Goal: Task Accomplishment & Management: Manage account settings

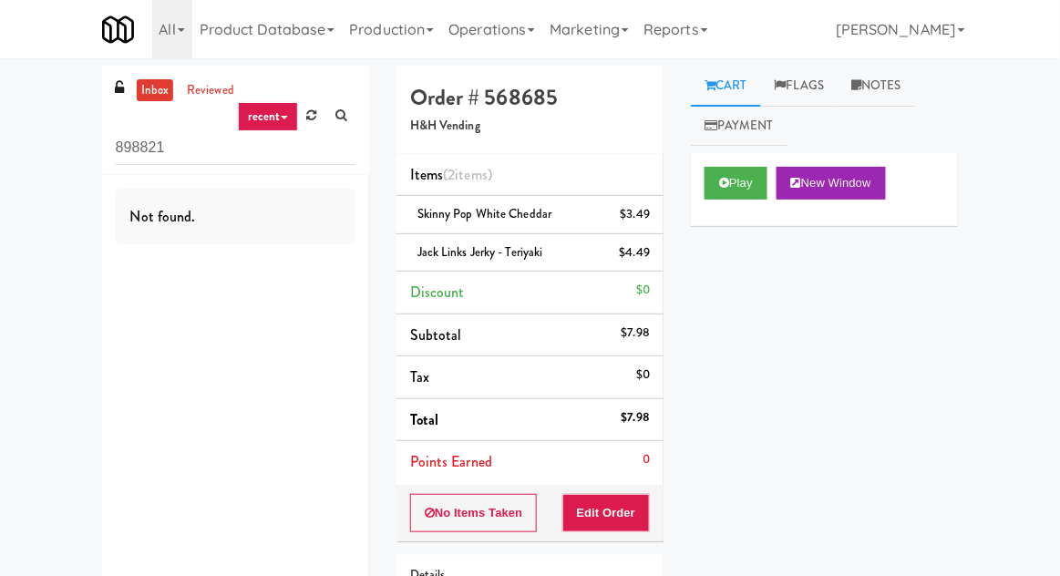
click at [150, 152] on input "898821" at bounding box center [236, 148] width 240 height 34
click at [139, 140] on input "898821" at bounding box center [236, 148] width 240 height 34
type input "Pantry"
click at [46, 181] on div "inbox reviewed recent all unclear take inventory issue suspicious failed recent…" at bounding box center [530, 397] width 1060 height 662
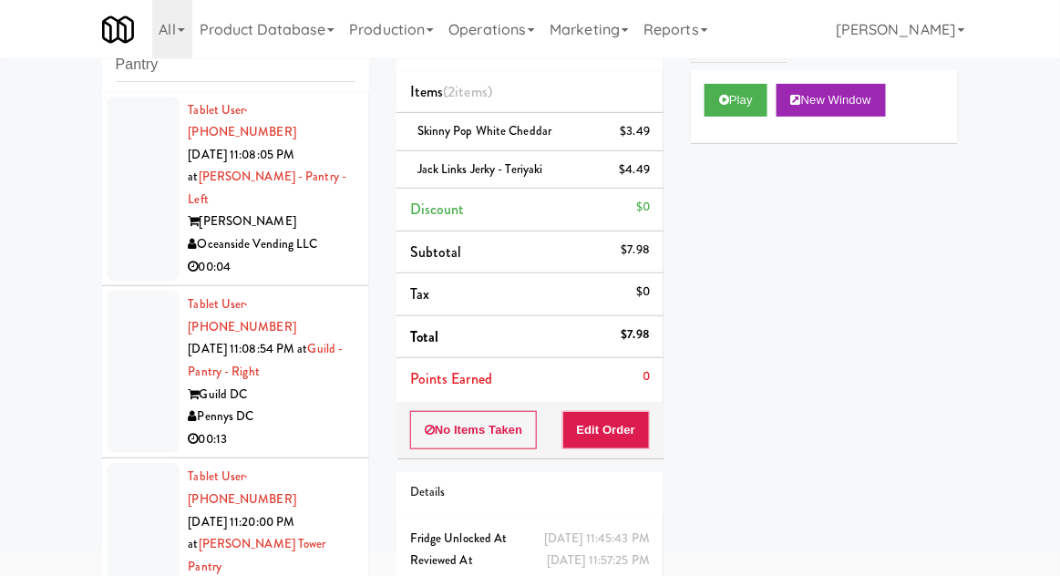
click at [123, 233] on div at bounding box center [143, 189] width 73 height 185
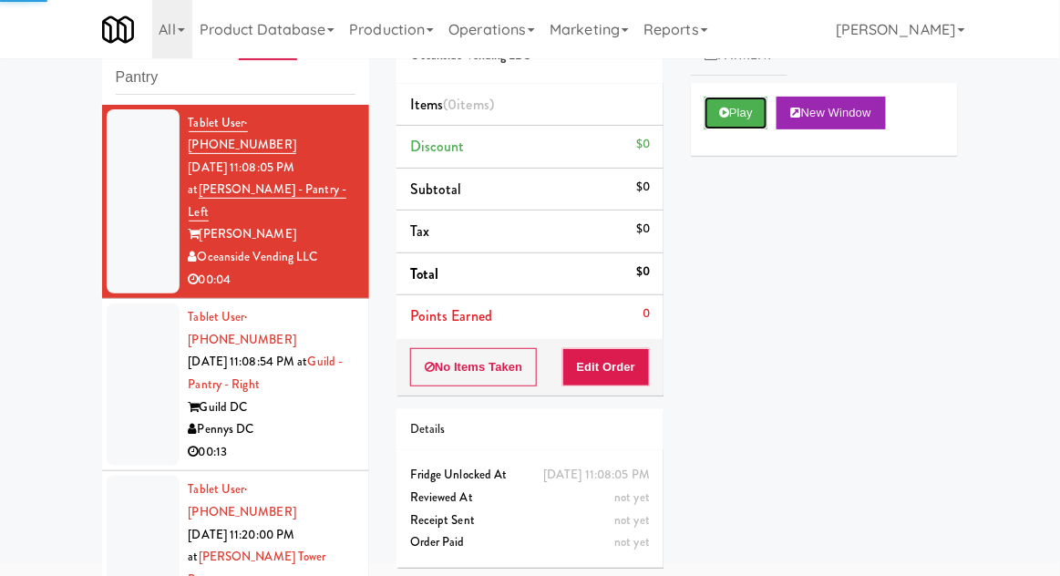
click at [762, 111] on button "Play" at bounding box center [736, 113] width 63 height 33
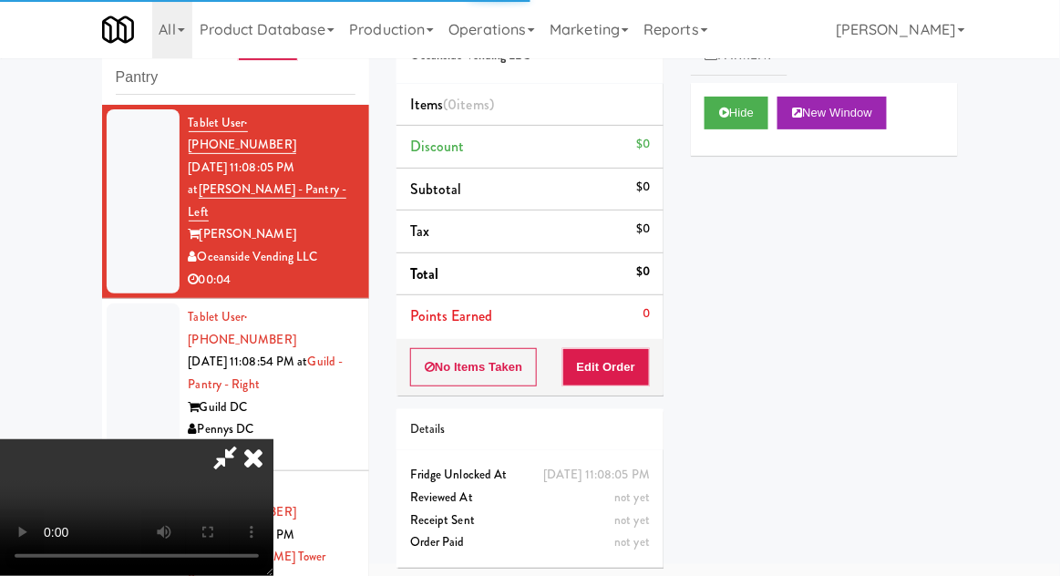
click at [625, 348] on button "Edit Order" at bounding box center [607, 367] width 88 height 38
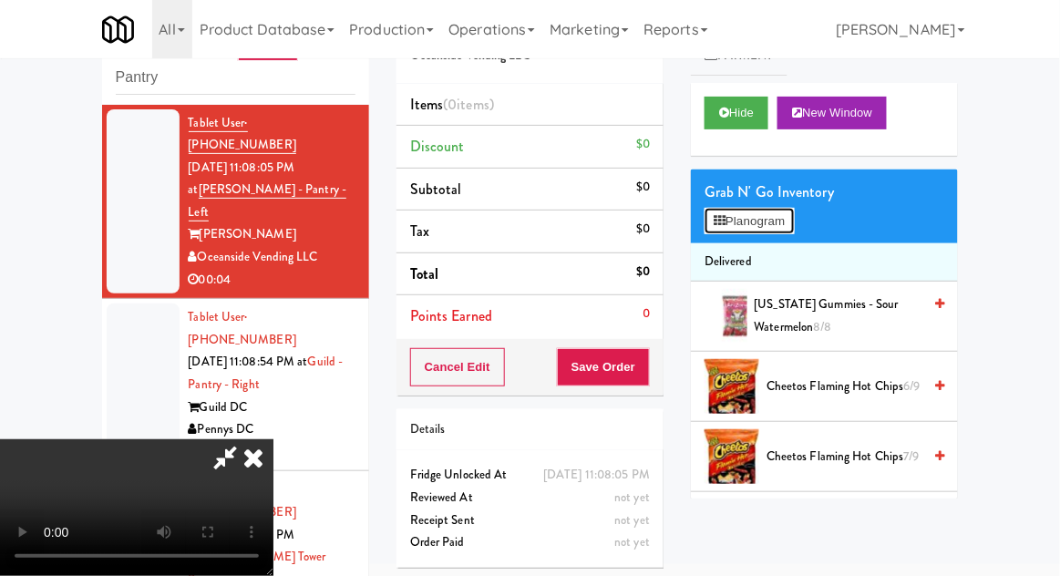
click at [794, 230] on button "Planogram" at bounding box center [749, 221] width 89 height 27
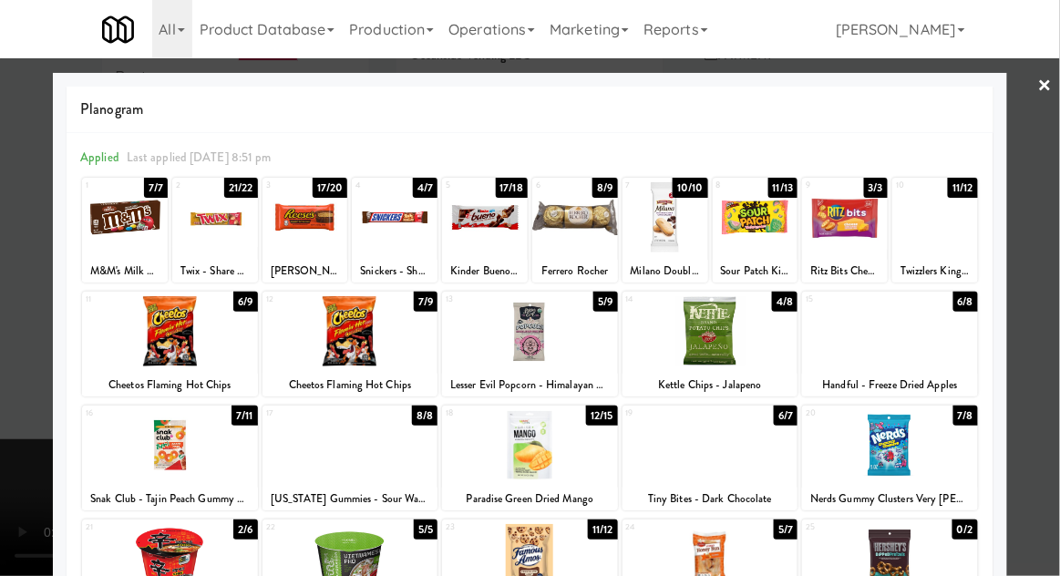
click at [954, 242] on div at bounding box center [936, 217] width 86 height 70
click at [1, 407] on div at bounding box center [530, 288] width 1060 height 576
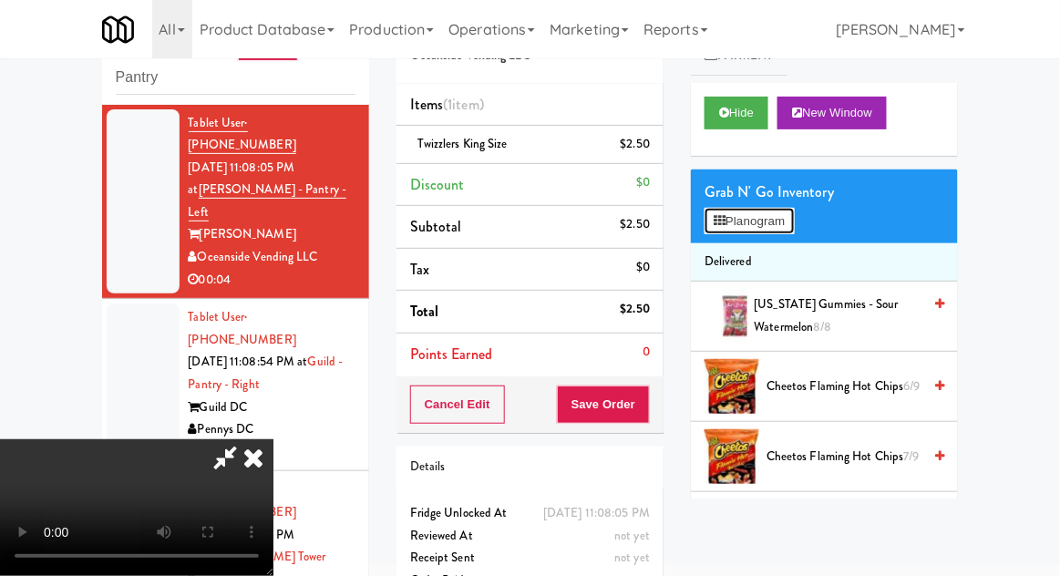
click at [794, 224] on button "Planogram" at bounding box center [749, 221] width 89 height 27
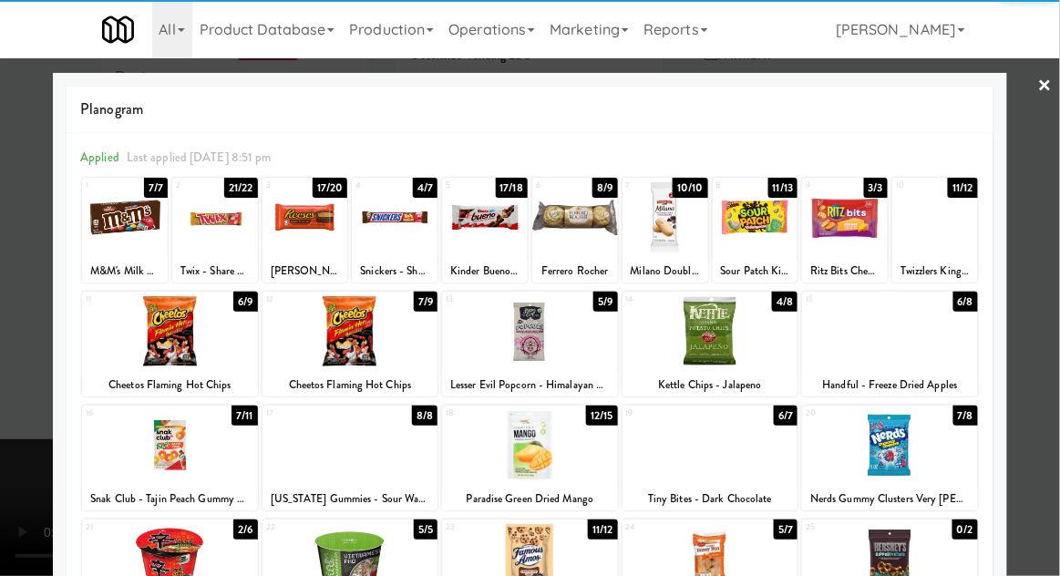
click at [1038, 414] on div at bounding box center [530, 288] width 1060 height 576
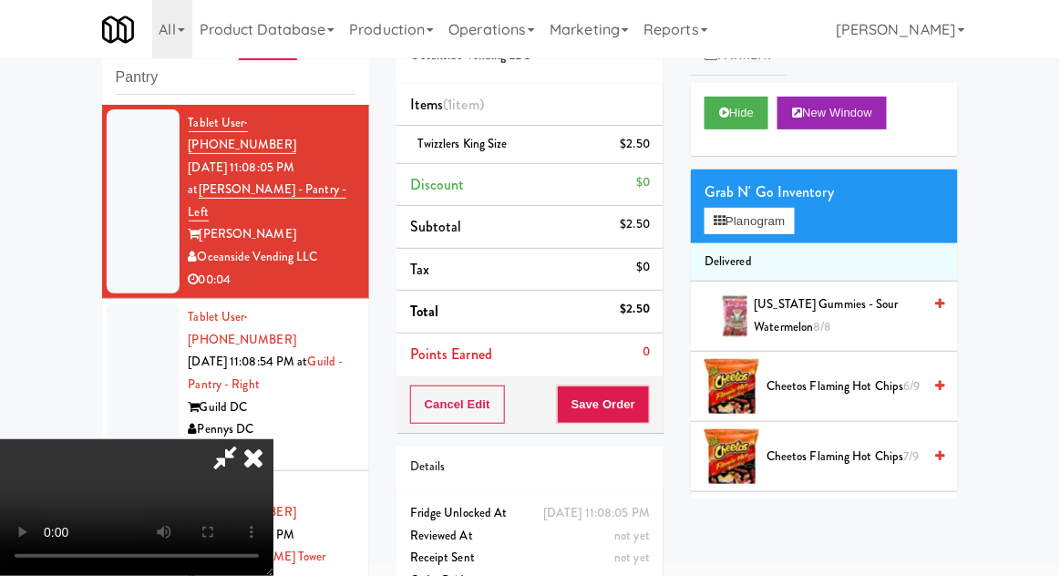
click at [661, 428] on div "Cancel Edit Save Order" at bounding box center [530, 405] width 267 height 57
click at [649, 413] on button "Save Order" at bounding box center [603, 405] width 93 height 38
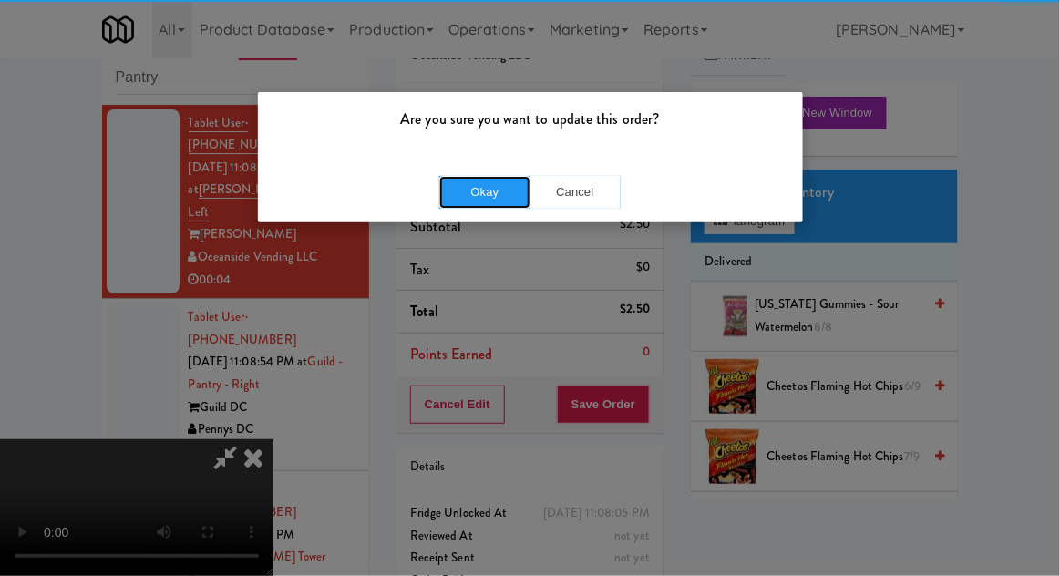
click at [476, 197] on button "Okay" at bounding box center [484, 192] width 91 height 33
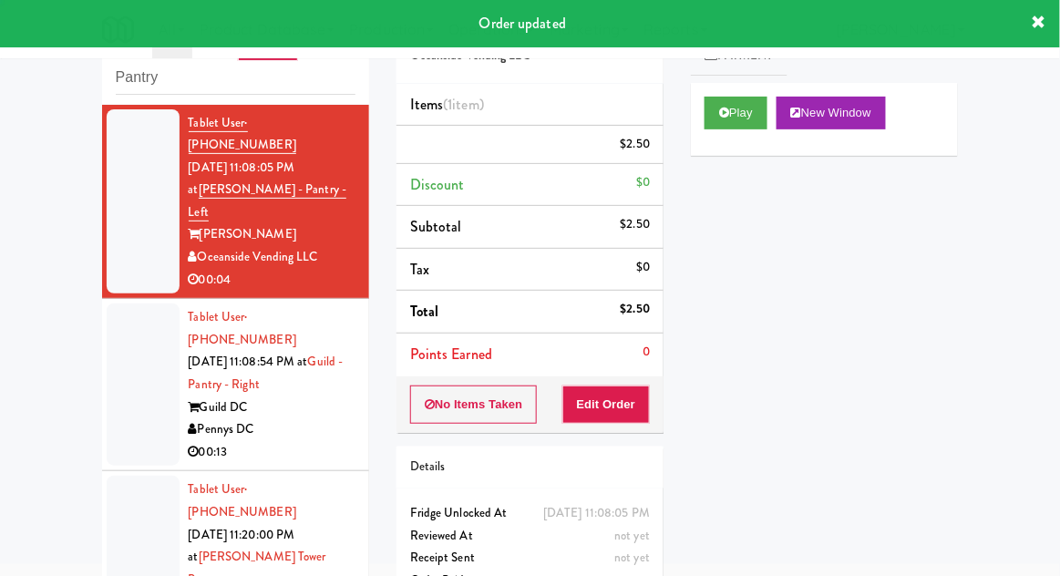
click at [116, 377] on div at bounding box center [143, 385] width 73 height 162
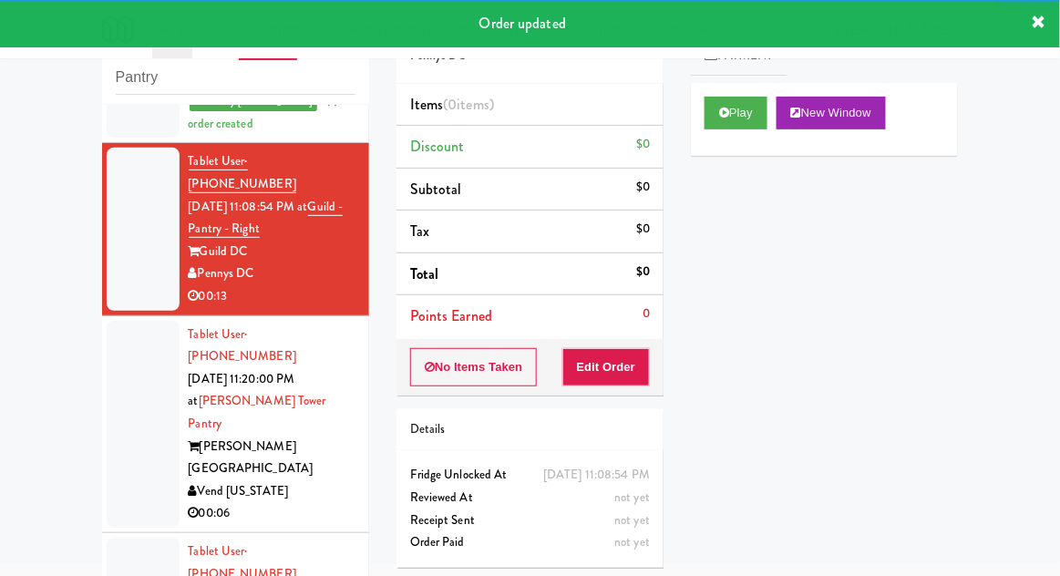
scroll to position [202, 0]
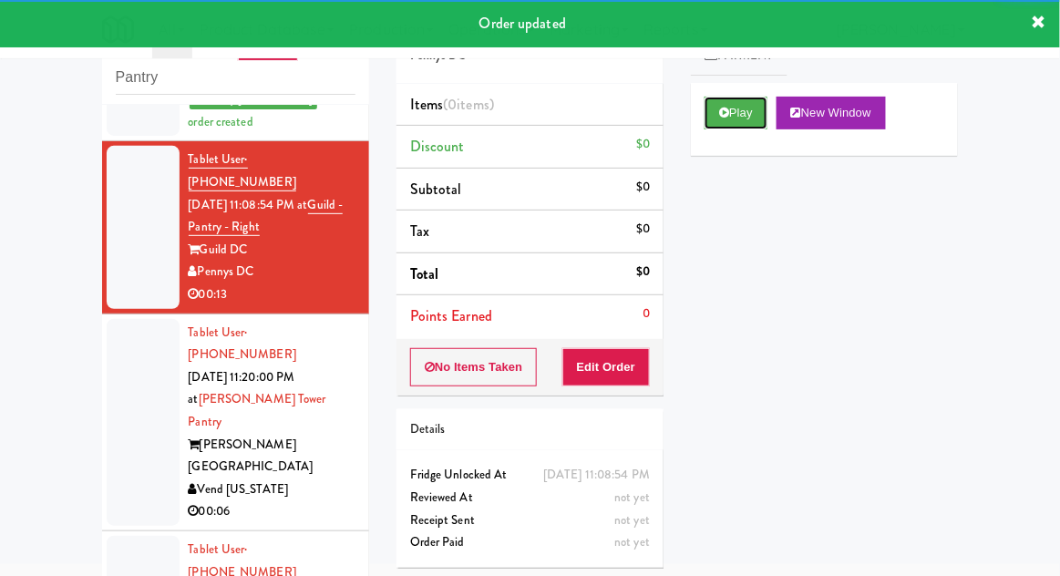
click at [760, 127] on button "Play" at bounding box center [736, 113] width 63 height 33
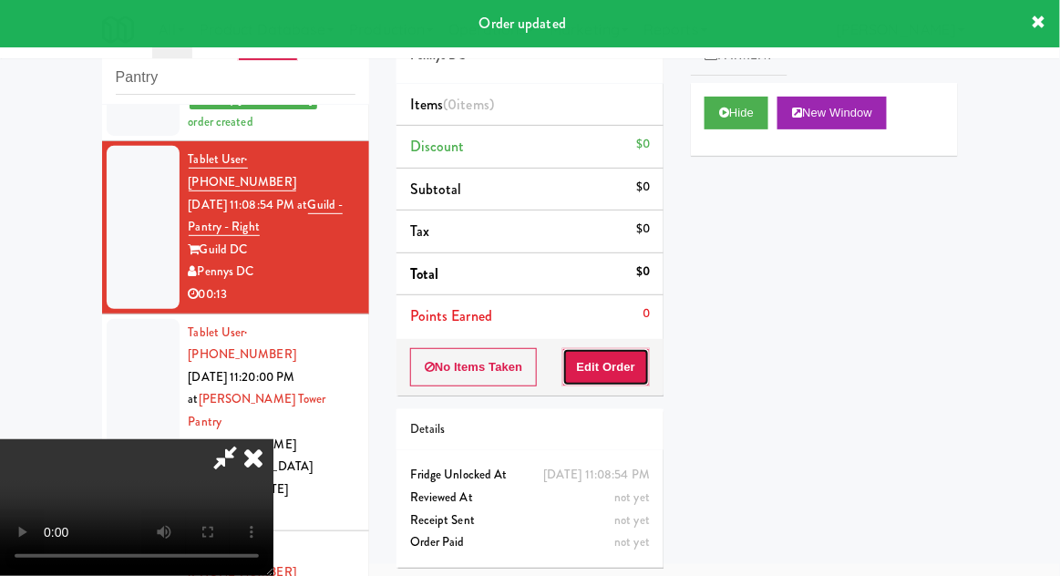
click at [633, 349] on button "Edit Order" at bounding box center [607, 367] width 88 height 38
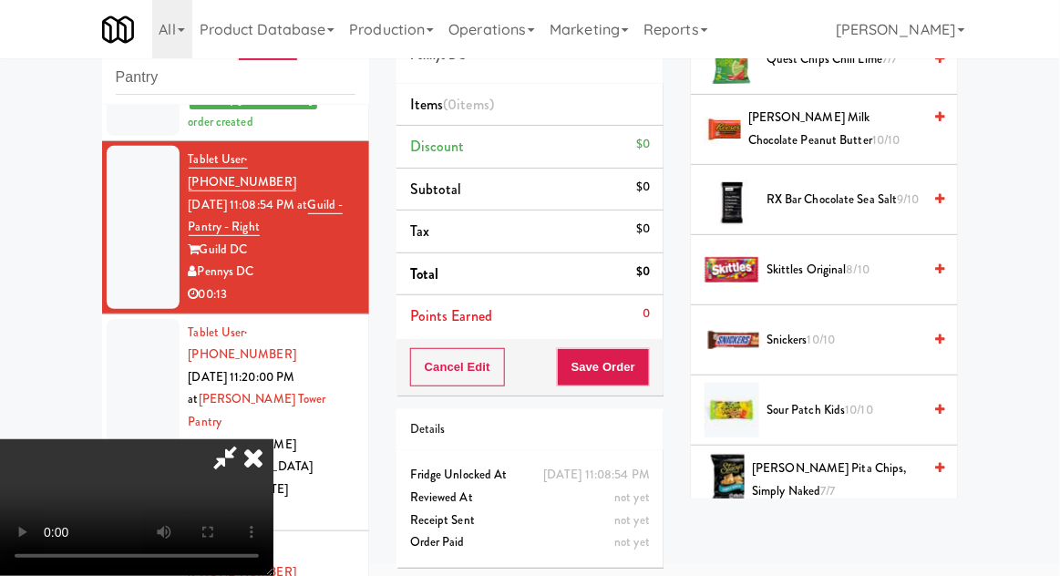
scroll to position [1884, 0]
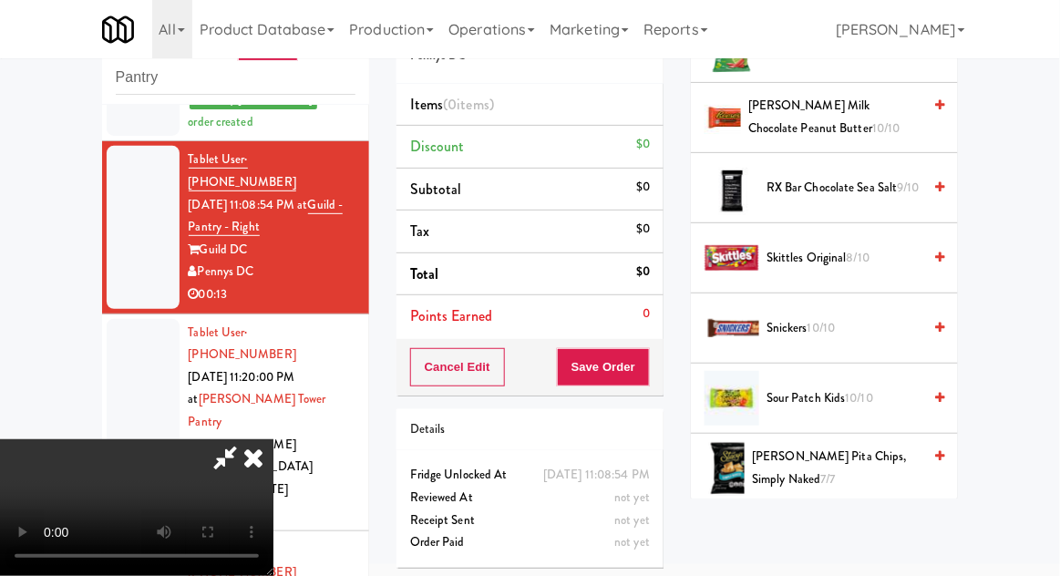
click at [883, 322] on span "Snickers 10/10" at bounding box center [844, 328] width 155 height 23
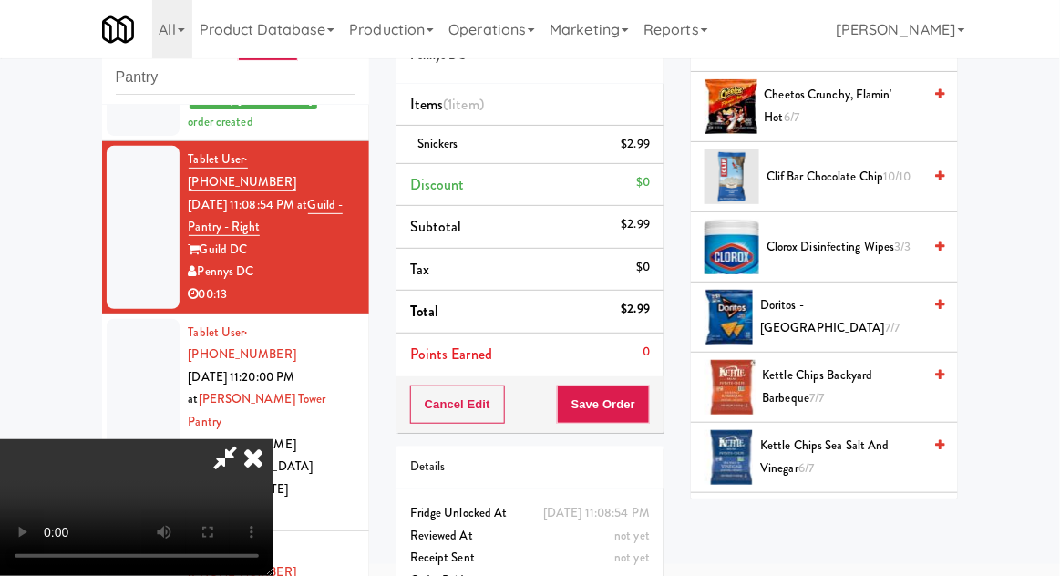
scroll to position [0, 0]
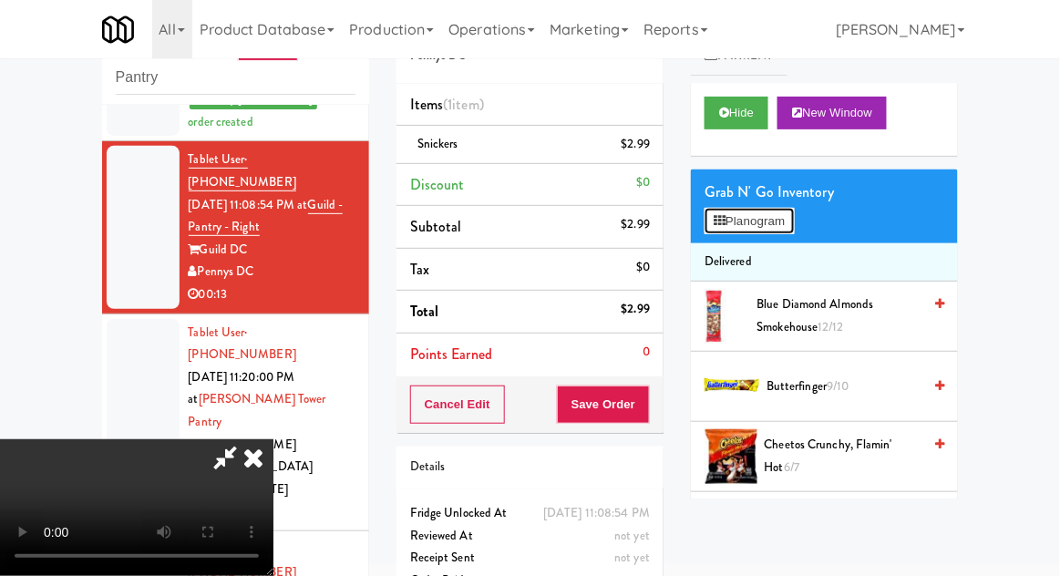
click at [794, 225] on button "Planogram" at bounding box center [749, 221] width 89 height 27
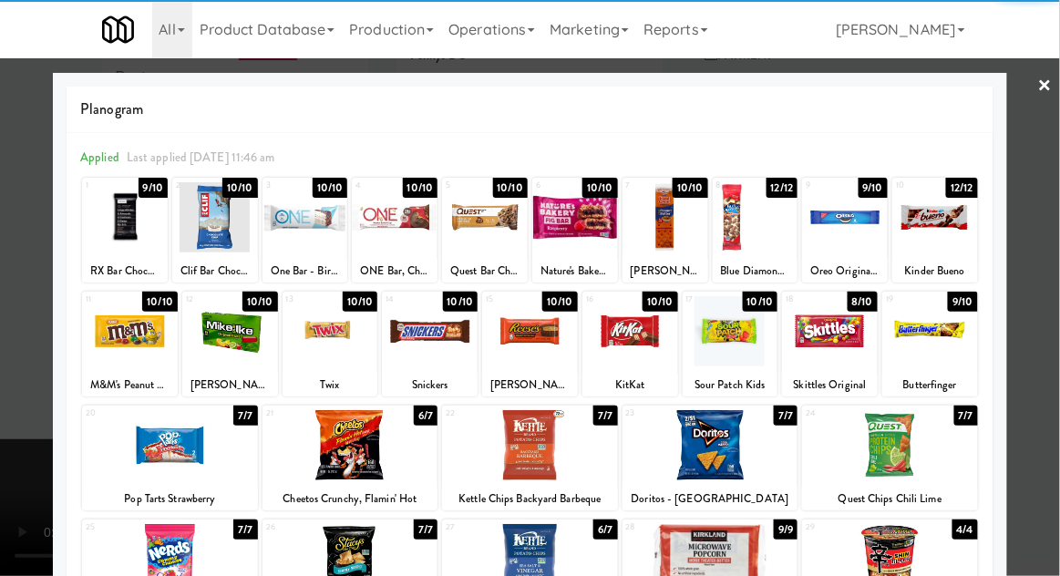
click at [950, 243] on div at bounding box center [936, 217] width 86 height 70
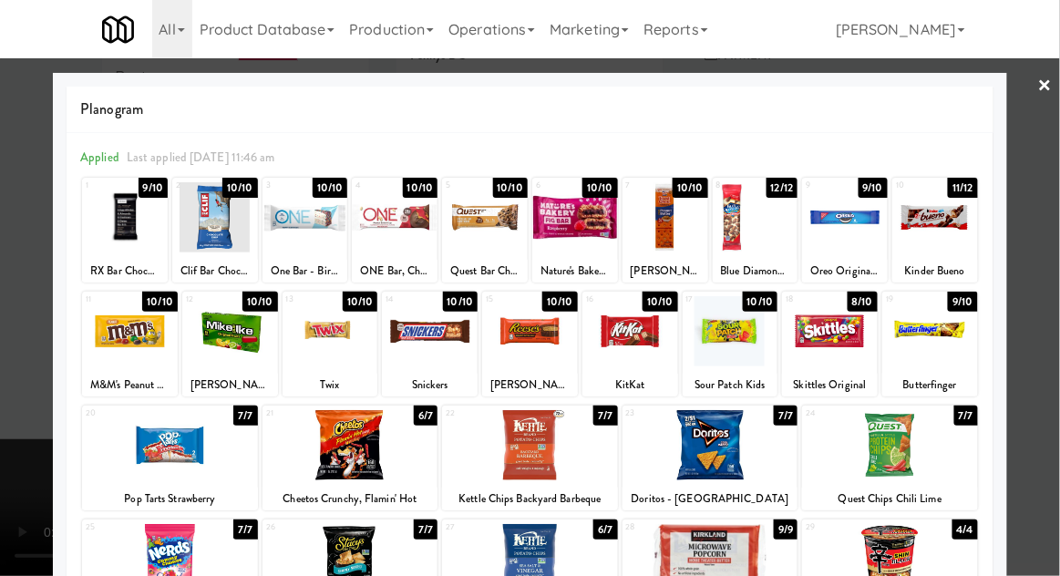
click at [1049, 257] on div at bounding box center [530, 288] width 1060 height 576
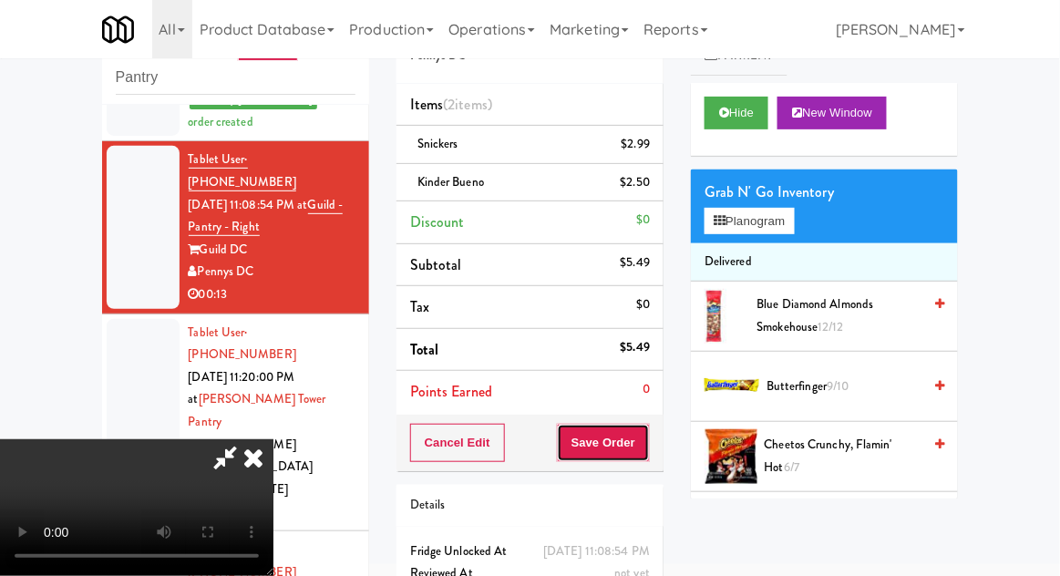
click at [650, 446] on button "Save Order" at bounding box center [603, 443] width 93 height 38
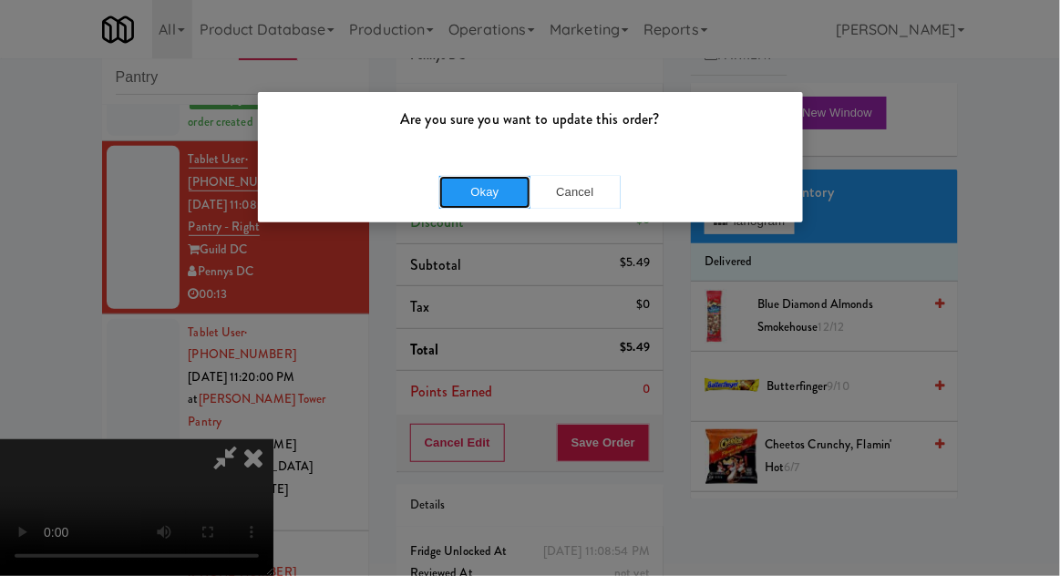
click at [453, 202] on button "Okay" at bounding box center [484, 192] width 91 height 33
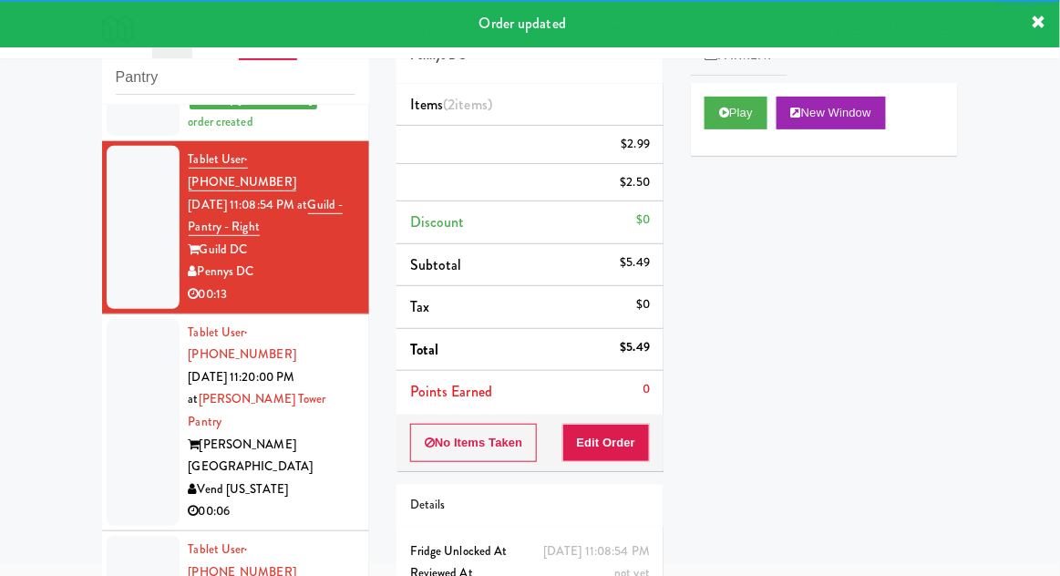
click at [105, 370] on li "Tablet User · (732) 757-8972 [DATE] 11:20:00 PM at [PERSON_NAME][GEOGRAPHIC_DAT…" at bounding box center [235, 423] width 267 height 217
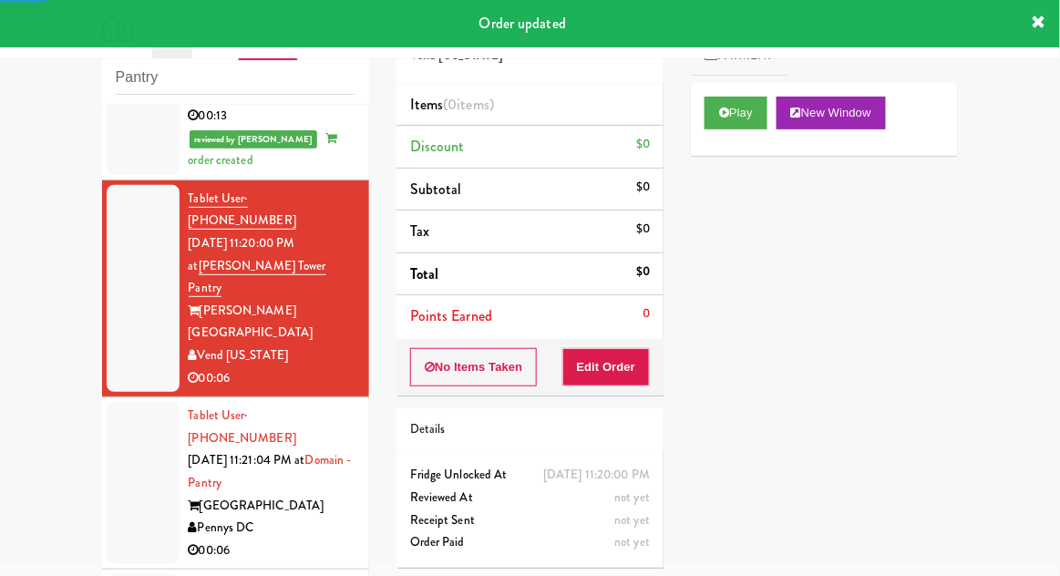
scroll to position [389, 0]
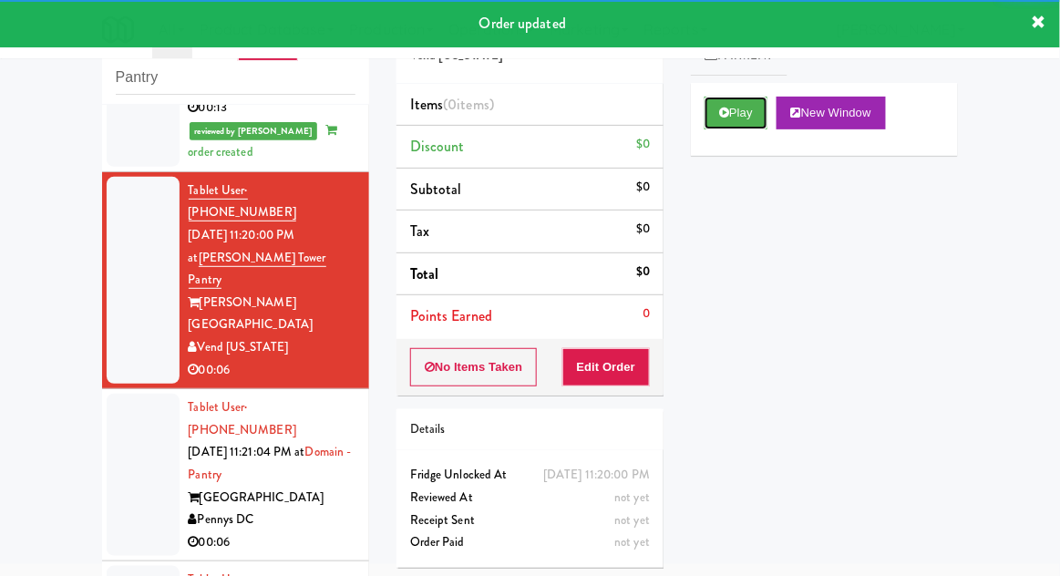
click at [749, 106] on button "Play" at bounding box center [736, 113] width 63 height 33
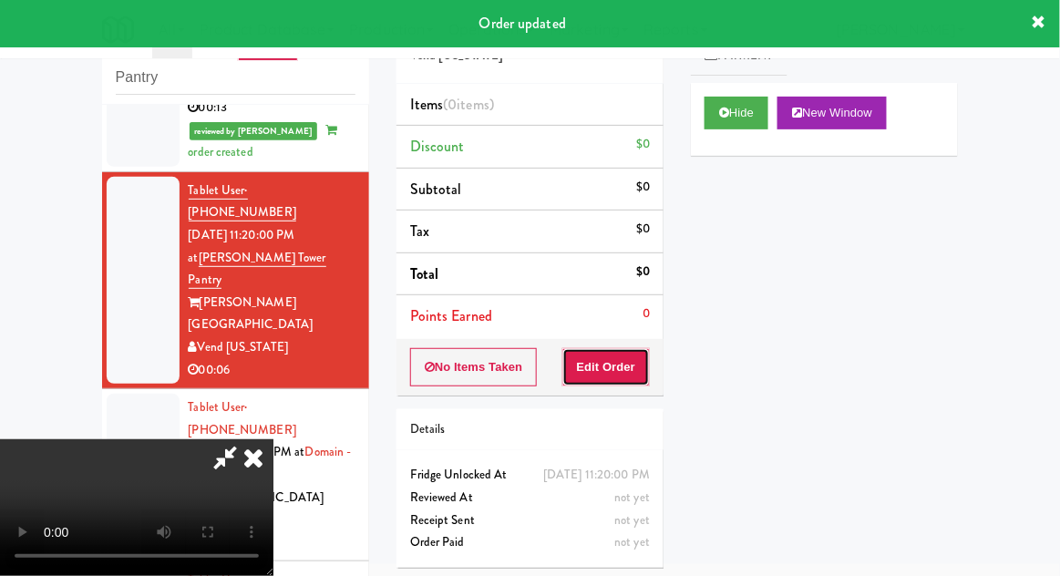
click at [627, 378] on button "Edit Order" at bounding box center [607, 367] width 88 height 38
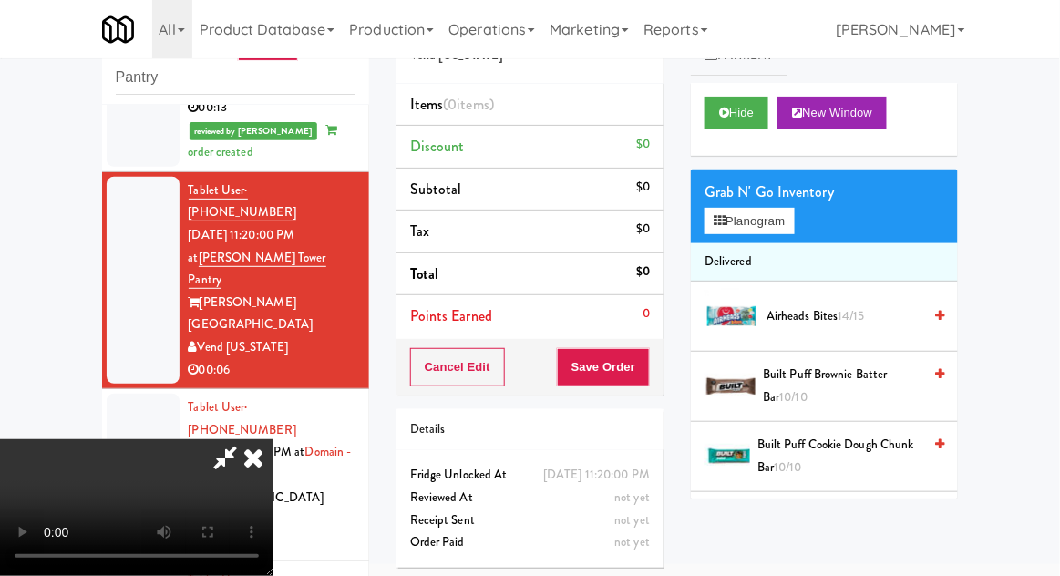
scroll to position [0, 0]
click at [765, 222] on button "Planogram" at bounding box center [749, 221] width 89 height 27
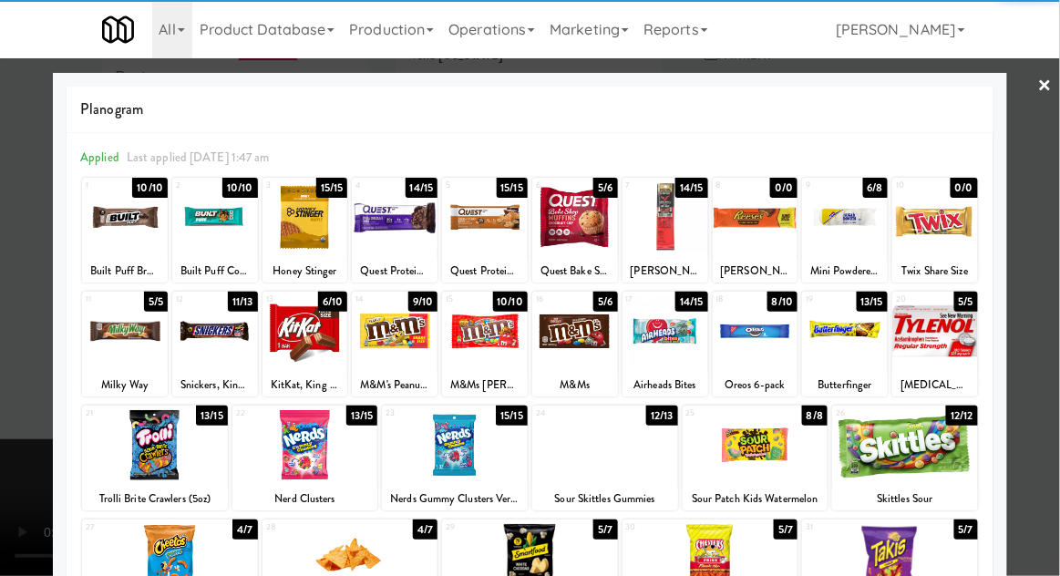
click at [213, 356] on div at bounding box center [215, 331] width 86 height 70
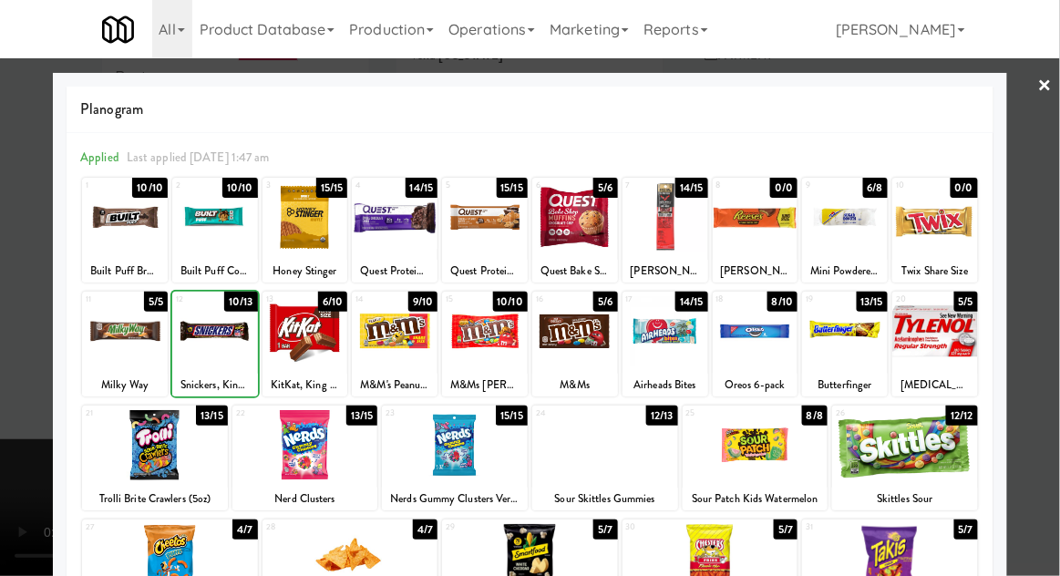
click at [1055, 308] on div at bounding box center [530, 288] width 1060 height 576
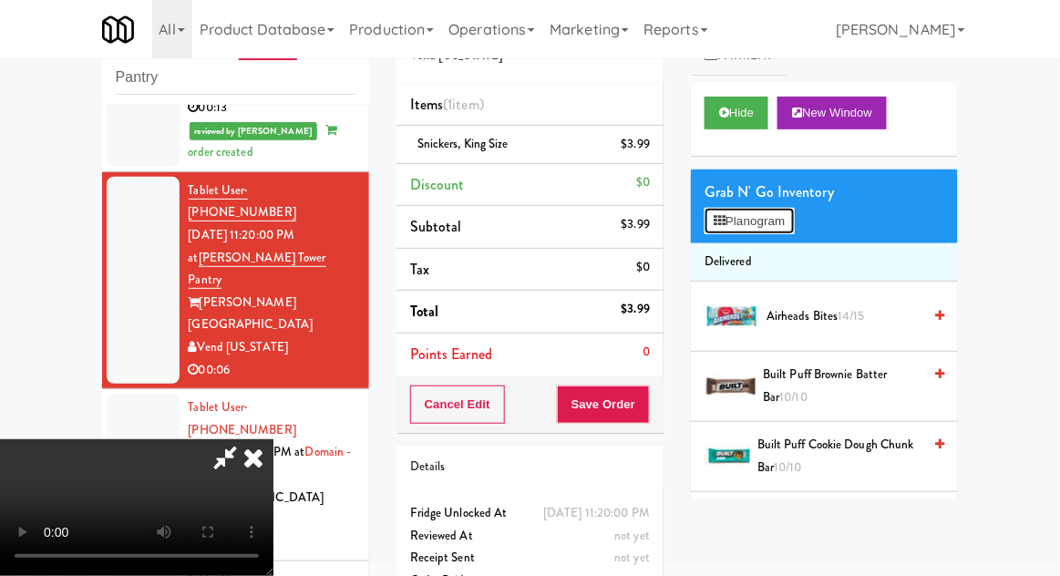
click at [768, 218] on button "Planogram" at bounding box center [749, 221] width 89 height 27
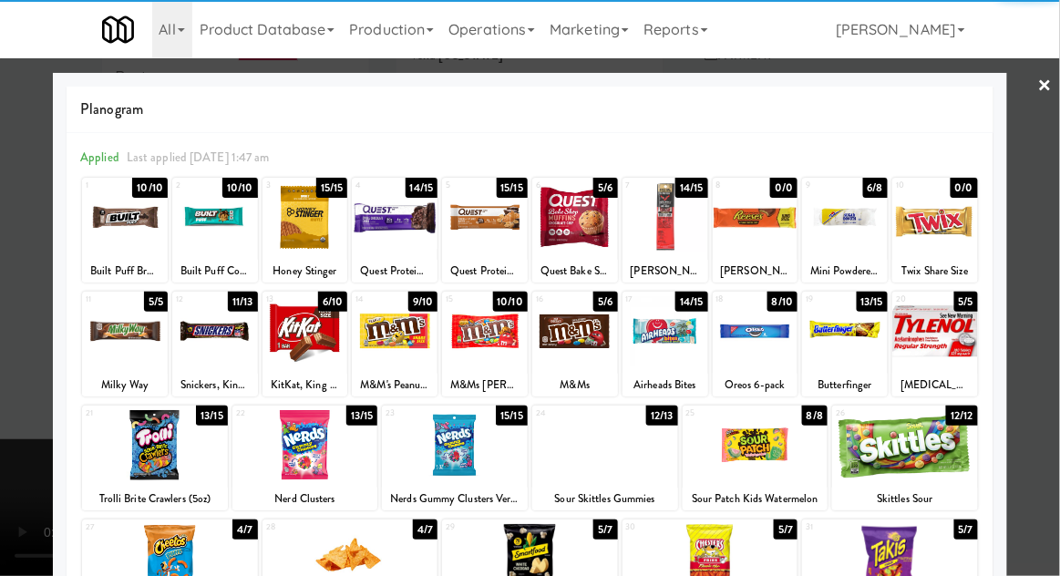
click at [676, 358] on div at bounding box center [666, 331] width 86 height 70
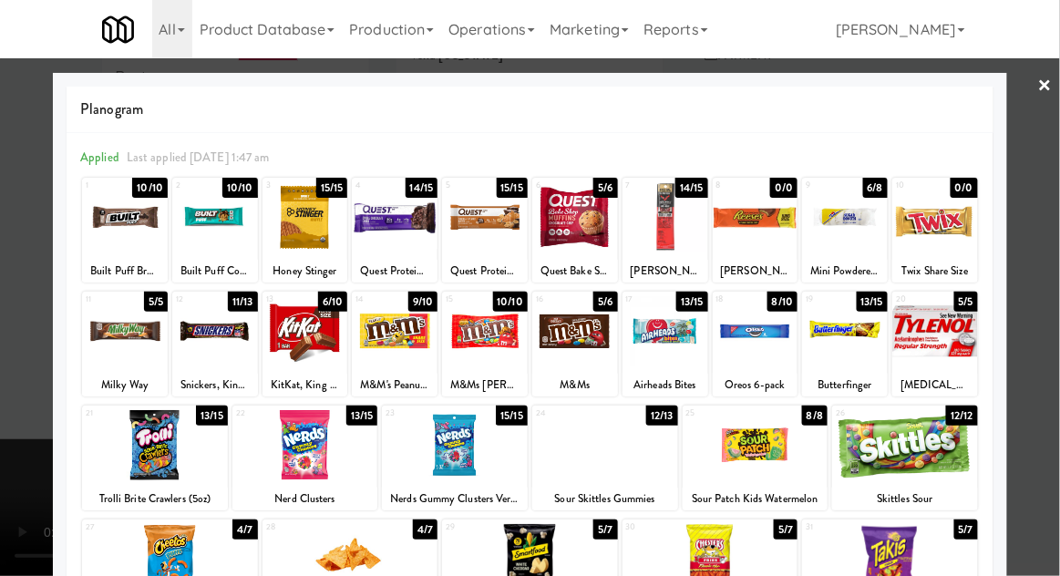
click at [1050, 313] on div at bounding box center [530, 288] width 1060 height 576
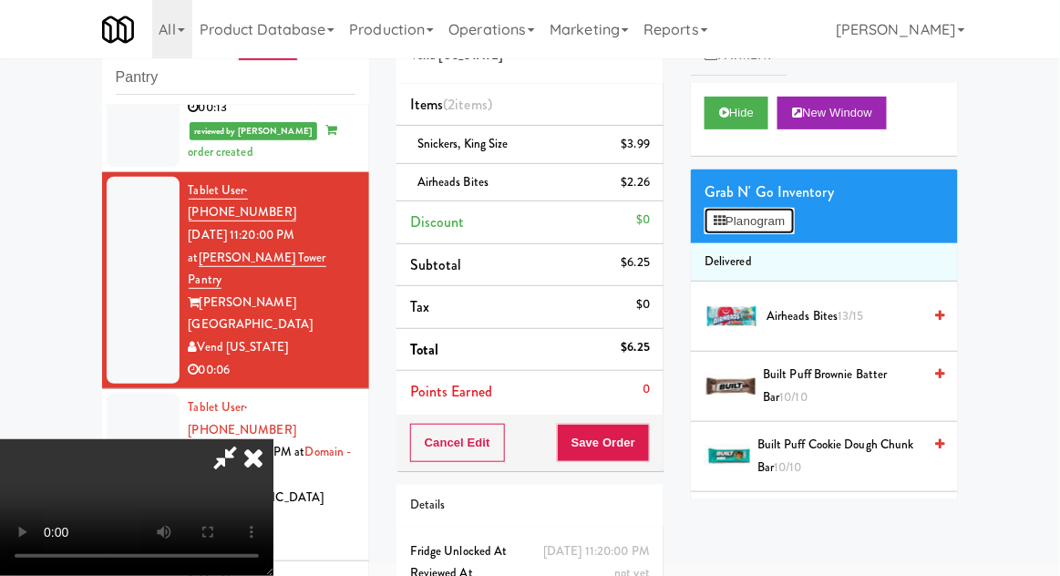
click at [765, 226] on button "Planogram" at bounding box center [749, 221] width 89 height 27
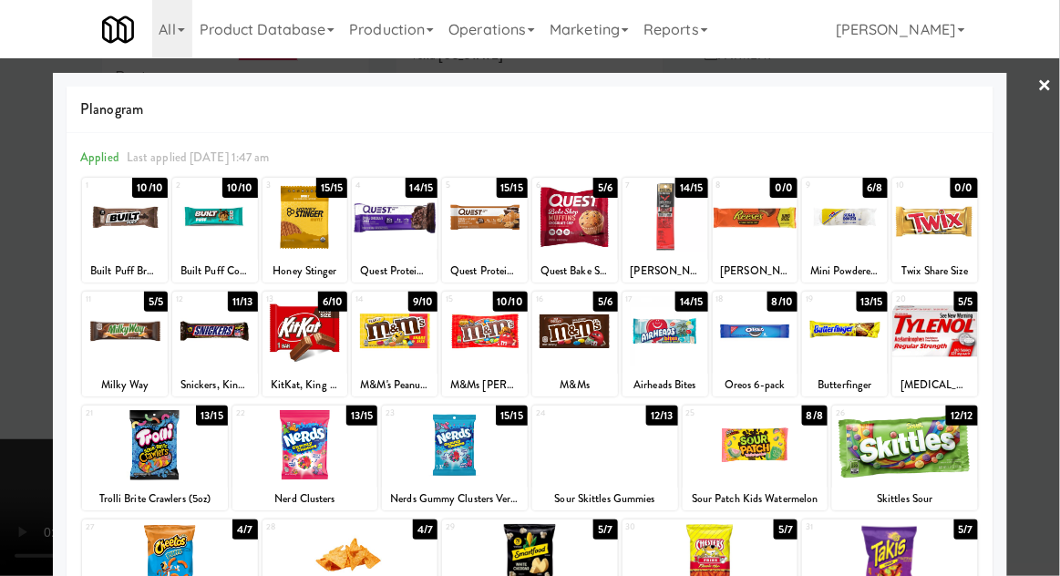
click at [1051, 377] on div at bounding box center [530, 288] width 1060 height 576
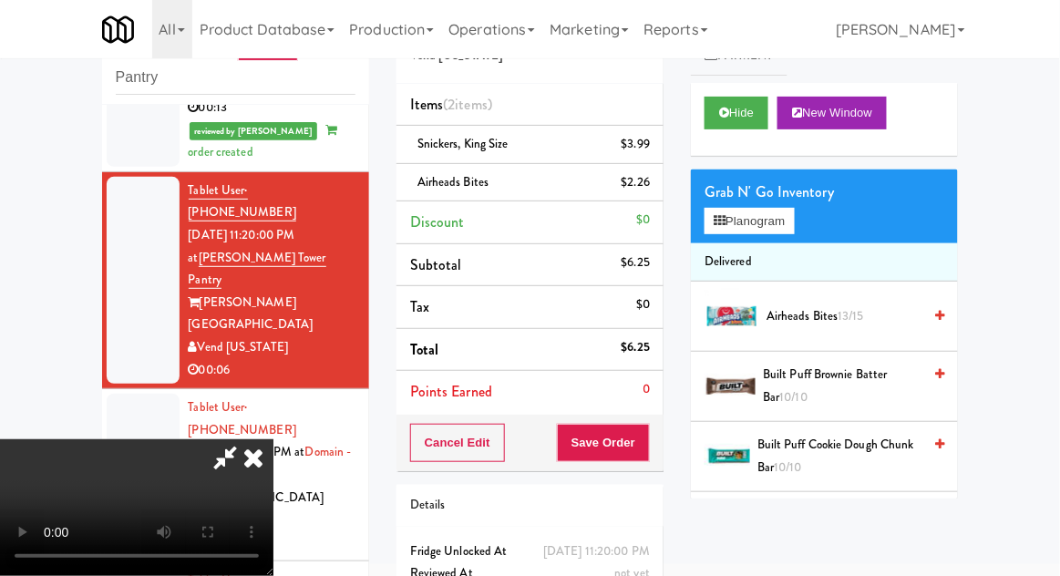
scroll to position [67, 0]
click at [646, 450] on button "Save Order" at bounding box center [603, 443] width 93 height 38
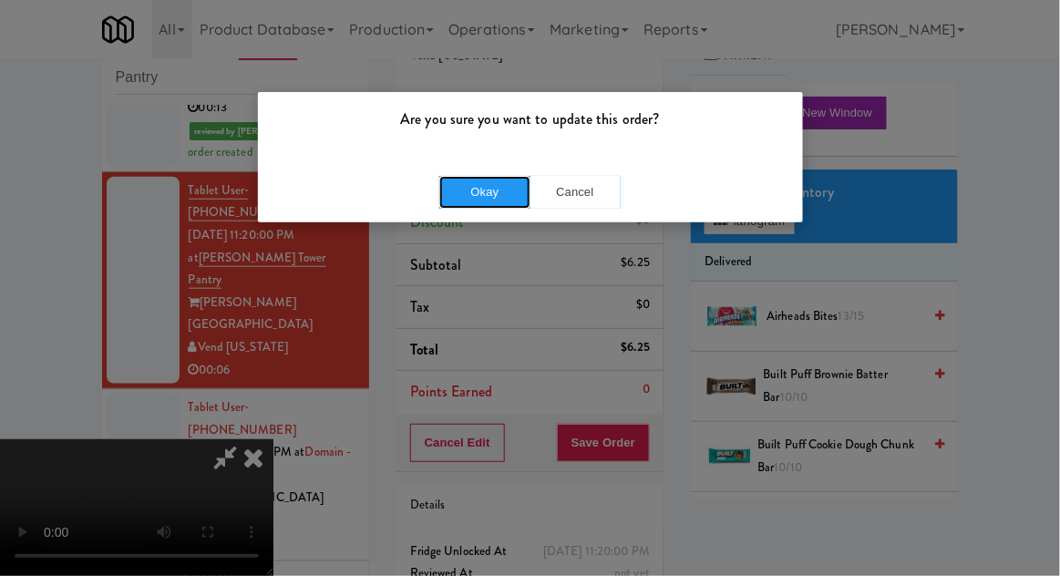
click at [468, 185] on button "Okay" at bounding box center [484, 192] width 91 height 33
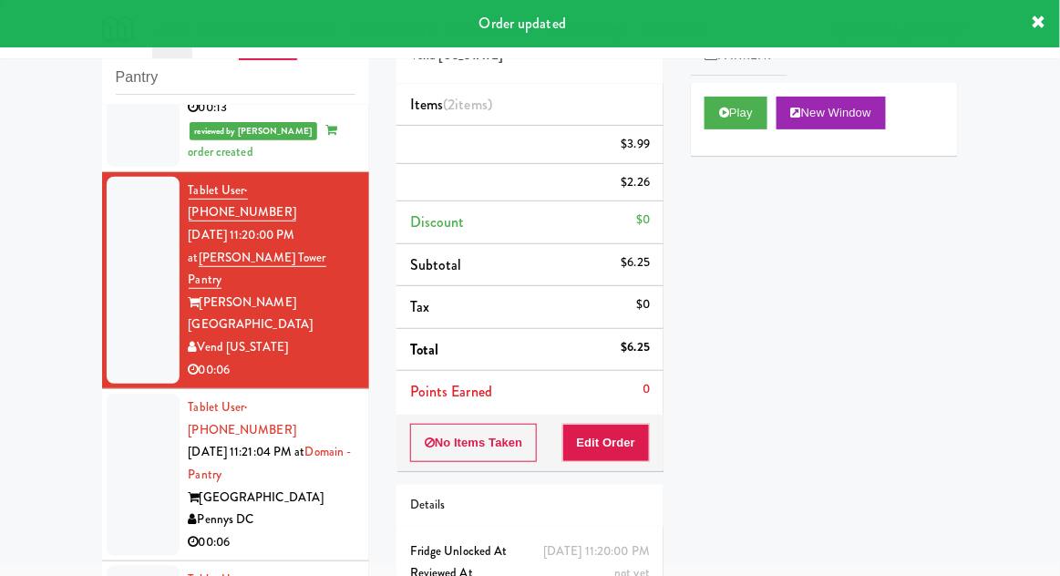
scroll to position [0, 0]
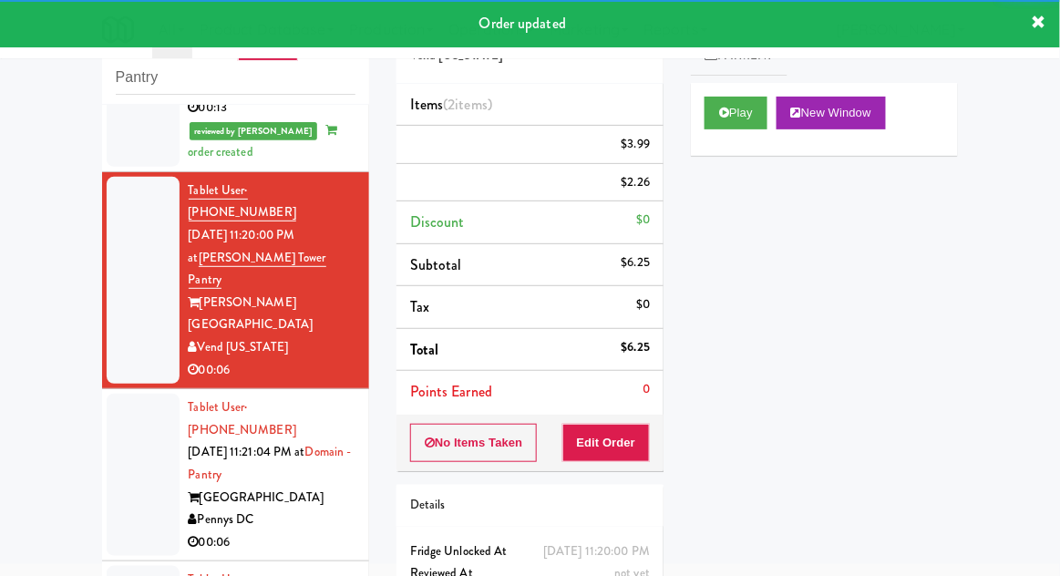
click at [102, 389] on li "Tablet User · (240) 205-2428 [DATE] 11:21:04 PM at [GEOGRAPHIC_DATA] Pennys DC …" at bounding box center [235, 475] width 267 height 172
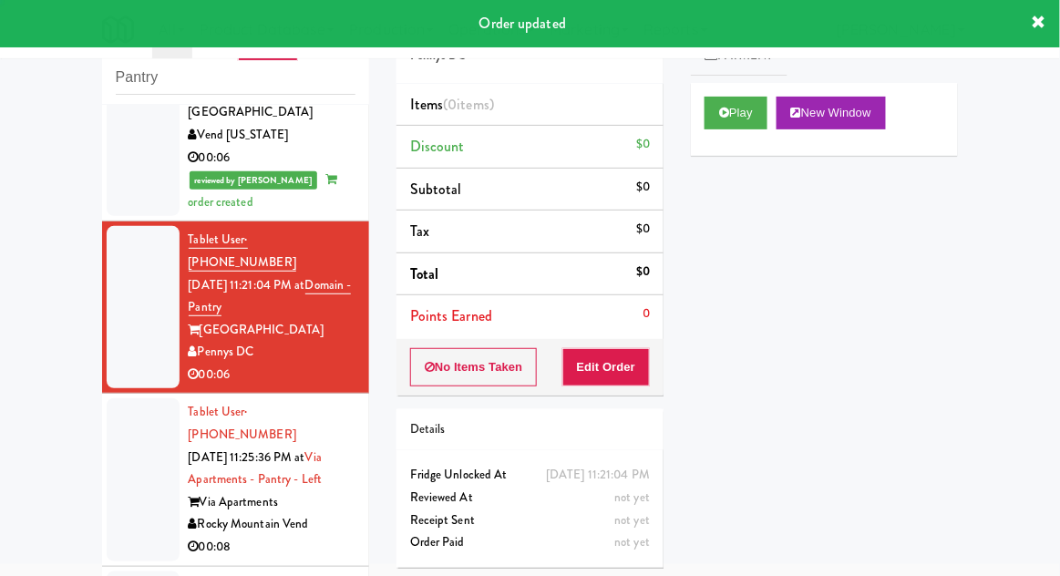
scroll to position [611, 0]
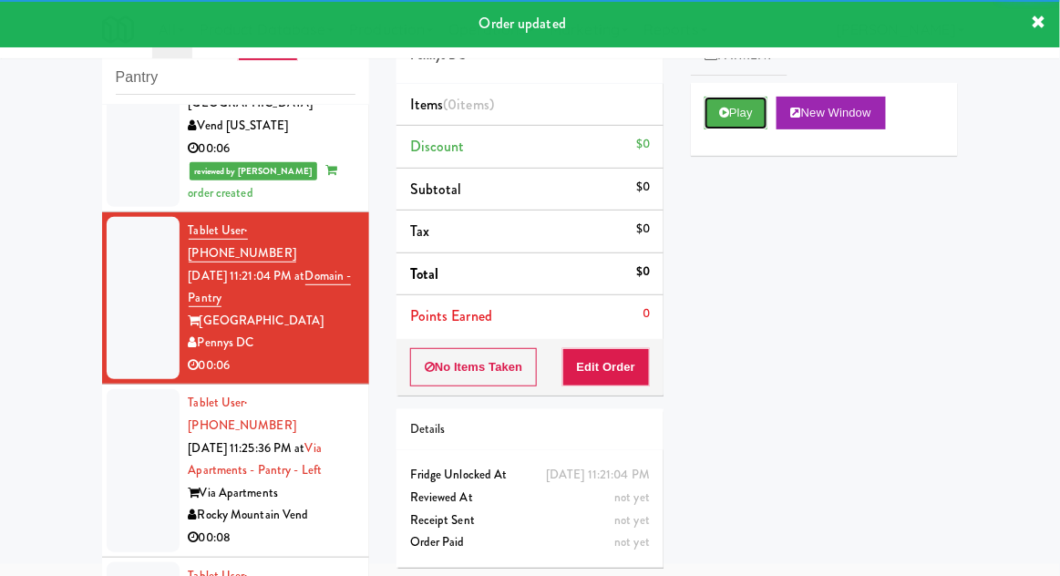
click at [754, 116] on button "Play" at bounding box center [736, 113] width 63 height 33
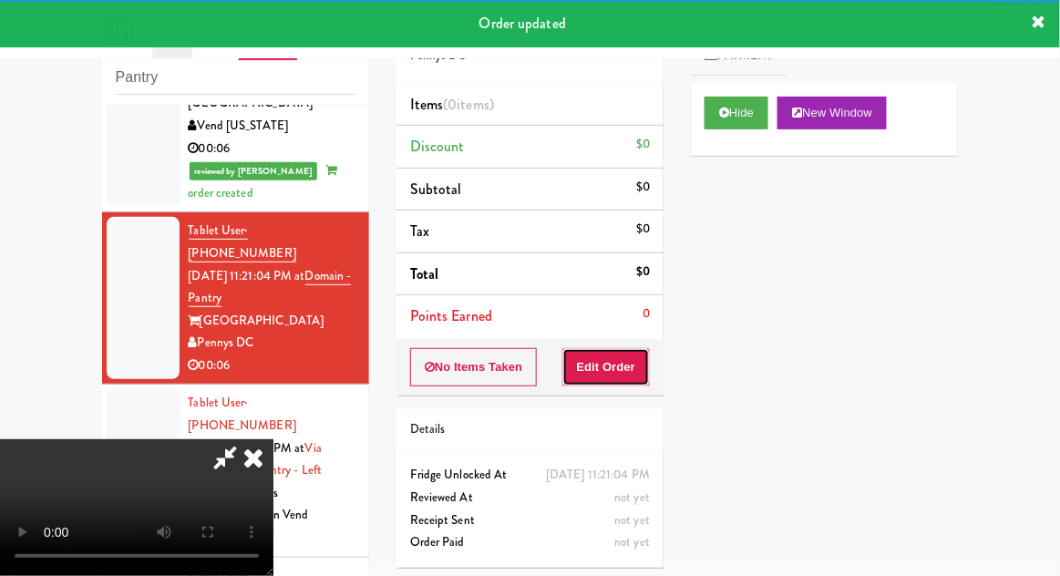
click at [636, 349] on button "Edit Order" at bounding box center [607, 367] width 88 height 38
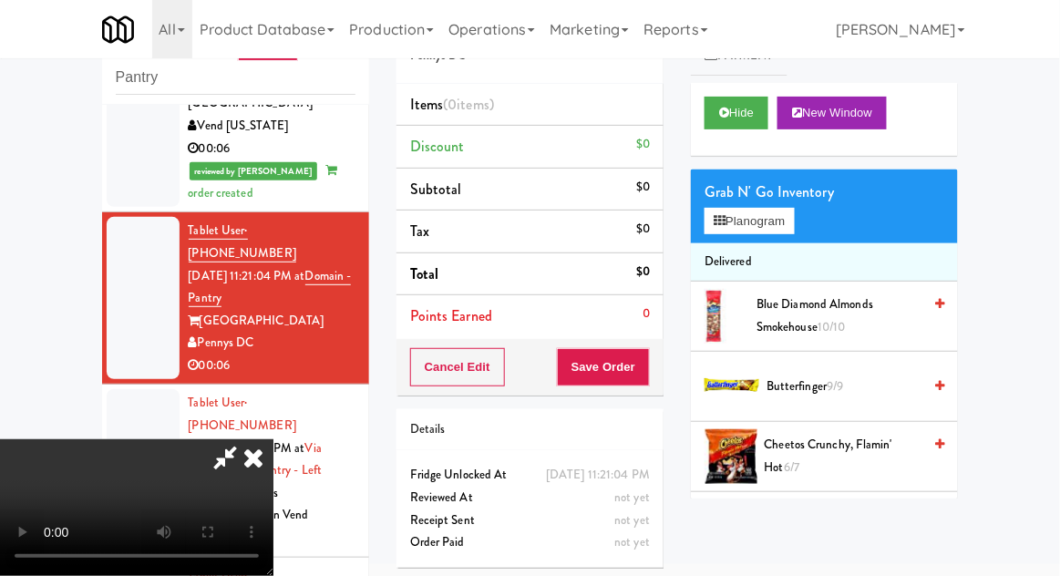
scroll to position [67, 0]
click at [759, 125] on button "Hide" at bounding box center [737, 113] width 64 height 33
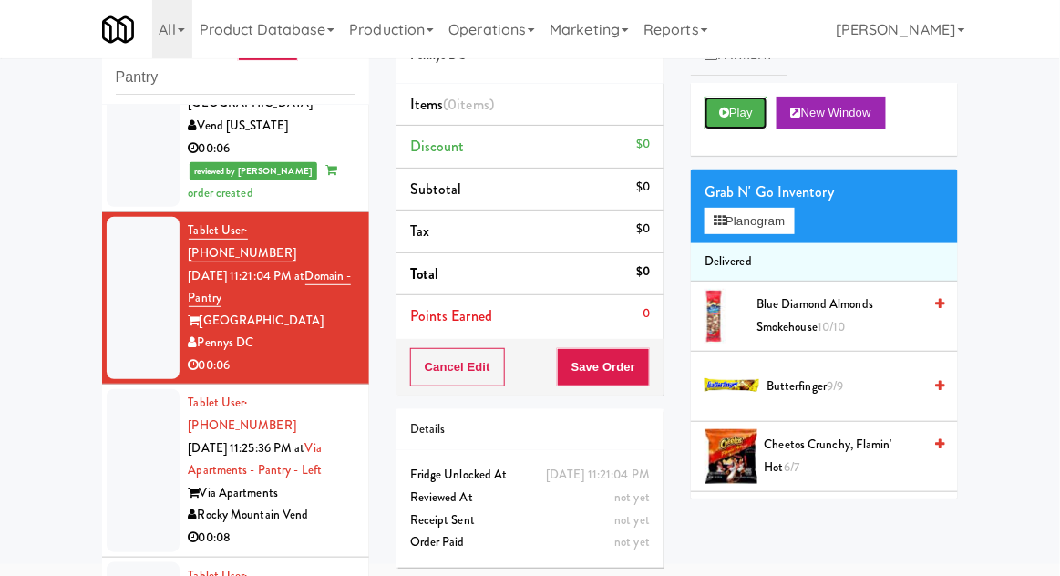
click at [752, 124] on button "Play" at bounding box center [736, 113] width 63 height 33
click at [757, 116] on button "Play" at bounding box center [736, 113] width 63 height 33
click at [748, 120] on button "Play" at bounding box center [736, 113] width 63 height 33
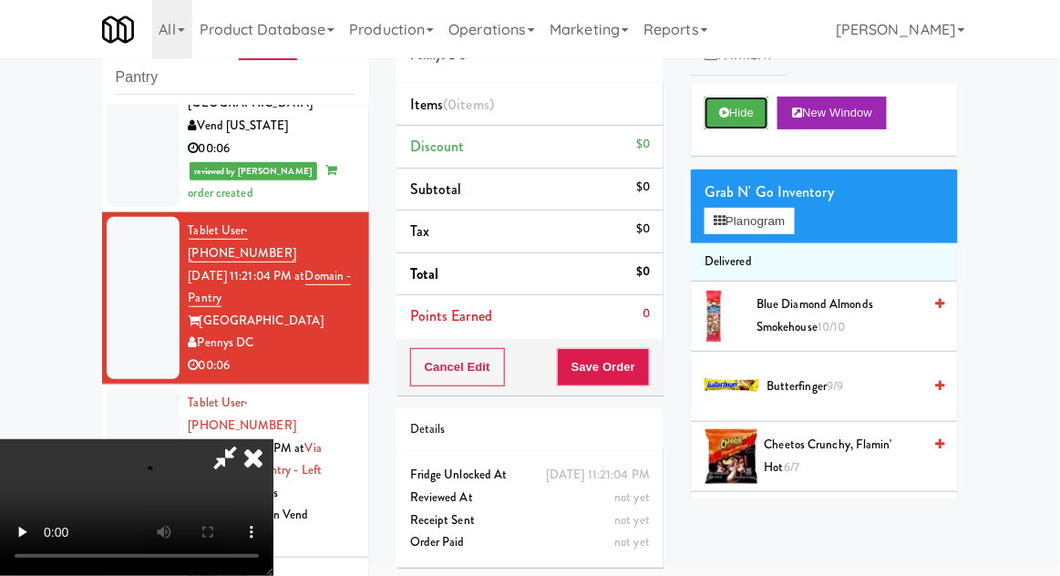
scroll to position [67, 0]
click at [753, 117] on button "Hide" at bounding box center [737, 113] width 64 height 33
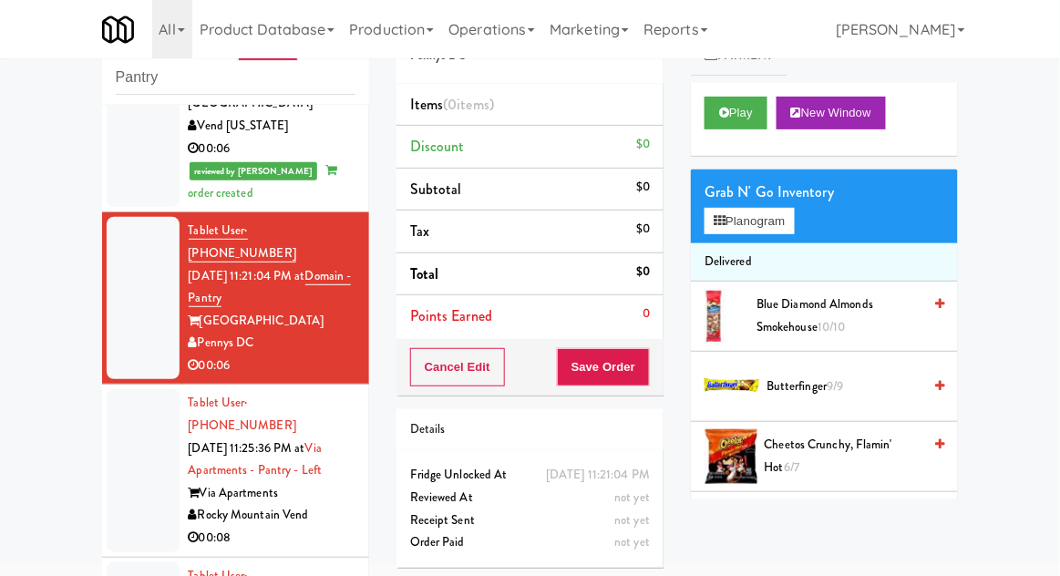
click at [115, 389] on div at bounding box center [143, 470] width 73 height 162
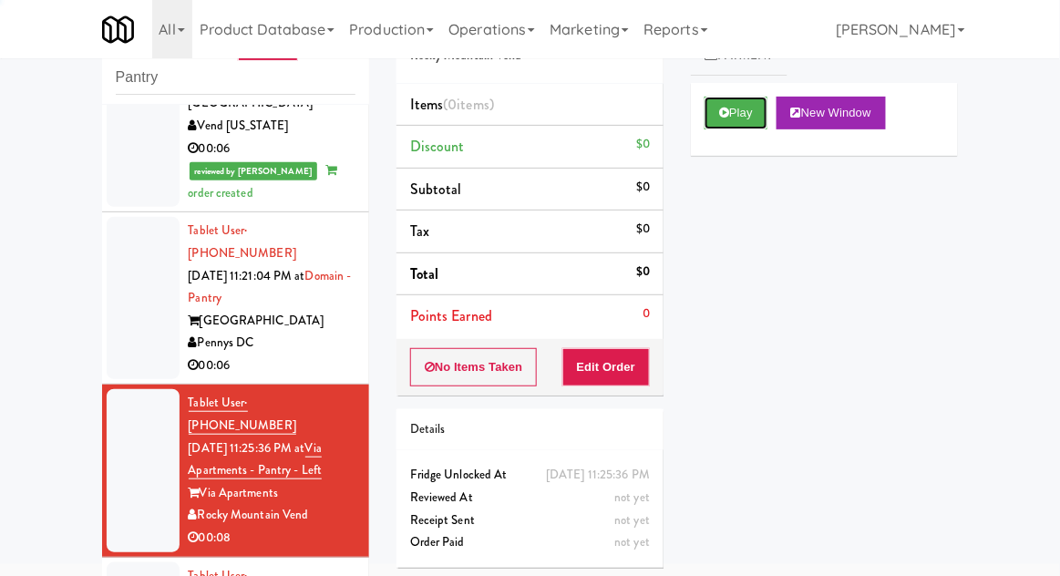
click at [759, 118] on button "Play" at bounding box center [736, 113] width 63 height 33
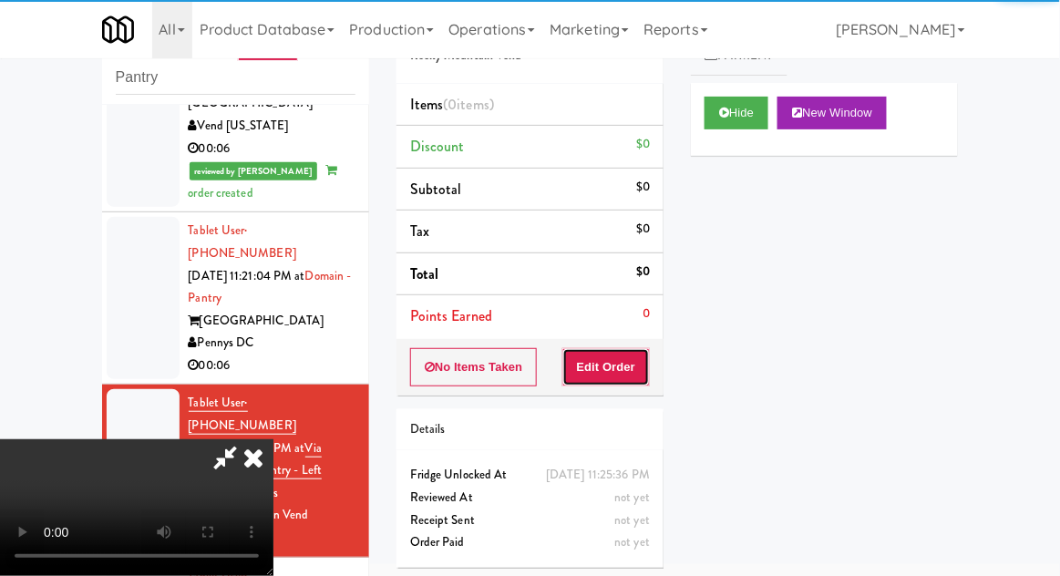
click at [630, 352] on button "Edit Order" at bounding box center [607, 367] width 88 height 38
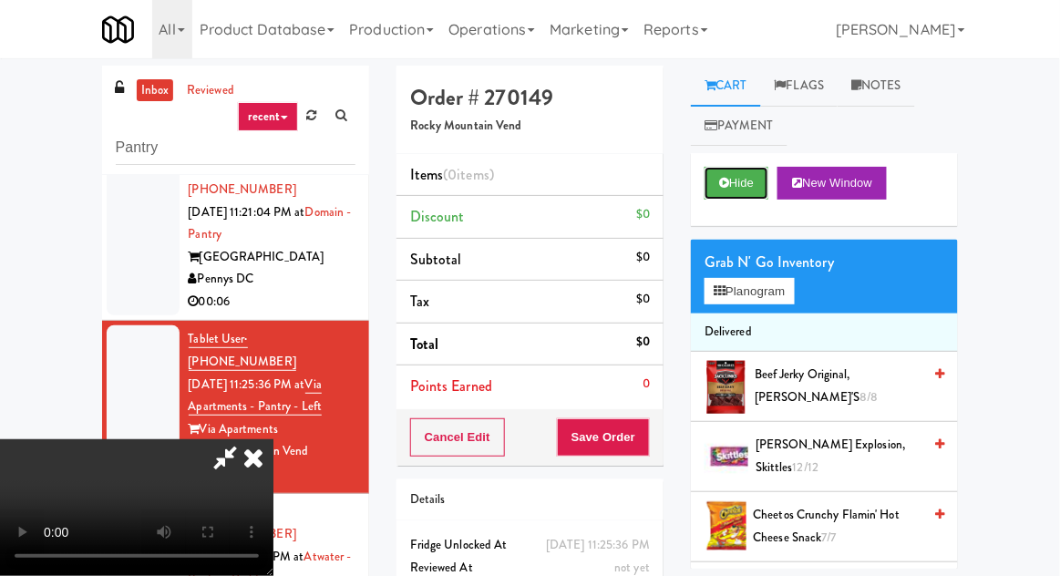
click at [758, 195] on button "Hide" at bounding box center [737, 183] width 64 height 33
click at [760, 191] on button "Hide" at bounding box center [737, 183] width 64 height 33
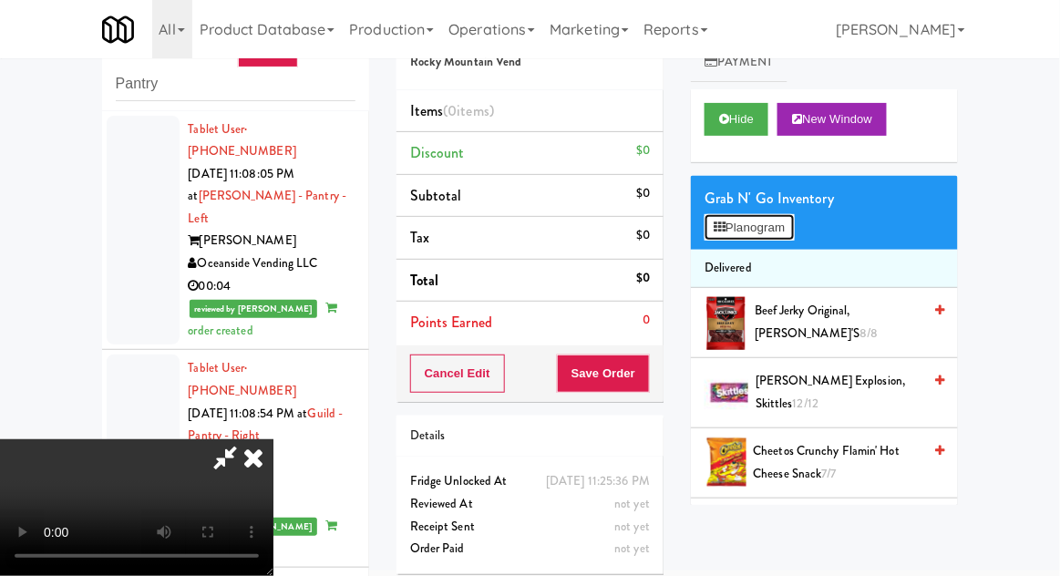
click at [786, 227] on button "Planogram" at bounding box center [749, 227] width 89 height 27
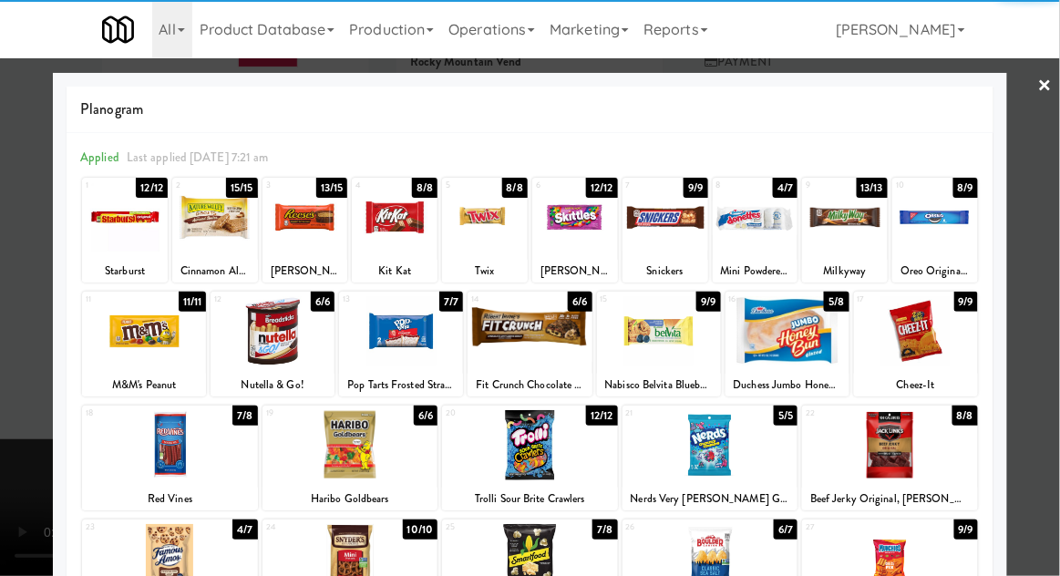
click at [121, 246] on div at bounding box center [125, 217] width 86 height 70
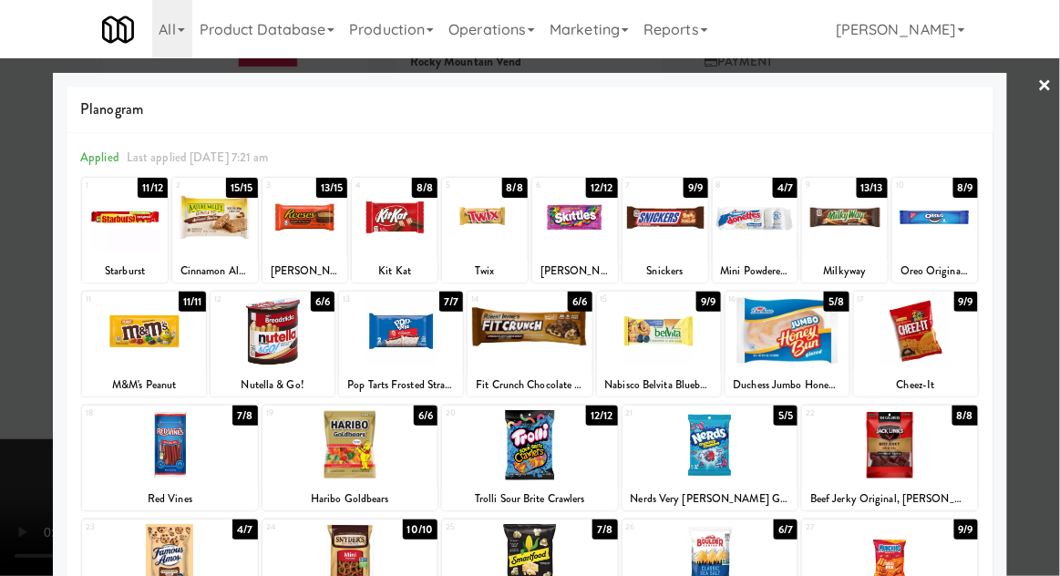
click at [601, 238] on div at bounding box center [575, 217] width 86 height 70
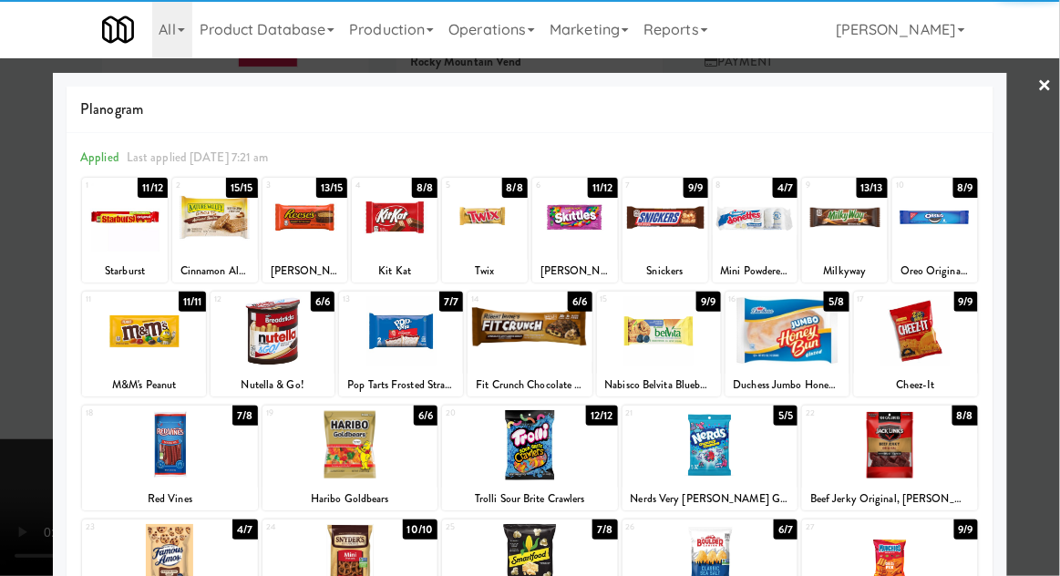
click at [5, 316] on div at bounding box center [530, 288] width 1060 height 576
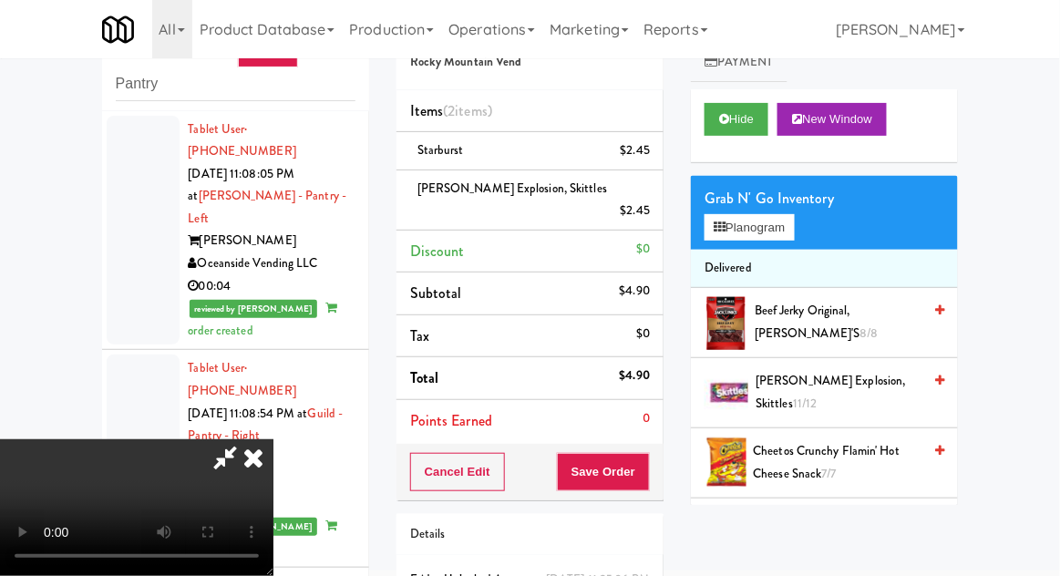
scroll to position [67, 0]
click at [647, 453] on button "Save Order" at bounding box center [603, 472] width 93 height 38
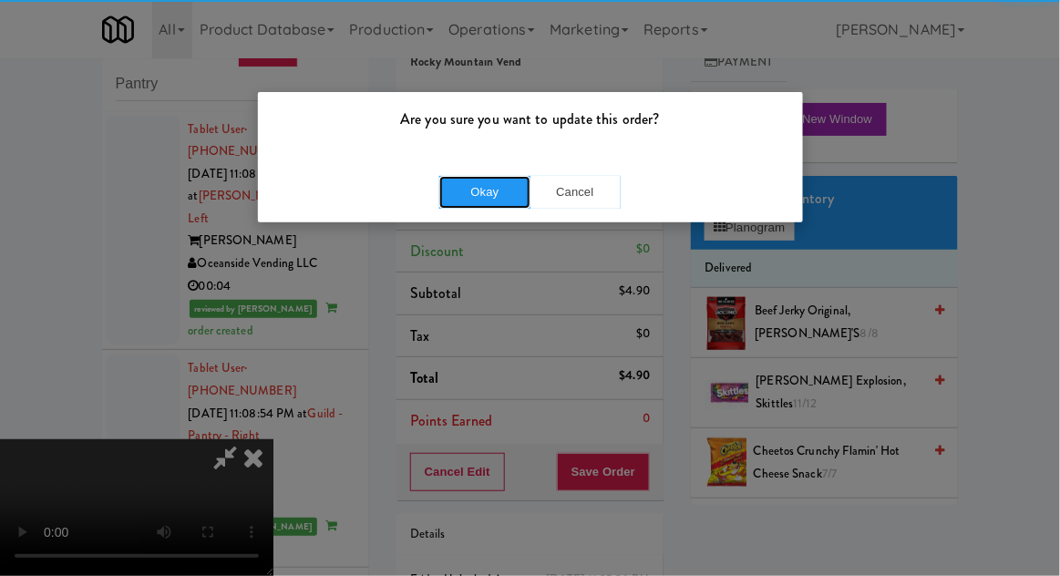
click at [480, 198] on button "Okay" at bounding box center [484, 192] width 91 height 33
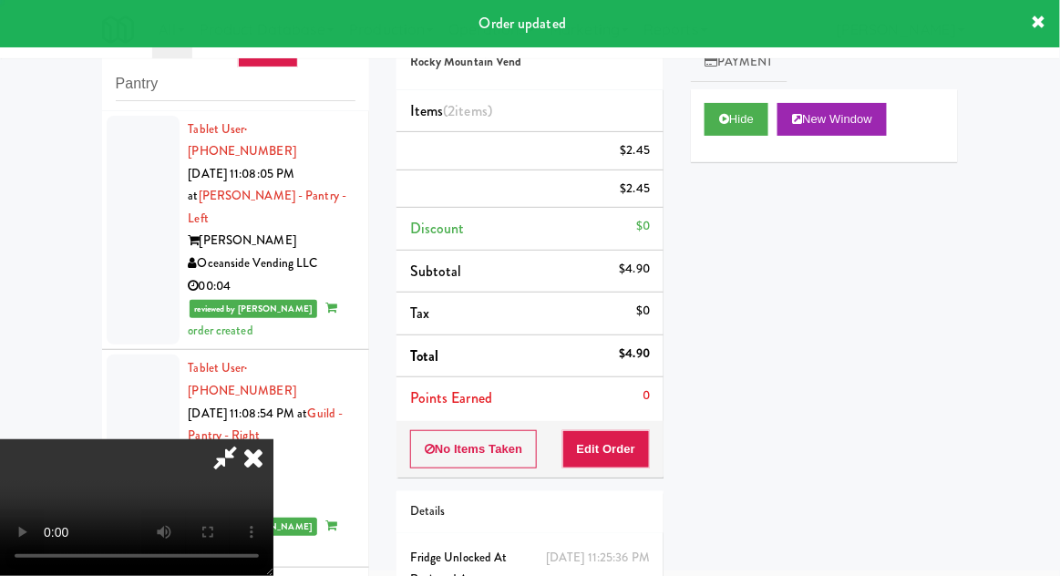
scroll to position [0, 0]
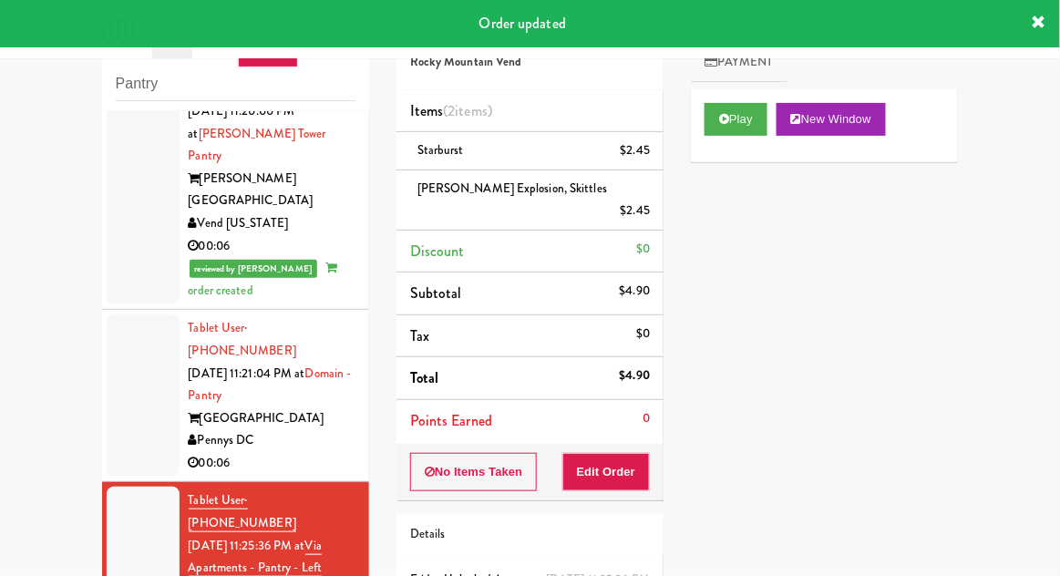
click at [152, 315] on div at bounding box center [143, 396] width 73 height 162
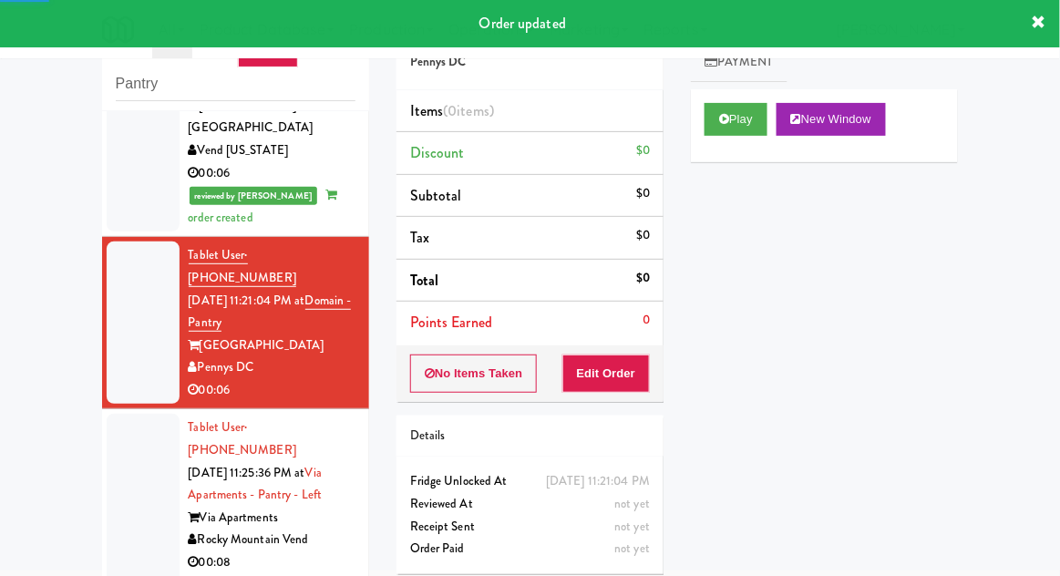
scroll to position [598, 0]
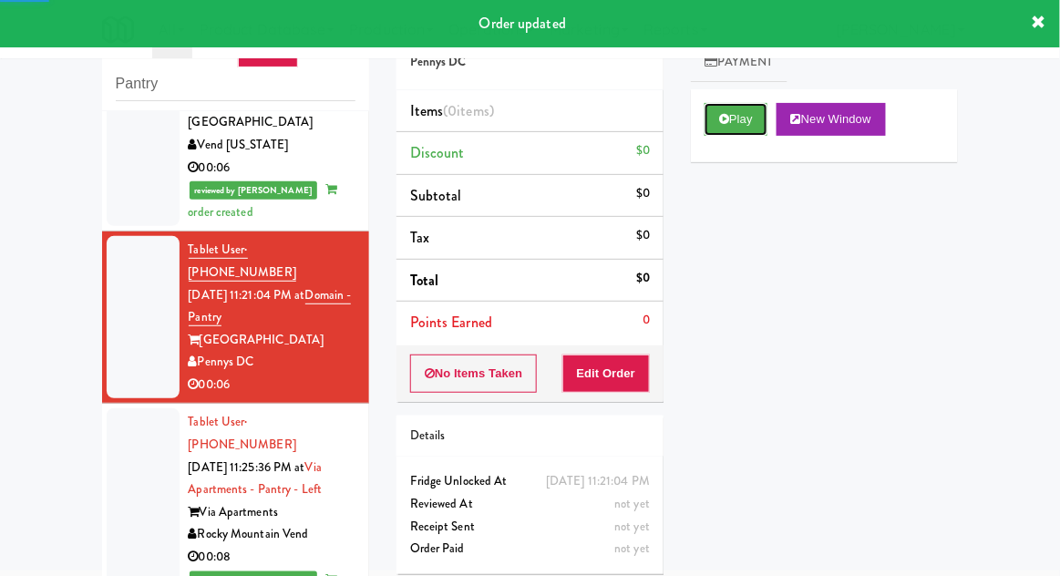
click at [741, 125] on button "Play" at bounding box center [736, 119] width 63 height 33
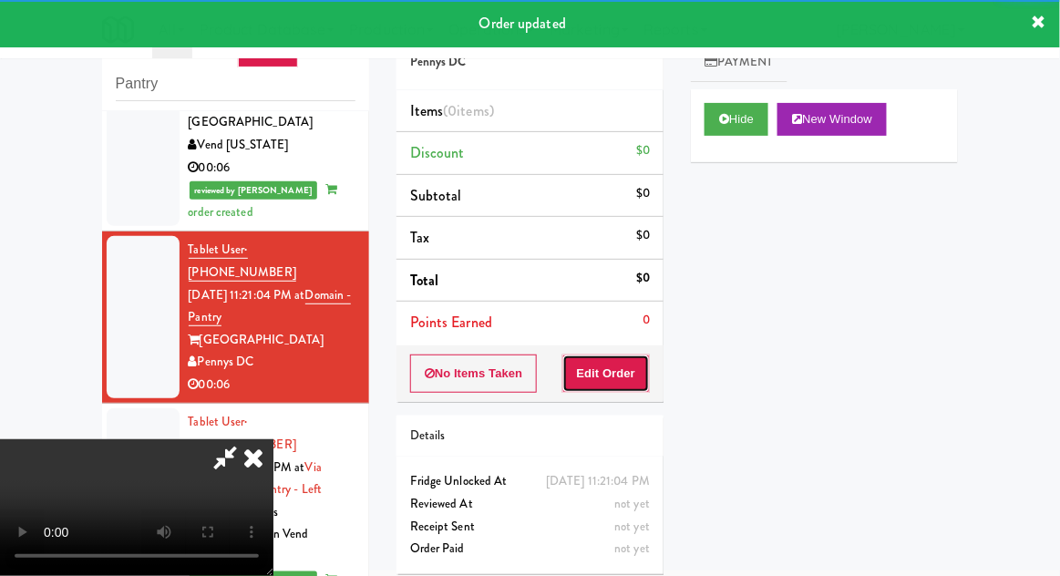
click at [647, 364] on button "Edit Order" at bounding box center [607, 374] width 88 height 38
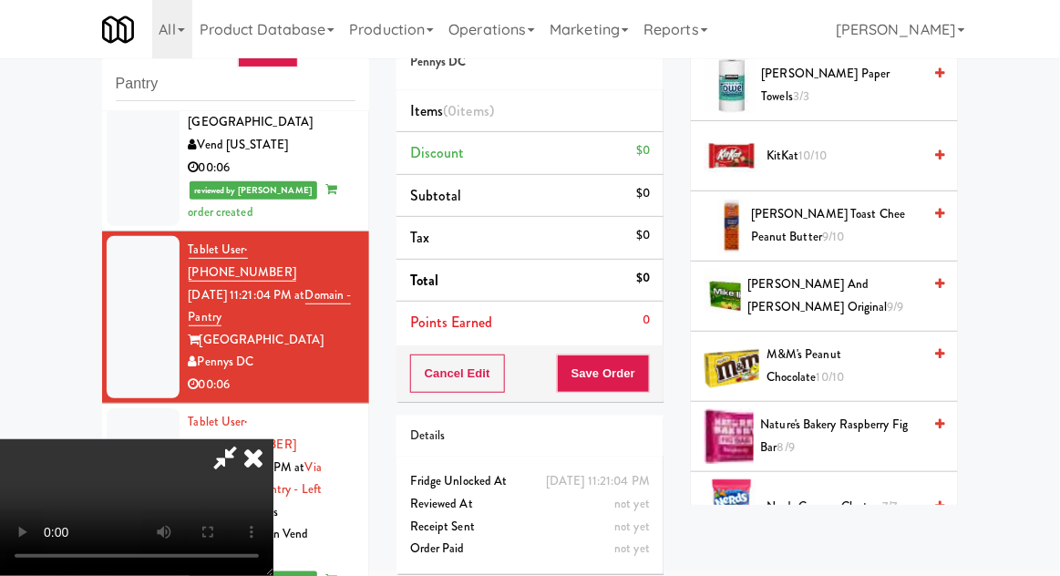
scroll to position [941, 0]
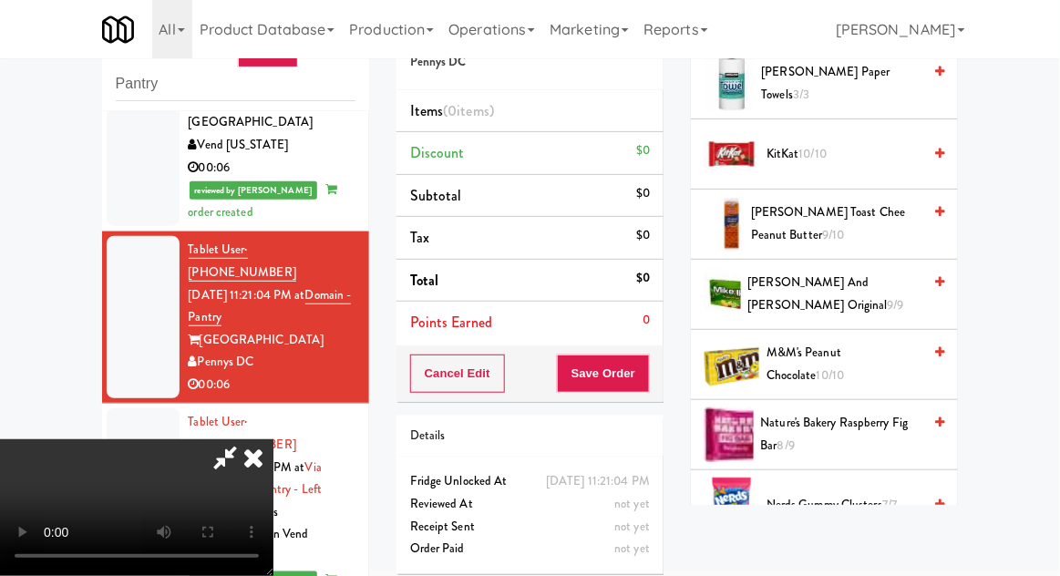
click at [894, 299] on span "[PERSON_NAME] and [PERSON_NAME] Original 9/9" at bounding box center [836, 294] width 174 height 45
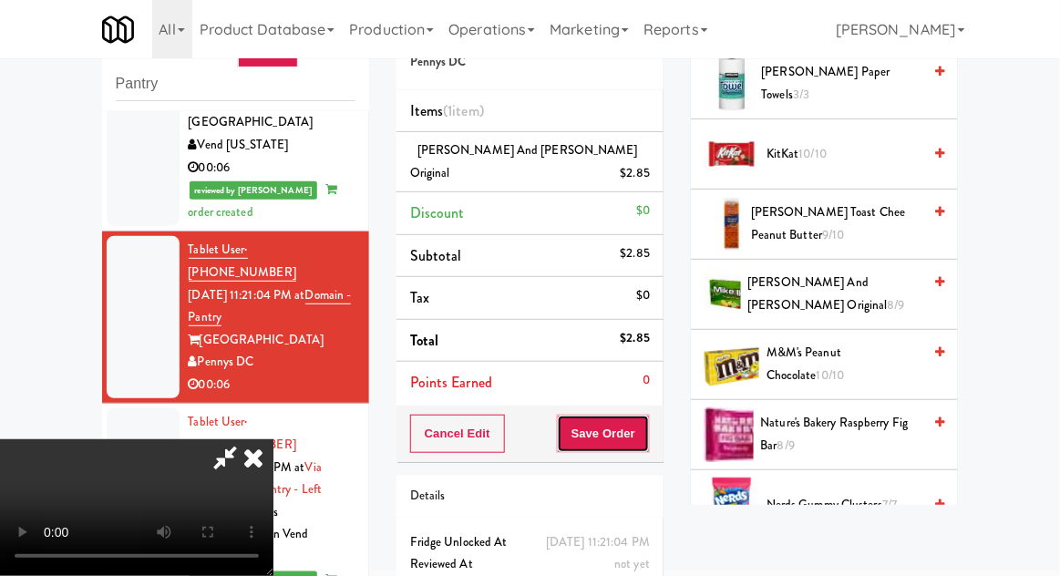
click at [647, 415] on button "Save Order" at bounding box center [603, 434] width 93 height 38
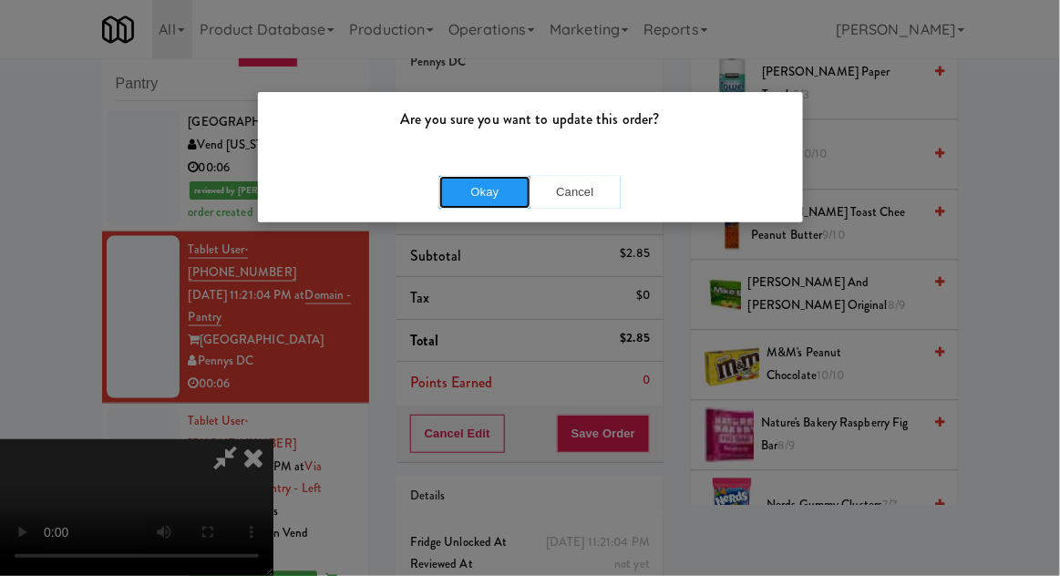
click at [495, 186] on button "Okay" at bounding box center [484, 192] width 91 height 33
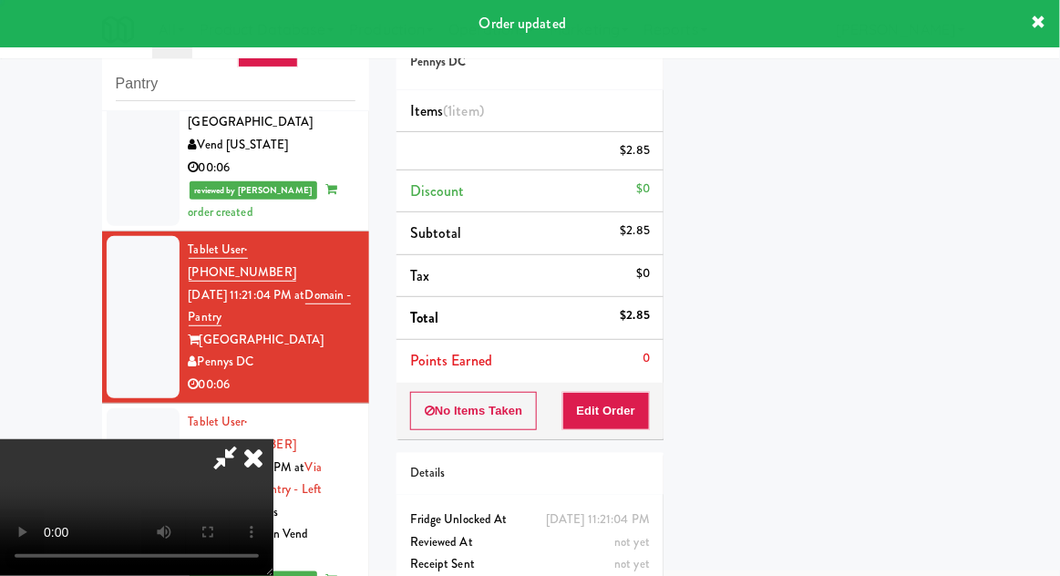
scroll to position [0, 0]
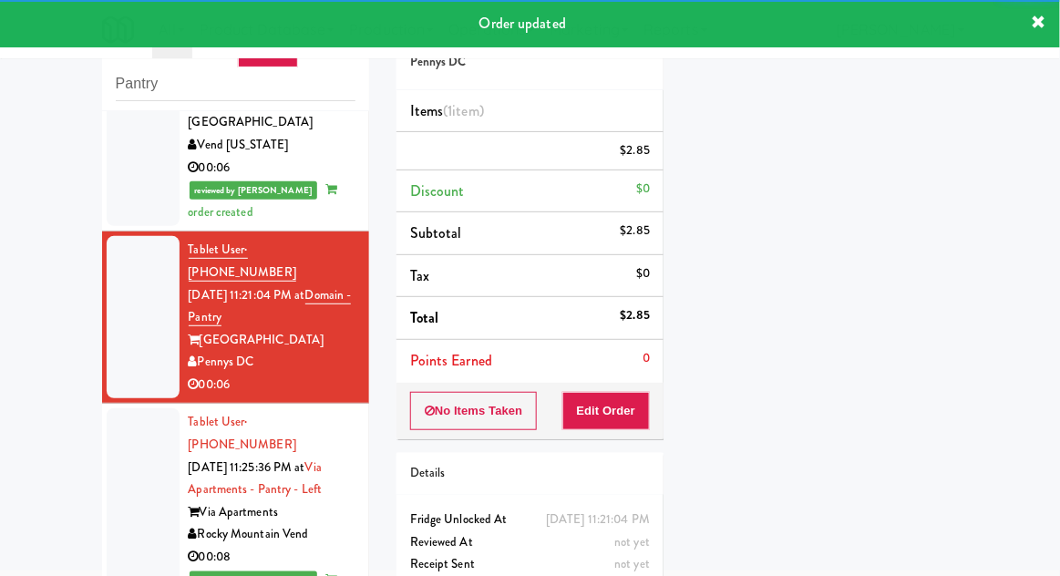
click at [126, 408] on div at bounding box center [143, 511] width 73 height 207
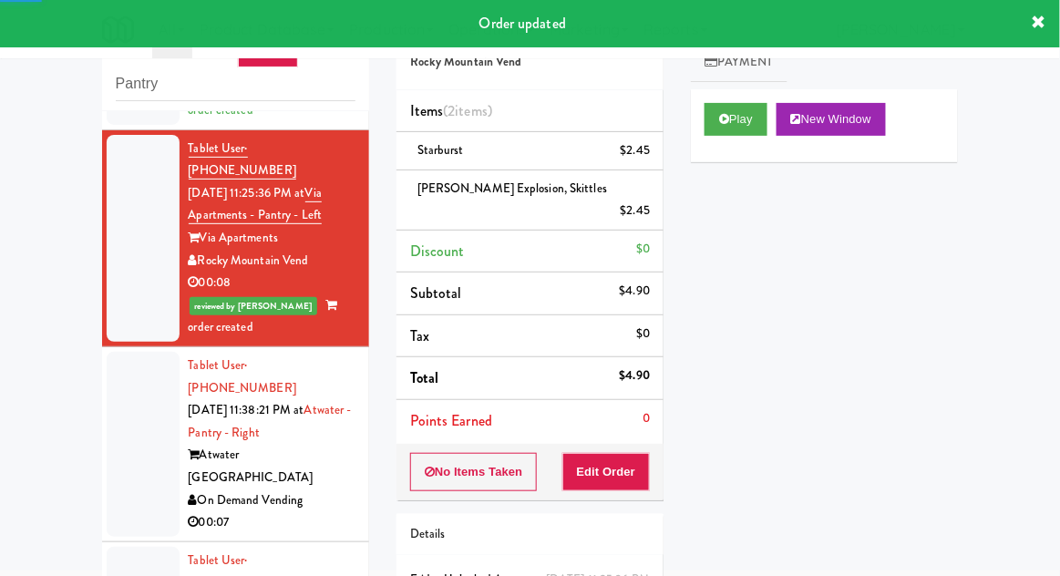
click at [129, 352] on div at bounding box center [143, 444] width 73 height 185
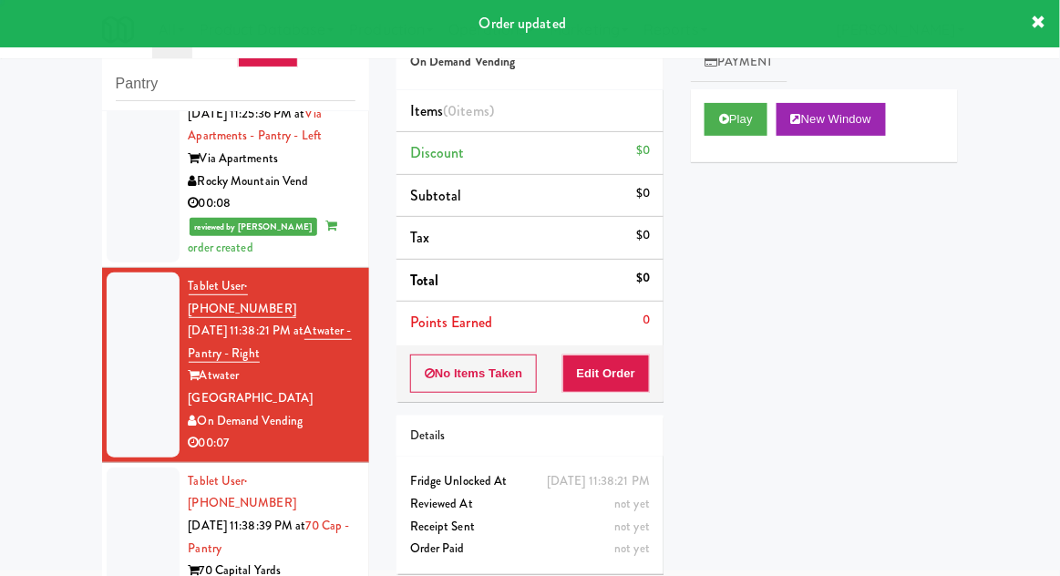
scroll to position [999, 0]
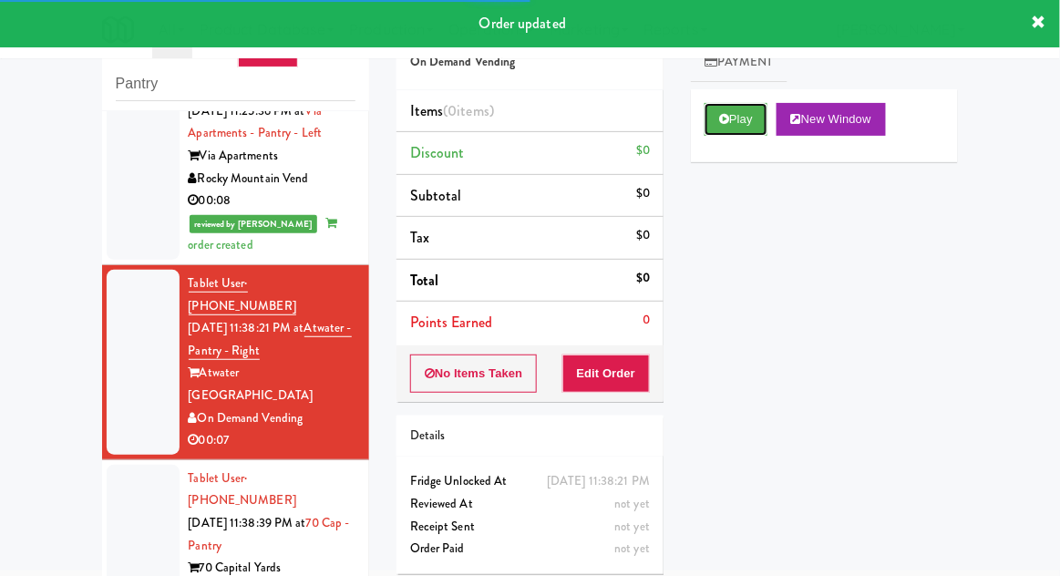
click at [742, 131] on button "Play" at bounding box center [736, 119] width 63 height 33
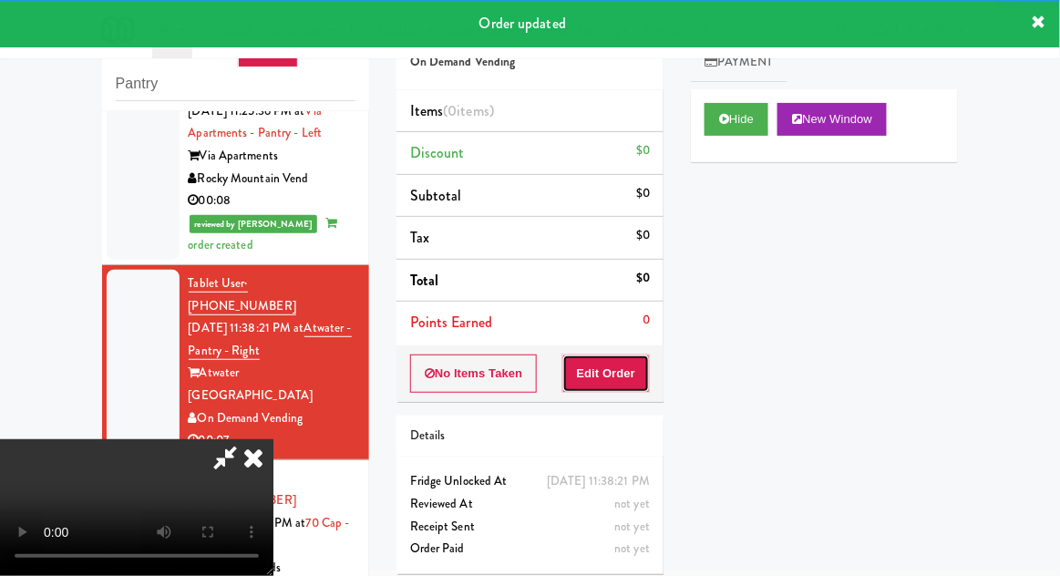
click at [573, 359] on button "Edit Order" at bounding box center [607, 374] width 88 height 38
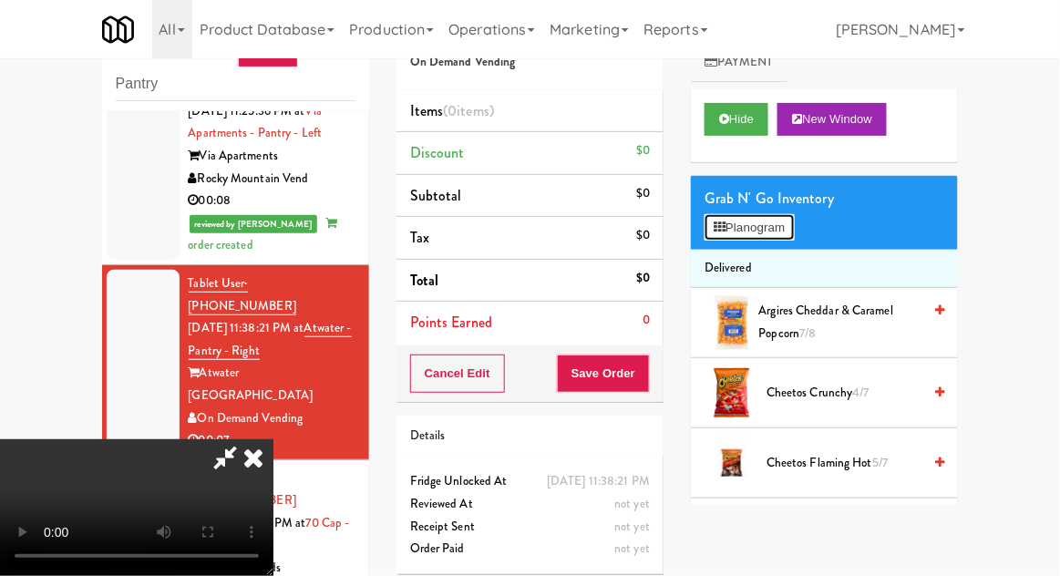
click at [794, 231] on button "Planogram" at bounding box center [749, 227] width 89 height 27
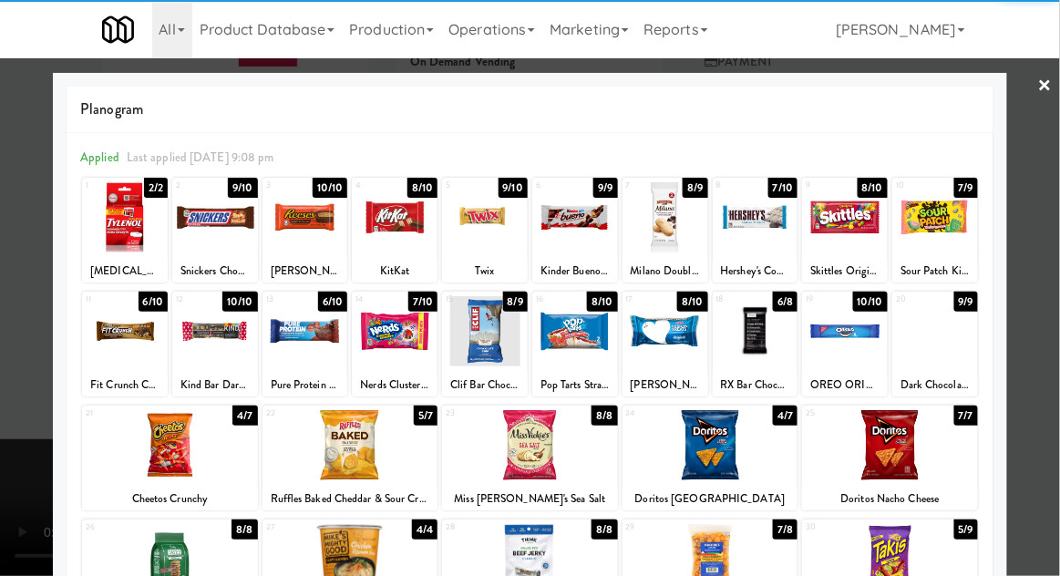
click at [867, 329] on div at bounding box center [845, 331] width 86 height 70
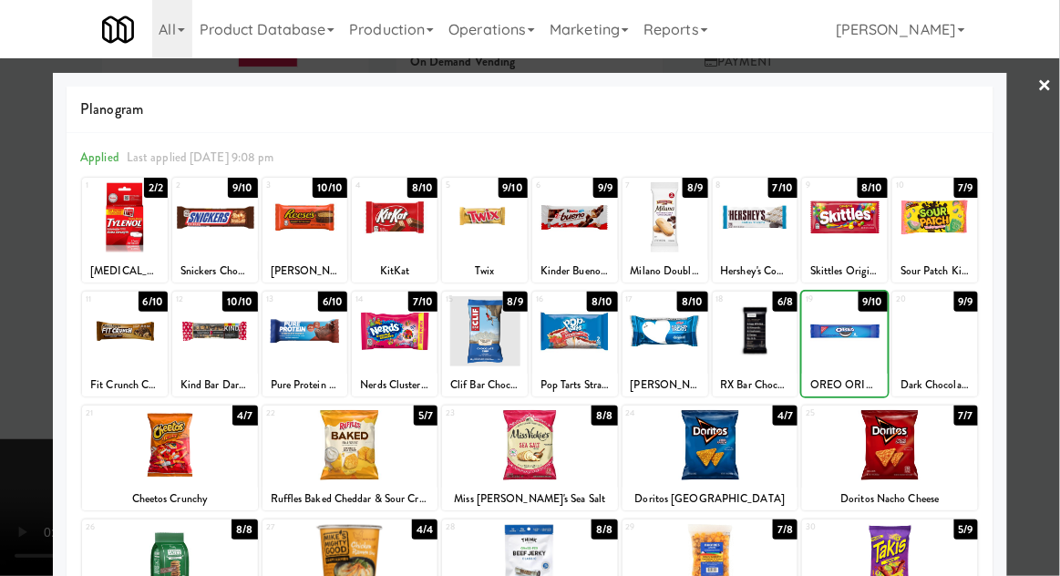
click at [1048, 200] on div at bounding box center [530, 288] width 1060 height 576
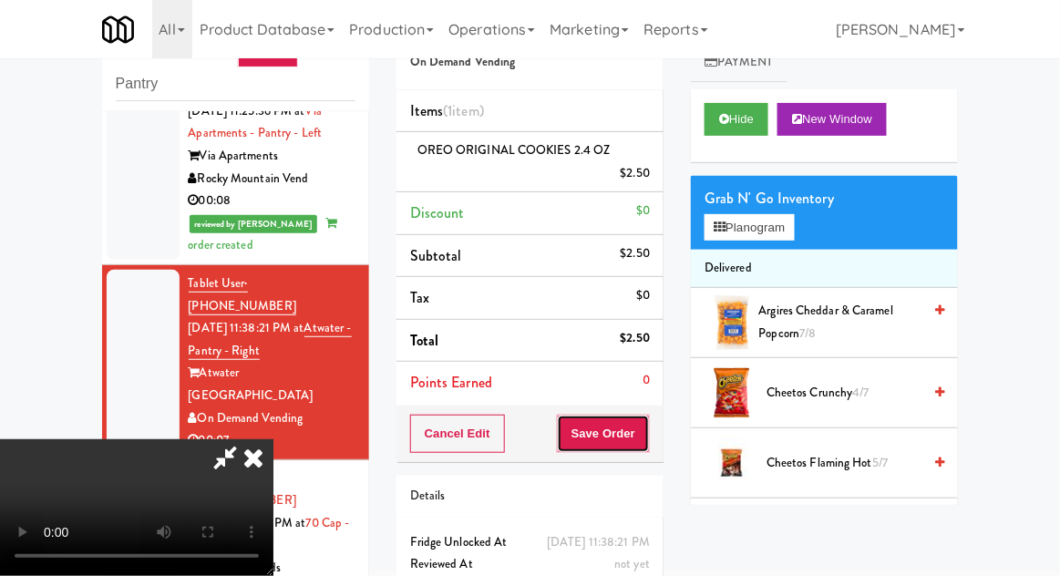
click at [646, 429] on button "Save Order" at bounding box center [603, 434] width 93 height 38
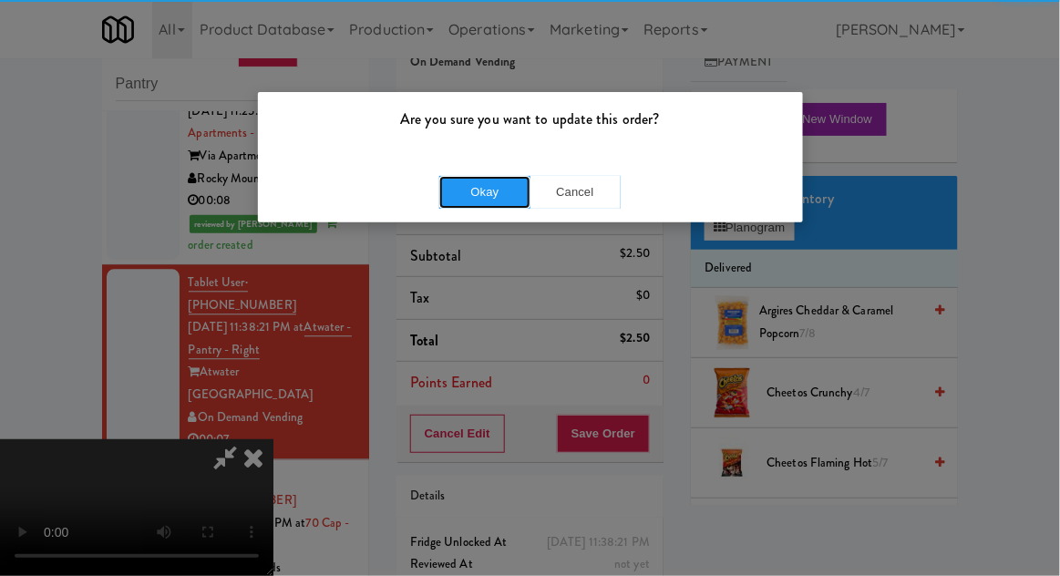
click at [481, 179] on button "Okay" at bounding box center [484, 192] width 91 height 33
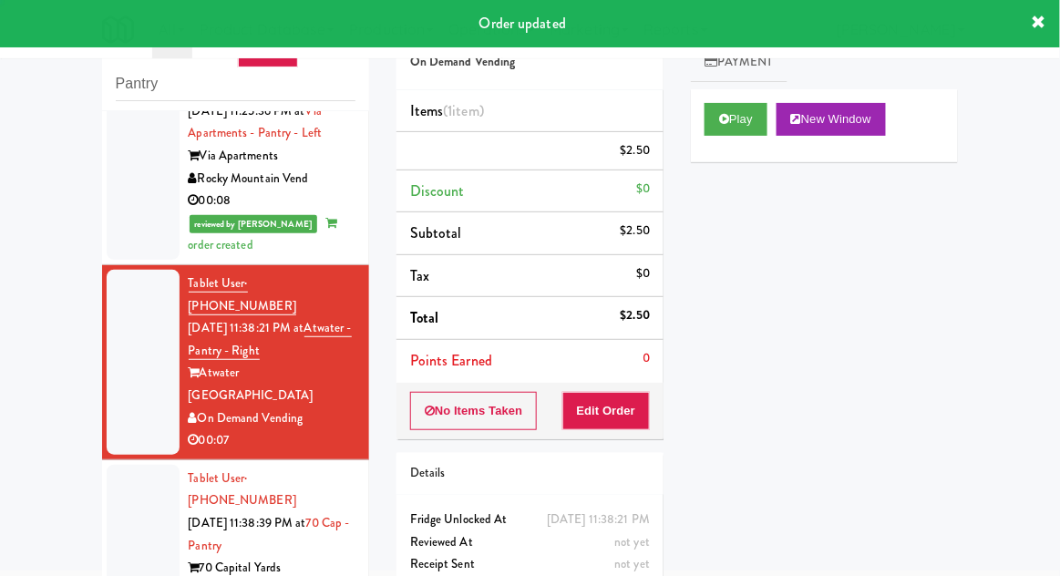
click at [129, 465] on div at bounding box center [143, 546] width 73 height 162
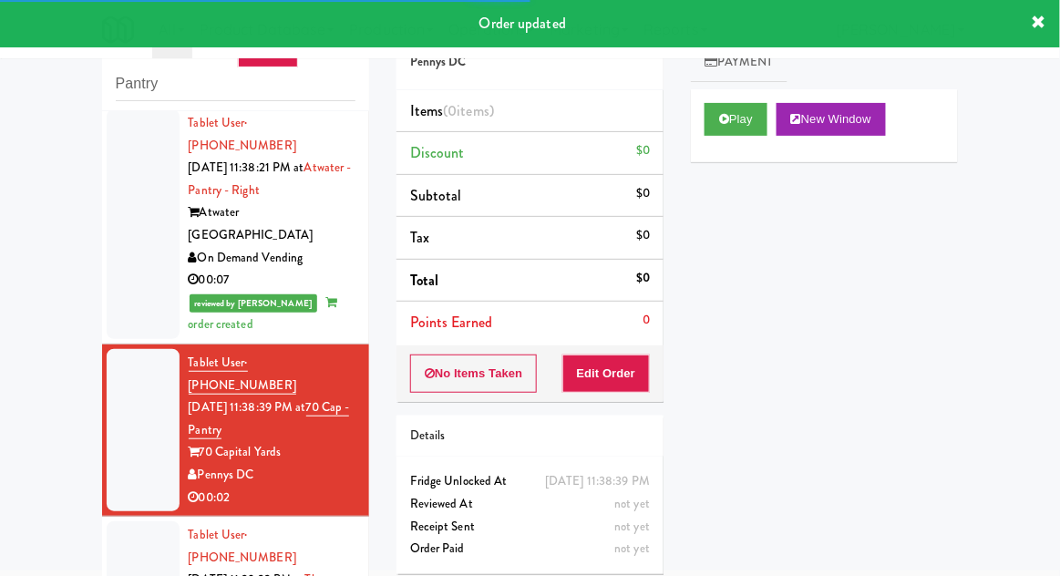
scroll to position [1161, 0]
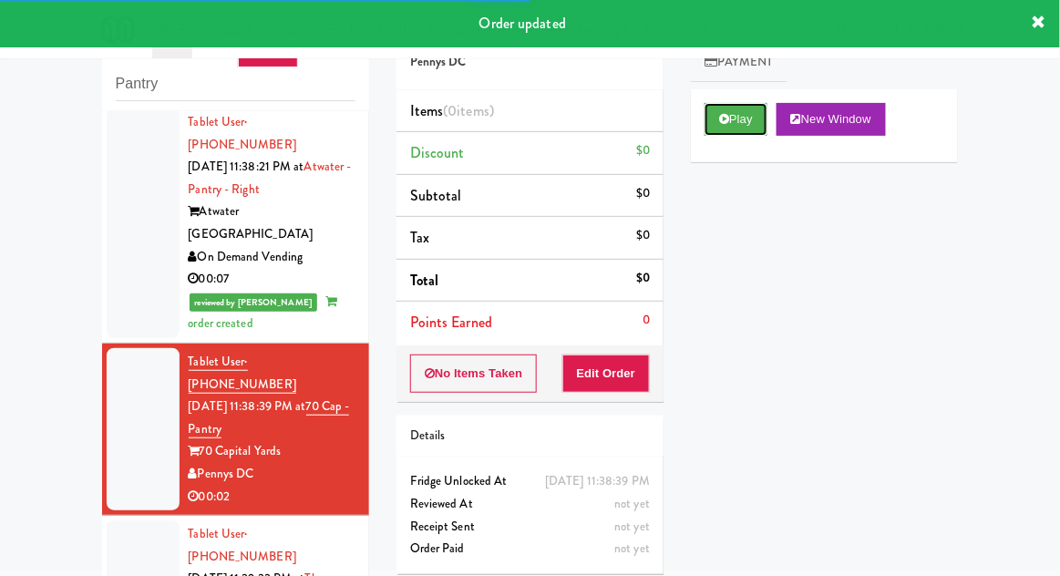
click at [726, 121] on icon at bounding box center [724, 119] width 10 height 12
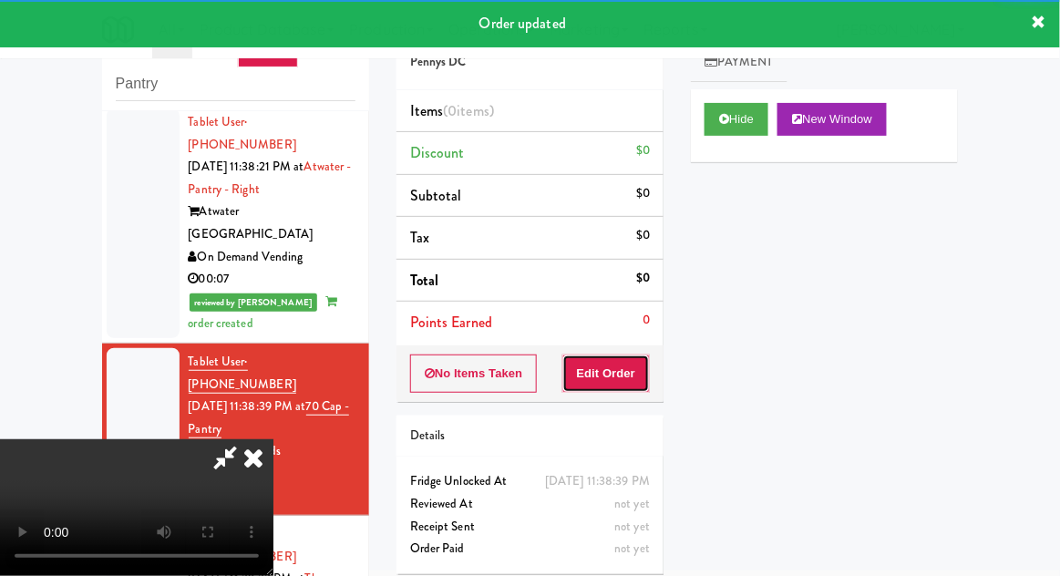
click at [630, 368] on button "Edit Order" at bounding box center [607, 374] width 88 height 38
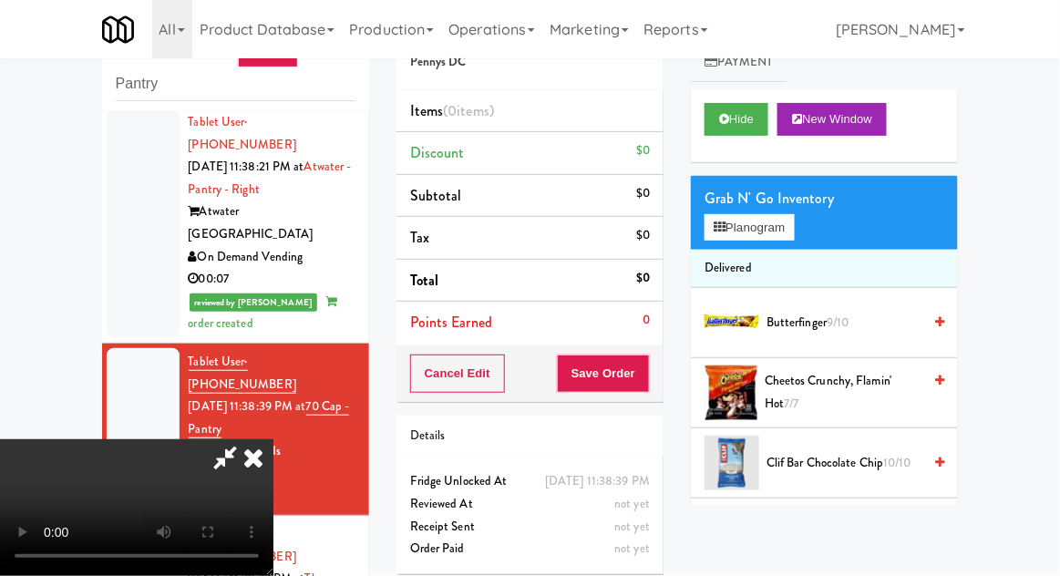
scroll to position [67, 0]
click at [793, 221] on button "Planogram" at bounding box center [749, 227] width 89 height 27
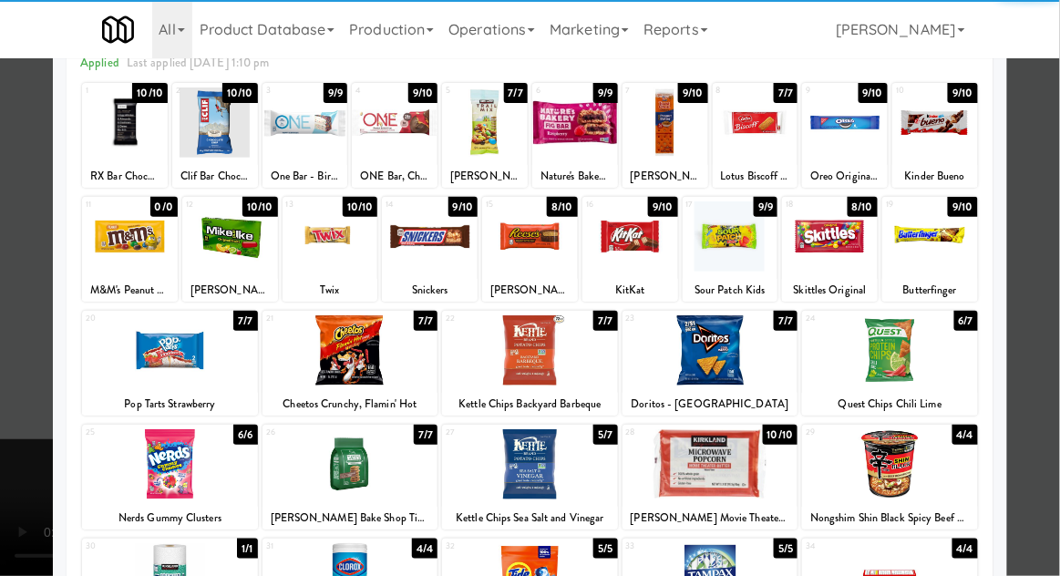
scroll to position [143, 0]
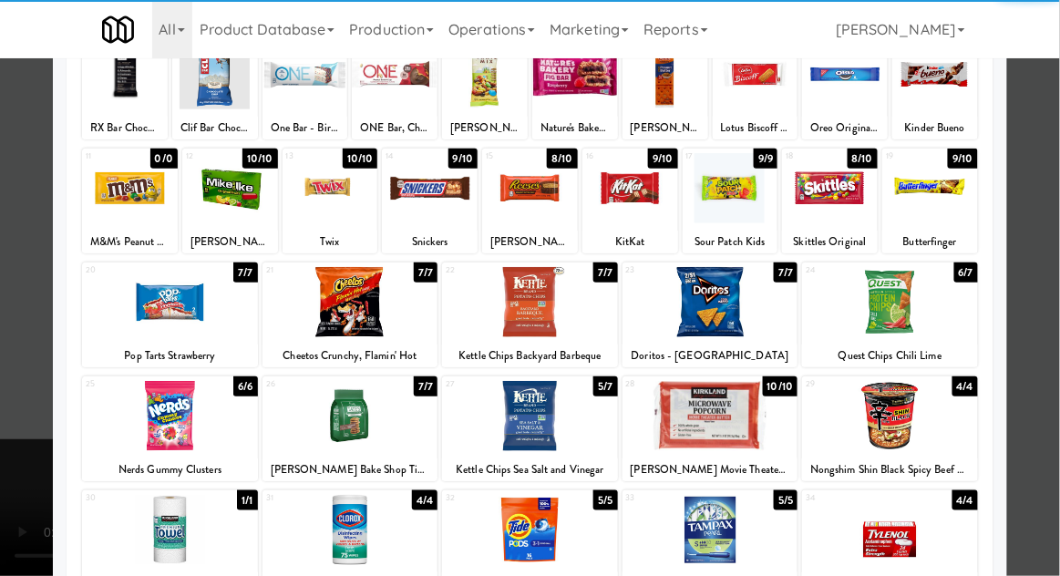
click at [315, 418] on div at bounding box center [351, 416] width 176 height 70
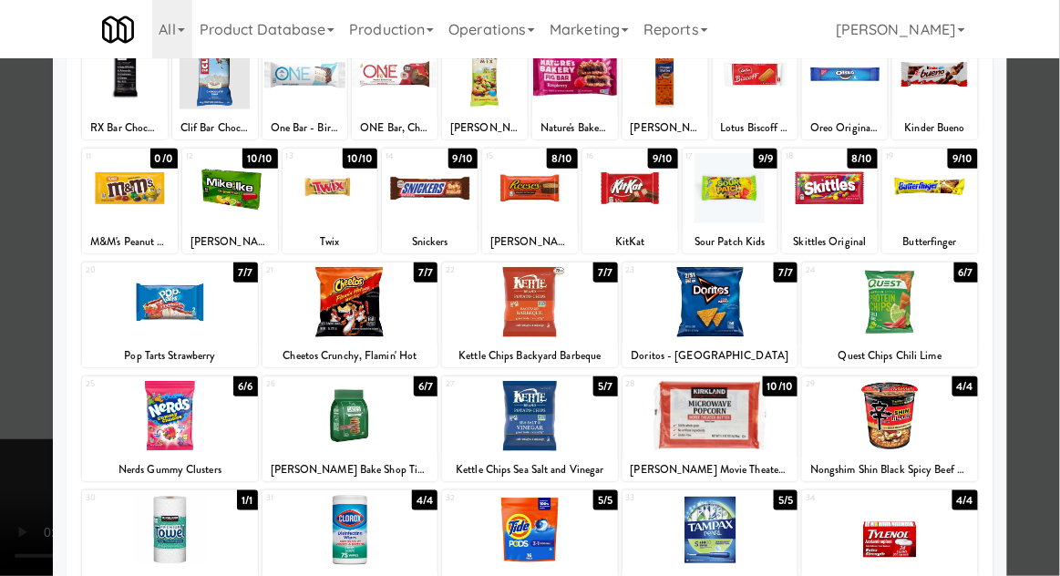
click at [1055, 154] on div at bounding box center [530, 288] width 1060 height 576
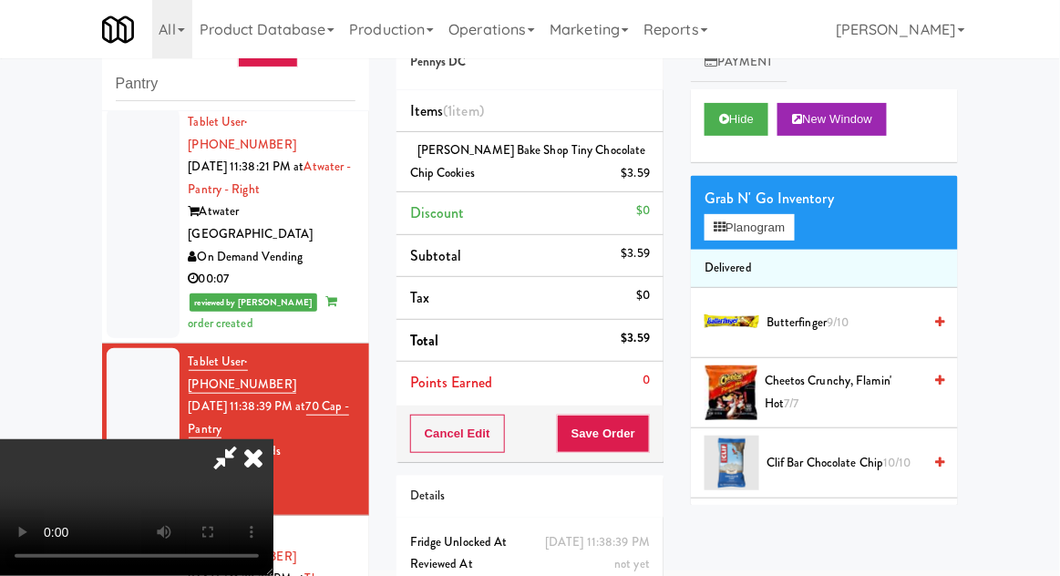
scroll to position [70, 0]
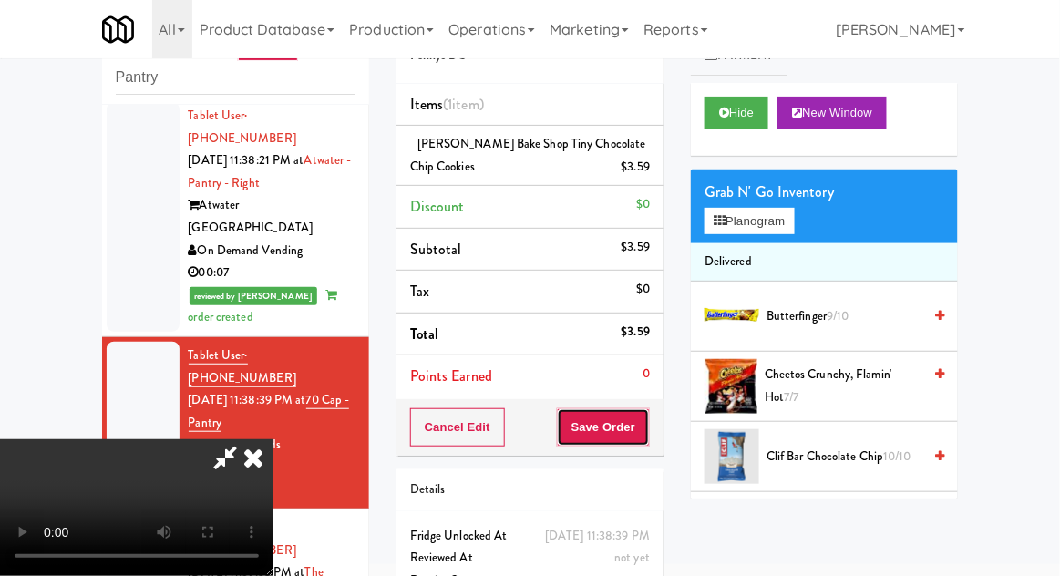
click at [644, 419] on button "Save Order" at bounding box center [603, 427] width 93 height 38
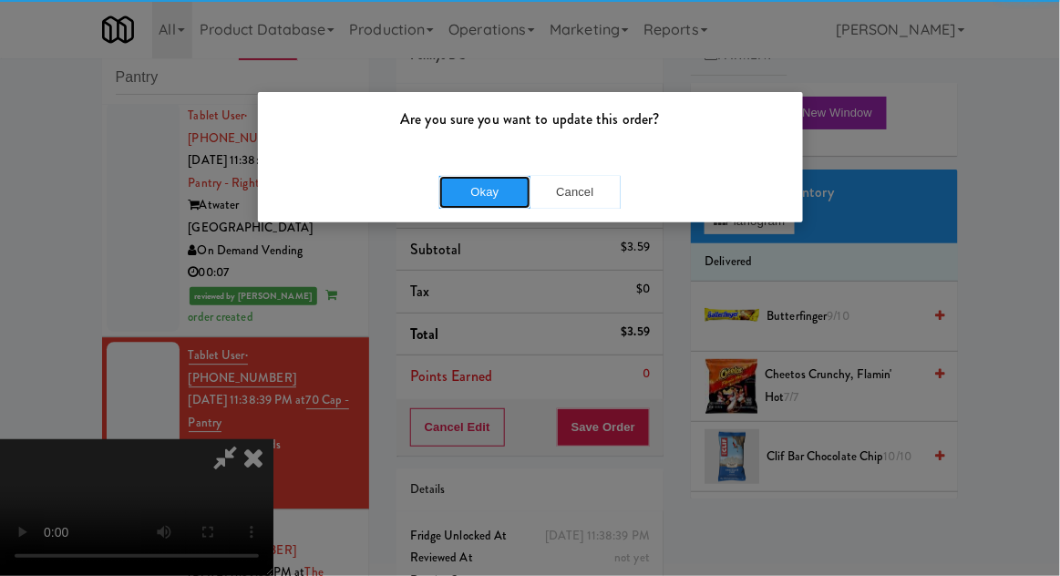
click at [478, 194] on button "Okay" at bounding box center [484, 192] width 91 height 33
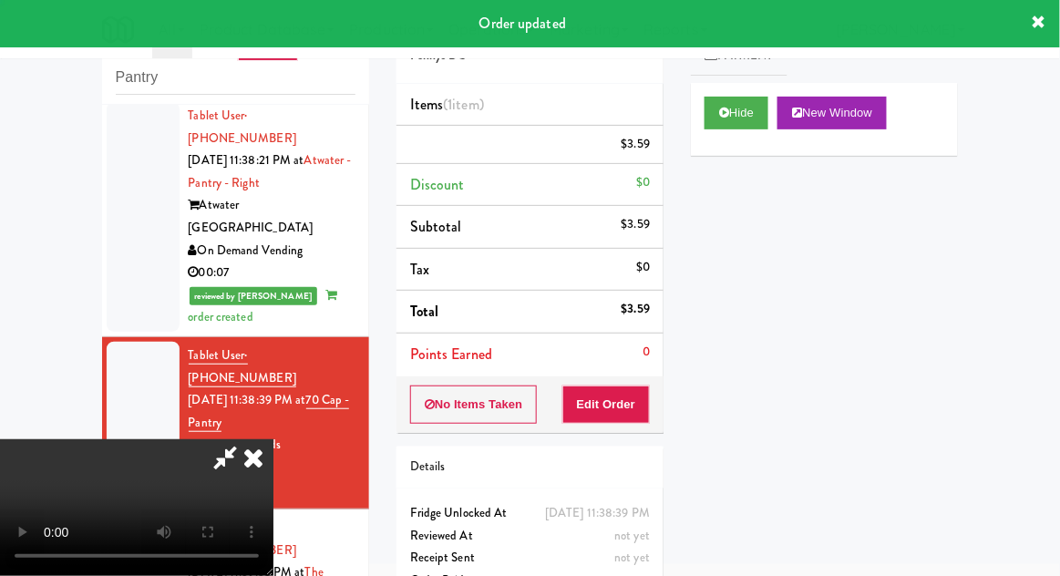
scroll to position [0, 0]
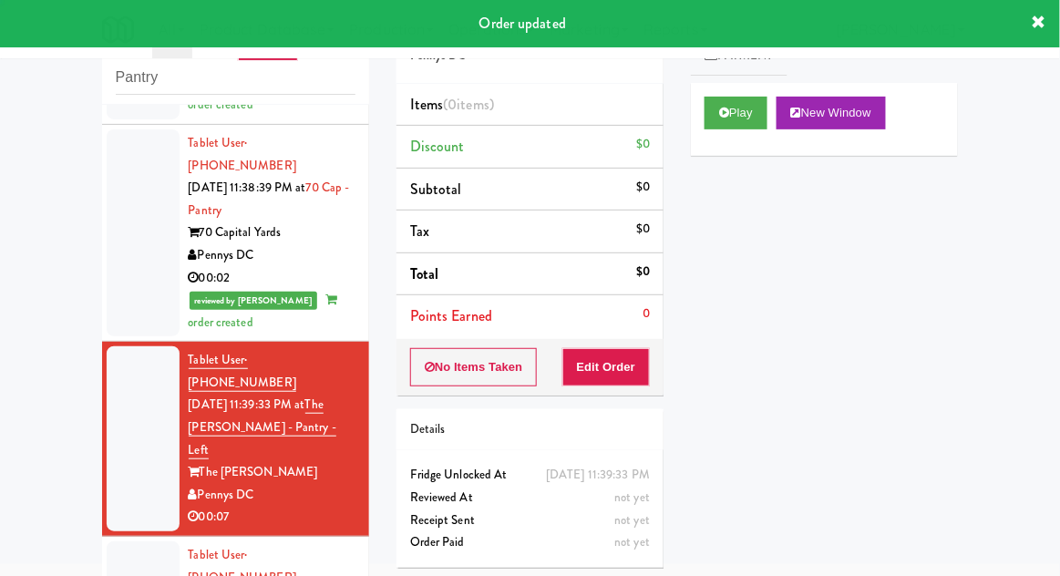
scroll to position [1378, 0]
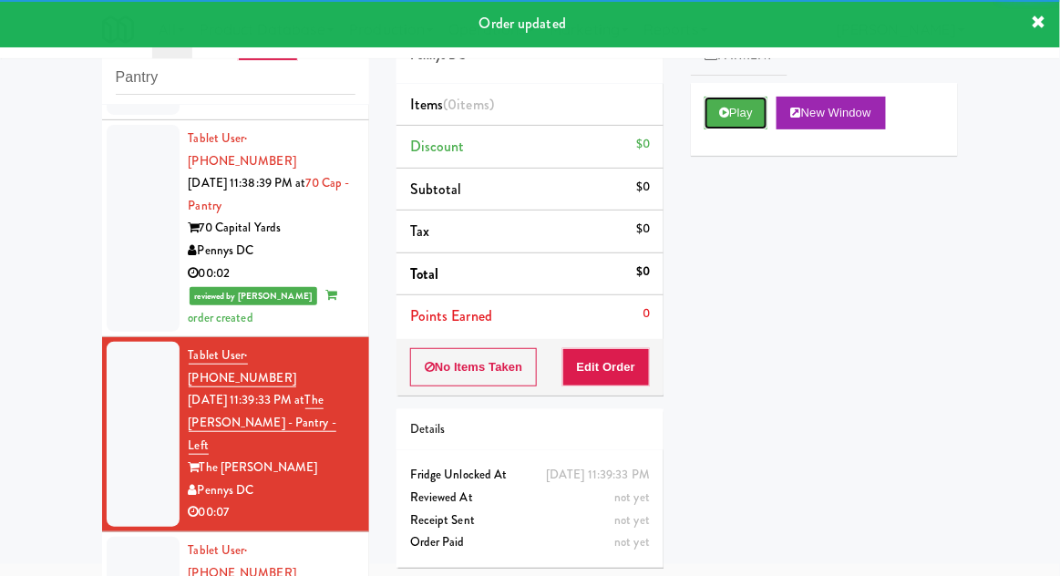
click at [719, 125] on button "Play" at bounding box center [736, 113] width 63 height 33
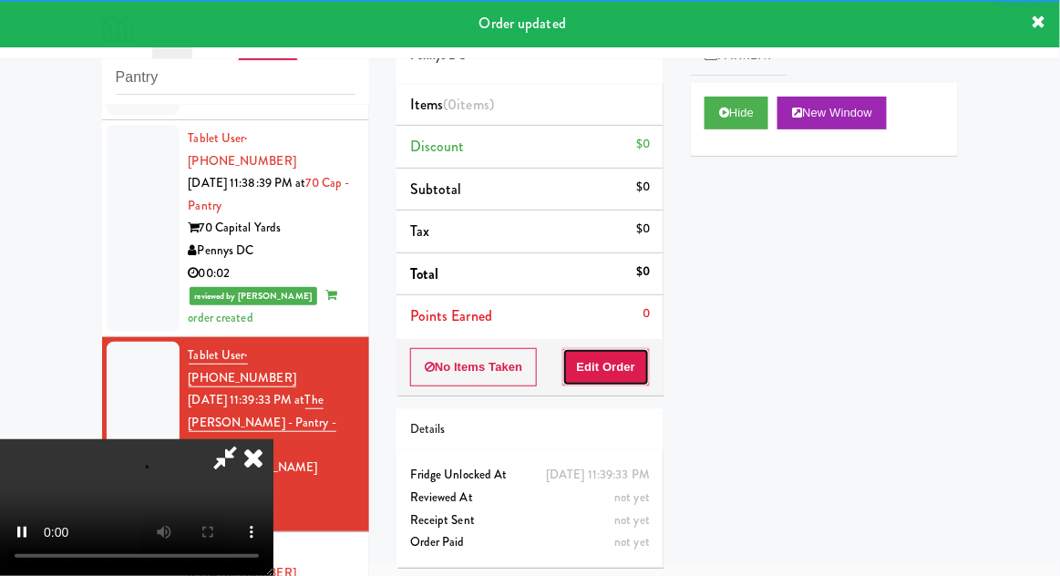
click at [645, 364] on button "Edit Order" at bounding box center [607, 367] width 88 height 38
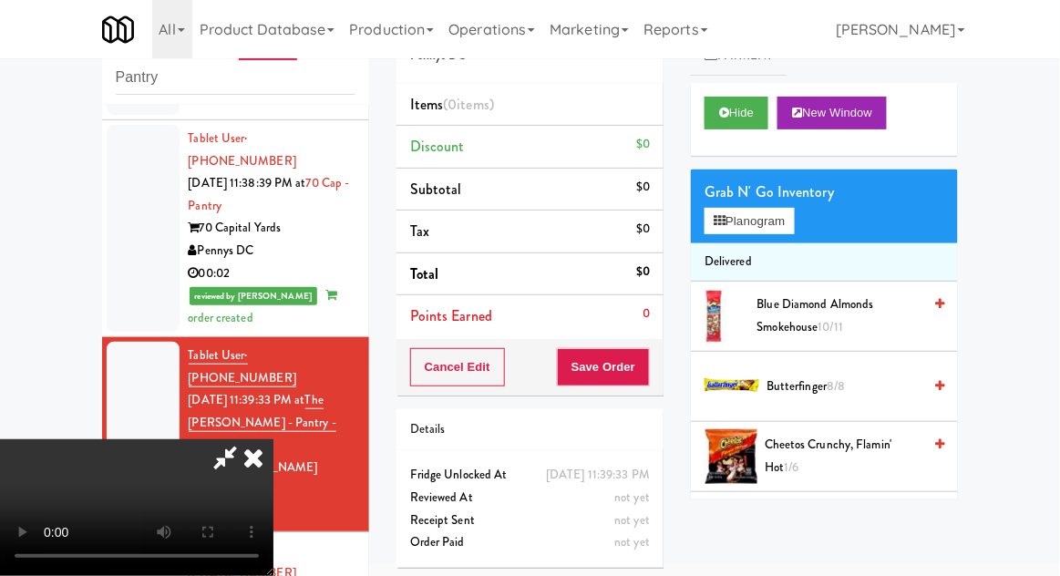
scroll to position [67, 0]
click at [794, 229] on button "Planogram" at bounding box center [749, 221] width 89 height 27
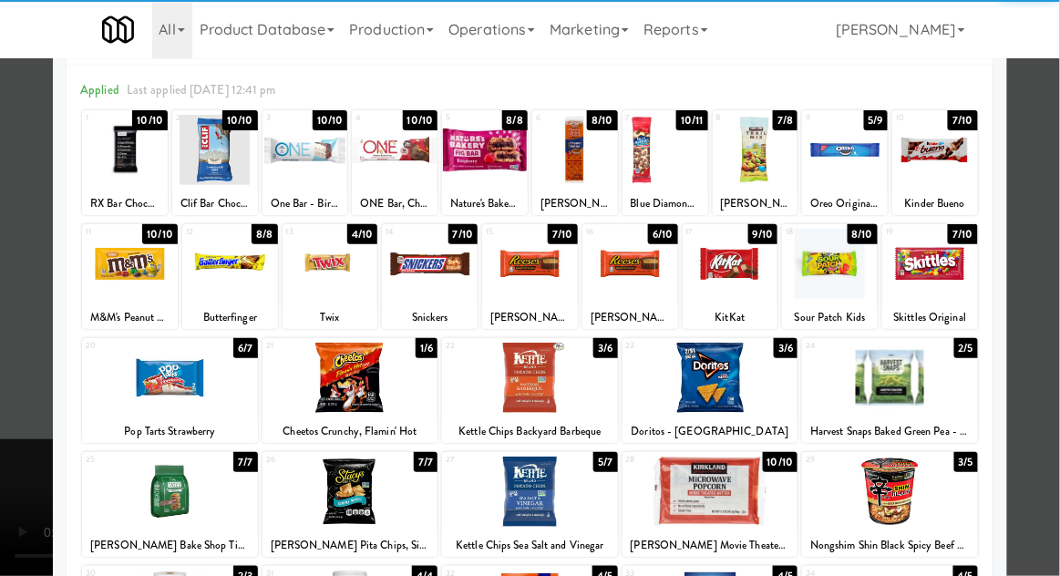
scroll to position [67, 0]
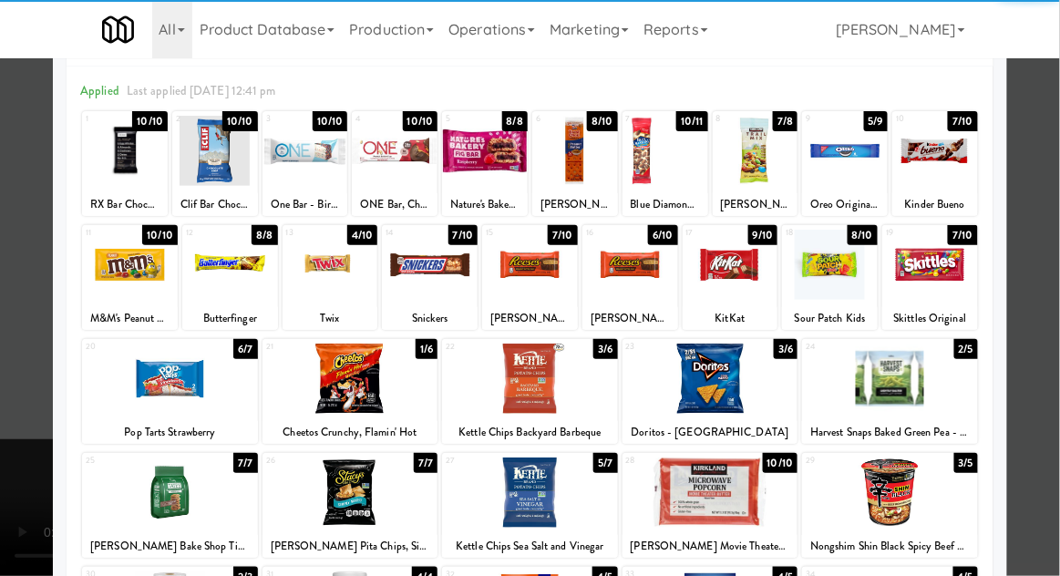
click at [842, 277] on div at bounding box center [830, 265] width 96 height 70
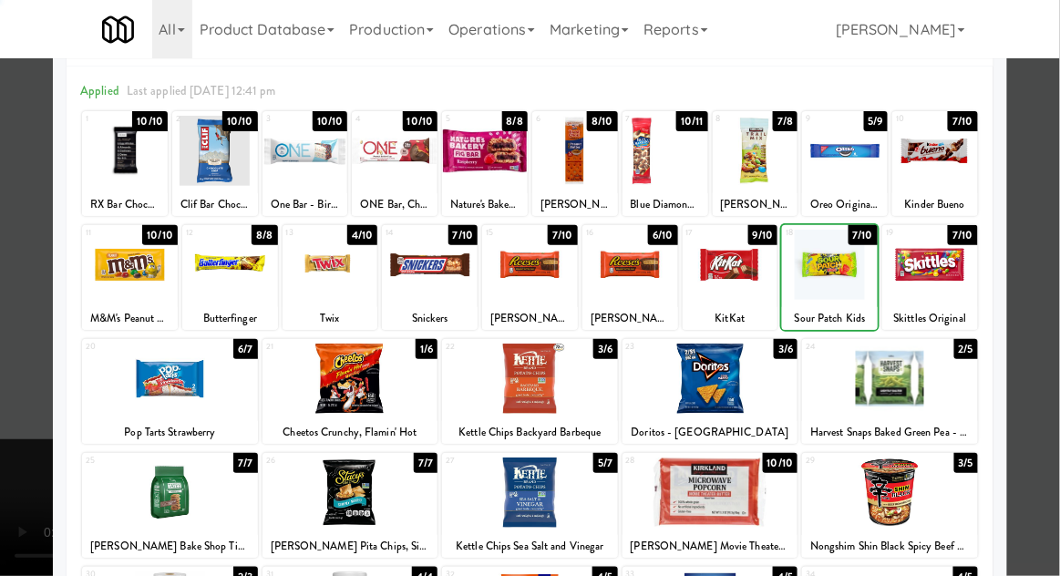
click at [1058, 193] on div at bounding box center [530, 288] width 1060 height 576
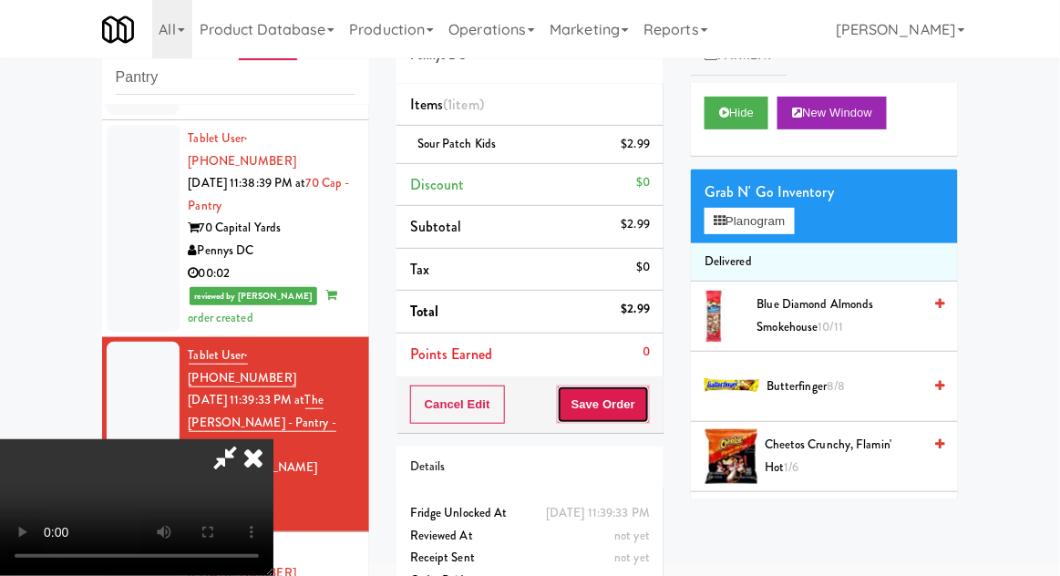
click at [646, 416] on button "Save Order" at bounding box center [603, 405] width 93 height 38
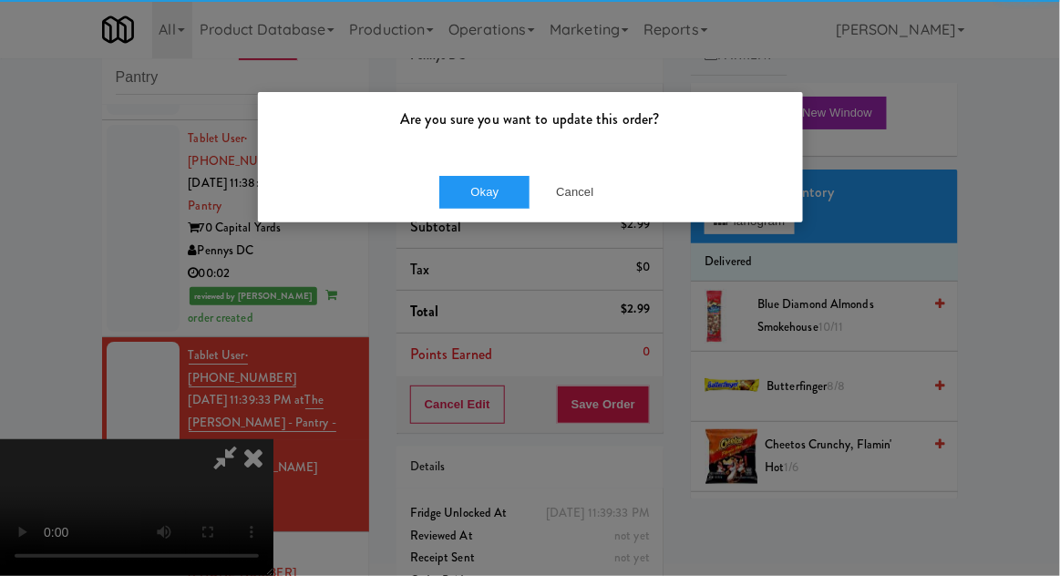
click at [463, 172] on div "Okay Cancel" at bounding box center [530, 191] width 545 height 61
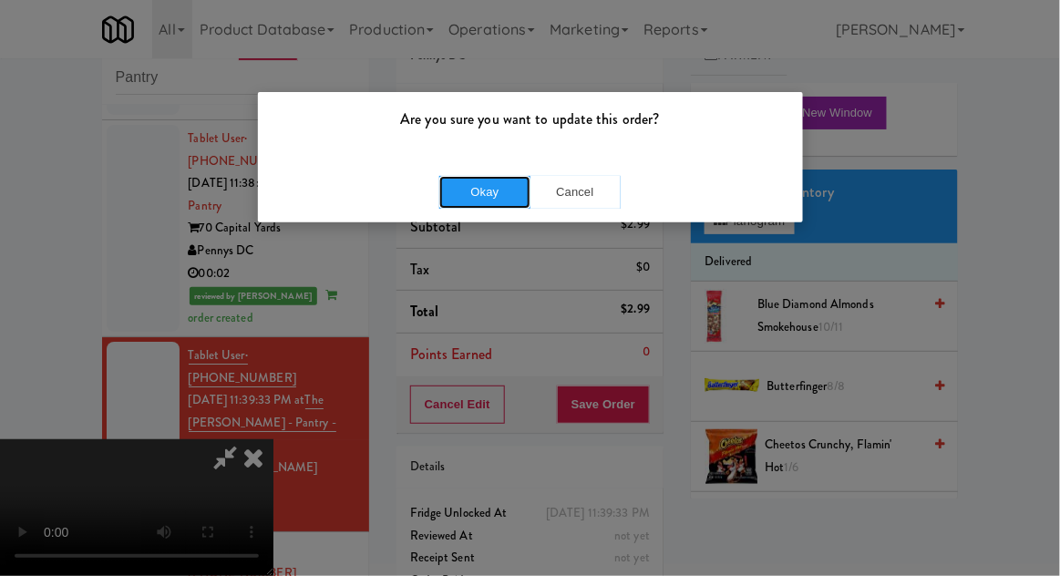
click at [464, 186] on button "Okay" at bounding box center [484, 192] width 91 height 33
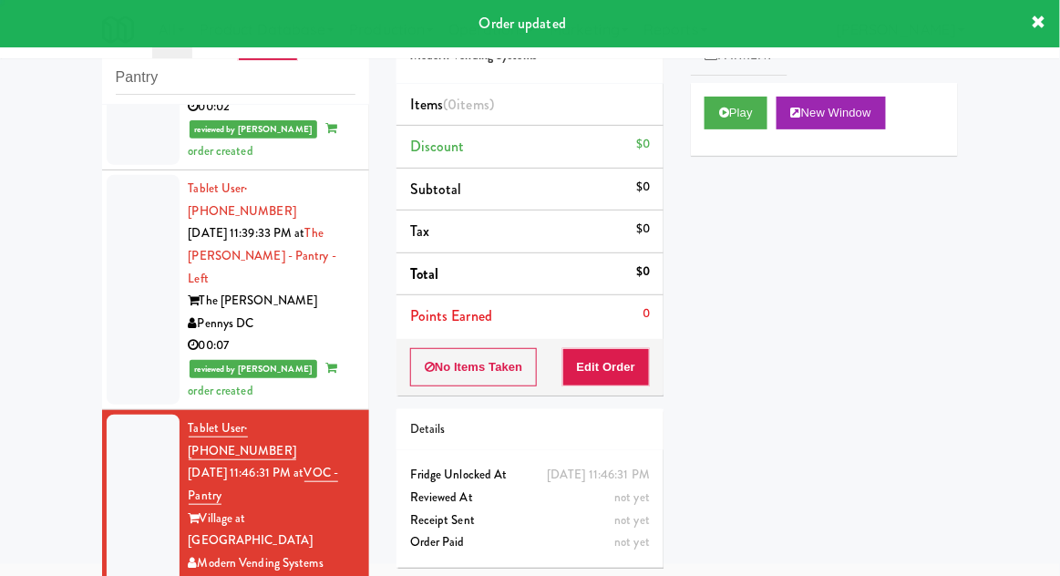
scroll to position [1546, 0]
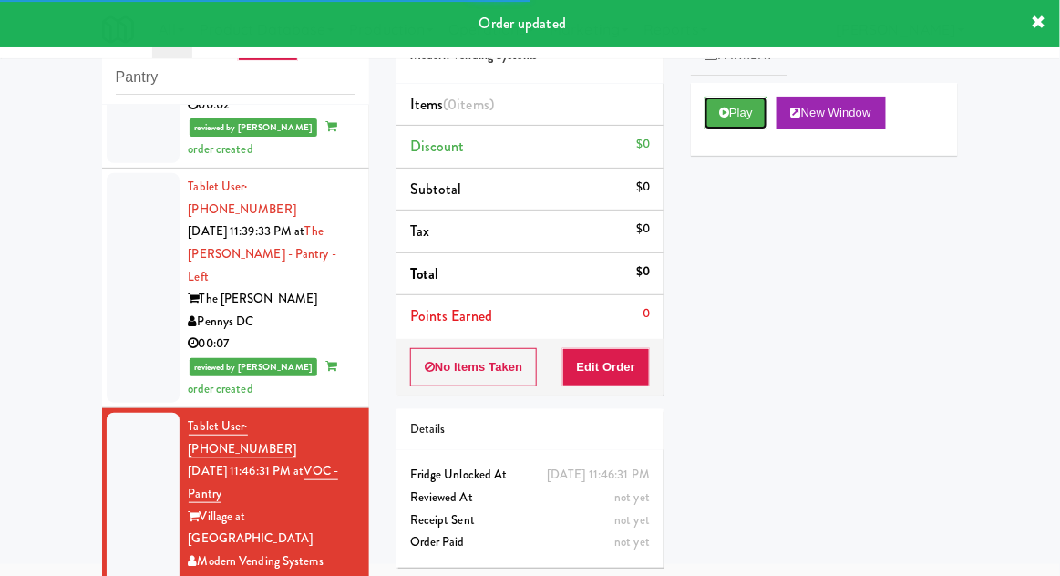
click at [760, 116] on button "Play" at bounding box center [736, 113] width 63 height 33
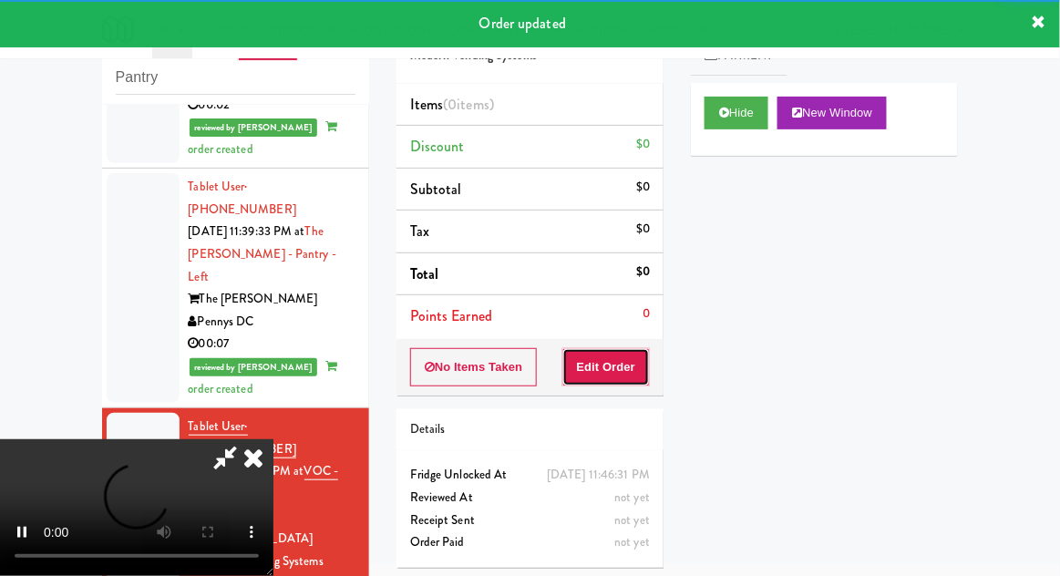
click at [628, 374] on button "Edit Order" at bounding box center [607, 367] width 88 height 38
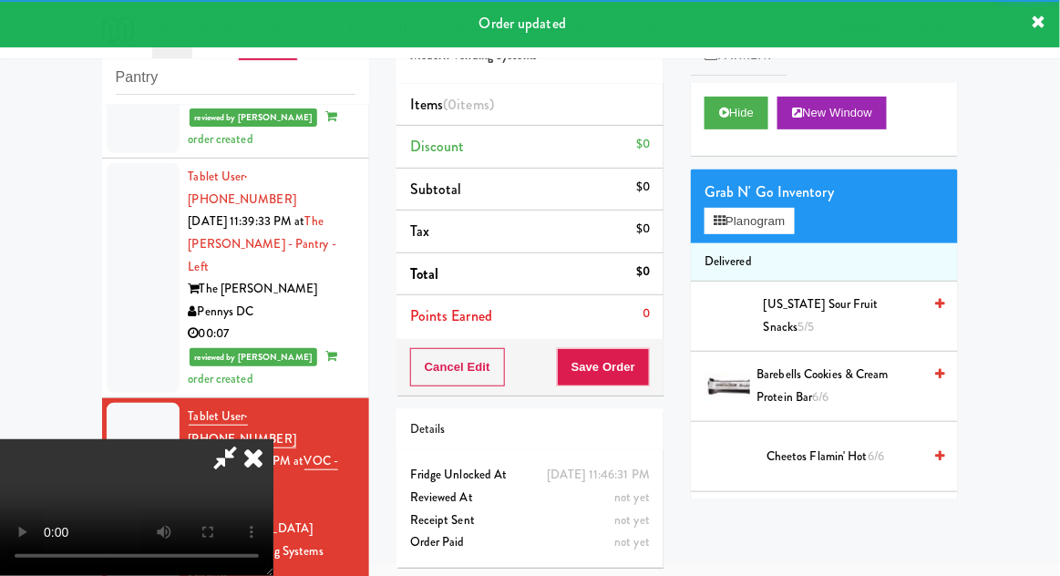
scroll to position [1559, 0]
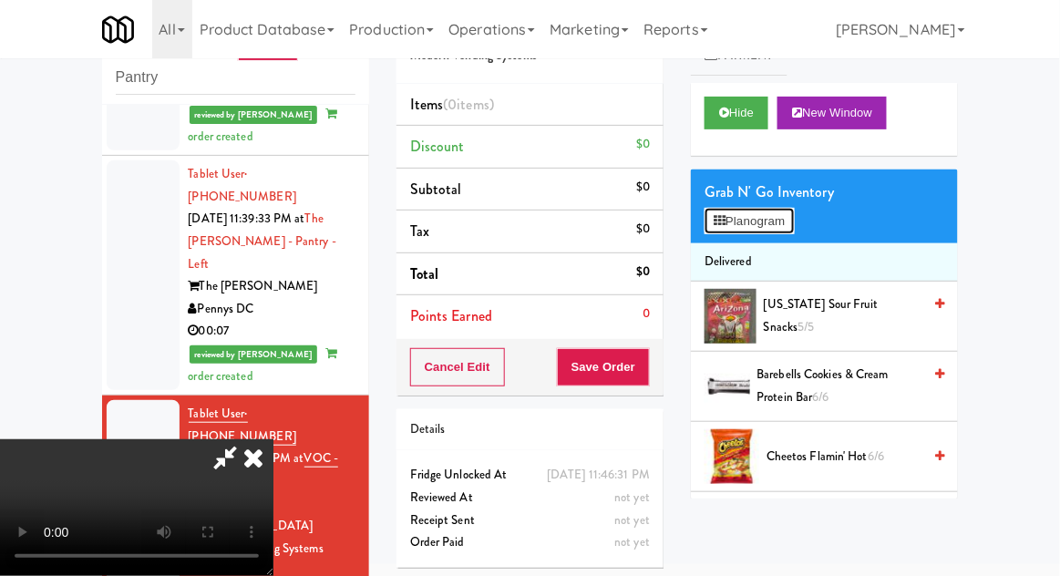
click at [784, 222] on button "Planogram" at bounding box center [749, 221] width 89 height 27
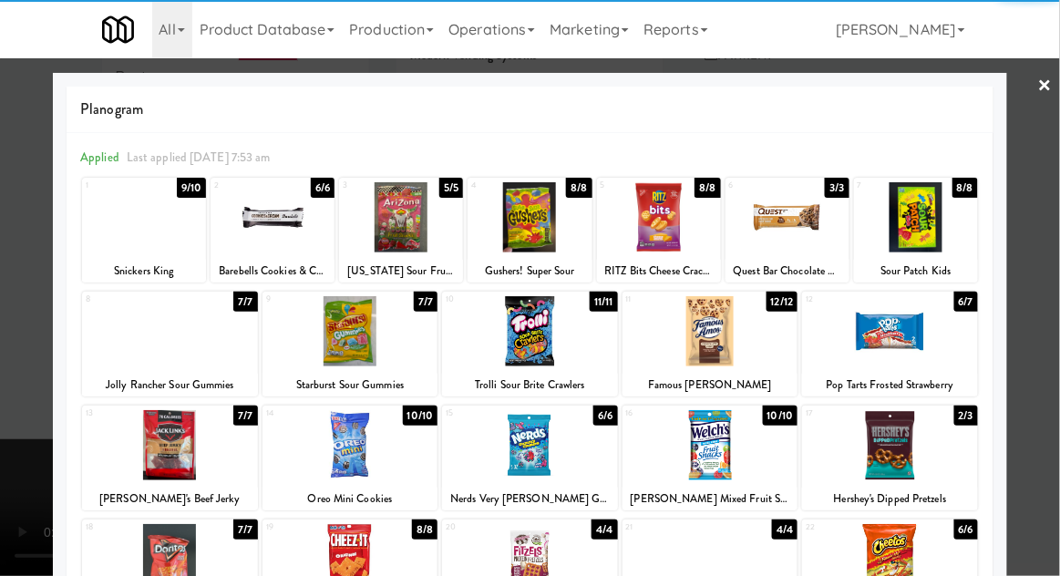
click at [510, 338] on div at bounding box center [530, 331] width 176 height 70
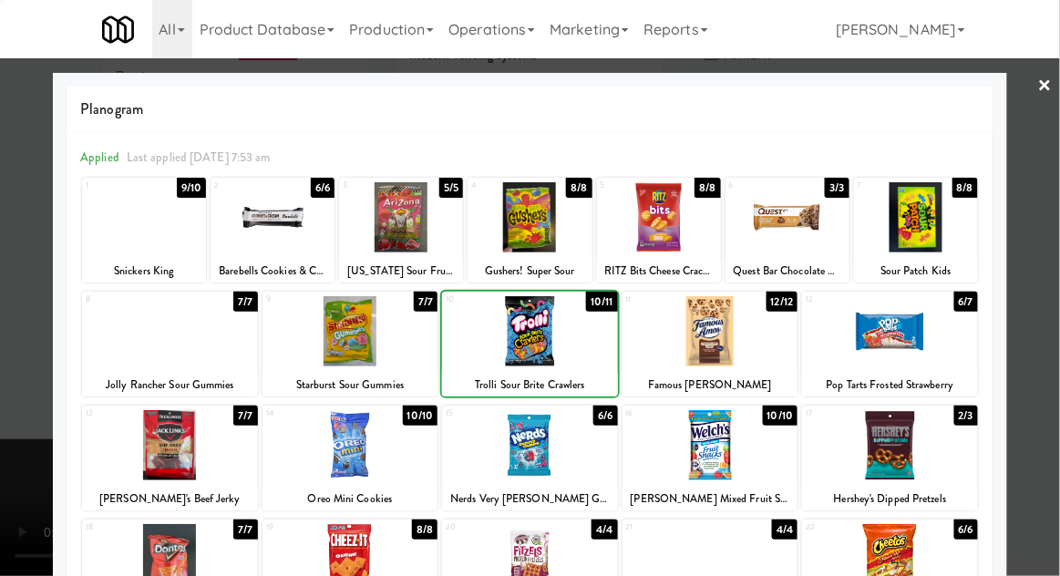
click at [1047, 190] on div at bounding box center [530, 288] width 1060 height 576
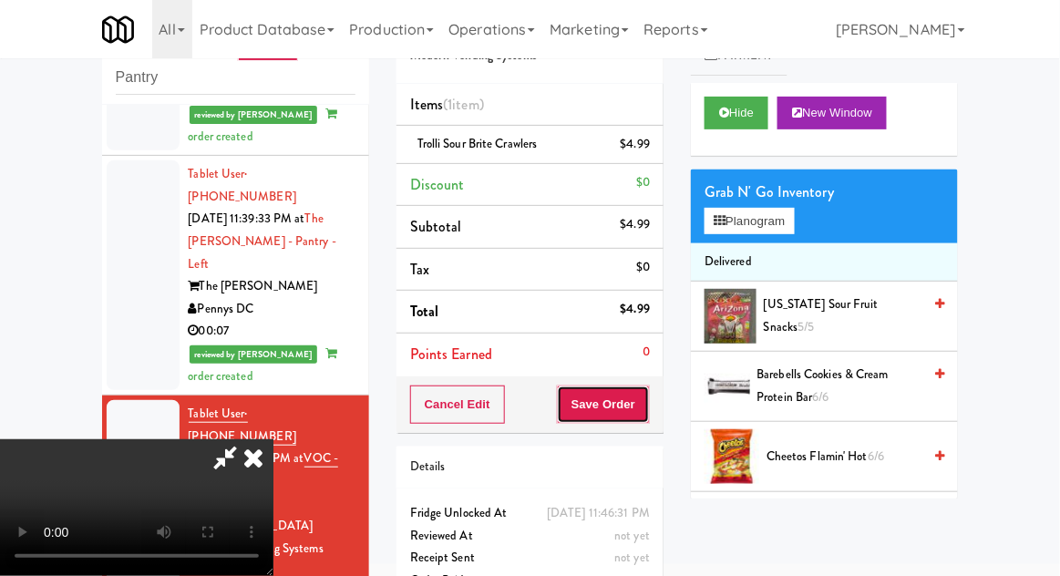
click at [647, 404] on button "Save Order" at bounding box center [603, 405] width 93 height 38
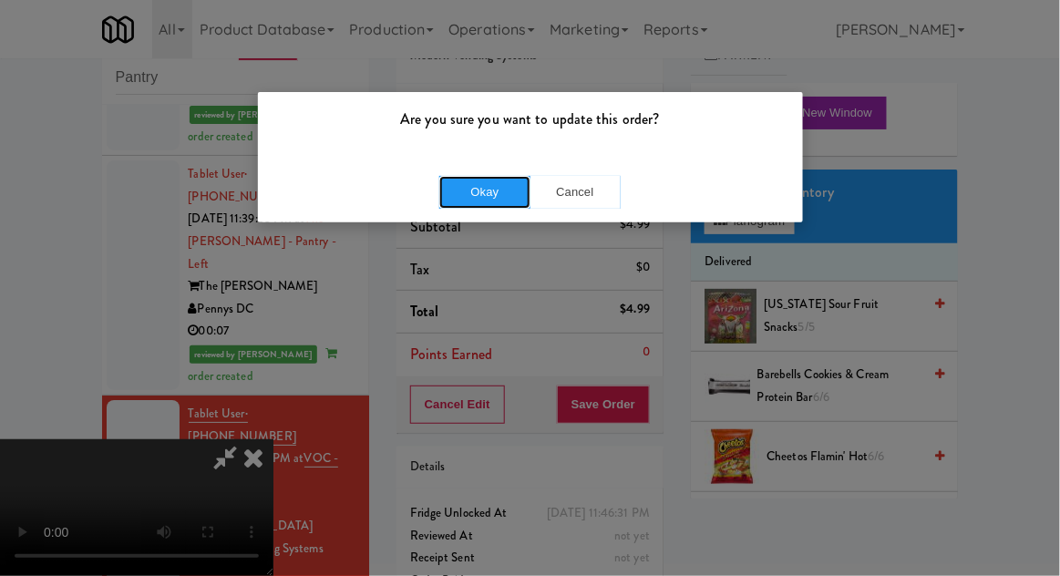
click at [483, 186] on button "Okay" at bounding box center [484, 192] width 91 height 33
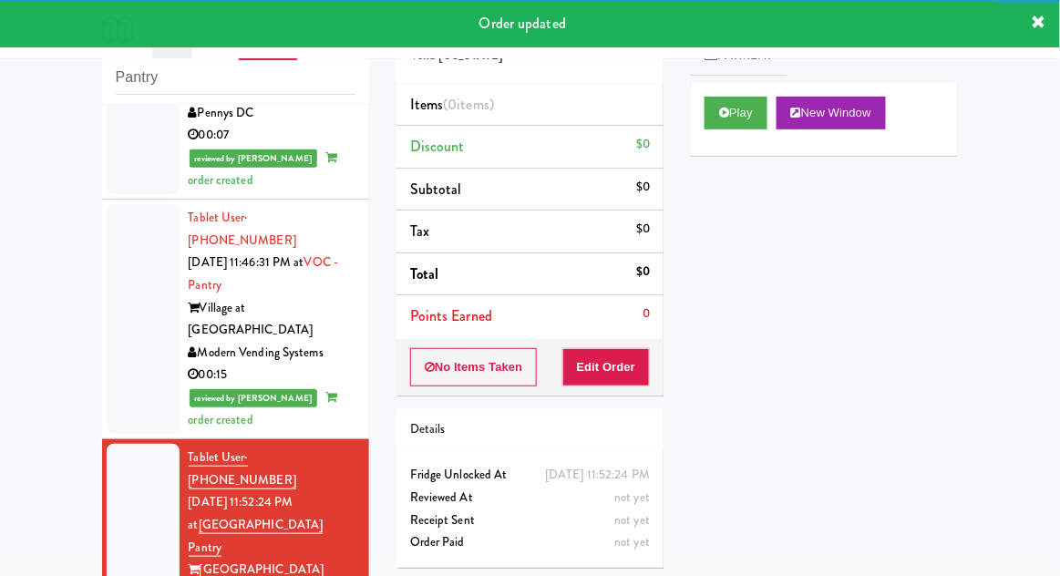
scroll to position [1744, 0]
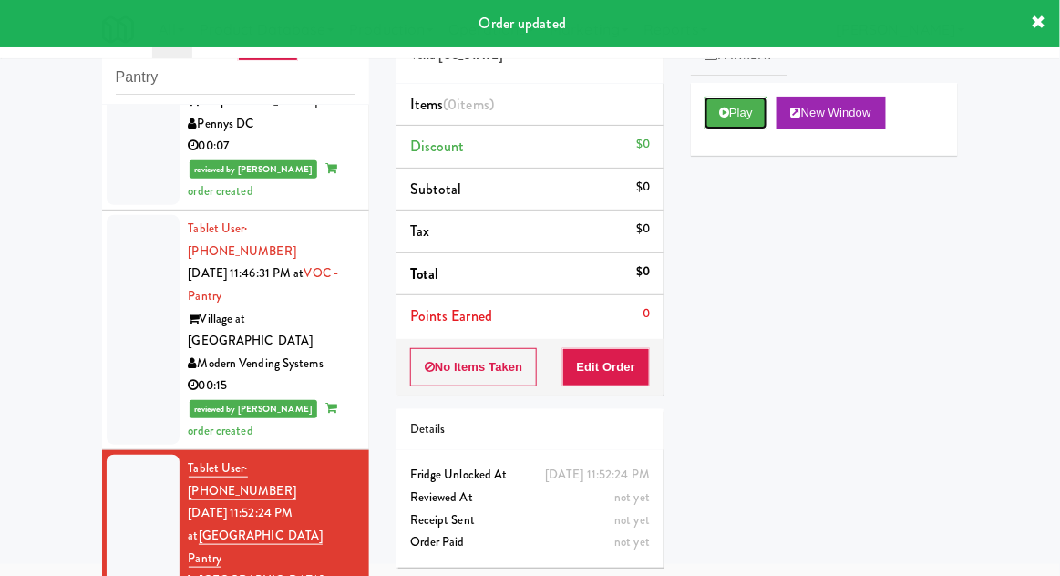
click at [729, 123] on button "Play" at bounding box center [736, 113] width 63 height 33
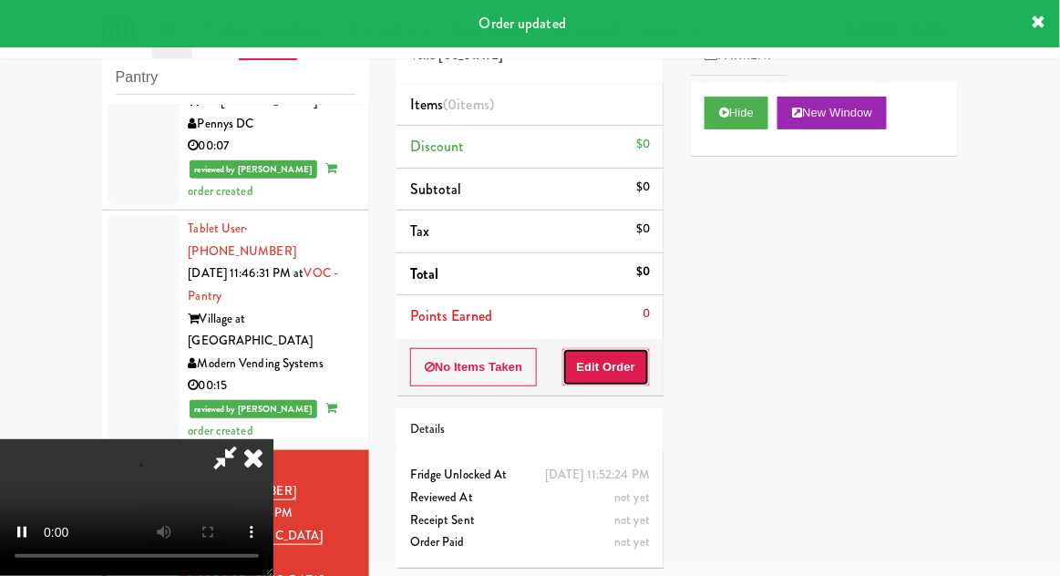
click at [632, 368] on button "Edit Order" at bounding box center [607, 367] width 88 height 38
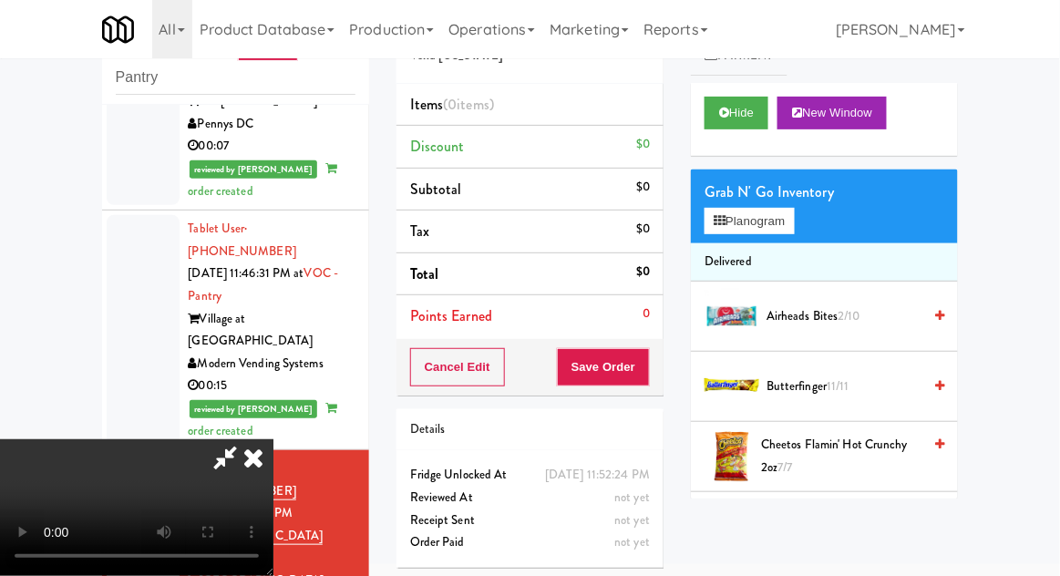
scroll to position [67, 0]
click at [753, 116] on button "Hide" at bounding box center [737, 113] width 64 height 33
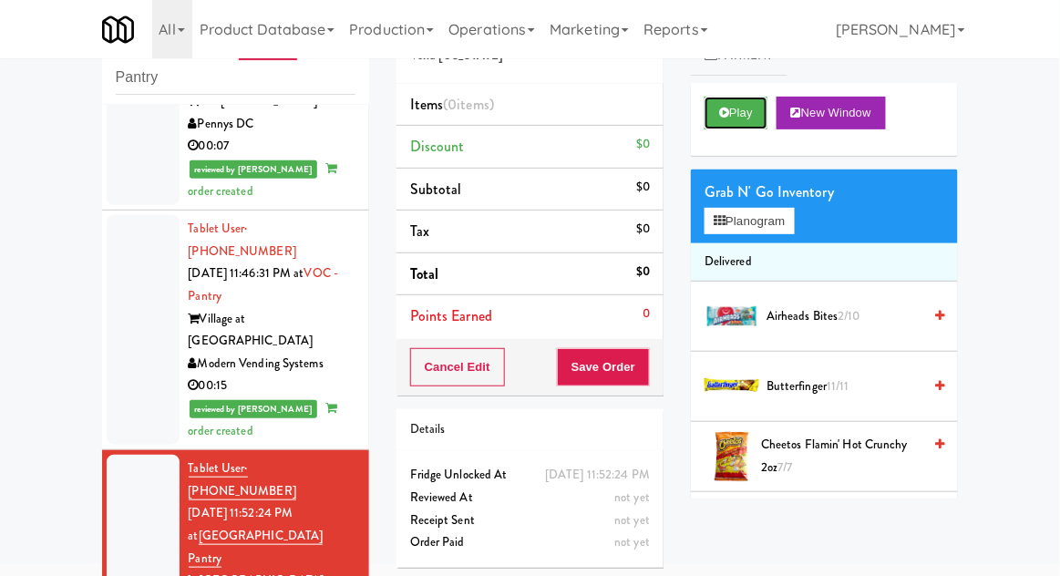
scroll to position [0, 0]
click at [762, 114] on button "Play" at bounding box center [736, 113] width 63 height 33
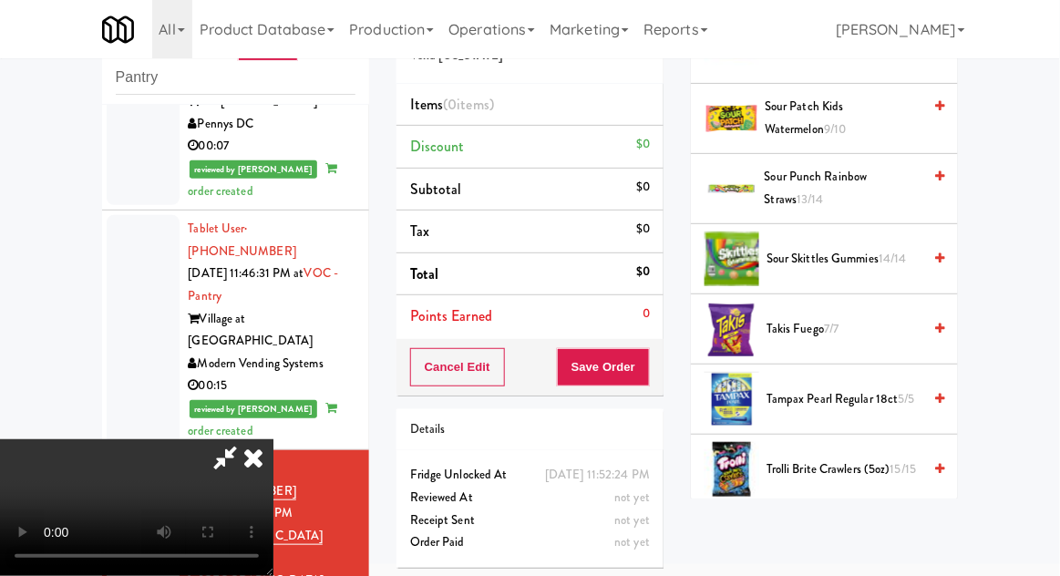
scroll to position [1945, 0]
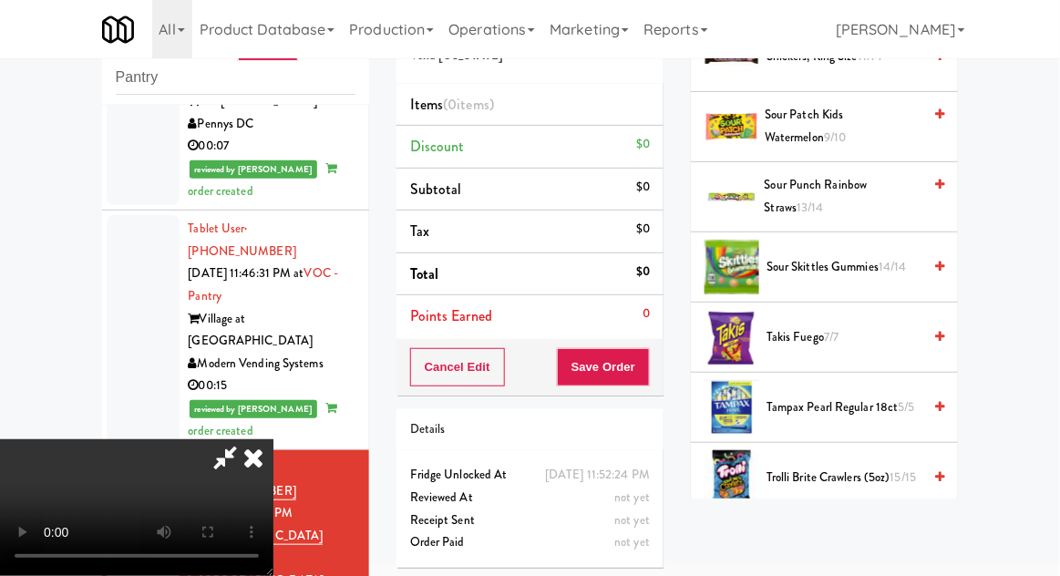
click at [876, 326] on span "Takis Fuego 7/7" at bounding box center [844, 337] width 155 height 23
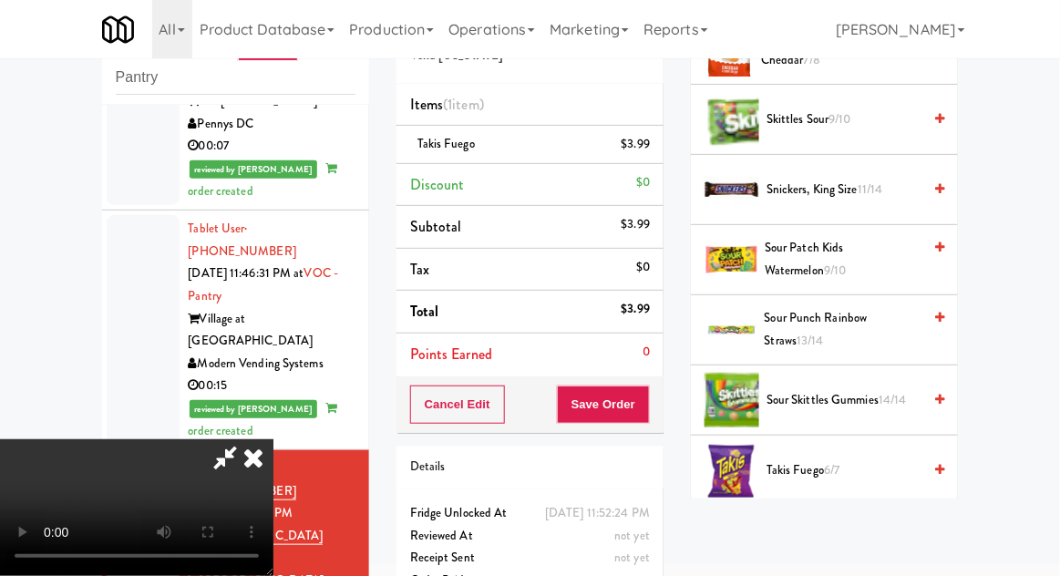
scroll to position [1801, 0]
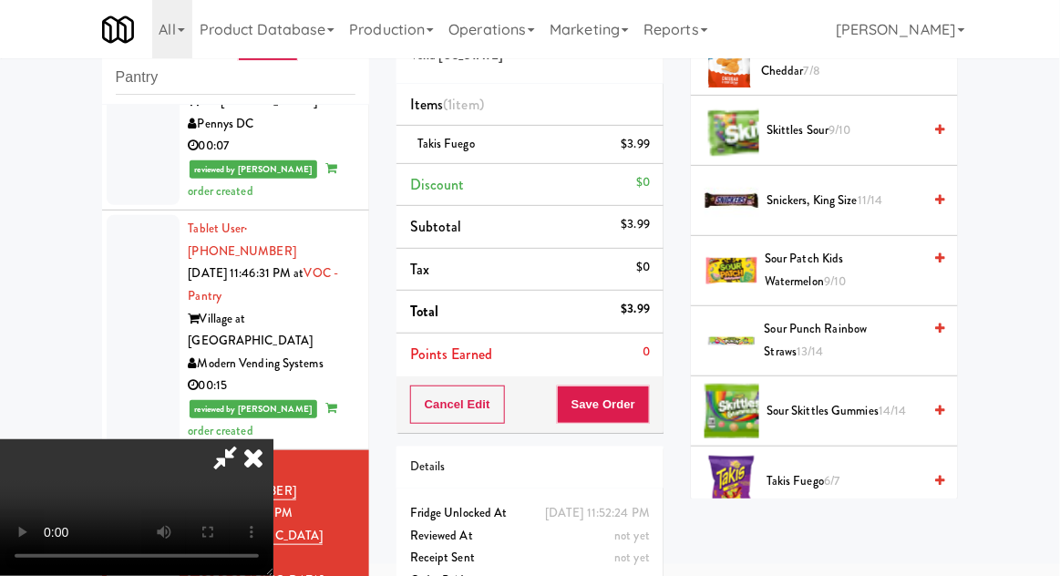
click at [872, 195] on span "11/14" at bounding box center [871, 199] width 26 height 17
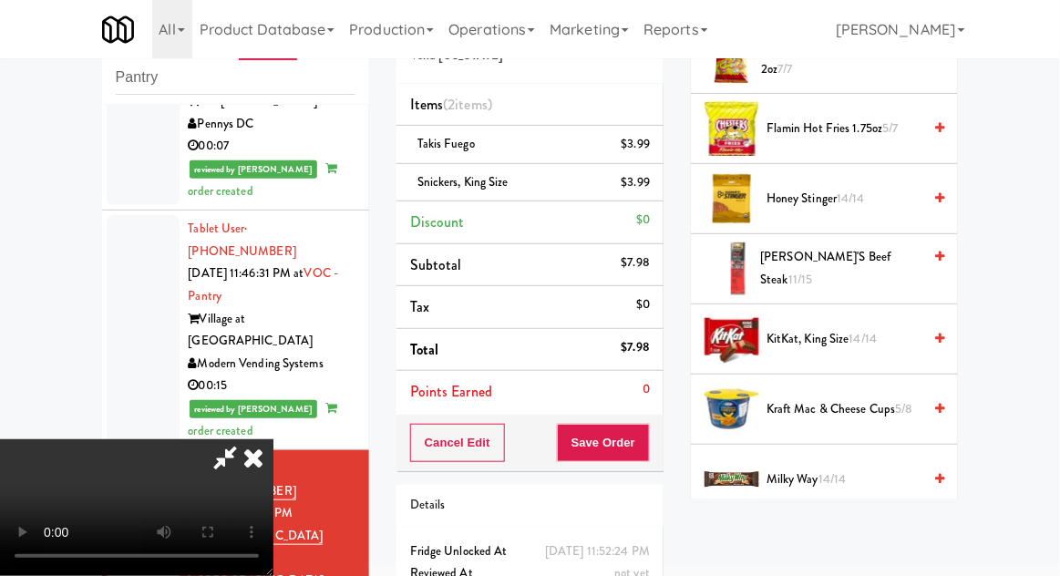
scroll to position [388, 0]
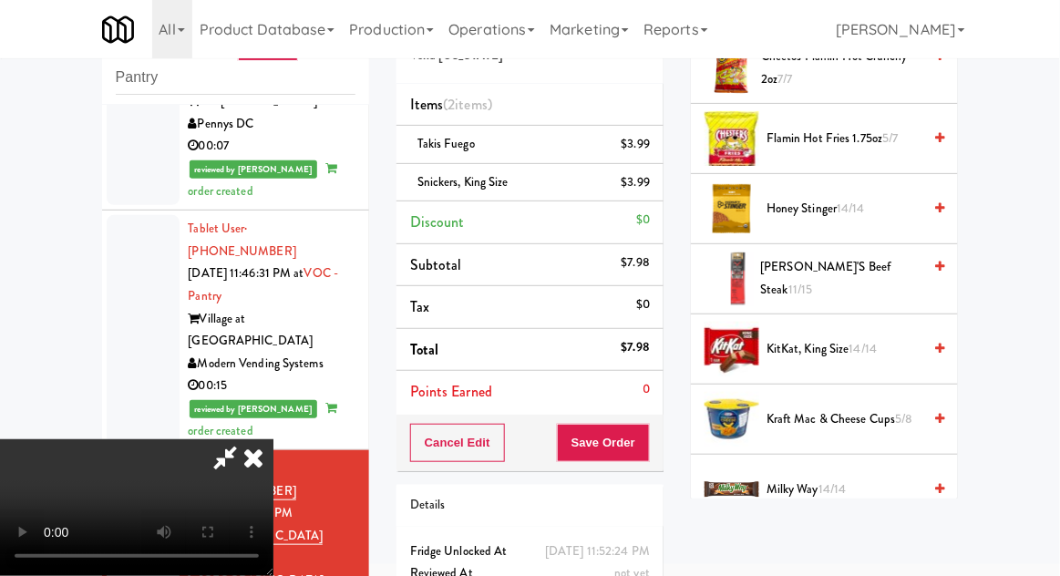
click at [813, 281] on span "11/15" at bounding box center [801, 289] width 25 height 17
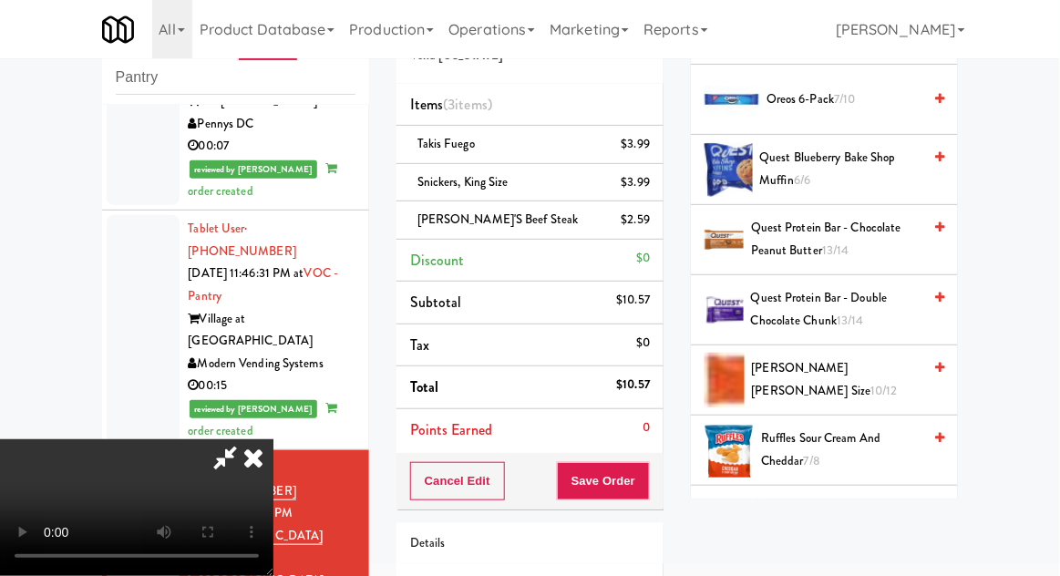
scroll to position [1406, 0]
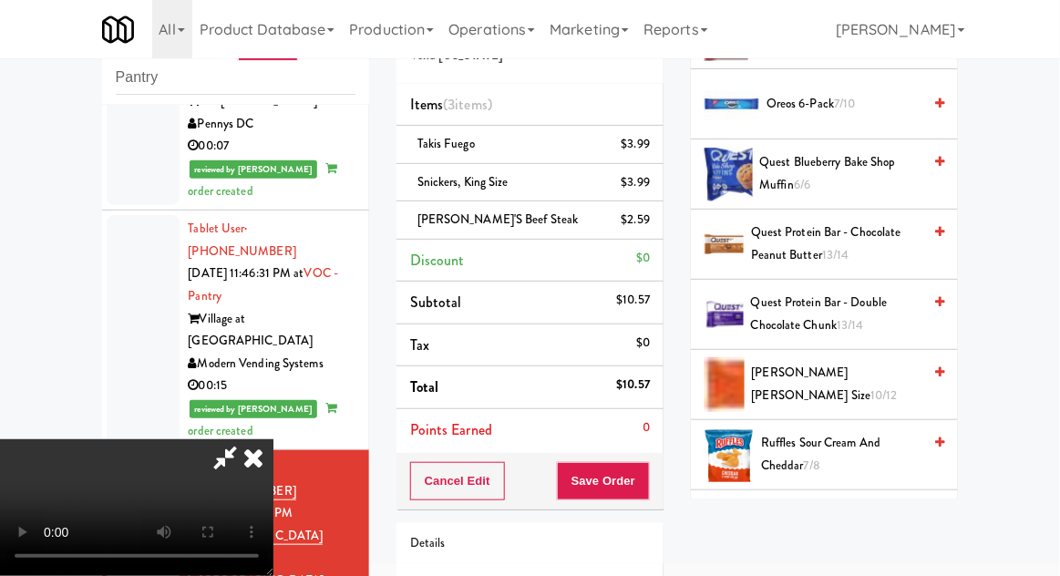
click at [872, 387] on span "10/12" at bounding box center [885, 395] width 27 height 17
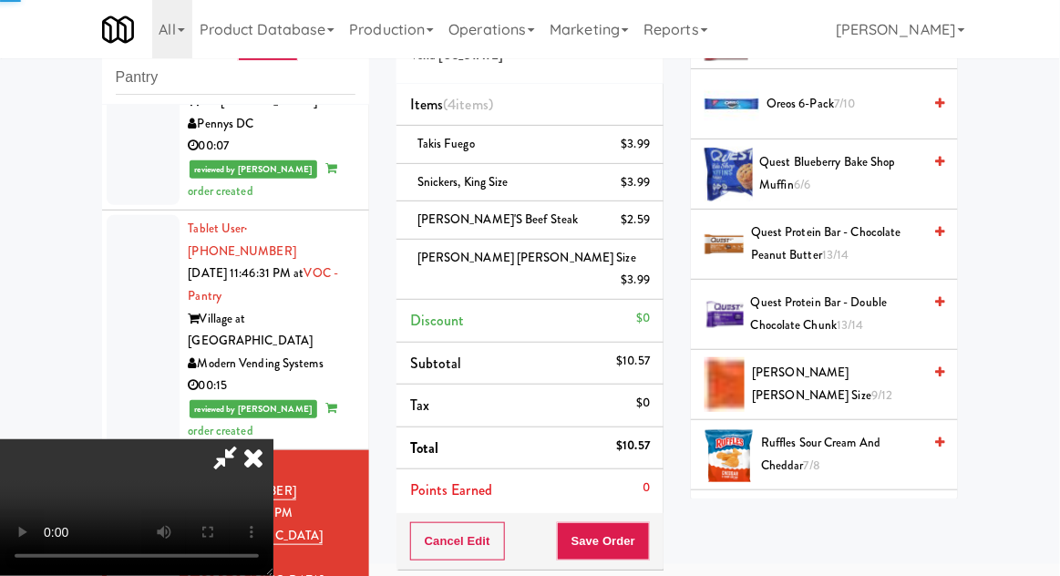
scroll to position [0, 0]
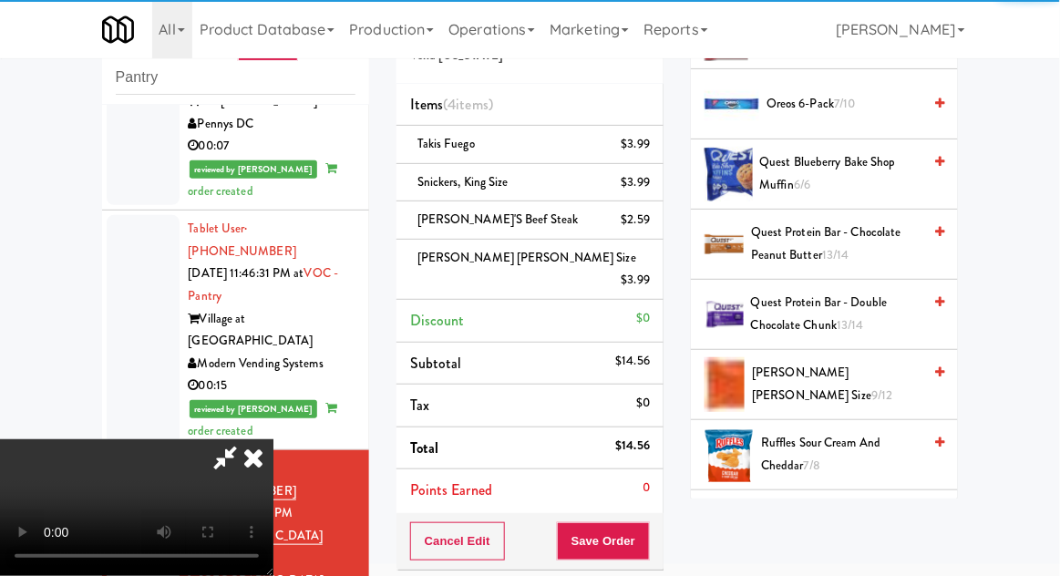
click at [246, 439] on icon at bounding box center [225, 457] width 42 height 36
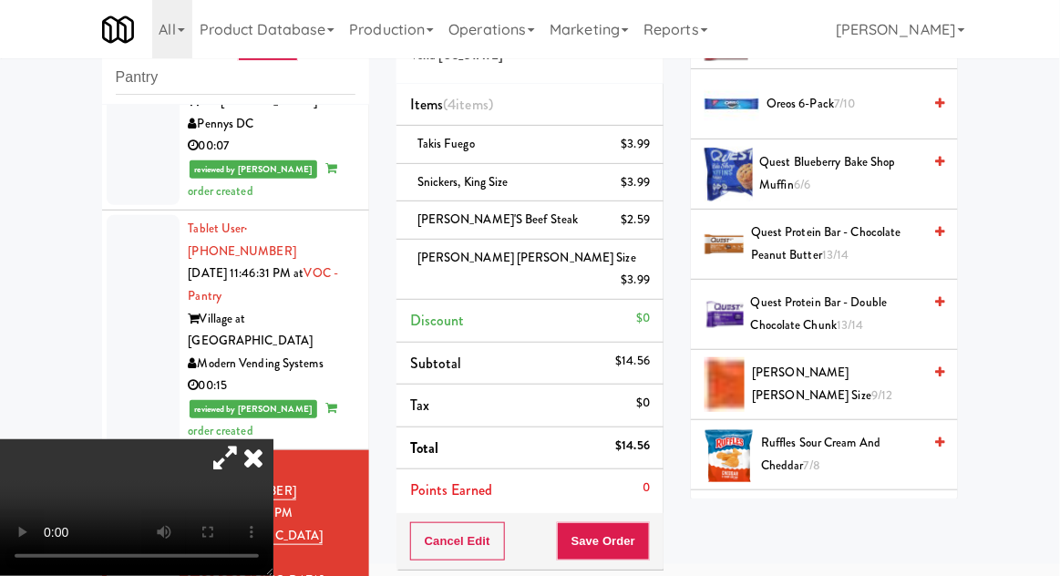
click at [246, 439] on icon at bounding box center [225, 457] width 42 height 36
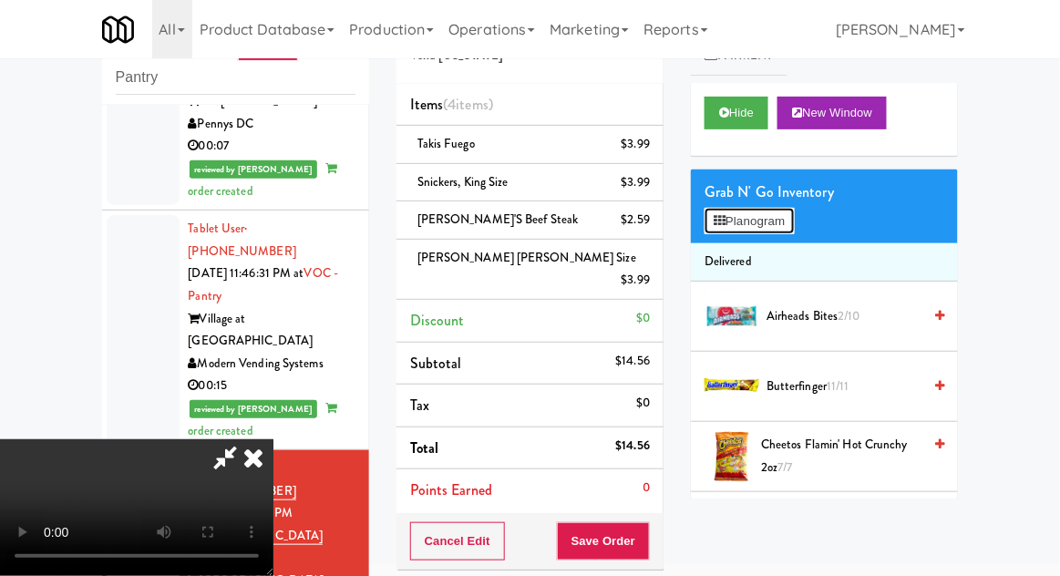
click at [774, 212] on button "Planogram" at bounding box center [749, 221] width 89 height 27
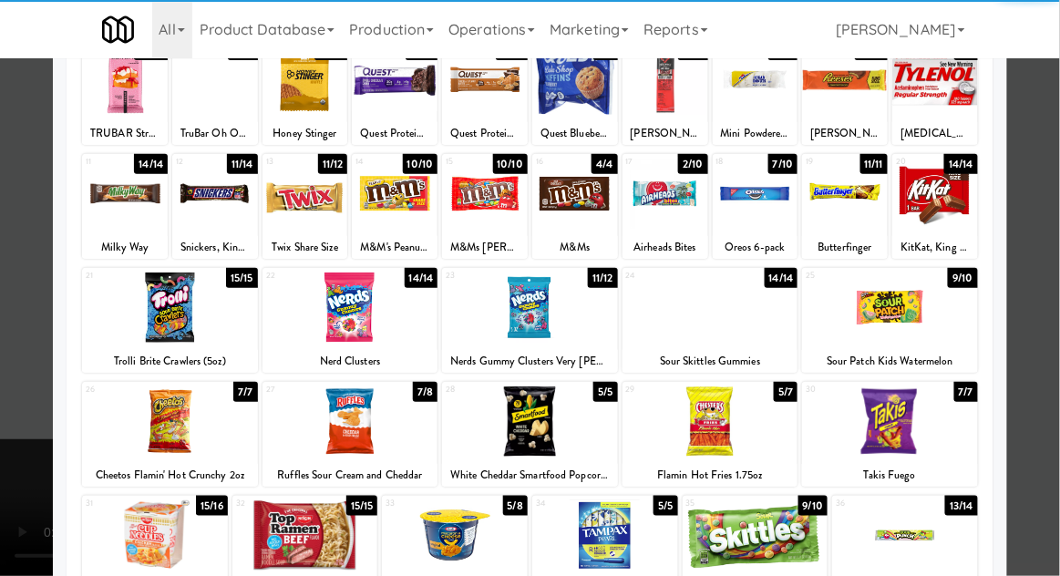
scroll to position [138, 0]
click at [764, 441] on div at bounding box center [711, 422] width 176 height 70
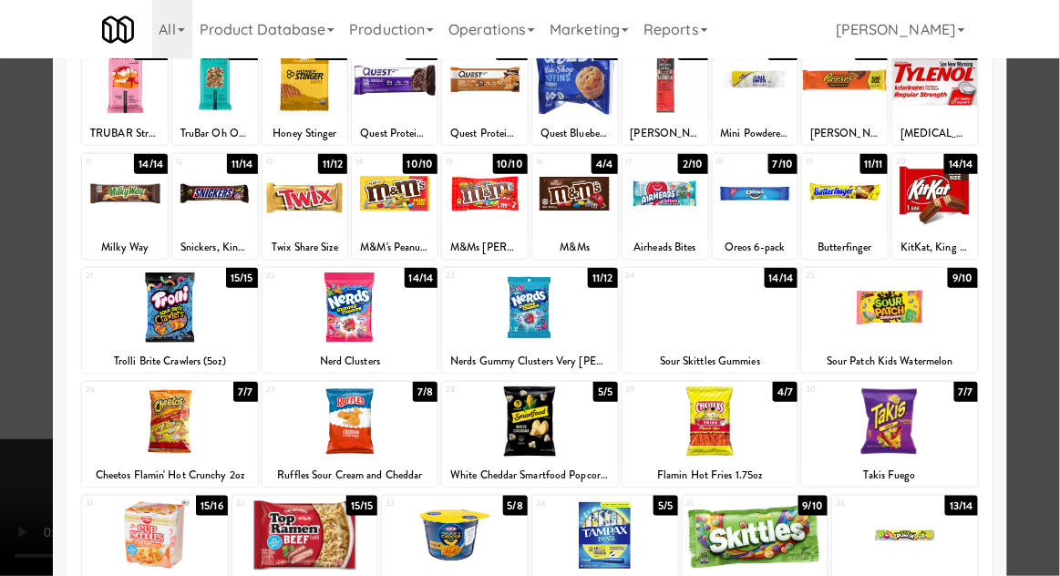
click at [1, 340] on div at bounding box center [530, 288] width 1060 height 576
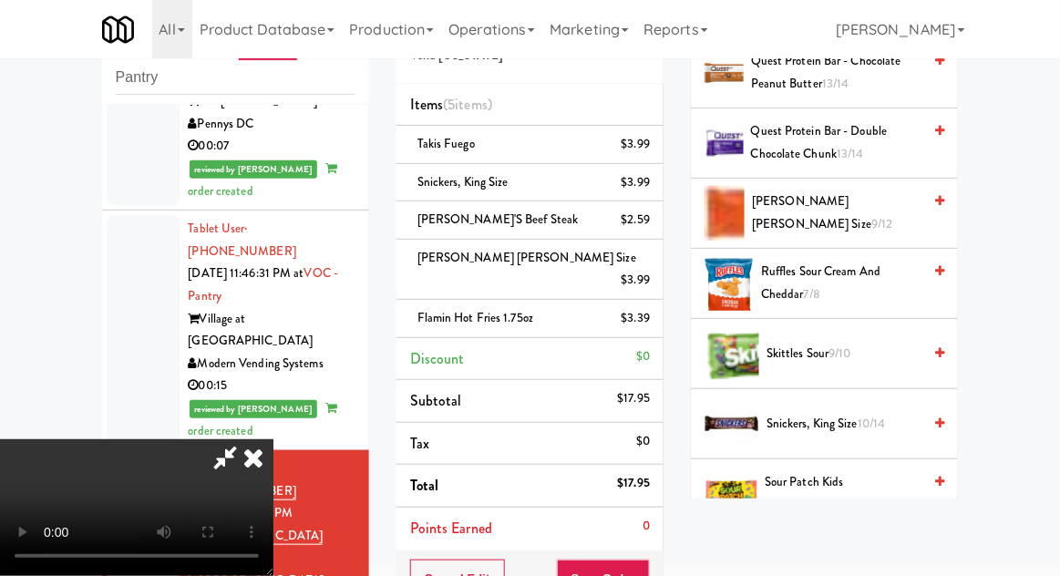
scroll to position [1569, 0]
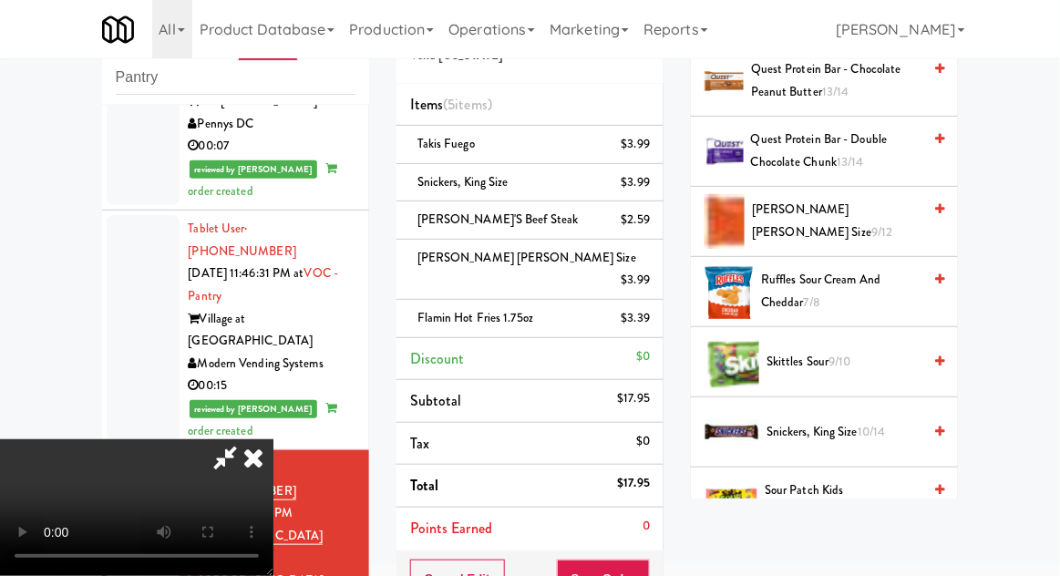
click at [835, 279] on span "Ruffles Sour Cream and Cheddar 7/8" at bounding box center [841, 291] width 160 height 45
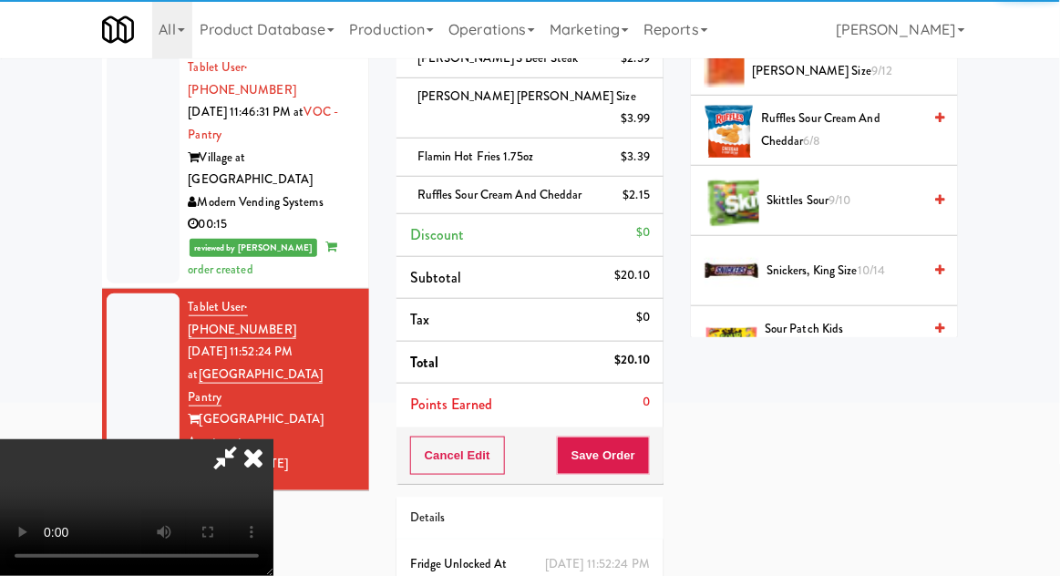
scroll to position [234, 0]
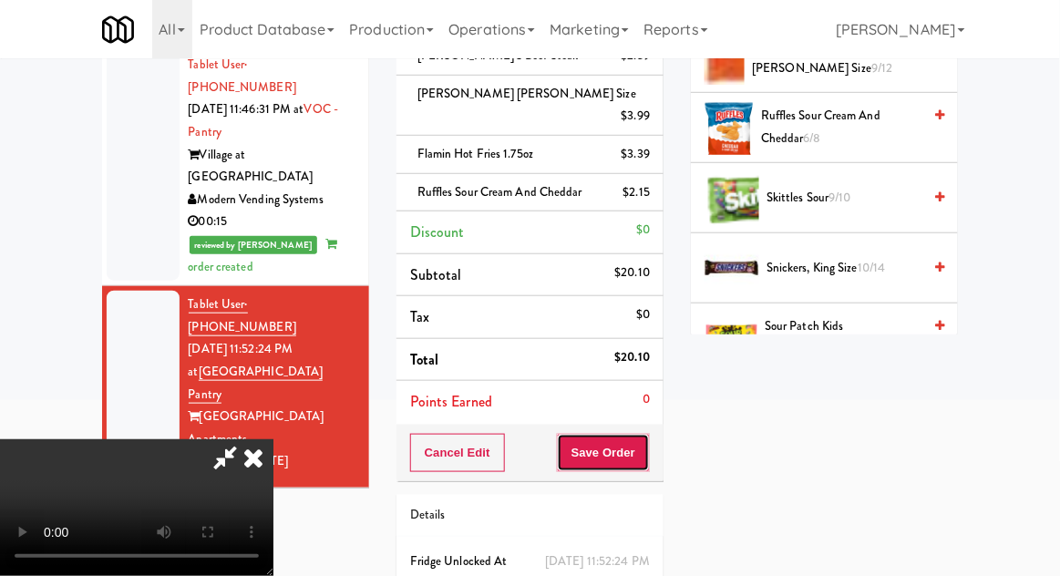
click at [643, 436] on button "Save Order" at bounding box center [603, 453] width 93 height 38
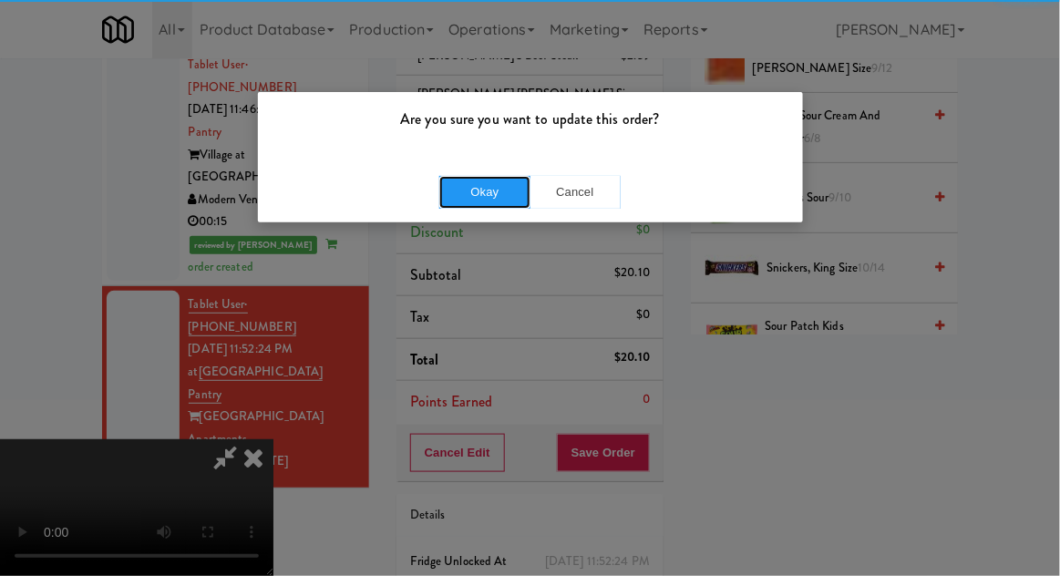
click at [461, 186] on button "Okay" at bounding box center [484, 192] width 91 height 33
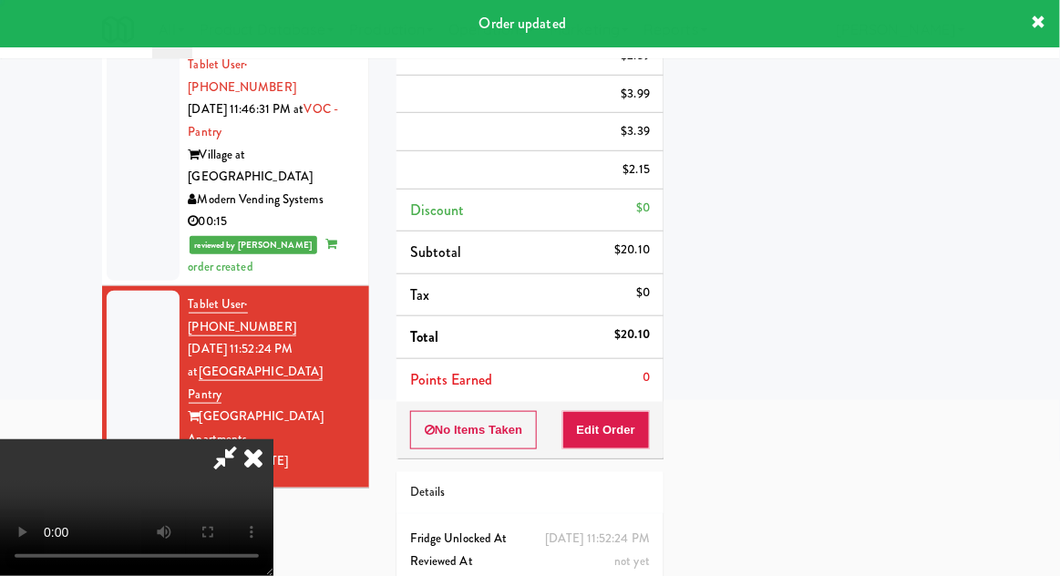
scroll to position [0, 0]
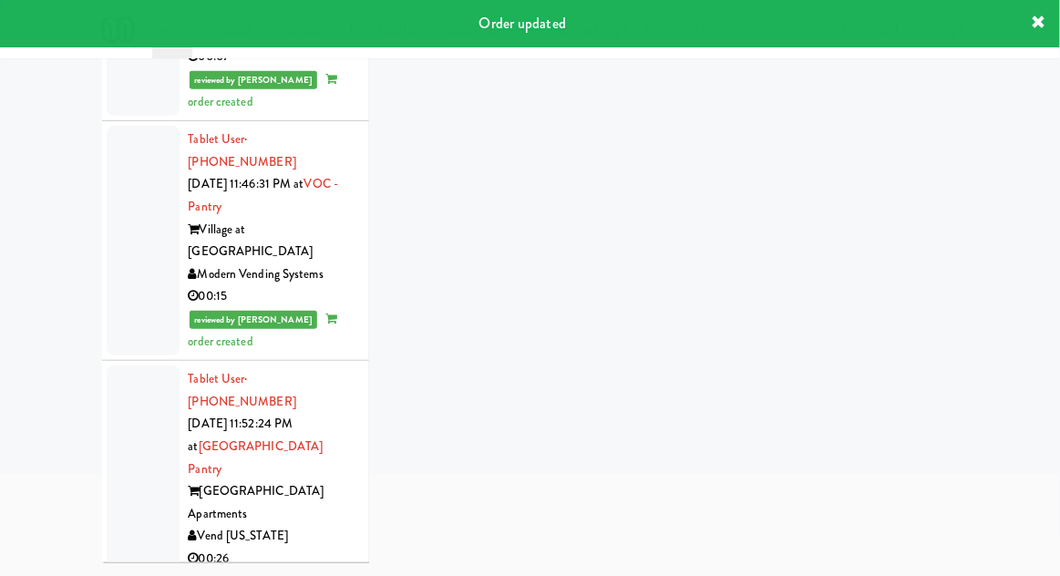
scroll to position [70, 0]
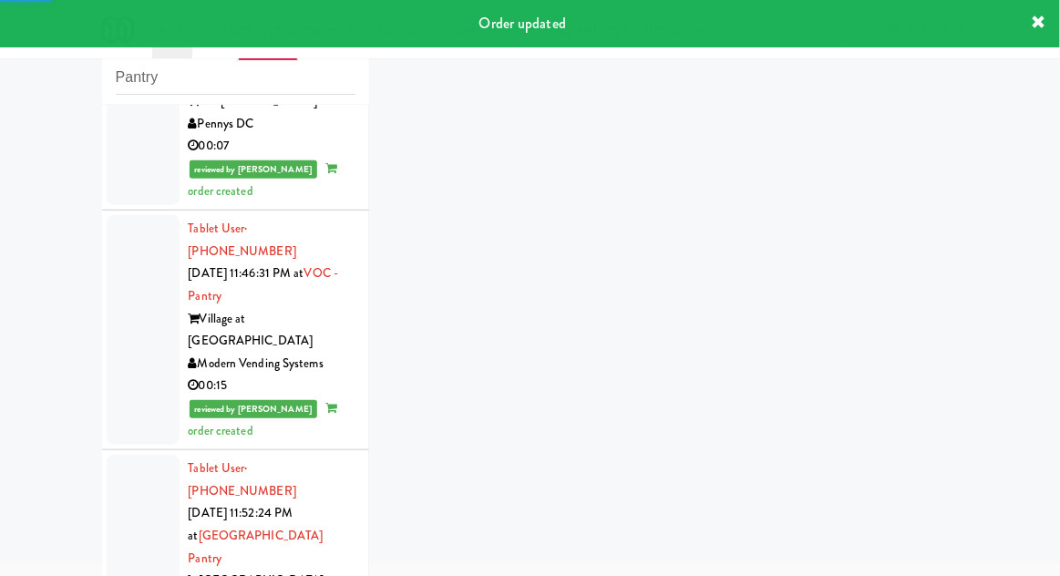
click at [125, 455] on div at bounding box center [143, 581] width 73 height 253
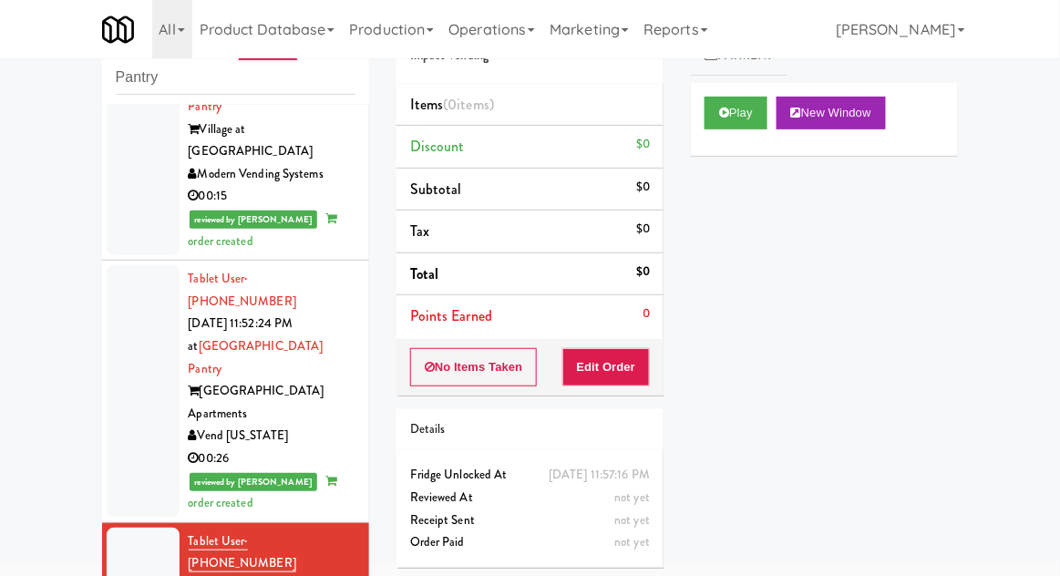
scroll to position [1937, 0]
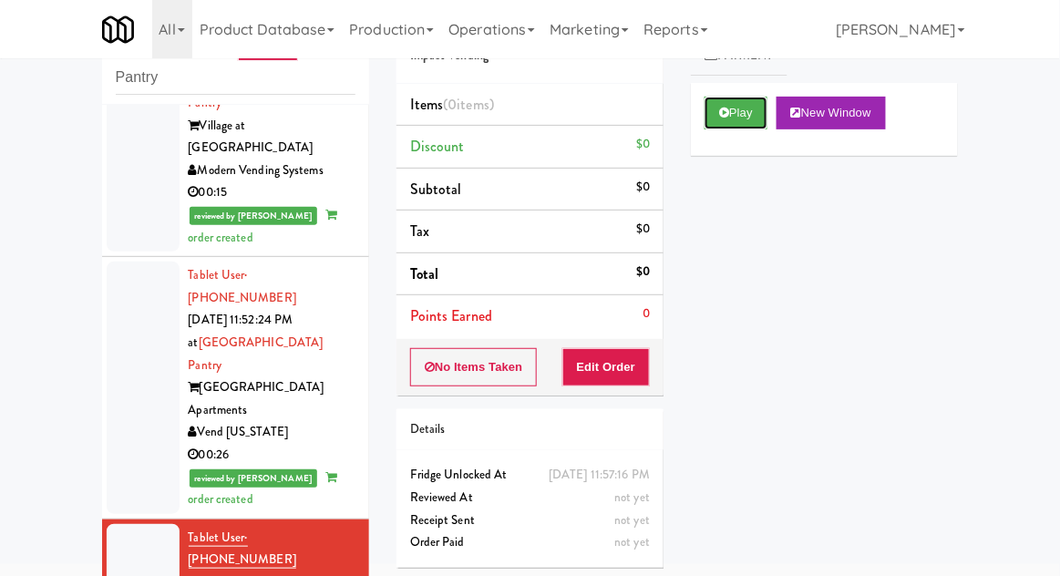
click at [764, 103] on button "Play" at bounding box center [736, 113] width 63 height 33
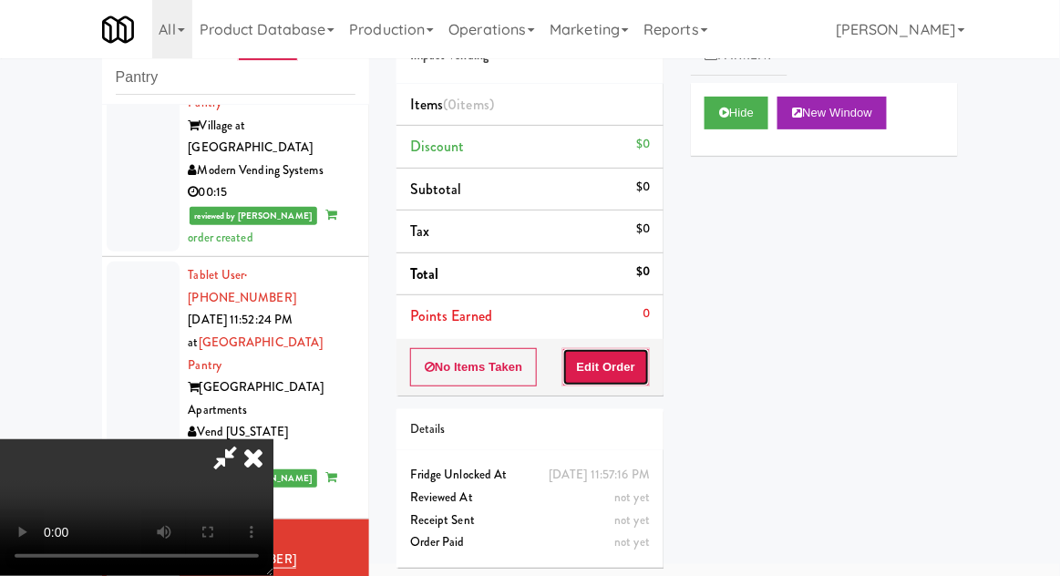
click at [627, 367] on button "Edit Order" at bounding box center [607, 367] width 88 height 38
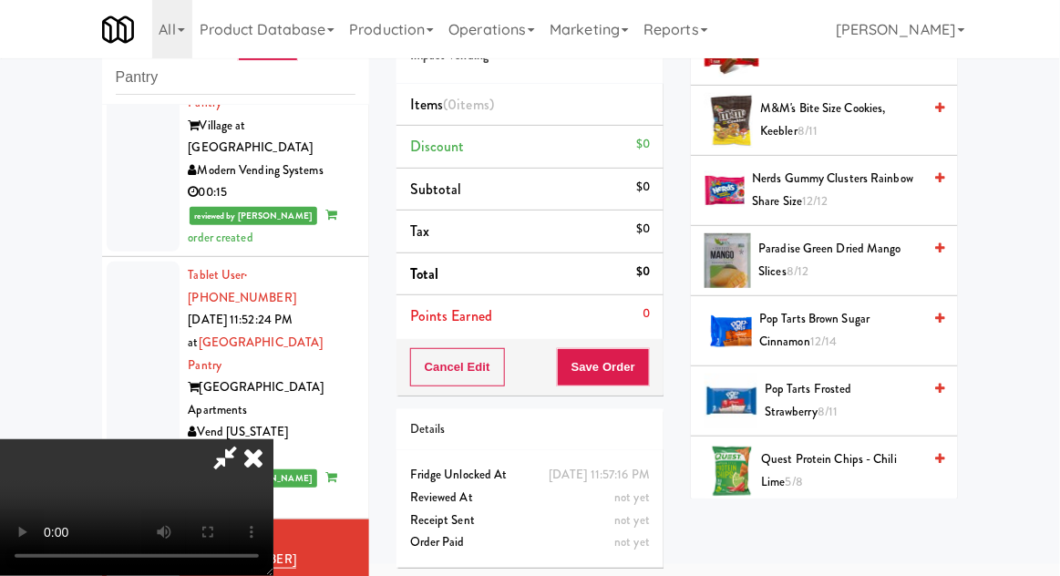
scroll to position [872, 0]
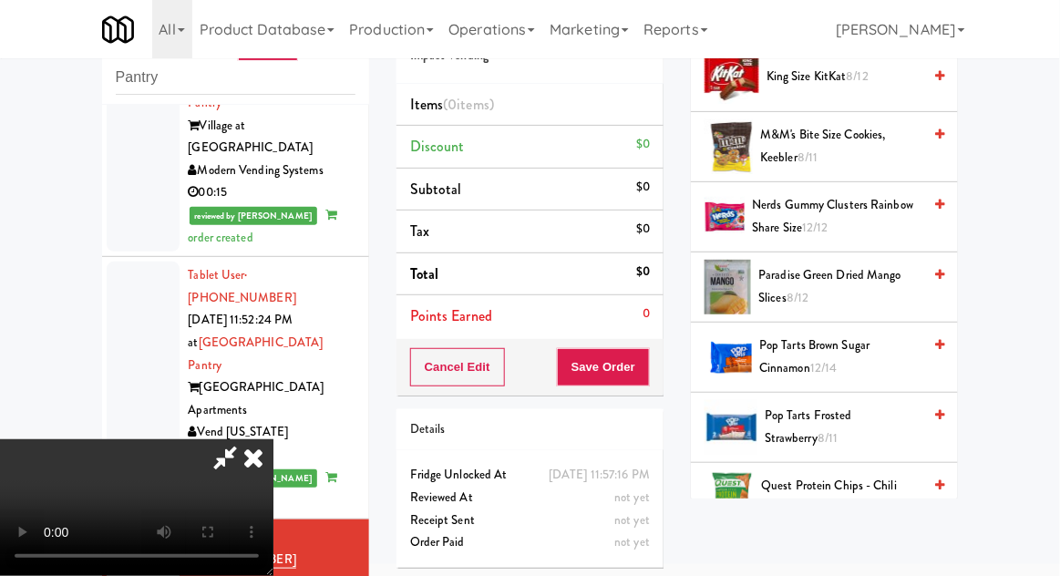
click at [873, 285] on span "Paradise Green Dried Mango Slices 8/12" at bounding box center [840, 286] width 163 height 45
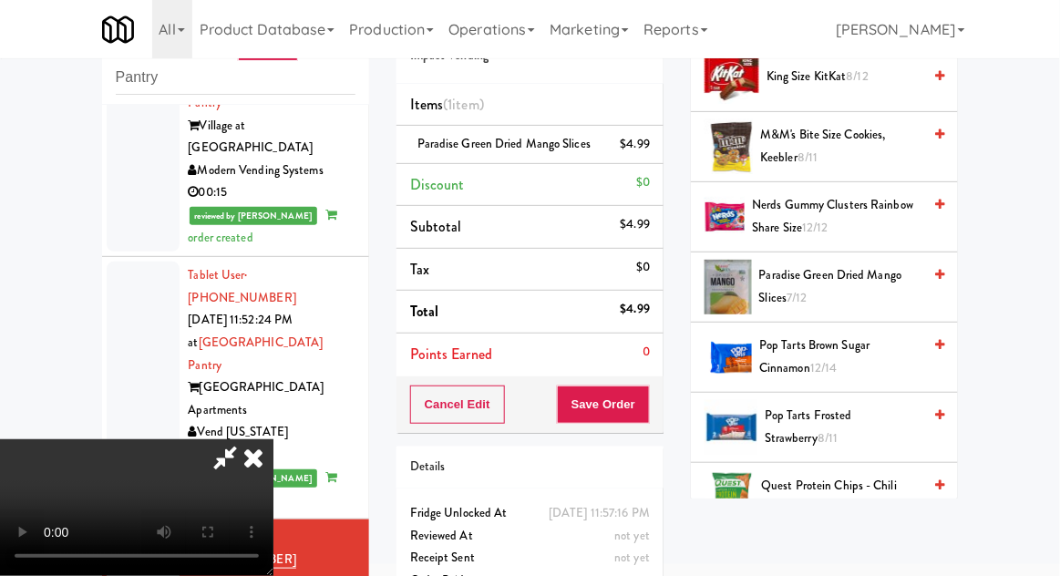
scroll to position [67, 0]
click at [653, 143] on li "Paradise Green Dried Mango Slices $4.99" at bounding box center [530, 145] width 267 height 38
click at [653, 150] on icon at bounding box center [651, 151] width 9 height 12
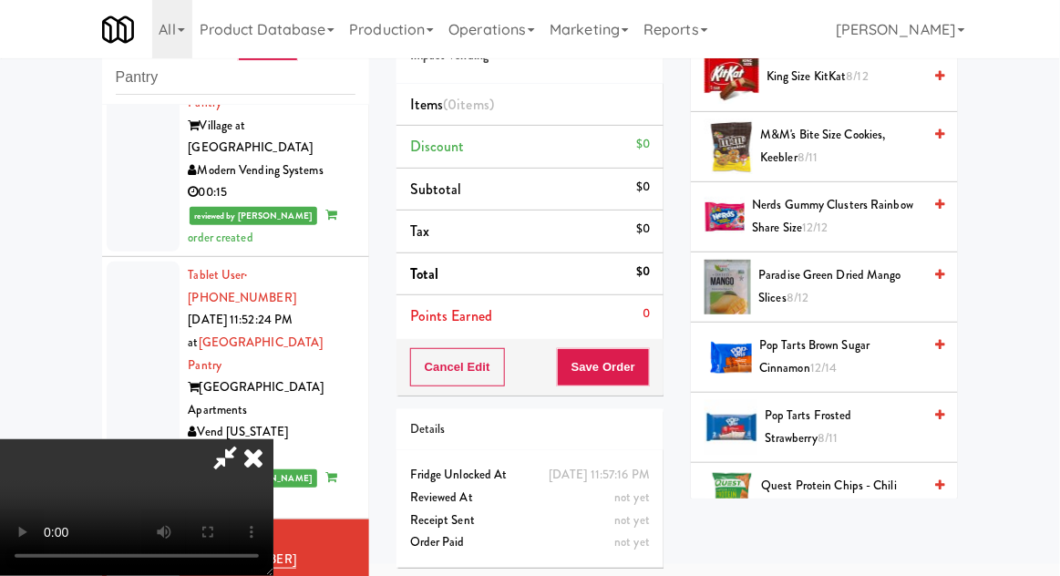
scroll to position [0, 0]
click at [274, 439] on icon at bounding box center [253, 457] width 40 height 36
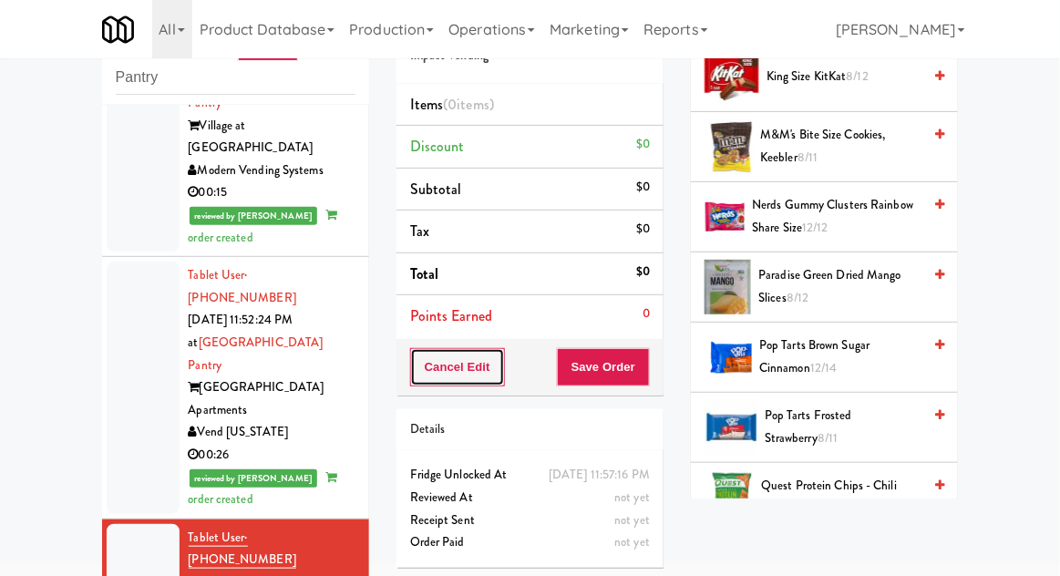
click at [428, 354] on button "Cancel Edit" at bounding box center [457, 367] width 95 height 38
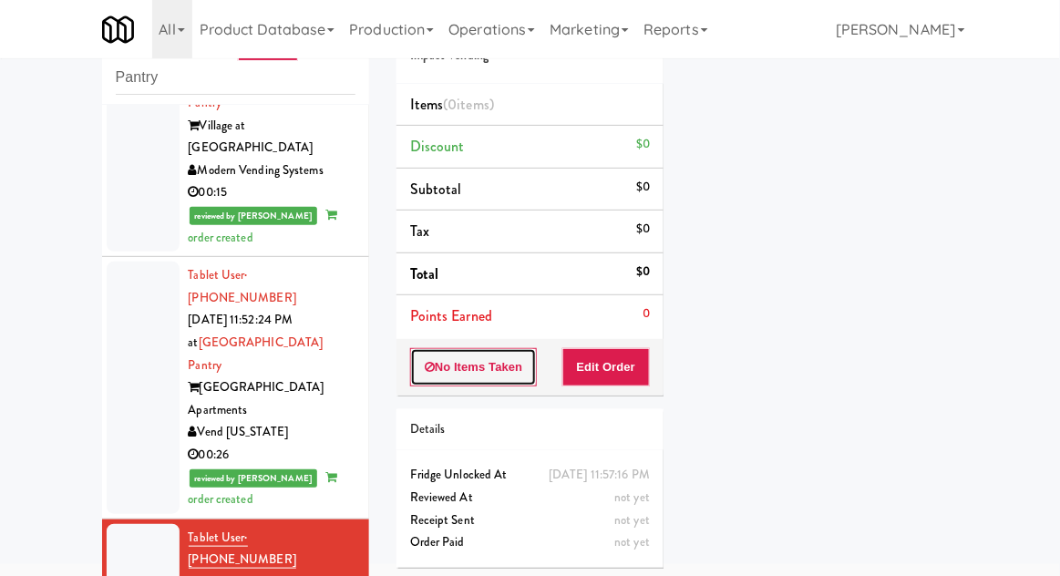
click at [429, 370] on icon at bounding box center [430, 367] width 10 height 12
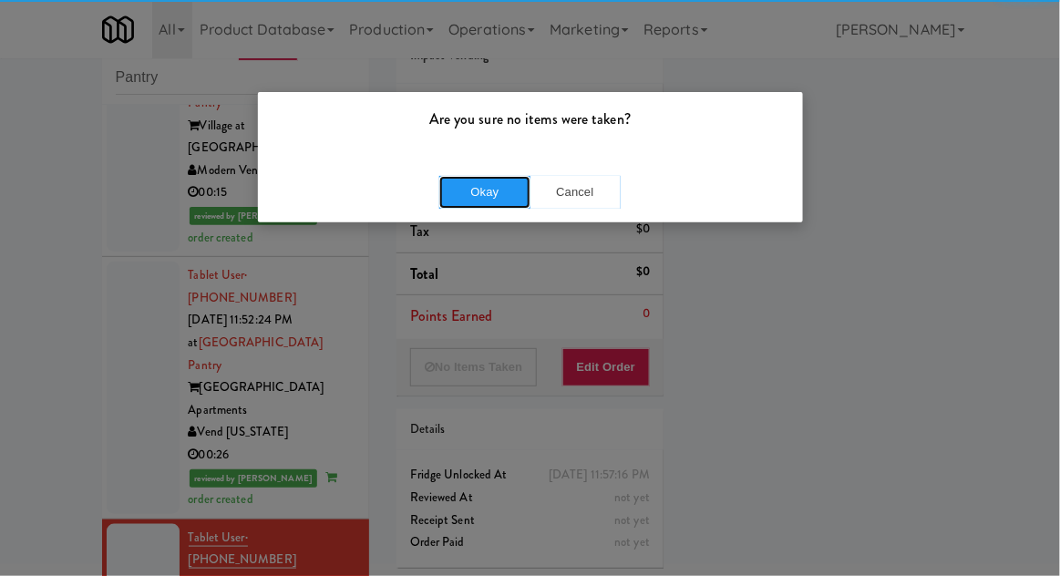
click at [493, 196] on button "Okay" at bounding box center [484, 192] width 91 height 33
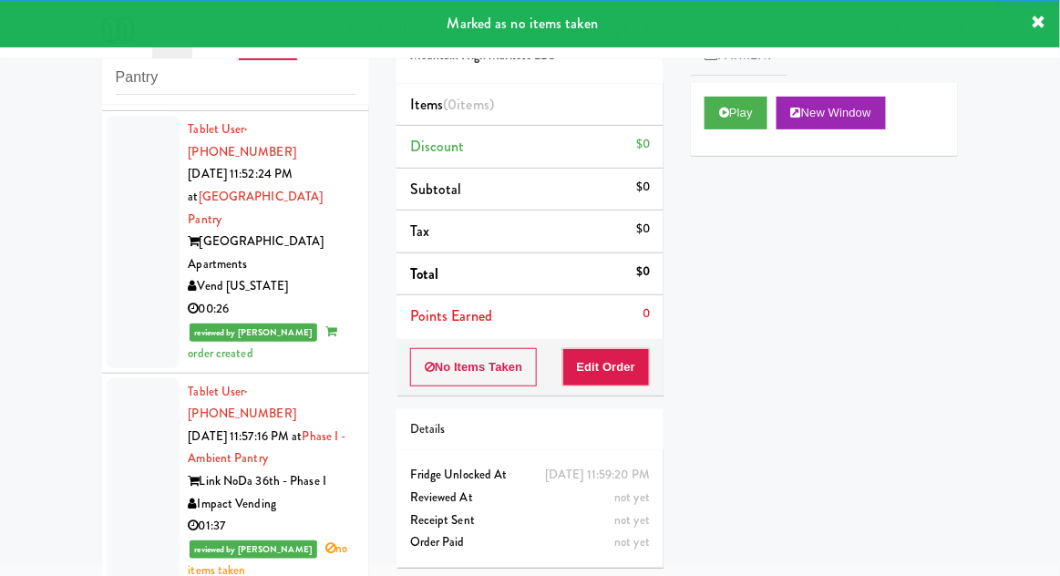
scroll to position [2086, 0]
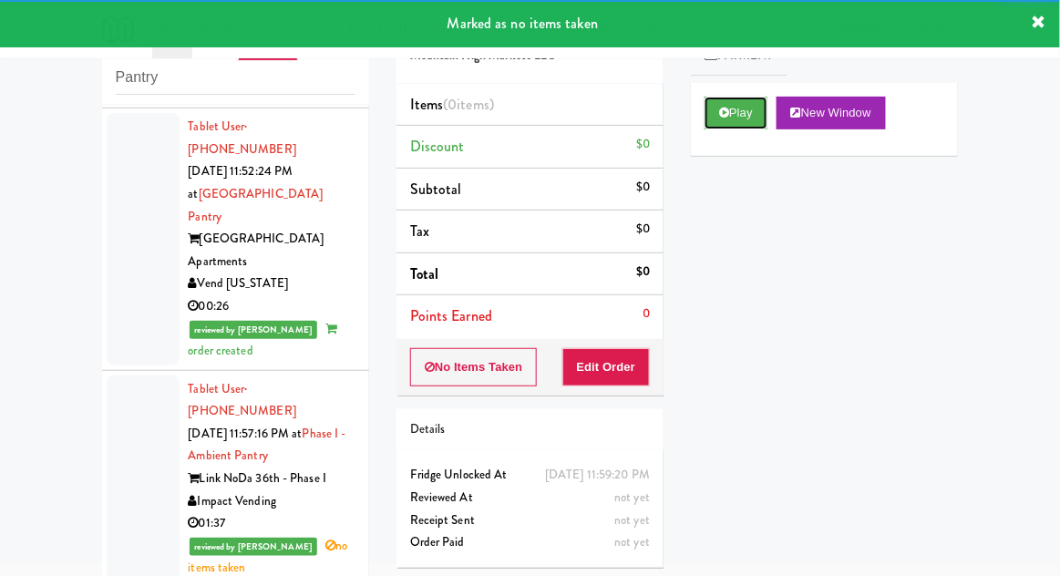
click at [737, 113] on button "Play" at bounding box center [736, 113] width 63 height 33
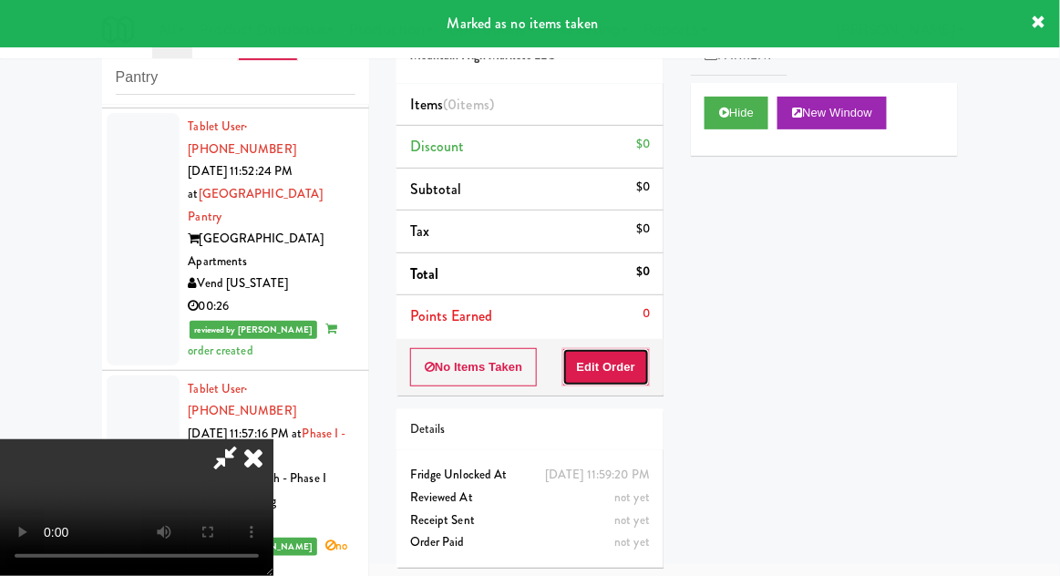
click at [631, 363] on button "Edit Order" at bounding box center [607, 367] width 88 height 38
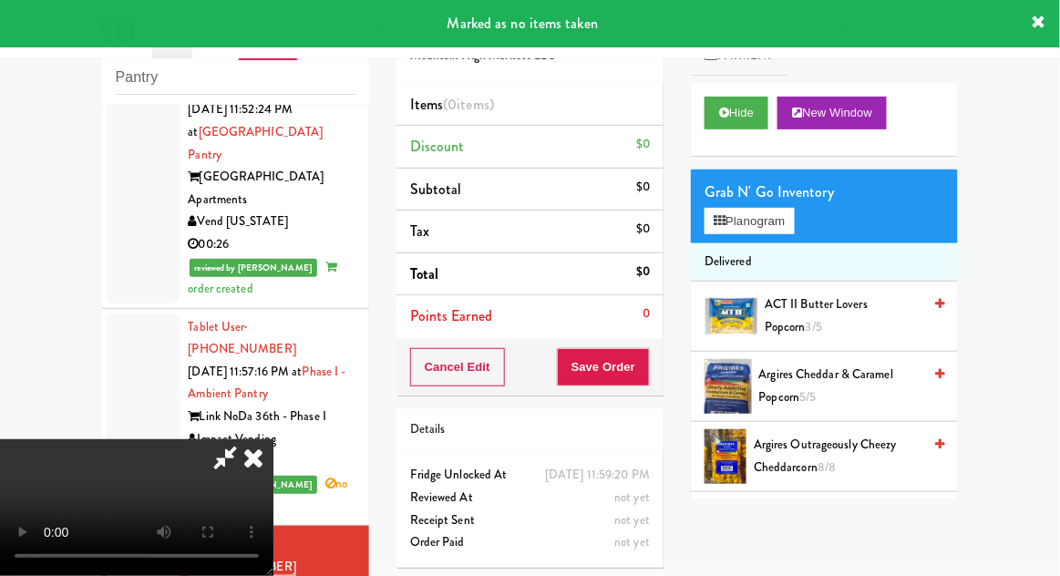
scroll to position [2149, 0]
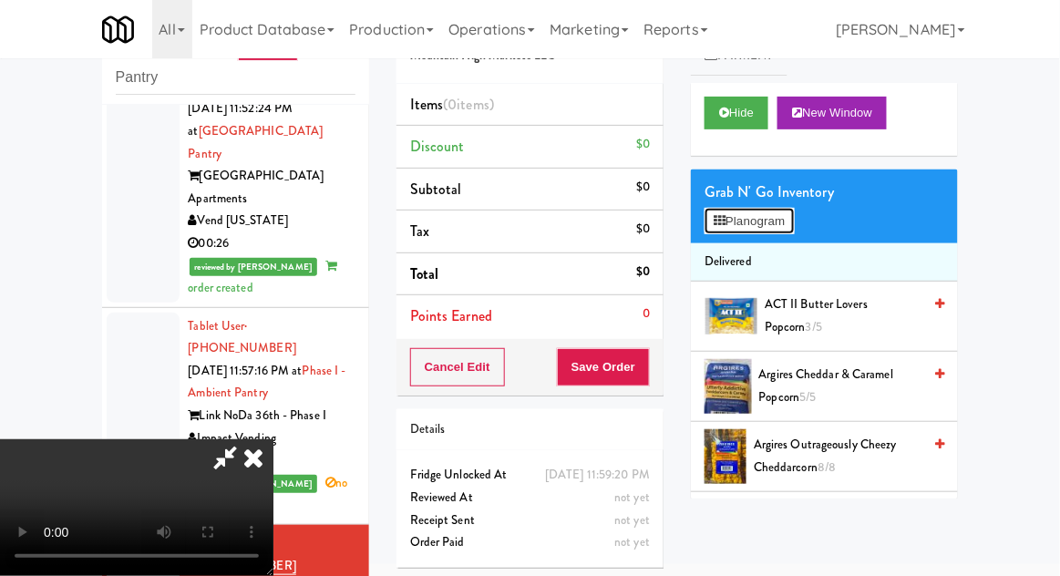
click at [794, 223] on button "Planogram" at bounding box center [749, 221] width 89 height 27
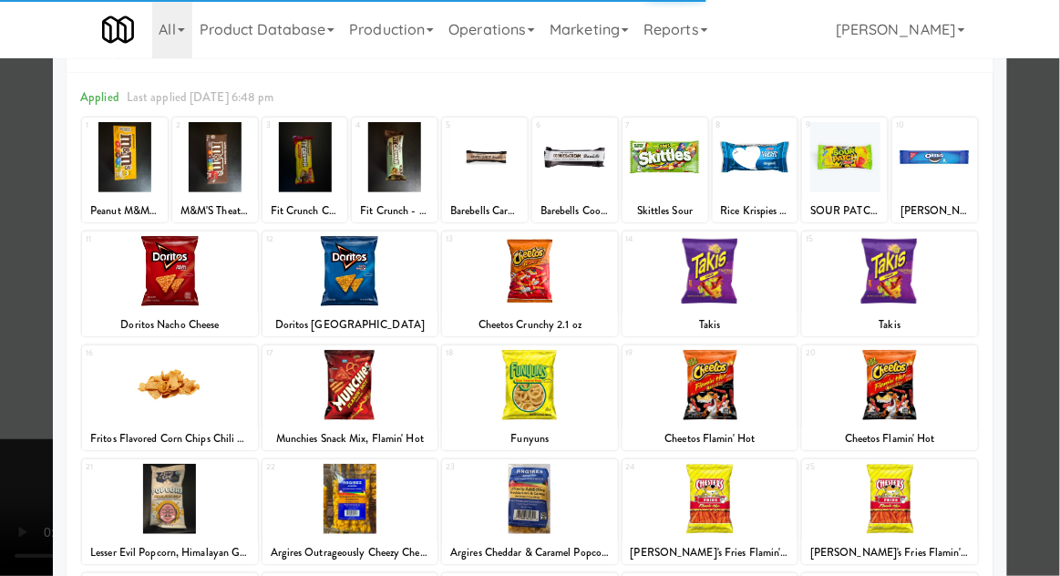
scroll to position [77, 0]
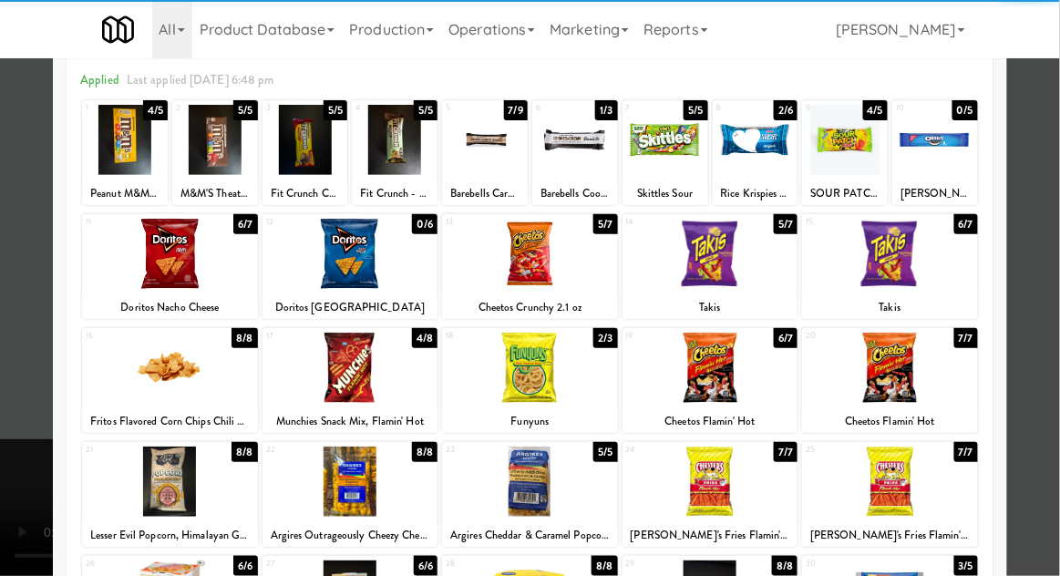
click at [894, 357] on div at bounding box center [890, 368] width 176 height 70
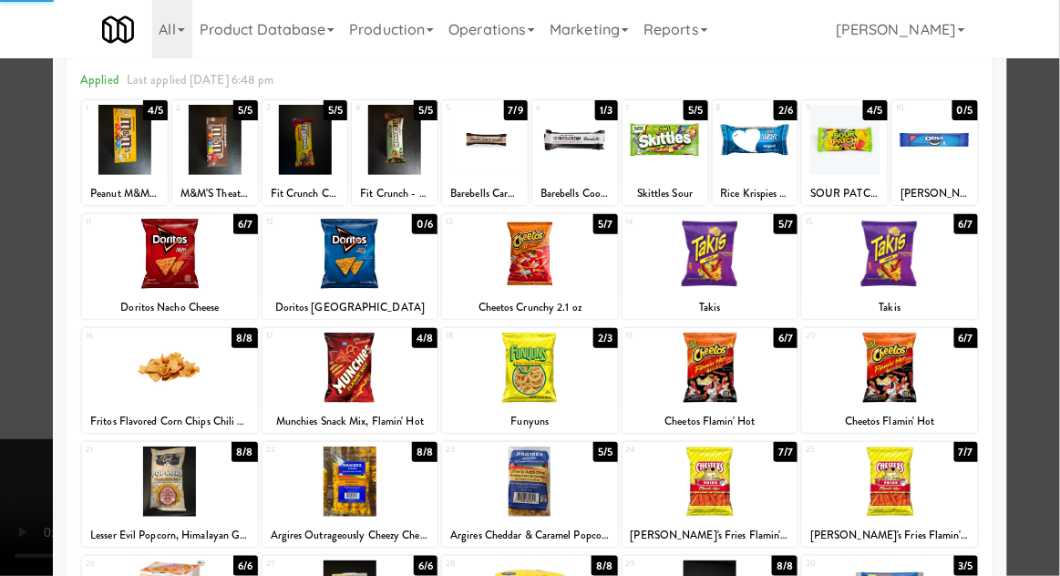
click at [1035, 423] on div at bounding box center [530, 288] width 1060 height 576
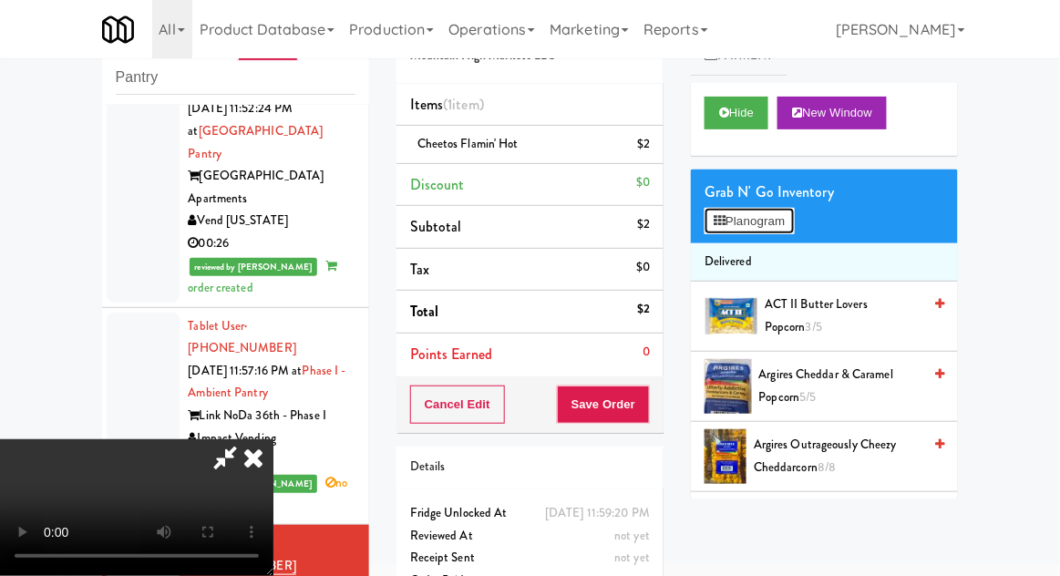
click at [774, 229] on button "Planogram" at bounding box center [749, 221] width 89 height 27
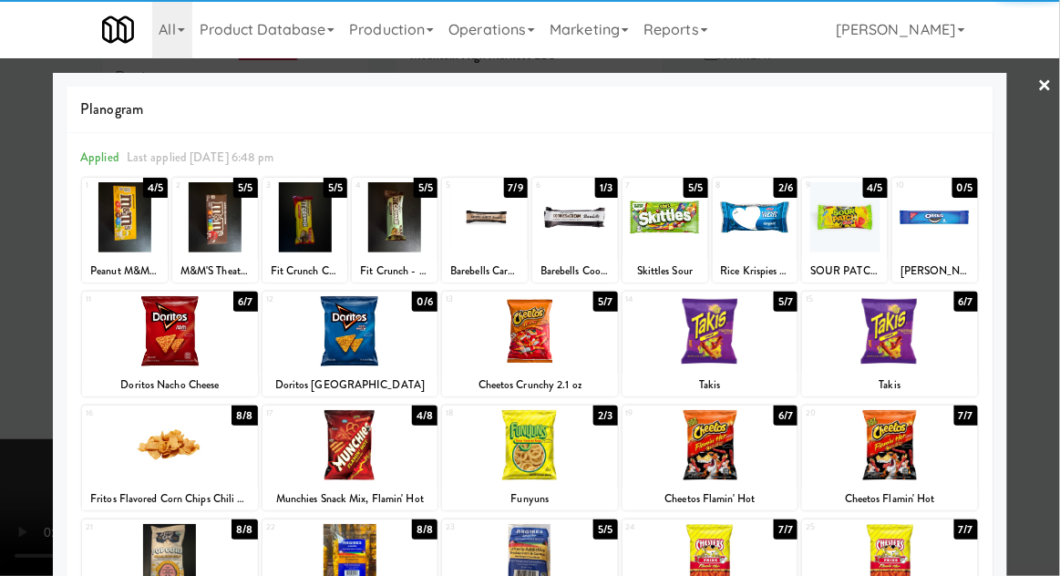
click at [657, 231] on div at bounding box center [666, 217] width 86 height 70
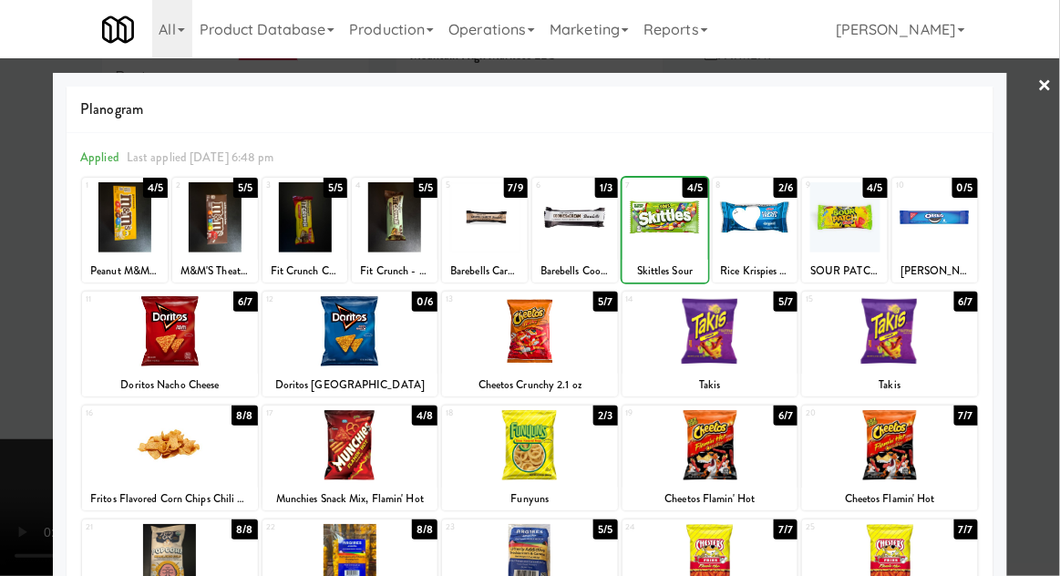
click at [1056, 345] on div at bounding box center [530, 288] width 1060 height 576
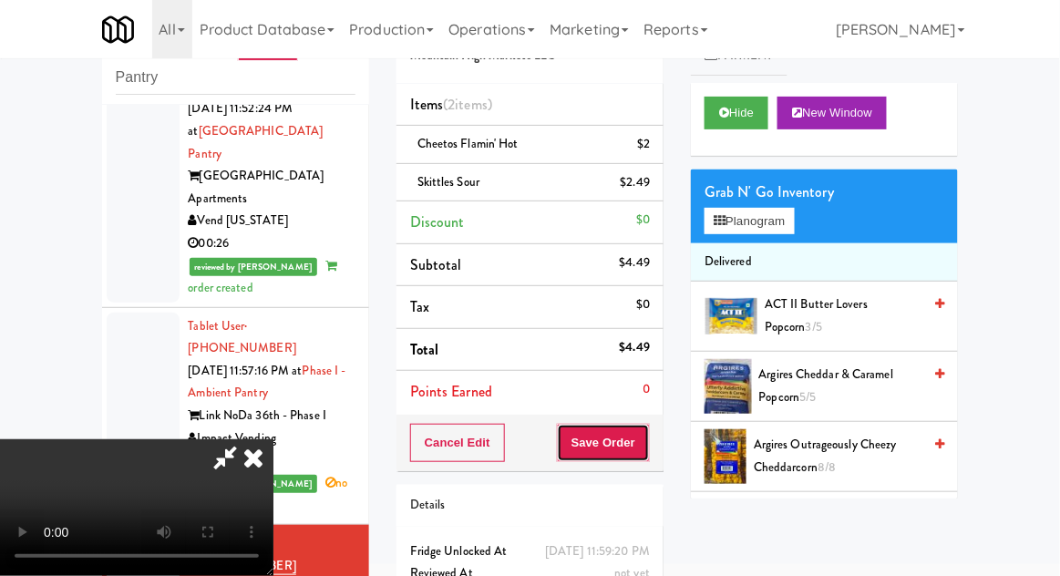
click at [648, 453] on button "Save Order" at bounding box center [603, 443] width 93 height 38
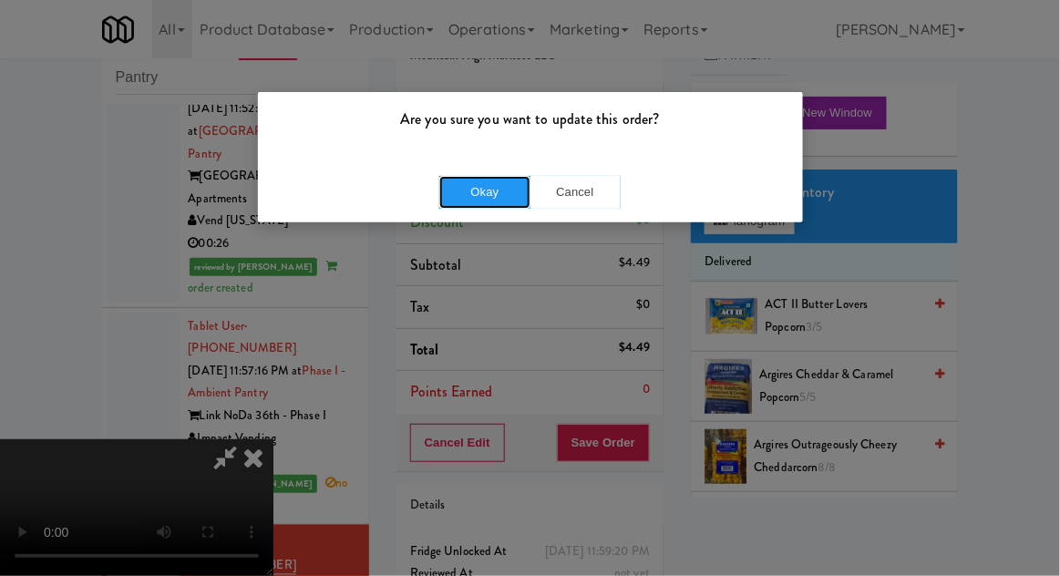
click at [469, 206] on button "Okay" at bounding box center [484, 192] width 91 height 33
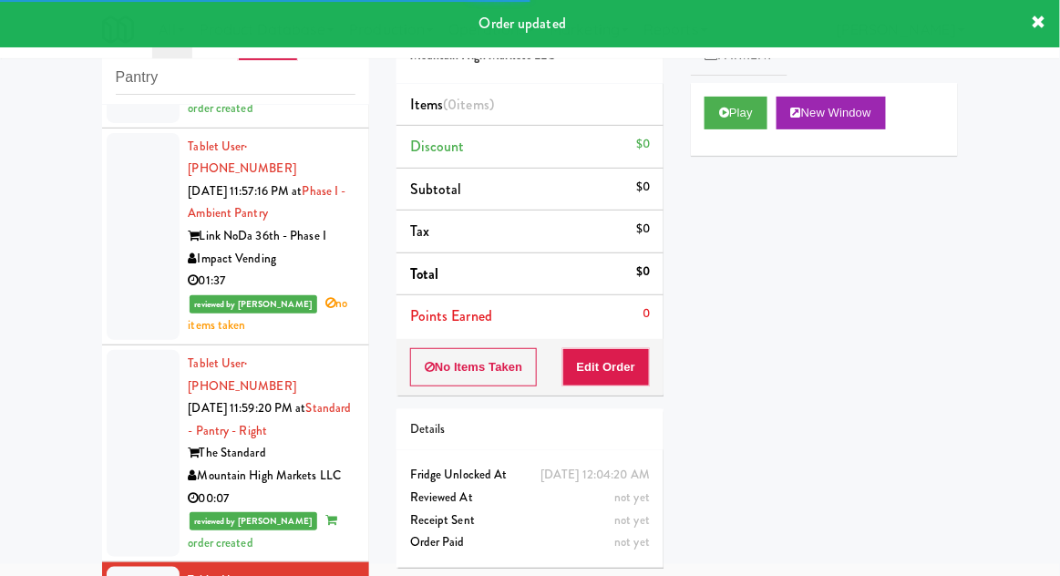
scroll to position [2338, 0]
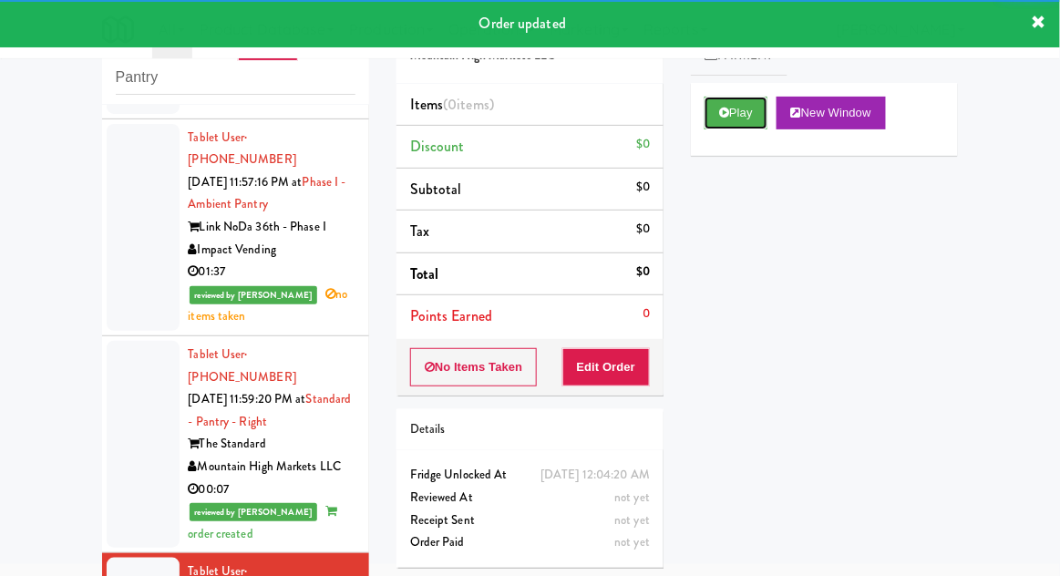
click at [755, 123] on button "Play" at bounding box center [736, 113] width 63 height 33
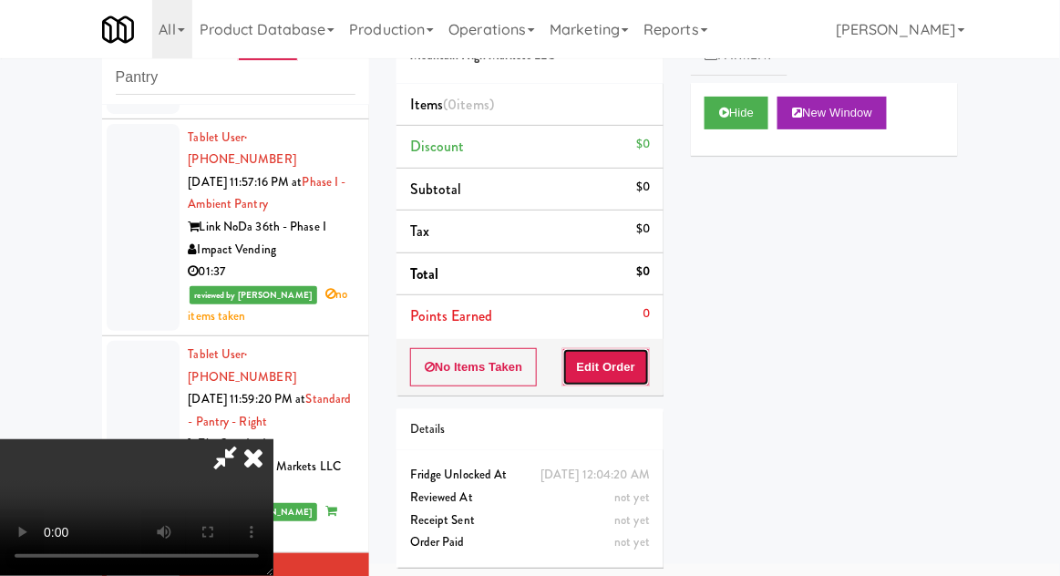
click at [626, 370] on button "Edit Order" at bounding box center [607, 367] width 88 height 38
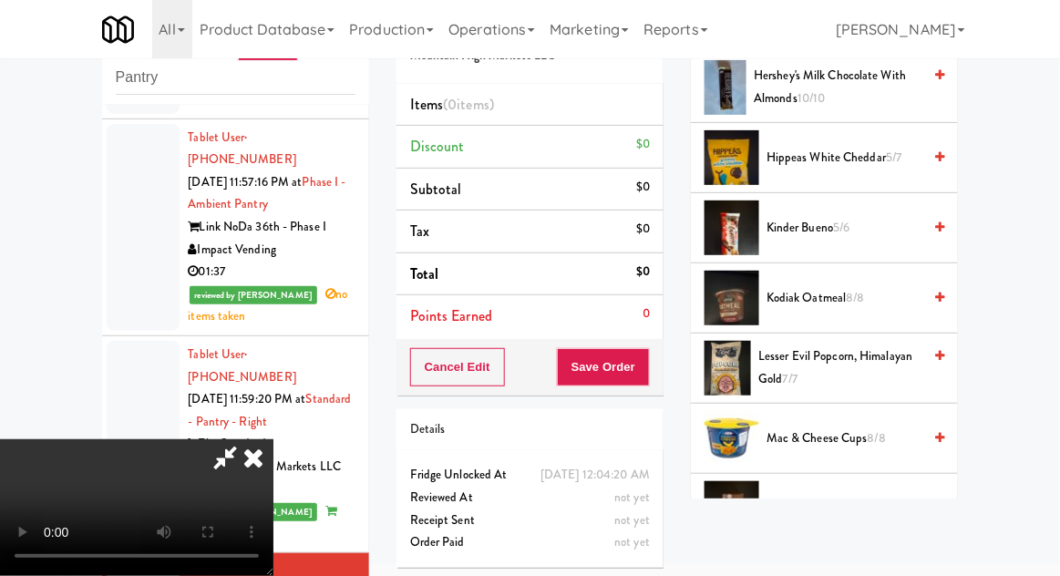
scroll to position [1278, 0]
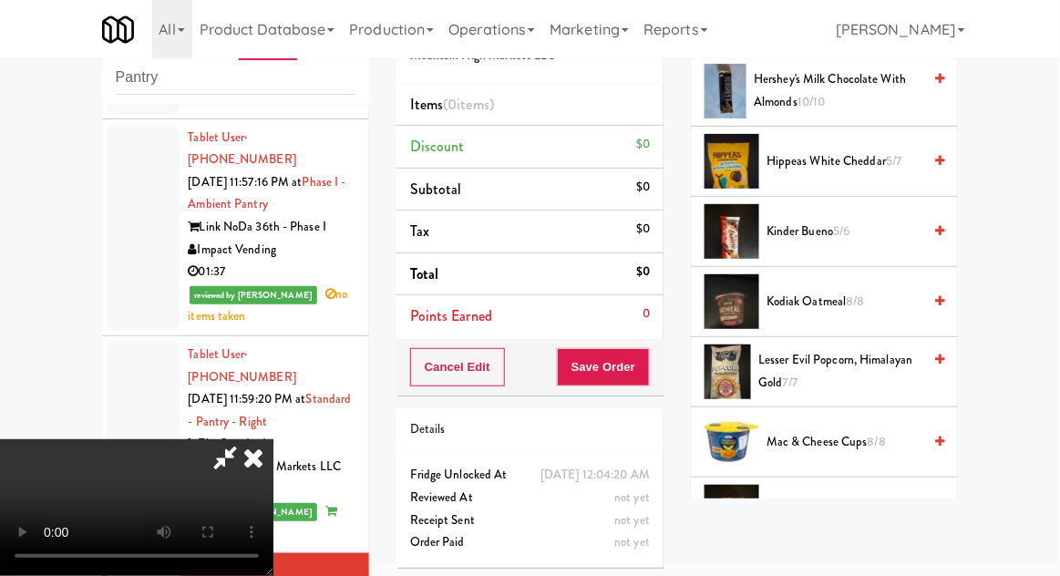
click at [880, 367] on span "Lesser Evil Popcorn, Himalayan Gold 7/7" at bounding box center [840, 371] width 163 height 45
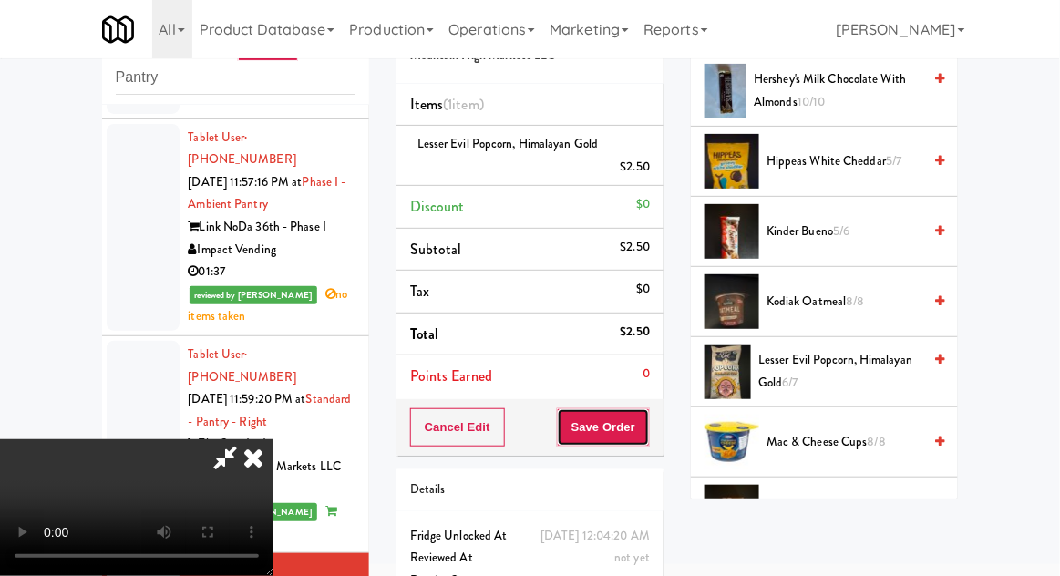
click at [646, 434] on button "Save Order" at bounding box center [603, 427] width 93 height 38
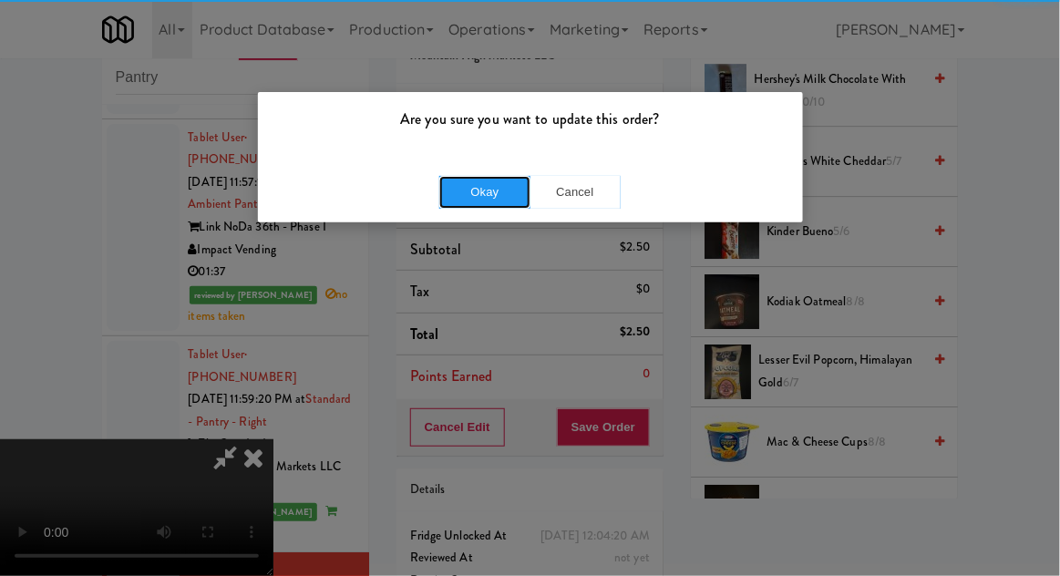
click at [472, 193] on button "Okay" at bounding box center [484, 192] width 91 height 33
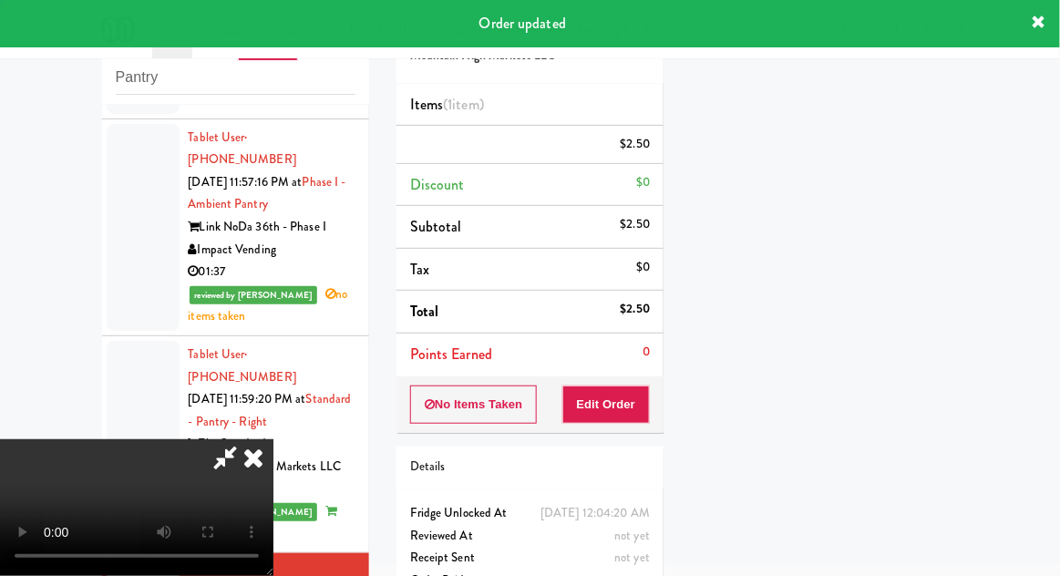
scroll to position [180, 0]
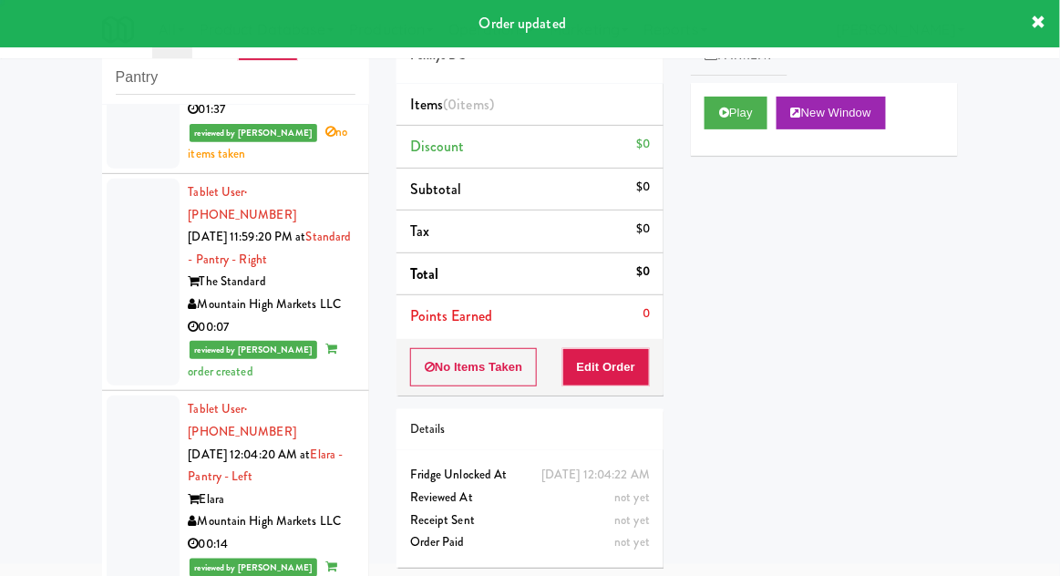
scroll to position [2523, 0]
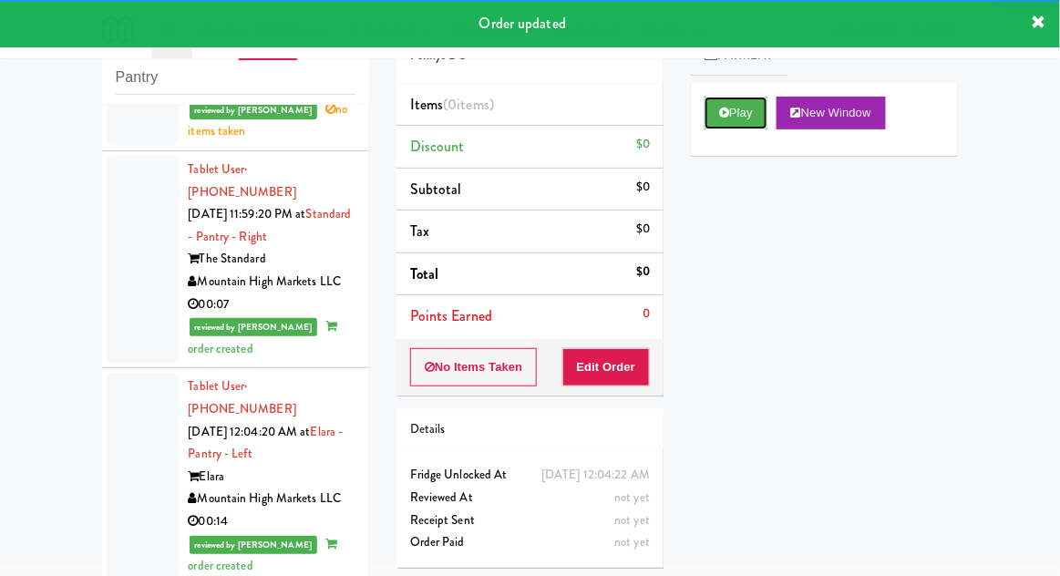
click at [748, 125] on button "Play" at bounding box center [736, 113] width 63 height 33
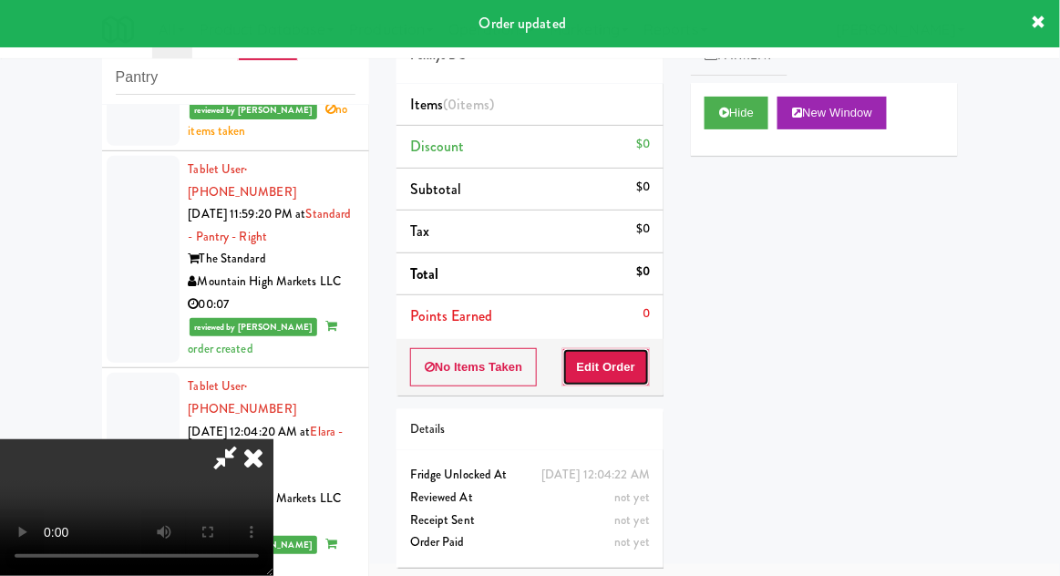
click at [641, 352] on button "Edit Order" at bounding box center [607, 367] width 88 height 38
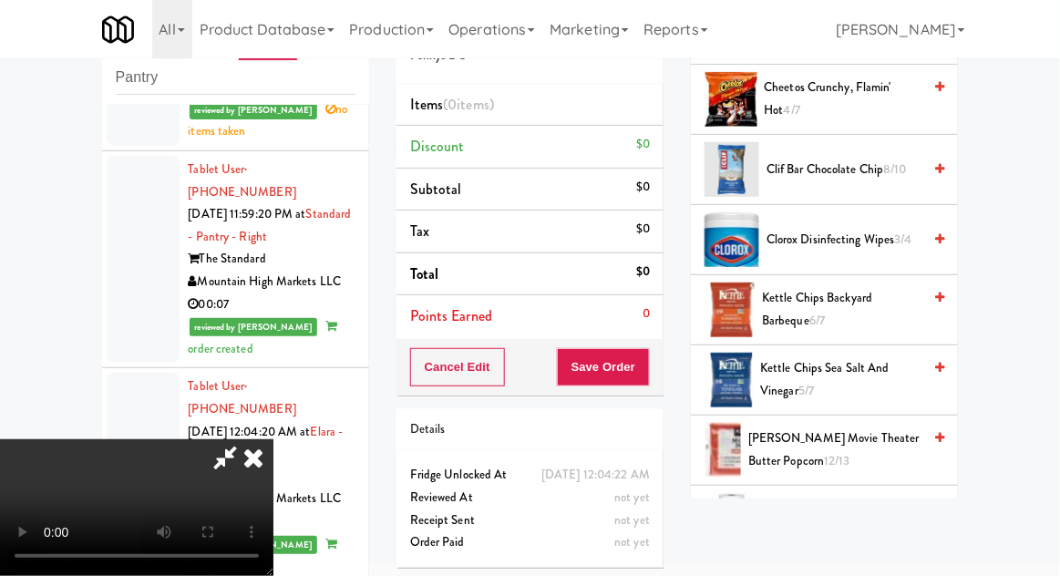
scroll to position [337, 0]
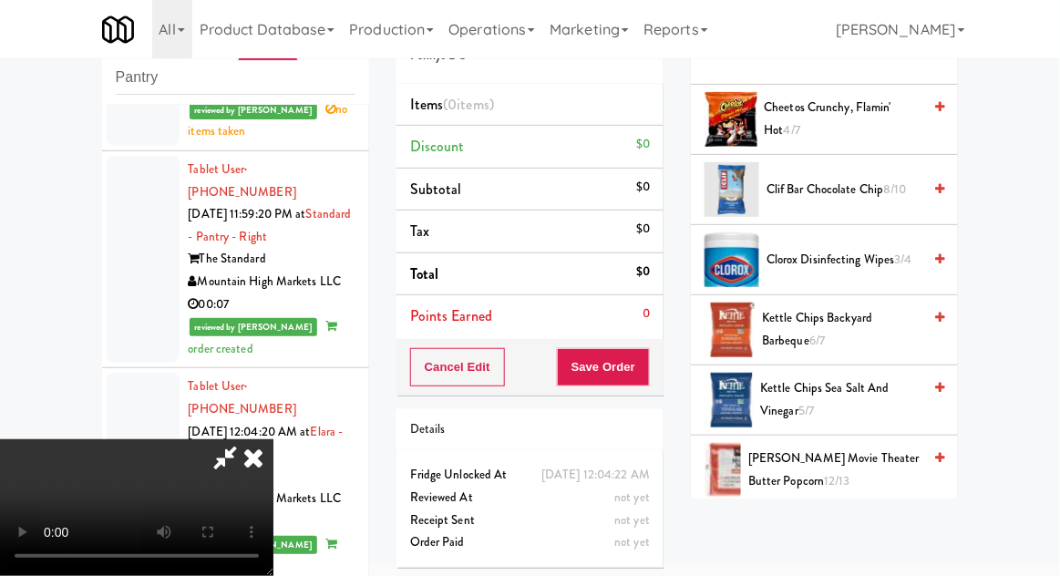
click at [852, 342] on span "Kettle Chips Backyard Barbeque 6/7" at bounding box center [842, 329] width 160 height 45
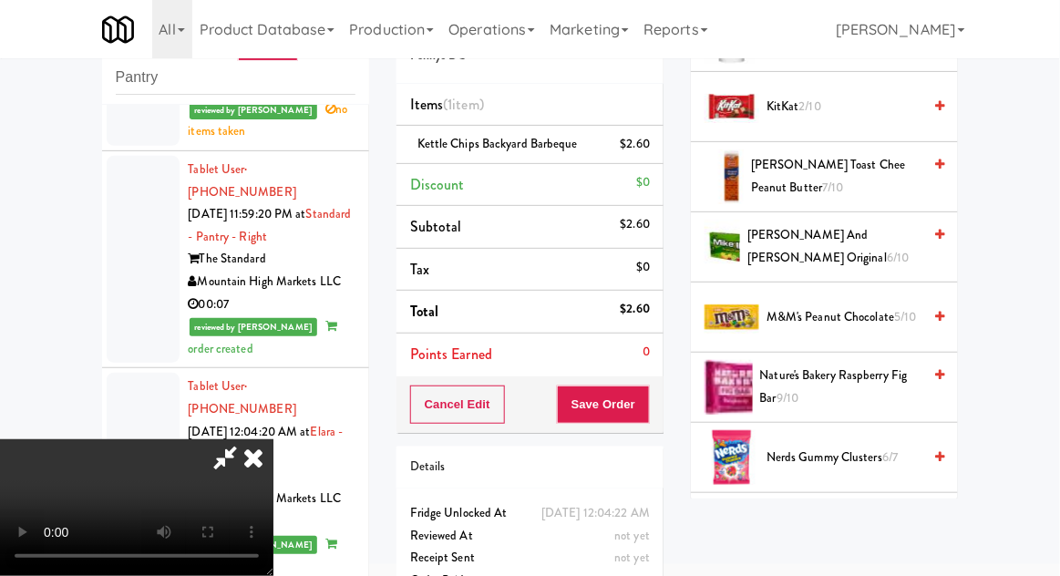
scroll to position [841, 0]
click at [899, 252] on span "[PERSON_NAME] and [PERSON_NAME] Original 6/10" at bounding box center [835, 247] width 174 height 45
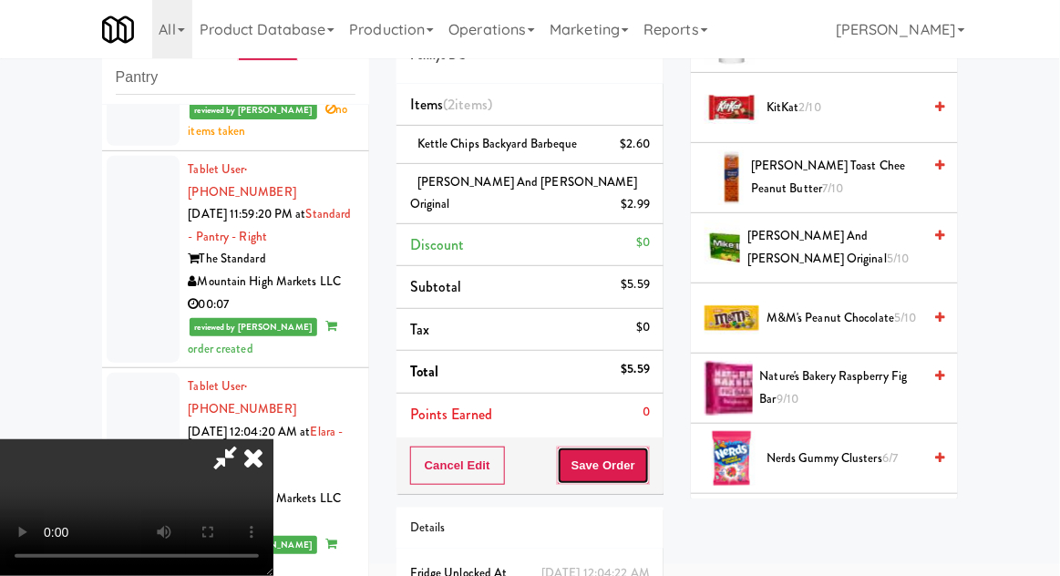
click at [647, 447] on button "Save Order" at bounding box center [603, 466] width 93 height 38
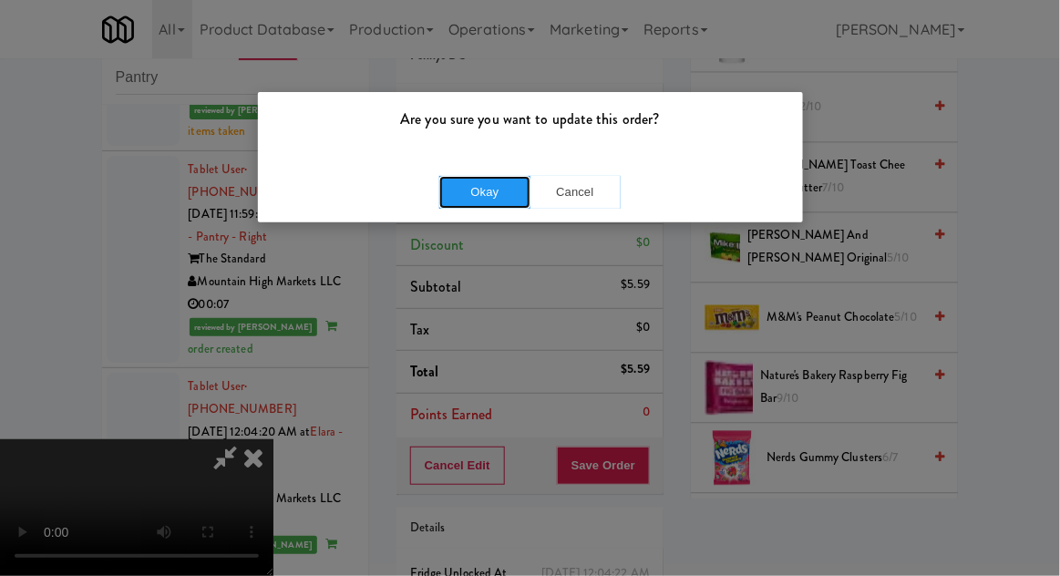
click at [460, 187] on button "Okay" at bounding box center [484, 192] width 91 height 33
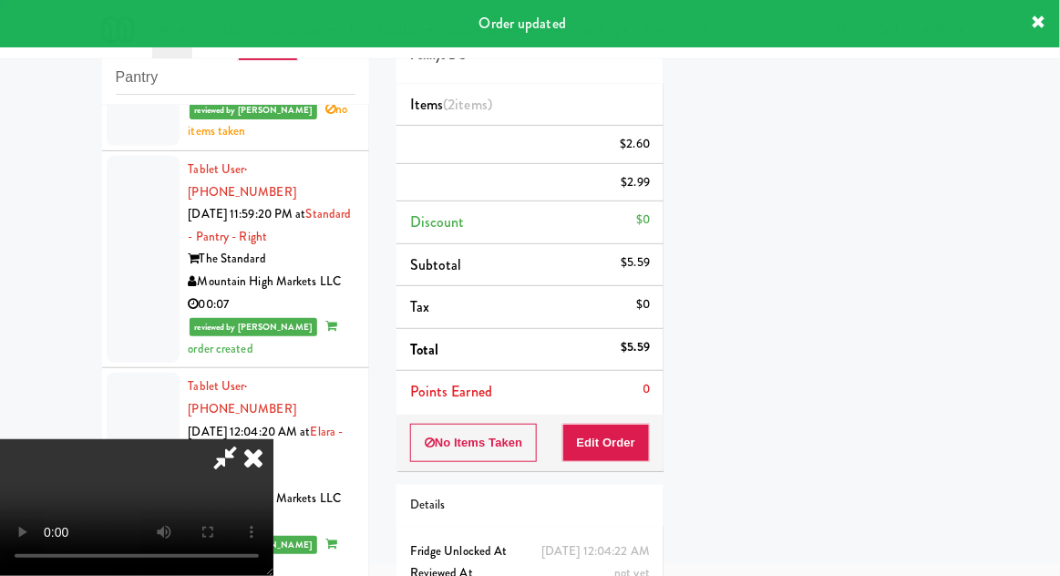
scroll to position [180, 0]
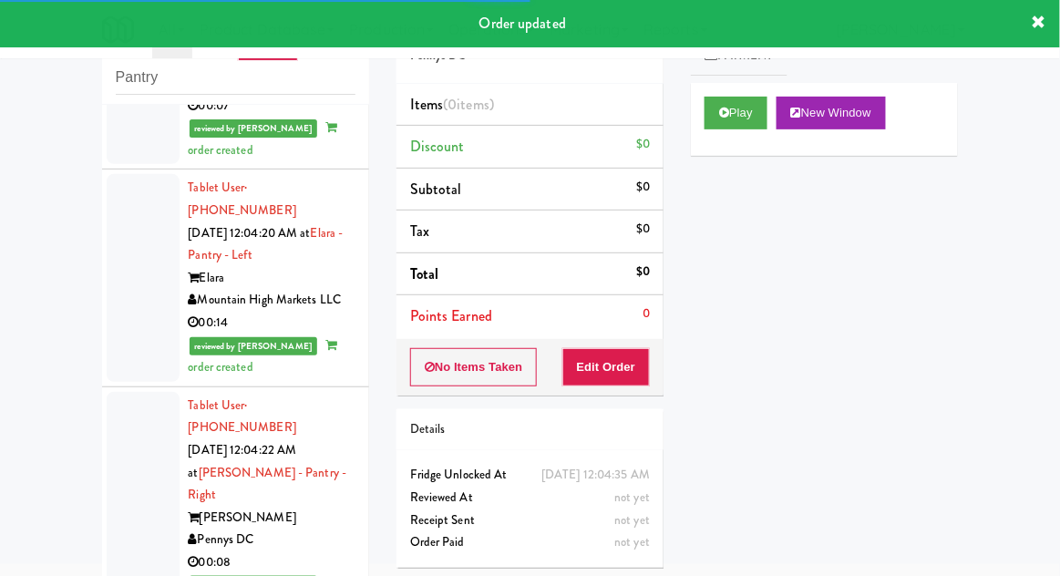
scroll to position [2722, 0]
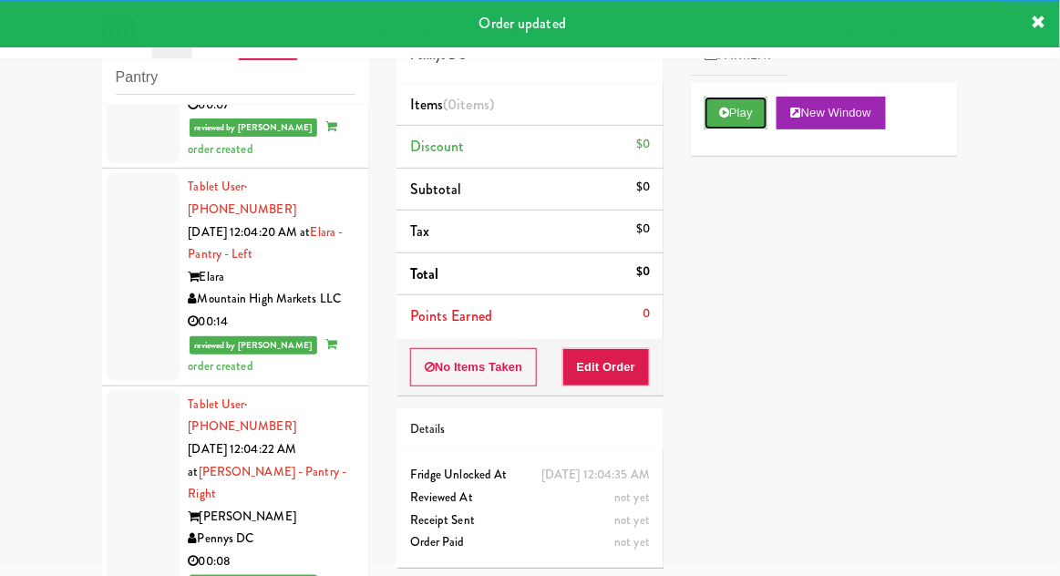
click at [759, 118] on button "Play" at bounding box center [736, 113] width 63 height 33
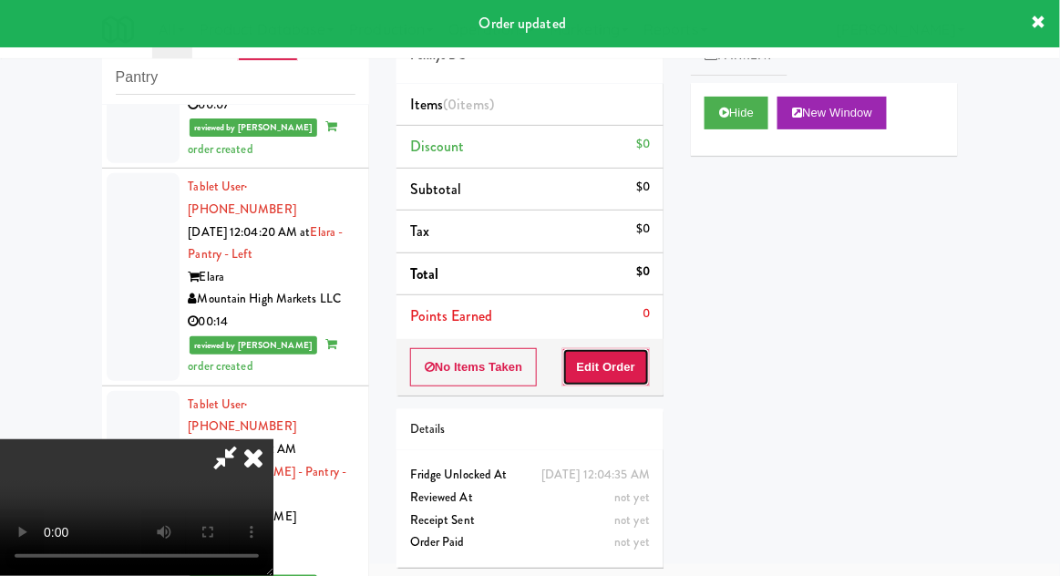
click at [630, 348] on button "Edit Order" at bounding box center [607, 367] width 88 height 38
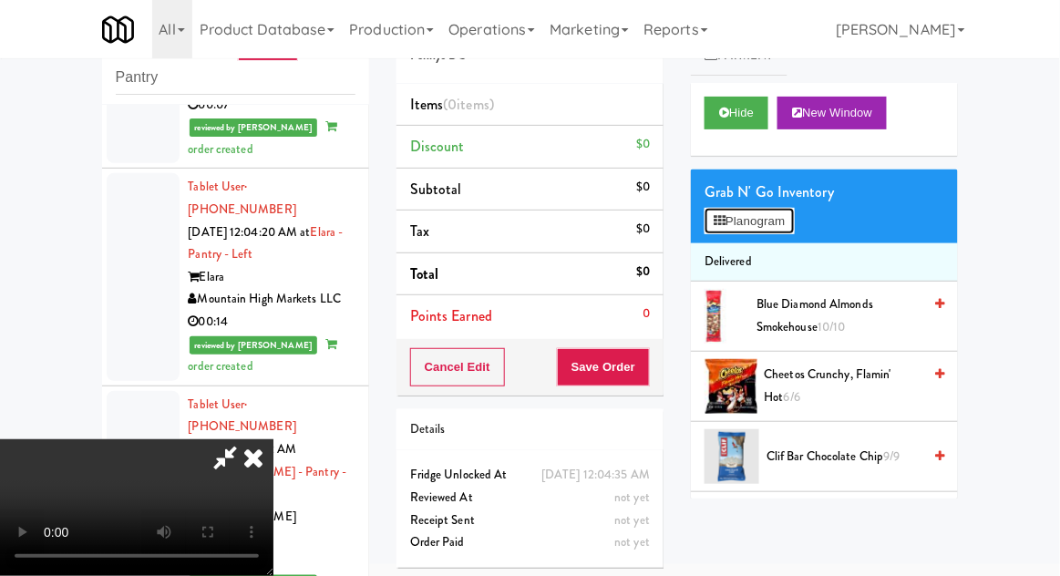
click at [770, 208] on button "Planogram" at bounding box center [749, 221] width 89 height 27
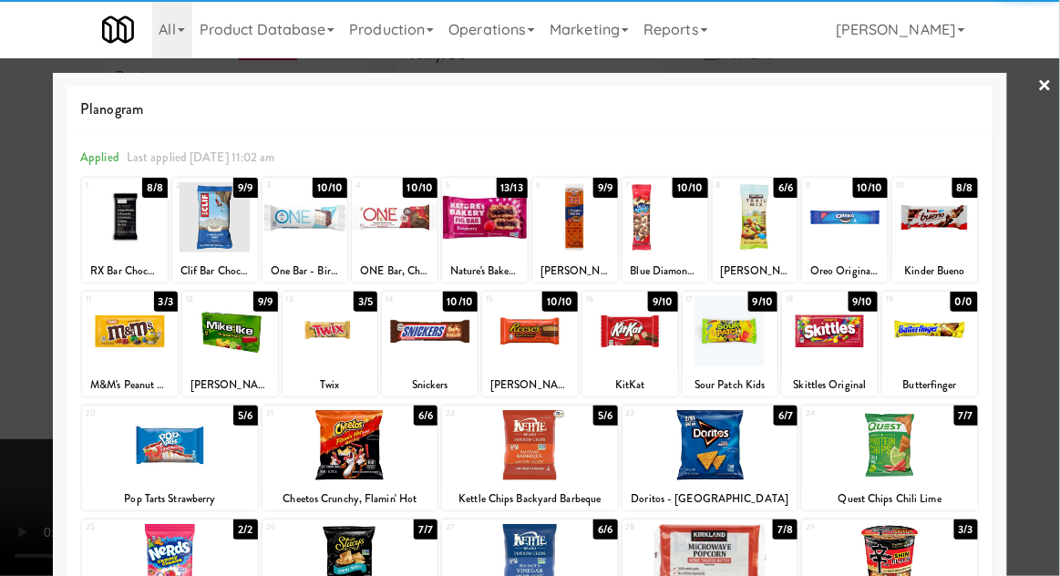
click at [841, 347] on div at bounding box center [830, 331] width 96 height 70
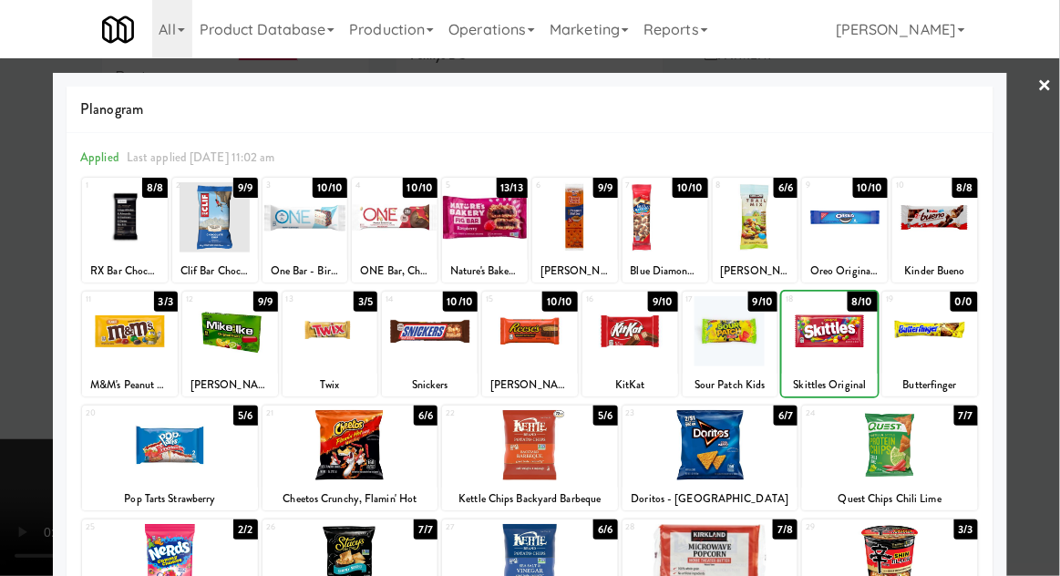
click at [1036, 323] on div at bounding box center [530, 288] width 1060 height 576
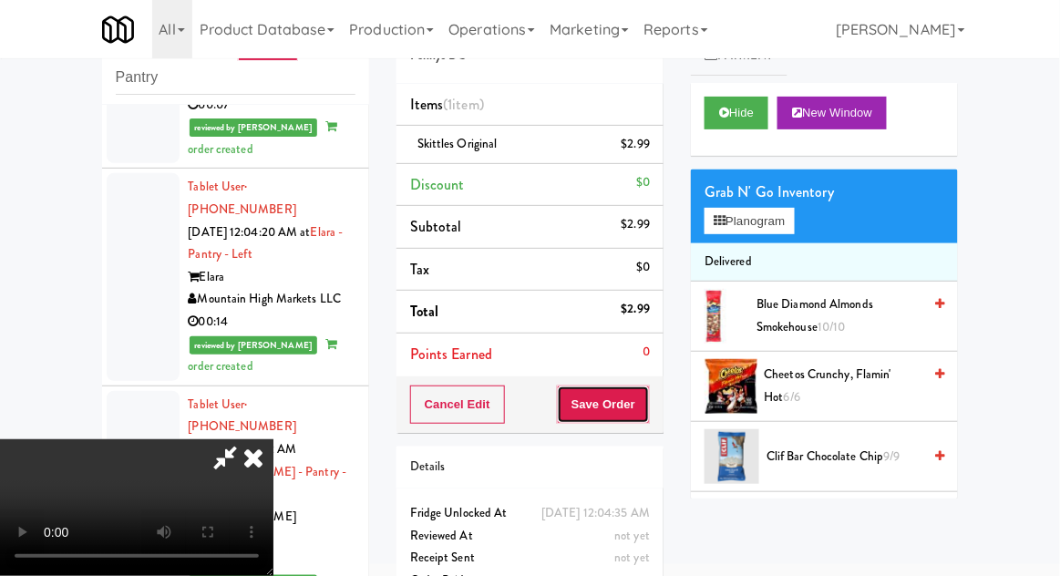
click at [647, 416] on button "Save Order" at bounding box center [603, 405] width 93 height 38
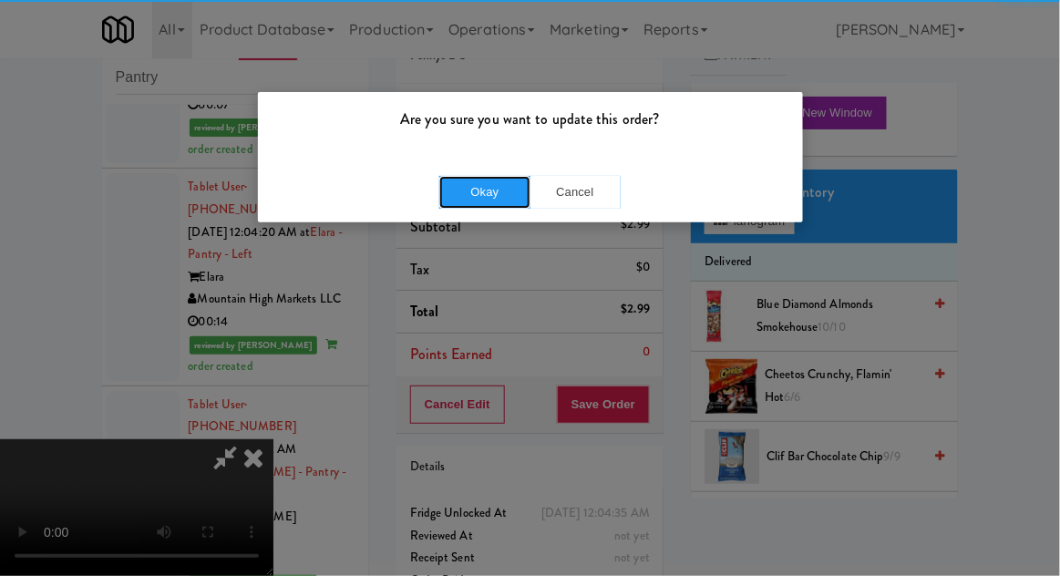
click at [478, 194] on button "Okay" at bounding box center [484, 192] width 91 height 33
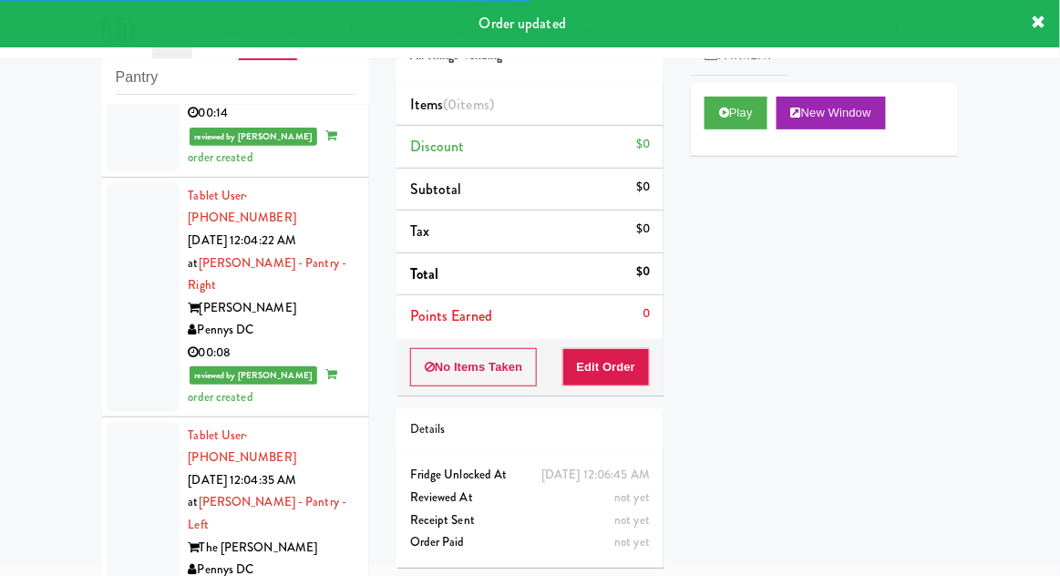
scroll to position [2928, 0]
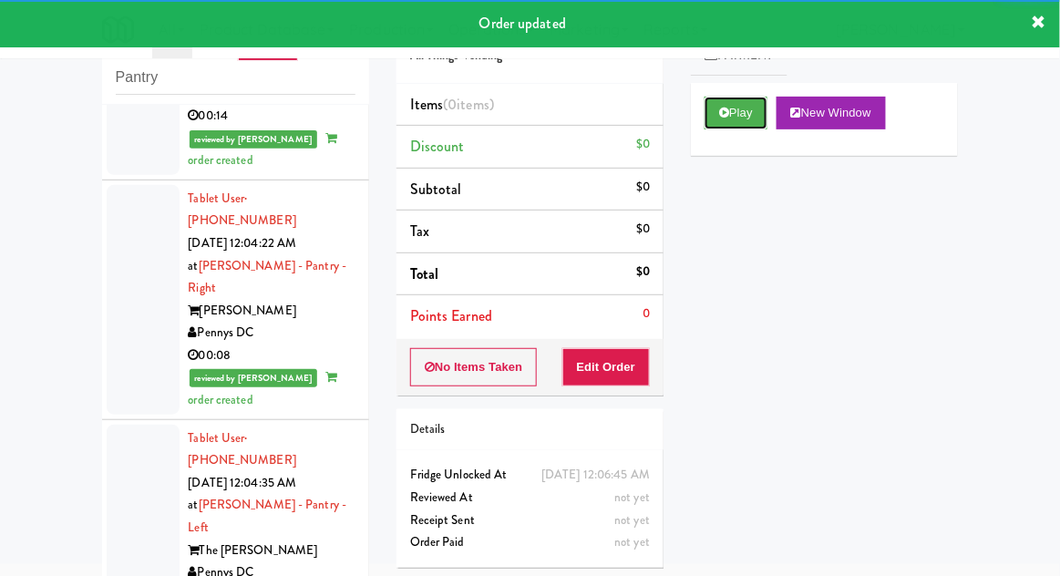
click at [759, 118] on button "Play" at bounding box center [736, 113] width 63 height 33
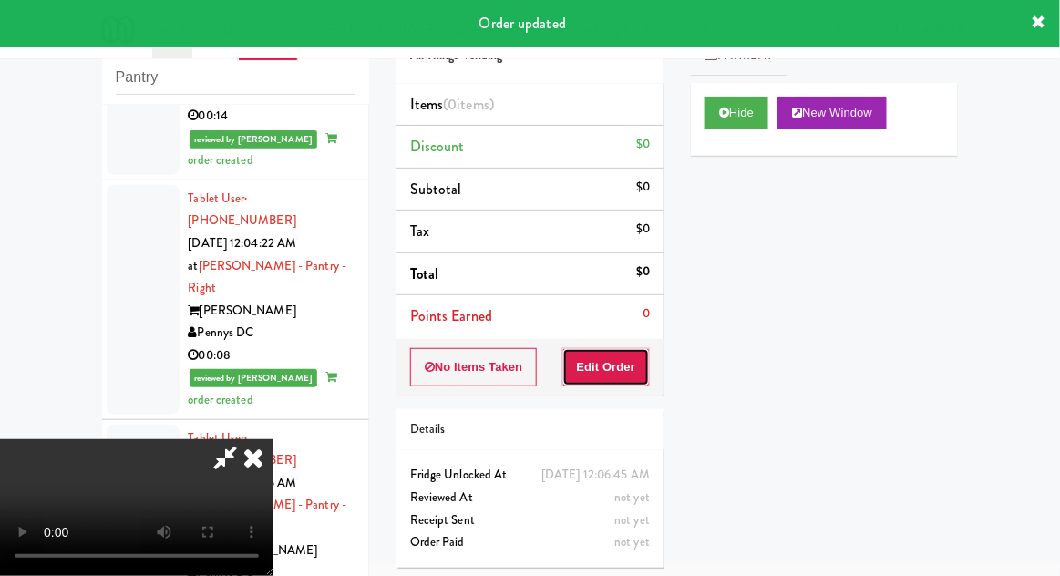
click at [639, 359] on button "Edit Order" at bounding box center [607, 367] width 88 height 38
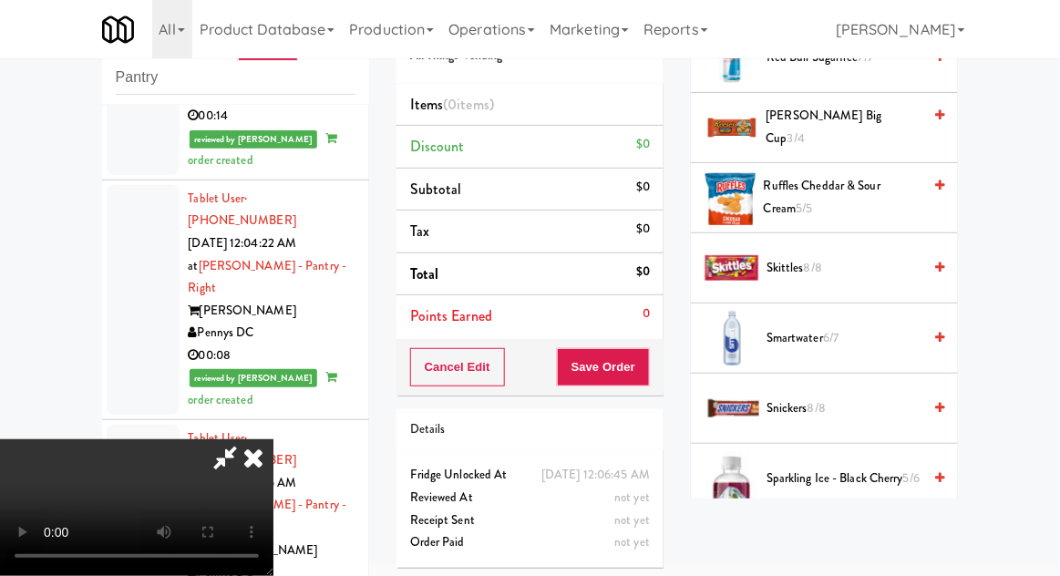
scroll to position [2139, 0]
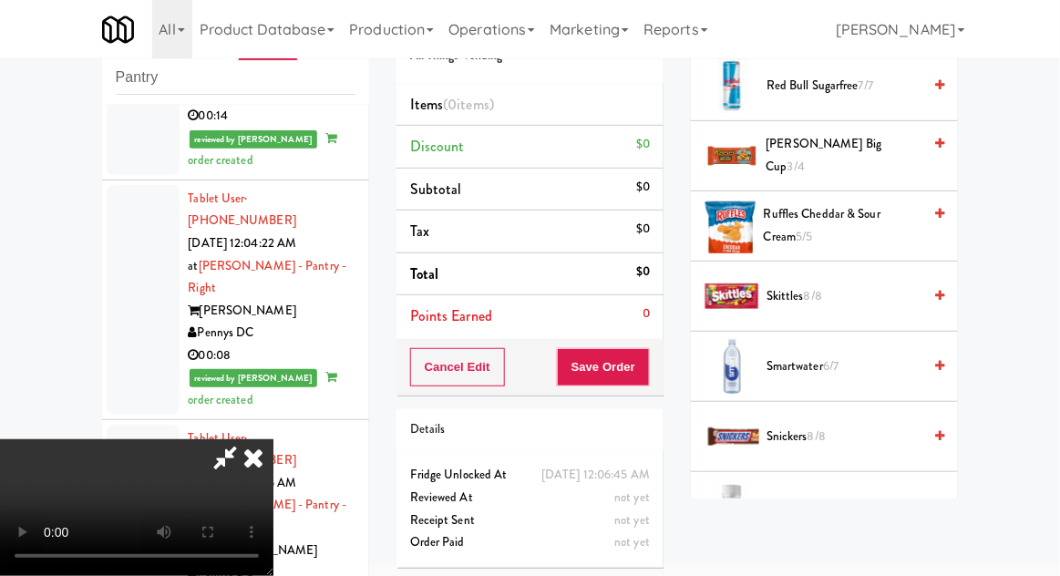
click at [841, 426] on span "Snickers 8/8" at bounding box center [844, 437] width 155 height 23
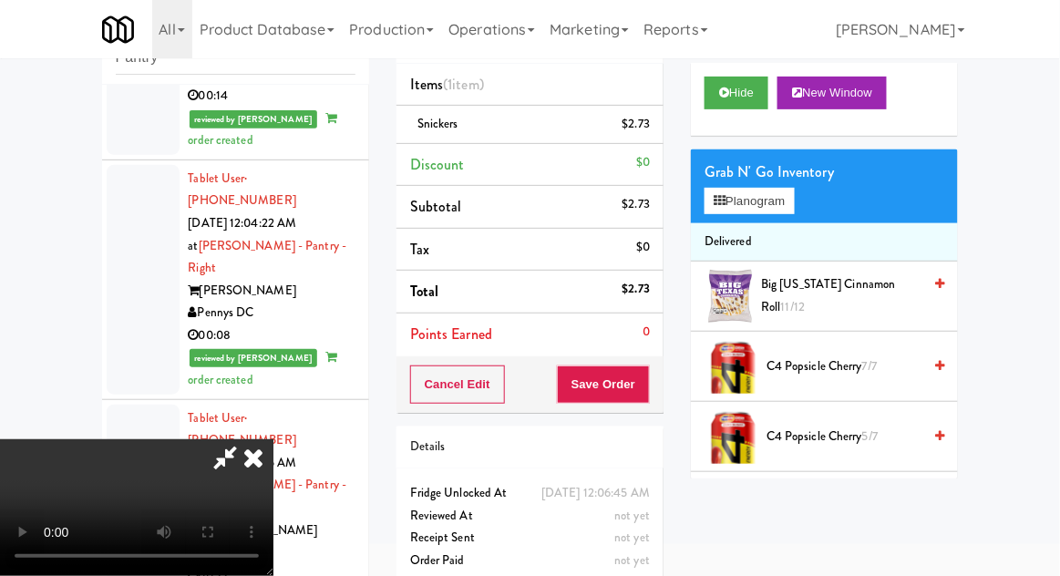
scroll to position [142, 0]
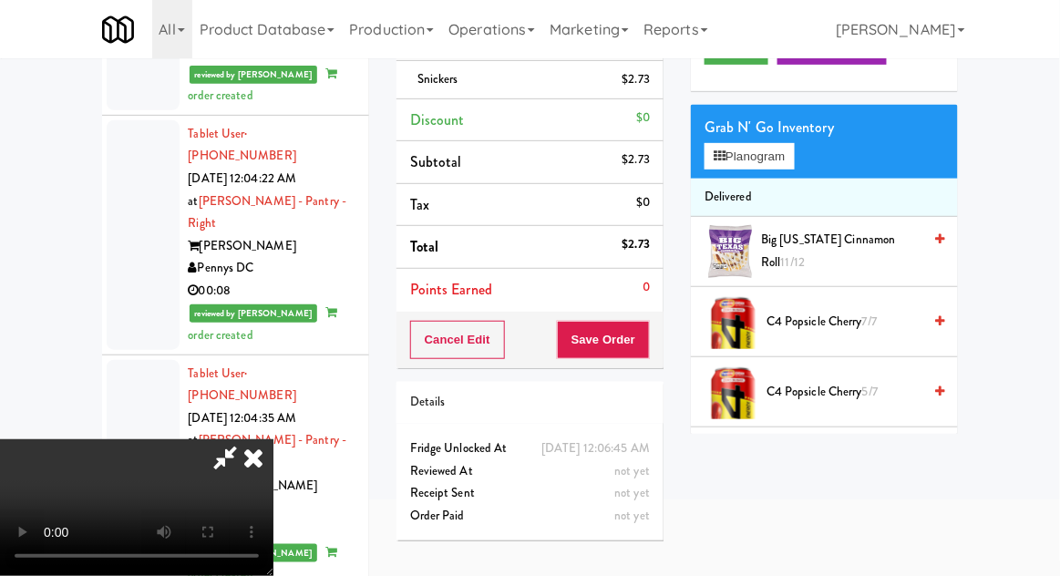
click at [891, 274] on li "Big [US_STATE] Cinnamon Roll 11/12" at bounding box center [824, 252] width 267 height 70
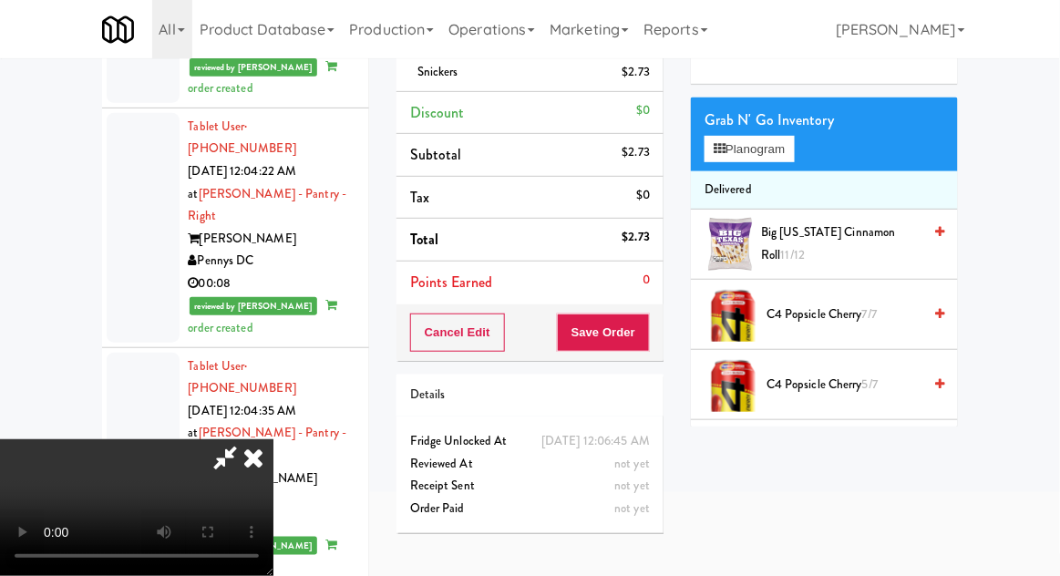
click at [876, 240] on span "Big [US_STATE] Cinnamon Roll 11/12" at bounding box center [841, 244] width 160 height 45
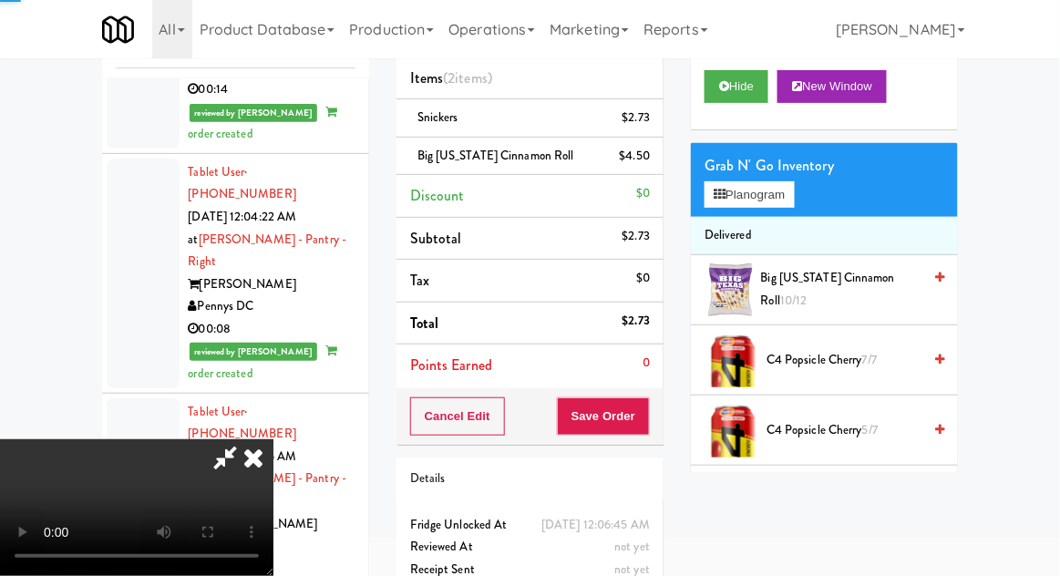
scroll to position [83, 0]
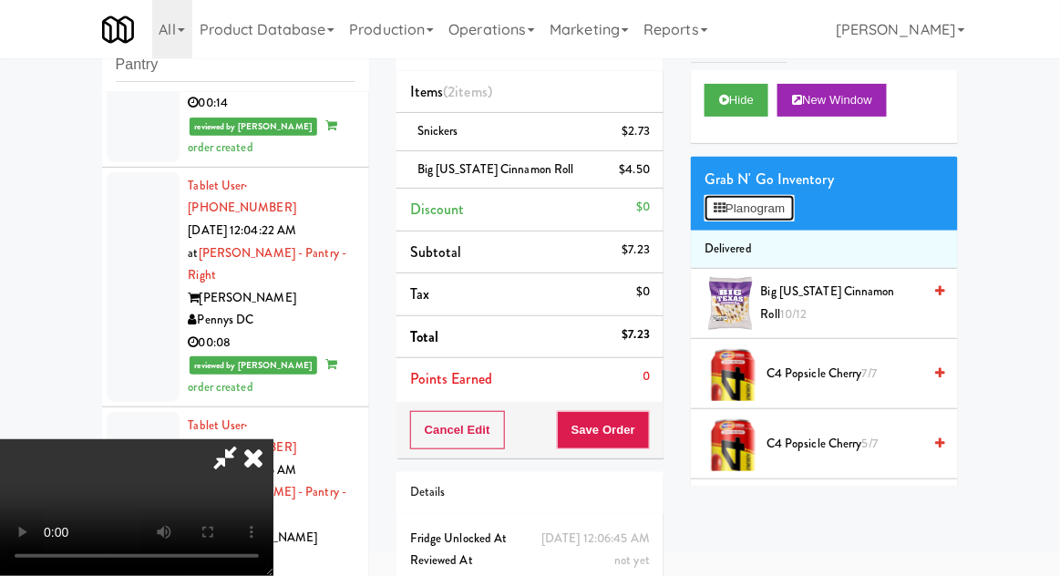
click at [770, 219] on button "Planogram" at bounding box center [749, 208] width 89 height 27
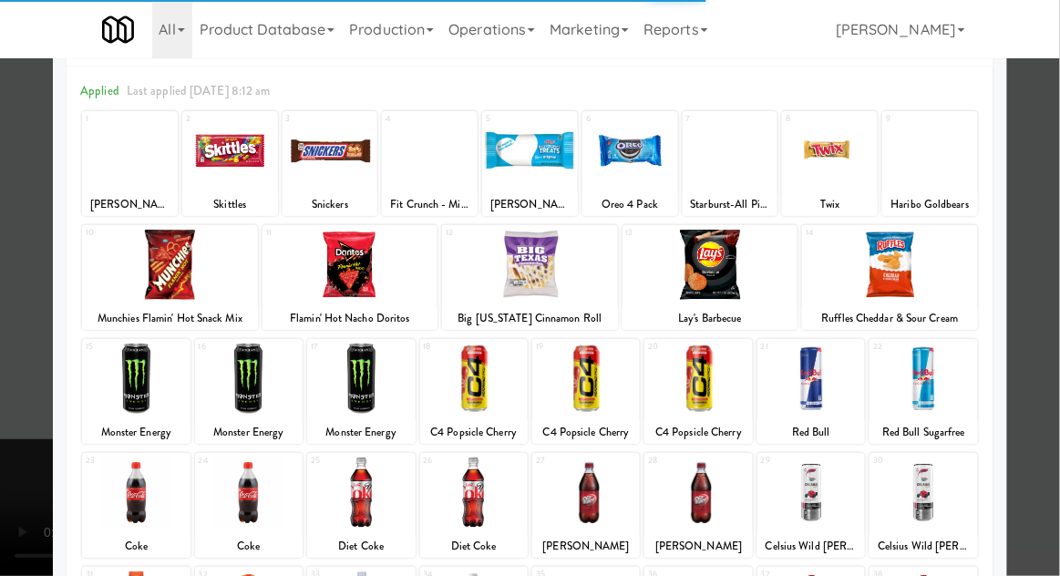
scroll to position [102, 0]
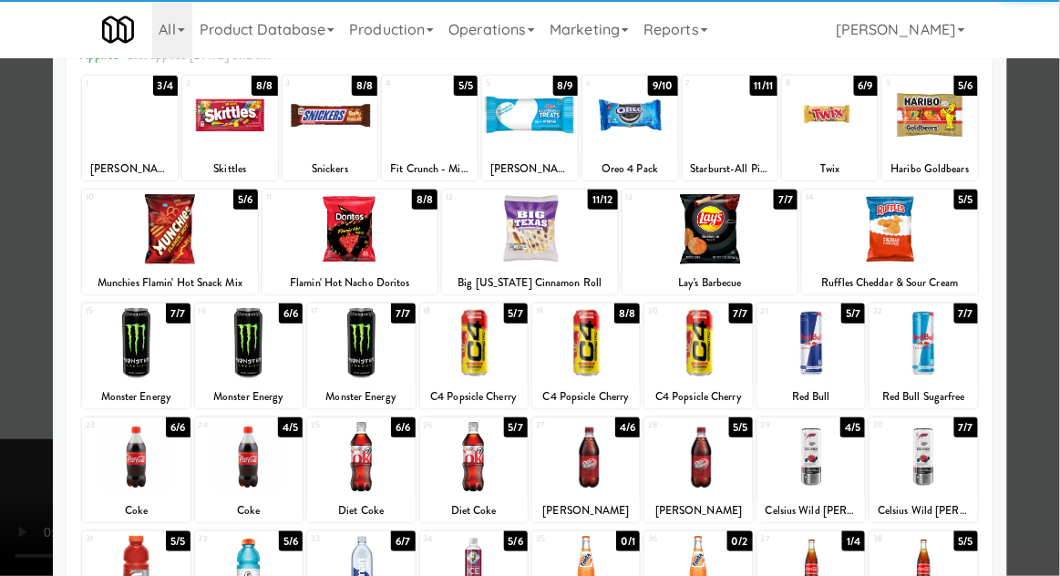
click at [960, 454] on div at bounding box center [924, 457] width 108 height 70
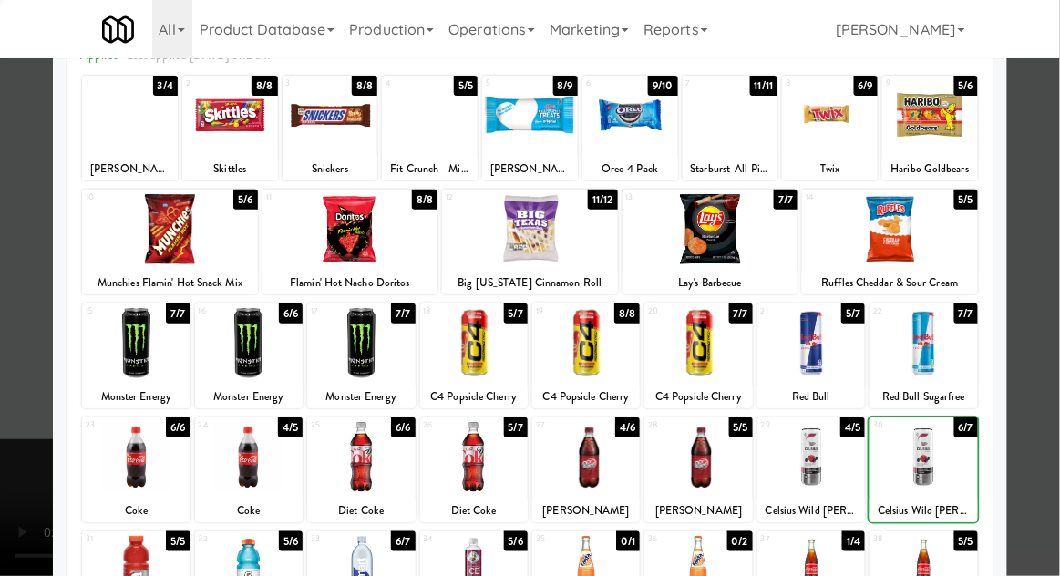
click at [1051, 388] on div at bounding box center [530, 288] width 1060 height 576
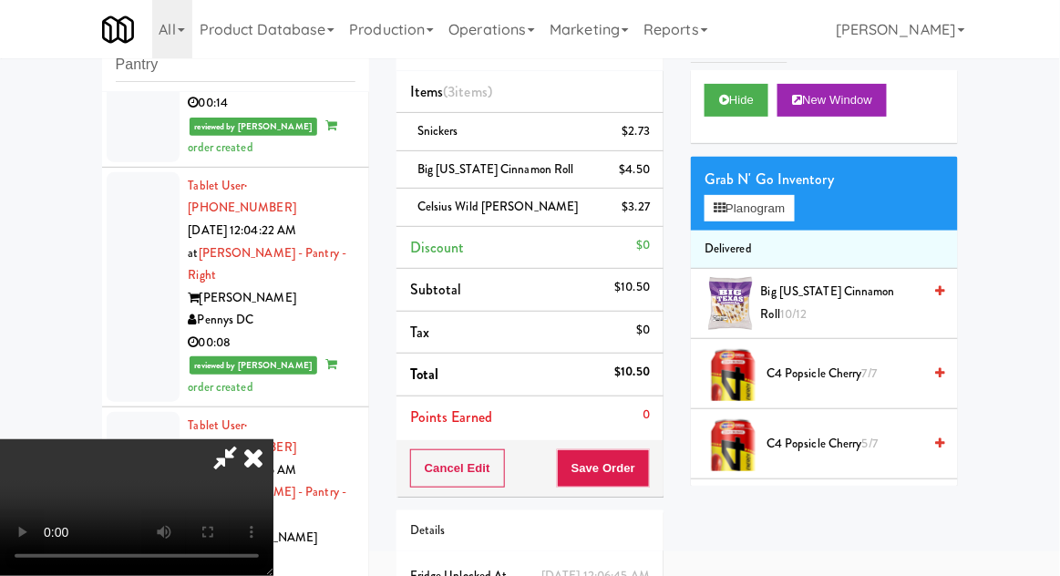
scroll to position [67, 0]
click at [648, 469] on button "Save Order" at bounding box center [603, 468] width 93 height 38
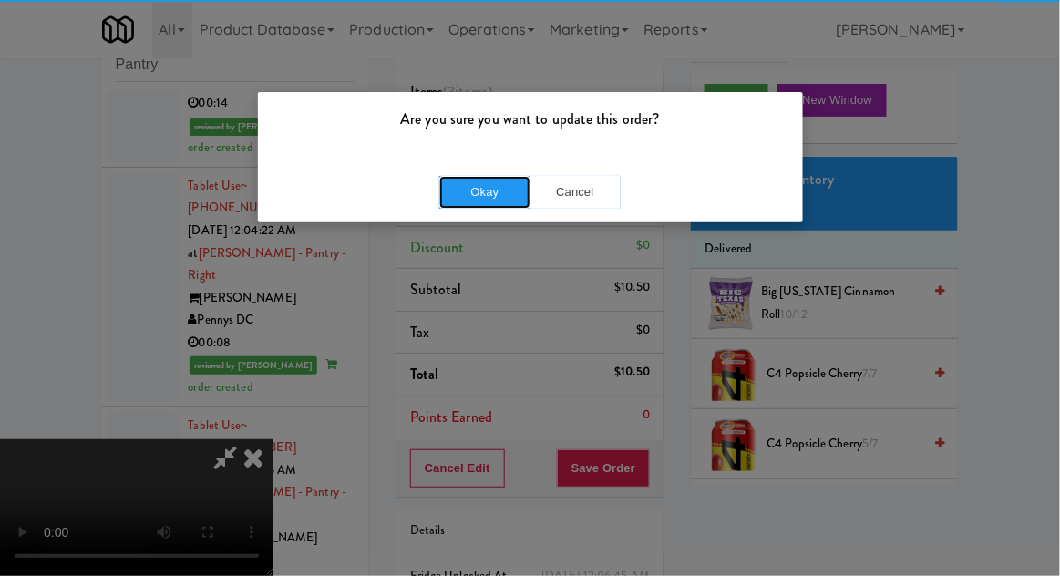
click at [489, 199] on button "Okay" at bounding box center [484, 192] width 91 height 33
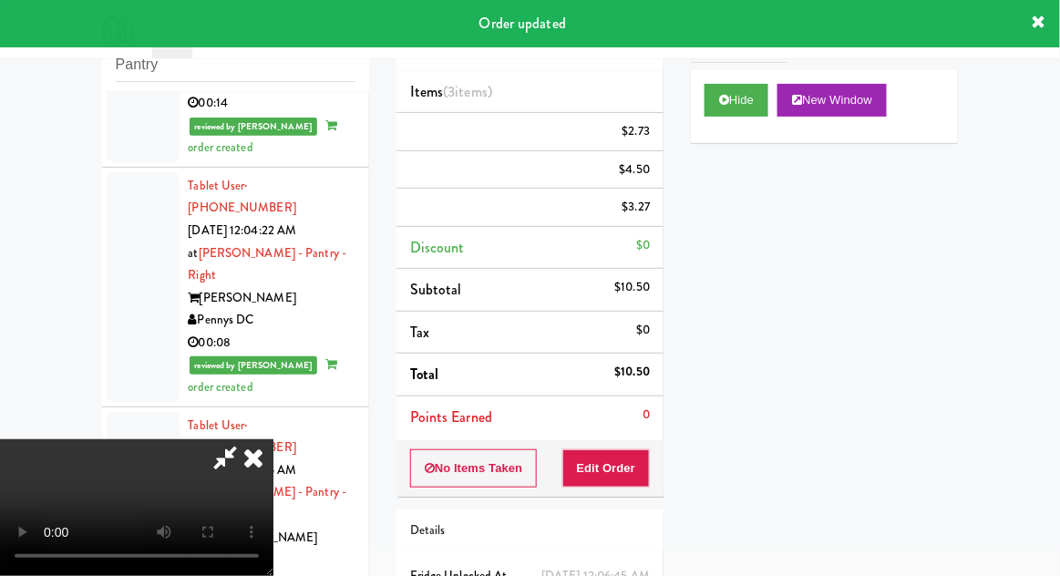
scroll to position [0, 0]
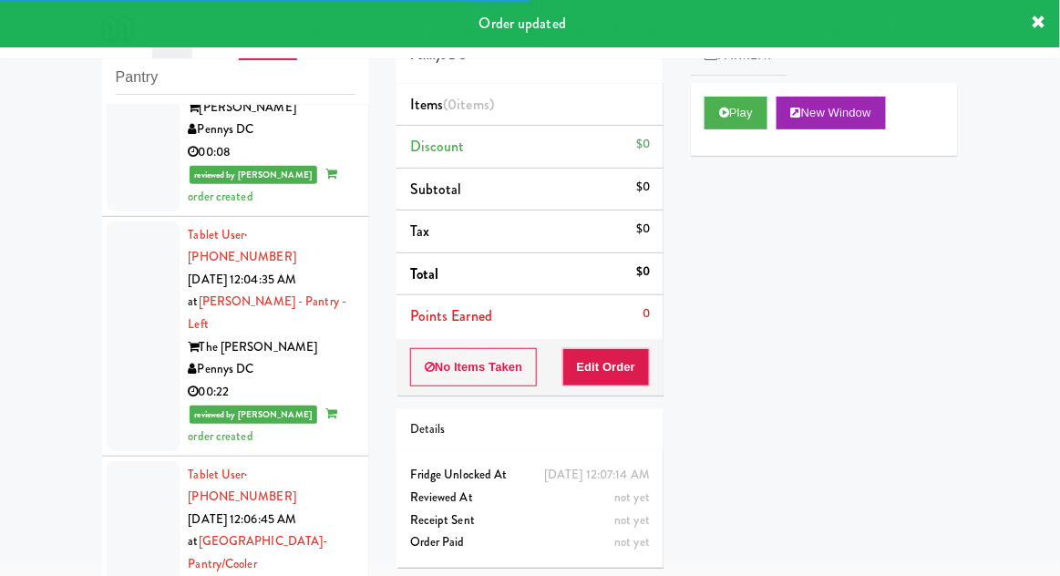
scroll to position [3133, 0]
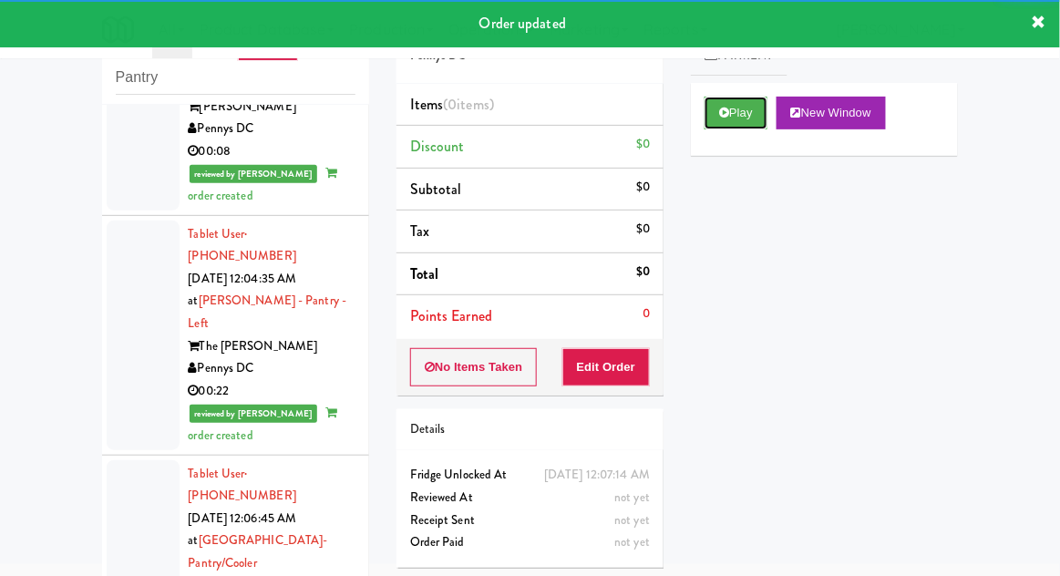
click at [759, 124] on button "Play" at bounding box center [736, 113] width 63 height 33
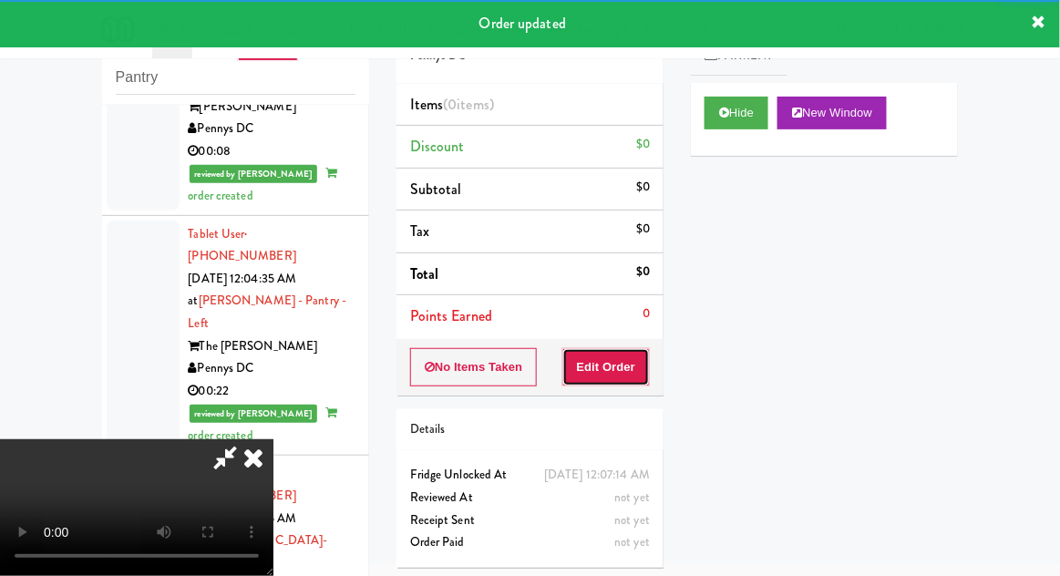
click at [641, 370] on button "Edit Order" at bounding box center [607, 367] width 88 height 38
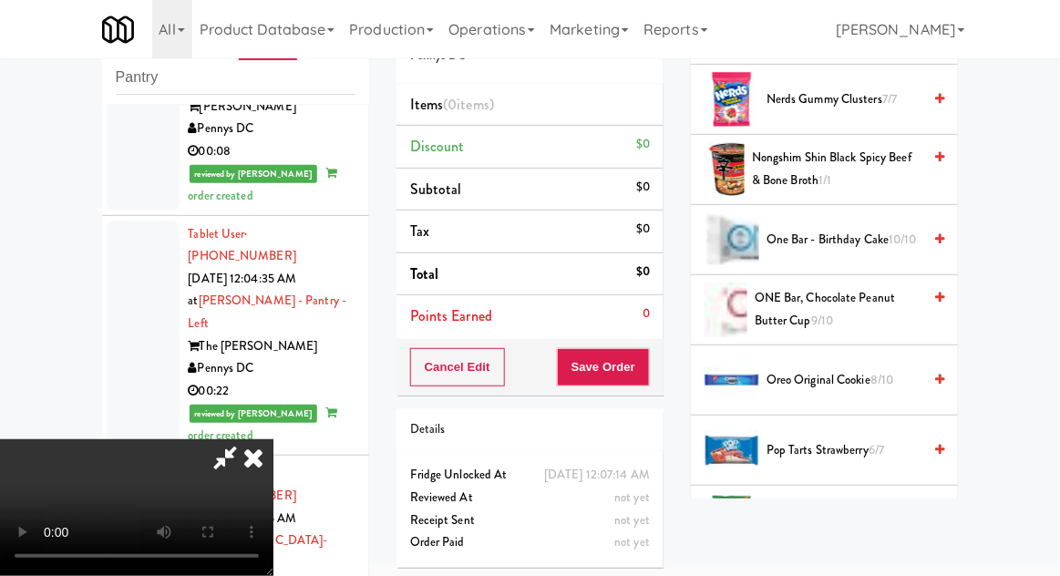
scroll to position [1412, 0]
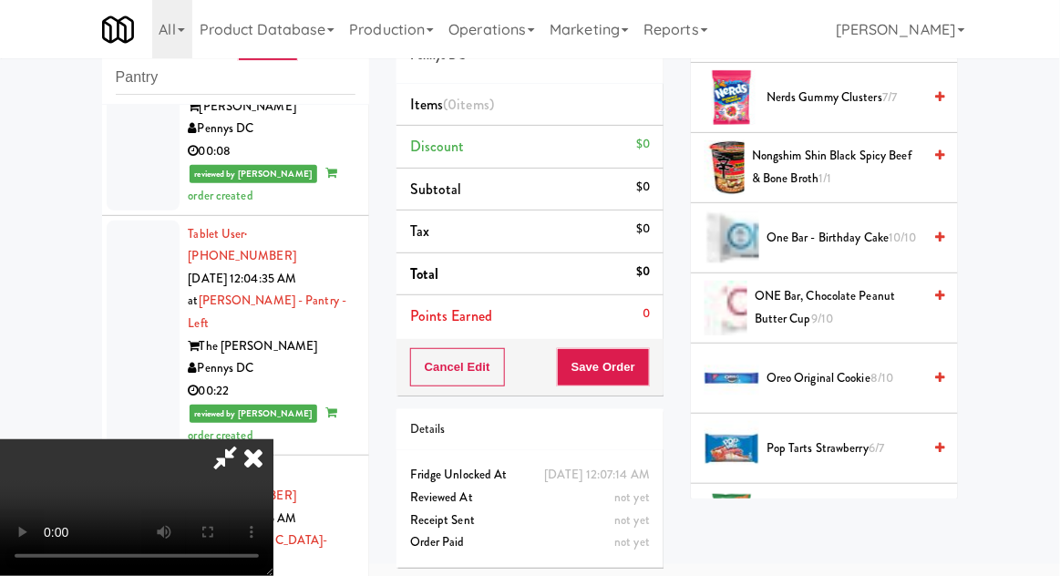
click at [872, 367] on span "Oreo Original Cookie 8/10" at bounding box center [844, 378] width 155 height 23
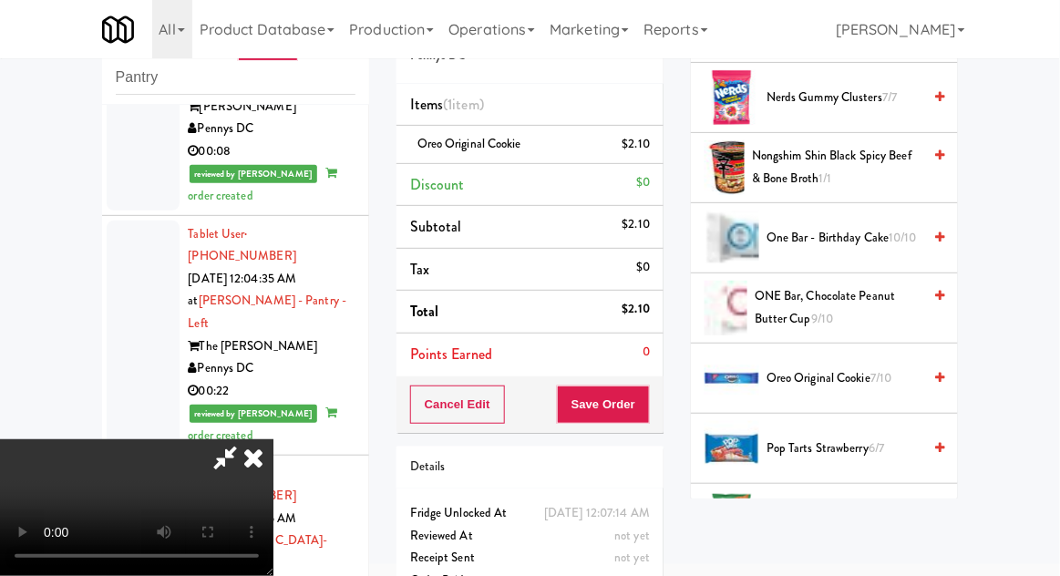
scroll to position [67, 0]
click at [644, 412] on button "Save Order" at bounding box center [603, 405] width 93 height 38
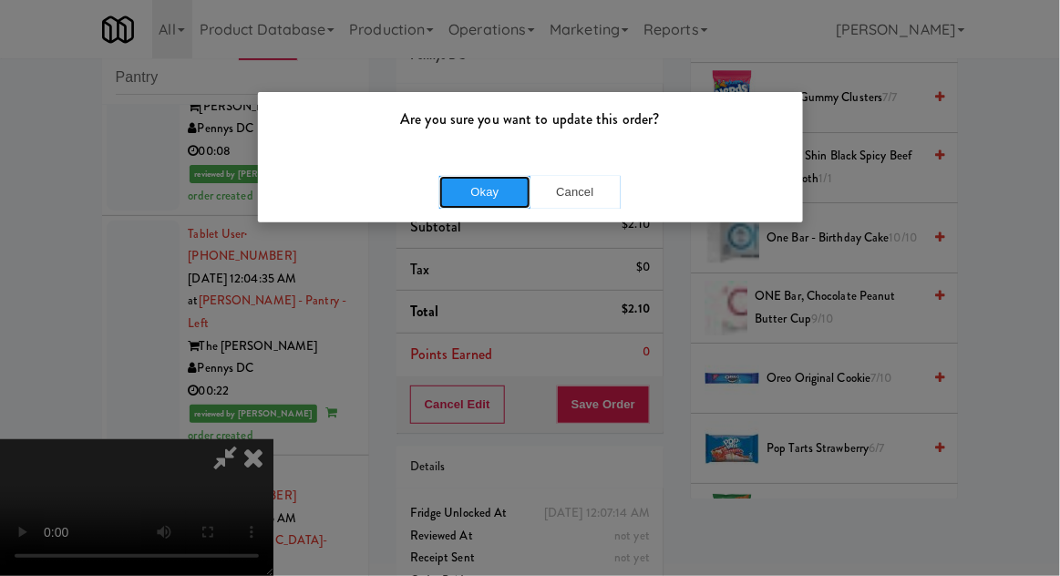
click at [480, 198] on button "Okay" at bounding box center [484, 192] width 91 height 33
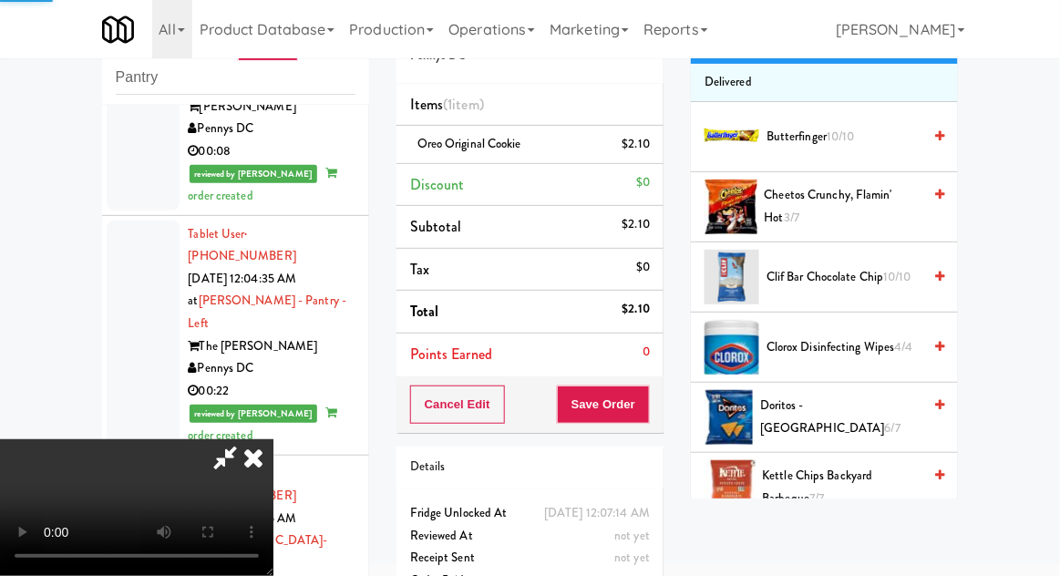
scroll to position [0, 0]
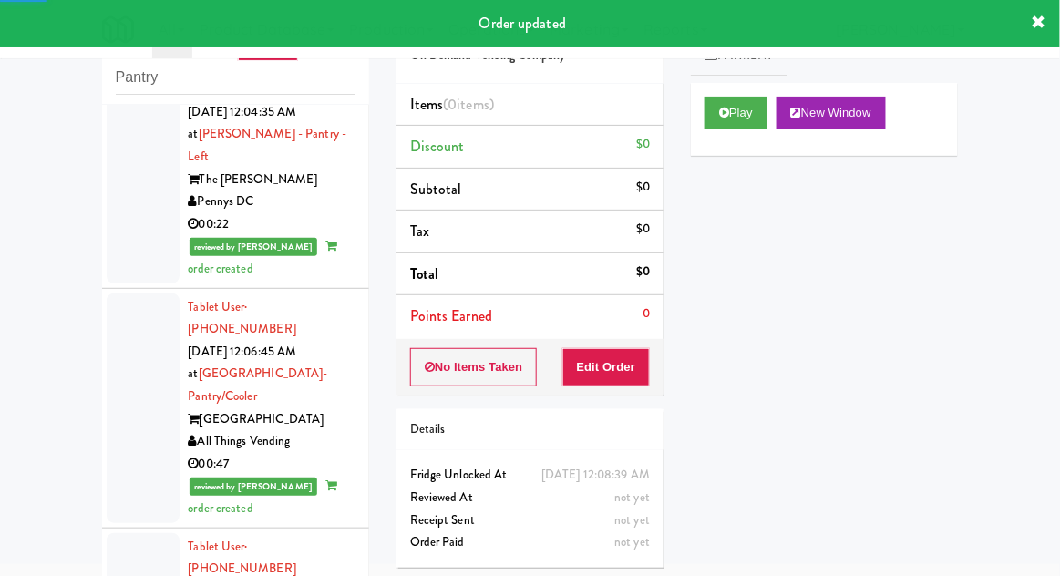
scroll to position [3300, 0]
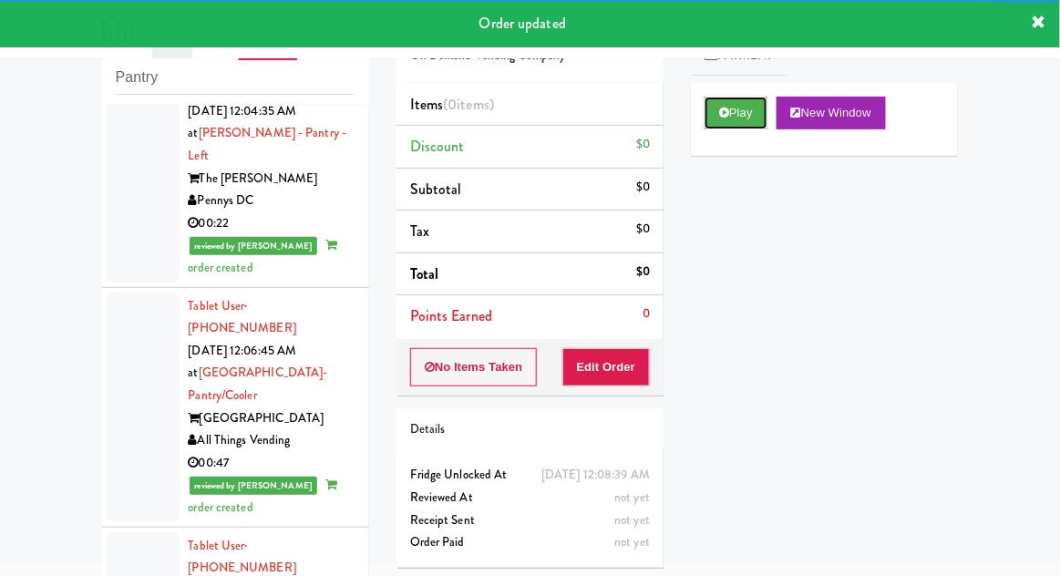
click at [753, 126] on button "Play" at bounding box center [736, 113] width 63 height 33
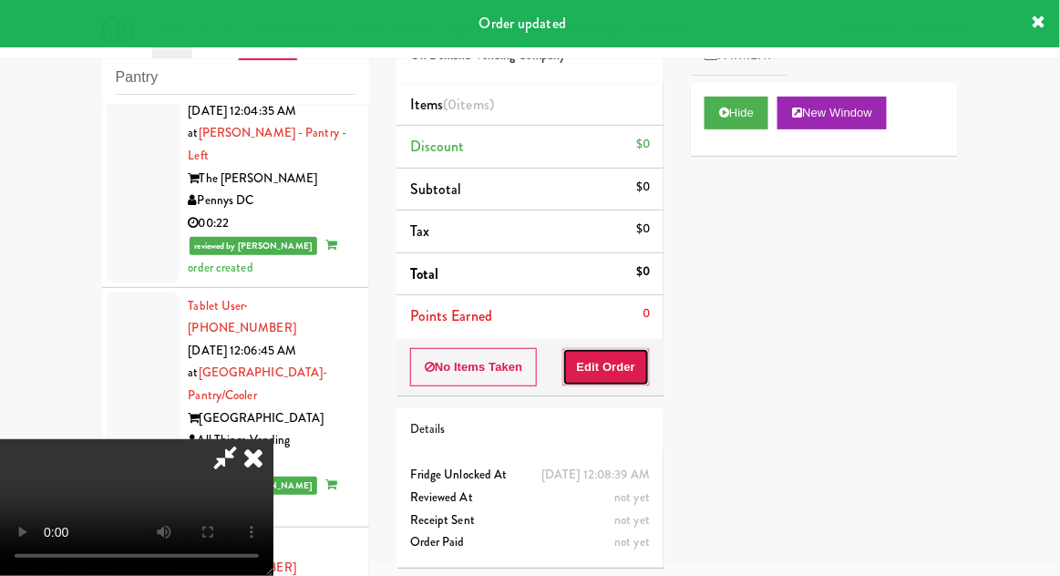
click at [636, 372] on button "Edit Order" at bounding box center [607, 367] width 88 height 38
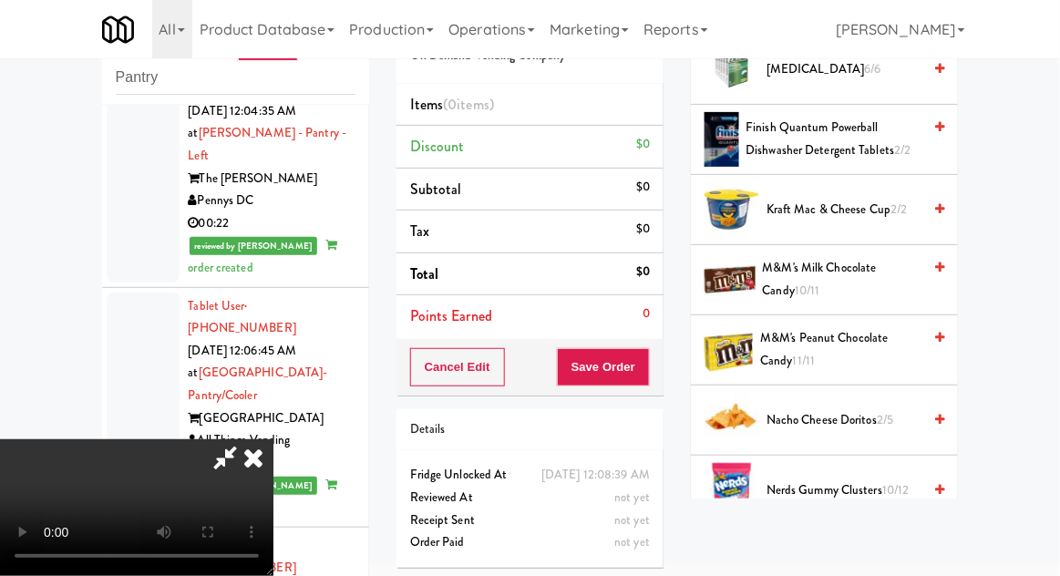
scroll to position [739, 0]
click at [862, 408] on span "Nacho Cheese Doritos 2/5" at bounding box center [844, 419] width 155 height 23
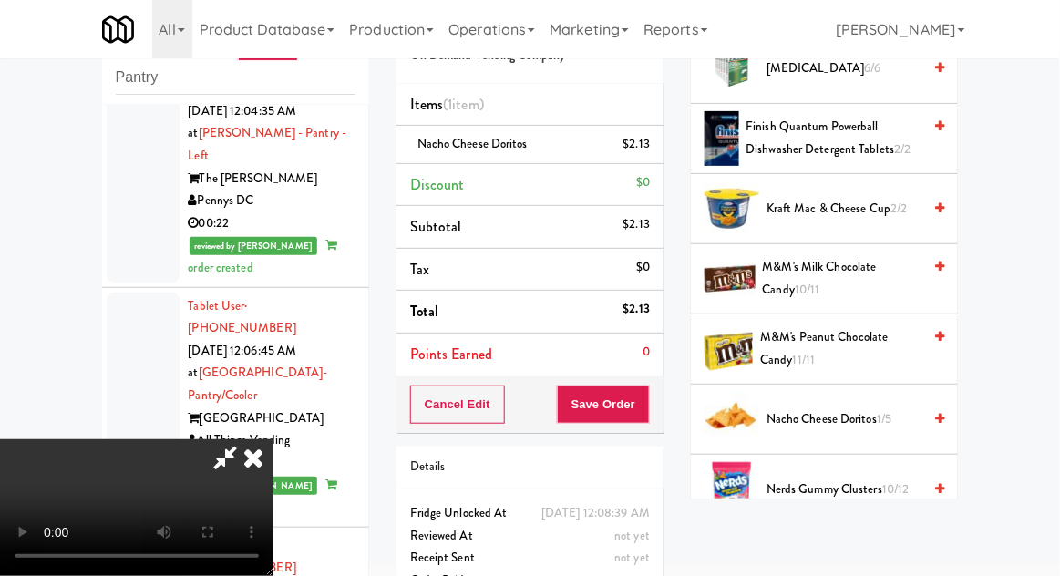
scroll to position [67, 0]
click at [649, 408] on button "Save Order" at bounding box center [603, 405] width 93 height 38
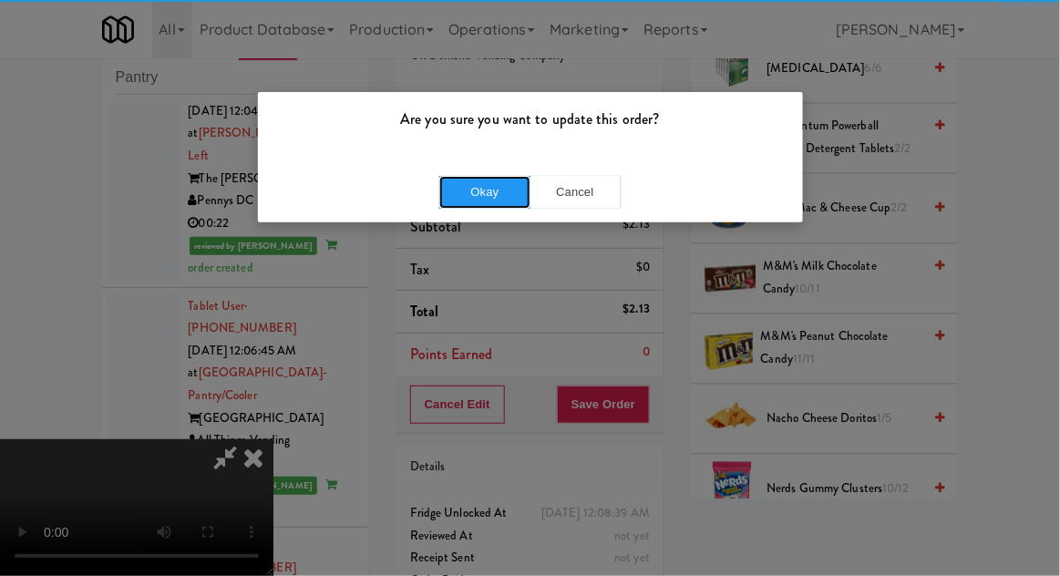
click at [475, 205] on button "Okay" at bounding box center [484, 192] width 91 height 33
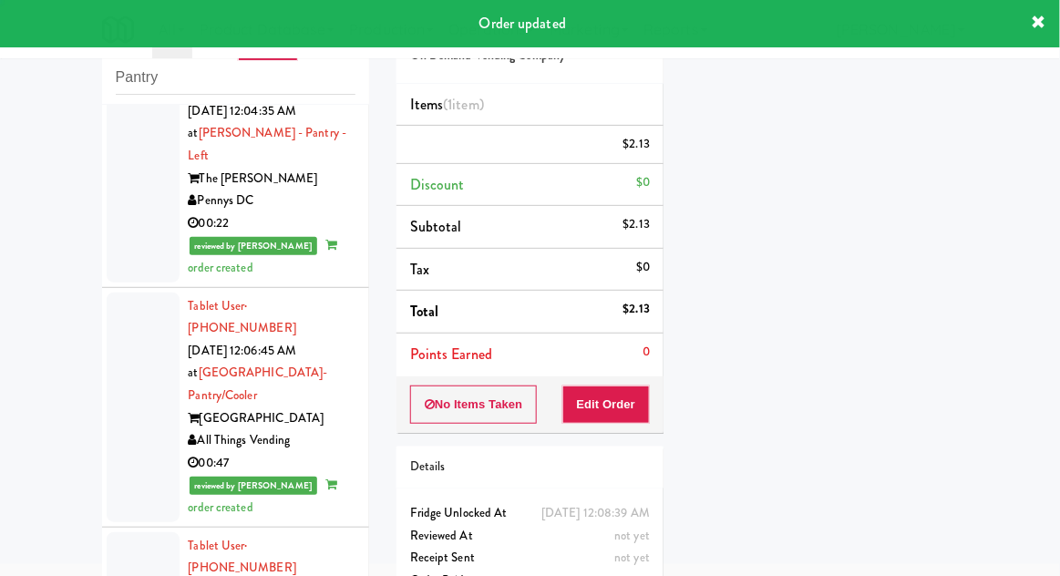
scroll to position [0, 0]
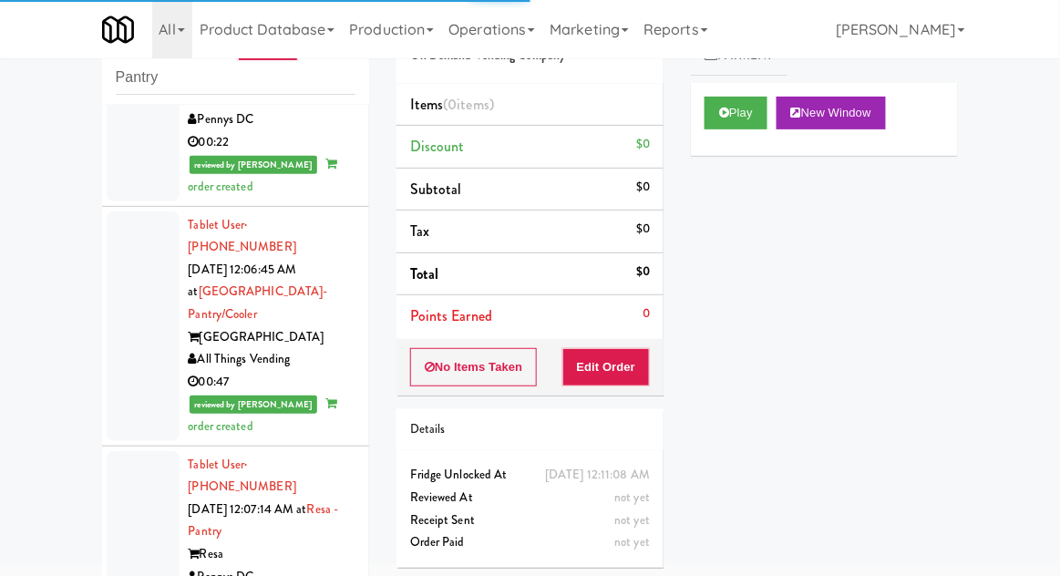
scroll to position [3417, 0]
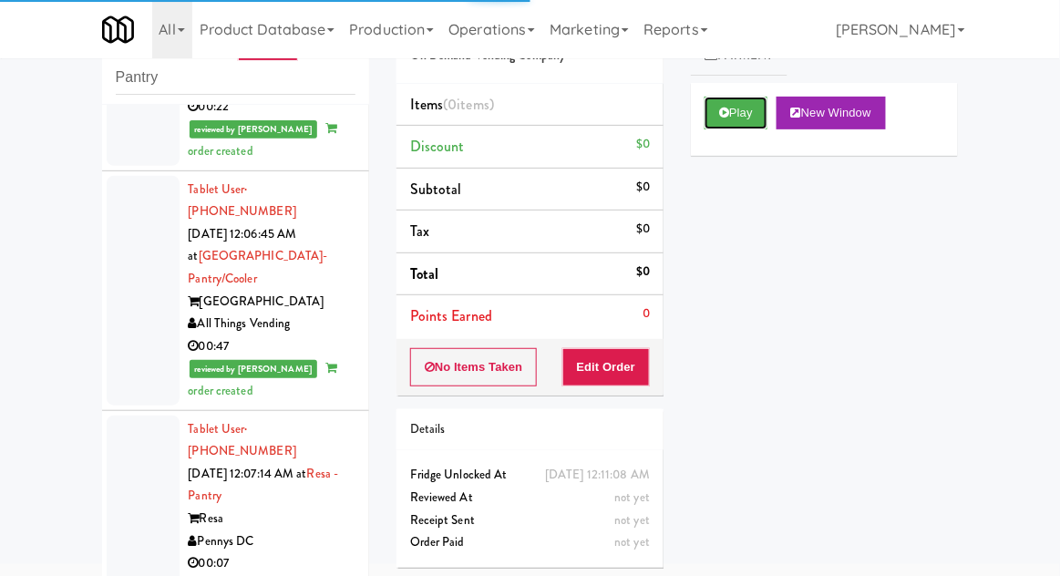
click at [736, 116] on button "Play" at bounding box center [736, 113] width 63 height 33
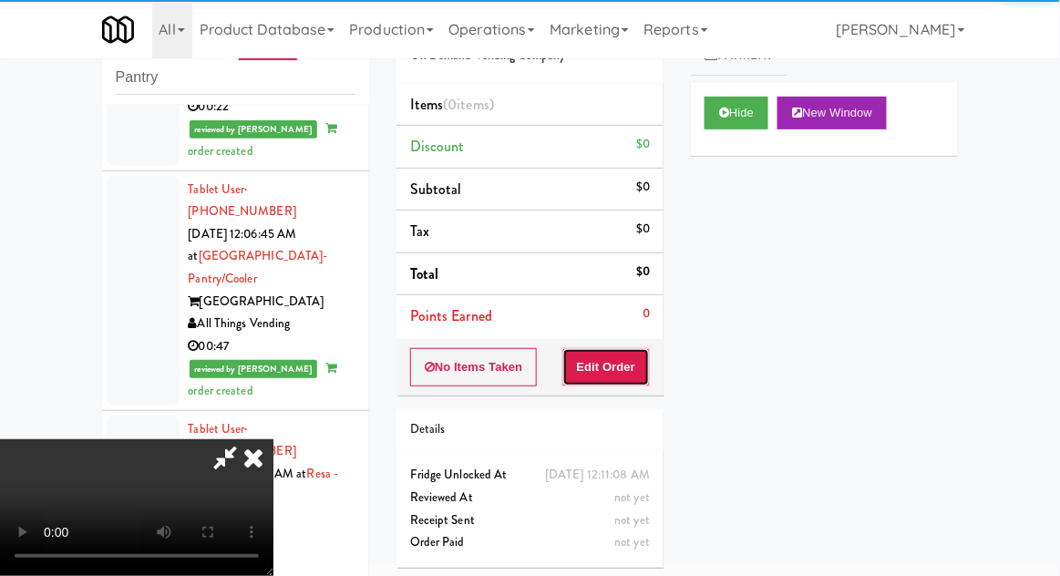
click at [649, 351] on button "Edit Order" at bounding box center [607, 367] width 88 height 38
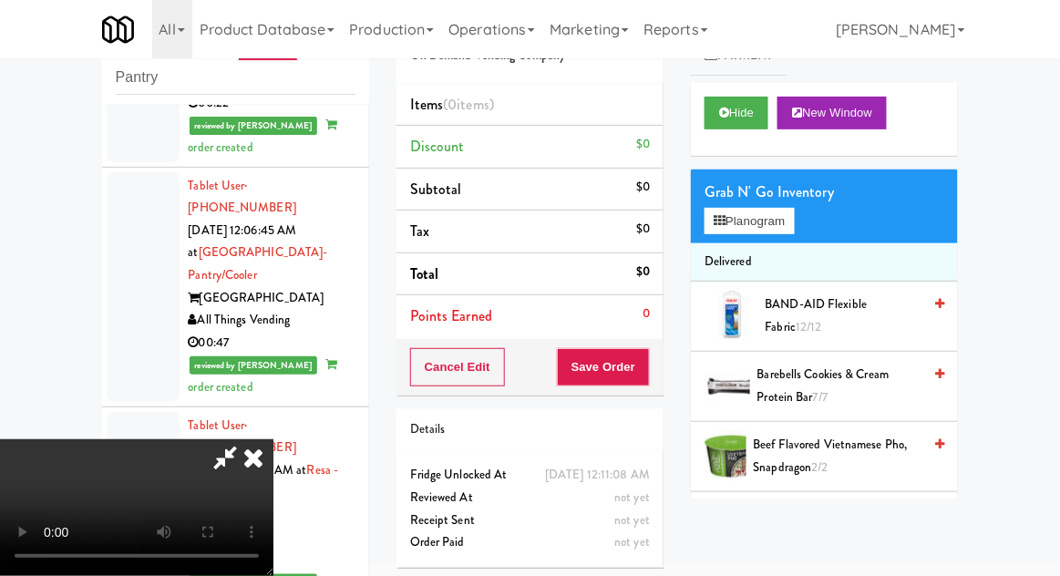
scroll to position [0, 0]
click at [274, 439] on icon at bounding box center [253, 457] width 40 height 36
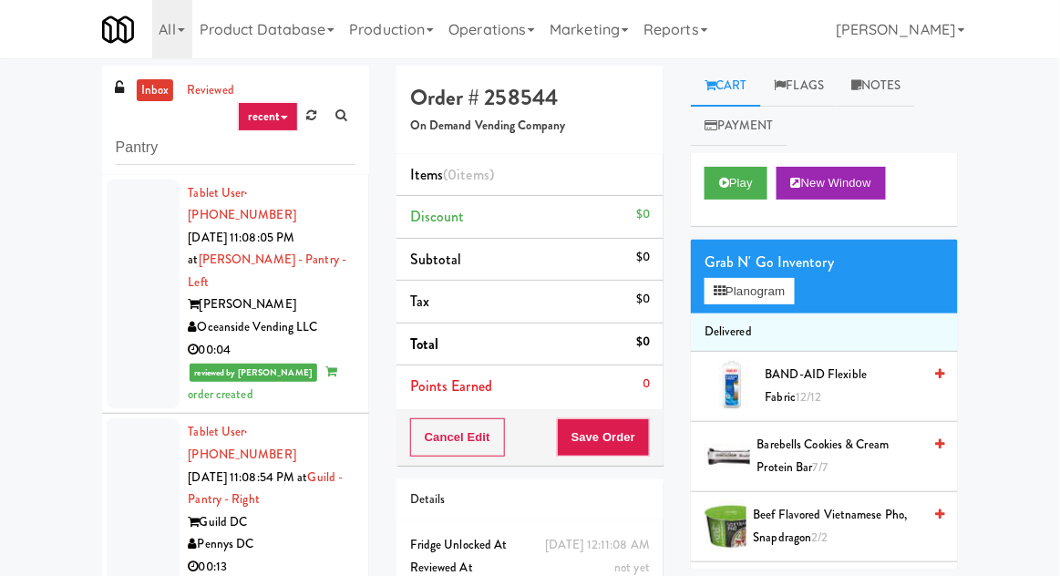
click at [151, 84] on link "inbox" at bounding box center [155, 90] width 37 height 23
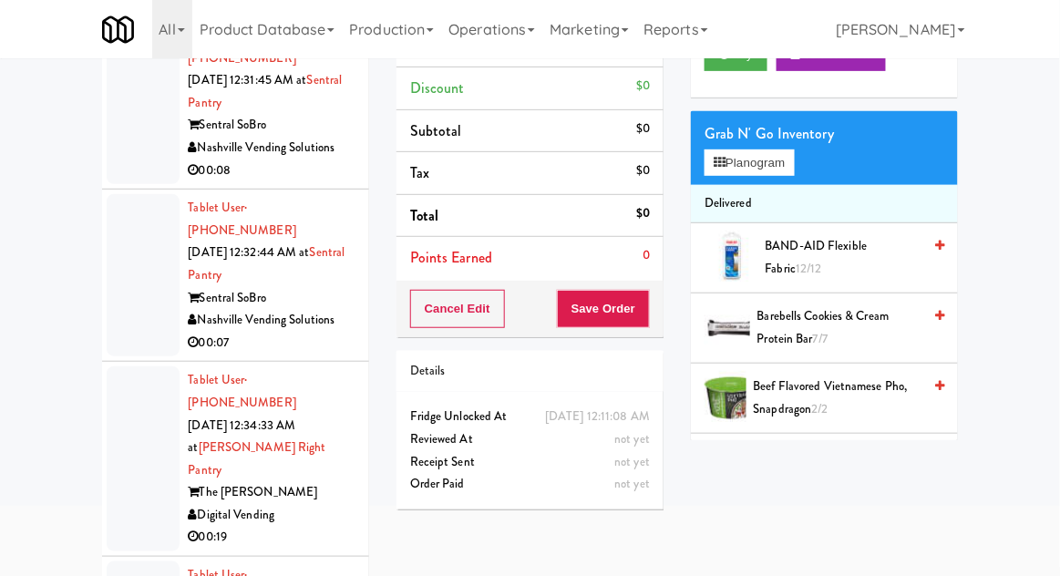
scroll to position [2683, 0]
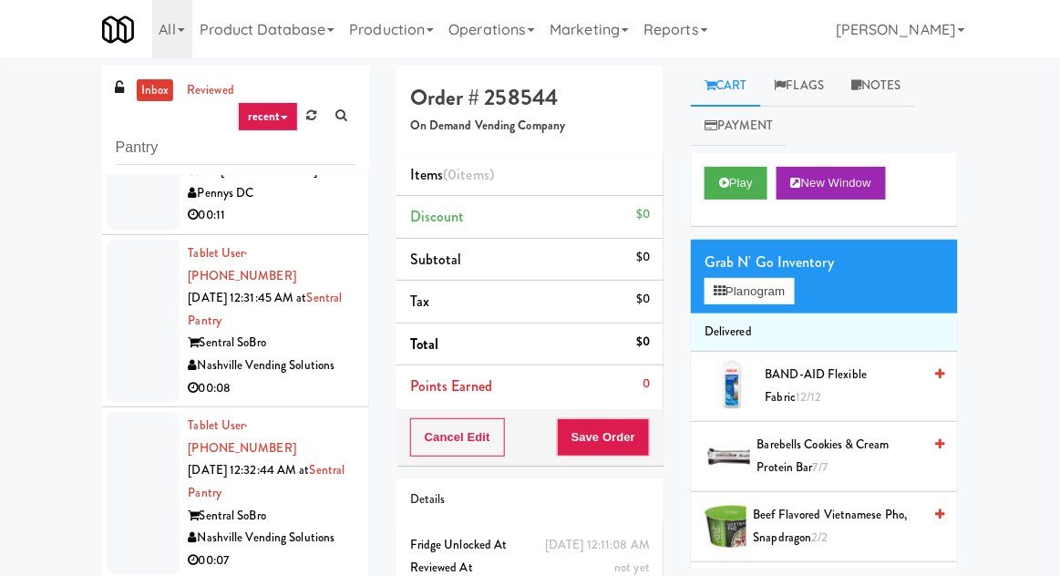
click at [153, 100] on link "inbox" at bounding box center [155, 90] width 37 height 23
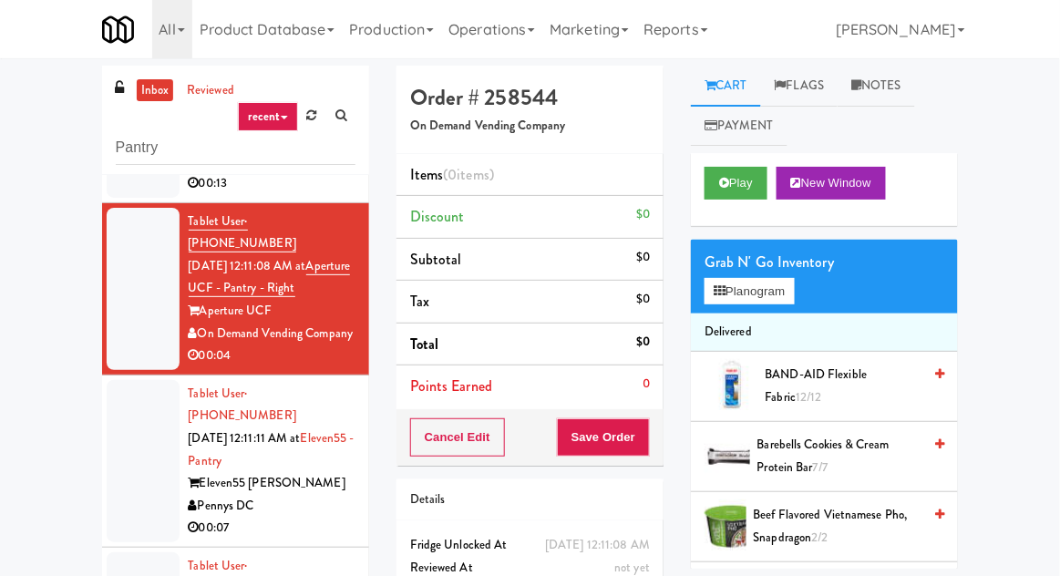
scroll to position [0, 0]
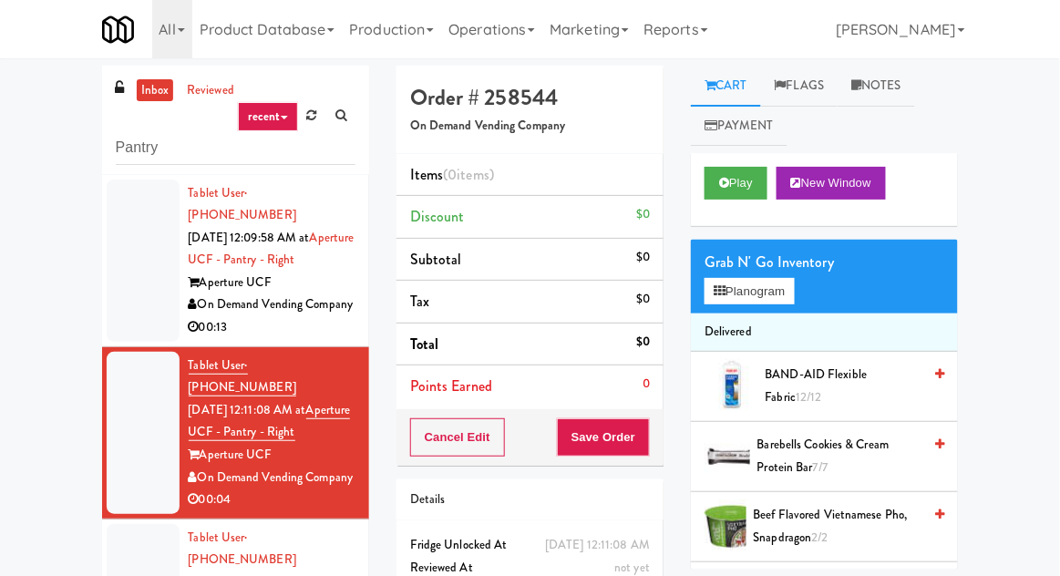
click at [132, 277] on div at bounding box center [143, 261] width 73 height 162
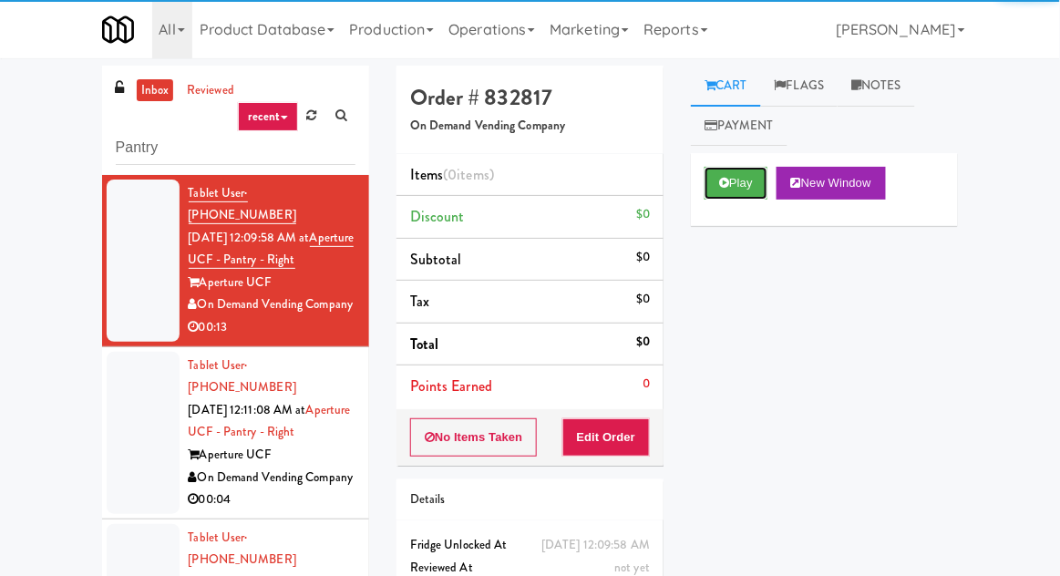
click at [749, 187] on button "Play" at bounding box center [736, 183] width 63 height 33
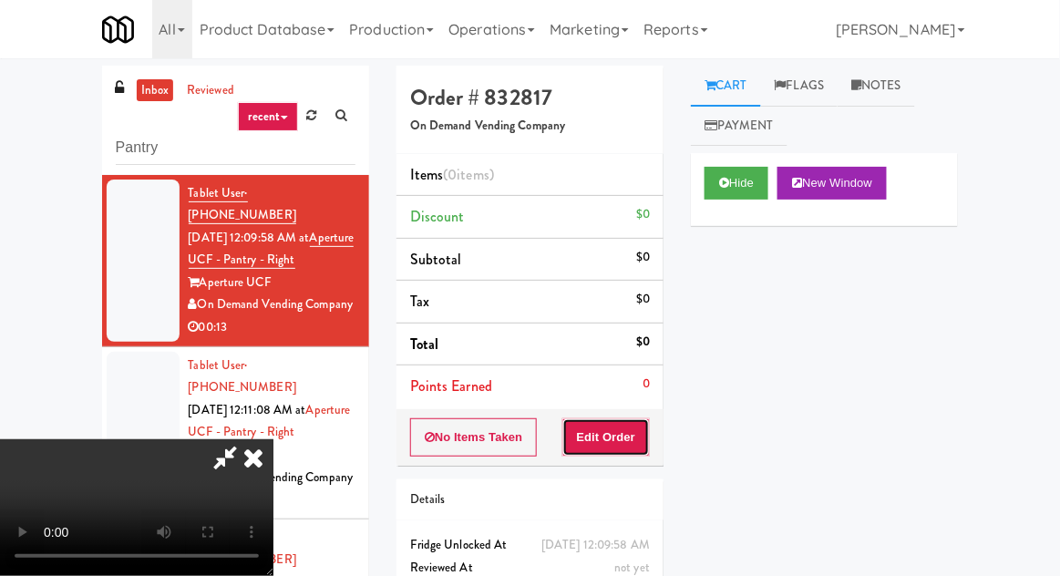
click at [594, 434] on button "Edit Order" at bounding box center [607, 437] width 88 height 38
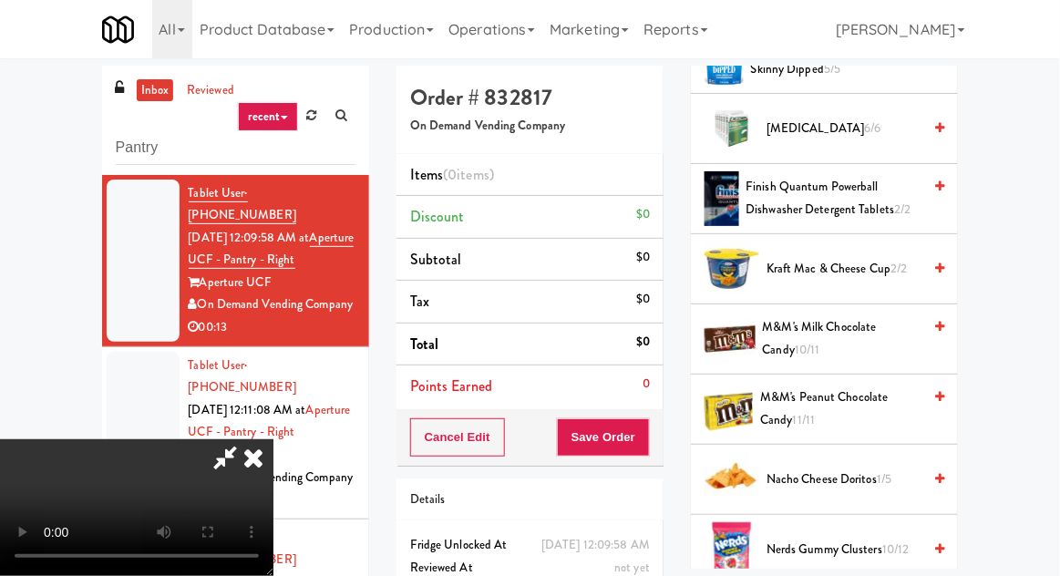
scroll to position [755, 0]
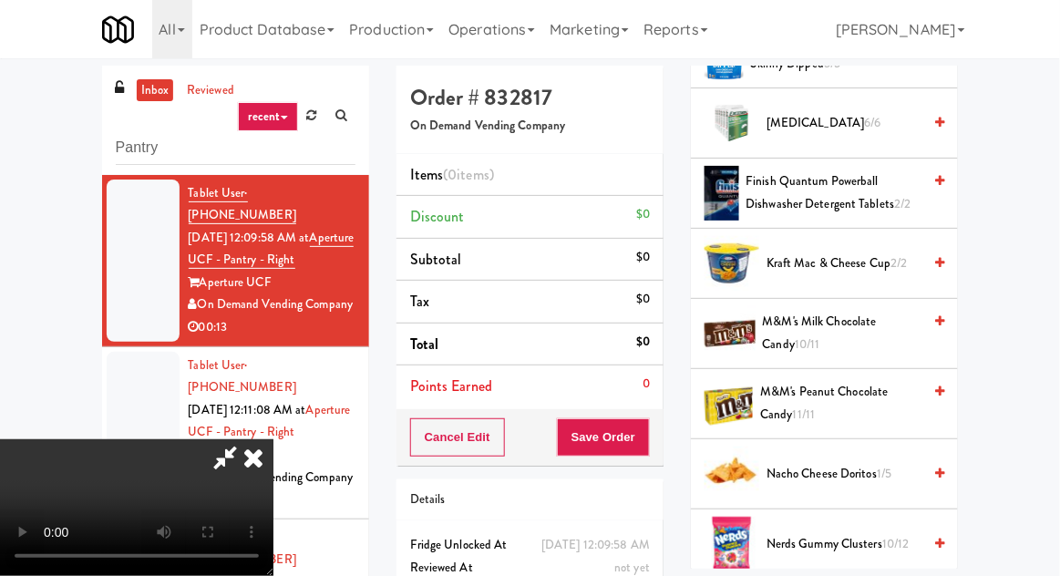
click at [866, 392] on span "M&M's Peanut Chocolate Candy 11/11" at bounding box center [840, 403] width 161 height 45
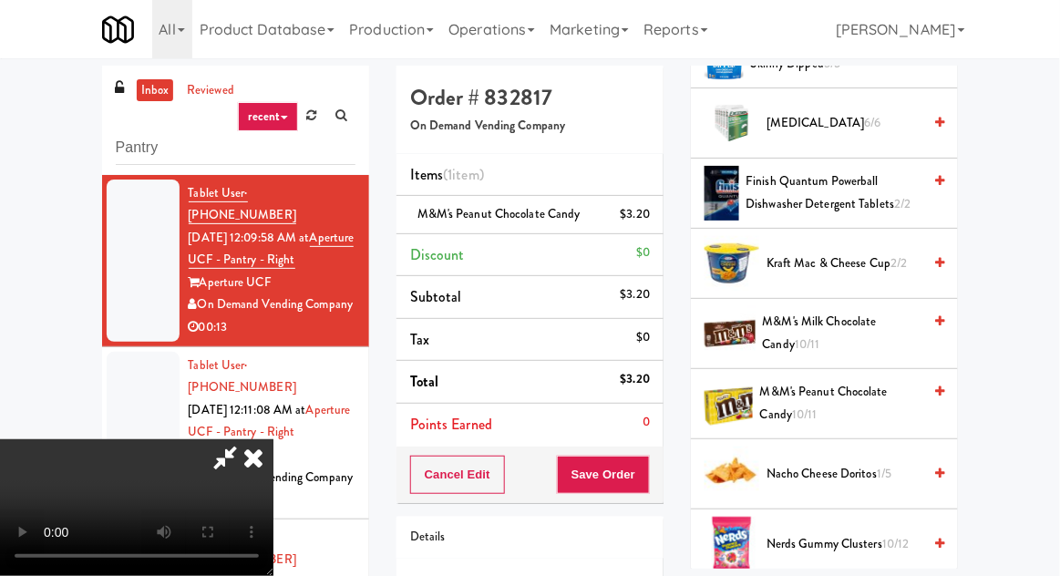
scroll to position [67, 0]
click at [642, 472] on button "Save Order" at bounding box center [603, 475] width 93 height 38
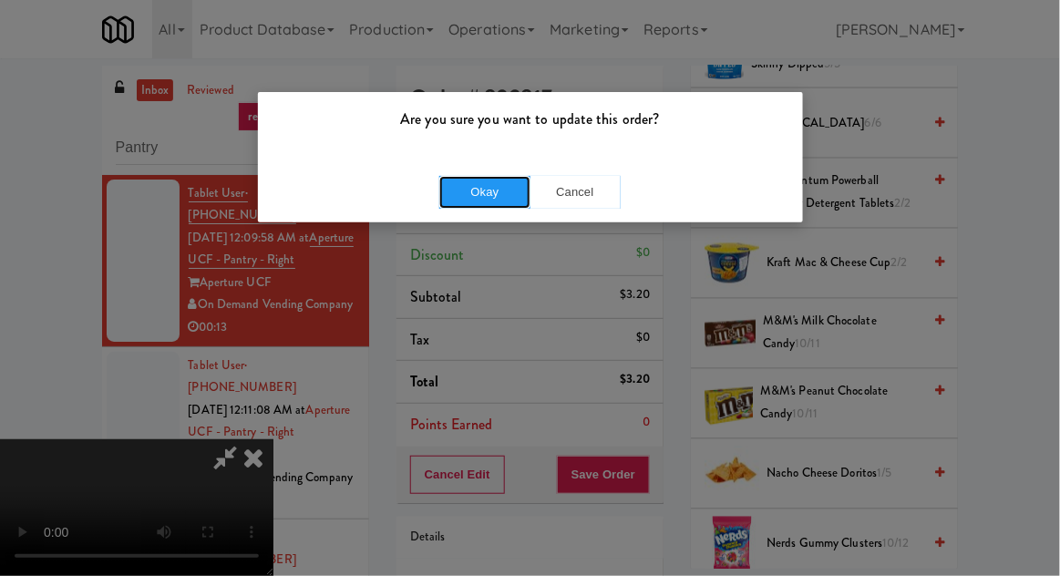
click at [469, 203] on button "Okay" at bounding box center [484, 192] width 91 height 33
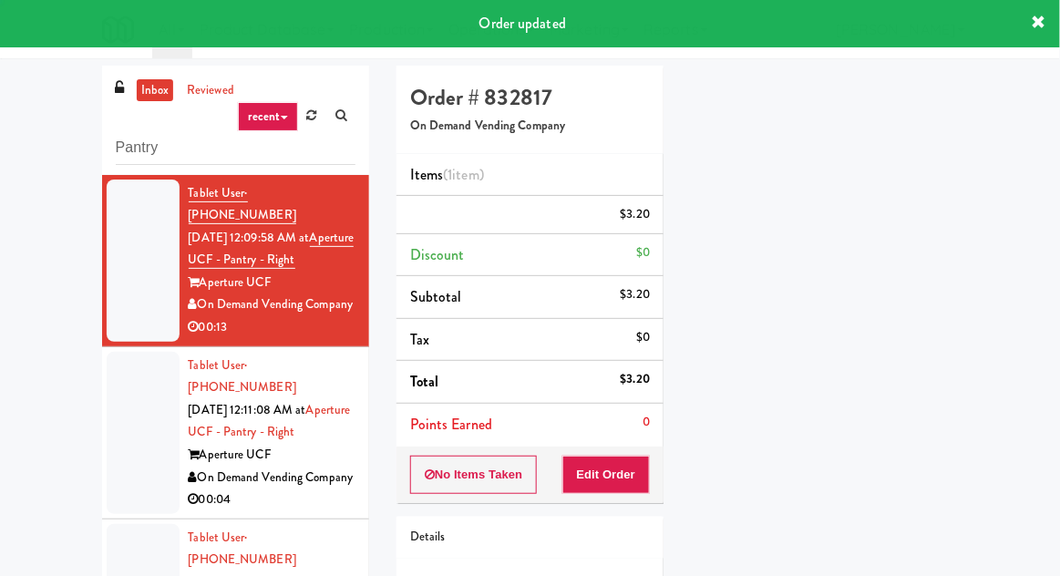
scroll to position [0, 0]
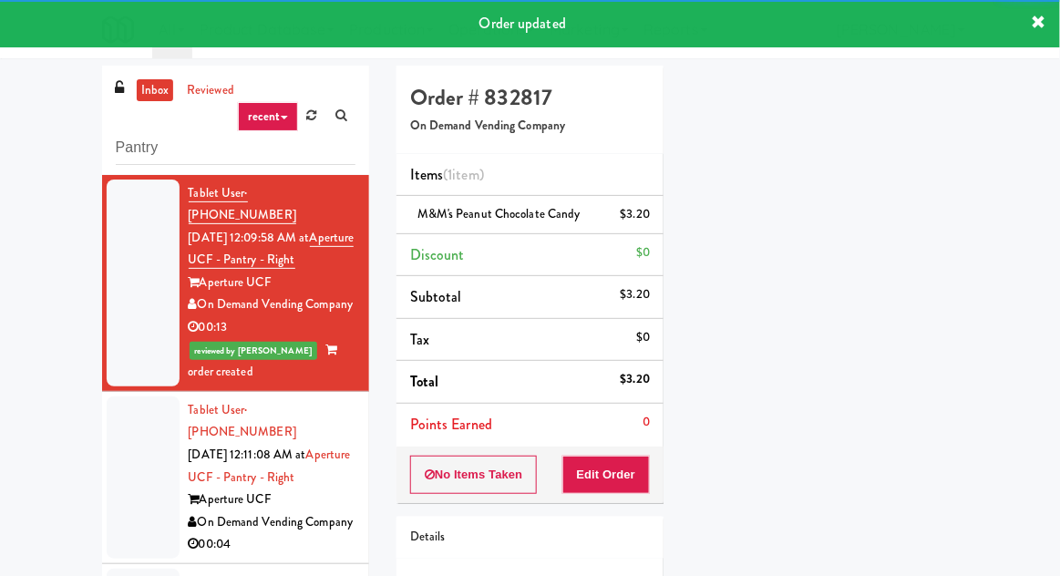
click at [114, 404] on div at bounding box center [143, 478] width 73 height 162
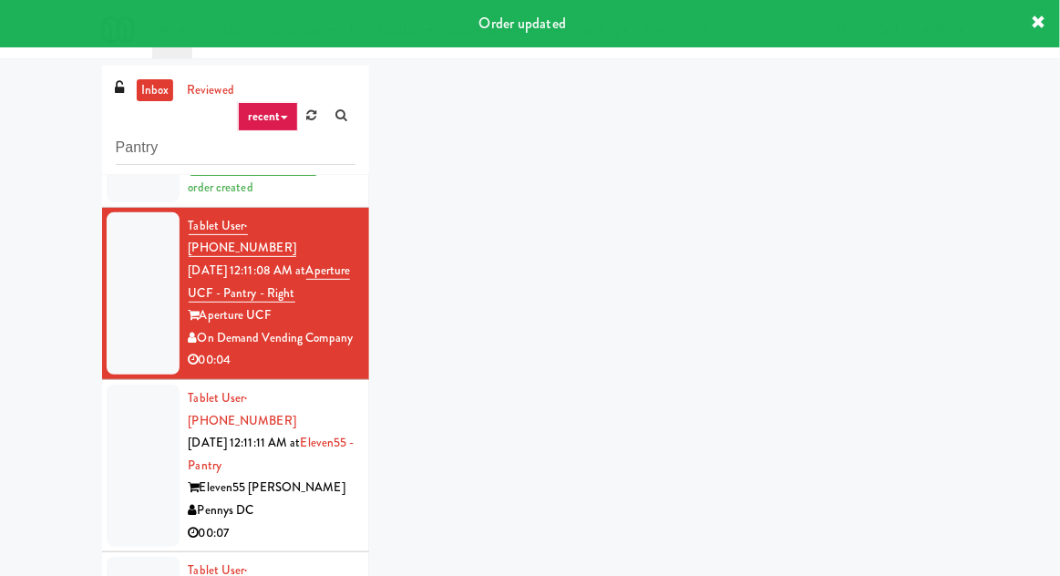
scroll to position [201, 0]
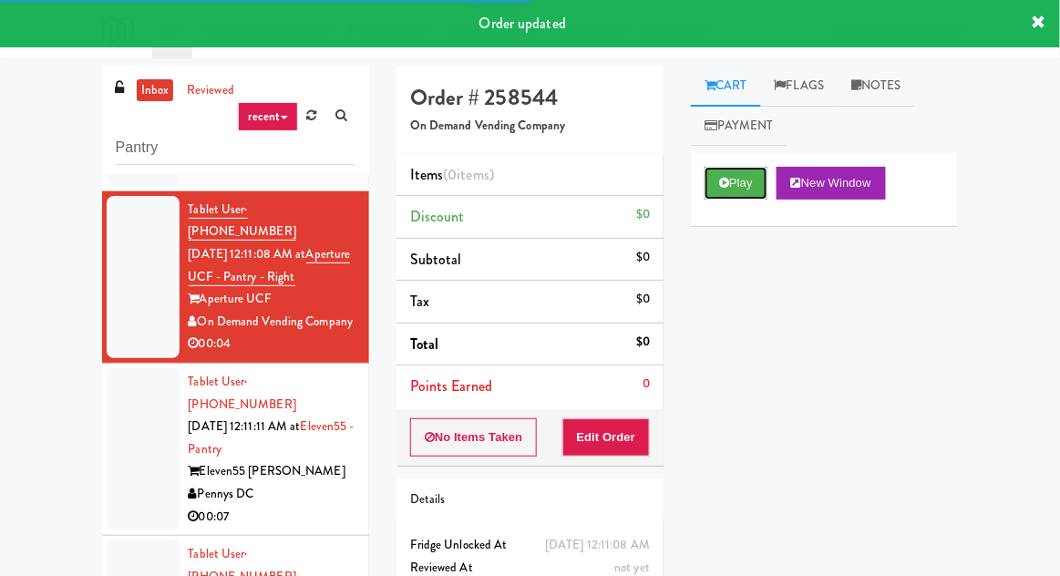
click at [750, 170] on button "Play" at bounding box center [736, 183] width 63 height 33
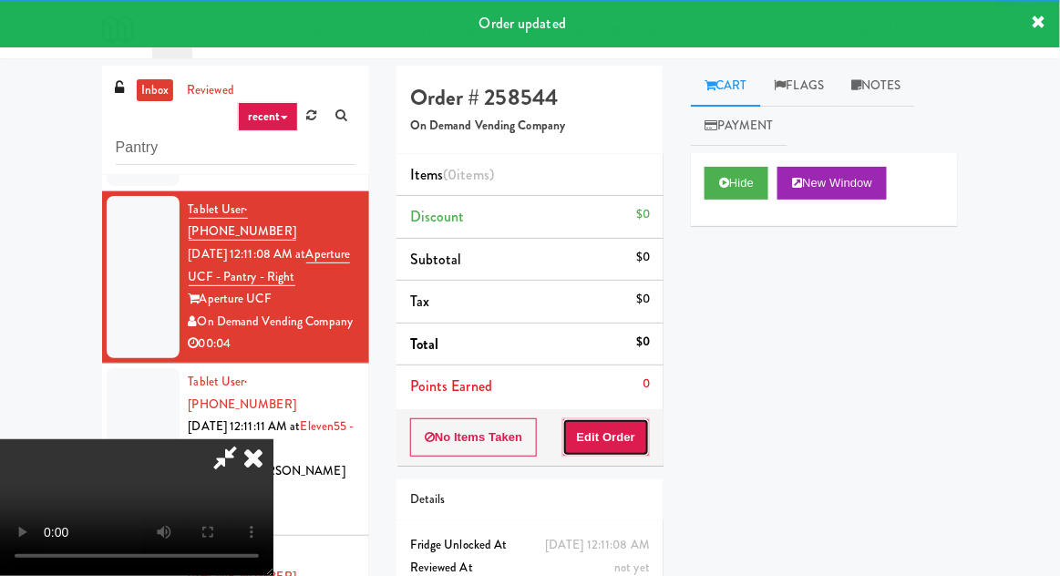
click at [623, 424] on button "Edit Order" at bounding box center [607, 437] width 88 height 38
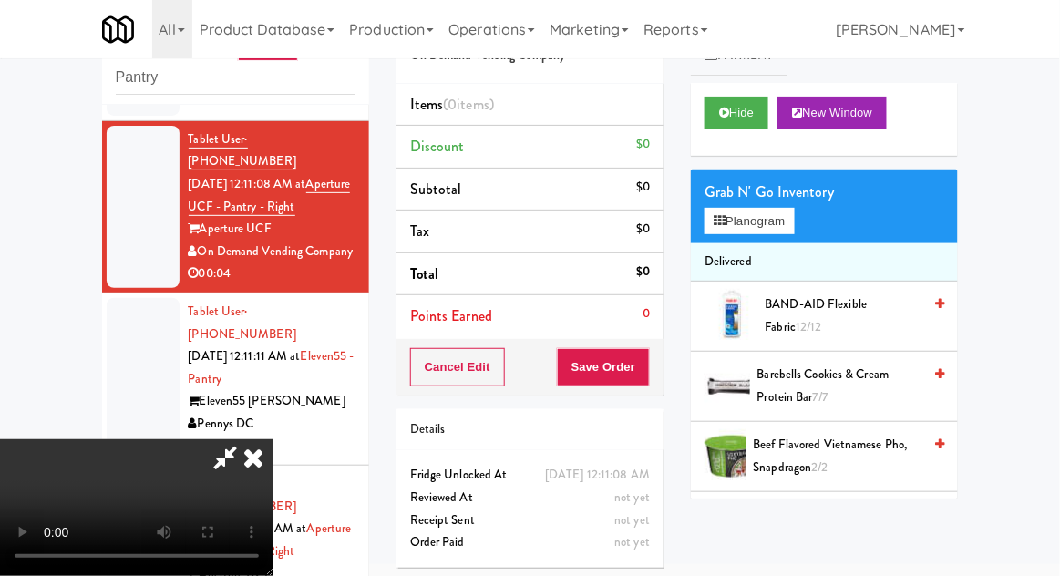
scroll to position [0, 0]
click at [794, 222] on button "Planogram" at bounding box center [749, 221] width 89 height 27
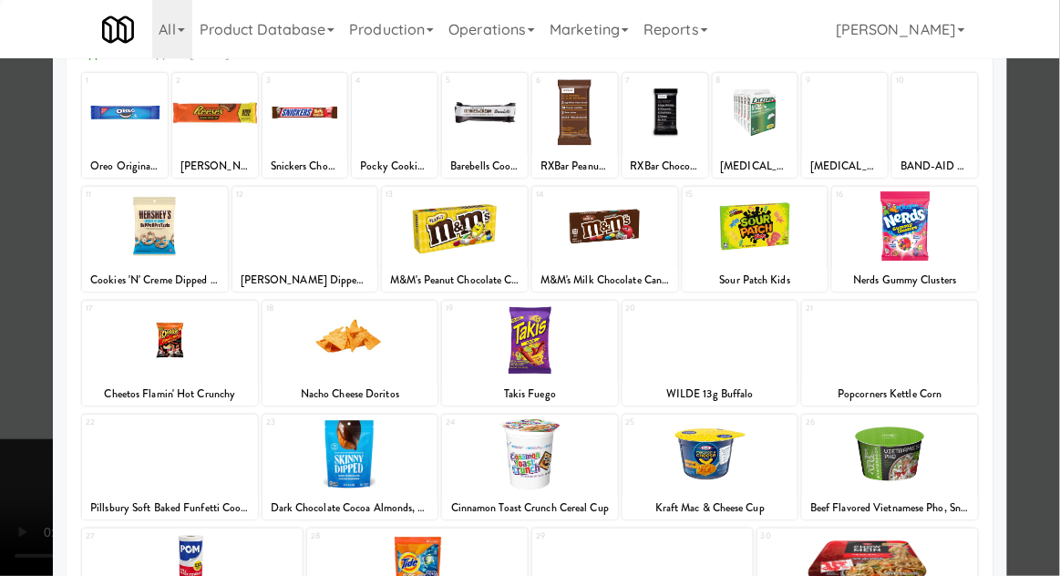
scroll to position [231, 0]
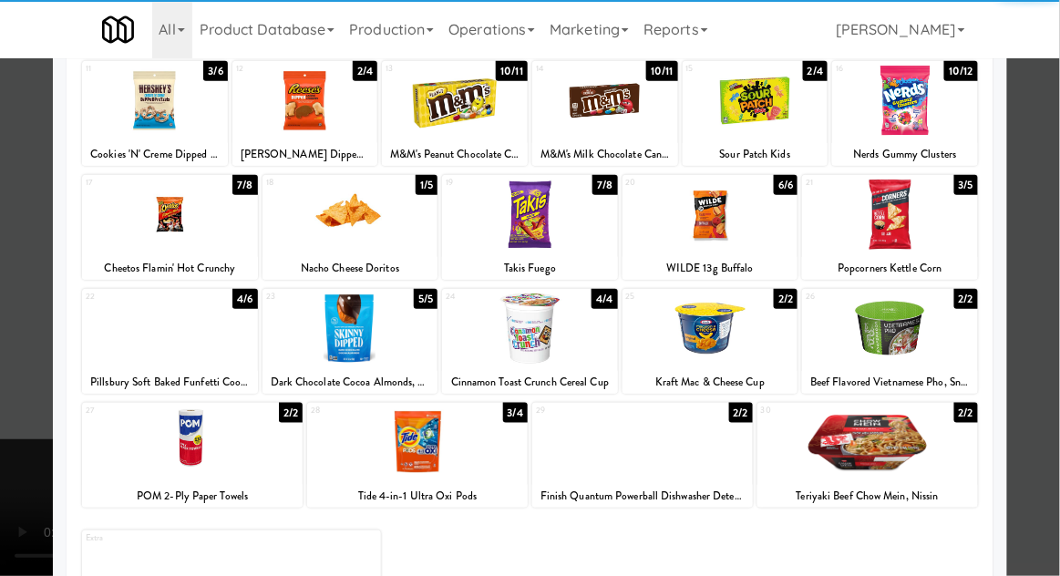
click at [154, 348] on div at bounding box center [170, 329] width 176 height 70
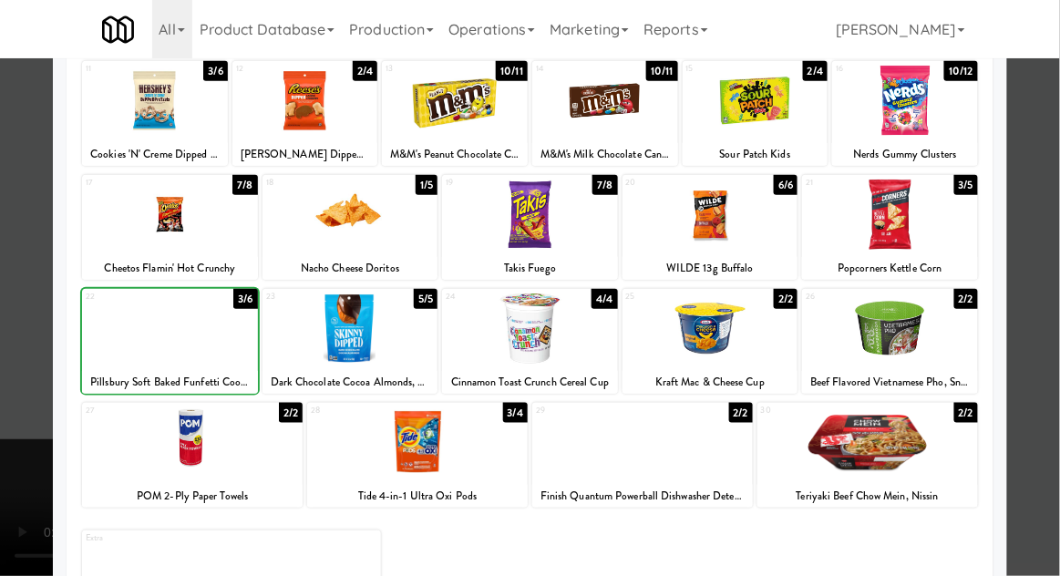
click at [1026, 312] on div at bounding box center [530, 288] width 1060 height 576
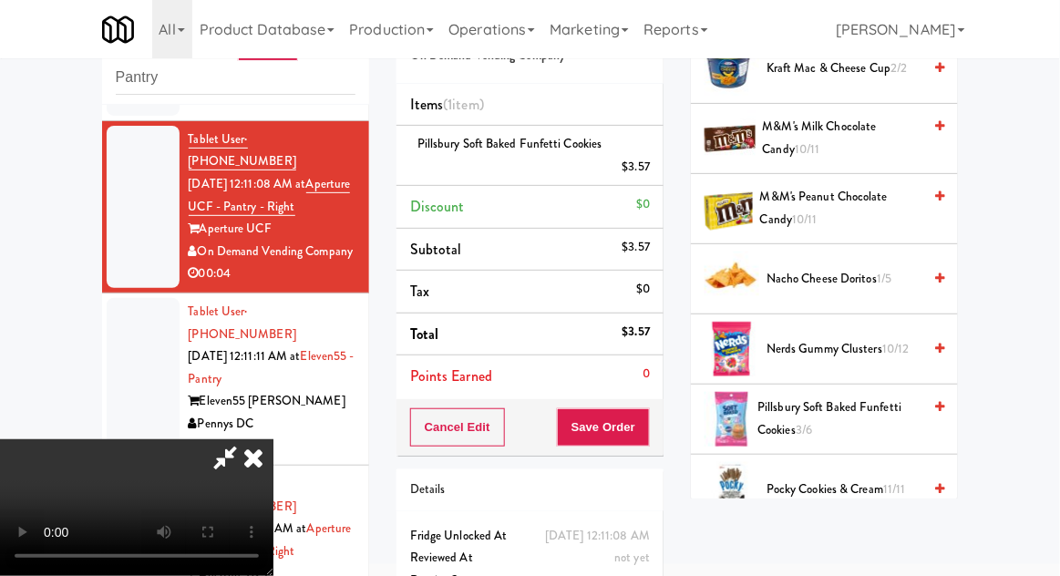
scroll to position [67, 0]
click at [646, 439] on button "Save Order" at bounding box center [603, 427] width 93 height 38
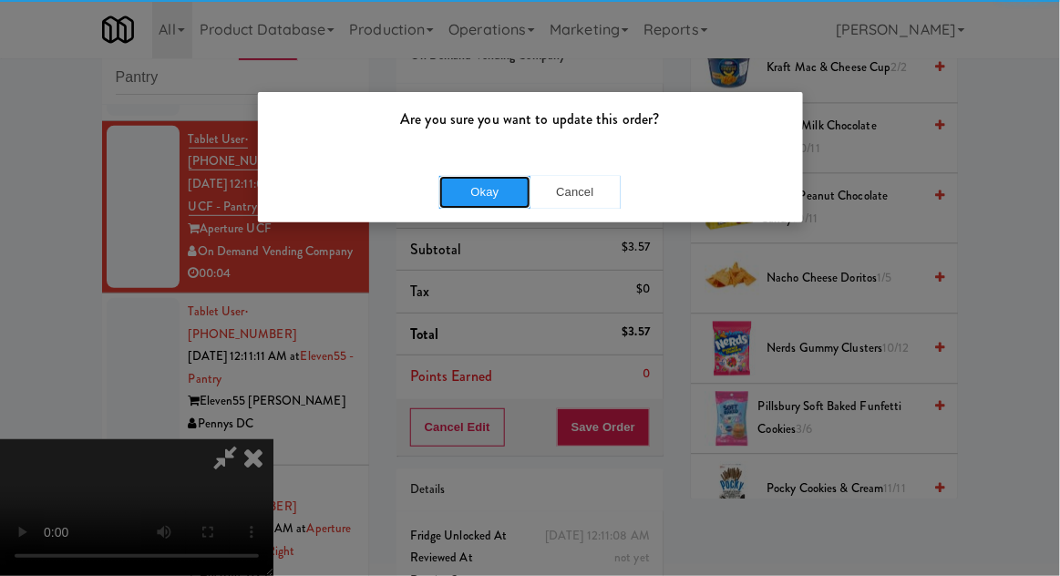
click at [459, 201] on button "Okay" at bounding box center [484, 192] width 91 height 33
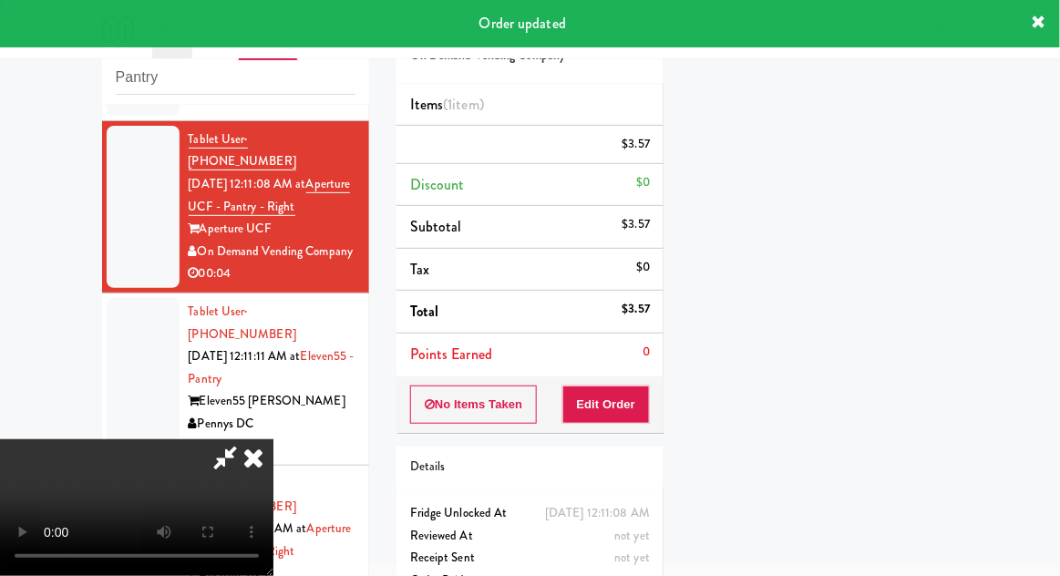
scroll to position [0, 0]
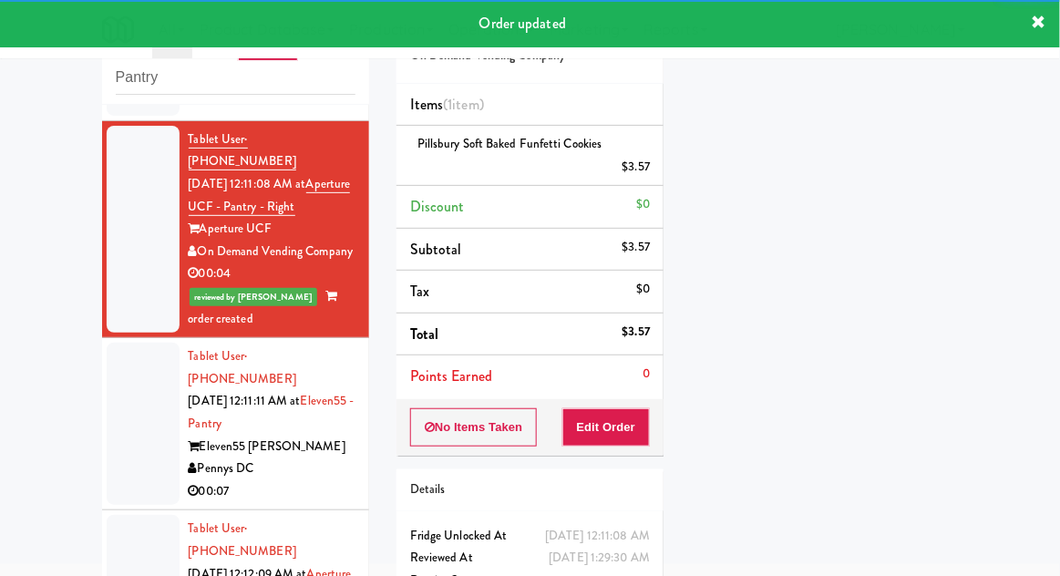
click at [111, 367] on div at bounding box center [143, 424] width 73 height 162
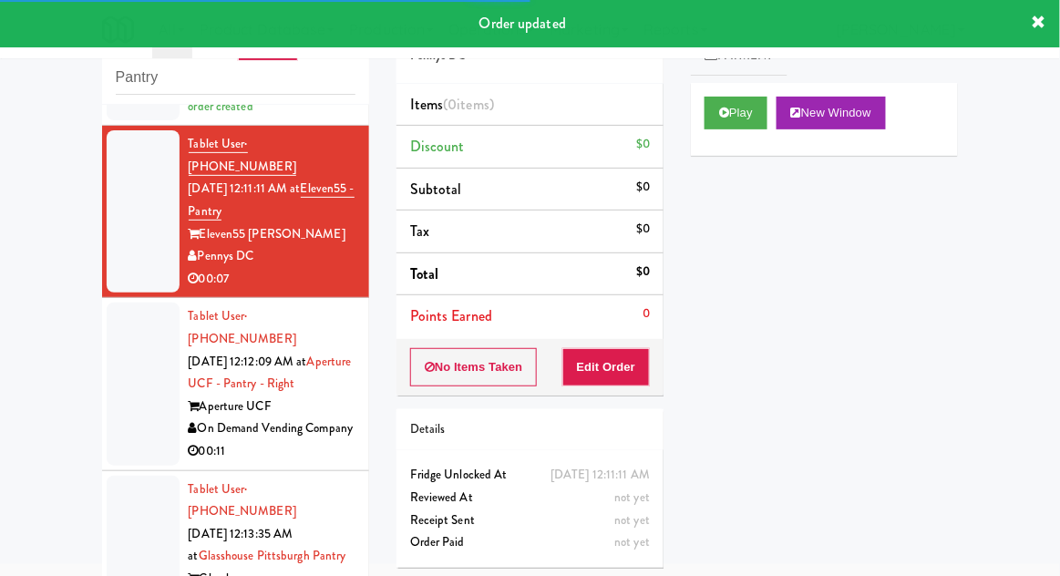
scroll to position [405, 0]
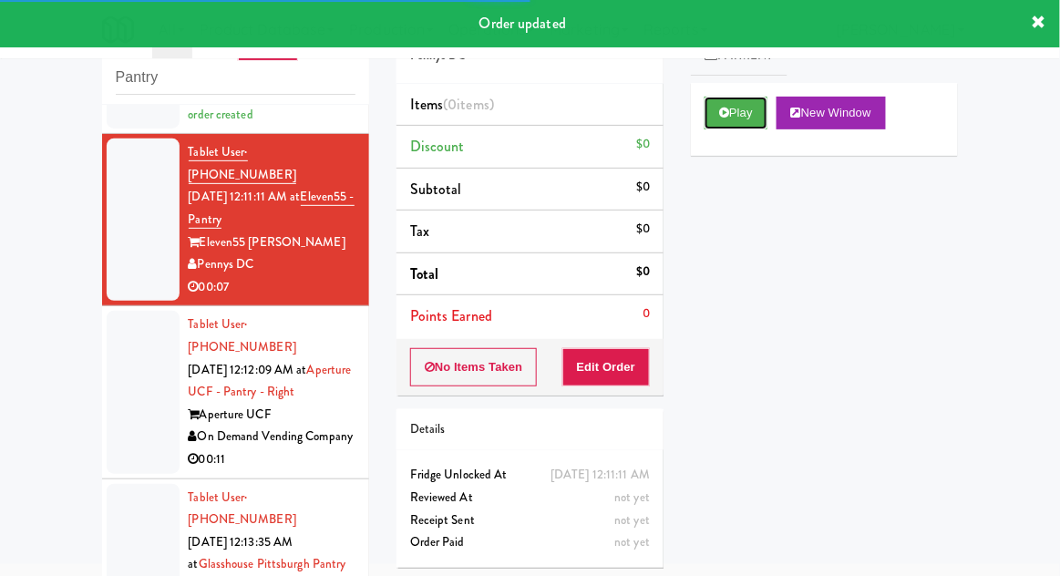
click at [744, 107] on button "Play" at bounding box center [736, 113] width 63 height 33
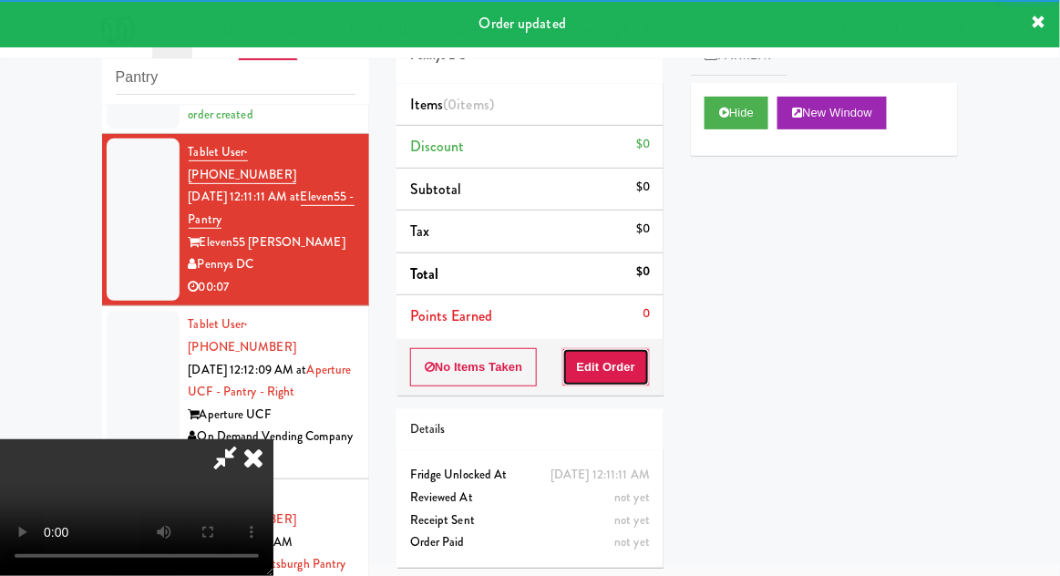
click at [624, 354] on button "Edit Order" at bounding box center [607, 367] width 88 height 38
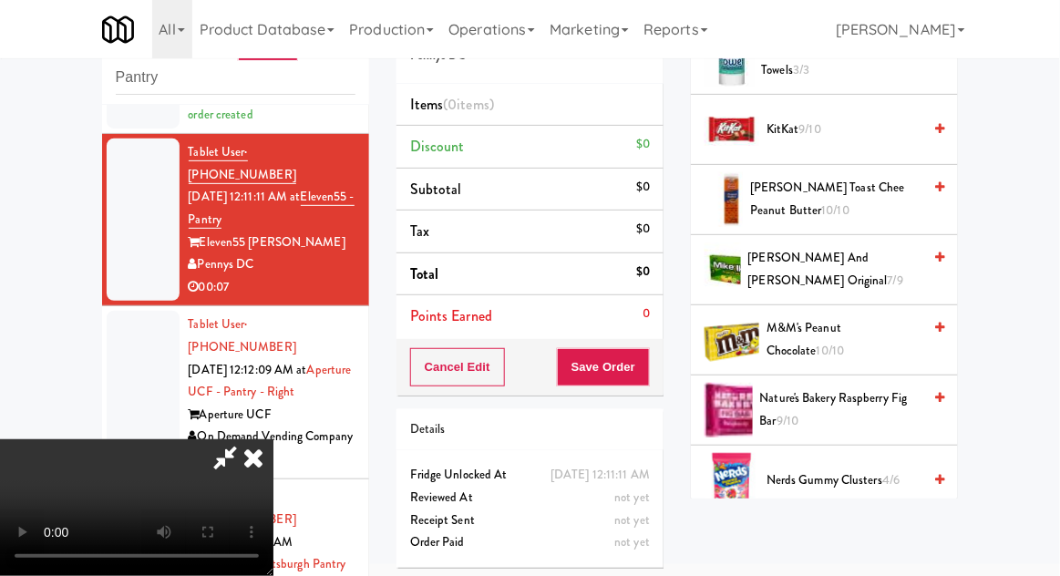
scroll to position [967, 0]
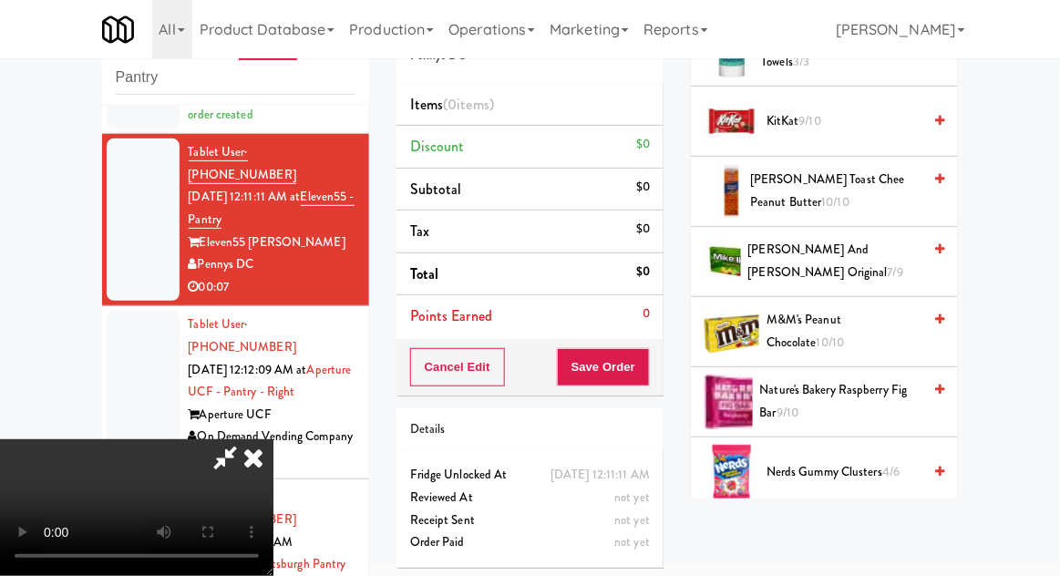
click at [852, 461] on span "Nerds Gummy Clusters 4/6" at bounding box center [844, 472] width 155 height 23
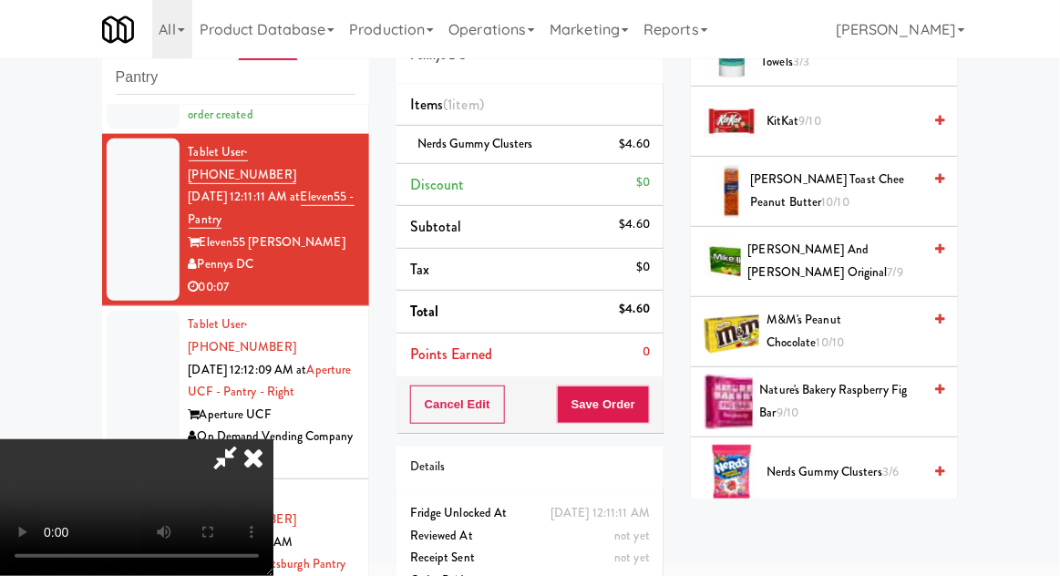
scroll to position [67, 0]
click at [654, 431] on div "Order # 790290 Pennys DC Items (1 item ) Nerds Gummy Clusters $4.60 Discount $0…" at bounding box center [530, 307] width 294 height 624
click at [645, 409] on button "Save Order" at bounding box center [603, 405] width 93 height 38
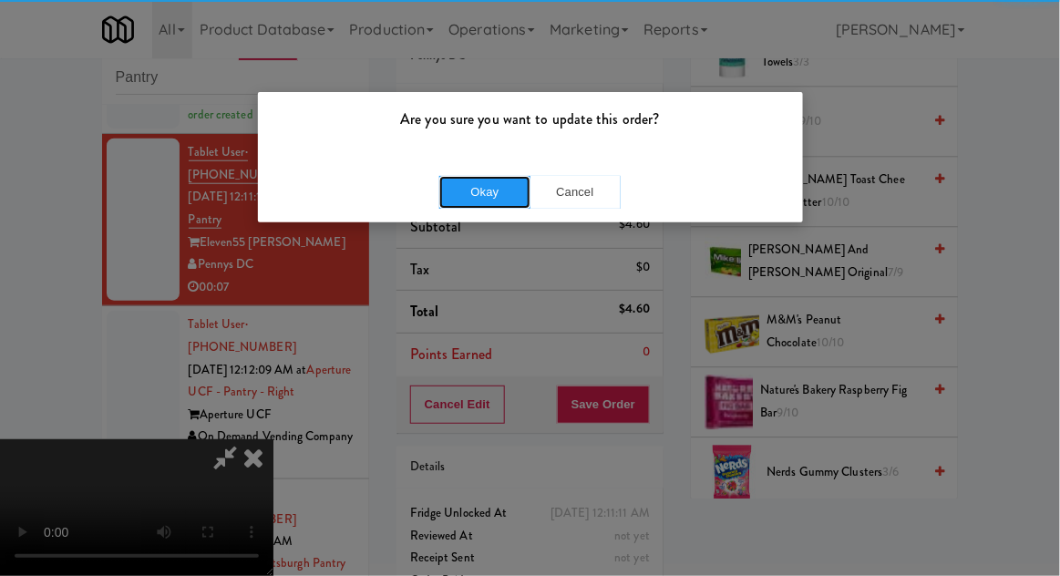
click at [472, 182] on button "Okay" at bounding box center [484, 192] width 91 height 33
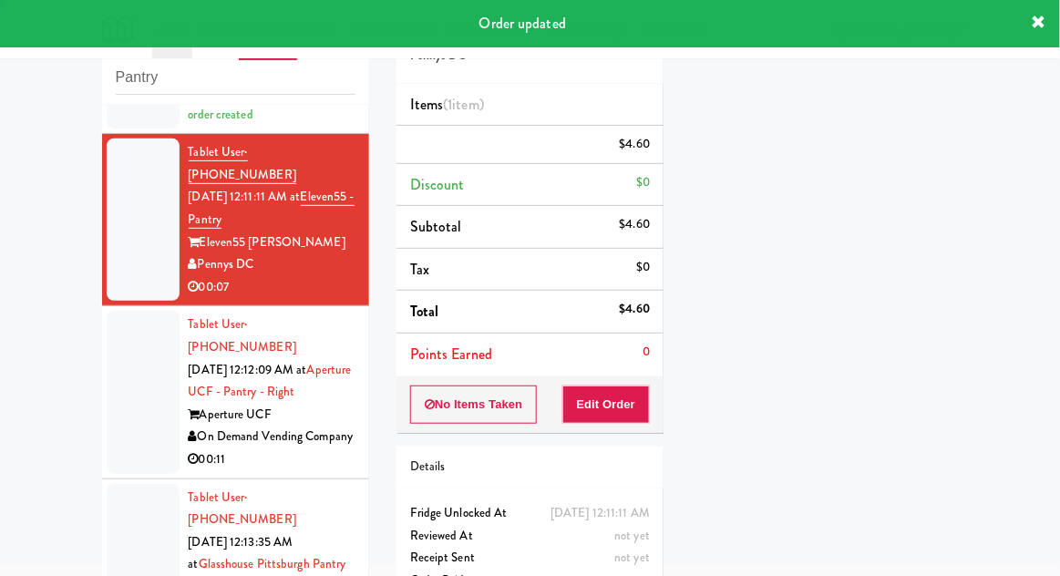
scroll to position [0, 0]
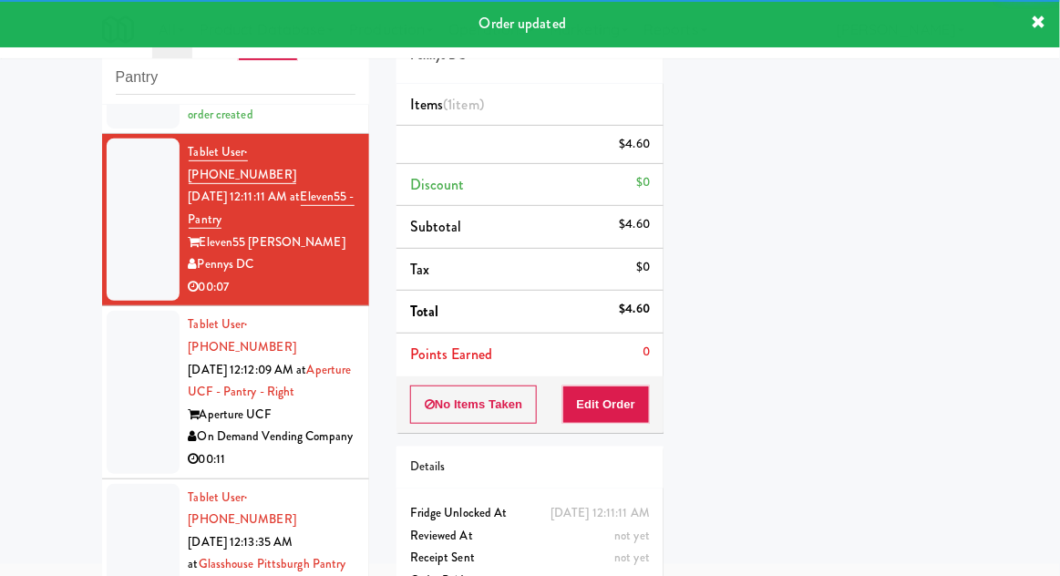
click at [113, 343] on div at bounding box center [143, 392] width 73 height 162
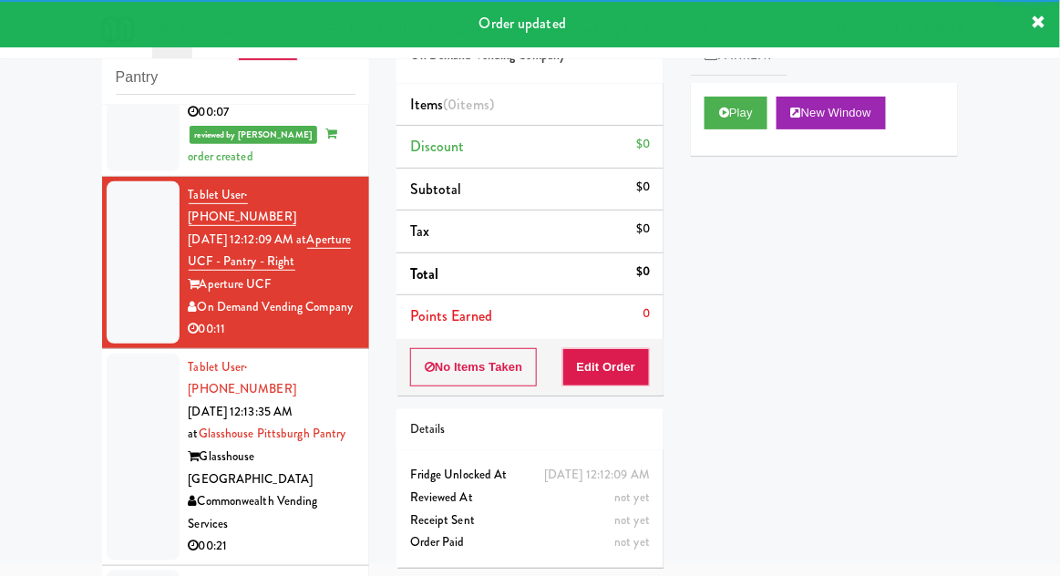
scroll to position [580, 0]
click at [742, 119] on button "Play" at bounding box center [736, 113] width 63 height 33
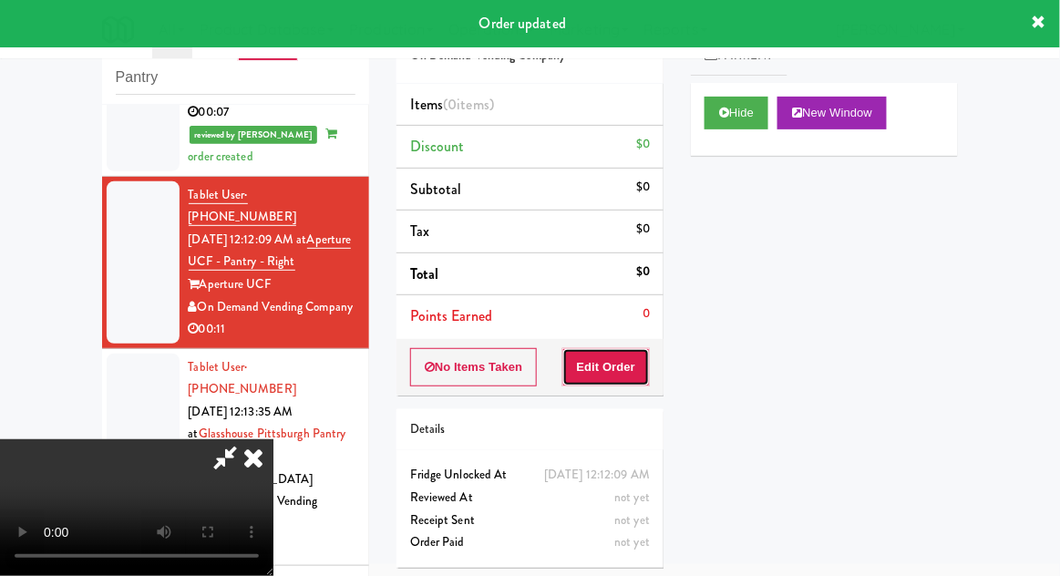
click at [615, 376] on button "Edit Order" at bounding box center [607, 367] width 88 height 38
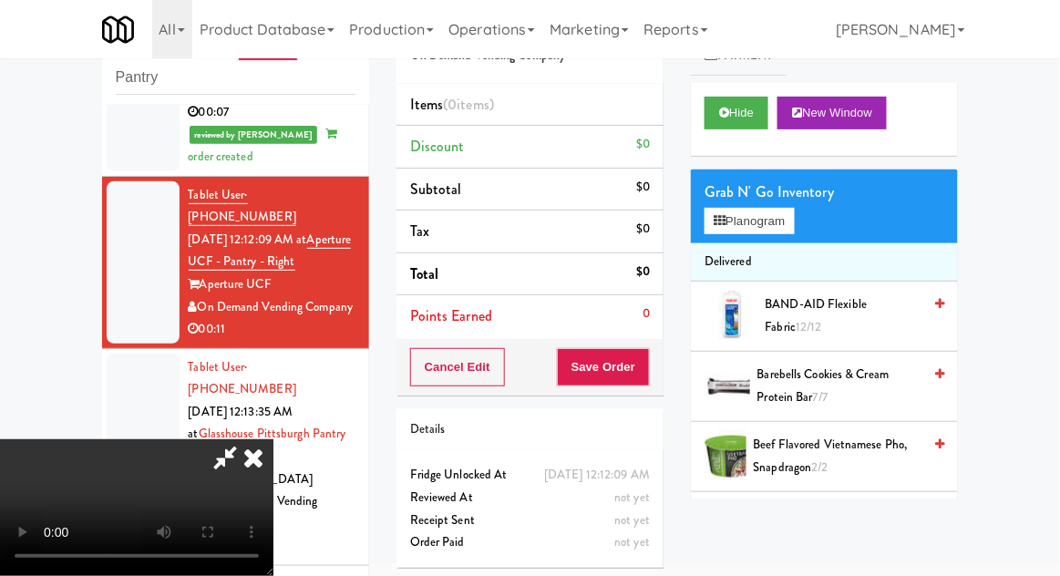
scroll to position [0, 0]
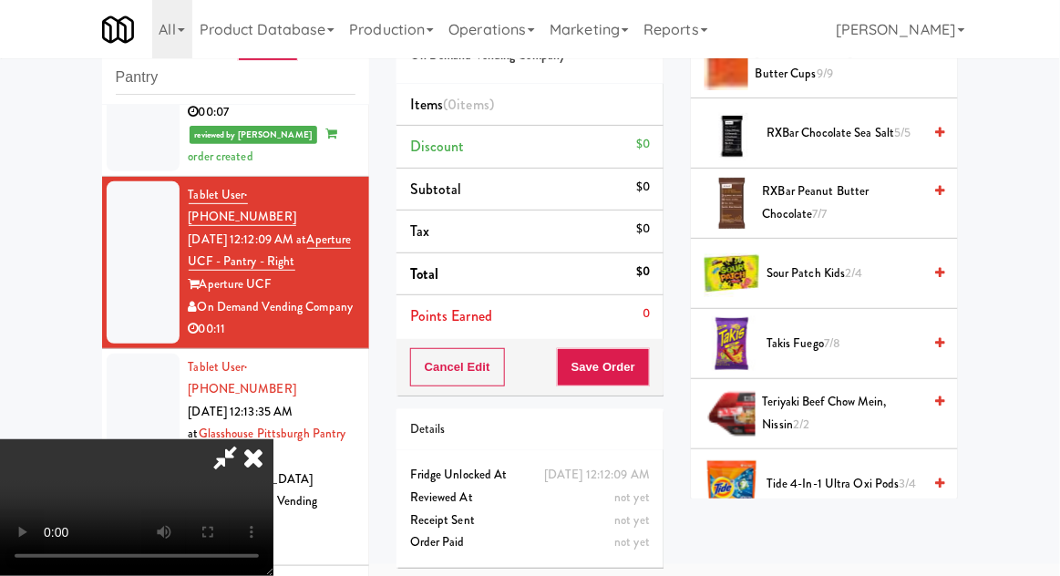
click at [862, 346] on span "Takis Fuego 7/8" at bounding box center [844, 344] width 155 height 23
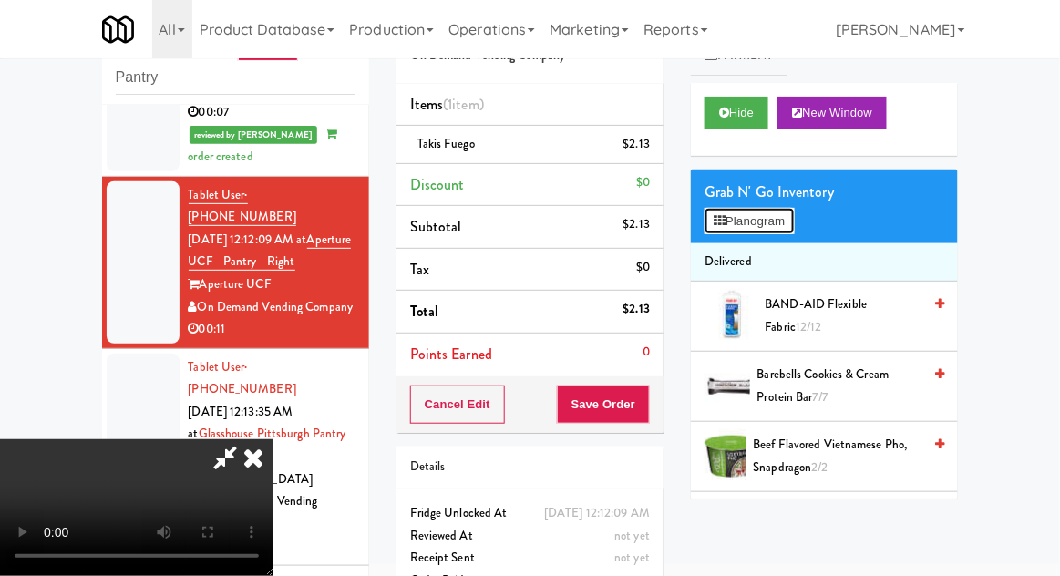
click at [791, 220] on button "Planogram" at bounding box center [749, 221] width 89 height 27
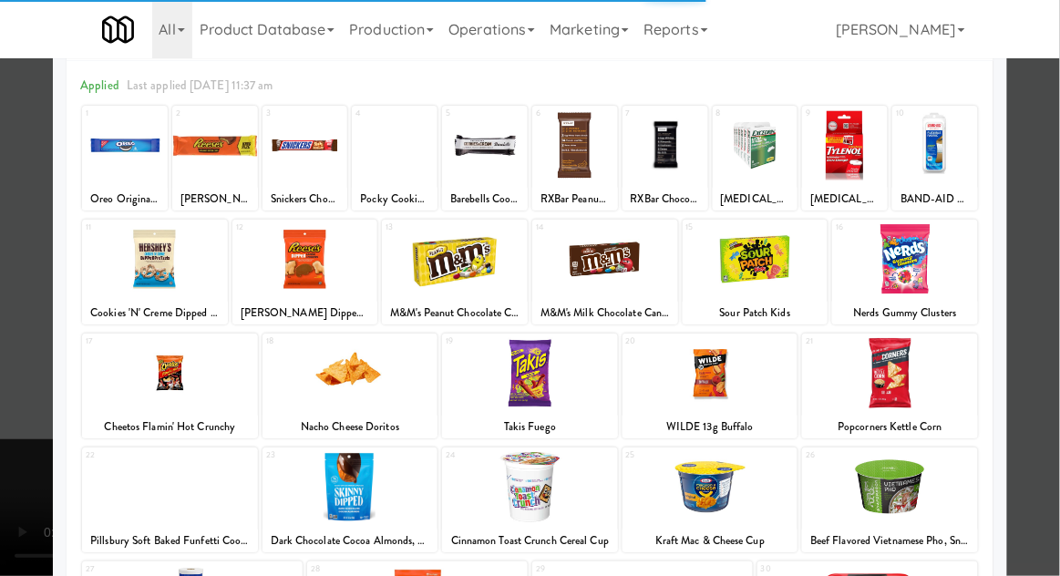
scroll to position [77, 0]
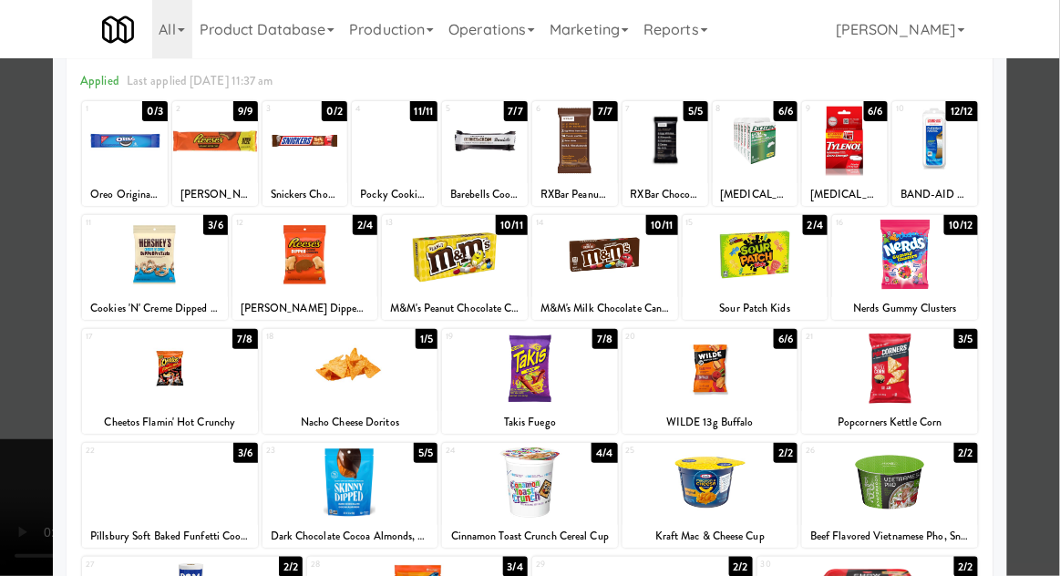
click at [1038, 325] on div at bounding box center [530, 288] width 1060 height 576
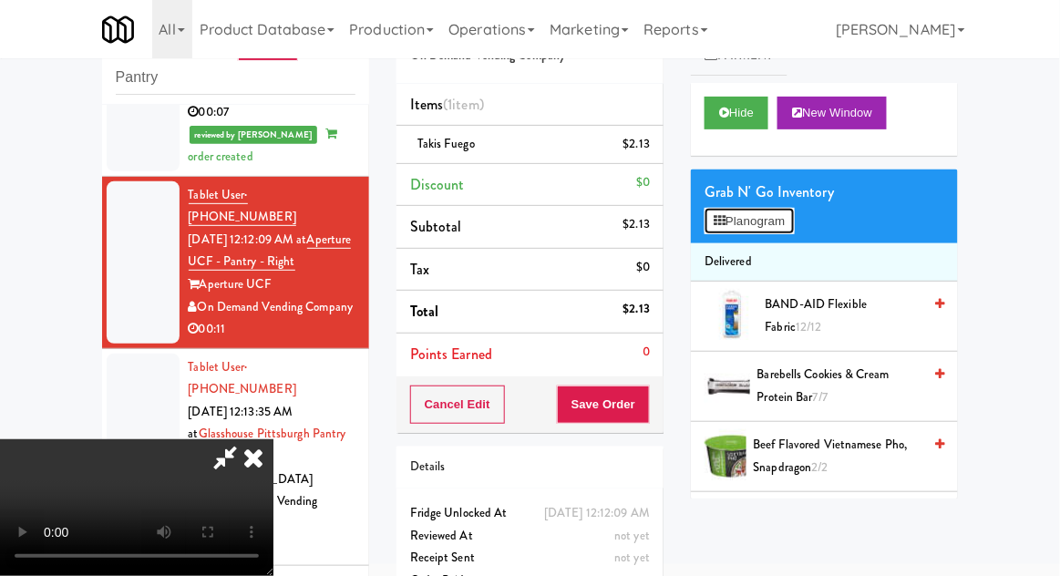
click at [769, 232] on button "Planogram" at bounding box center [749, 221] width 89 height 27
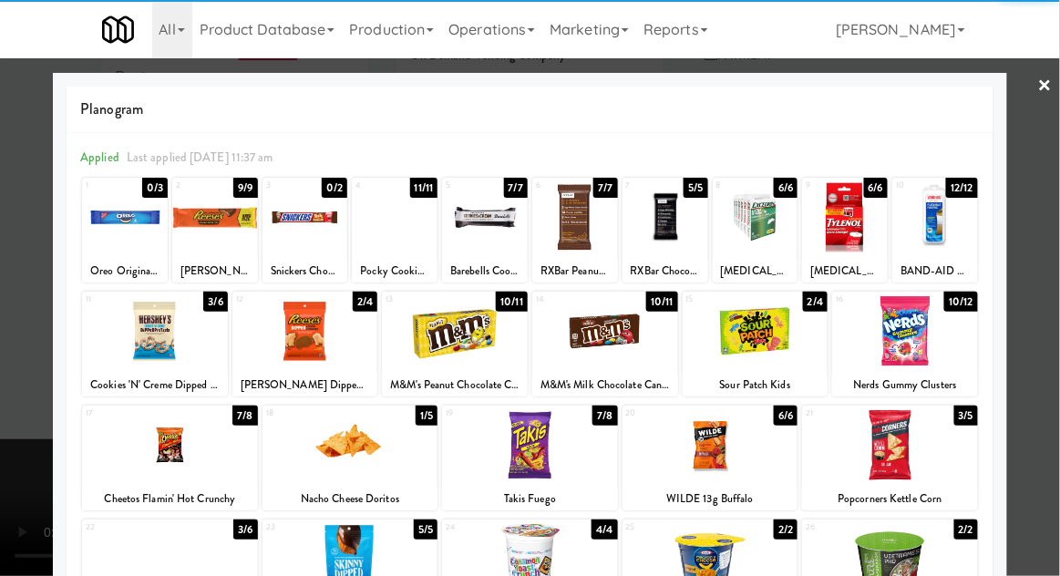
click at [386, 260] on div "Pocky Cookies & Cream" at bounding box center [395, 271] width 80 height 23
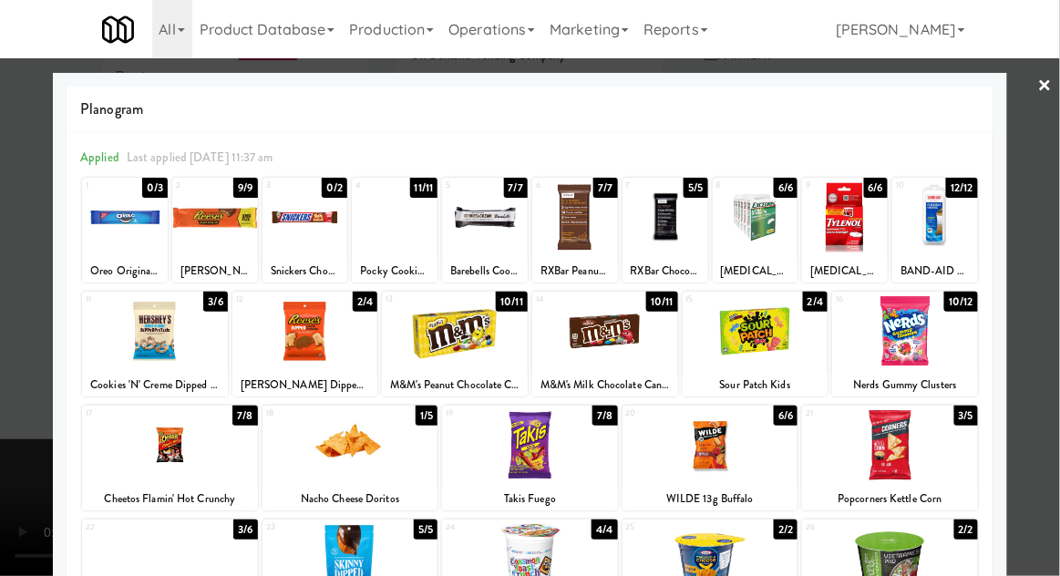
click at [1045, 318] on div at bounding box center [530, 288] width 1060 height 576
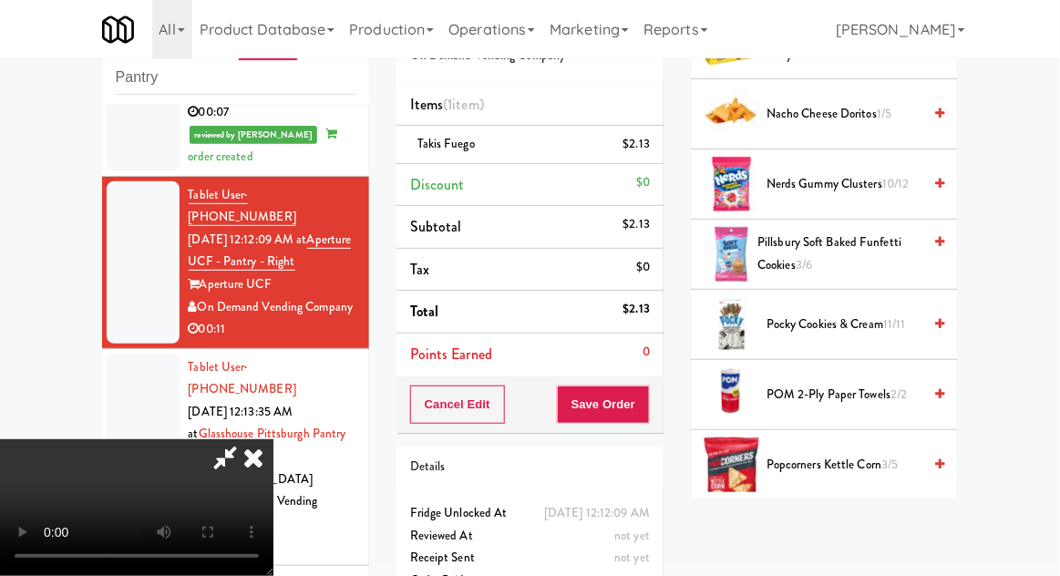
scroll to position [1048, 0]
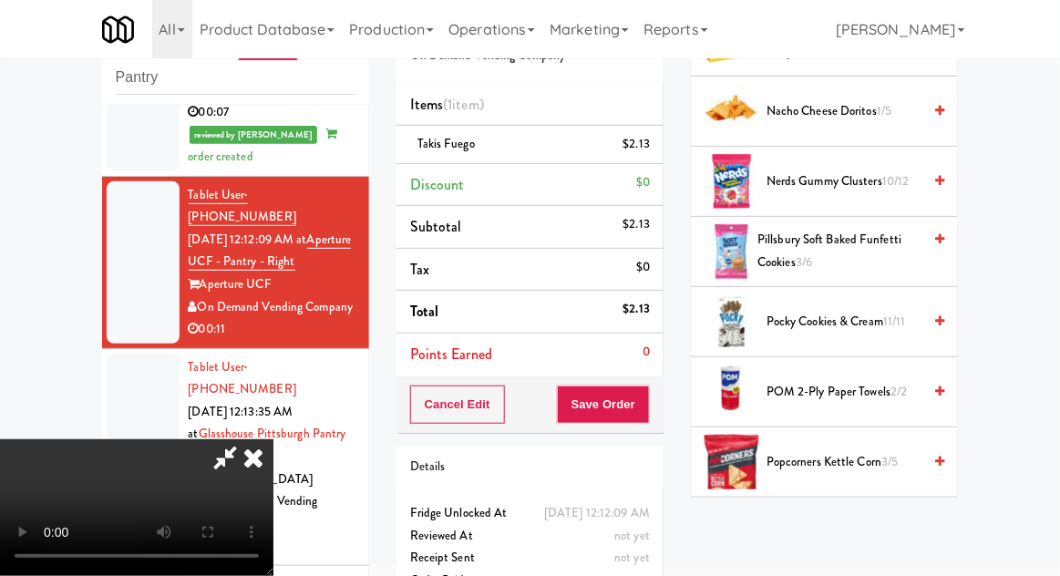
click at [887, 325] on span "Pocky Cookies & Cream 11/11" at bounding box center [844, 322] width 155 height 23
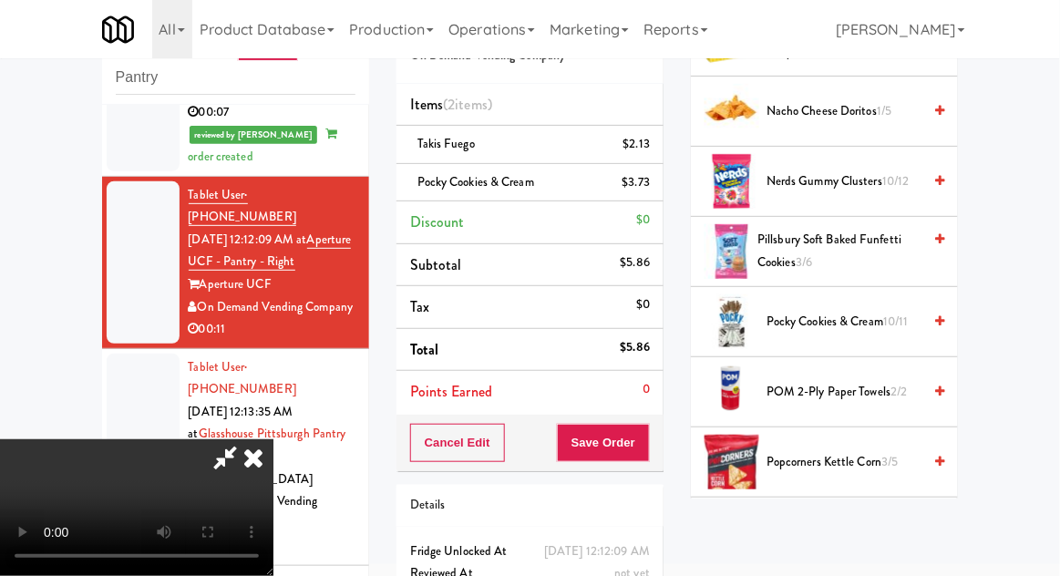
scroll to position [67, 0]
click at [648, 449] on button "Save Order" at bounding box center [603, 443] width 93 height 38
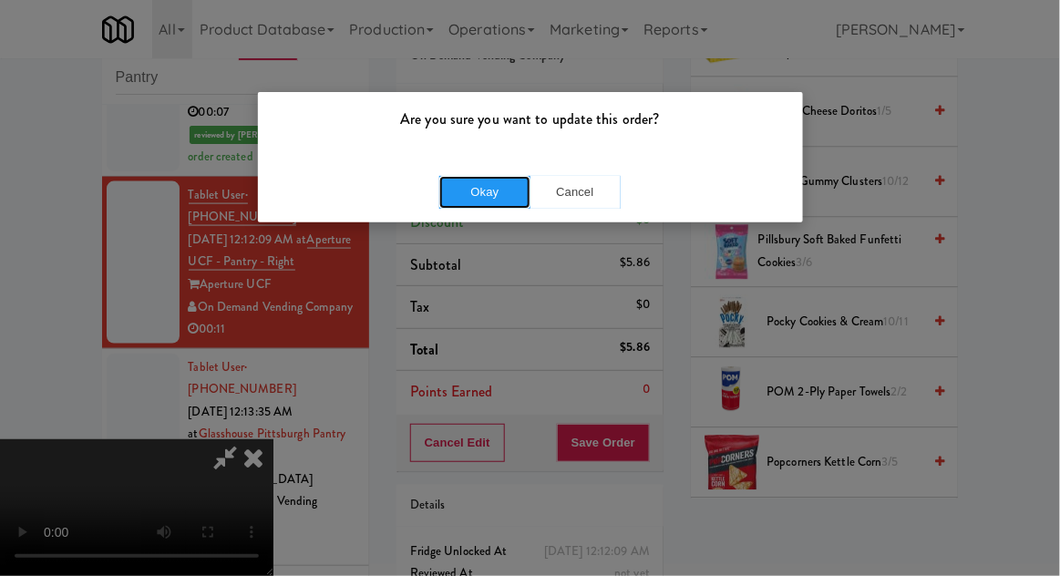
click at [484, 206] on button "Okay" at bounding box center [484, 192] width 91 height 33
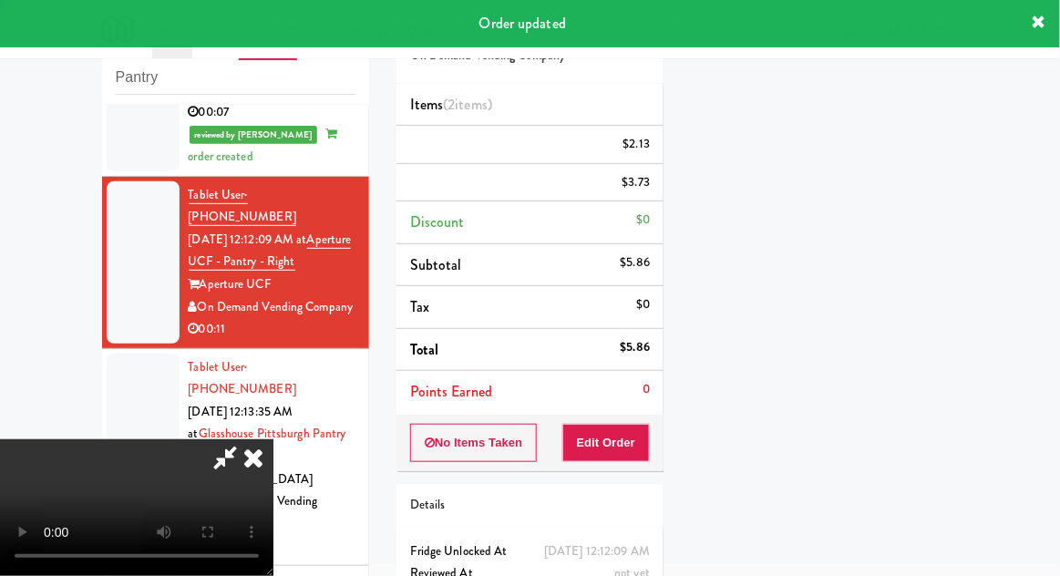
scroll to position [0, 0]
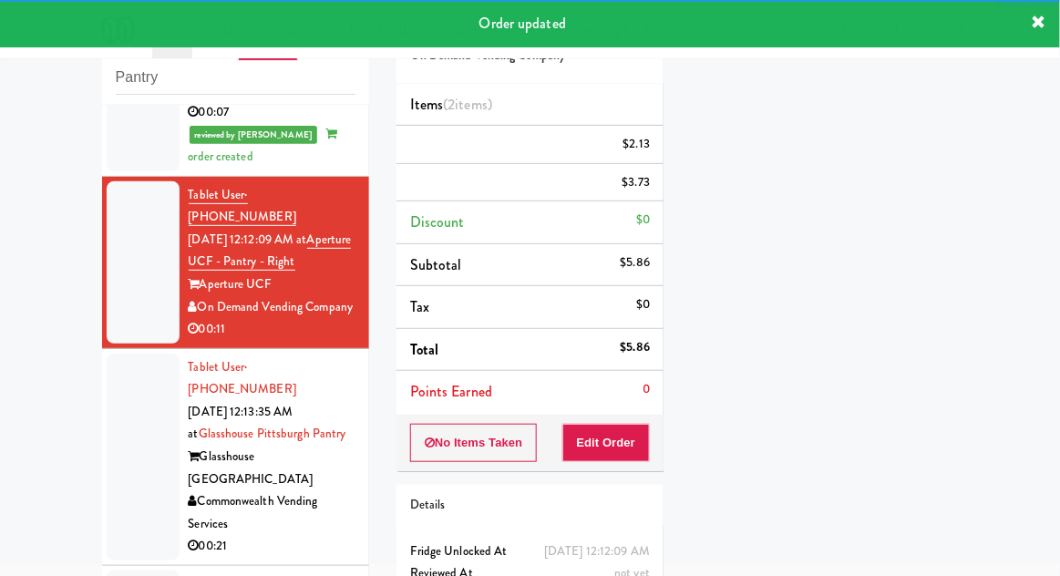
click at [115, 354] on div at bounding box center [143, 457] width 73 height 207
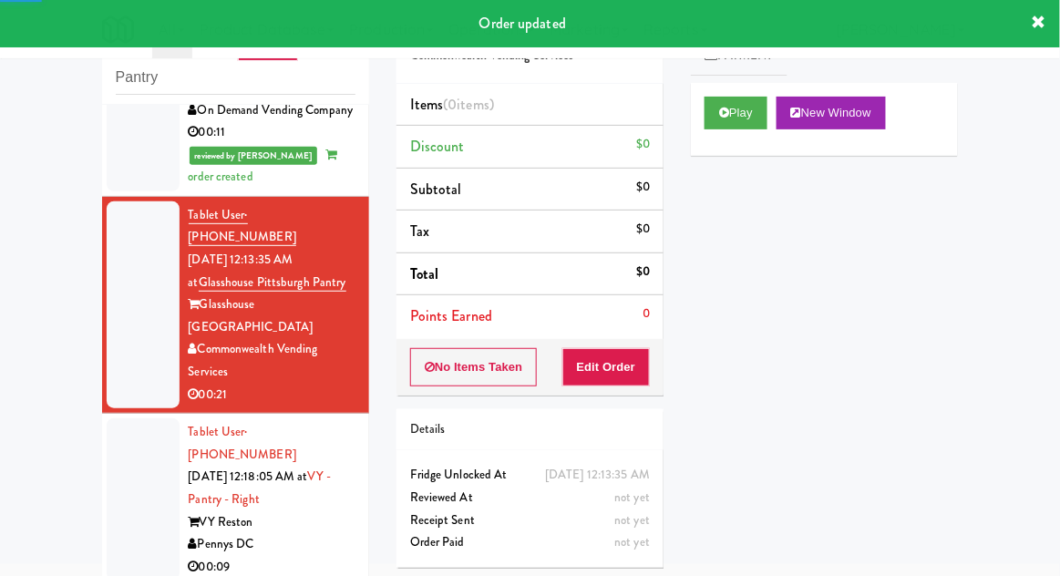
scroll to position [779, 0]
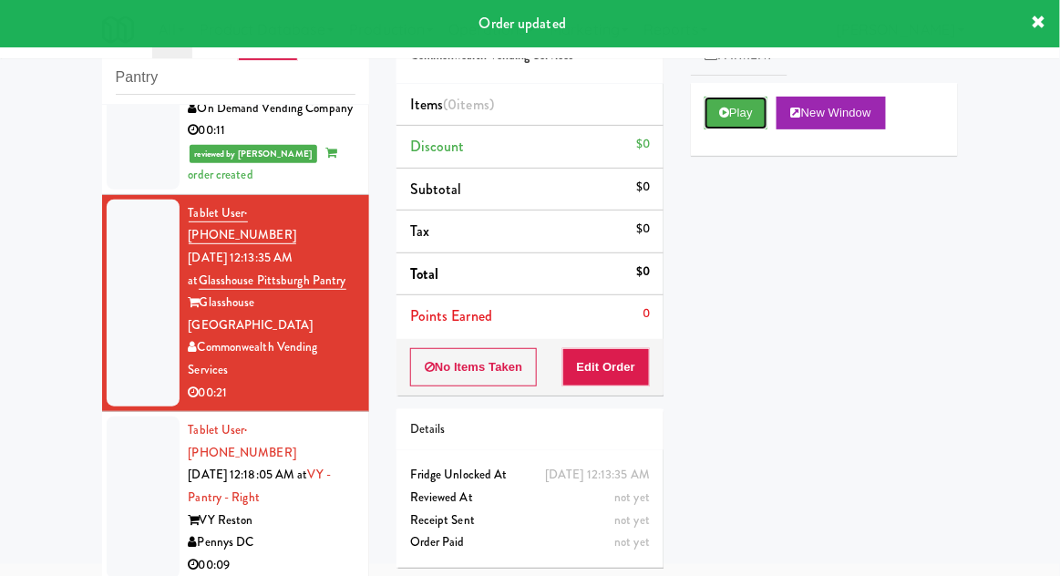
click at [753, 128] on button "Play" at bounding box center [736, 113] width 63 height 33
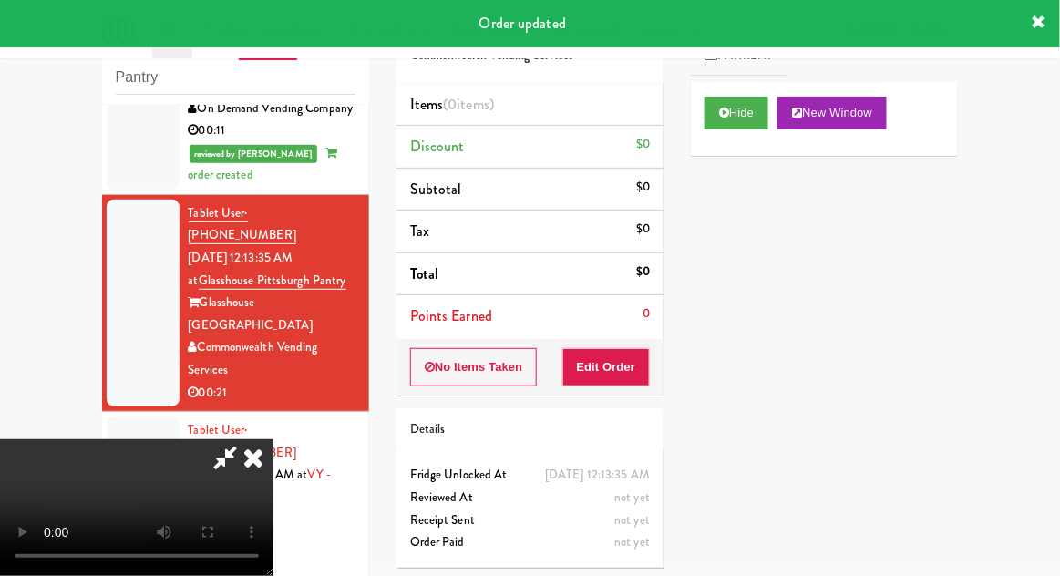
click at [628, 379] on button "Edit Order" at bounding box center [607, 367] width 88 height 38
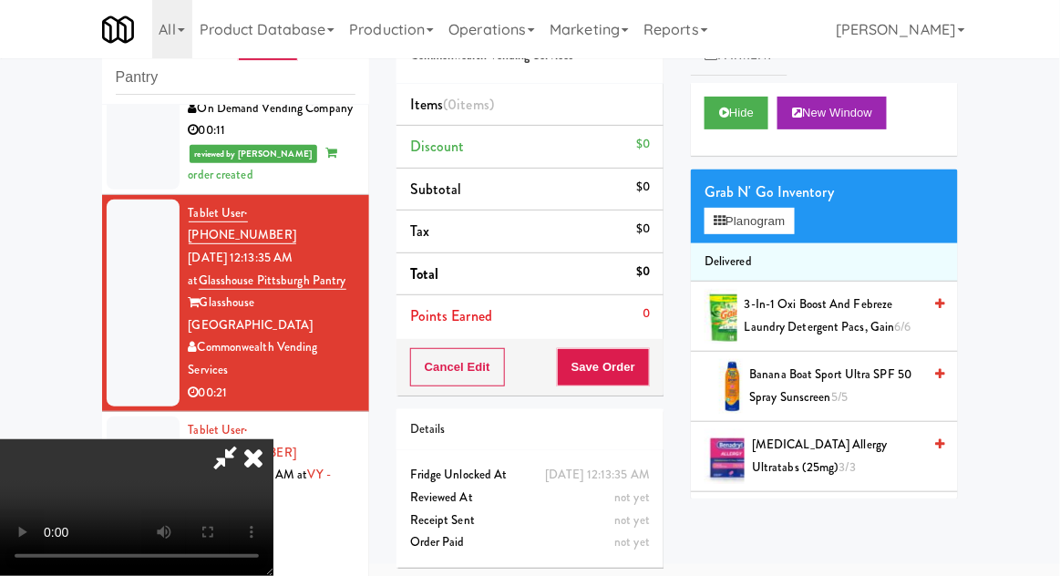
scroll to position [0, 0]
click at [788, 232] on button "Planogram" at bounding box center [749, 221] width 89 height 27
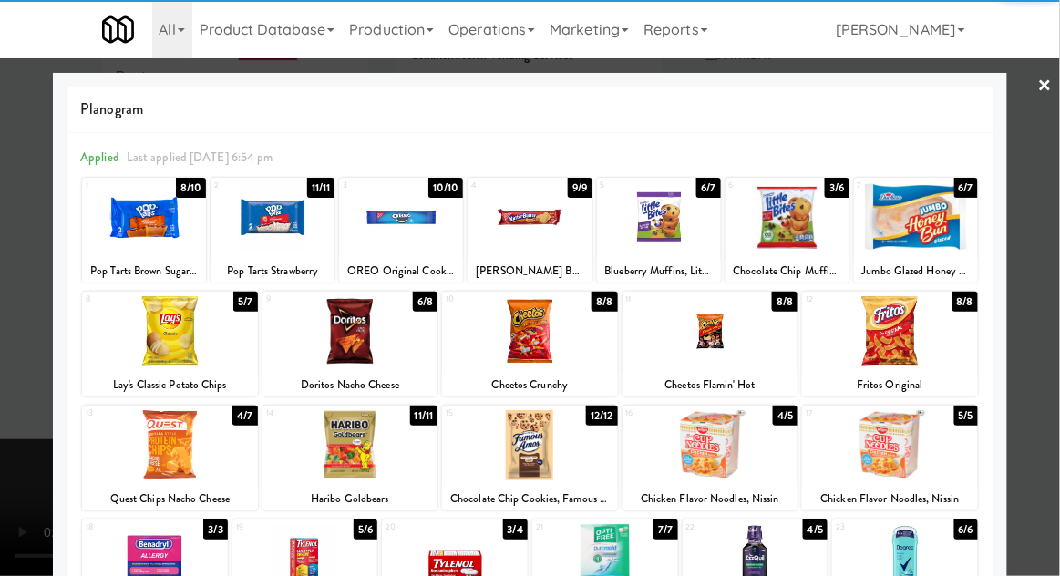
click at [573, 364] on div at bounding box center [530, 331] width 176 height 70
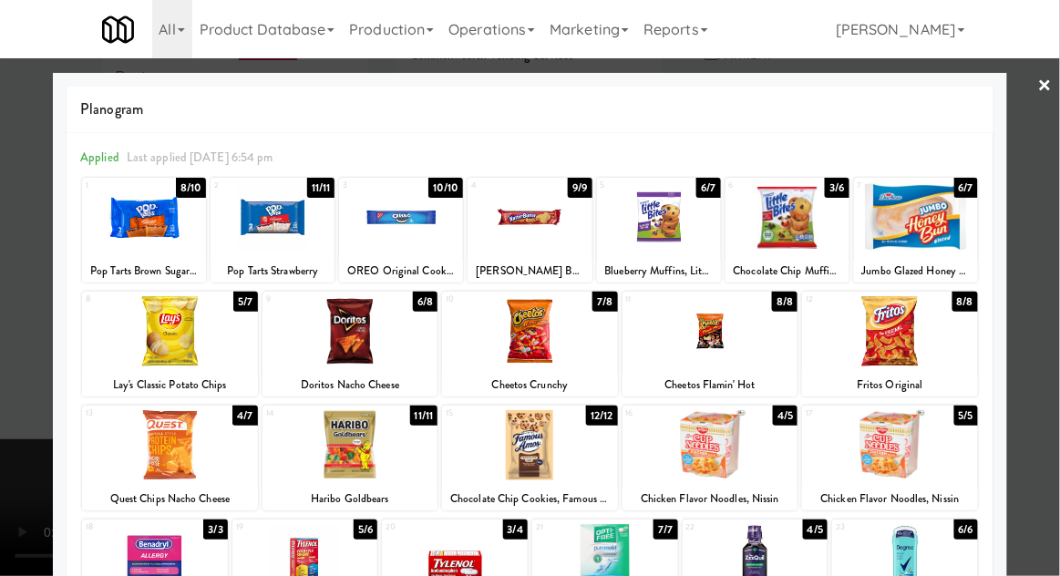
click at [1049, 294] on div at bounding box center [530, 288] width 1060 height 576
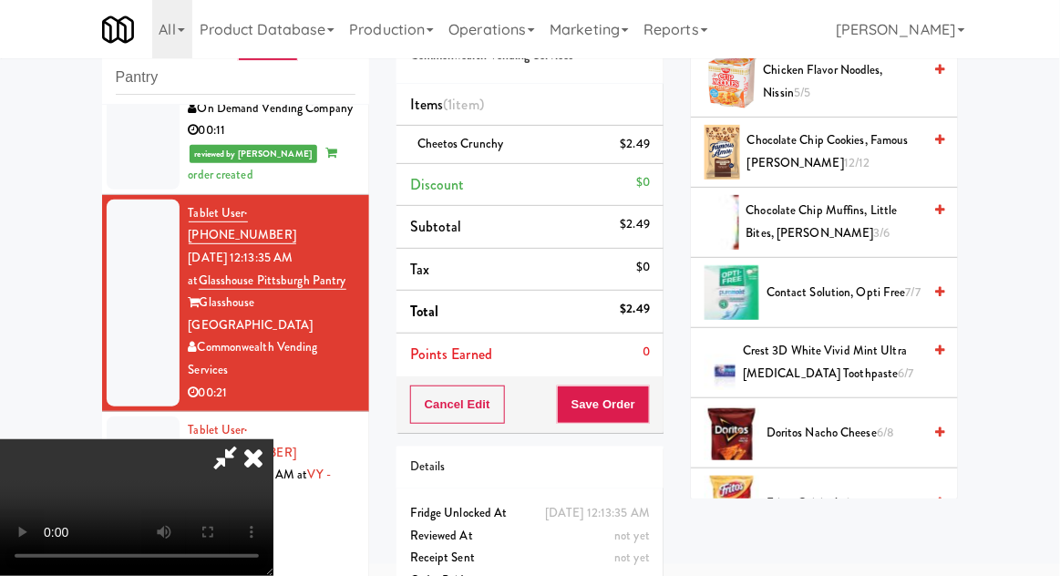
scroll to position [800, 0]
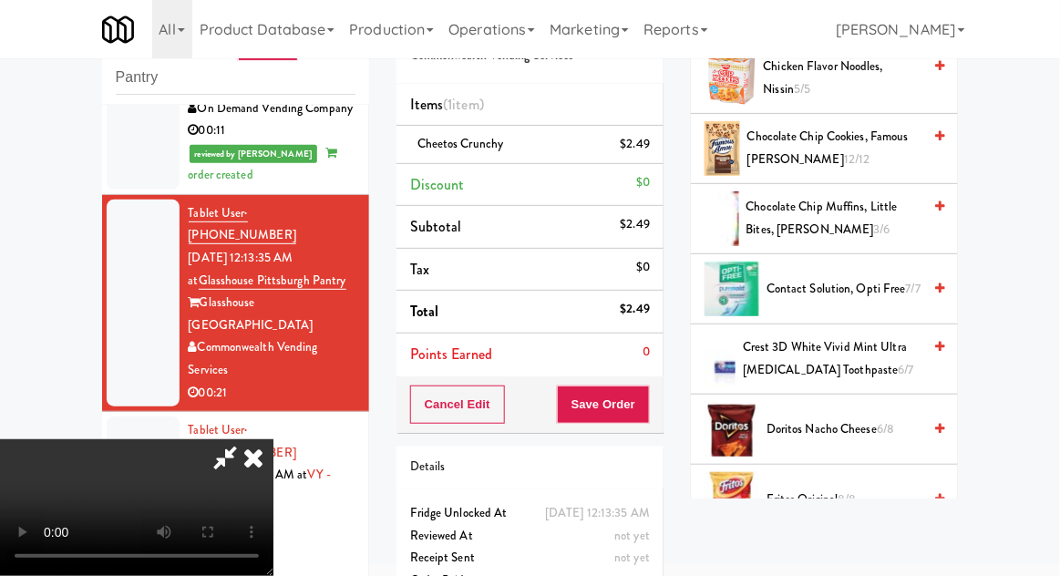
click at [868, 423] on span "Doritos Nacho Cheese 6/8" at bounding box center [844, 429] width 155 height 23
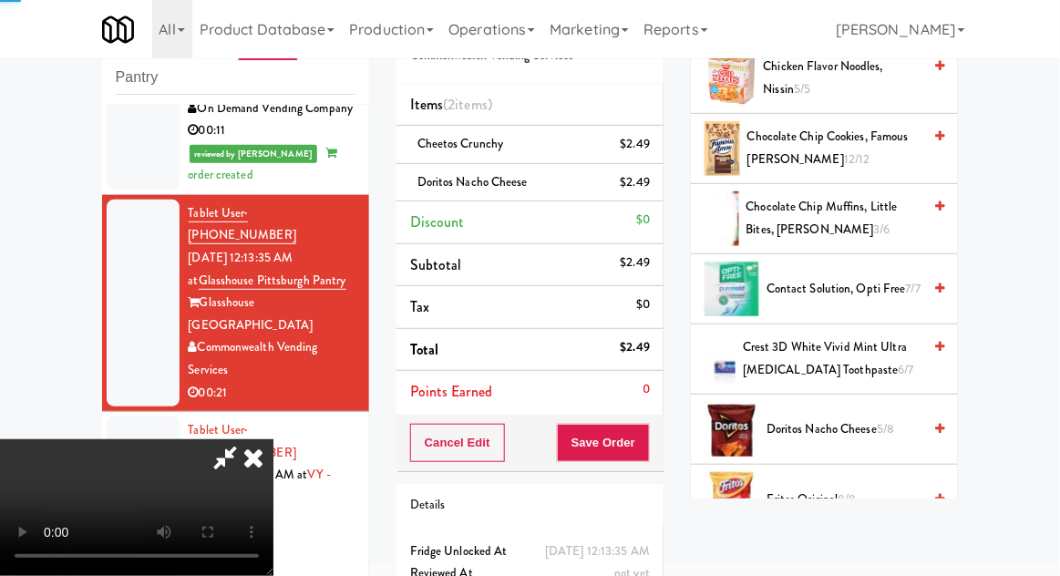
click at [858, 428] on span "Doritos Nacho Cheese 5/8" at bounding box center [844, 429] width 155 height 23
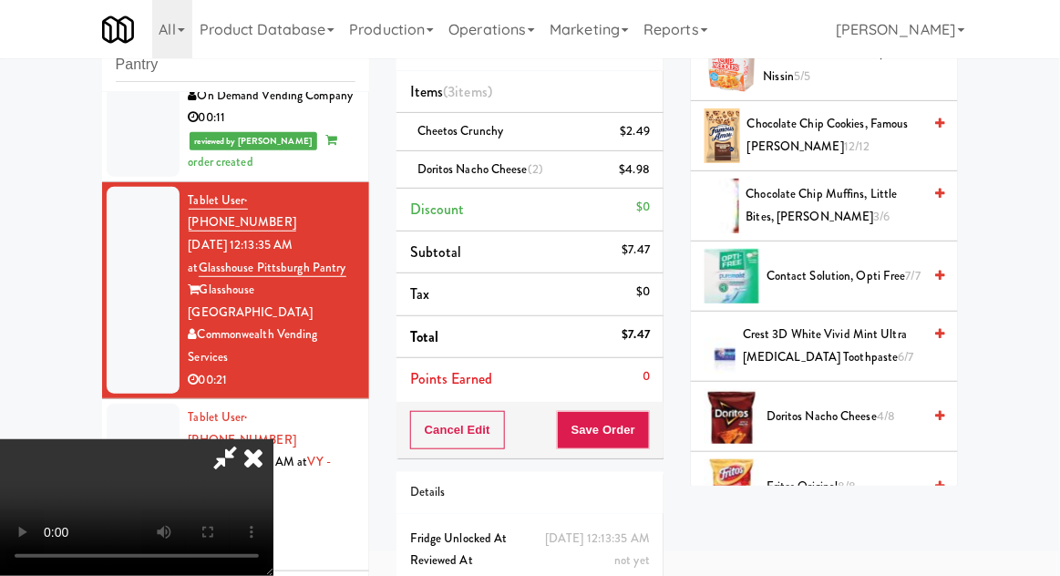
scroll to position [0, 0]
click at [246, 439] on icon at bounding box center [225, 457] width 42 height 36
click at [653, 181] on li "Doritos Nacho Cheese (2) $4.98" at bounding box center [530, 170] width 267 height 38
click at [651, 177] on icon at bounding box center [651, 176] width 9 height 12
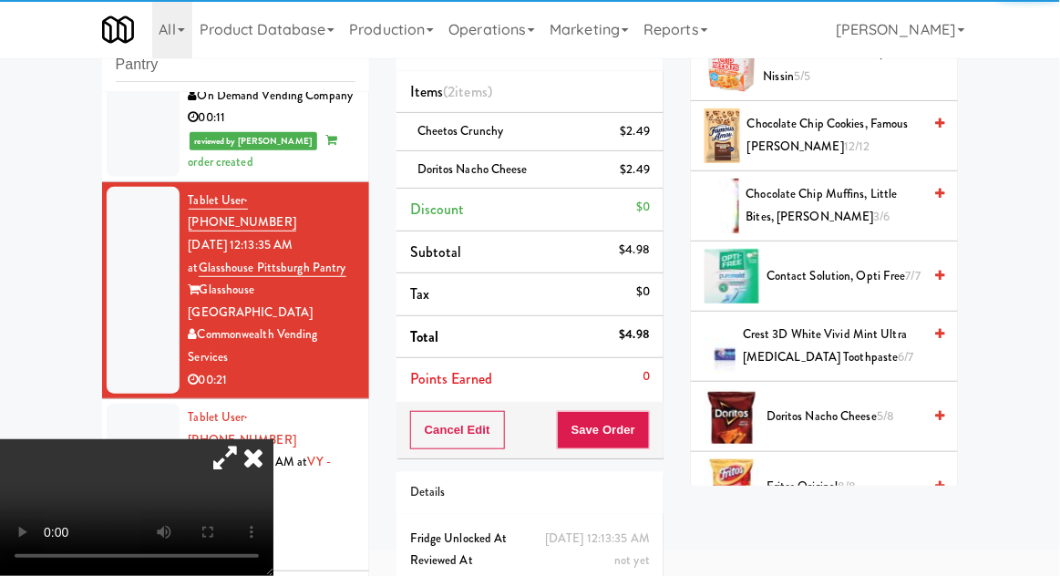
click at [246, 439] on icon at bounding box center [225, 457] width 42 height 36
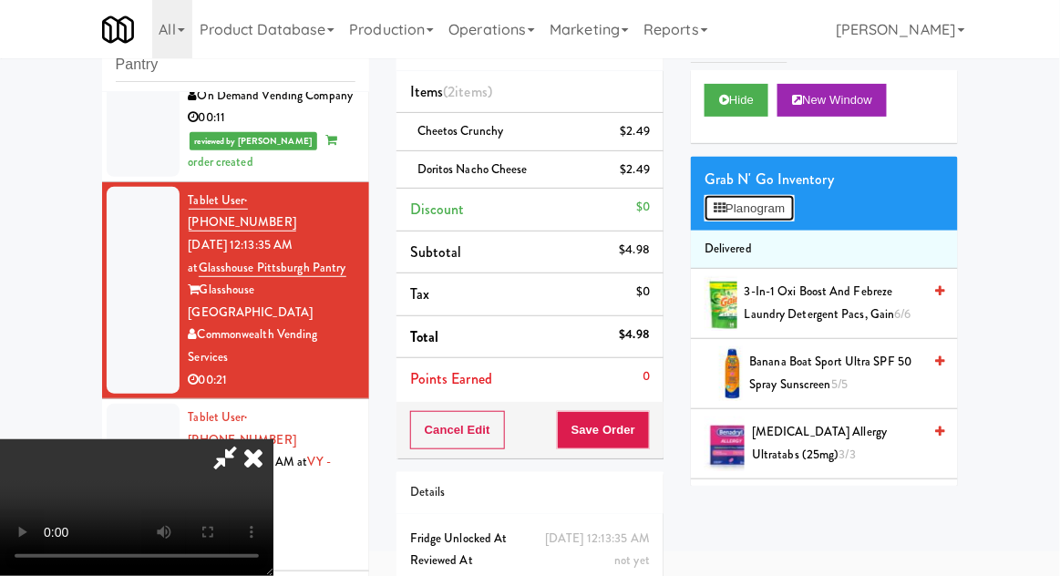
click at [789, 206] on button "Planogram" at bounding box center [749, 208] width 89 height 27
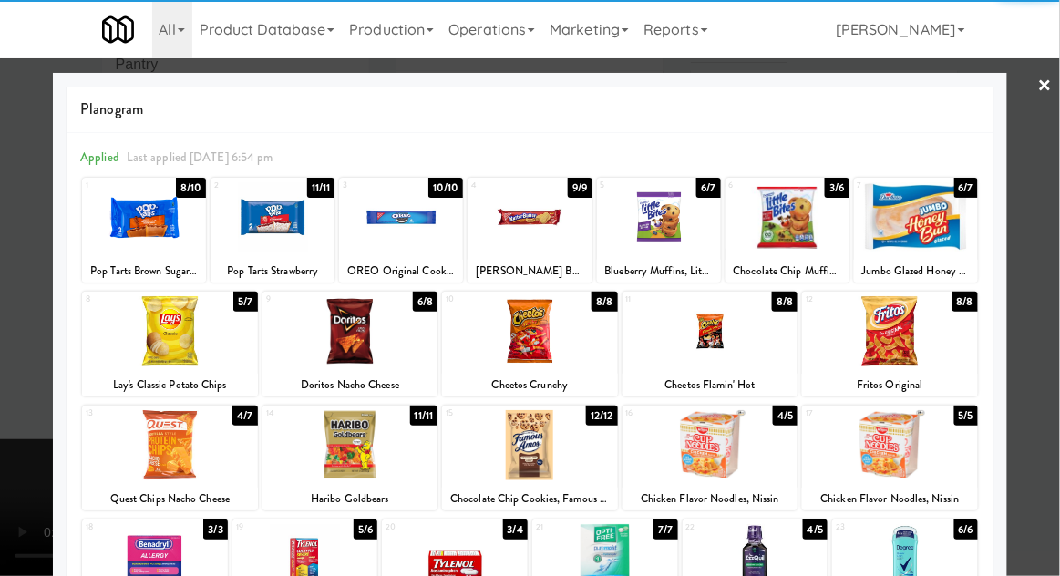
click at [567, 245] on div at bounding box center [530, 217] width 124 height 70
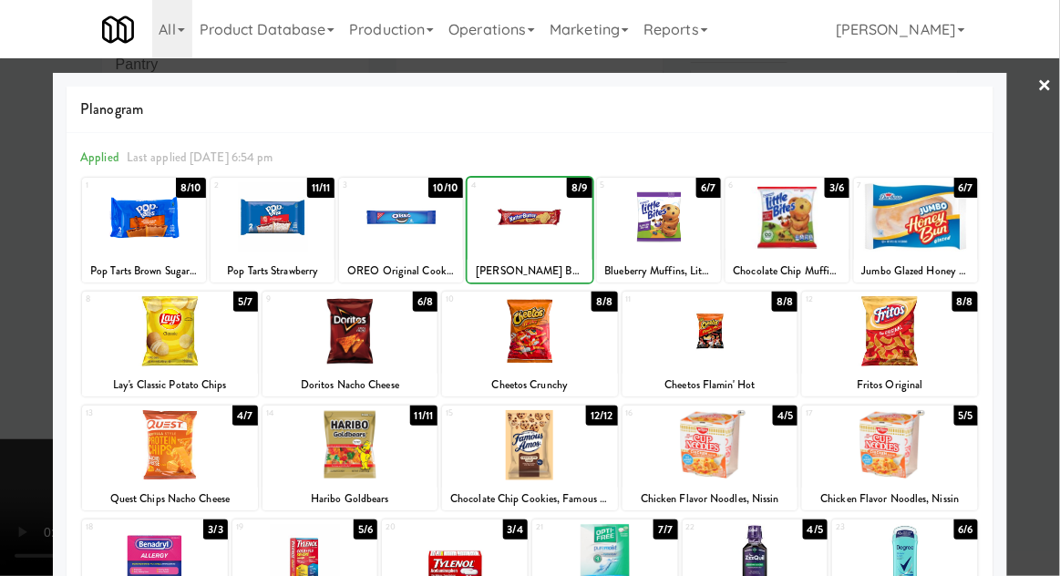
click at [558, 250] on div at bounding box center [530, 217] width 124 height 70
click at [1058, 294] on div at bounding box center [530, 288] width 1060 height 576
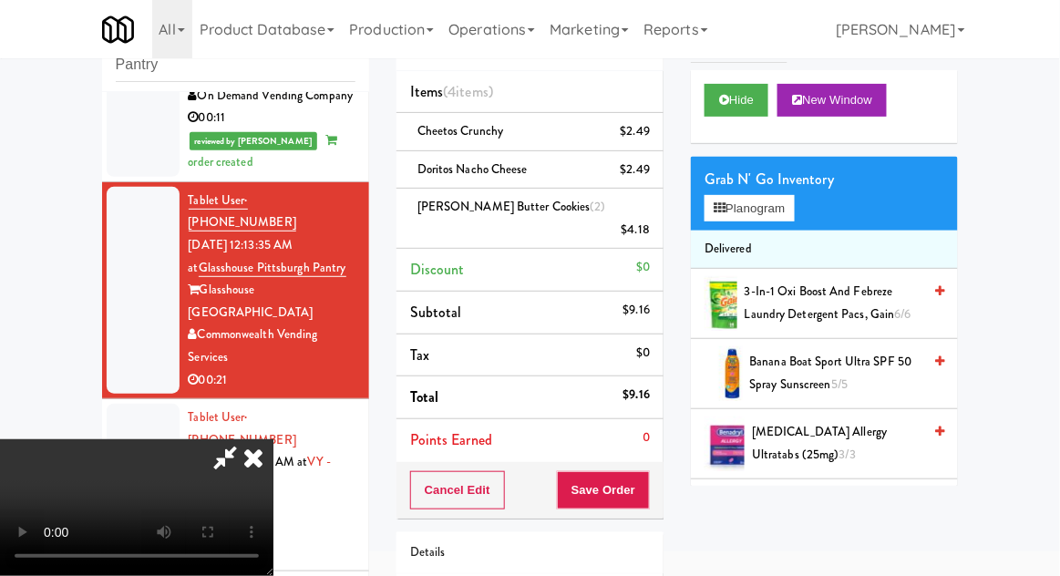
scroll to position [67, 0]
click at [646, 475] on button "Save Order" at bounding box center [603, 490] width 93 height 38
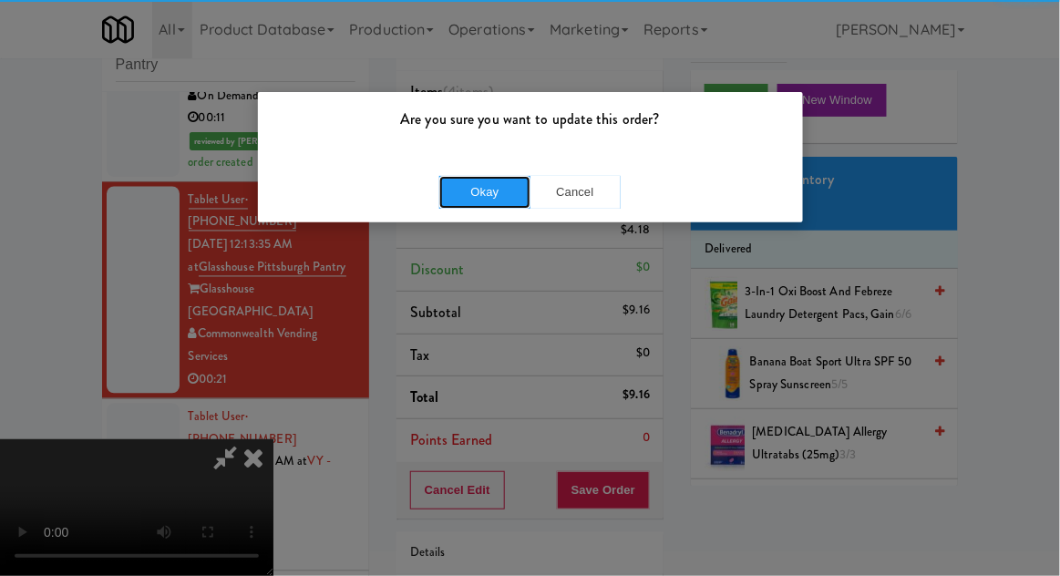
click at [467, 188] on button "Okay" at bounding box center [484, 192] width 91 height 33
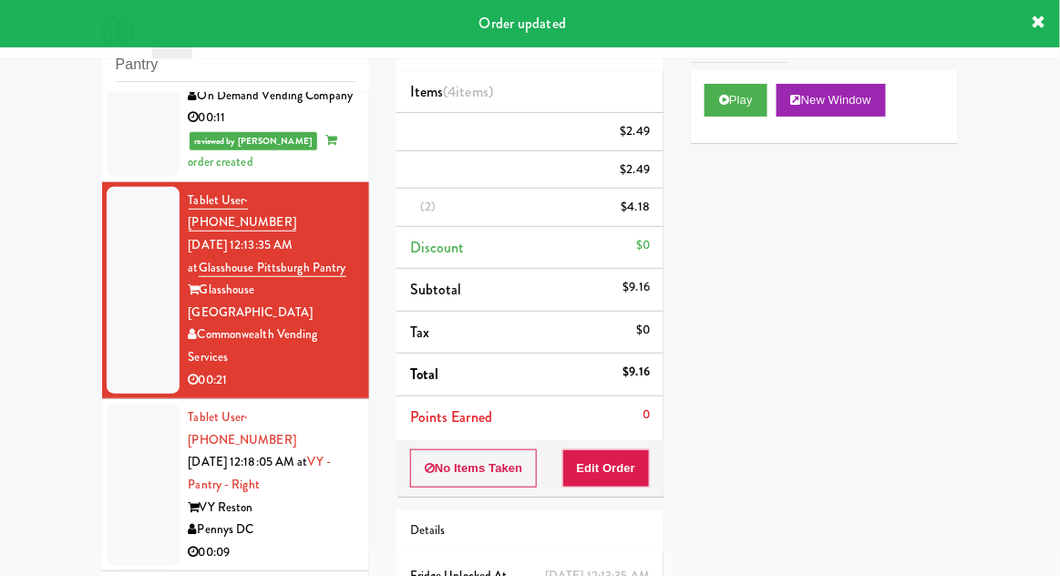
scroll to position [0, 0]
click at [108, 404] on div at bounding box center [143, 485] width 73 height 162
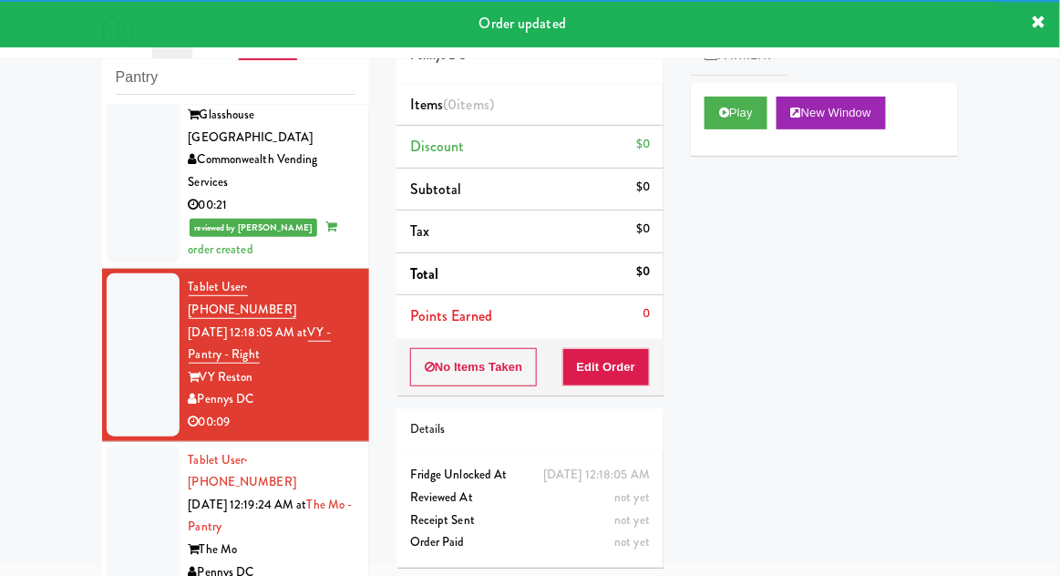
scroll to position [965, 0]
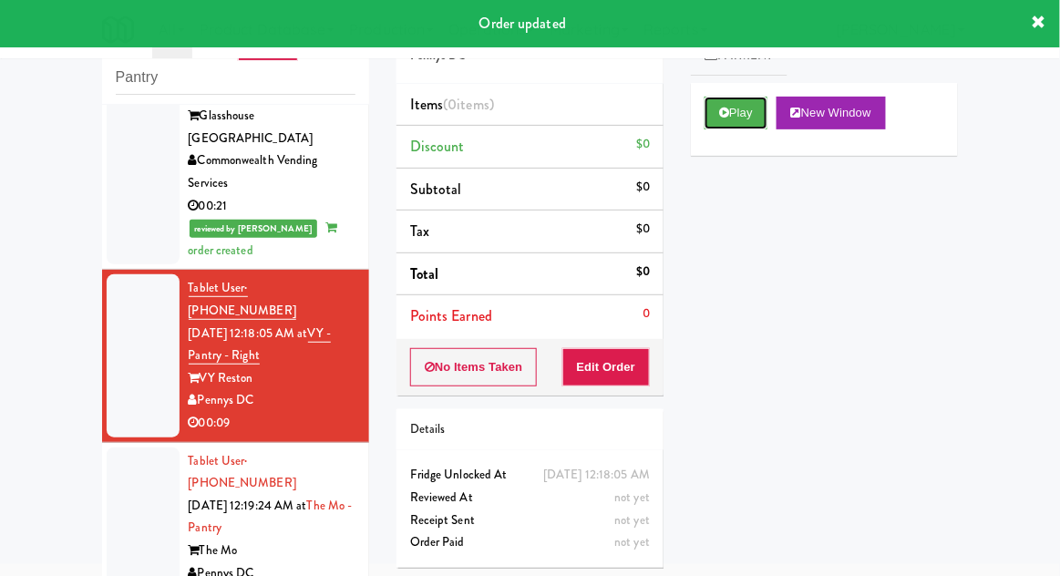
click at [748, 120] on button "Play" at bounding box center [736, 113] width 63 height 33
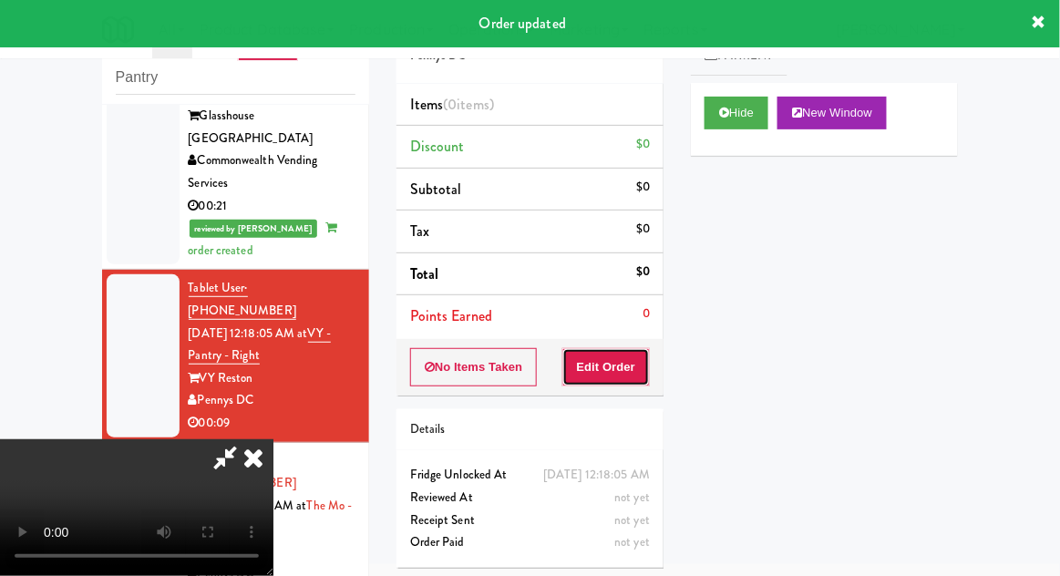
click at [631, 357] on button "Edit Order" at bounding box center [607, 367] width 88 height 38
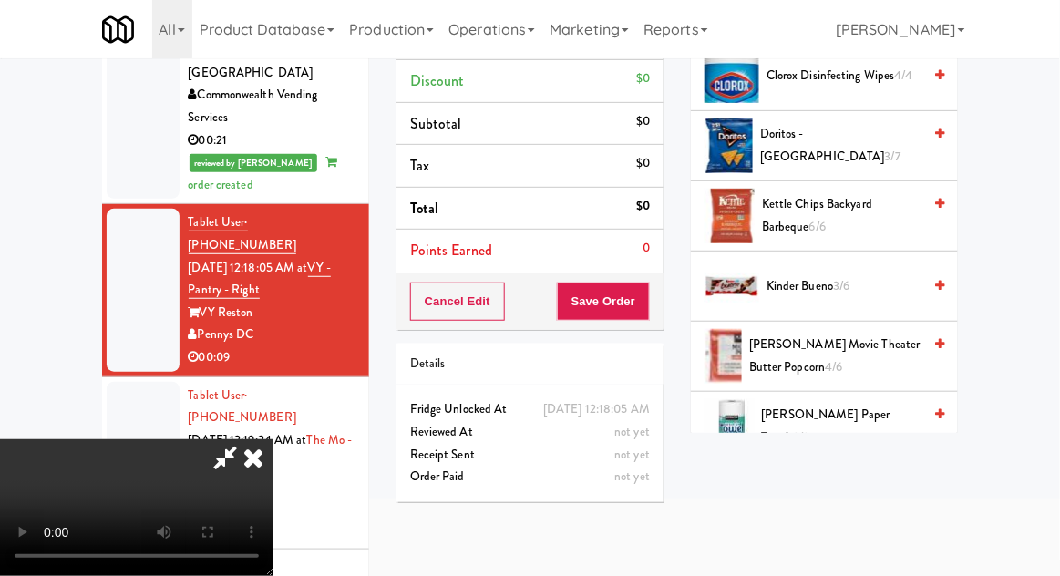
scroll to position [286, 0]
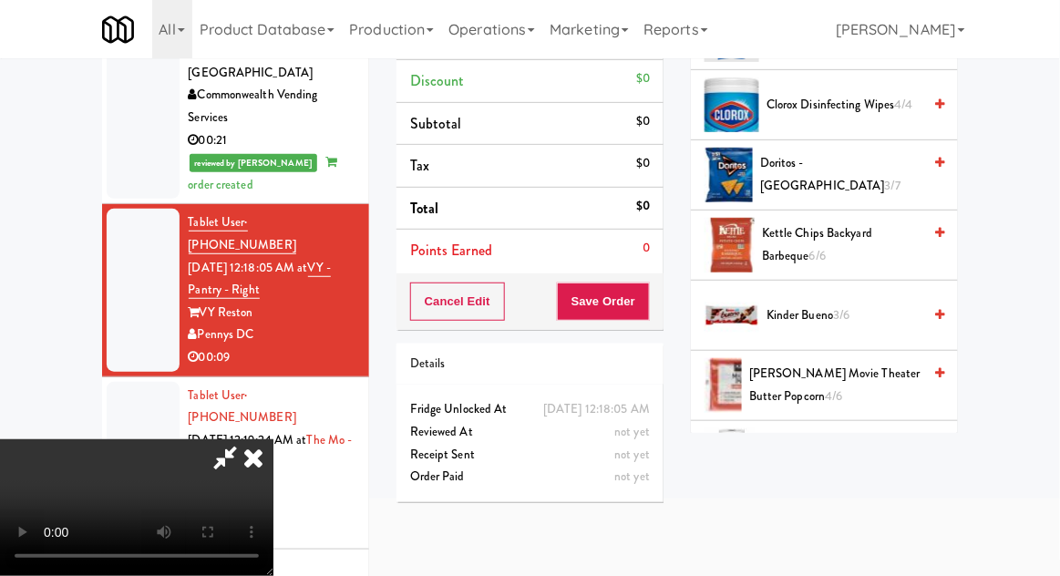
click at [873, 231] on span "Kettle Chips Backyard Barbeque 6/6" at bounding box center [842, 244] width 160 height 45
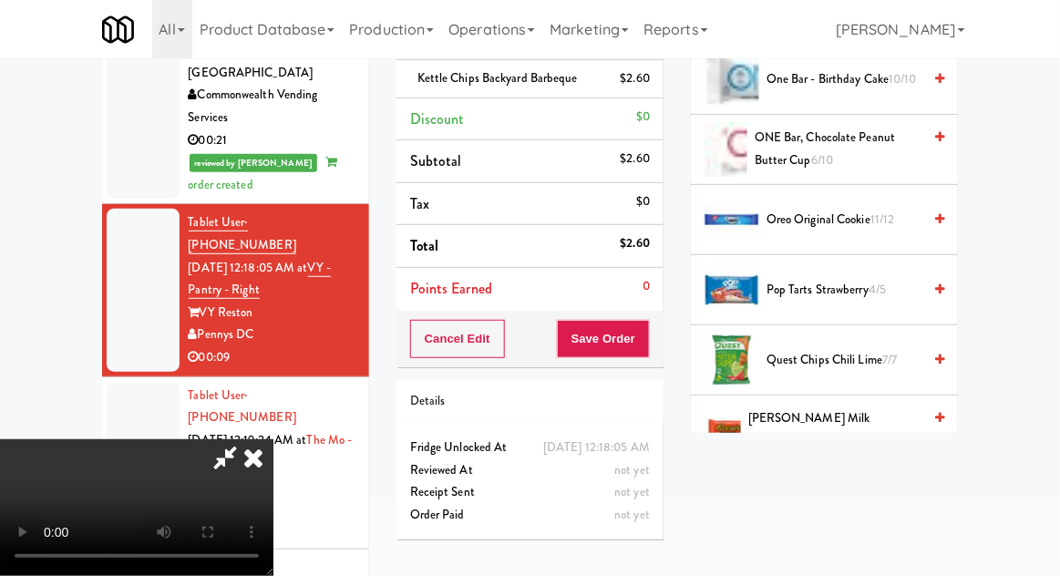
scroll to position [1160, 0]
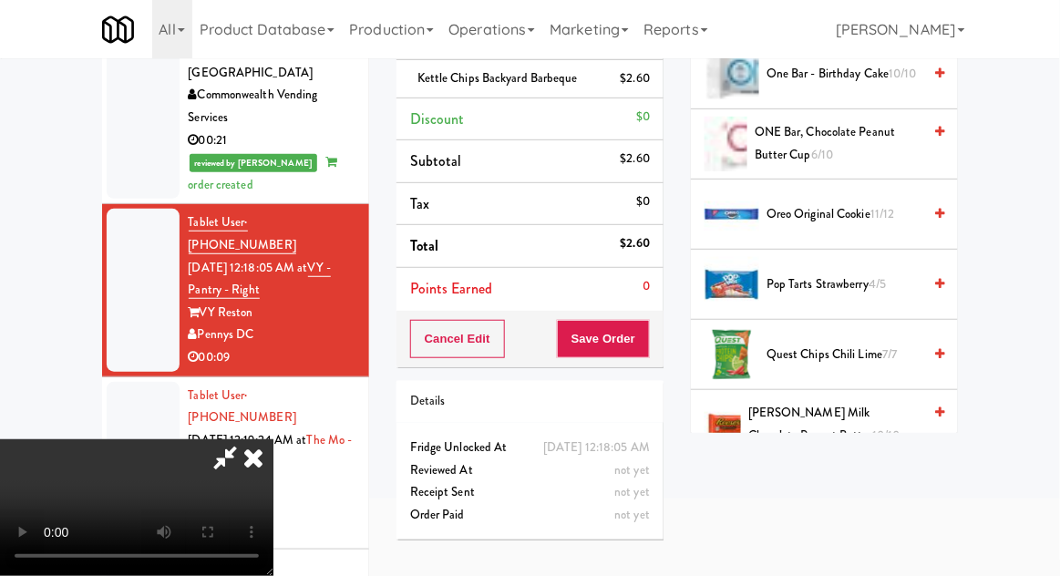
click at [880, 275] on span "4/5" at bounding box center [877, 283] width 17 height 17
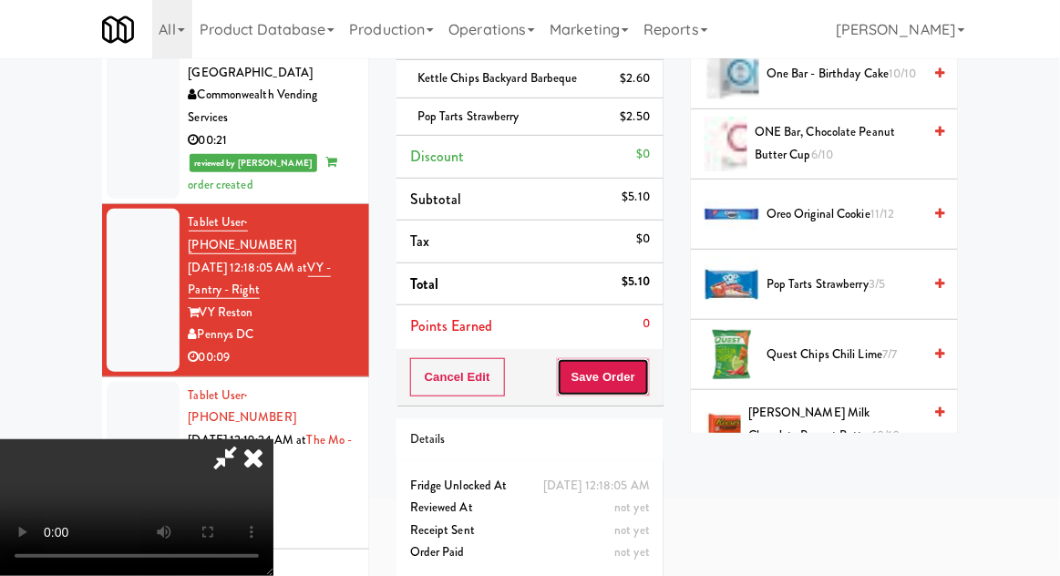
click at [645, 387] on button "Save Order" at bounding box center [603, 377] width 93 height 38
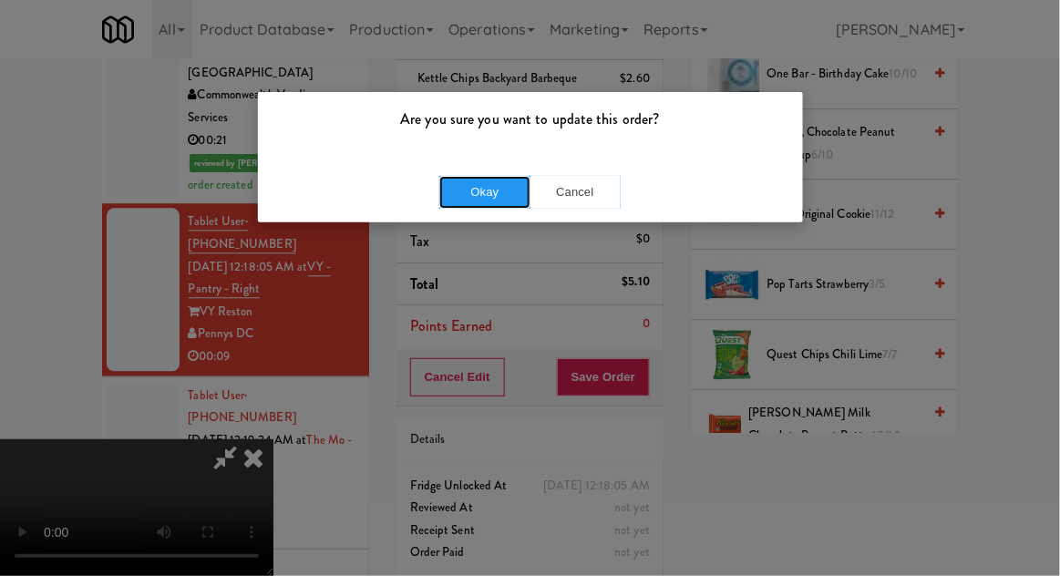
click at [473, 183] on button "Okay" at bounding box center [484, 192] width 91 height 33
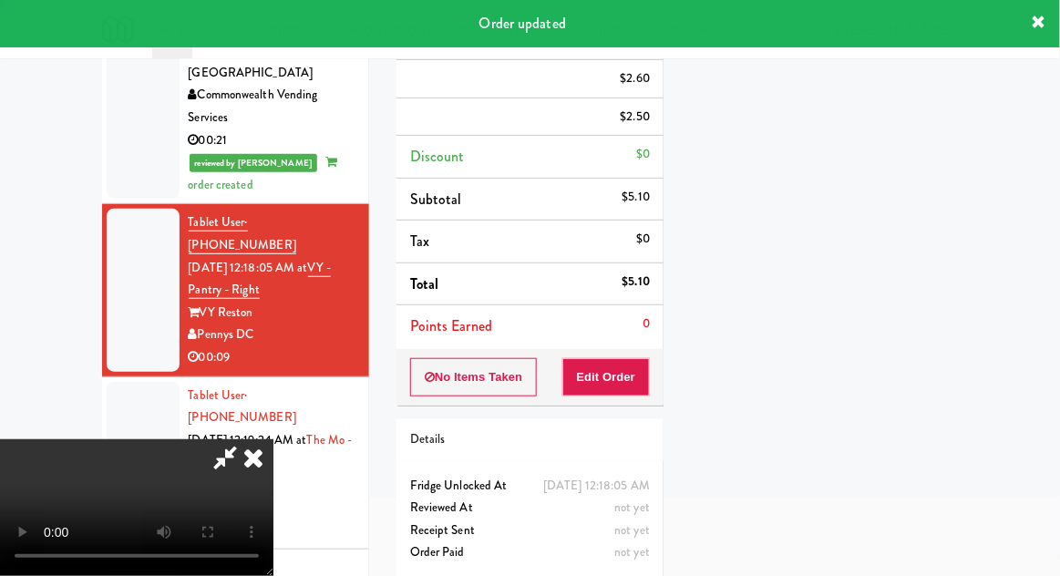
scroll to position [180, 0]
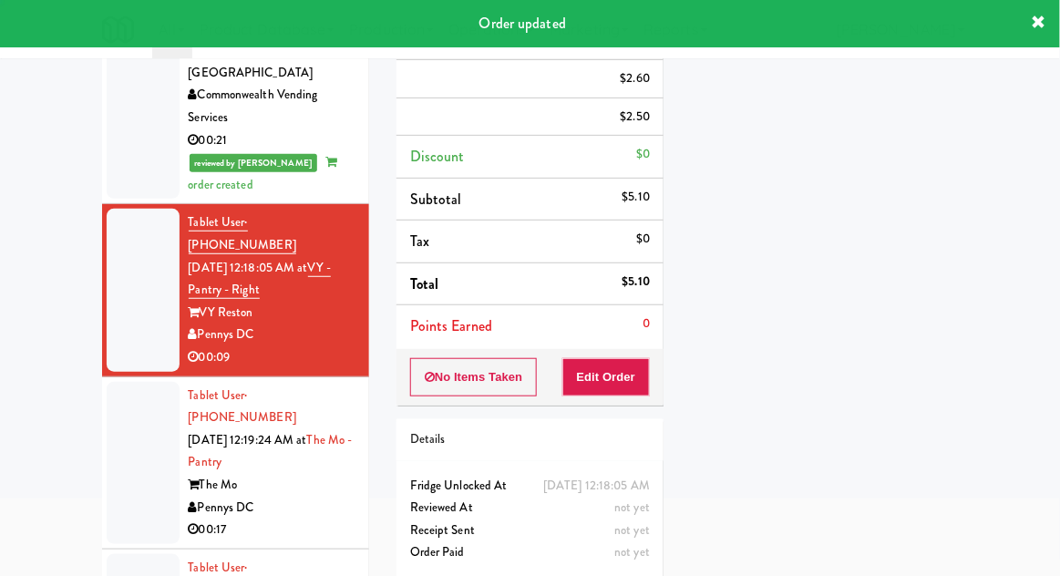
click at [131, 382] on div at bounding box center [143, 463] width 73 height 162
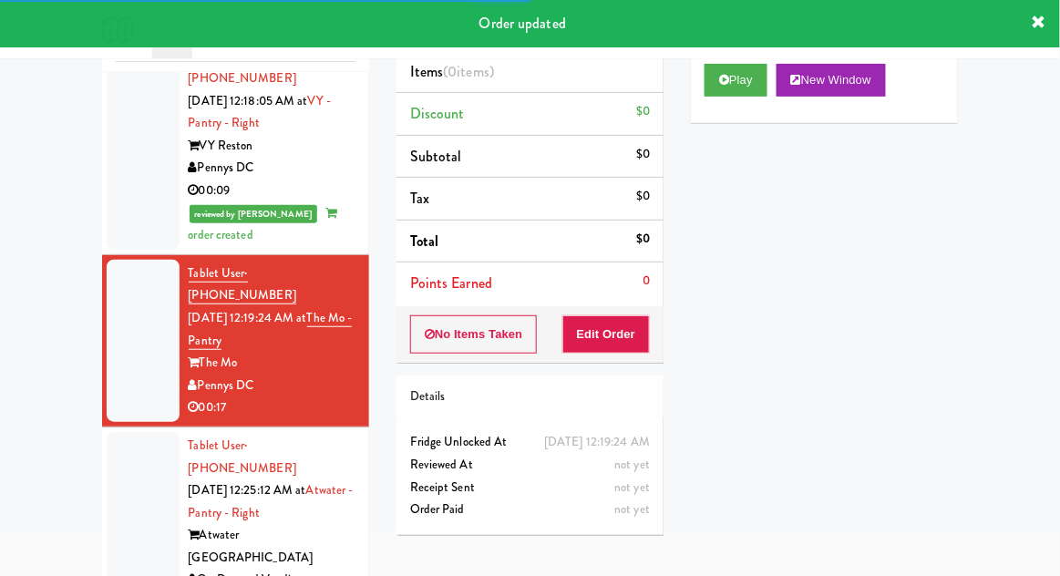
scroll to position [70, 0]
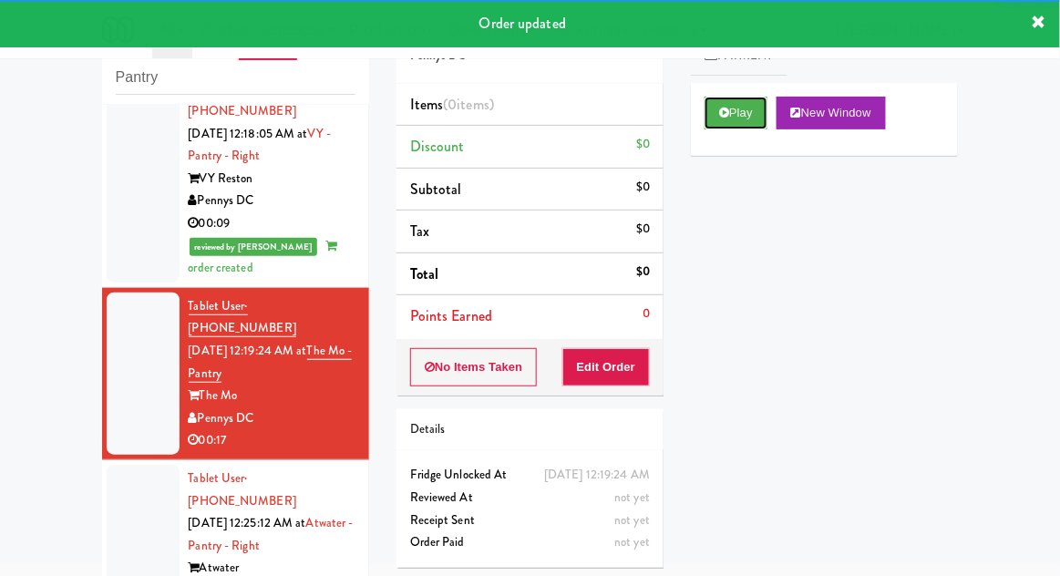
click at [756, 122] on button "Play" at bounding box center [736, 113] width 63 height 33
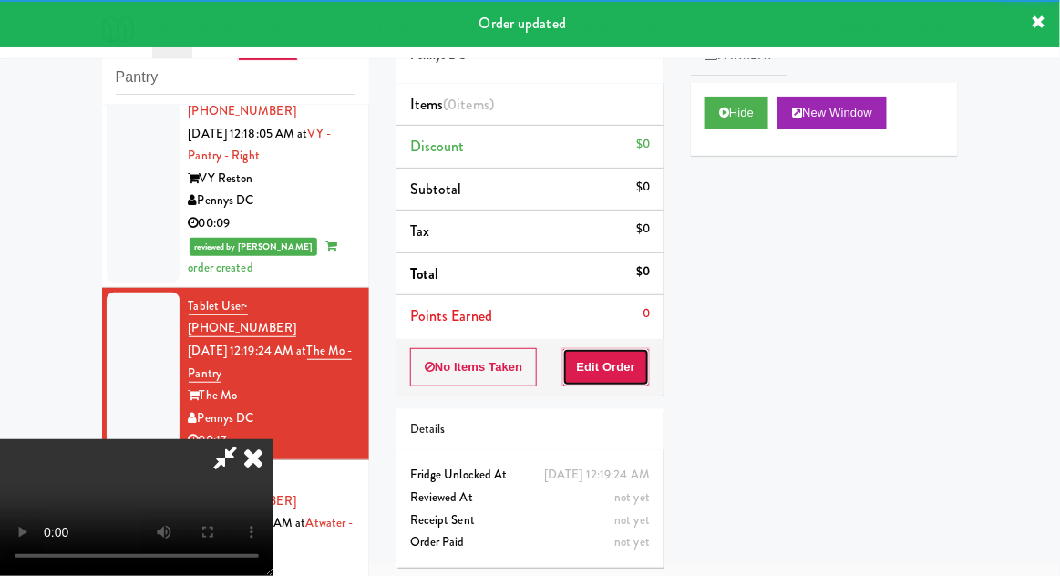
click at [625, 367] on button "Edit Order" at bounding box center [607, 367] width 88 height 38
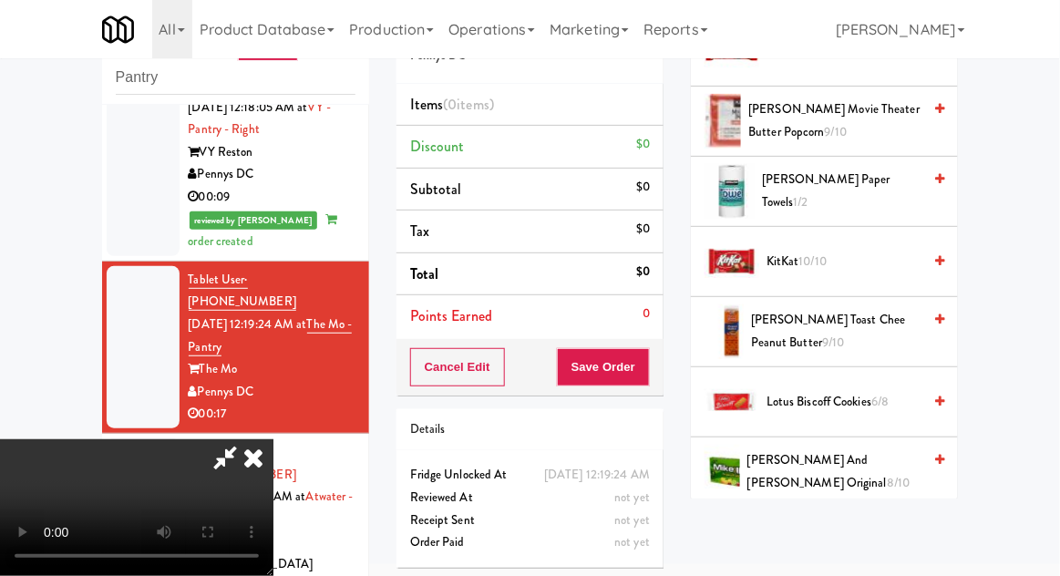
scroll to position [684, 0]
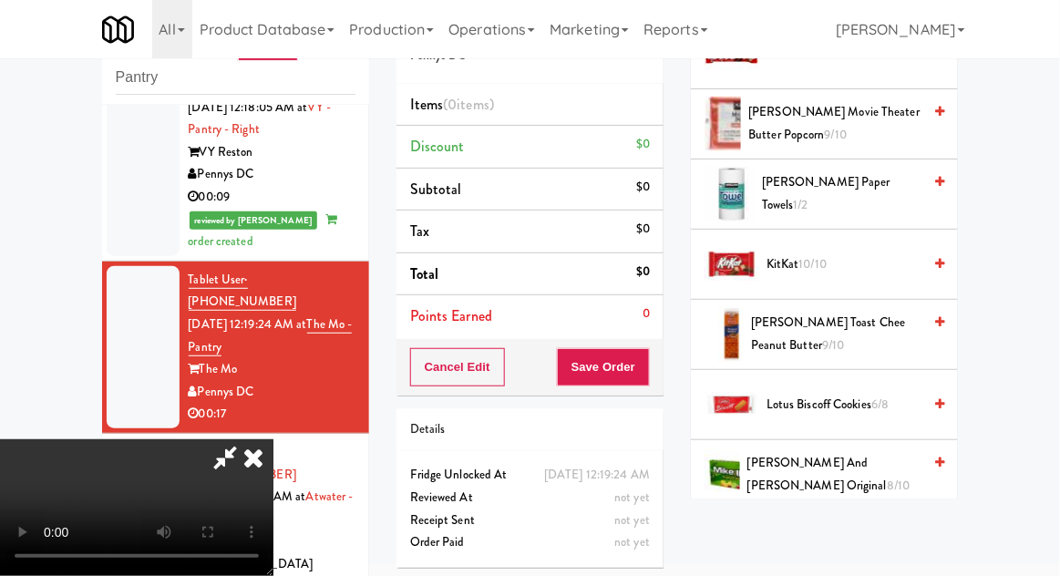
click at [864, 317] on span "[PERSON_NAME] Toast Chee Peanut Butter 9/10" at bounding box center [836, 334] width 170 height 45
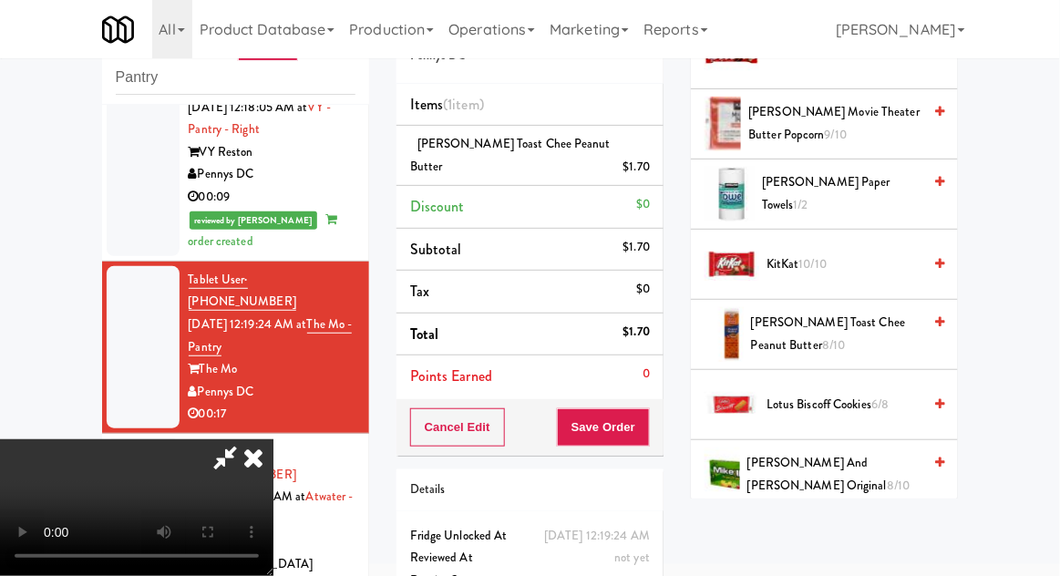
scroll to position [67, 0]
click at [645, 416] on button "Save Order" at bounding box center [603, 427] width 93 height 38
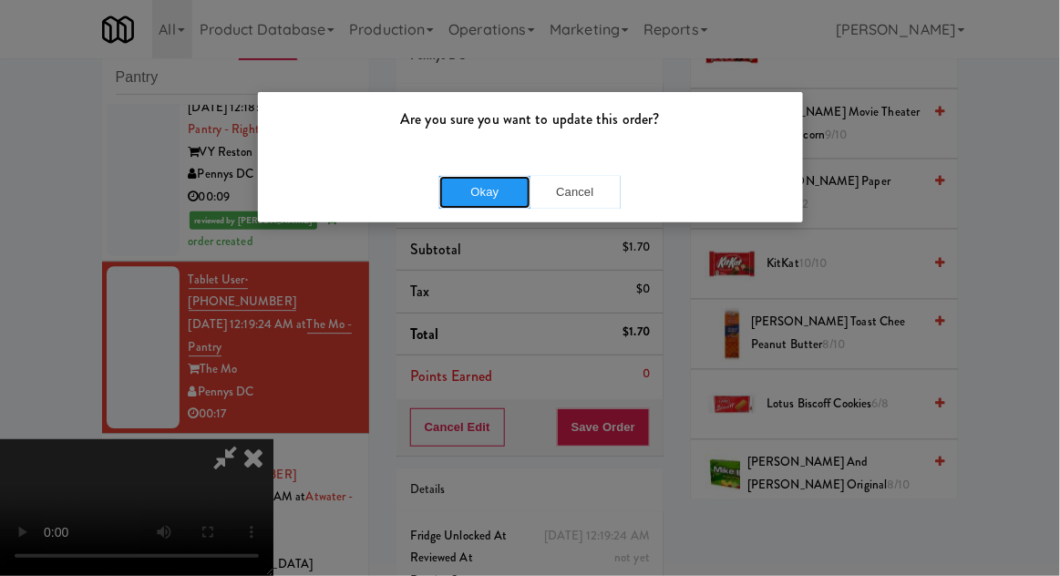
click at [487, 182] on button "Okay" at bounding box center [484, 192] width 91 height 33
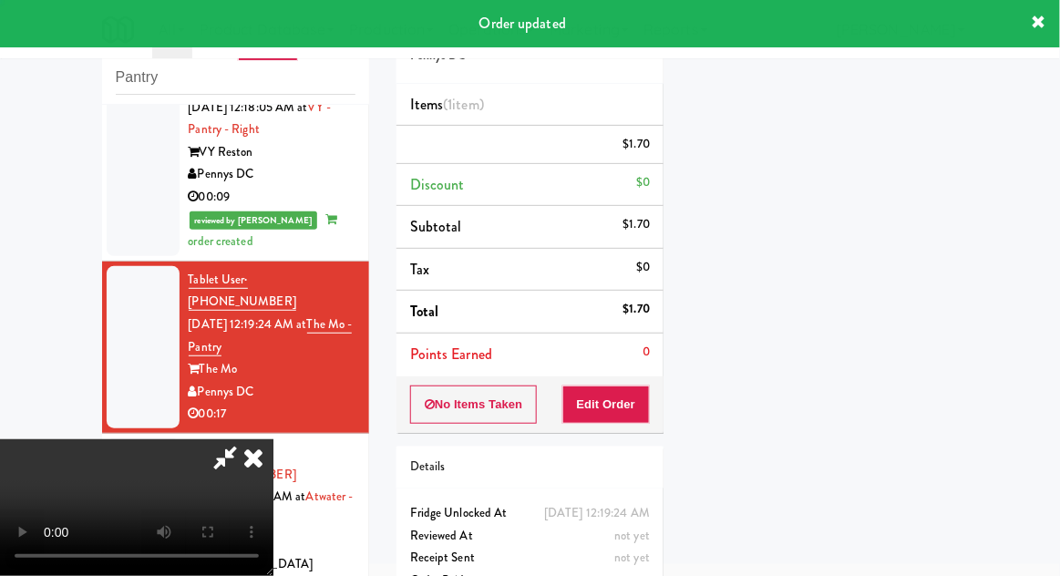
scroll to position [0, 0]
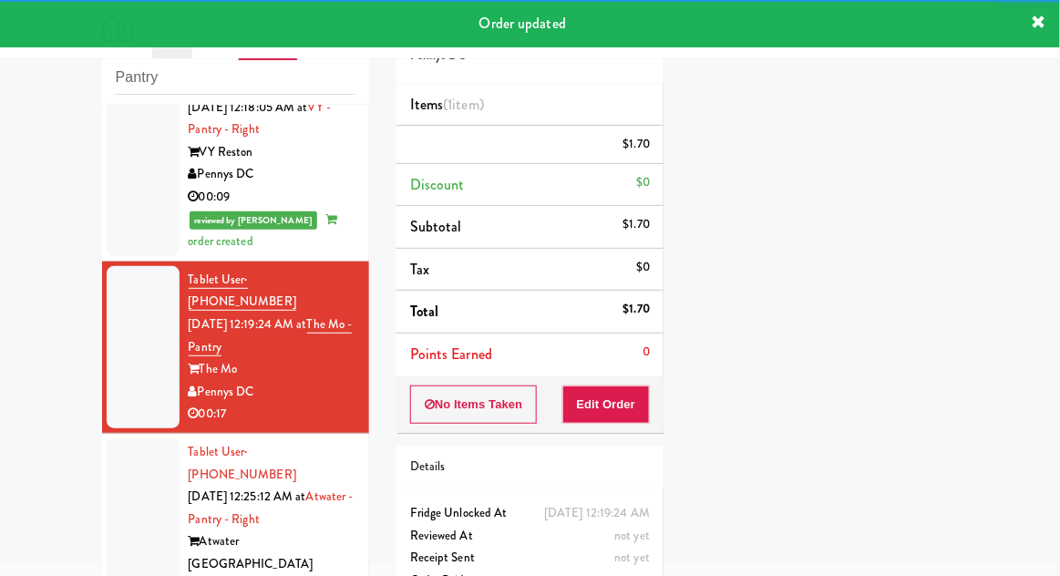
click at [110, 439] on div at bounding box center [143, 531] width 73 height 185
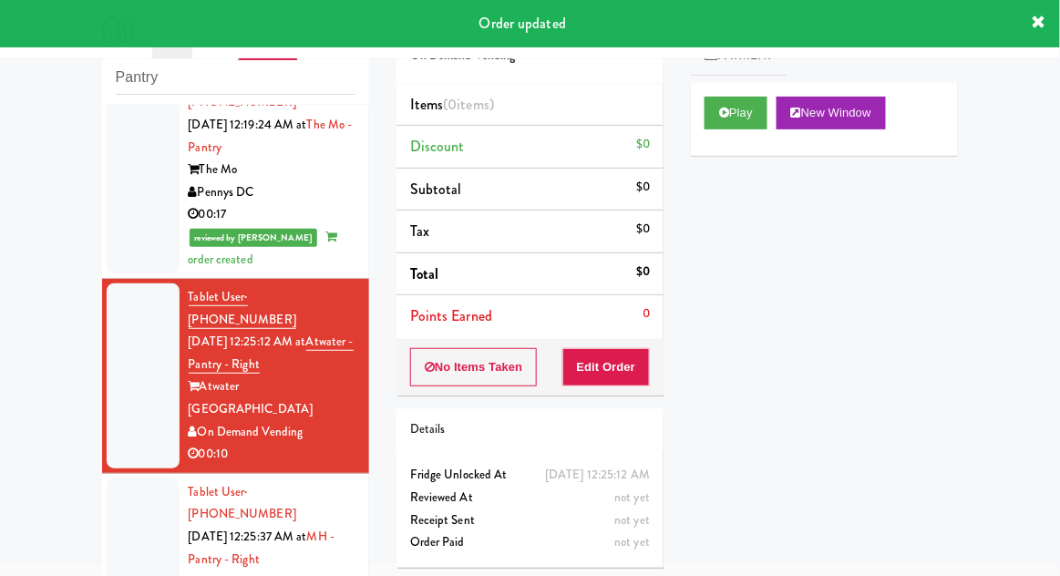
scroll to position [1389, 0]
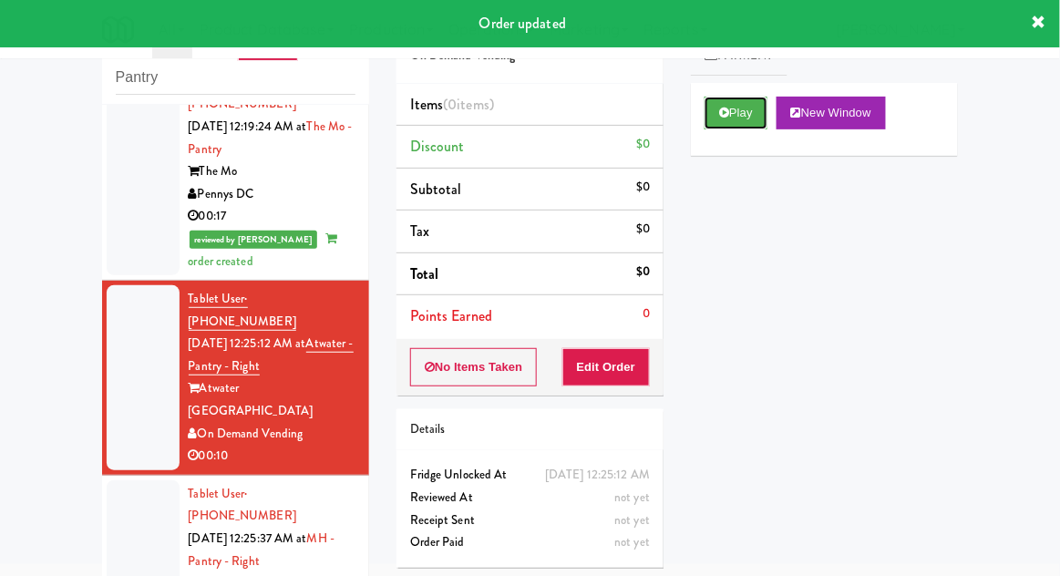
click at [735, 127] on button "Play" at bounding box center [736, 113] width 63 height 33
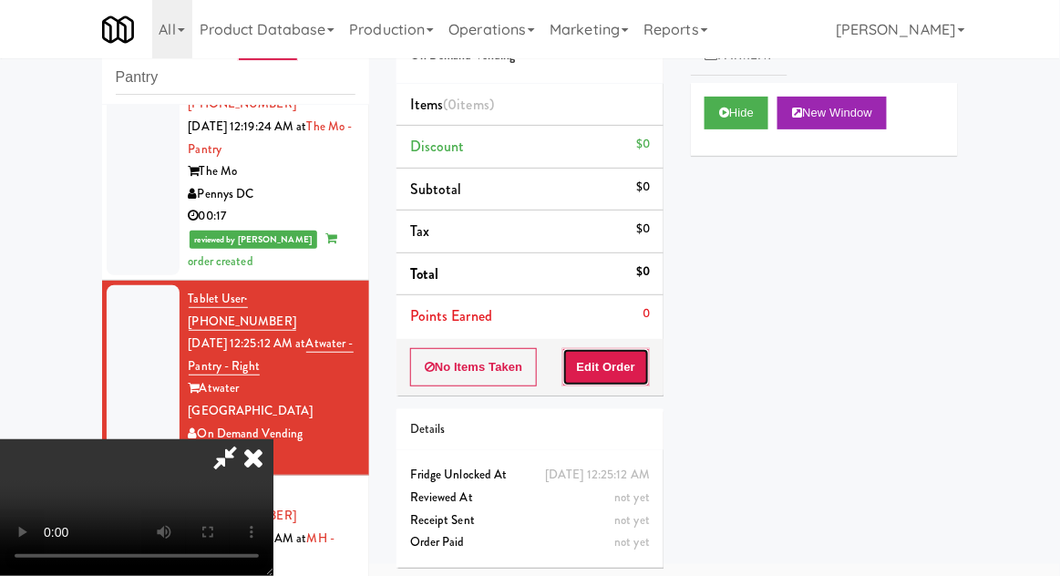
click at [630, 365] on button "Edit Order" at bounding box center [607, 367] width 88 height 38
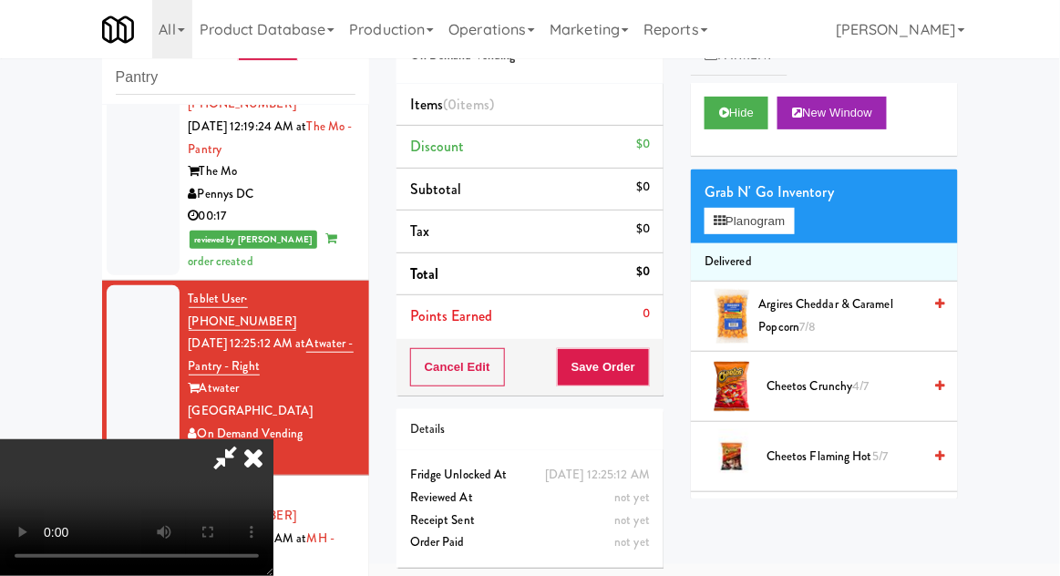
click at [250, 476] on icon at bounding box center [253, 457] width 40 height 36
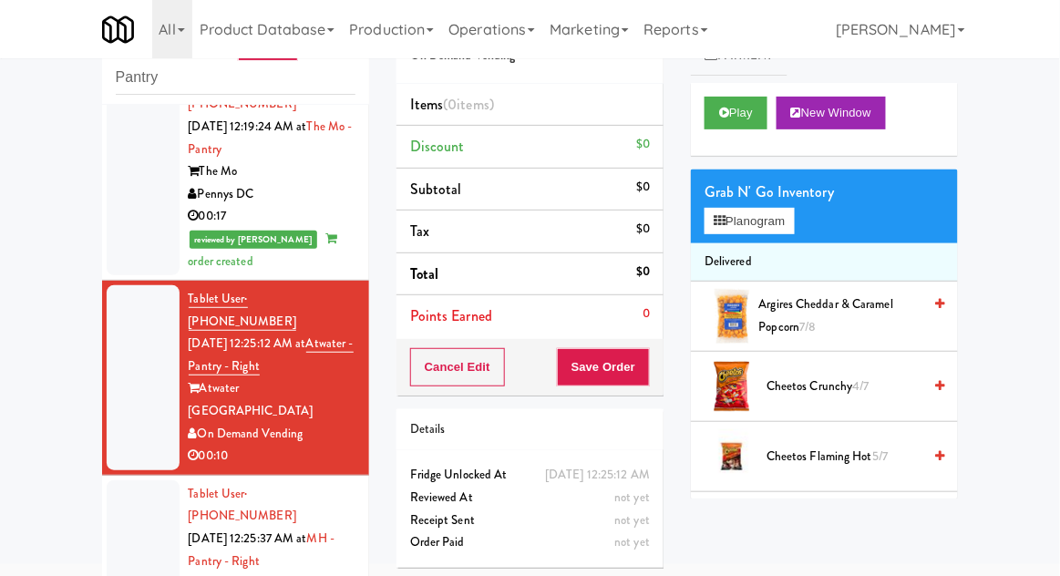
click at [142, 480] on div at bounding box center [143, 561] width 73 height 162
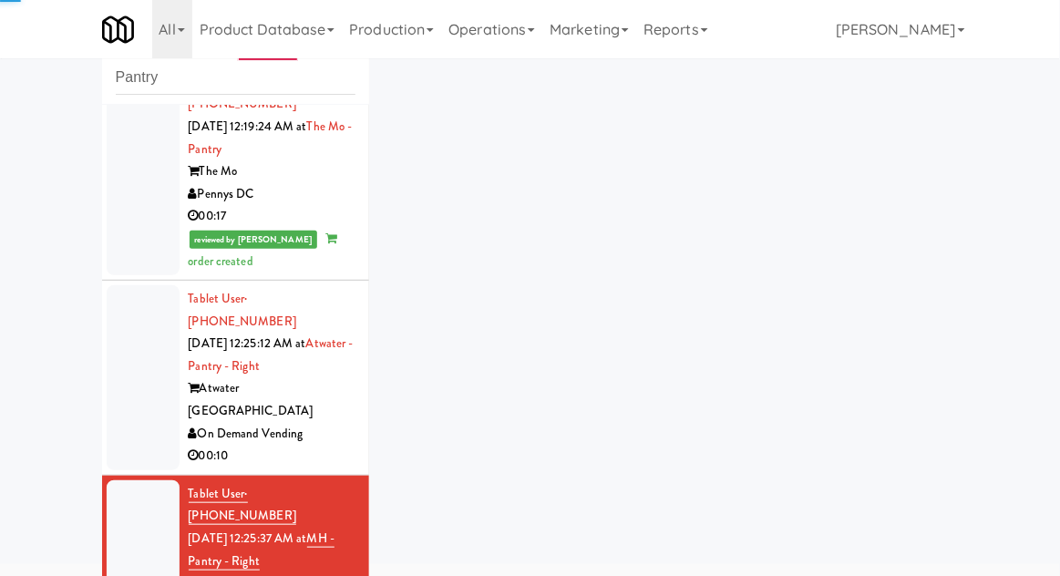
click at [126, 285] on div at bounding box center [143, 377] width 73 height 185
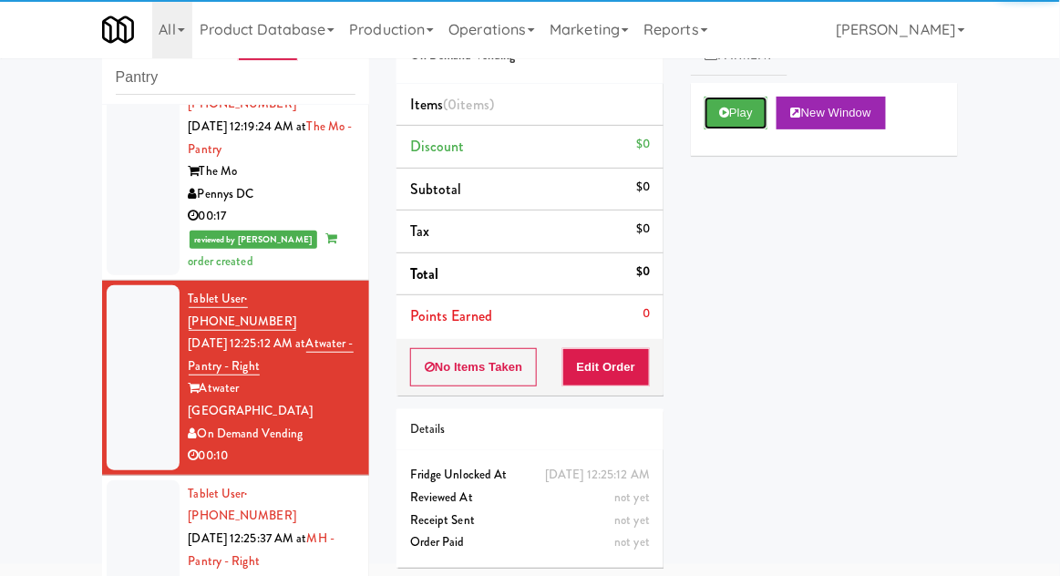
click at [751, 125] on button "Play" at bounding box center [736, 113] width 63 height 33
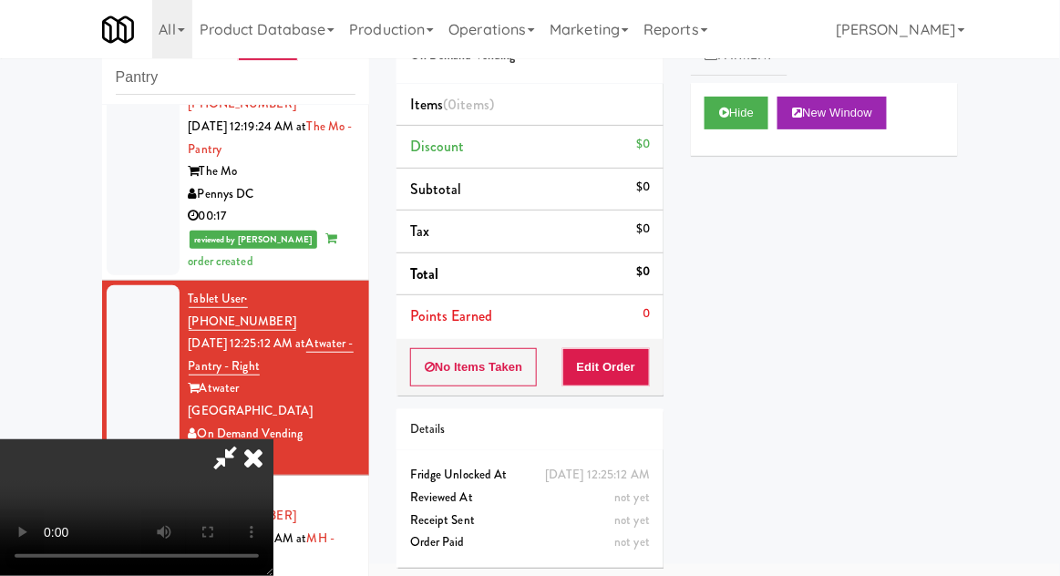
click at [133, 480] on div at bounding box center [143, 561] width 73 height 162
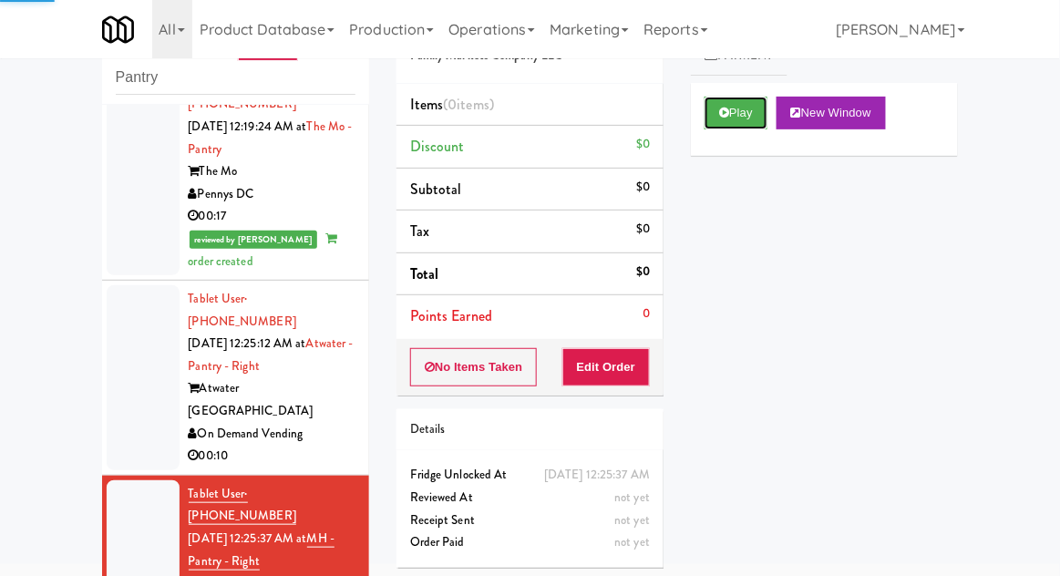
click at [758, 128] on button "Play" at bounding box center [736, 113] width 63 height 33
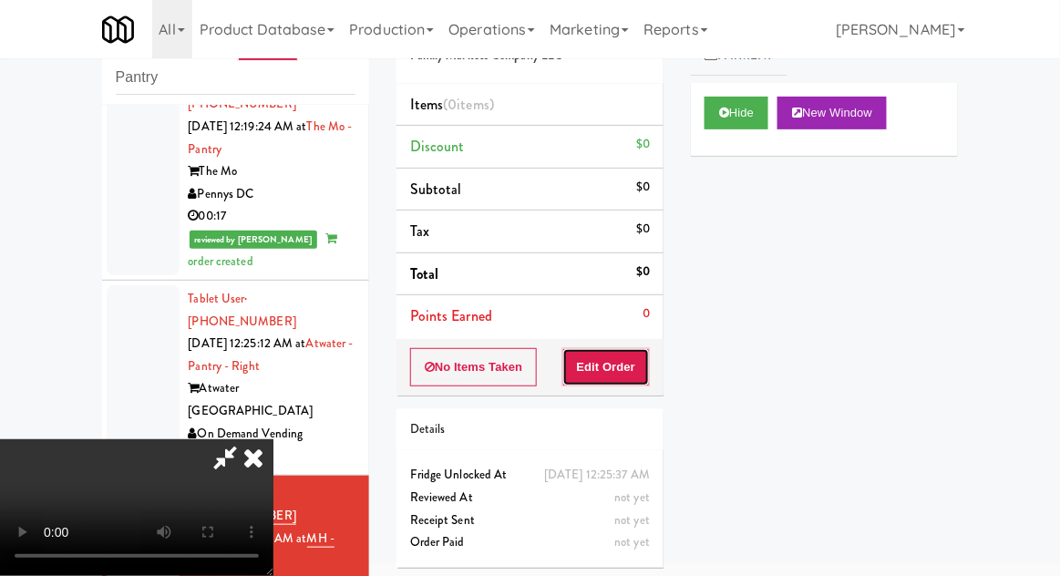
click at [648, 363] on button "Edit Order" at bounding box center [607, 367] width 88 height 38
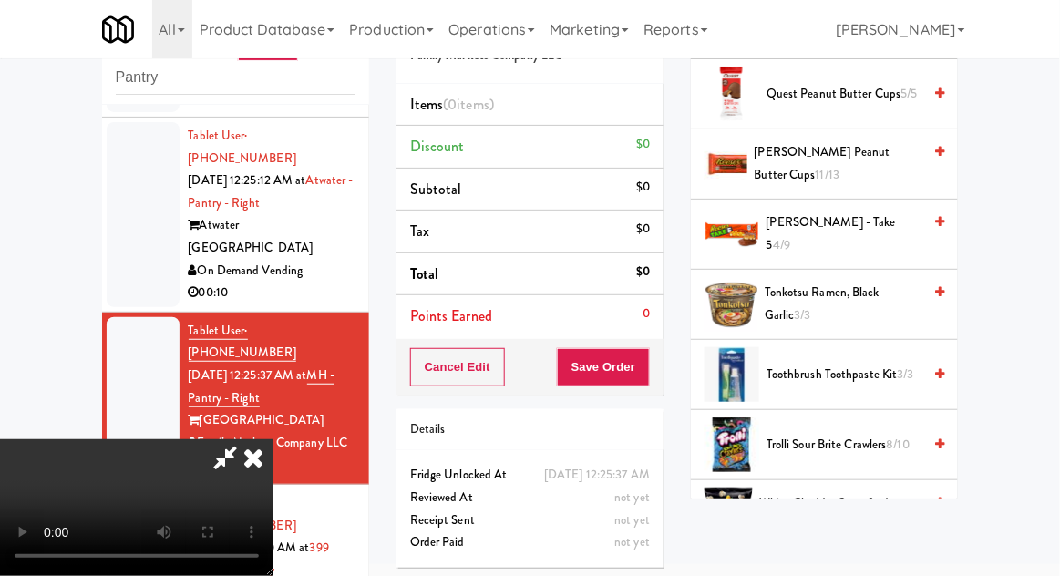
scroll to position [1639, 0]
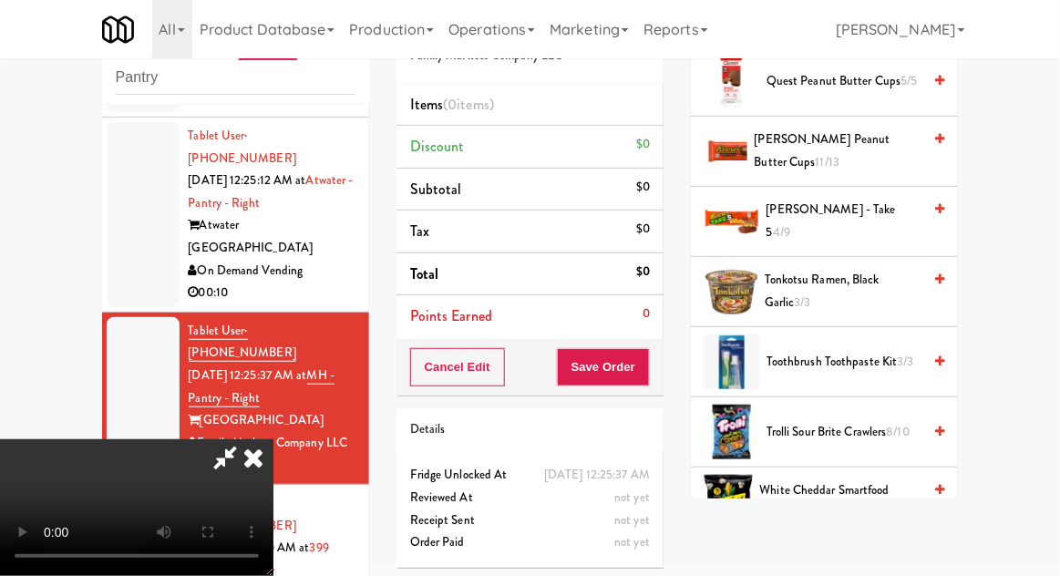
click at [852, 489] on span "White Cheddar Smartfood Popcorn 5/7" at bounding box center [841, 502] width 162 height 45
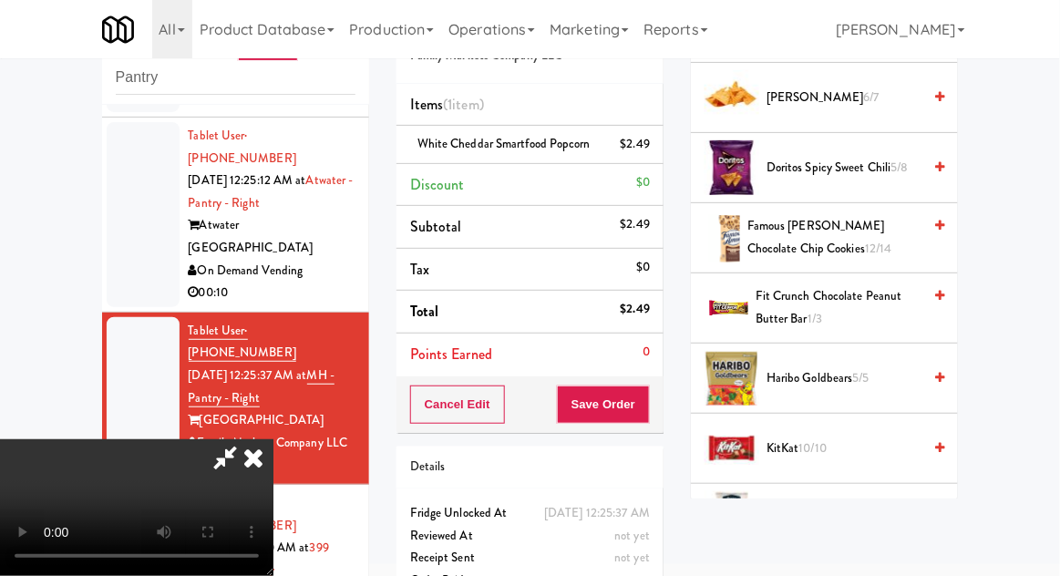
scroll to position [629, 0]
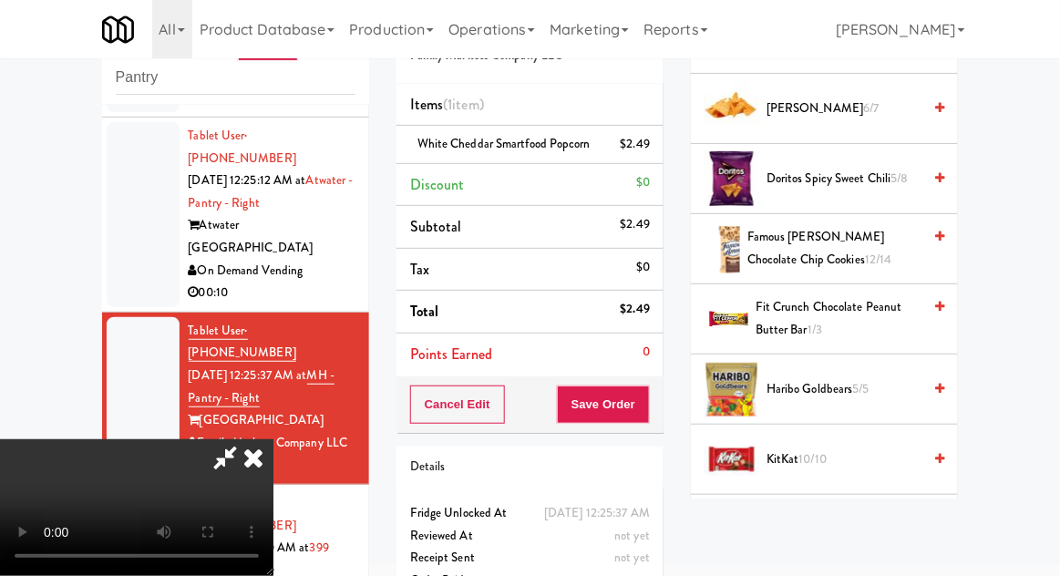
click at [874, 389] on span "Haribo Goldbears 5/5" at bounding box center [844, 389] width 155 height 23
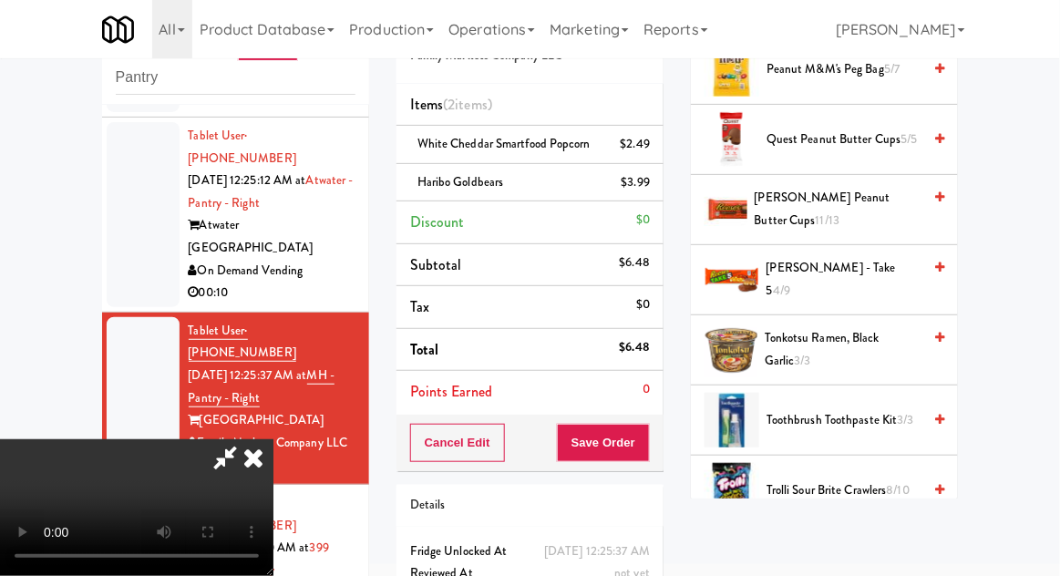
scroll to position [1585, 0]
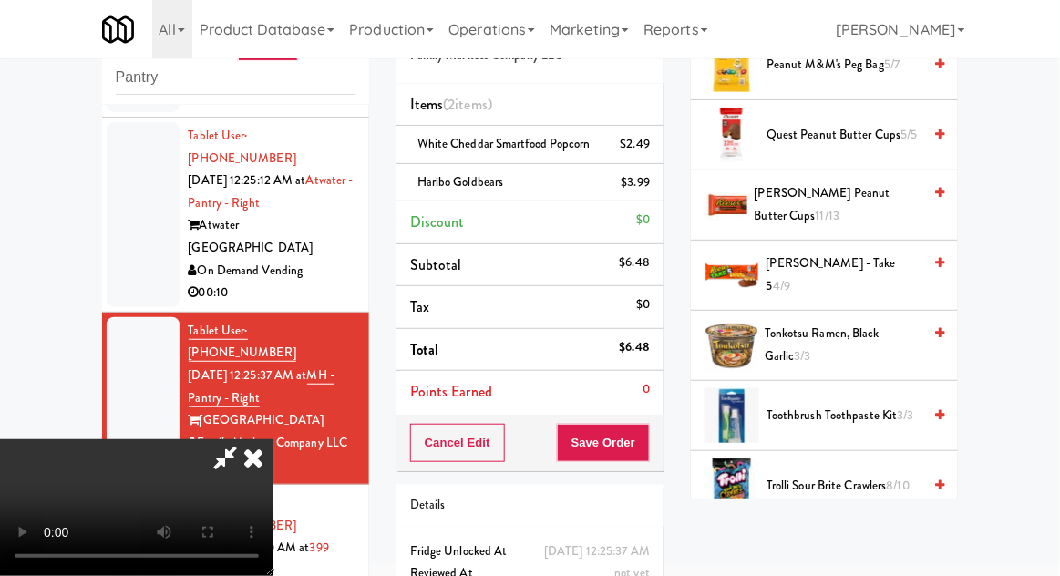
click at [878, 475] on span "Trolli Sour Brite Crawlers 8/10" at bounding box center [844, 486] width 155 height 23
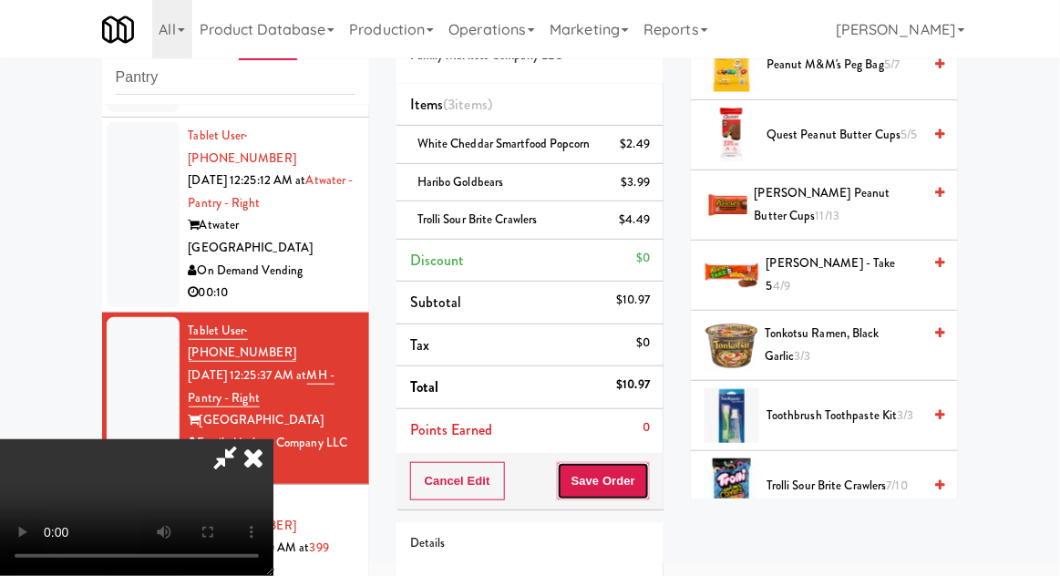
click at [644, 487] on button "Save Order" at bounding box center [603, 481] width 93 height 38
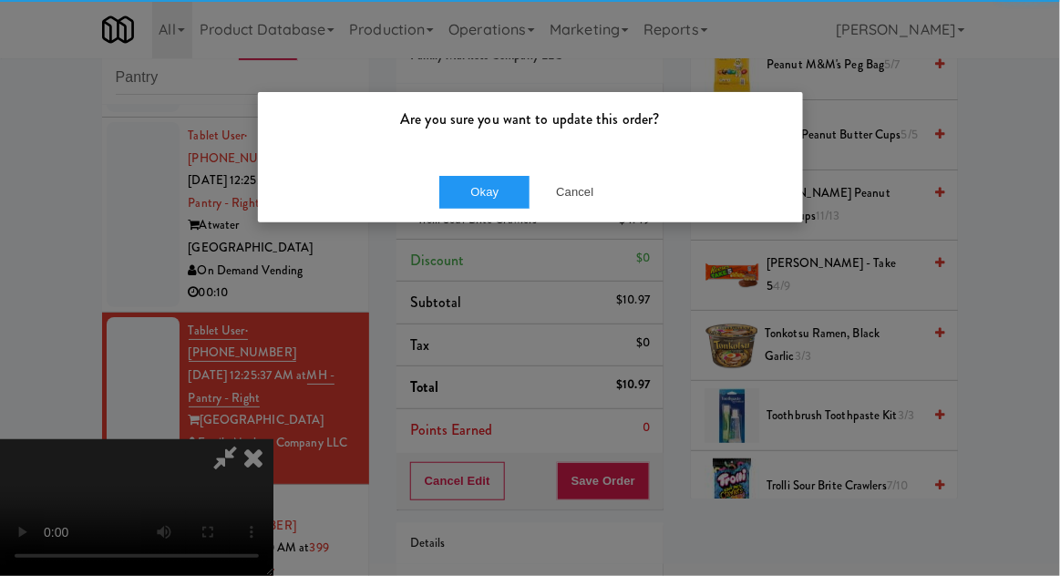
click at [452, 217] on div "Okay Cancel" at bounding box center [530, 191] width 545 height 61
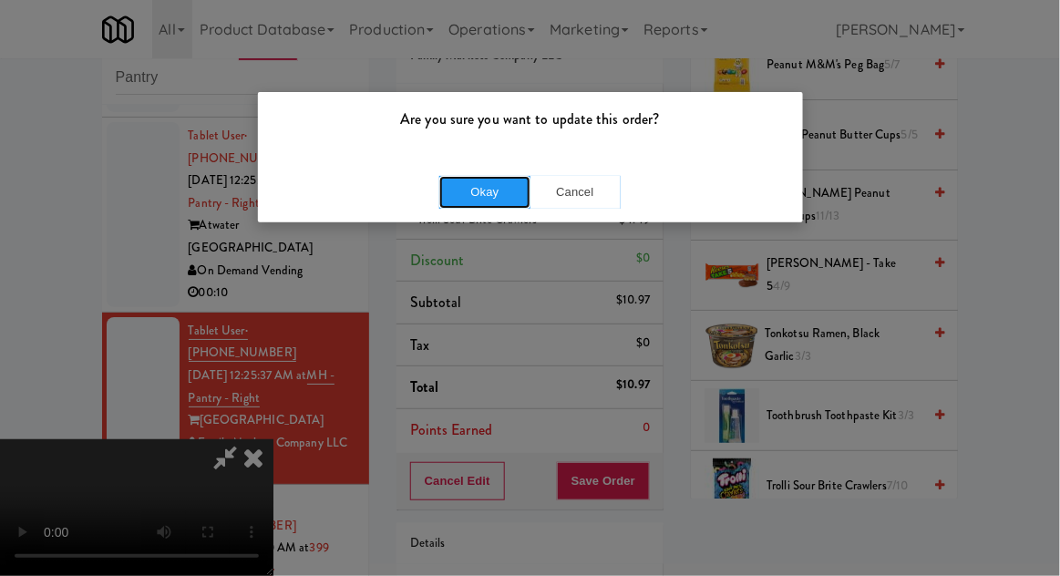
click at [455, 199] on button "Okay" at bounding box center [484, 192] width 91 height 33
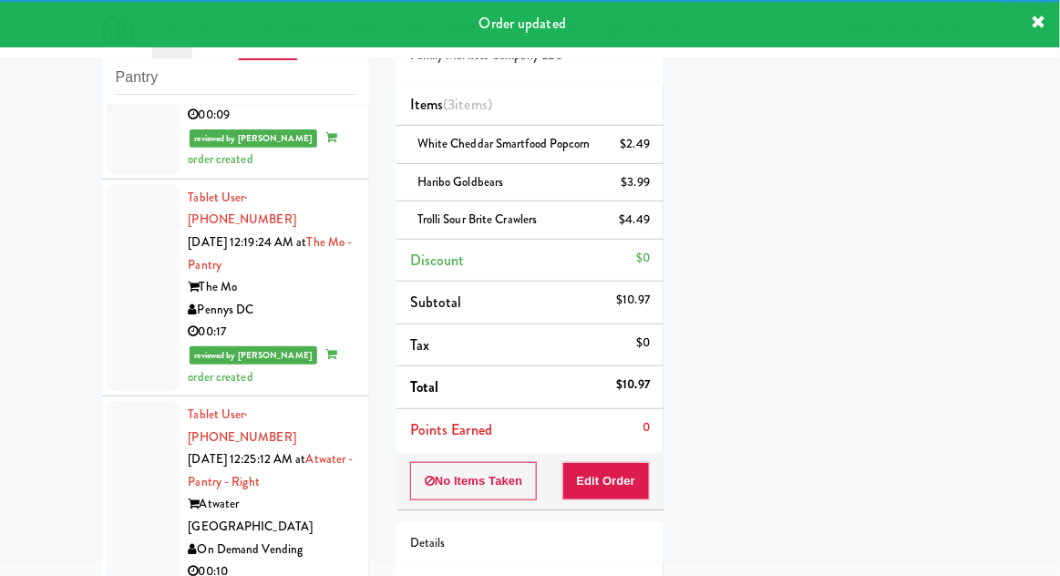
scroll to position [1249, 0]
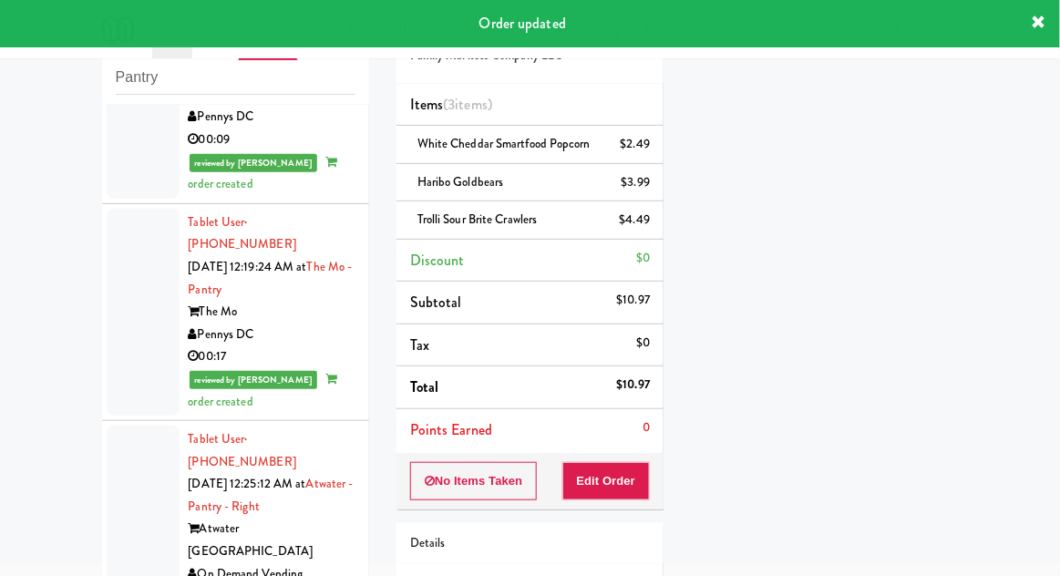
click at [148, 426] on div at bounding box center [143, 518] width 73 height 185
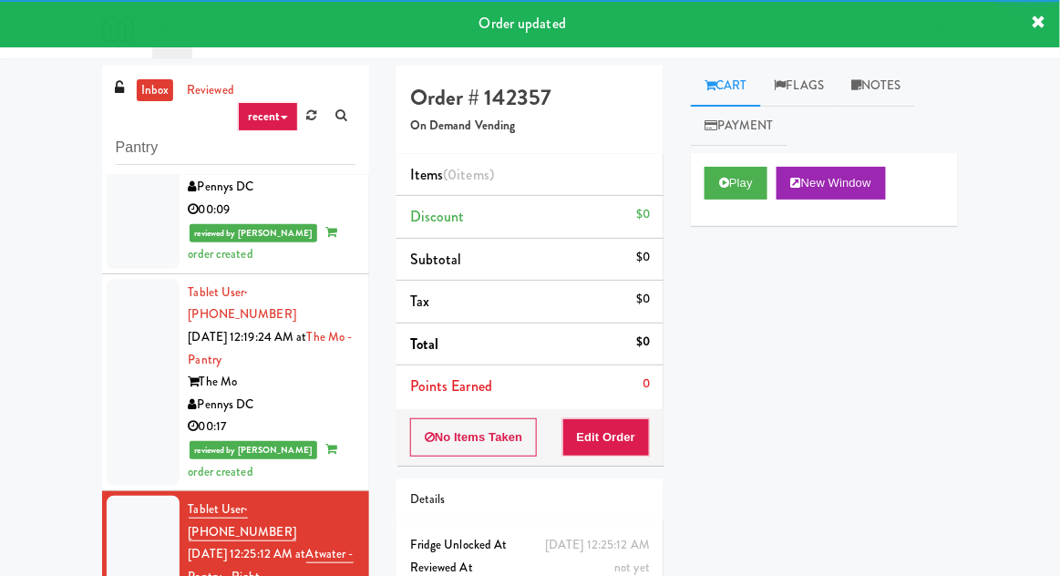
click at [836, 90] on link "Flags" at bounding box center [799, 86] width 77 height 41
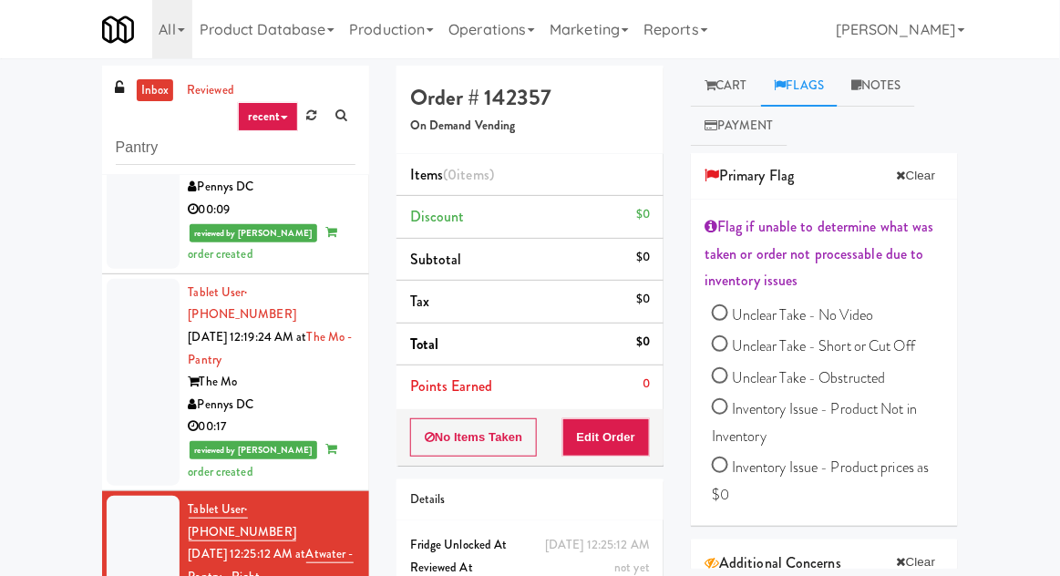
click at [855, 315] on span "Unclear Take - No Video" at bounding box center [802, 315] width 141 height 21
click at [728, 315] on input "Unclear Take - No Video" at bounding box center [720, 315] width 16 height 16
radio input "true"
click at [875, 351] on span "Unclear Take - Short or Cut Off" at bounding box center [823, 346] width 183 height 21
click at [728, 351] on input "Unclear Take - Short or Cut Off" at bounding box center [720, 346] width 16 height 16
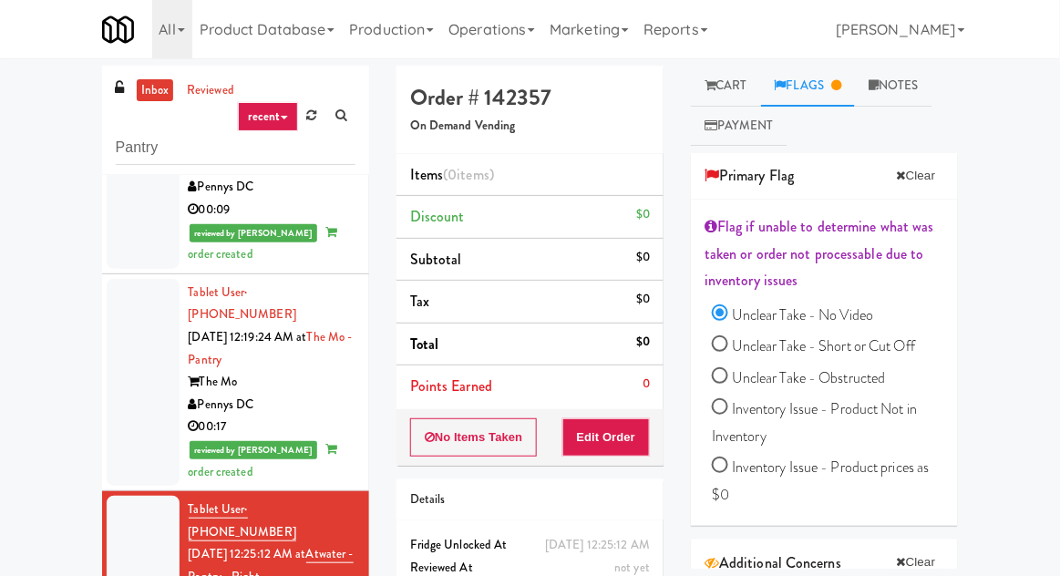
radio input "true"
click at [859, 312] on span "Unclear Take - No Video" at bounding box center [802, 315] width 141 height 21
click at [728, 312] on input "Unclear Take - No Video" at bounding box center [720, 315] width 16 height 16
radio input "true"
radio input "false"
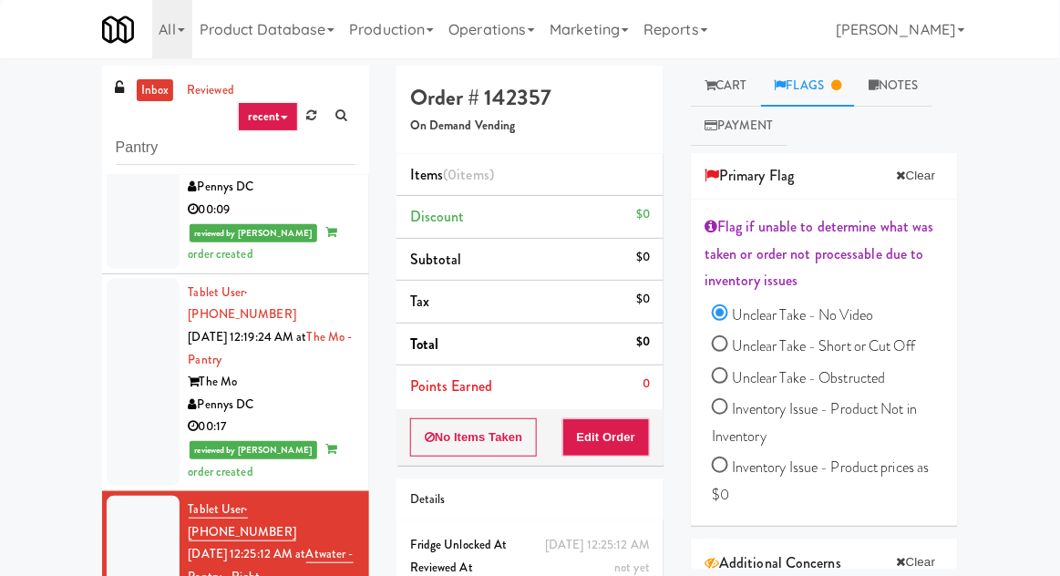
radio input "false"
radio input "true"
click at [854, 315] on span "Unclear Take - No Video" at bounding box center [802, 315] width 141 height 21
click at [728, 315] on input "Unclear Take - No Video" at bounding box center [720, 315] width 16 height 16
radio input "true"
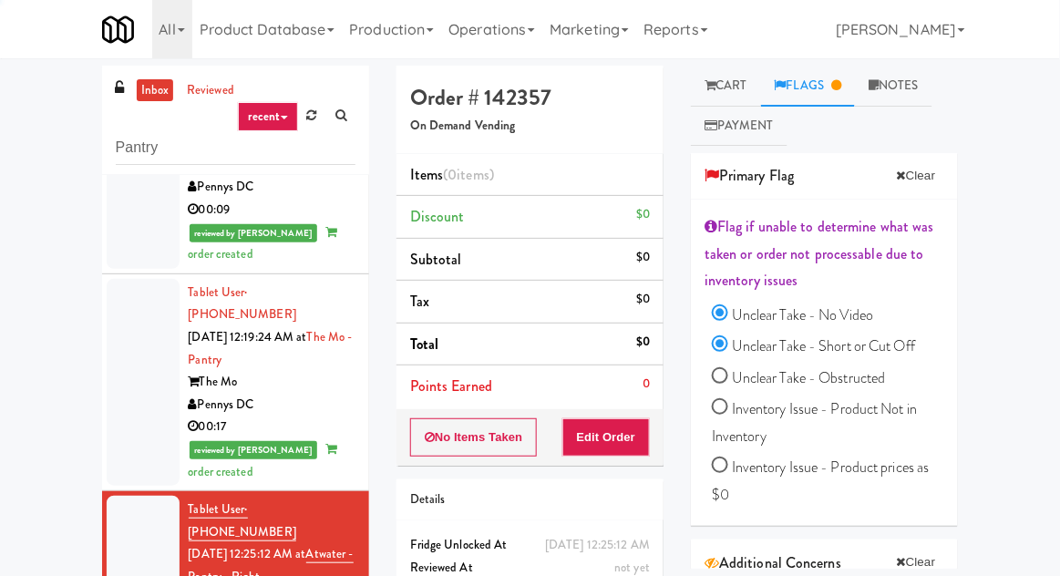
radio input "false"
click at [904, 81] on link "Notes" at bounding box center [893, 86] width 77 height 41
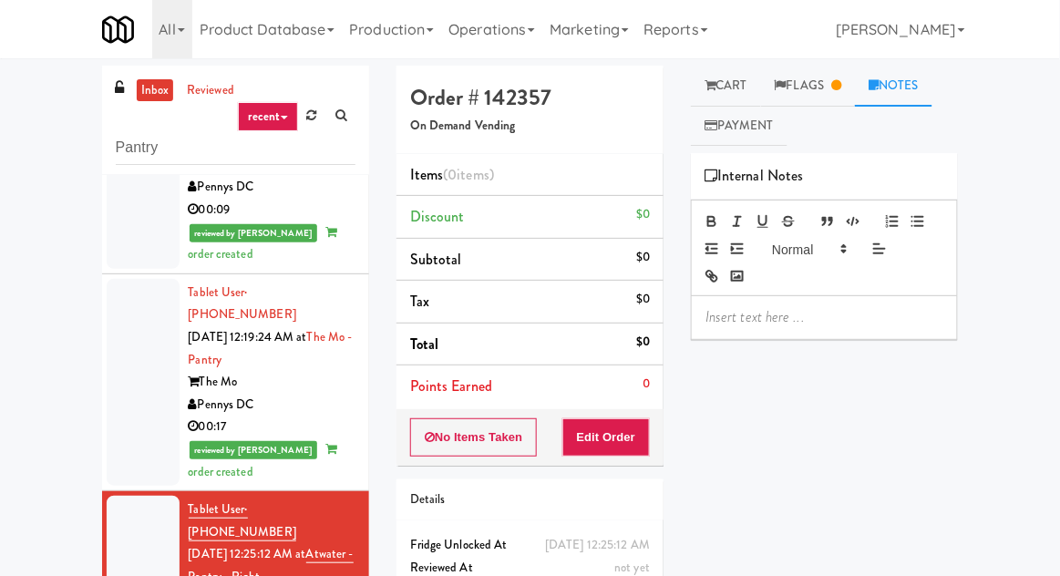
click at [792, 313] on p at bounding box center [825, 317] width 238 height 20
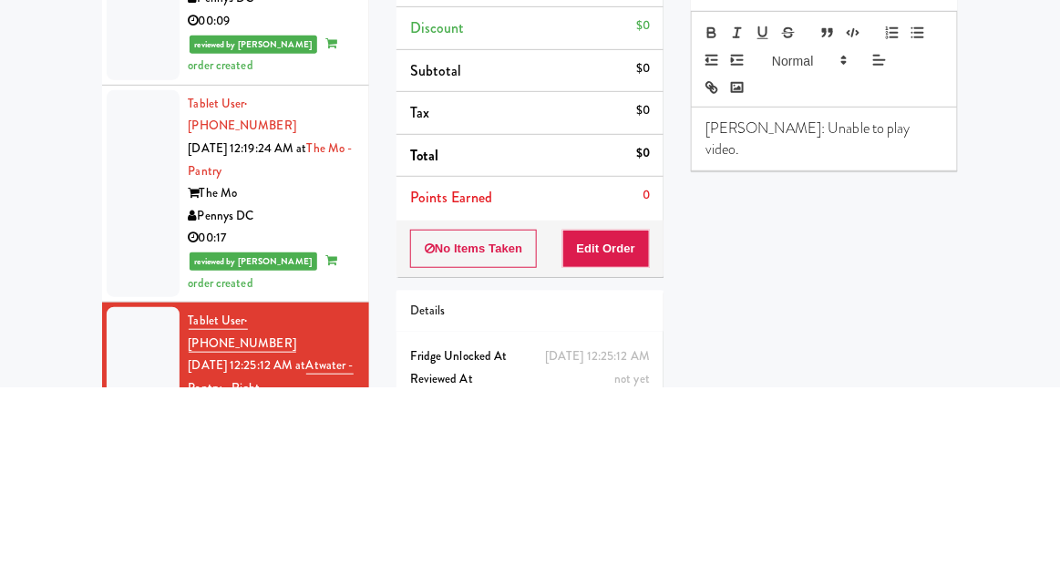
click at [1028, 358] on div "inbox reviewed recent all unclear take inventory issue suspicious failed recent…" at bounding box center [530, 401] width 1060 height 670
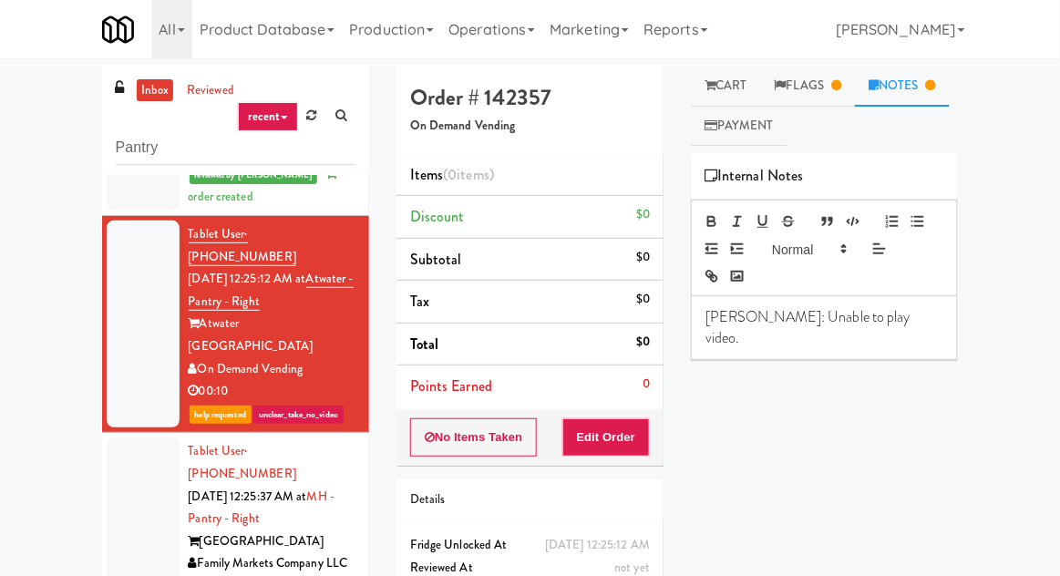
scroll to position [1548, 0]
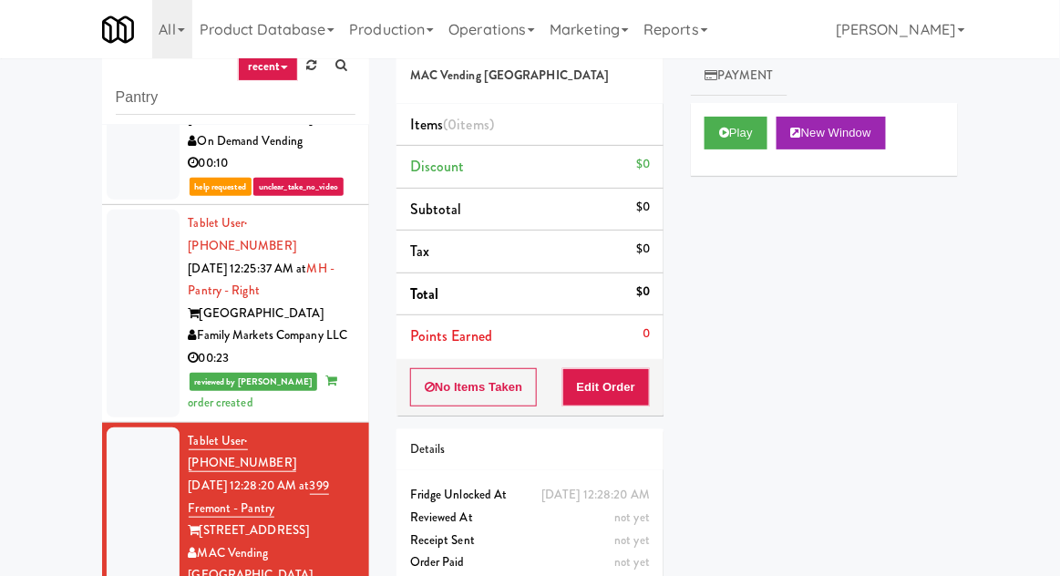
scroll to position [70, 0]
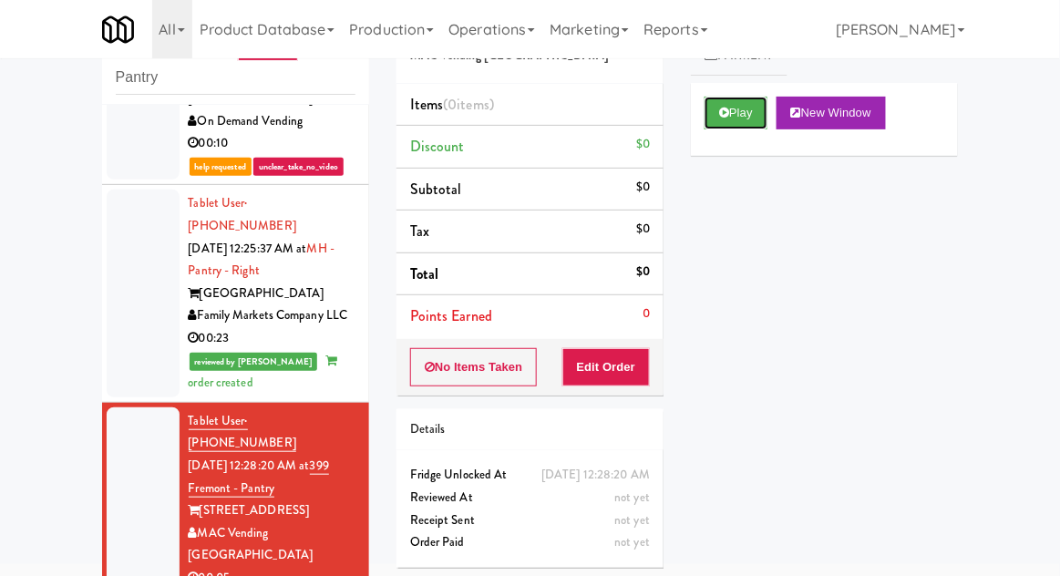
click at [744, 117] on button "Play" at bounding box center [736, 113] width 63 height 33
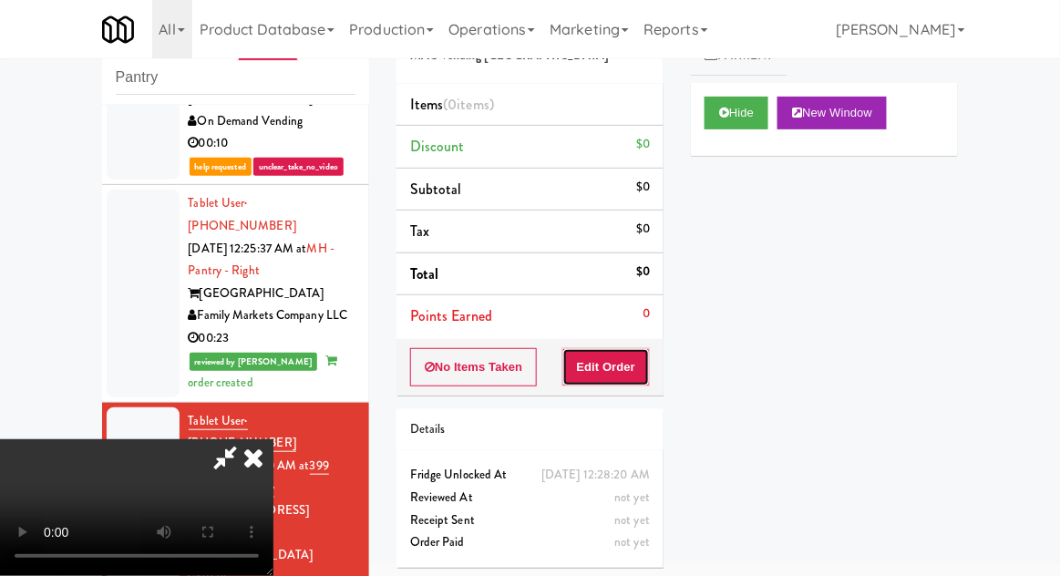
click at [629, 373] on button "Edit Order" at bounding box center [607, 367] width 88 height 38
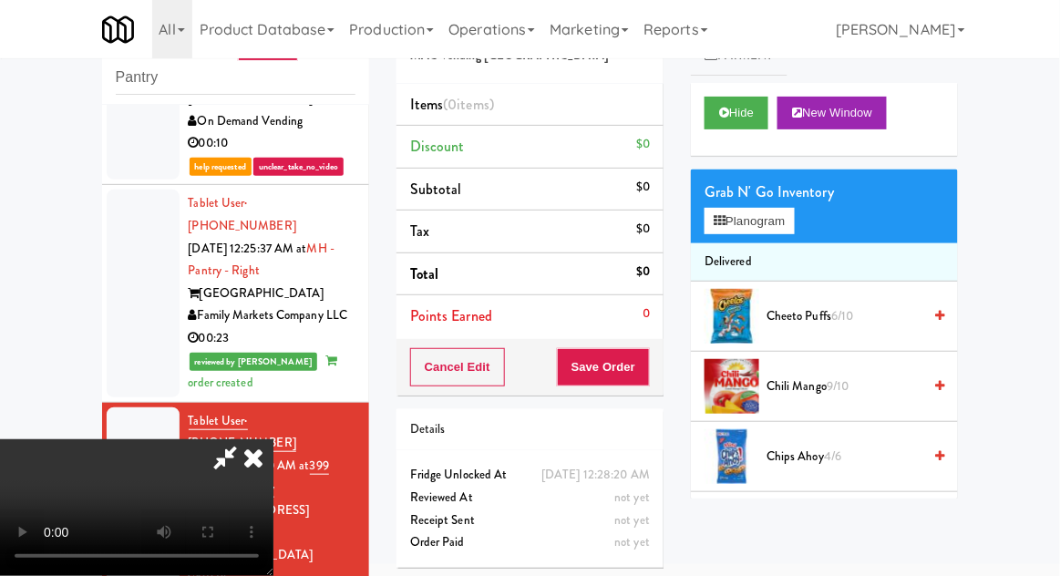
scroll to position [0, 0]
click at [767, 226] on button "Planogram" at bounding box center [749, 221] width 89 height 27
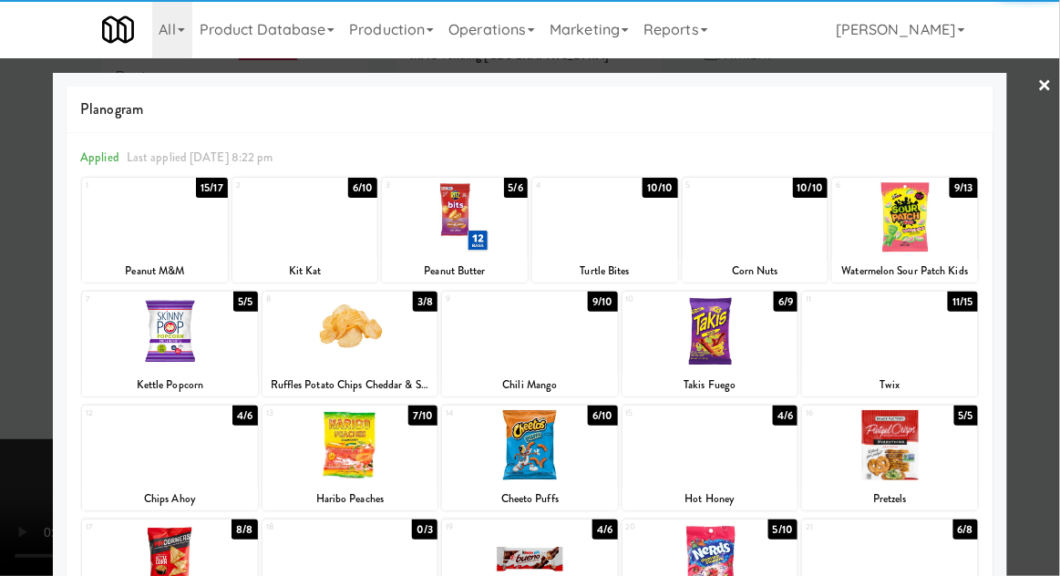
click at [930, 230] on div at bounding box center [905, 217] width 146 height 70
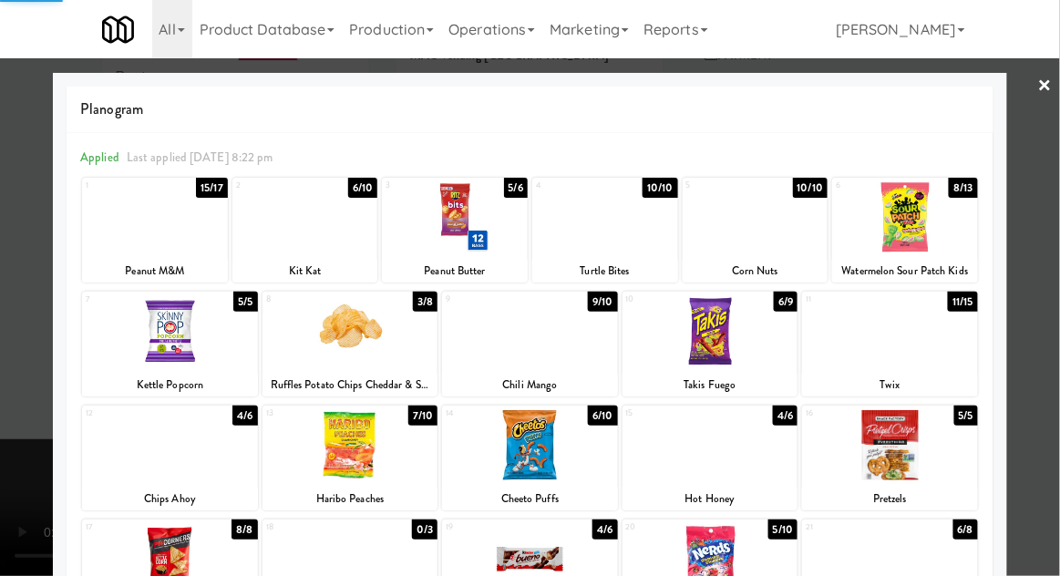
click at [1051, 222] on div at bounding box center [530, 288] width 1060 height 576
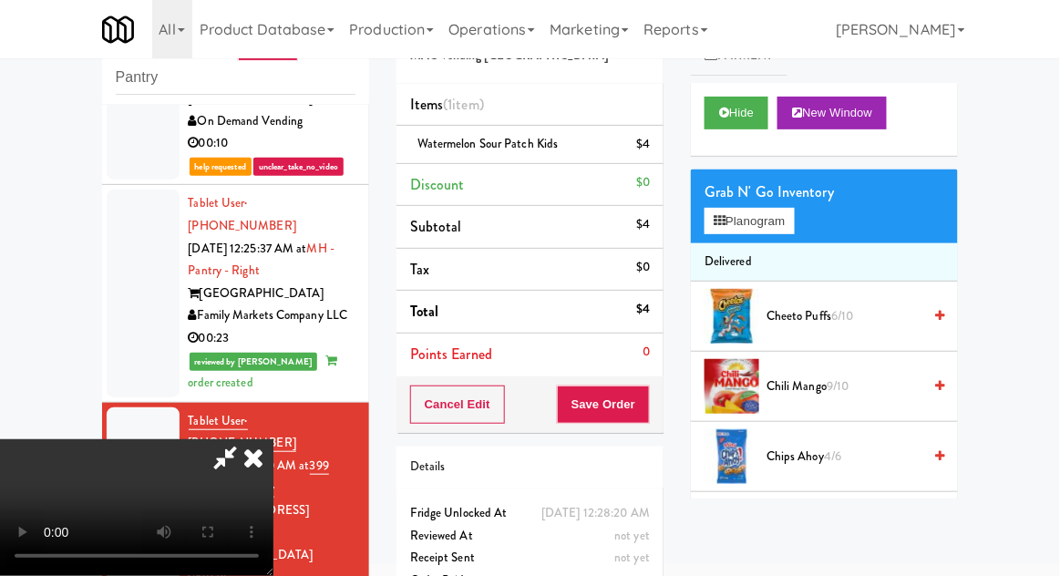
scroll to position [67, 0]
click at [647, 415] on button "Save Order" at bounding box center [603, 405] width 93 height 38
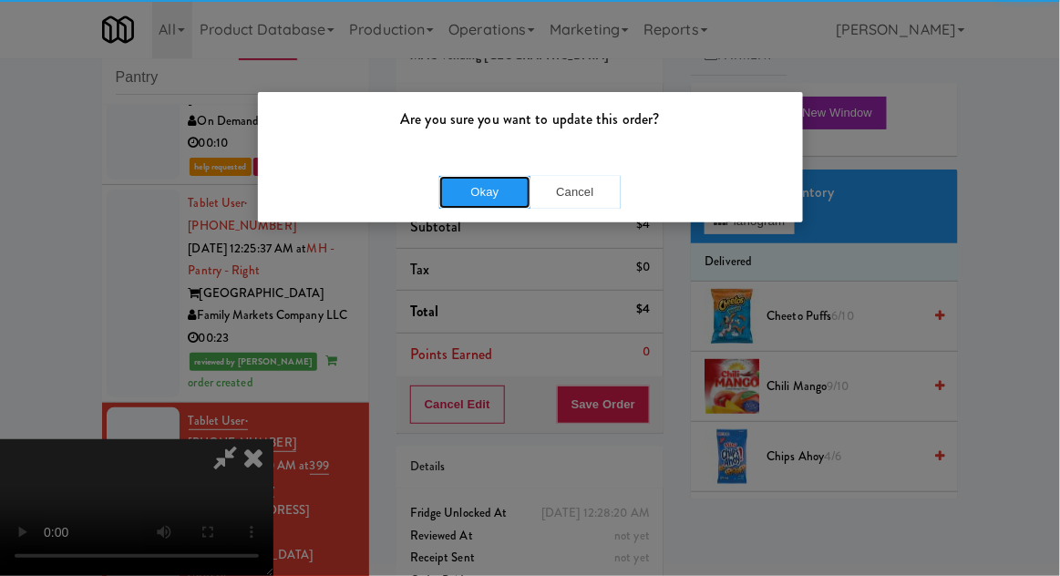
click at [449, 192] on button "Okay" at bounding box center [484, 192] width 91 height 33
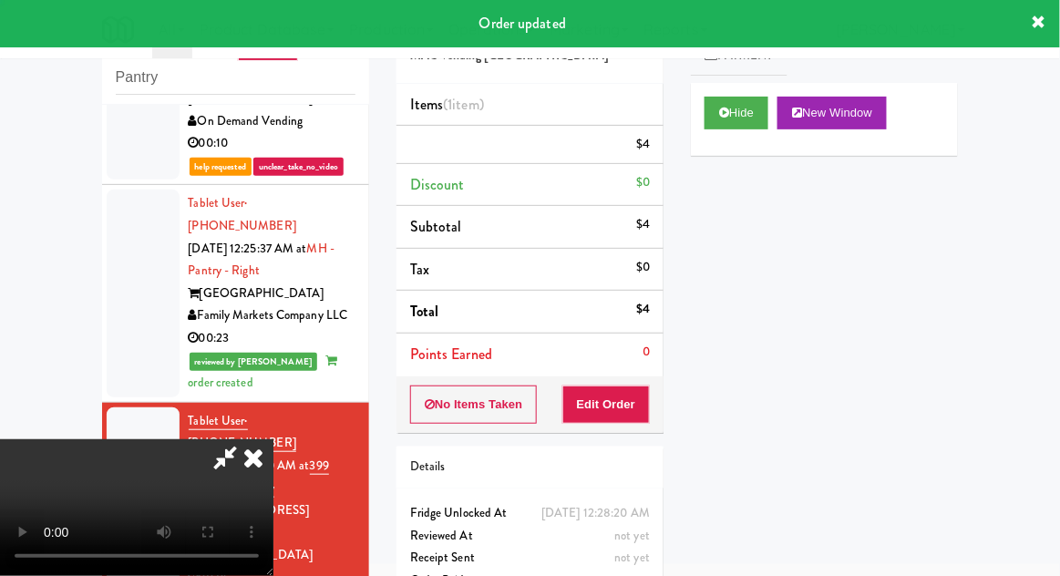
scroll to position [0, 0]
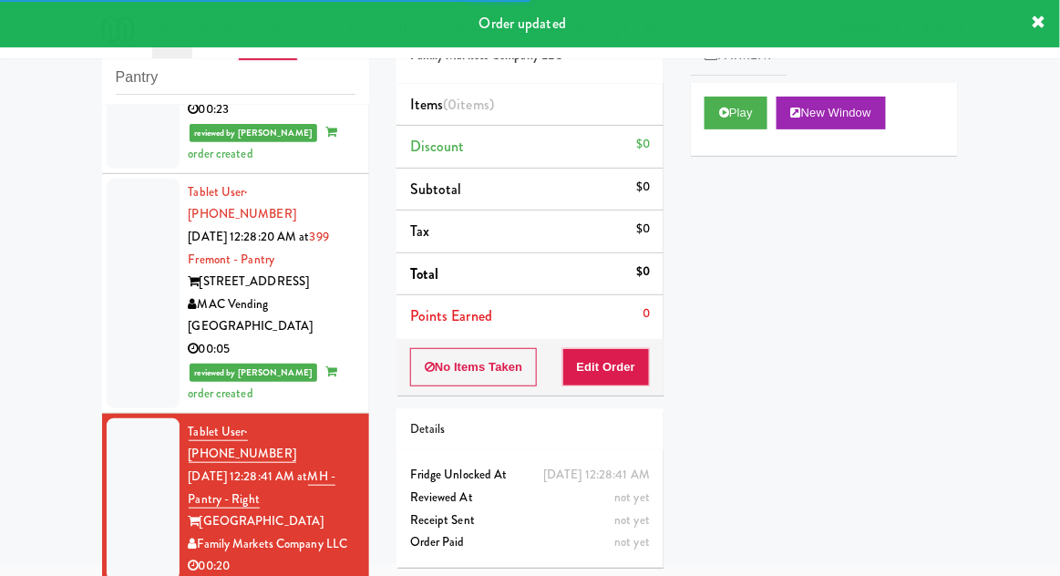
scroll to position [1934, 0]
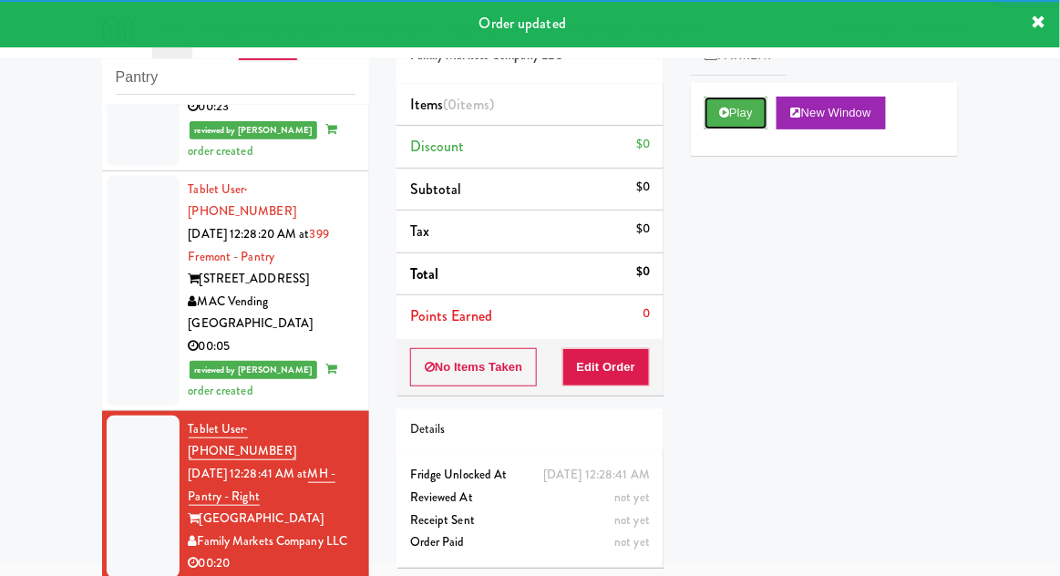
click at [753, 124] on button "Play" at bounding box center [736, 113] width 63 height 33
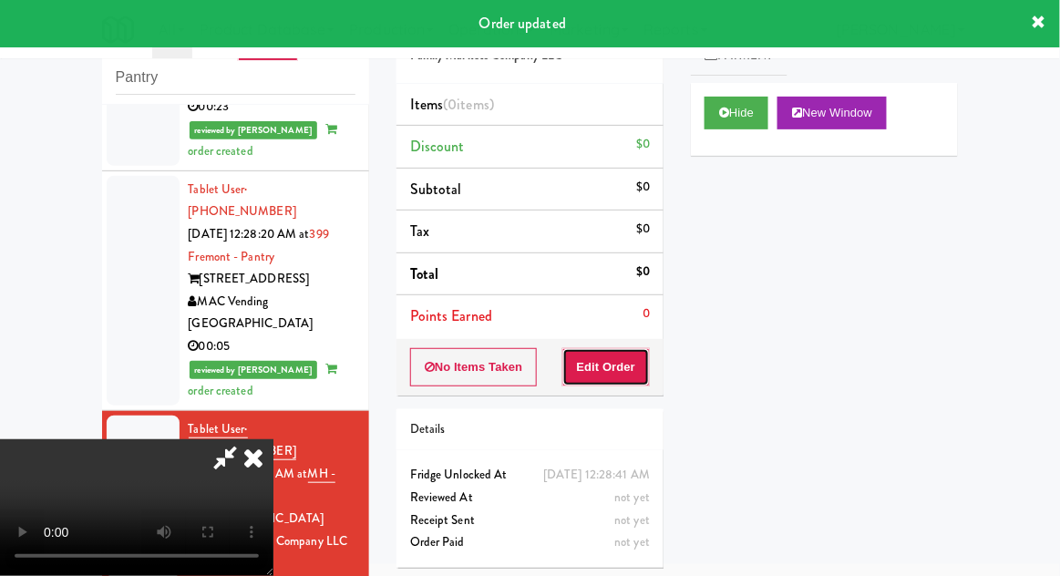
click at [622, 357] on button "Edit Order" at bounding box center [607, 367] width 88 height 38
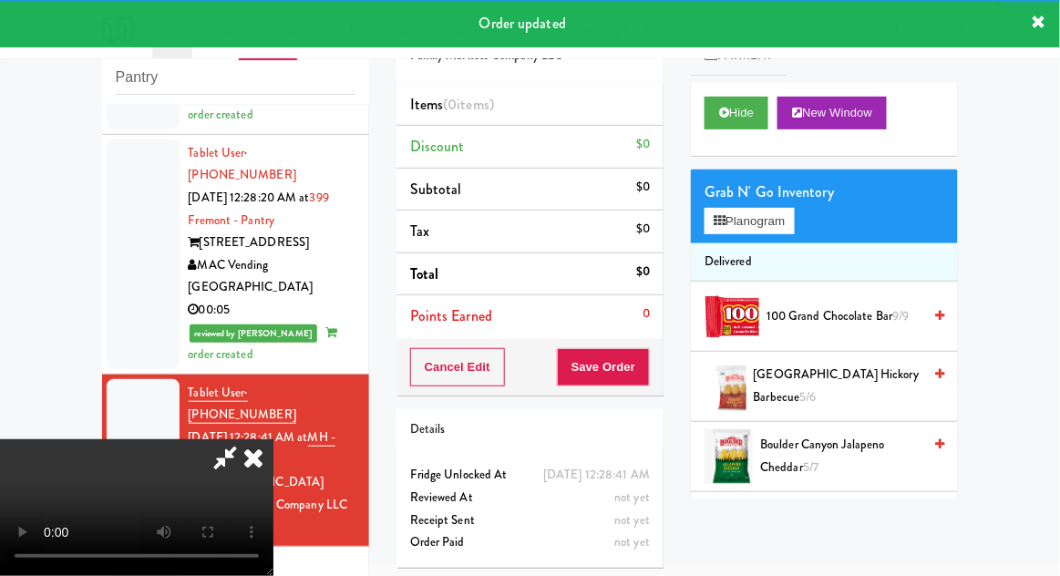
scroll to position [1970, 0]
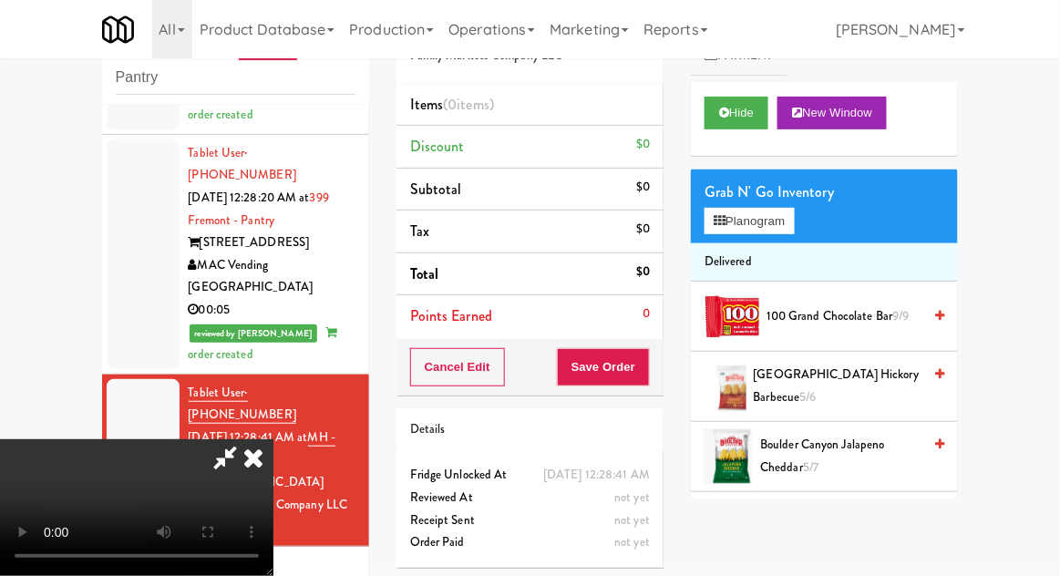
click at [844, 391] on span "[GEOGRAPHIC_DATA] Hickory Barbecue 5/6" at bounding box center [838, 386] width 169 height 45
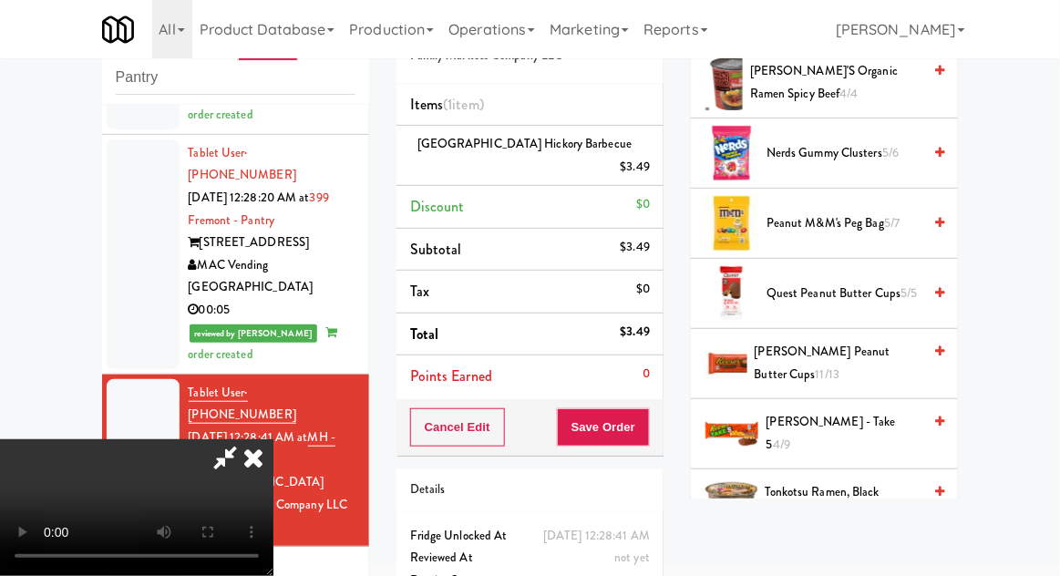
scroll to position [1440, 0]
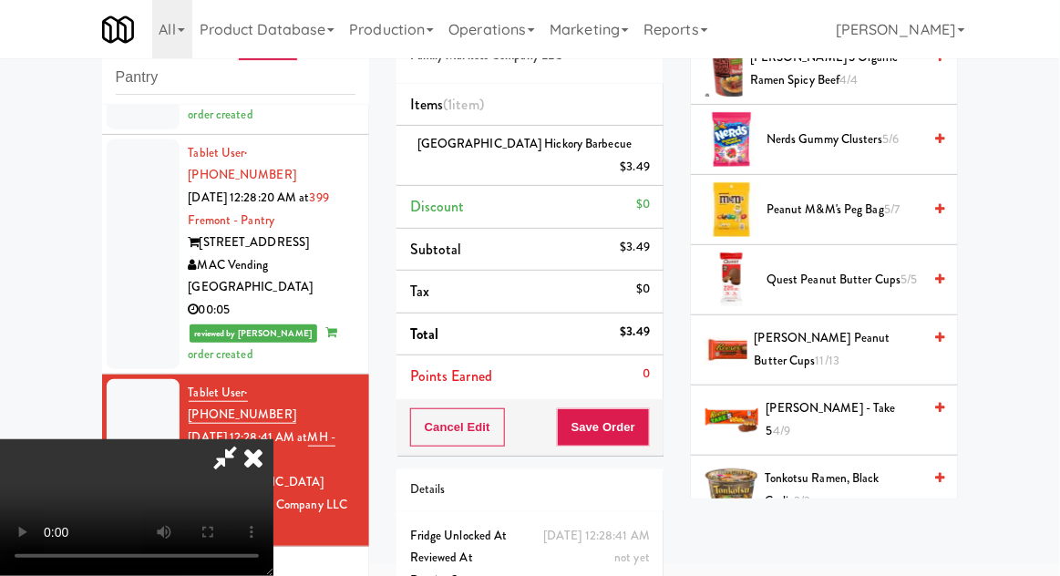
click at [790, 422] on span "4/9" at bounding box center [781, 430] width 17 height 17
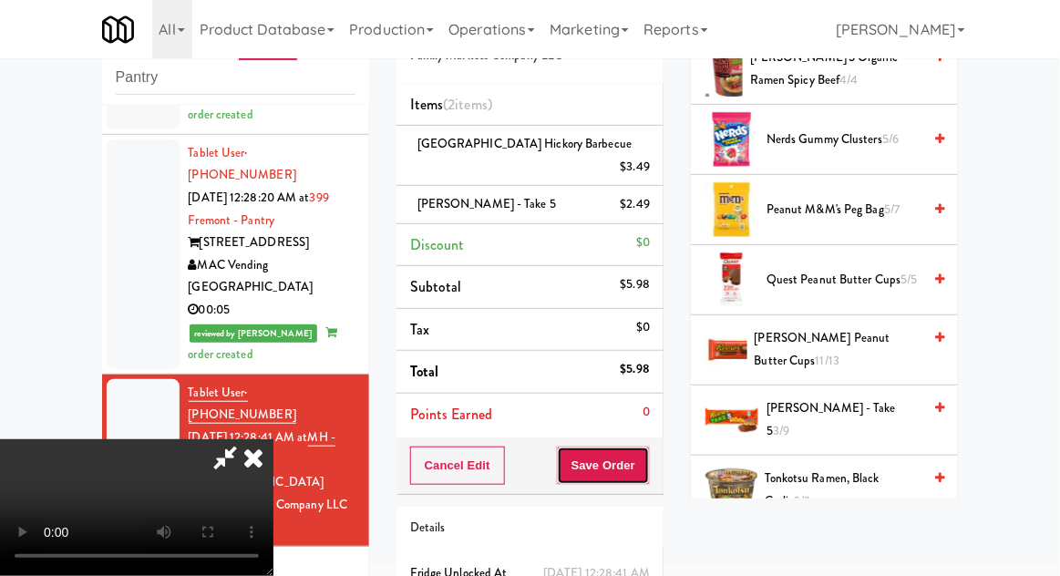
click at [646, 451] on button "Save Order" at bounding box center [603, 466] width 93 height 38
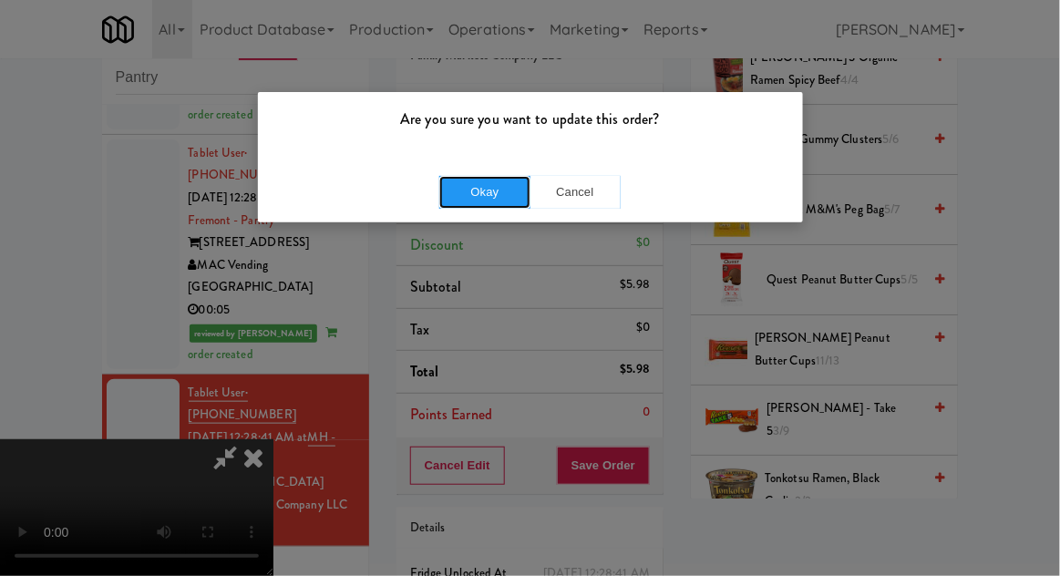
click at [446, 193] on button "Okay" at bounding box center [484, 192] width 91 height 33
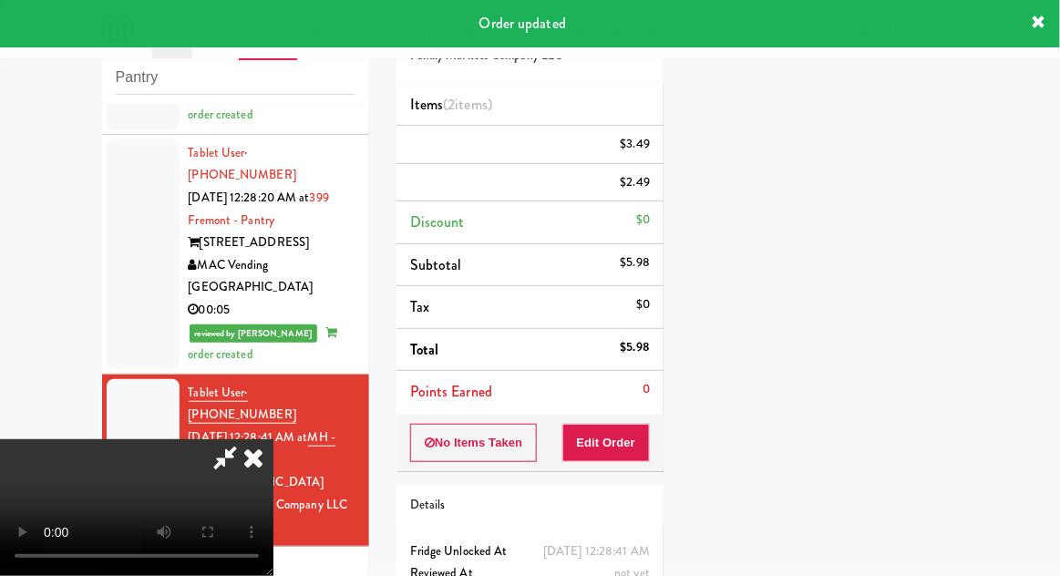
scroll to position [180, 0]
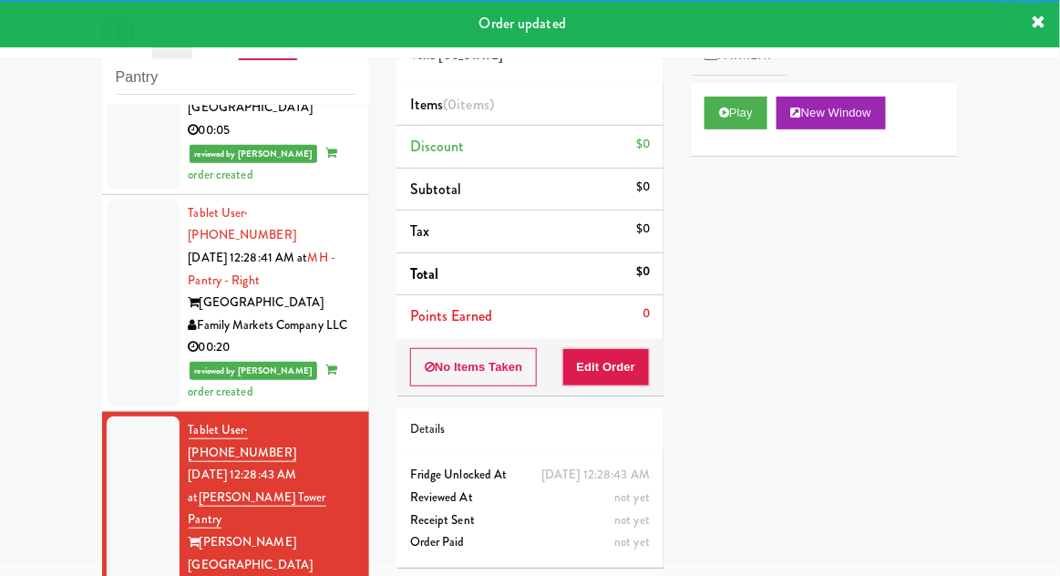
scroll to position [2153, 0]
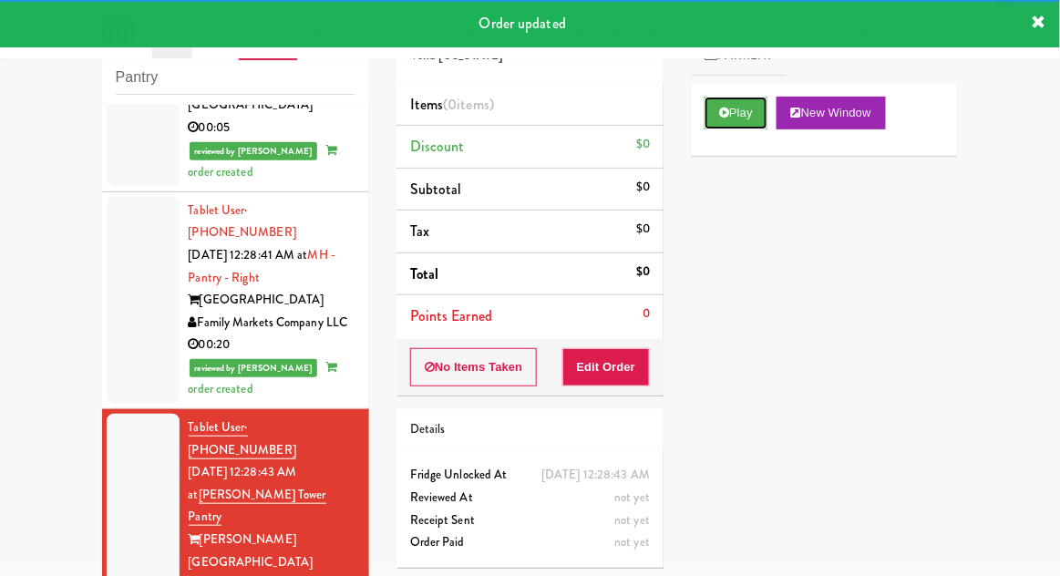
click at [730, 123] on button "Play" at bounding box center [736, 113] width 63 height 33
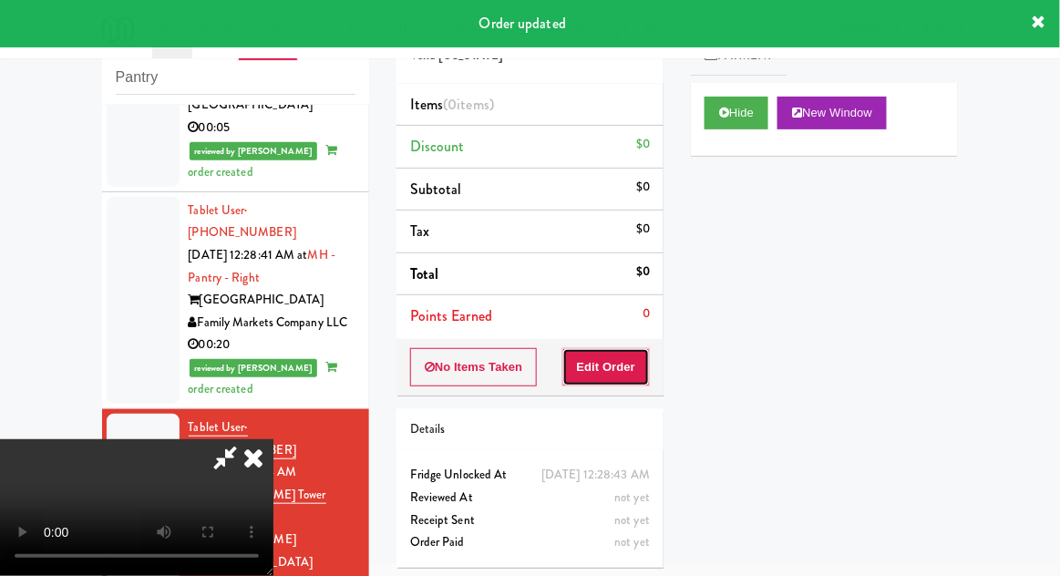
click at [633, 353] on button "Edit Order" at bounding box center [607, 367] width 88 height 38
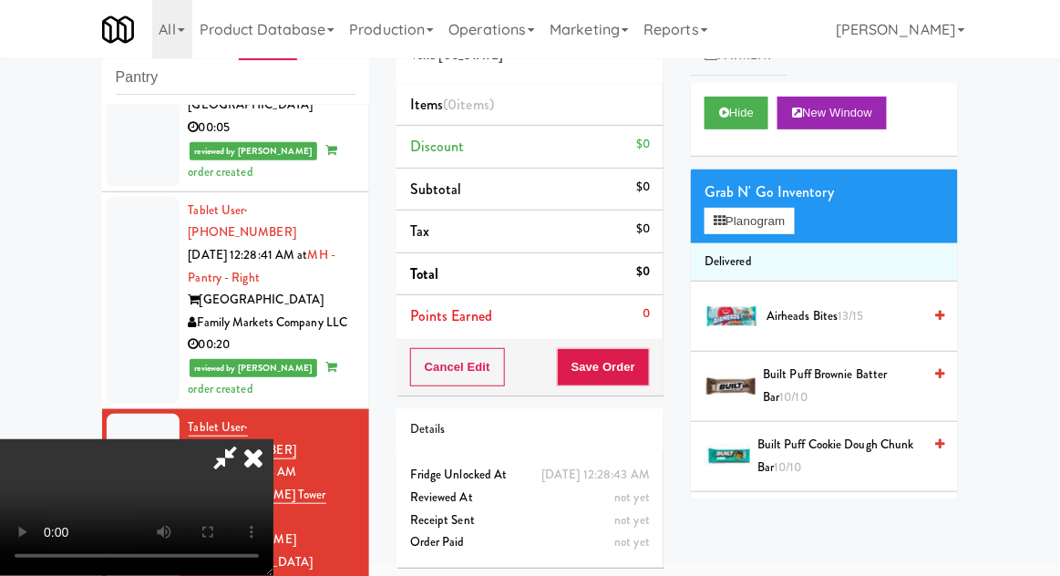
scroll to position [67, 0]
click at [769, 225] on button "Planogram" at bounding box center [749, 221] width 89 height 27
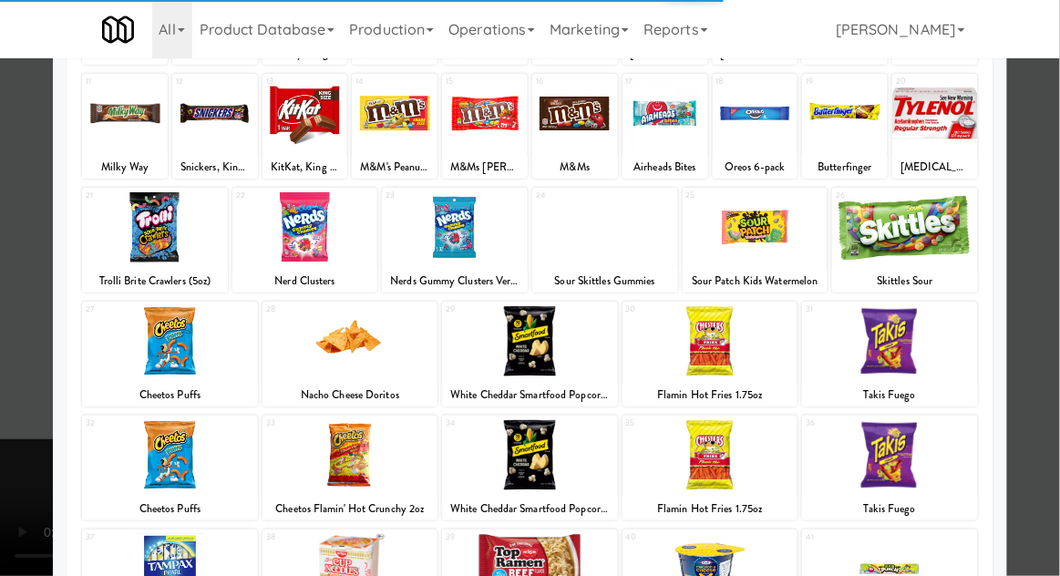
scroll to position [345, 0]
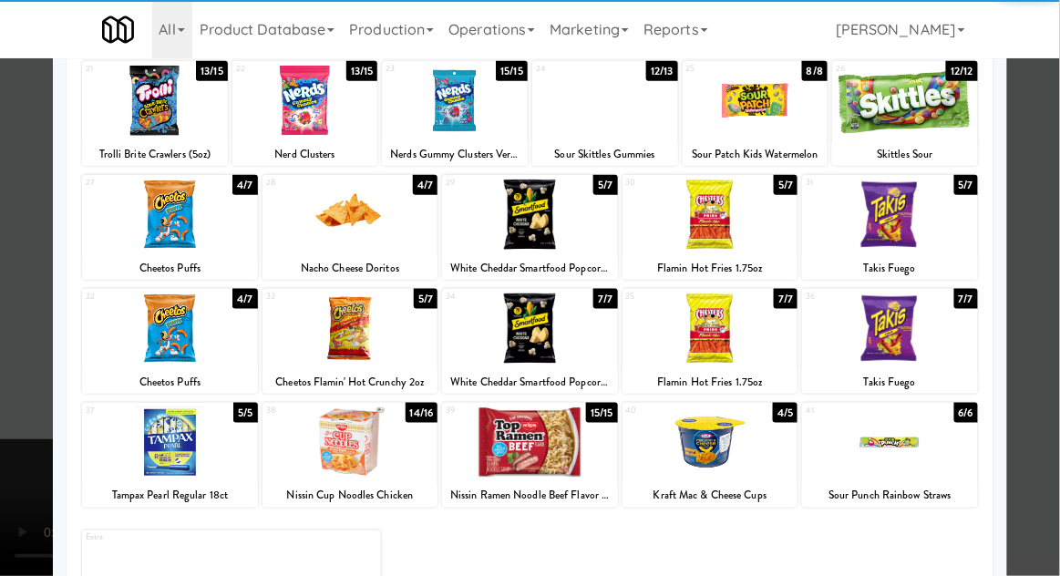
click at [319, 464] on div at bounding box center [351, 443] width 176 height 70
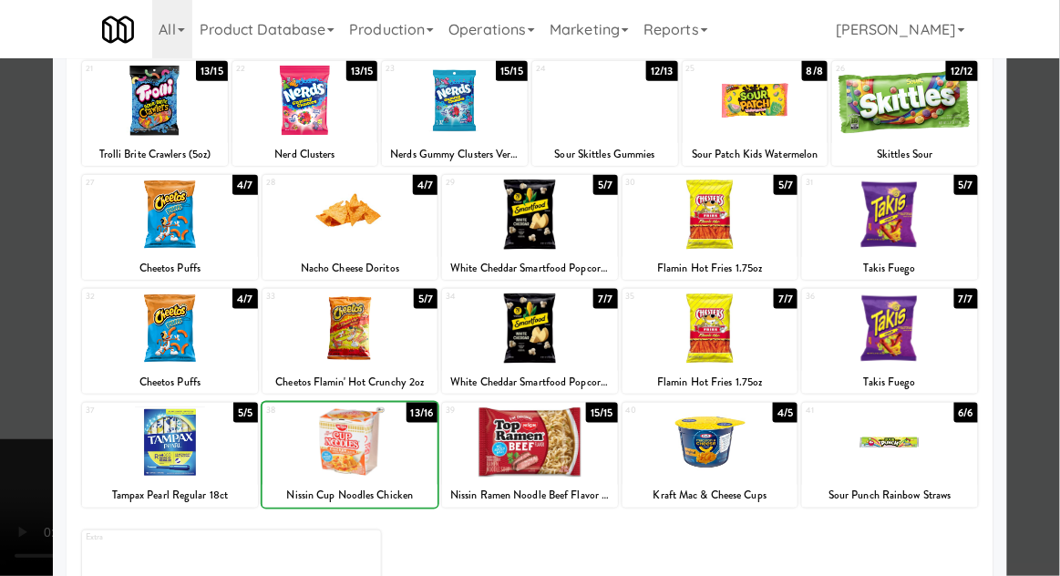
click at [1030, 372] on div at bounding box center [530, 288] width 1060 height 576
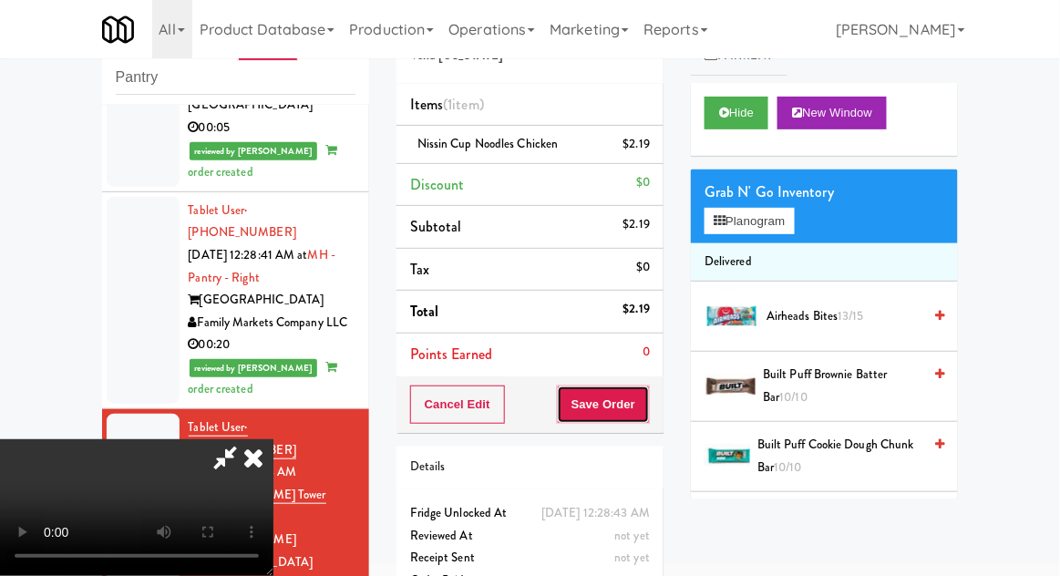
click at [645, 409] on button "Save Order" at bounding box center [603, 405] width 93 height 38
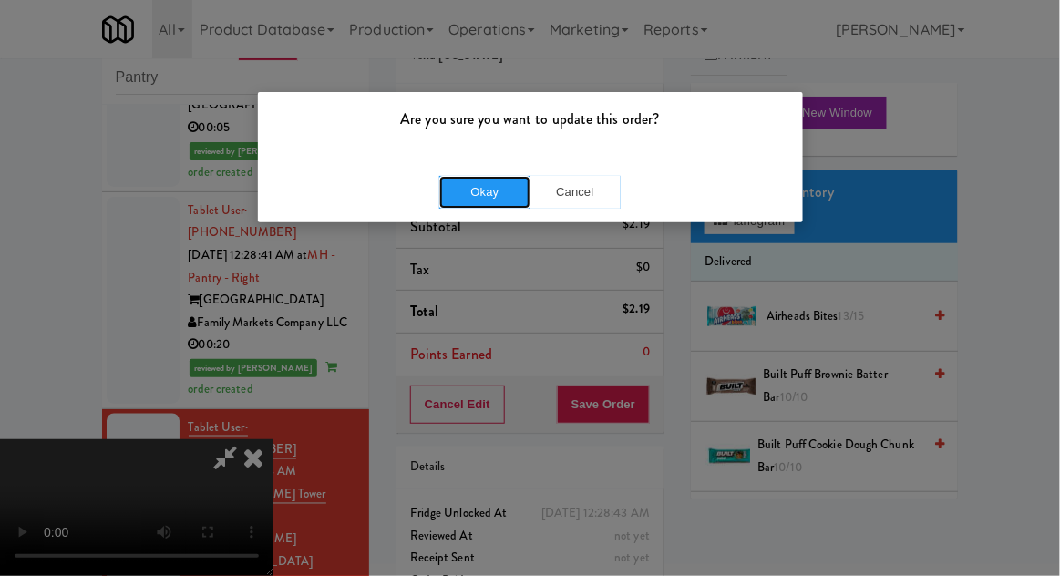
click at [475, 202] on button "Okay" at bounding box center [484, 192] width 91 height 33
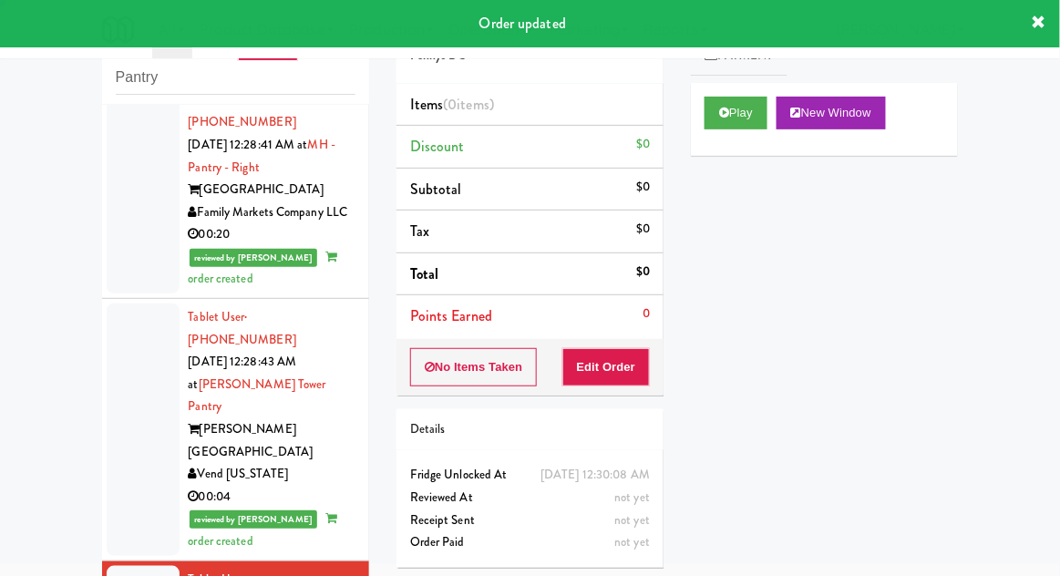
scroll to position [2341, 0]
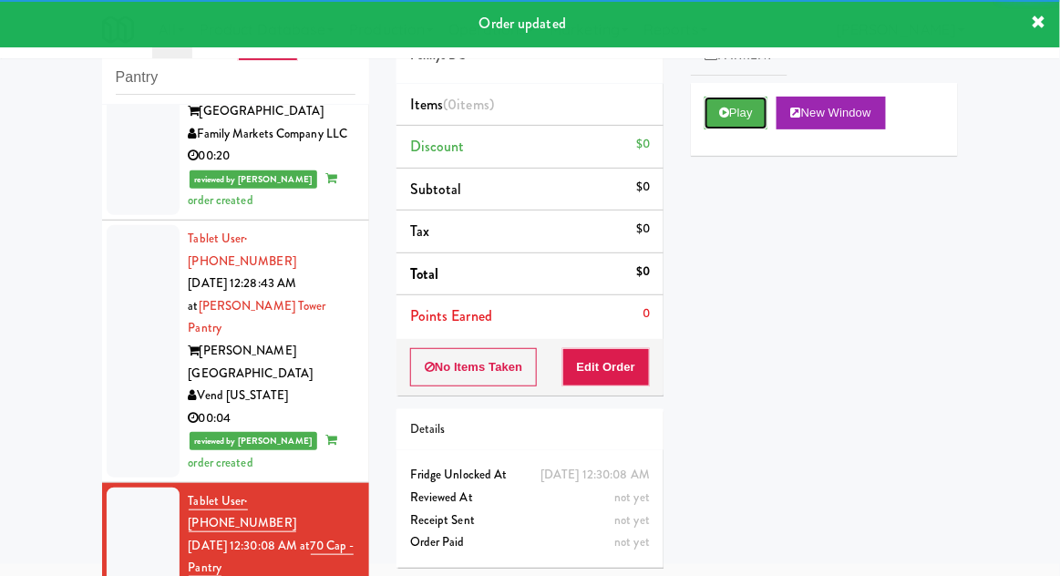
click at [752, 123] on button "Play" at bounding box center [736, 113] width 63 height 33
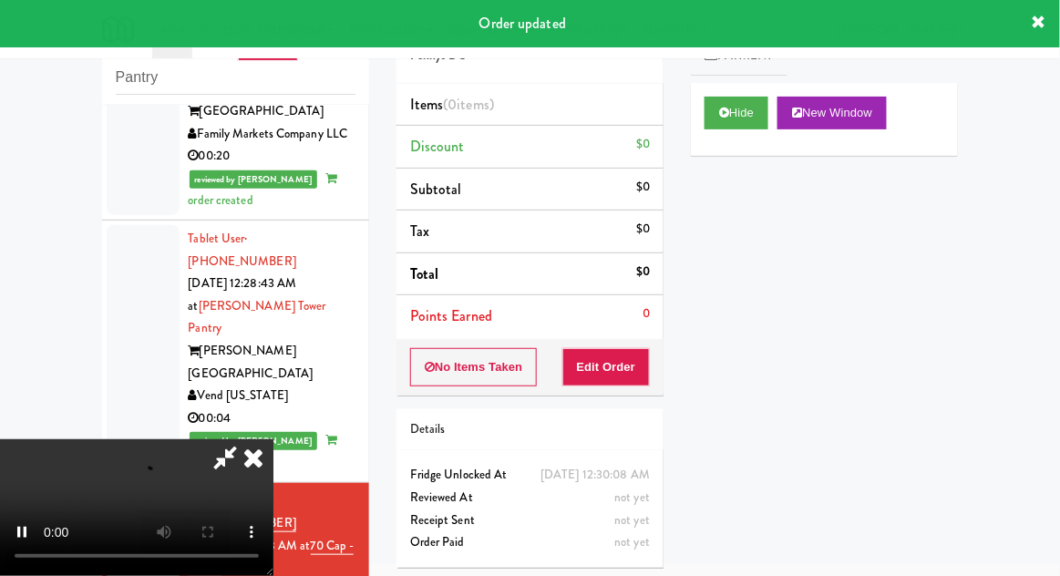
click at [622, 400] on div "Order # 929480 Pennys DC Items (0 items ) Discount $0 Subtotal $0 Tax $0 Total …" at bounding box center [530, 288] width 294 height 586
click at [629, 365] on button "Edit Order" at bounding box center [607, 367] width 88 height 38
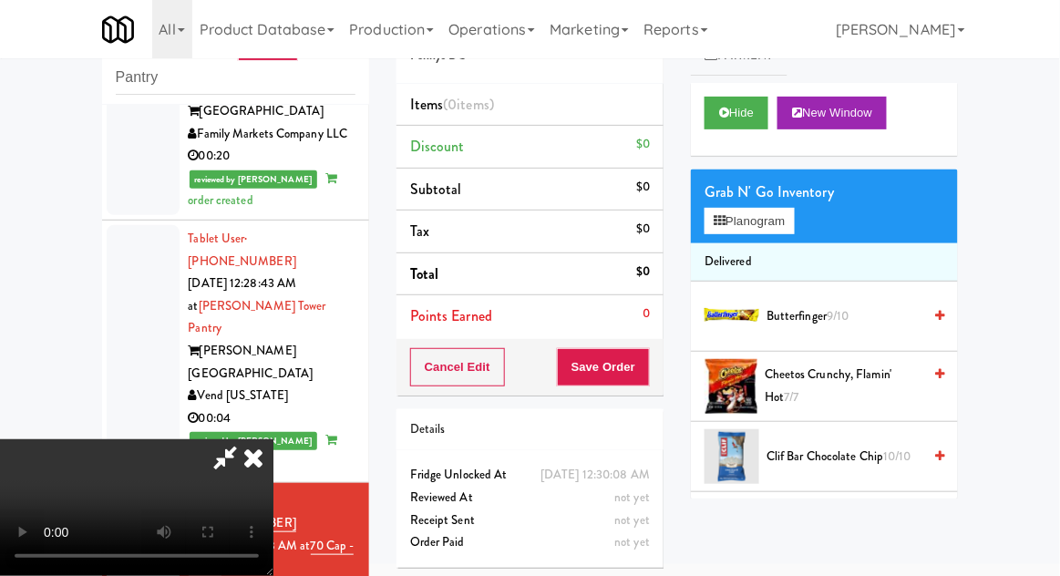
scroll to position [0, 0]
click at [777, 222] on button "Planogram" at bounding box center [749, 221] width 89 height 27
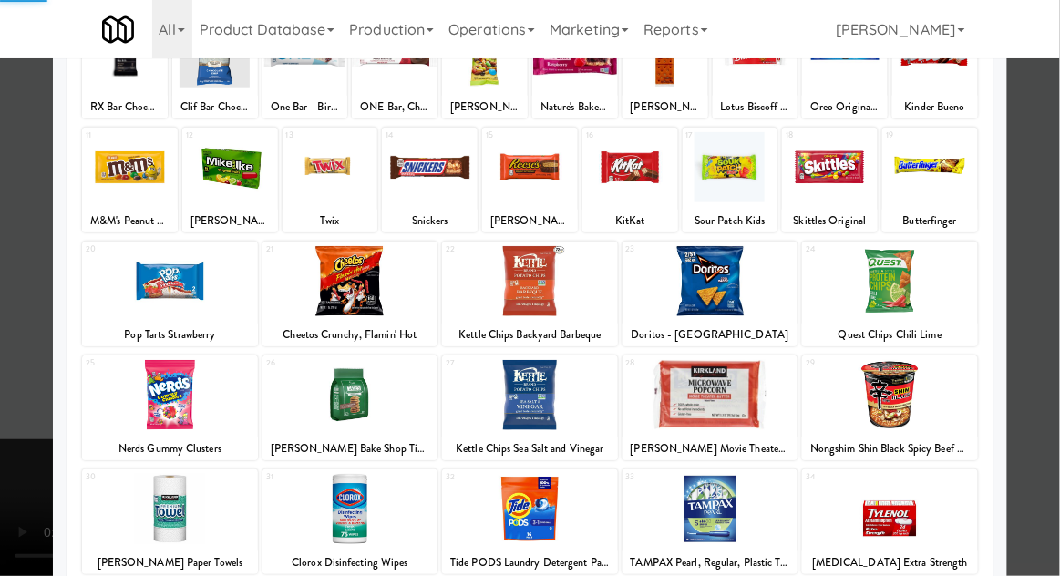
scroll to position [231, 0]
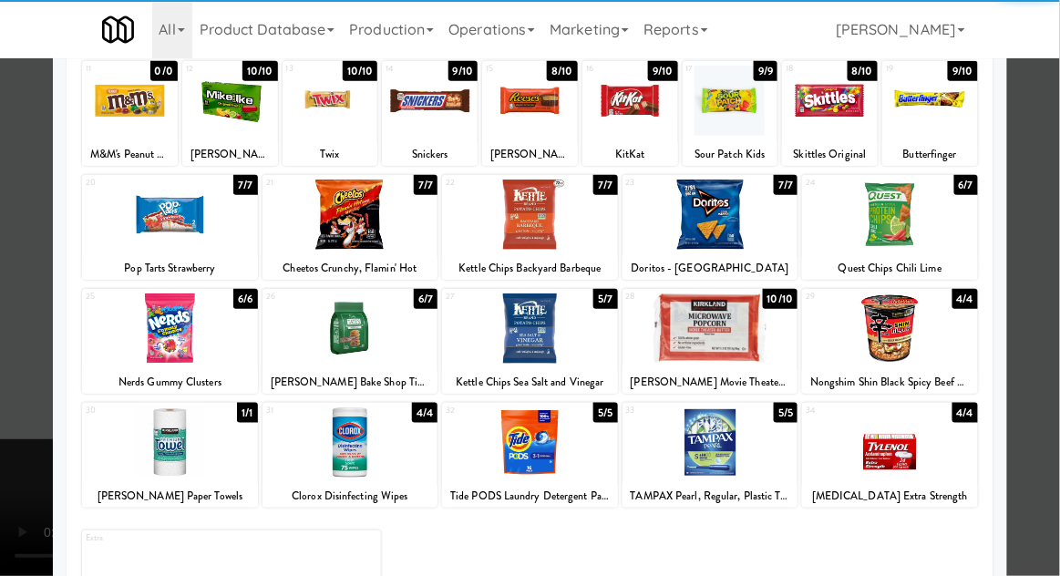
click at [315, 449] on div at bounding box center [351, 443] width 176 height 70
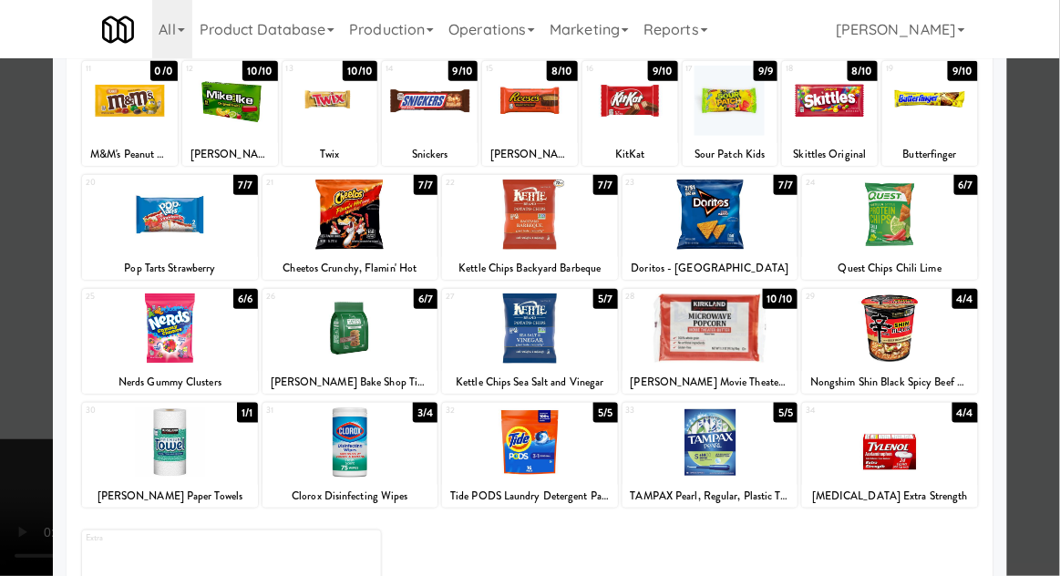
click at [1041, 355] on div at bounding box center [530, 288] width 1060 height 576
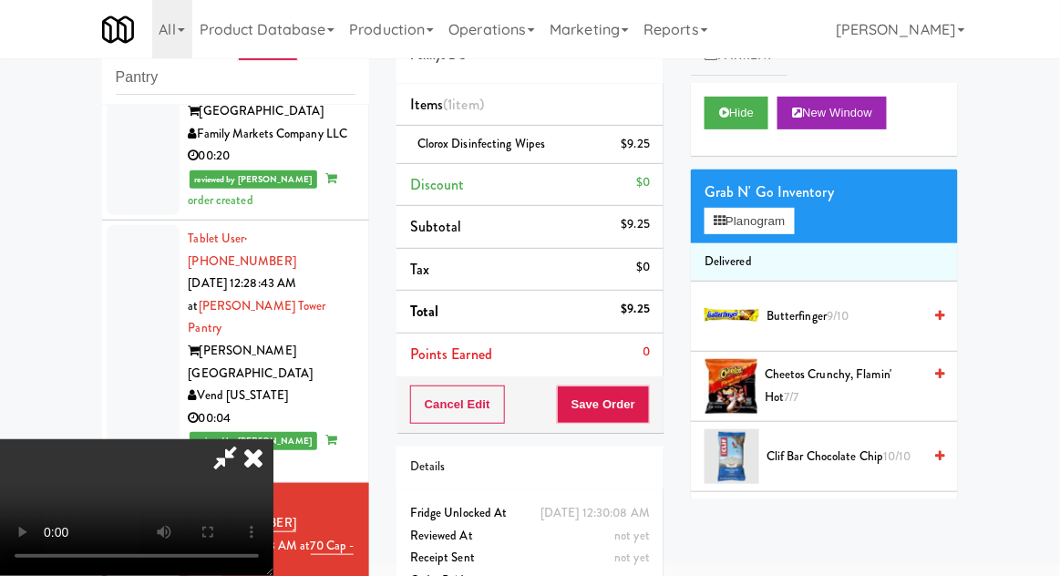
scroll to position [67, 0]
click at [642, 394] on button "Save Order" at bounding box center [603, 405] width 93 height 38
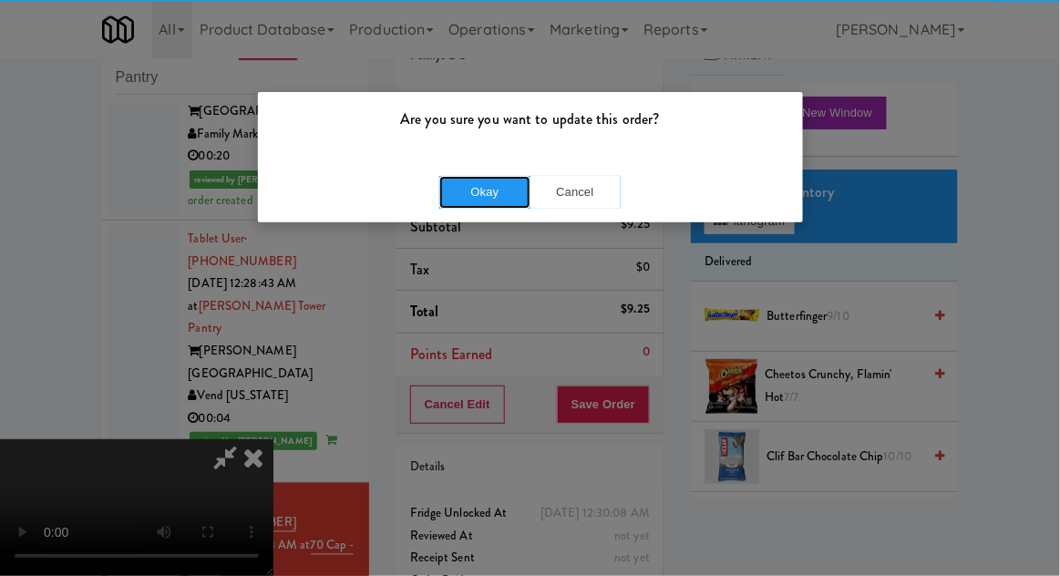
click at [454, 195] on button "Okay" at bounding box center [484, 192] width 91 height 33
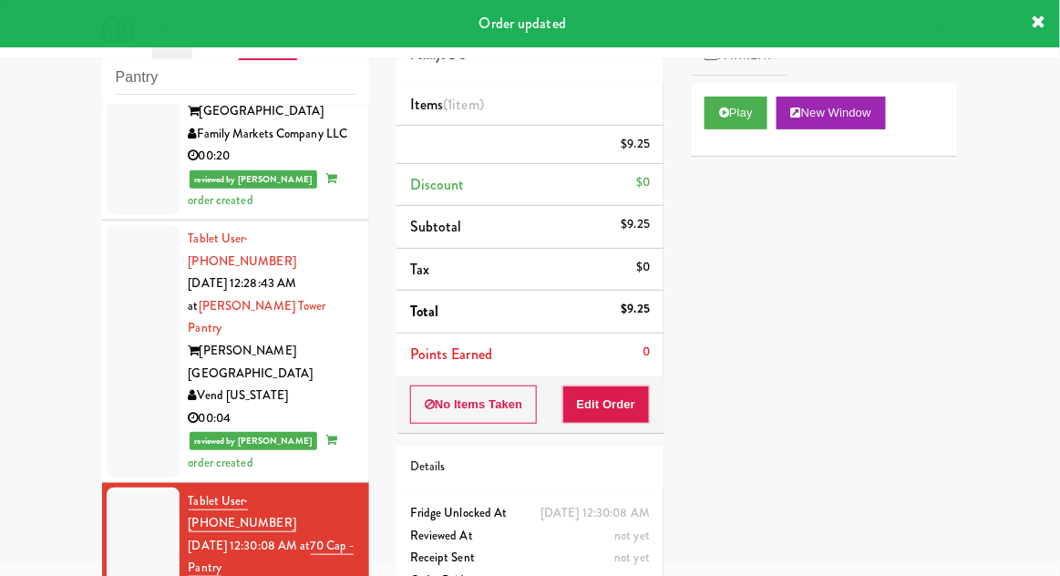
scroll to position [0, 0]
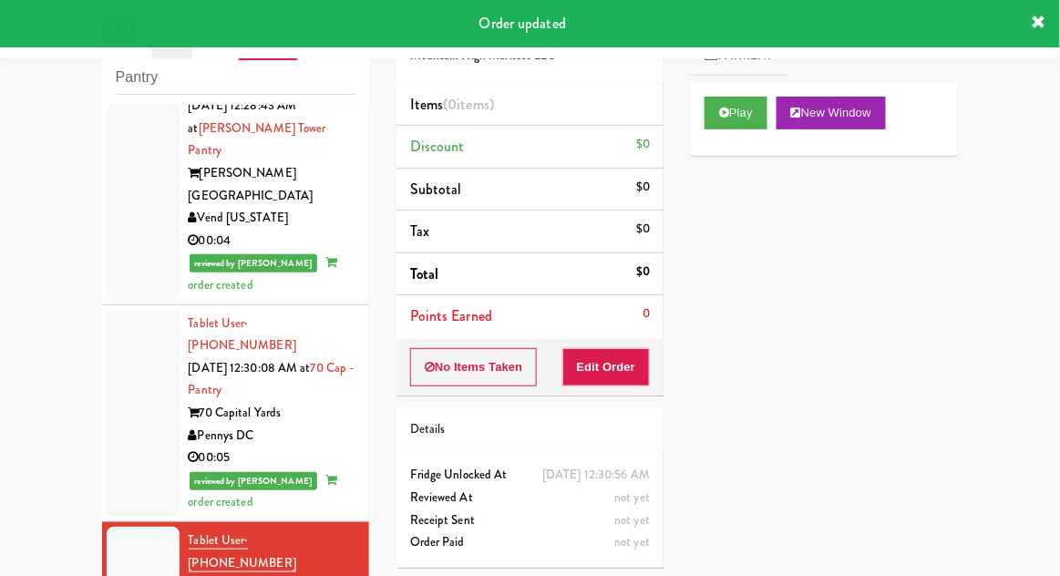
scroll to position [2535, 0]
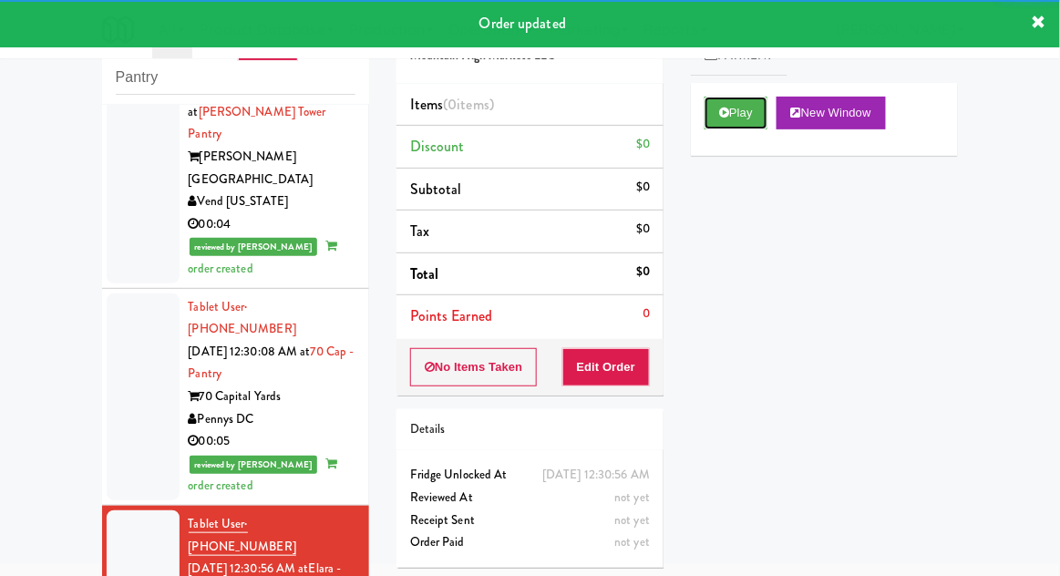
click at [738, 125] on button "Play" at bounding box center [736, 113] width 63 height 33
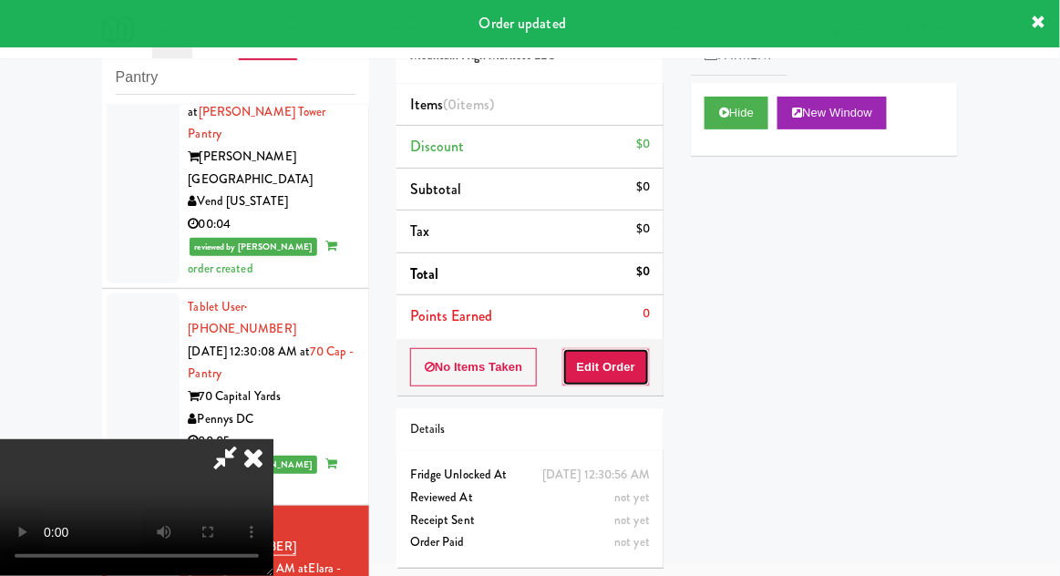
click at [631, 370] on button "Edit Order" at bounding box center [607, 367] width 88 height 38
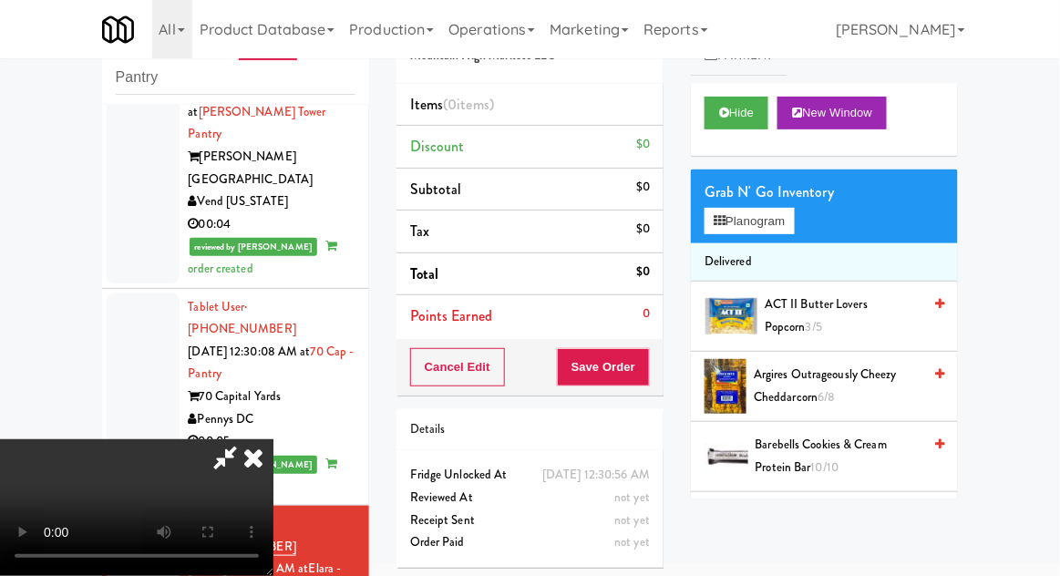
click at [764, 247] on li "Delivered" at bounding box center [824, 262] width 267 height 38
click at [789, 223] on button "Planogram" at bounding box center [749, 221] width 89 height 27
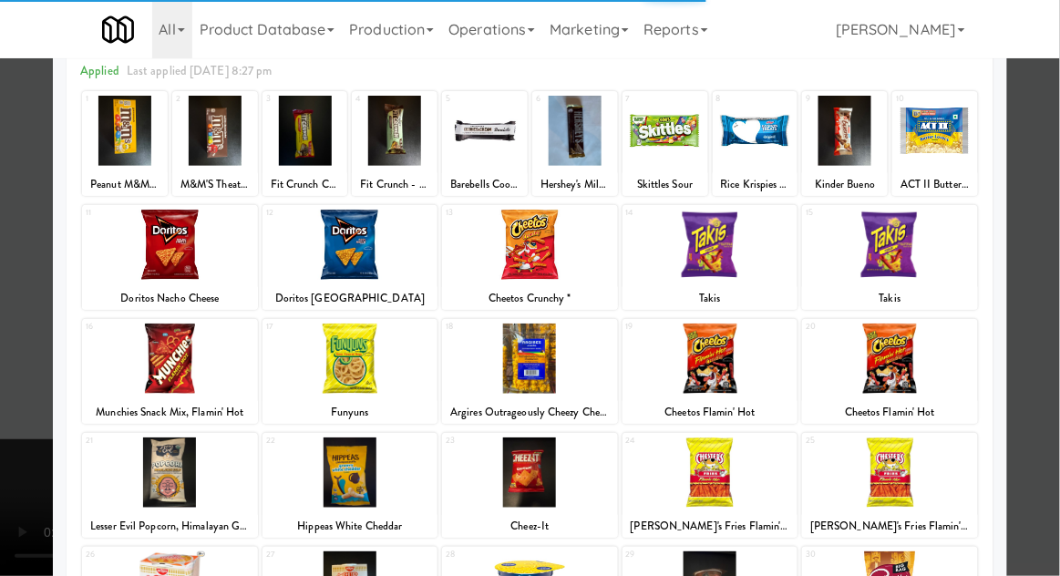
scroll to position [88, 0]
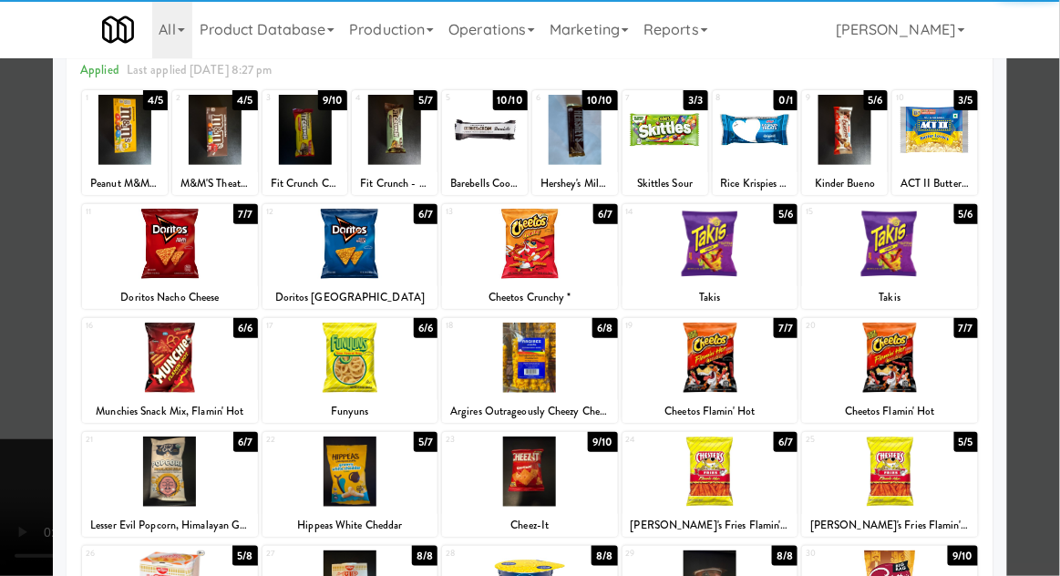
click at [168, 484] on div at bounding box center [170, 472] width 176 height 70
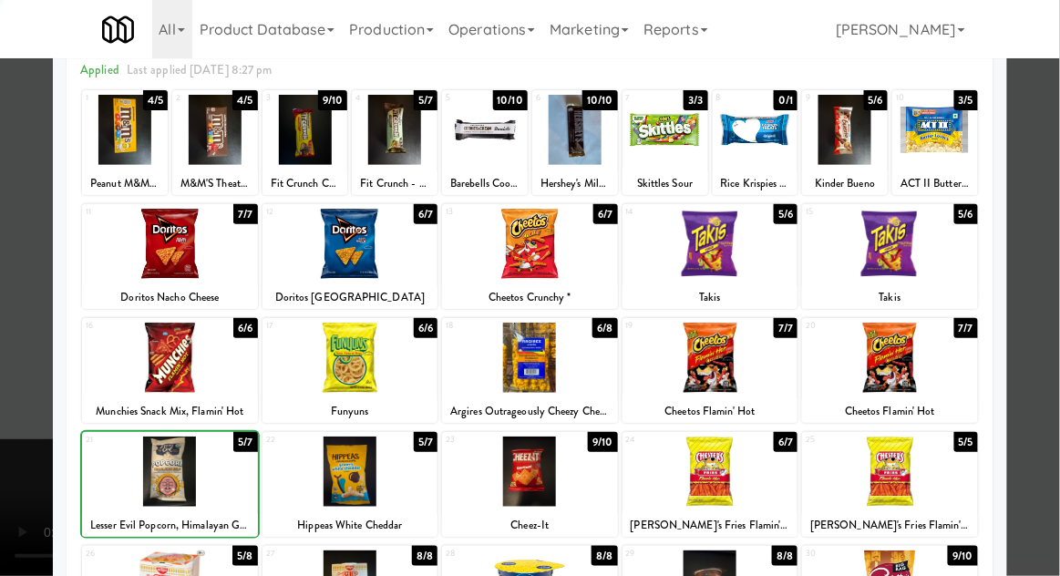
click at [1040, 293] on div at bounding box center [530, 288] width 1060 height 576
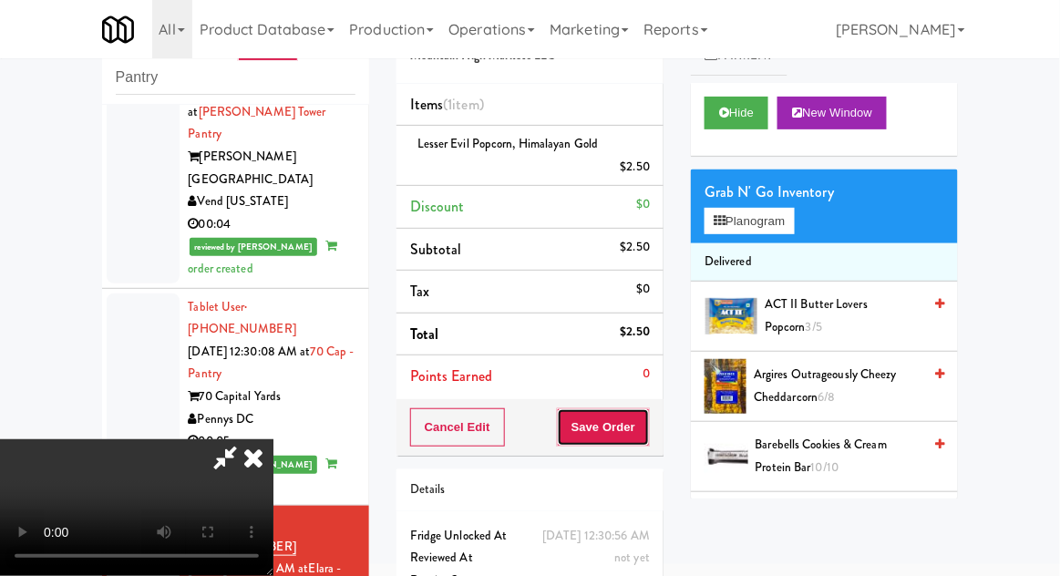
click at [647, 431] on button "Save Order" at bounding box center [603, 427] width 93 height 38
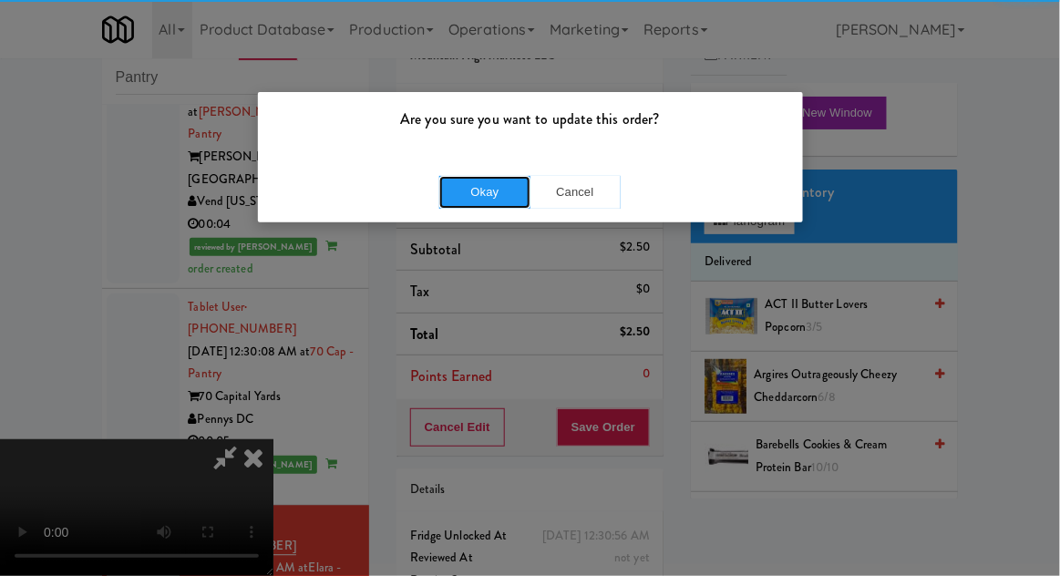
click at [451, 192] on button "Okay" at bounding box center [484, 192] width 91 height 33
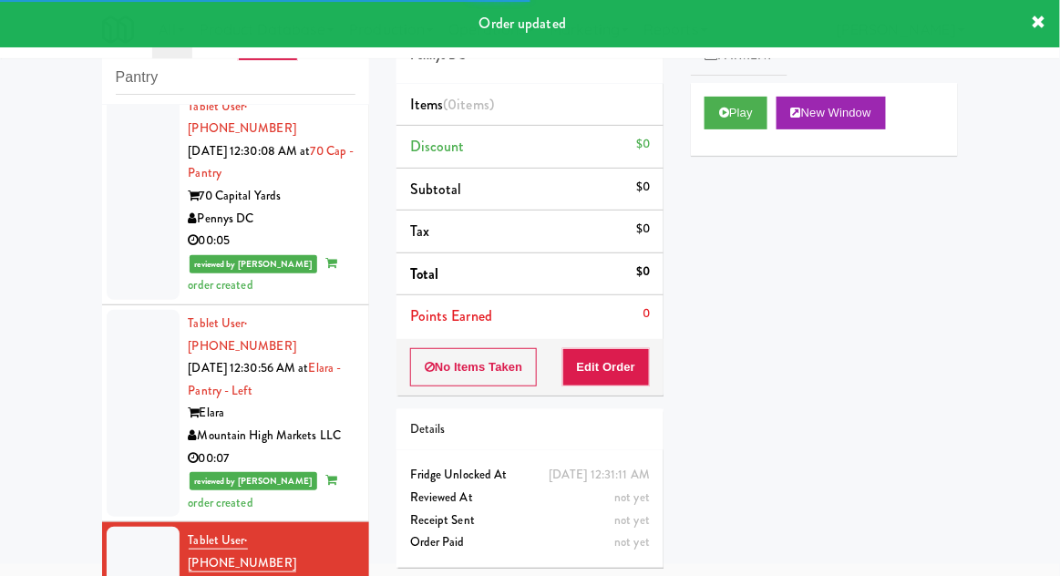
scroll to position [2727, 0]
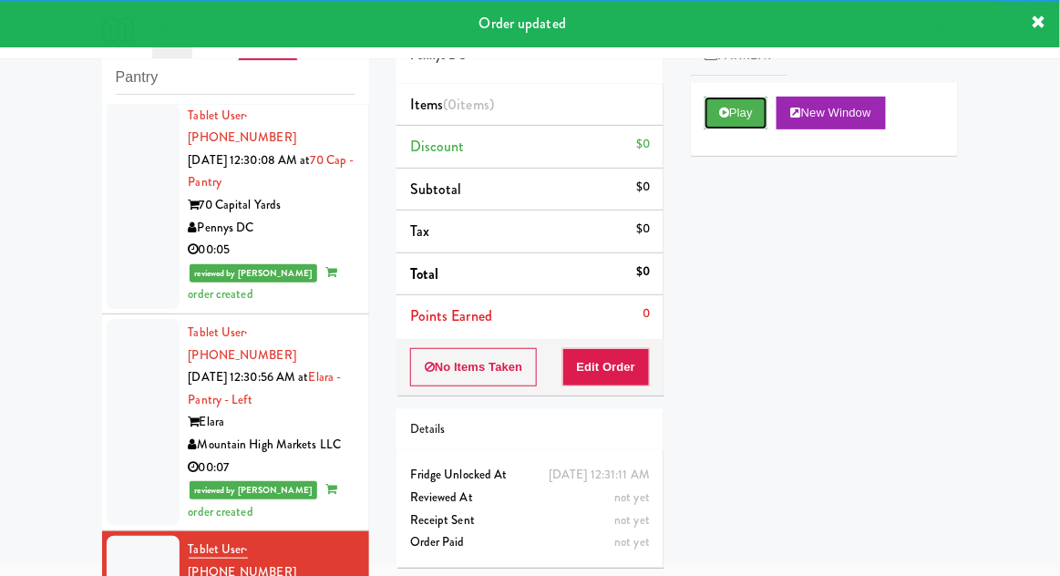
click at [748, 129] on button "Play" at bounding box center [736, 113] width 63 height 33
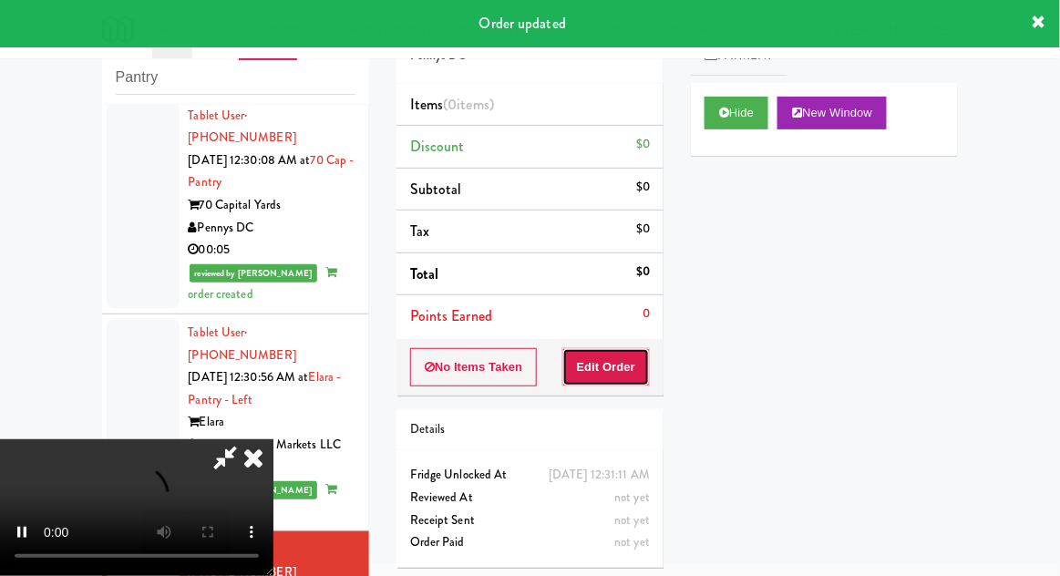
click at [631, 354] on button "Edit Order" at bounding box center [607, 367] width 88 height 38
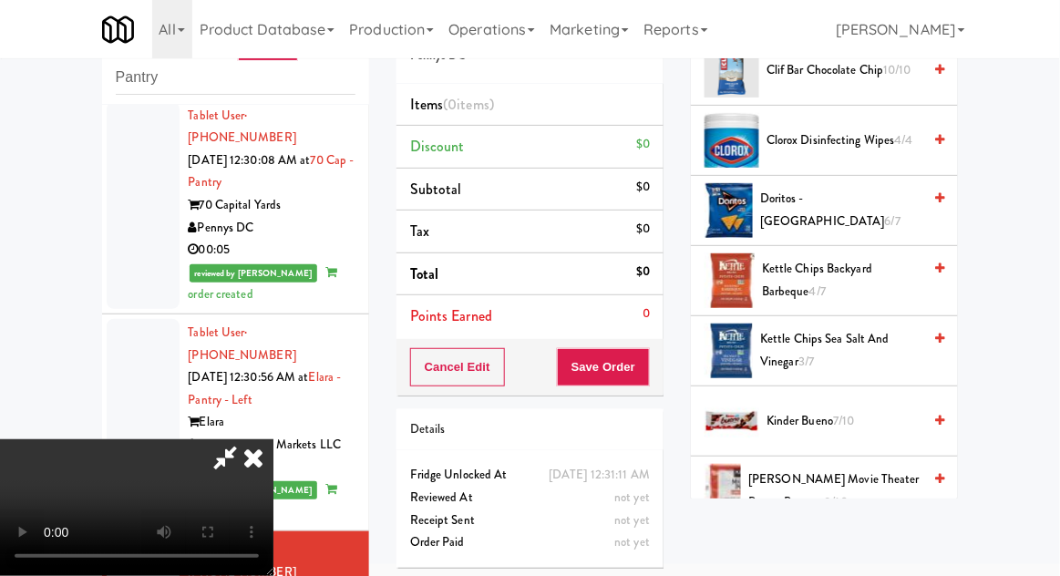
scroll to position [458, 0]
click at [862, 356] on span "Kettle Chips Sea Salt and Vinegar 3/7" at bounding box center [840, 349] width 161 height 45
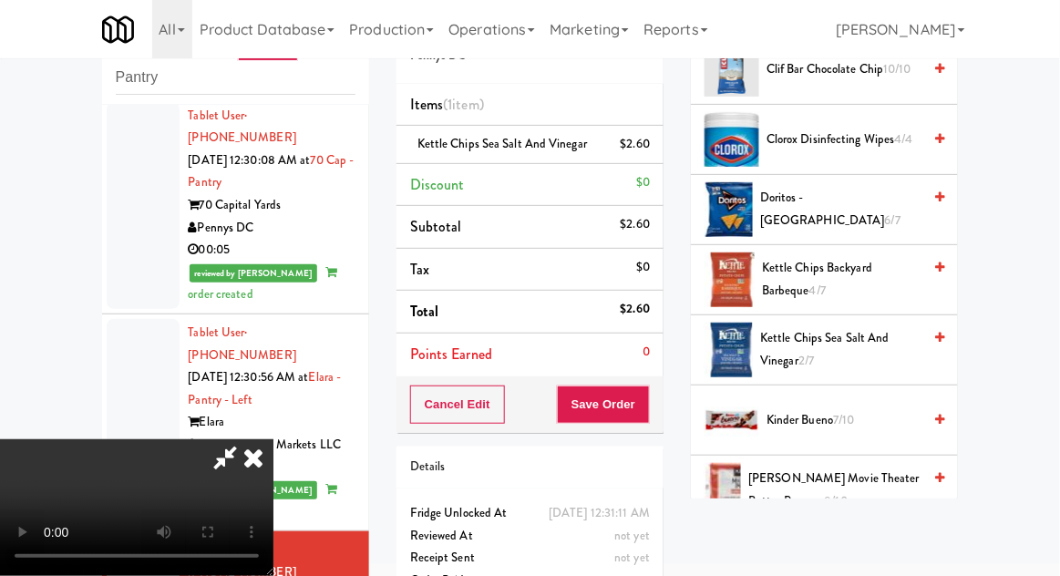
click at [841, 349] on span "Kettle Chips Sea Salt and Vinegar 2/7" at bounding box center [840, 349] width 161 height 45
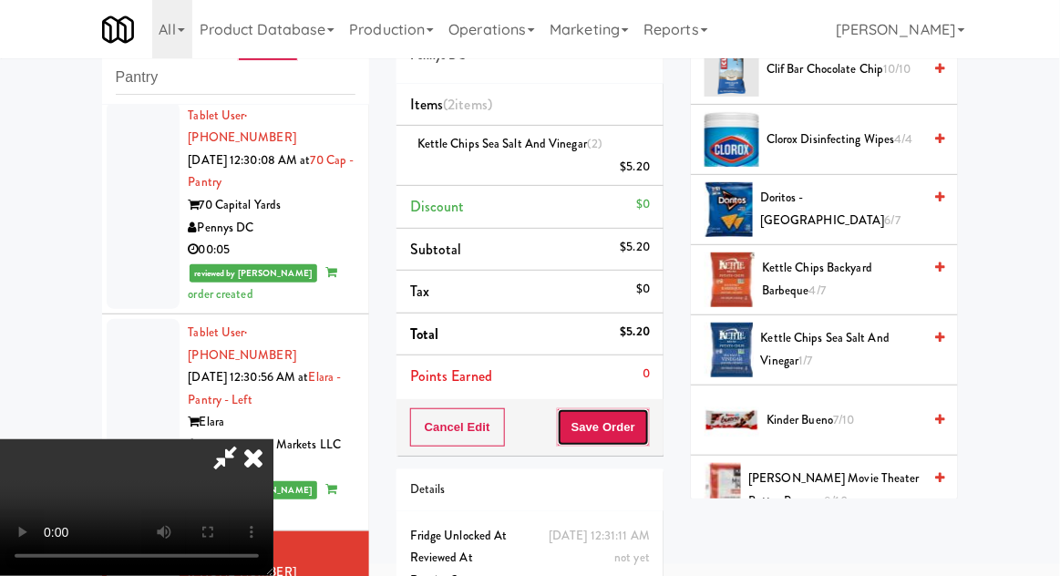
click at [645, 433] on button "Save Order" at bounding box center [603, 427] width 93 height 38
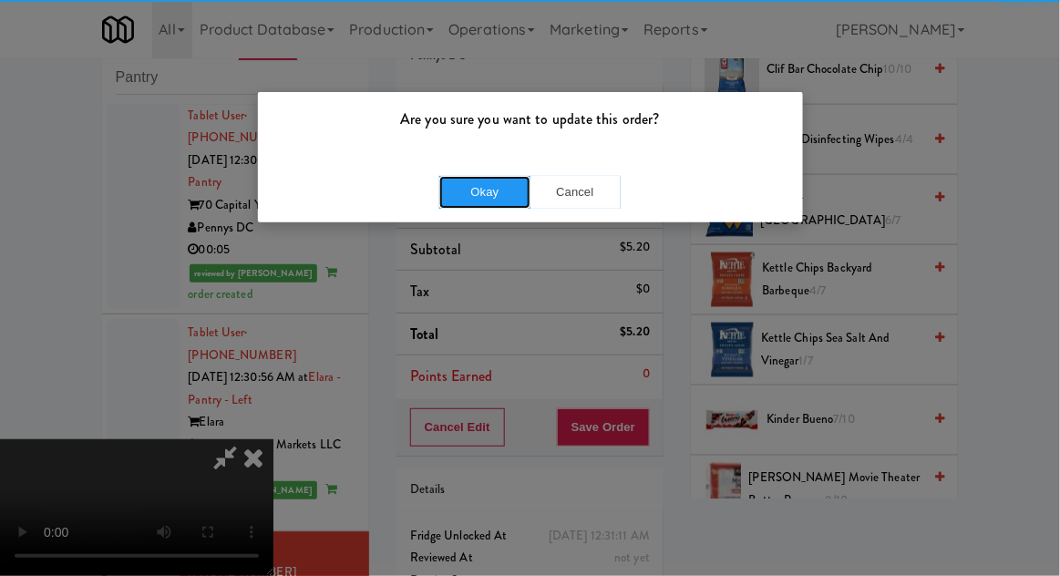
click at [458, 200] on button "Okay" at bounding box center [484, 192] width 91 height 33
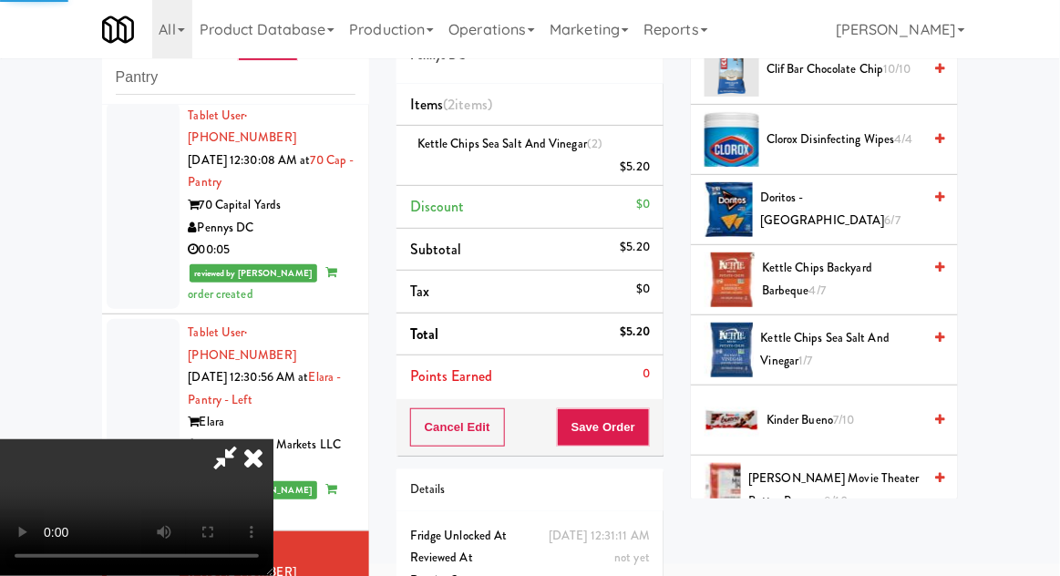
scroll to position [180, 0]
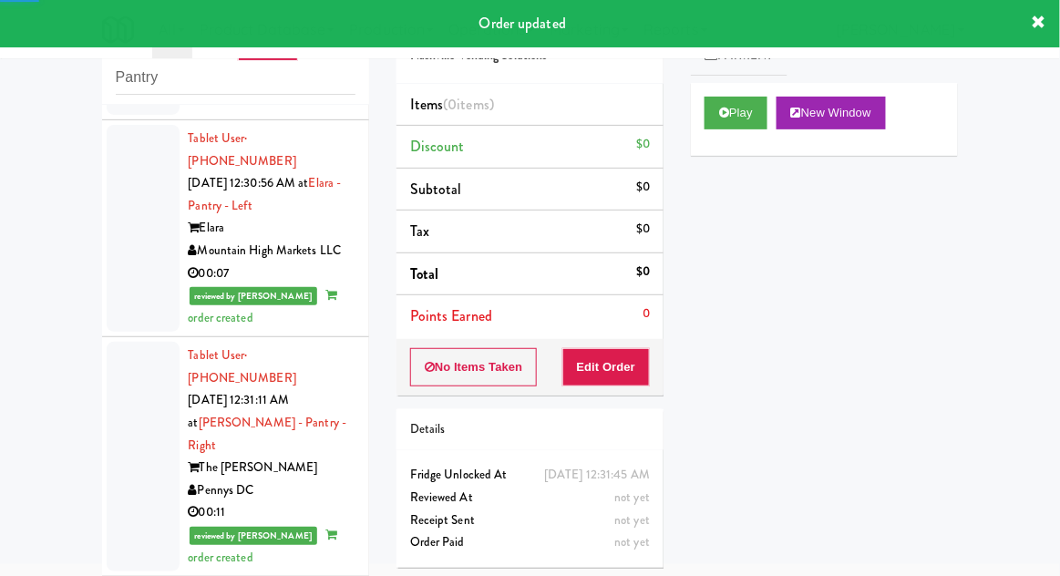
scroll to position [2922, 0]
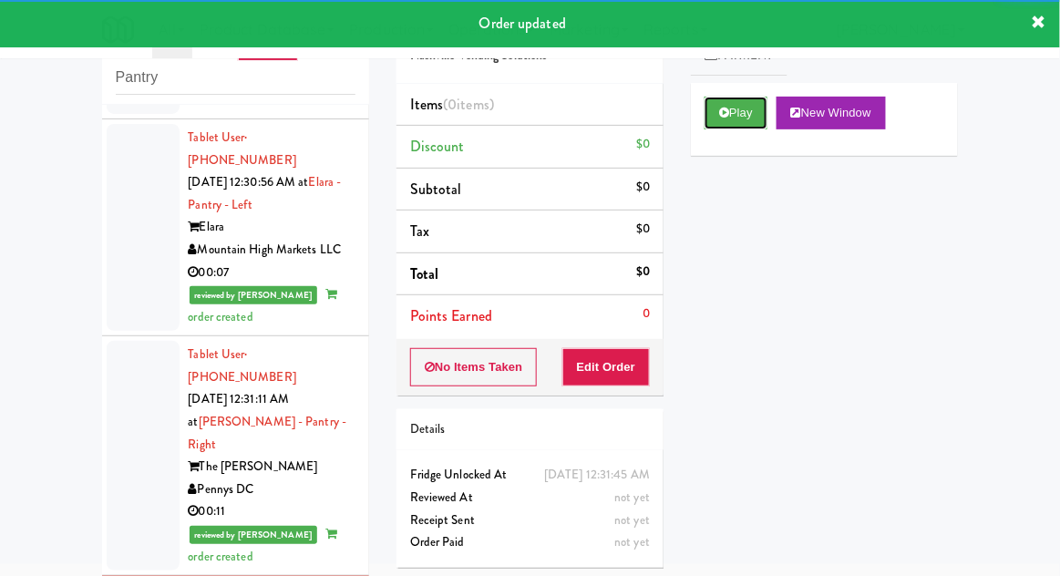
click at [749, 125] on button "Play" at bounding box center [736, 113] width 63 height 33
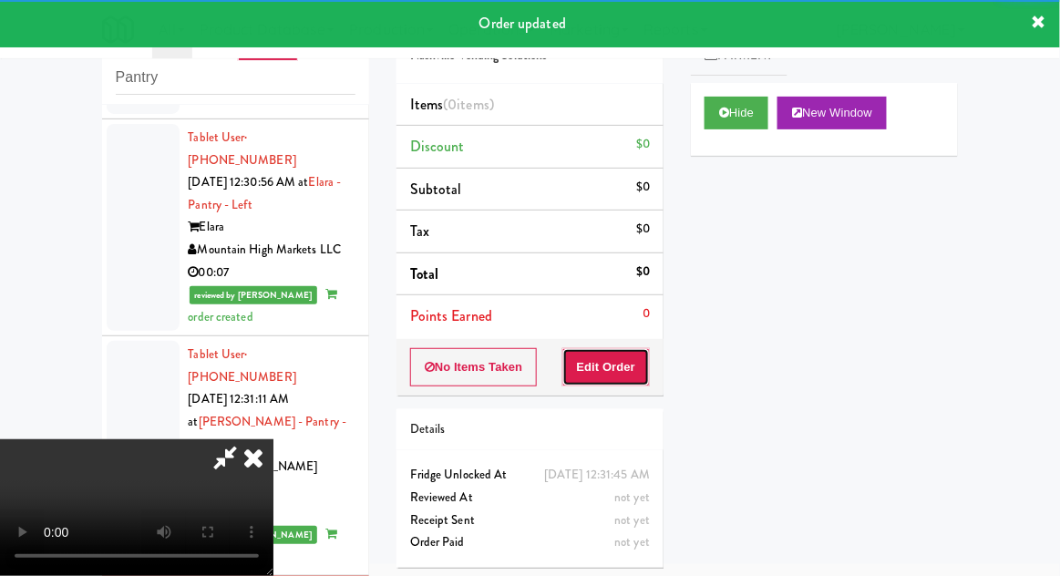
click at [632, 357] on button "Edit Order" at bounding box center [607, 367] width 88 height 38
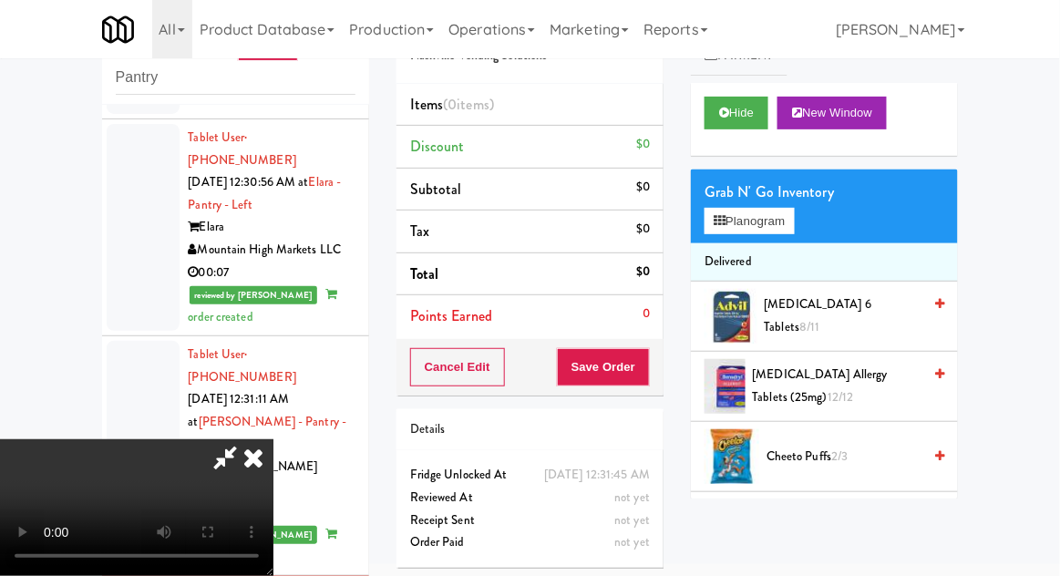
scroll to position [0, 0]
click at [790, 212] on button "Planogram" at bounding box center [749, 221] width 89 height 27
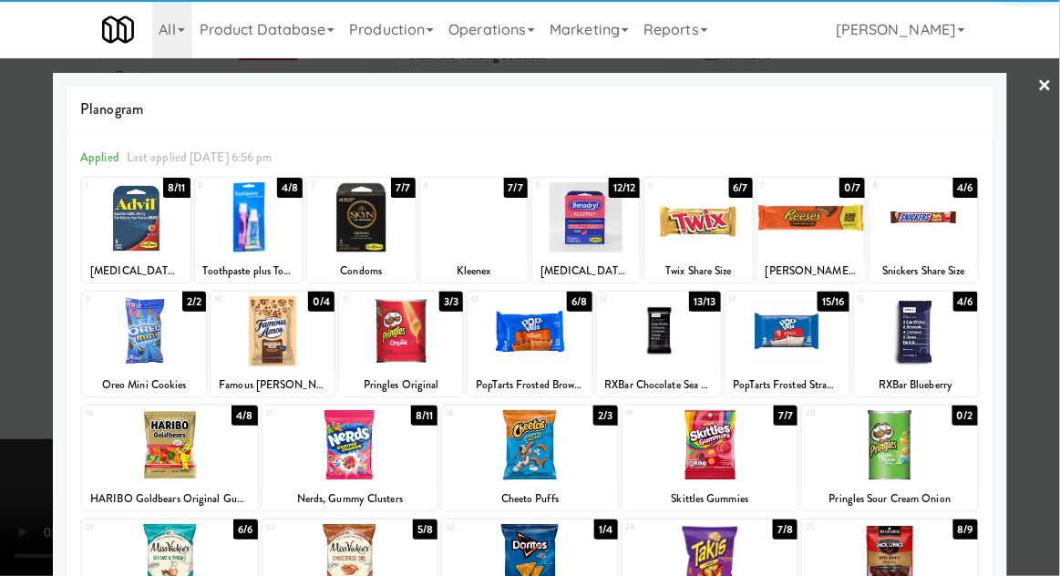
click at [946, 233] on div at bounding box center [924, 217] width 108 height 70
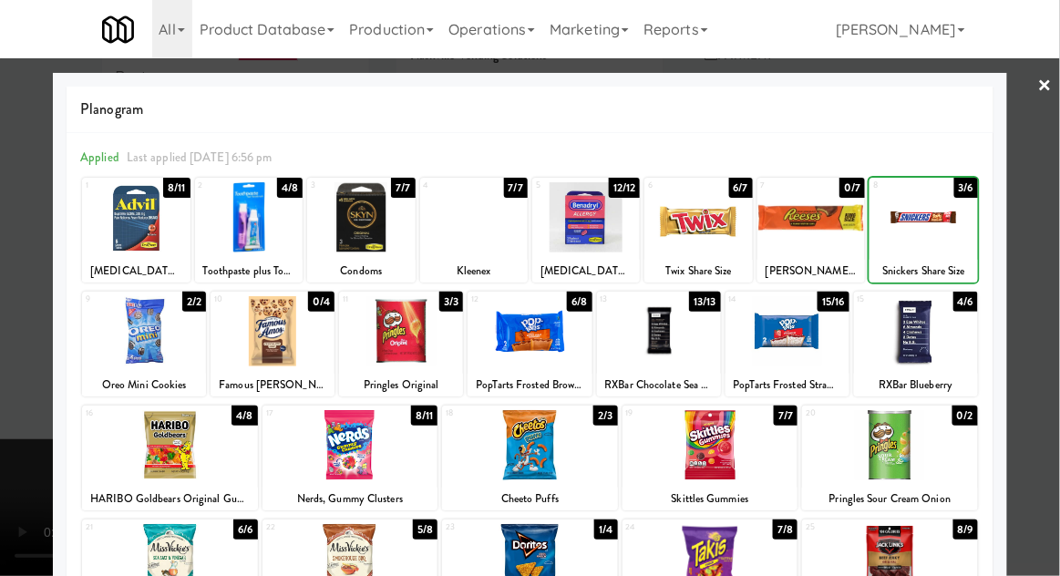
click at [1049, 217] on div at bounding box center [530, 288] width 1060 height 576
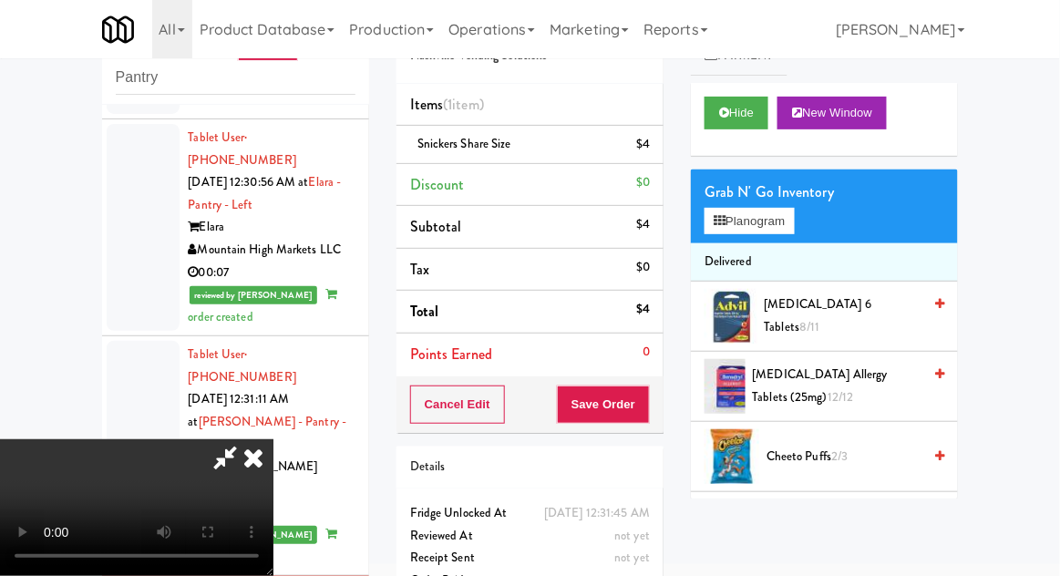
scroll to position [67, 0]
click at [640, 409] on button "Save Order" at bounding box center [603, 405] width 93 height 38
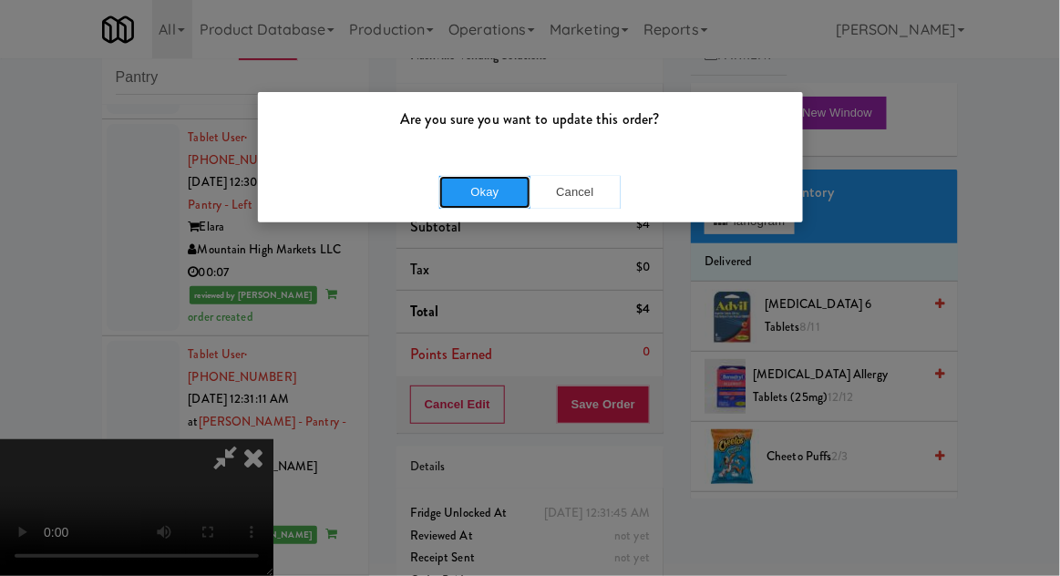
click at [460, 202] on button "Okay" at bounding box center [484, 192] width 91 height 33
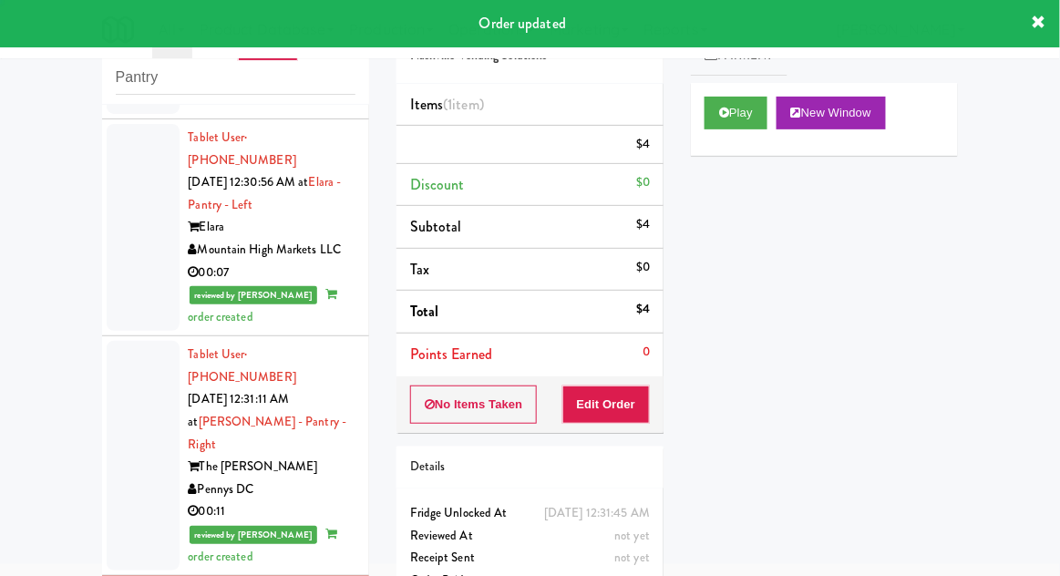
scroll to position [0, 0]
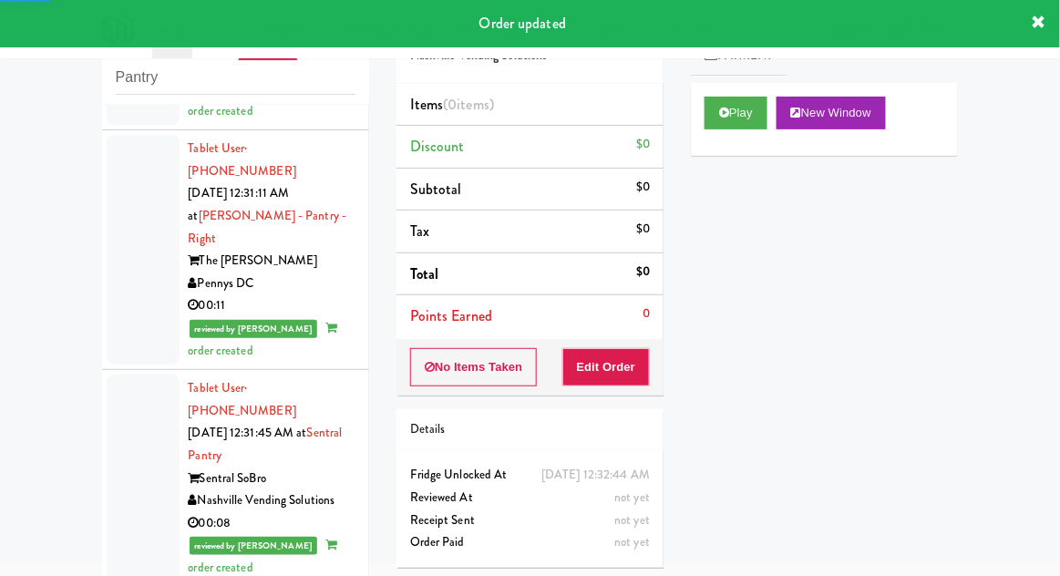
scroll to position [3129, 0]
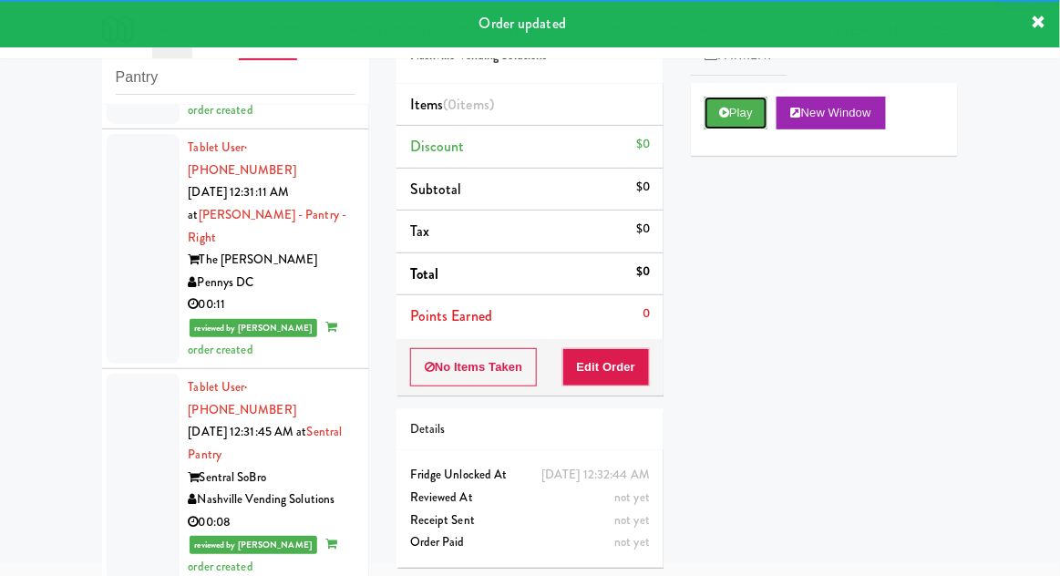
click at [738, 111] on button "Play" at bounding box center [736, 113] width 63 height 33
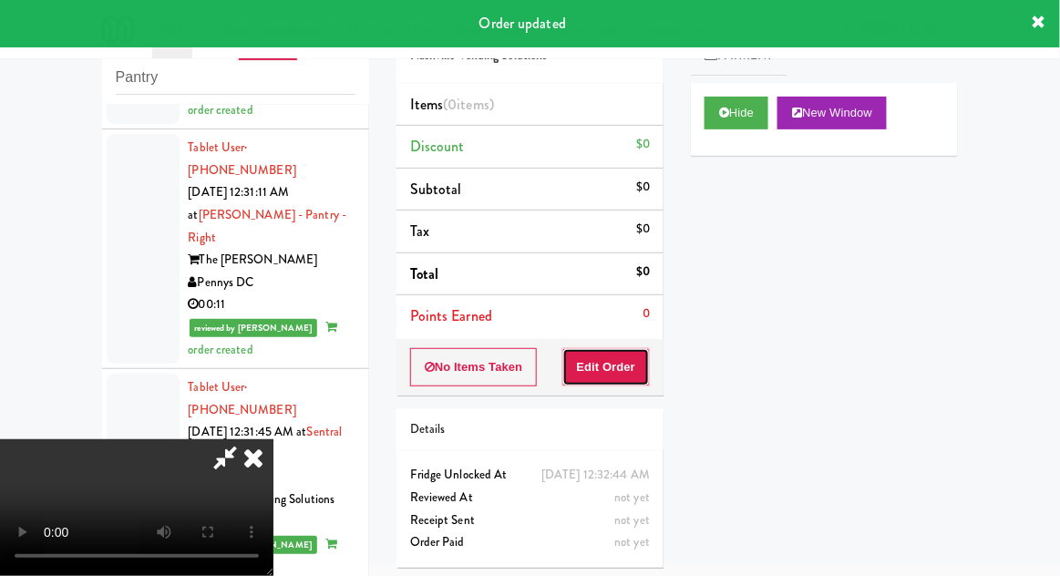
click at [627, 349] on button "Edit Order" at bounding box center [607, 367] width 88 height 38
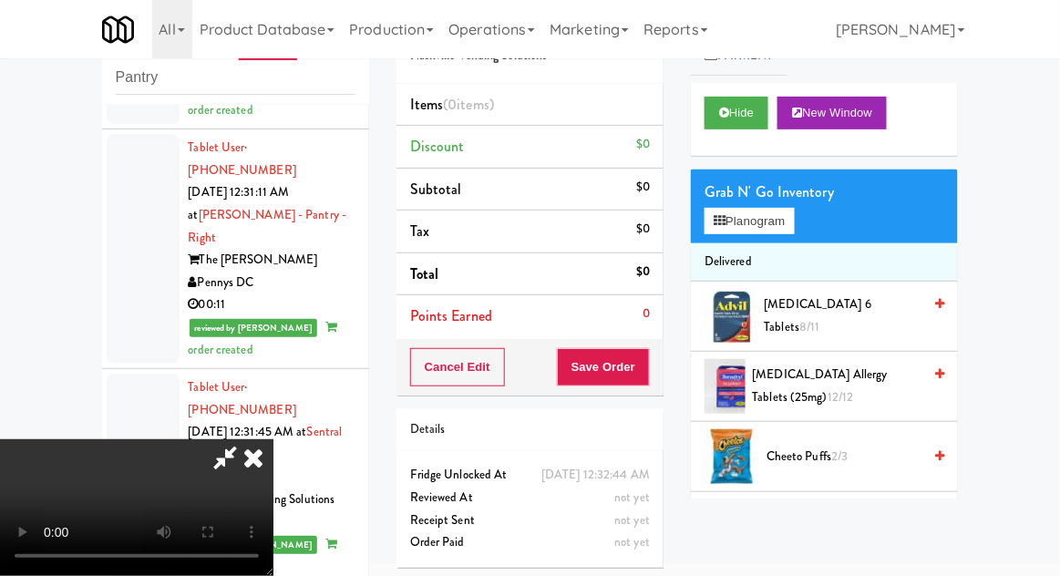
scroll to position [0, 0]
click at [775, 223] on button "Planogram" at bounding box center [749, 221] width 89 height 27
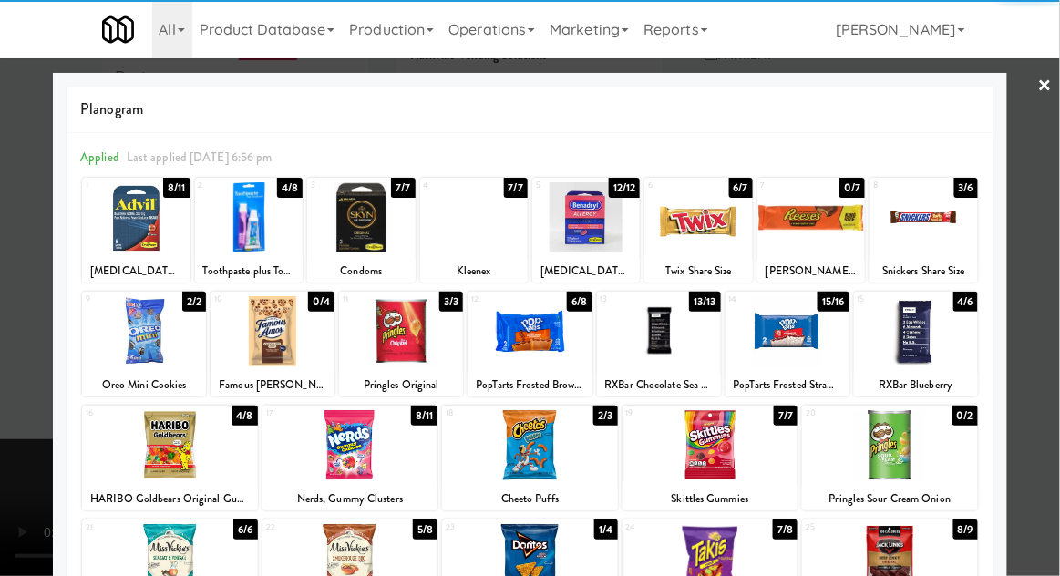
click at [952, 223] on div at bounding box center [924, 217] width 108 height 70
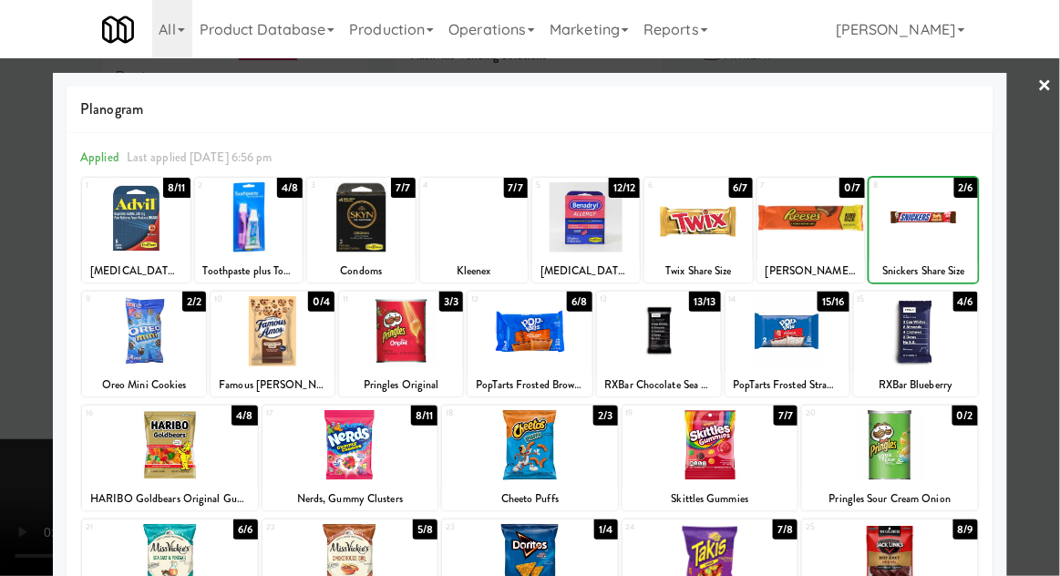
click at [1046, 218] on div at bounding box center [530, 288] width 1060 height 576
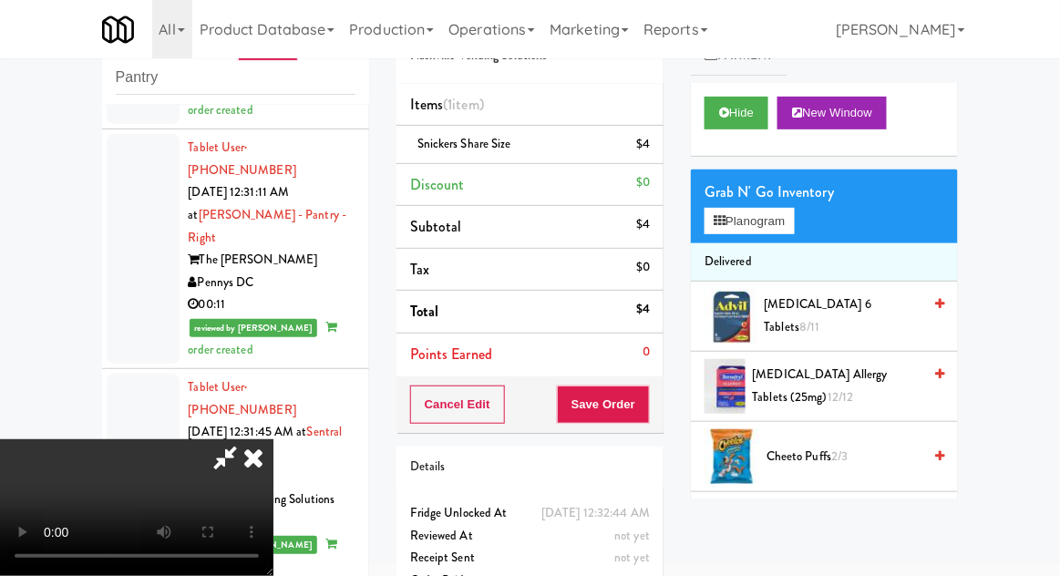
scroll to position [67, 0]
click at [647, 403] on button "Save Order" at bounding box center [603, 405] width 93 height 38
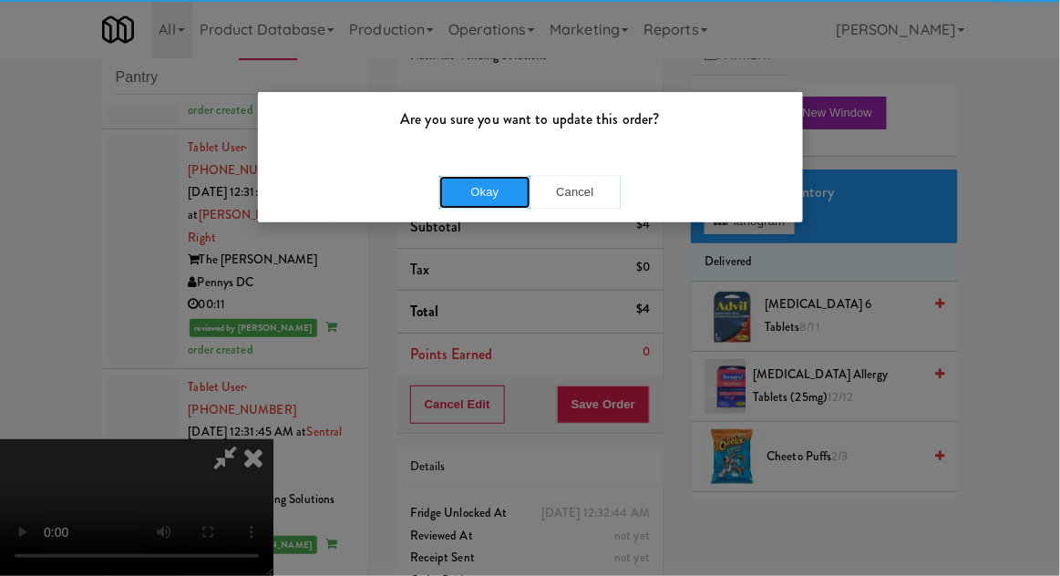
click at [470, 203] on button "Okay" at bounding box center [484, 192] width 91 height 33
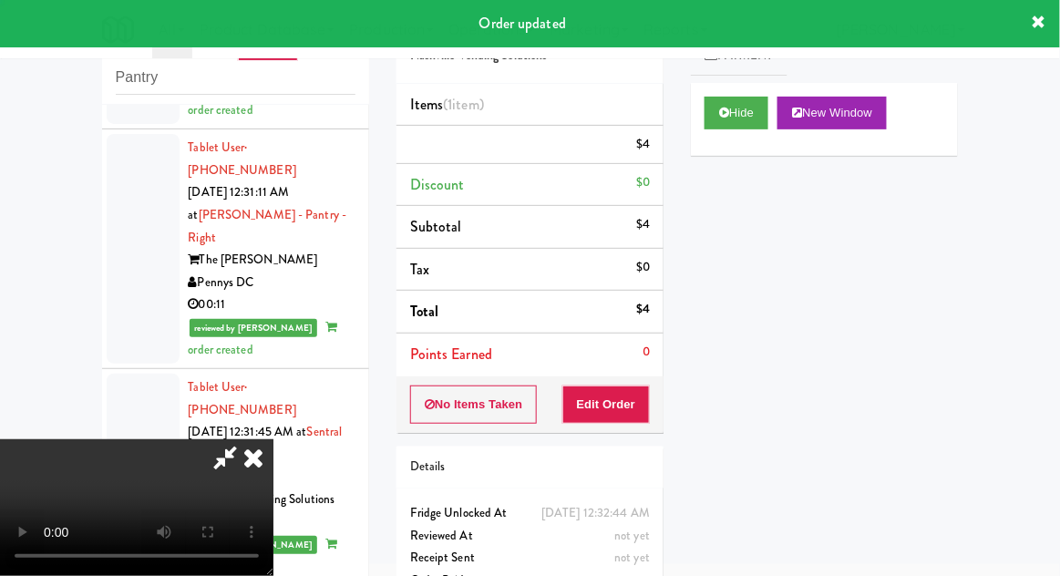
scroll to position [0, 0]
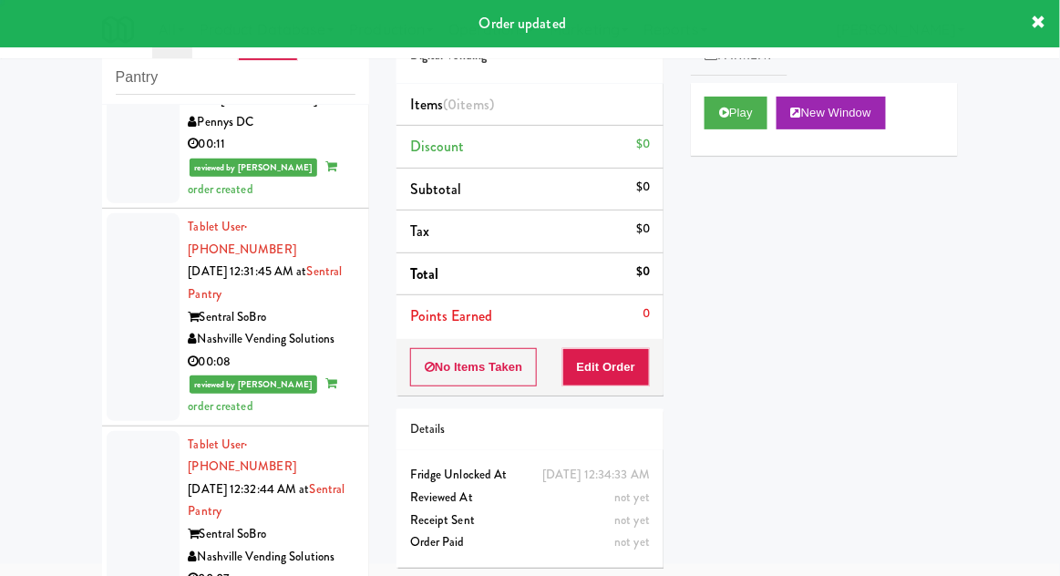
scroll to position [3320, 0]
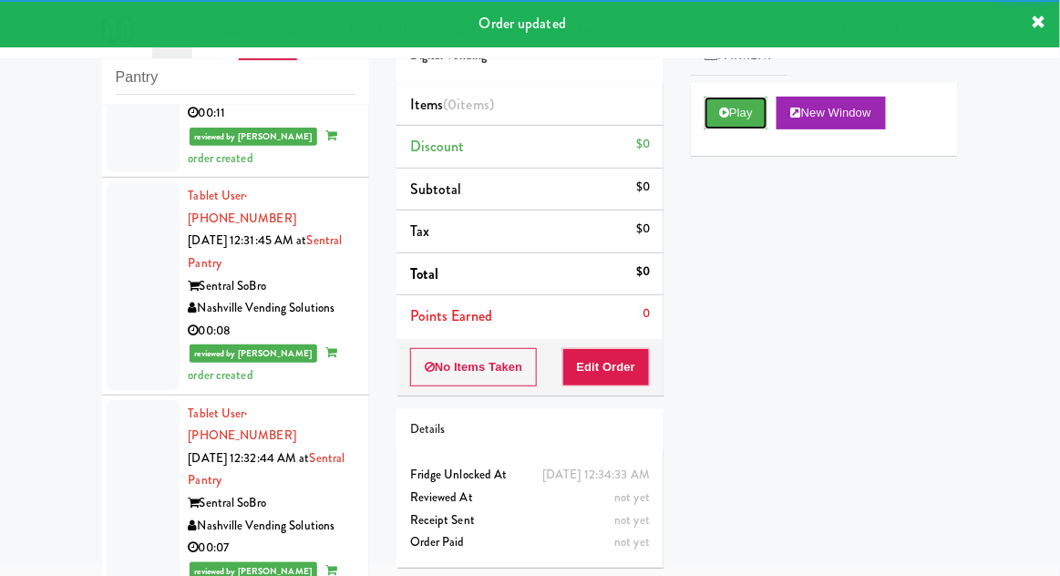
click at [749, 119] on button "Play" at bounding box center [736, 113] width 63 height 33
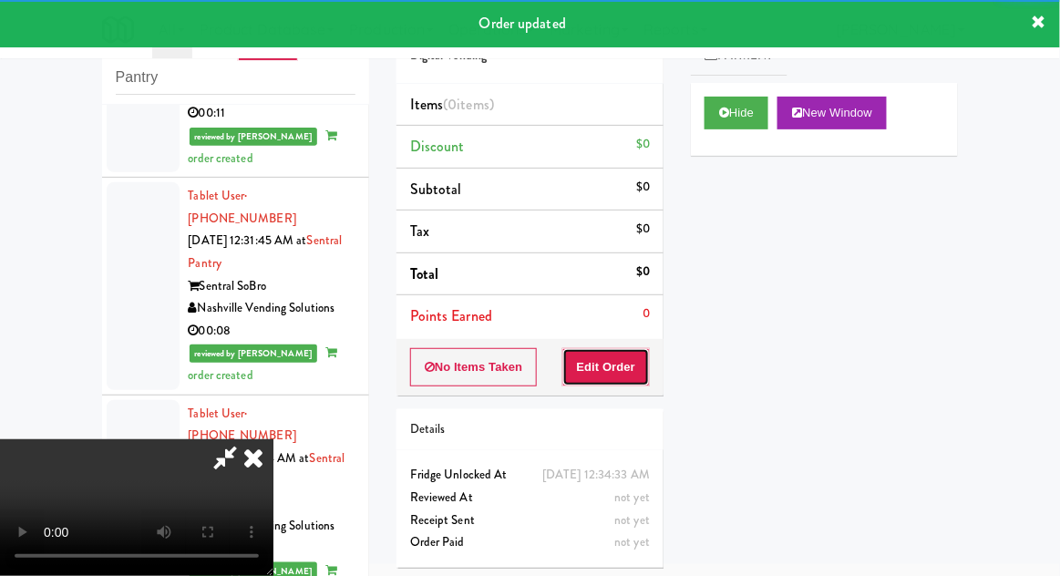
click at [620, 363] on button "Edit Order" at bounding box center [607, 367] width 88 height 38
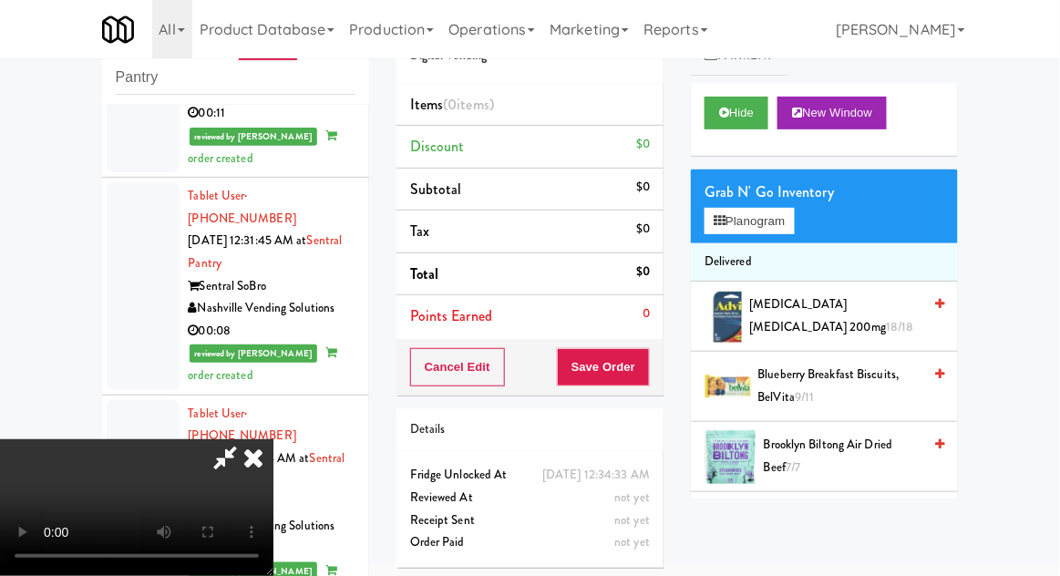
scroll to position [0, 0]
click at [785, 222] on button "Planogram" at bounding box center [749, 221] width 89 height 27
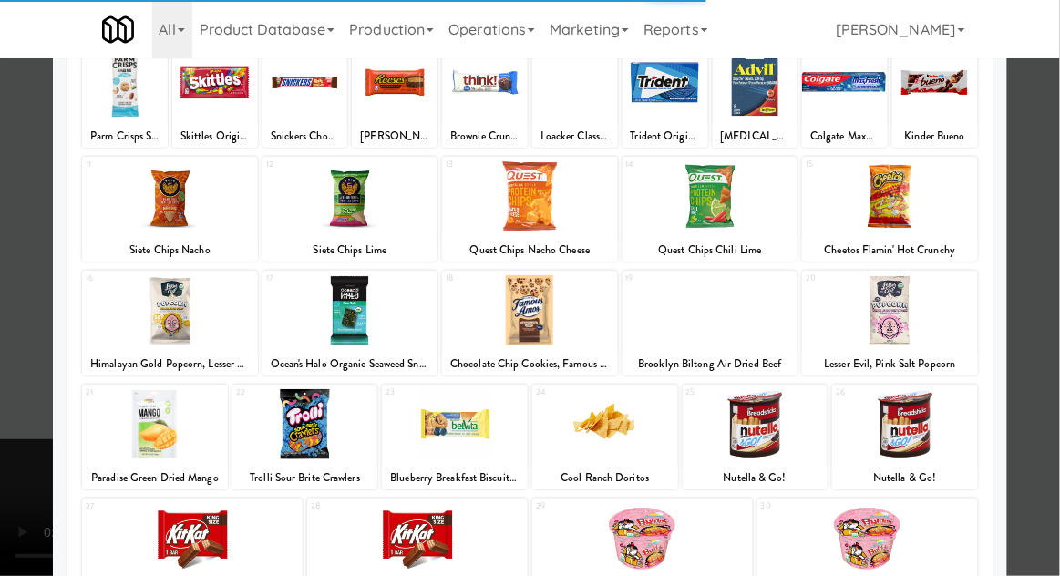
scroll to position [139, 0]
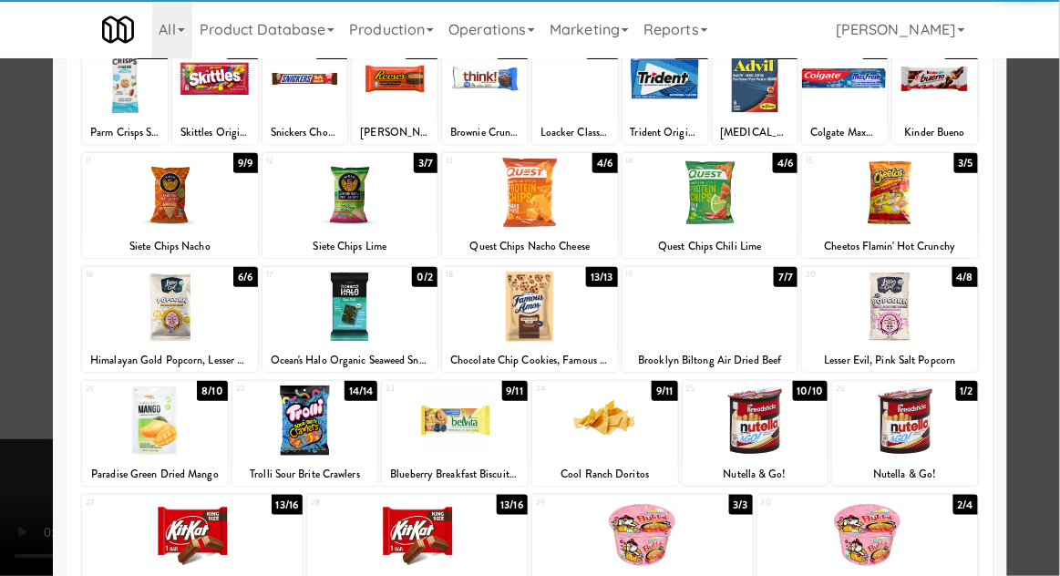
click at [493, 299] on div at bounding box center [530, 307] width 176 height 70
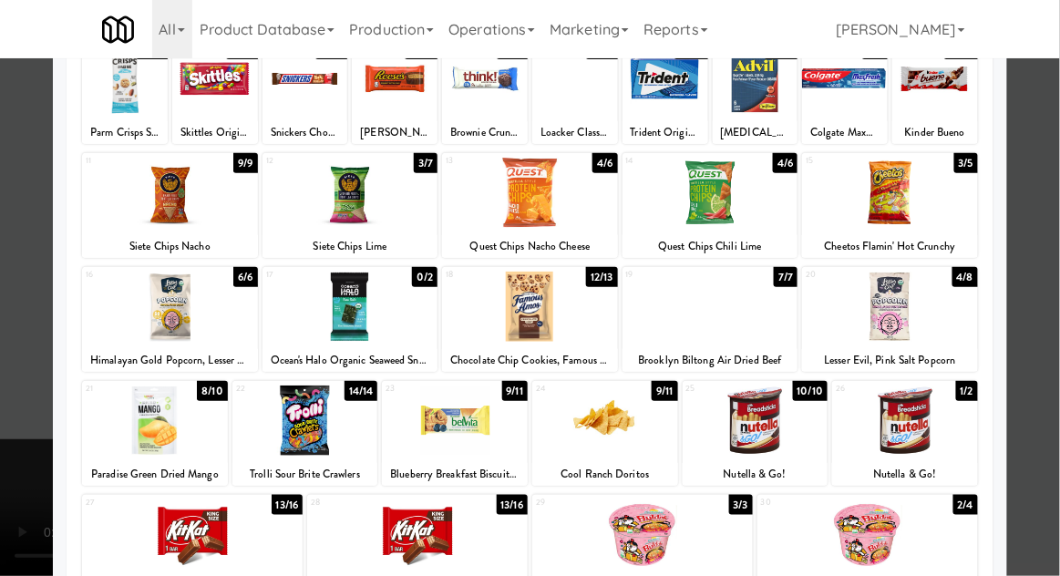
click at [1051, 261] on div at bounding box center [530, 288] width 1060 height 576
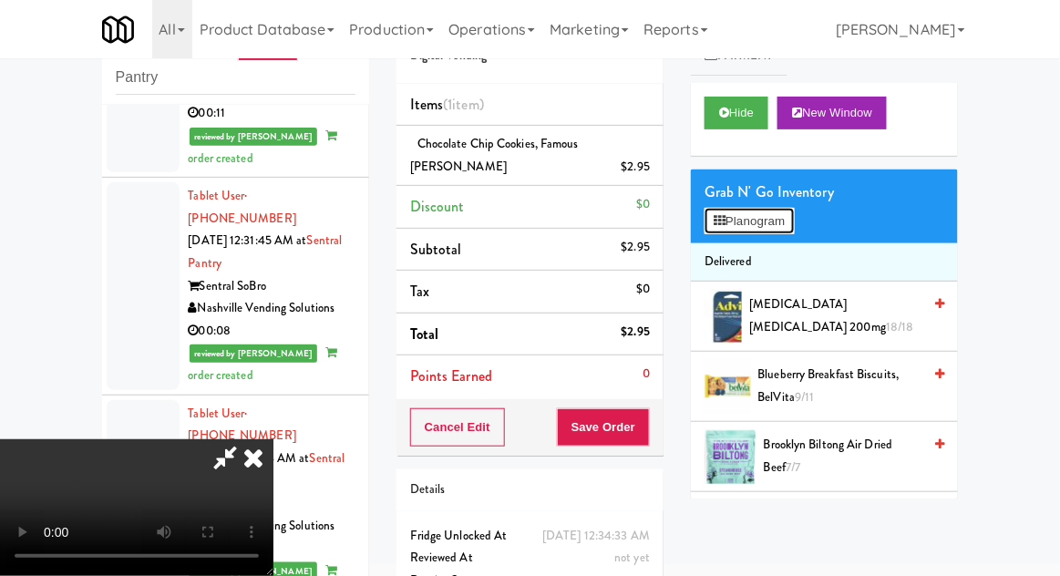
click at [791, 231] on button "Planogram" at bounding box center [749, 221] width 89 height 27
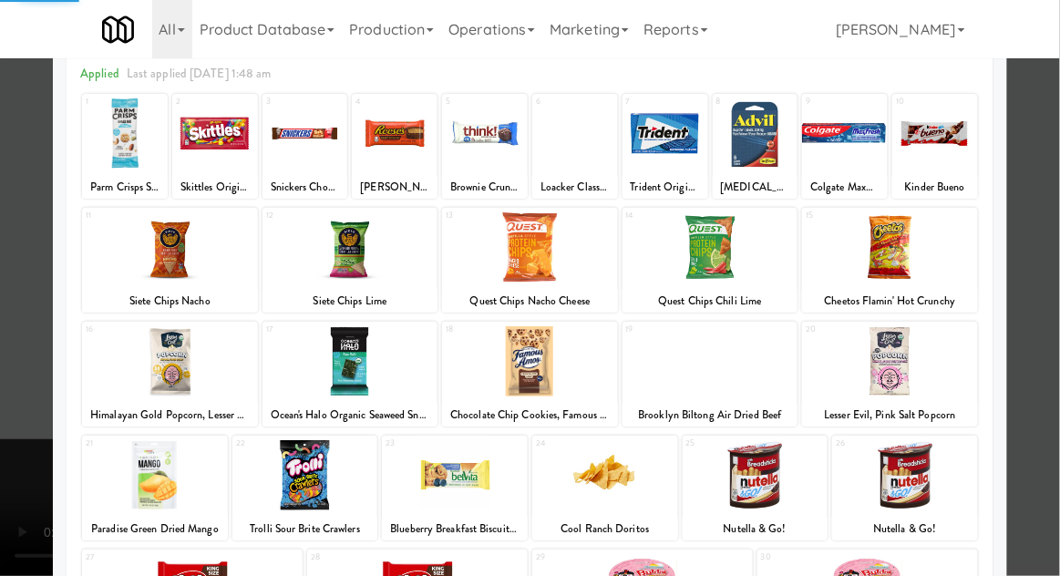
scroll to position [84, 0]
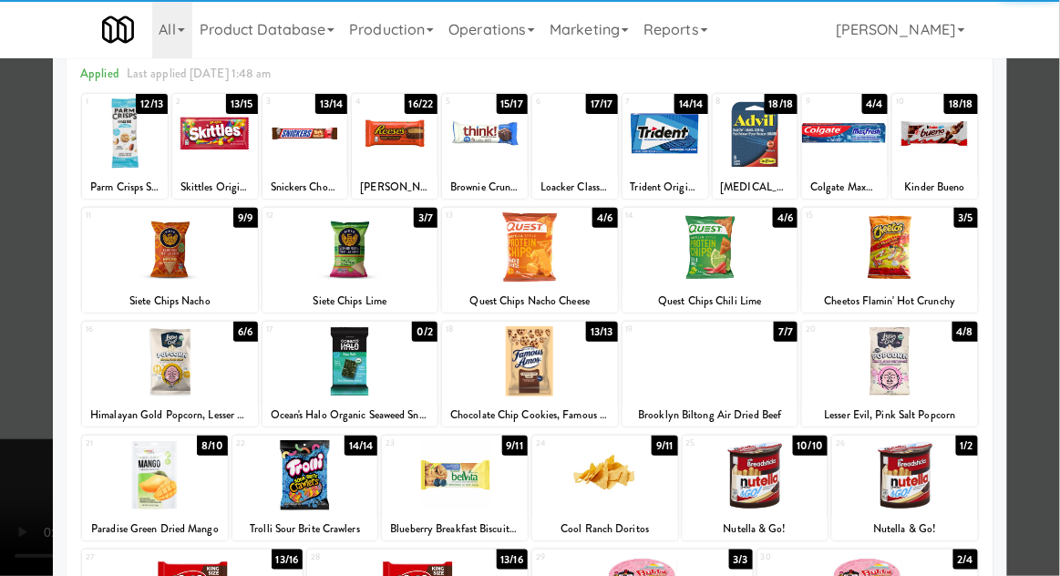
click at [935, 476] on div at bounding box center [905, 475] width 146 height 70
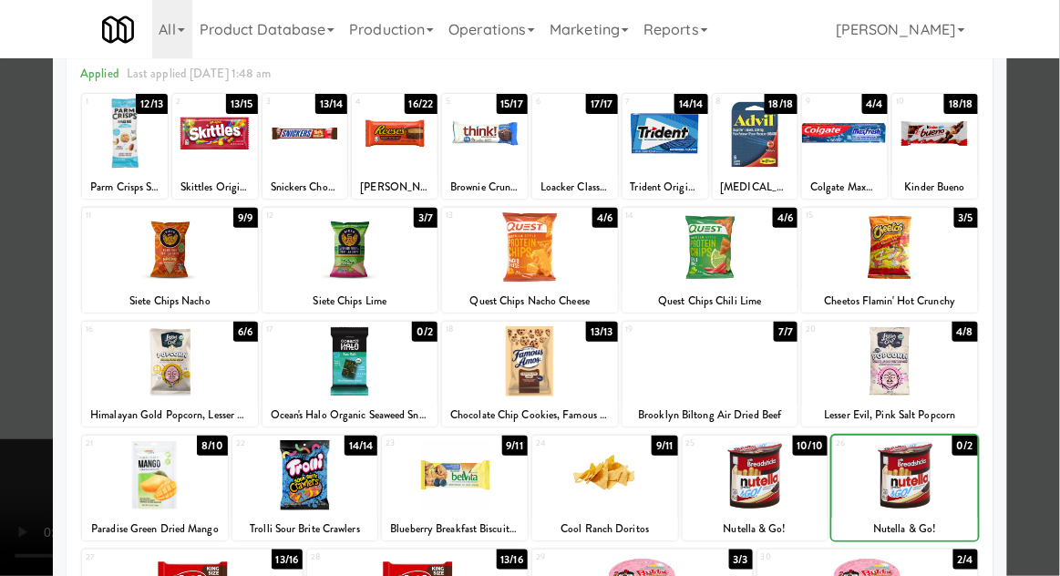
click at [1032, 432] on div at bounding box center [530, 288] width 1060 height 576
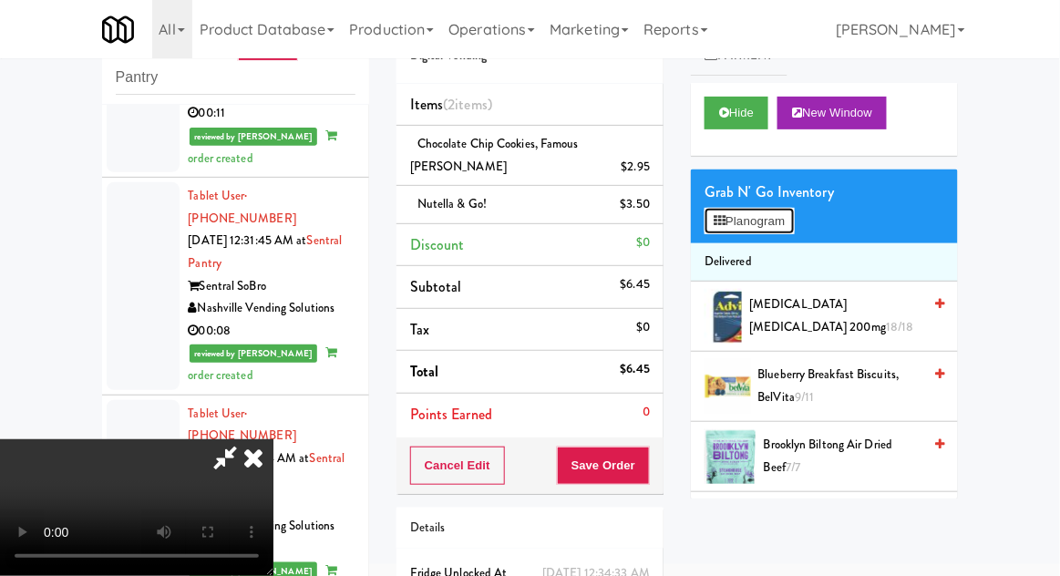
click at [773, 217] on button "Planogram" at bounding box center [749, 221] width 89 height 27
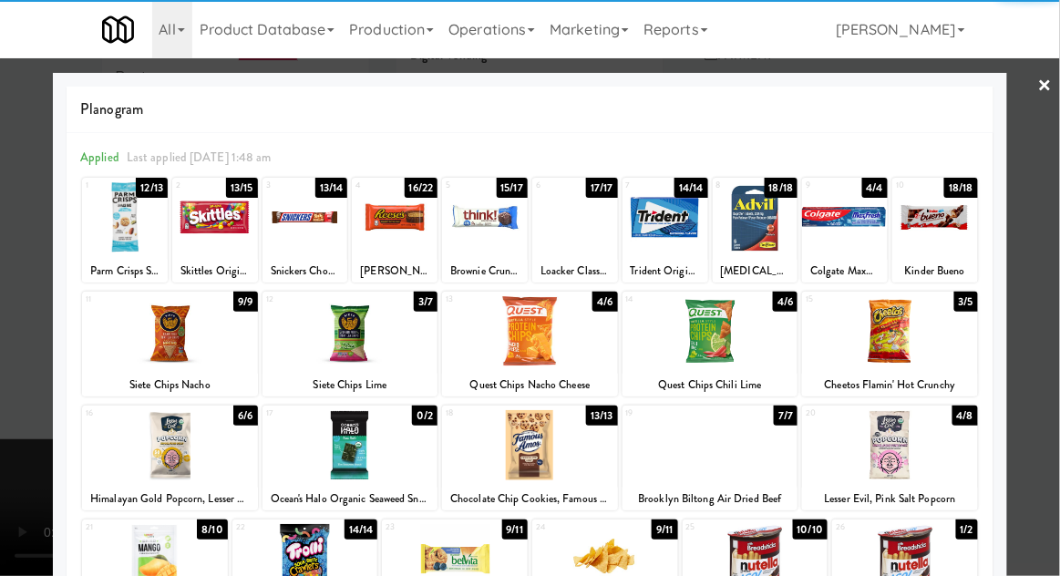
click at [321, 455] on div at bounding box center [351, 445] width 176 height 70
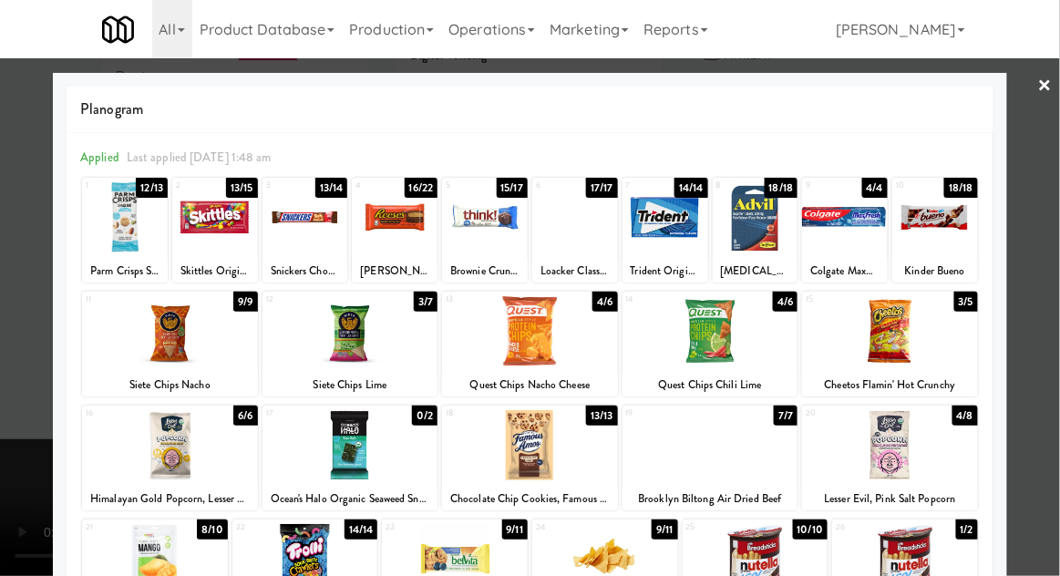
click at [1027, 314] on div at bounding box center [530, 288] width 1060 height 576
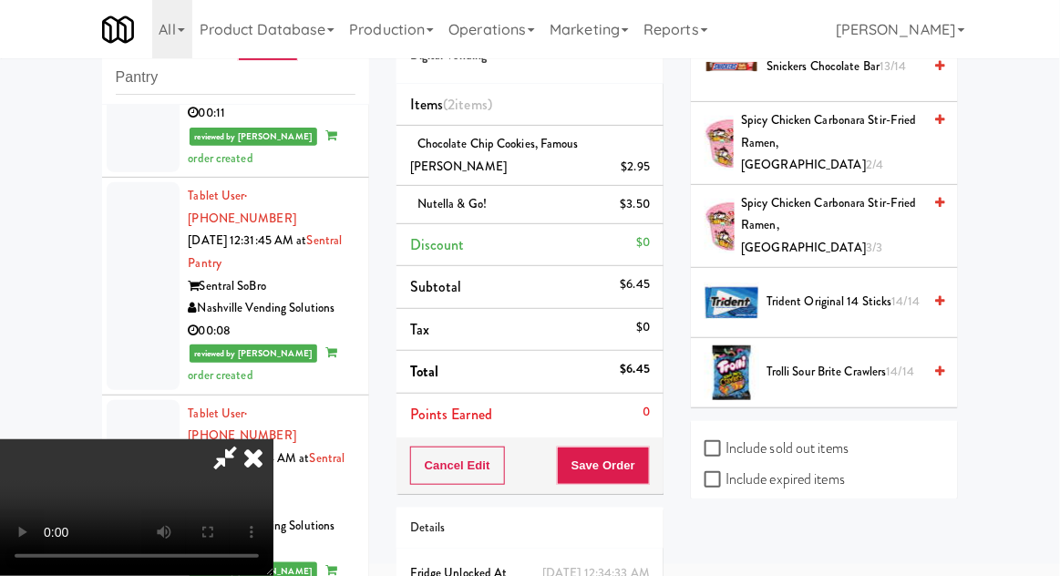
click at [836, 435] on label "Include sold out items" at bounding box center [777, 448] width 144 height 27
click at [726, 442] on input "Include sold out items" at bounding box center [715, 449] width 21 height 15
checkbox input "true"
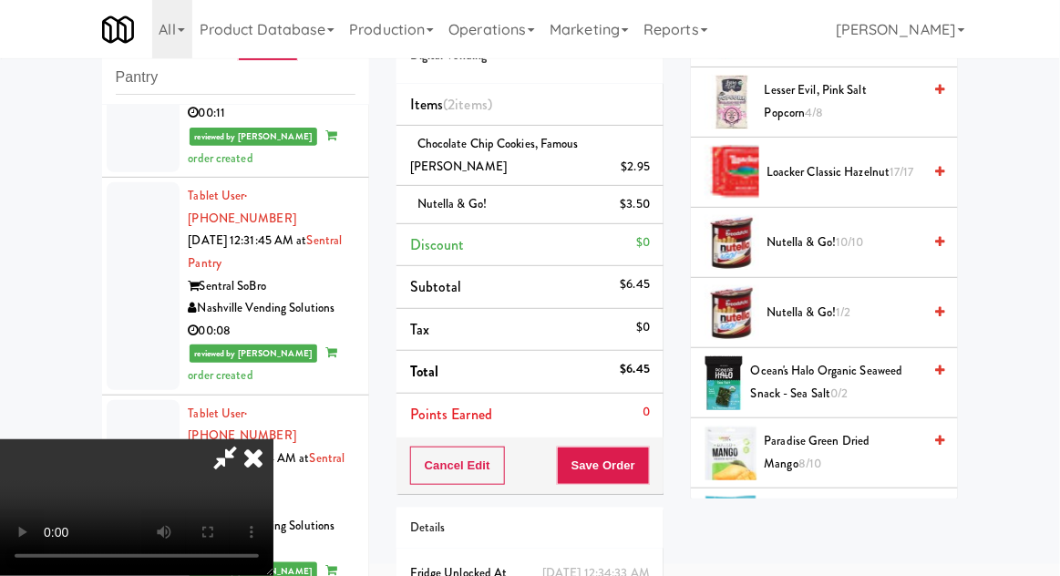
scroll to position [1055, 0]
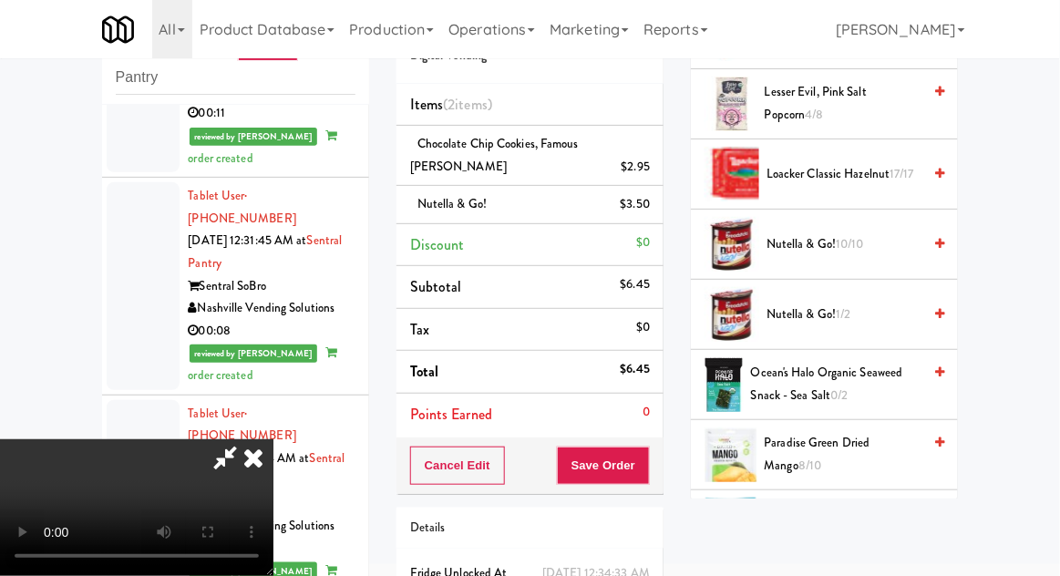
click at [856, 390] on span "Ocean's Halo Organic Seaweed Snack - Sea Salt 0/2" at bounding box center [836, 384] width 171 height 45
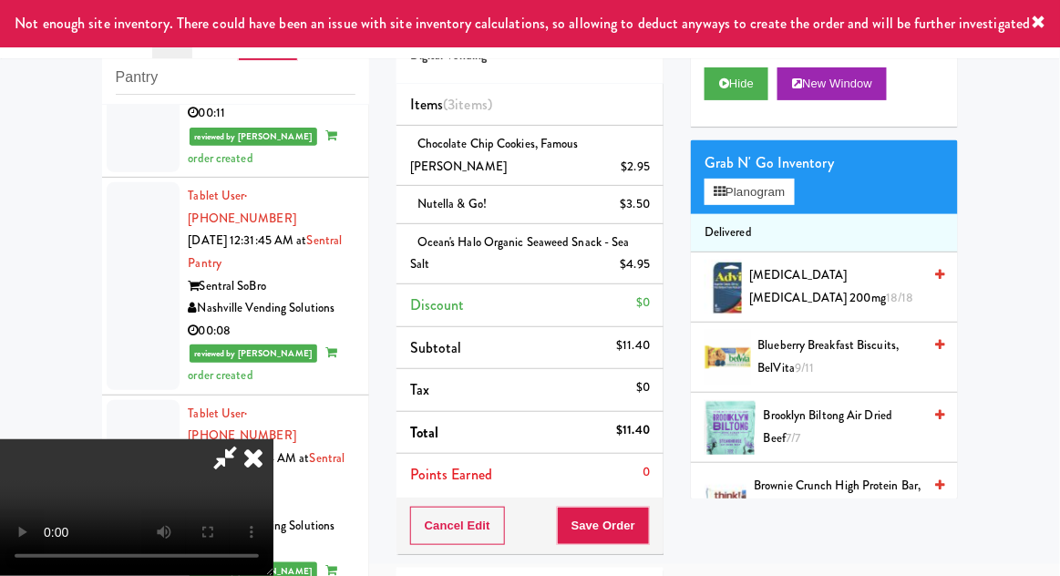
scroll to position [0, 0]
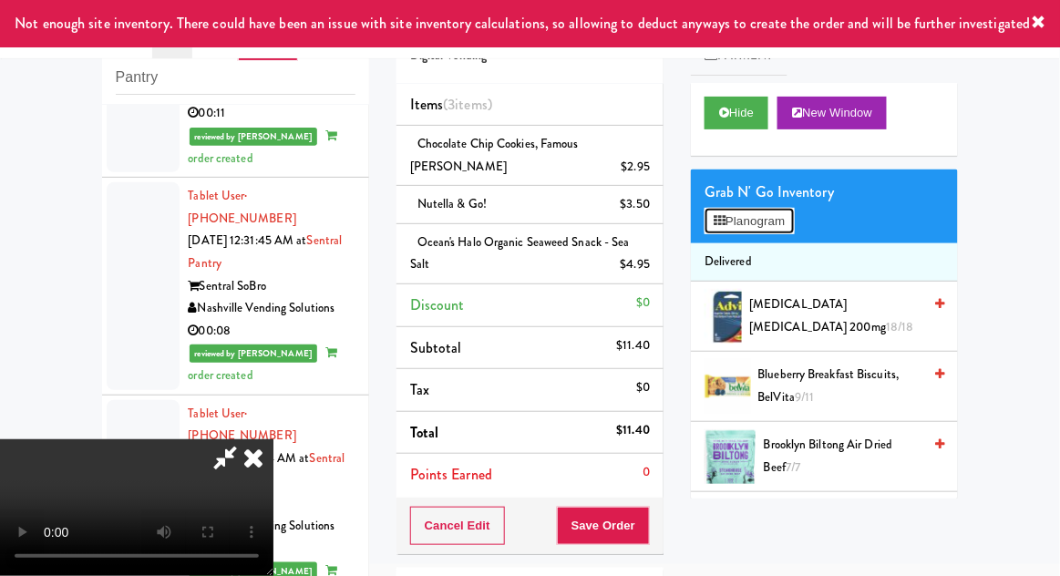
click at [786, 221] on button "Planogram" at bounding box center [749, 221] width 89 height 27
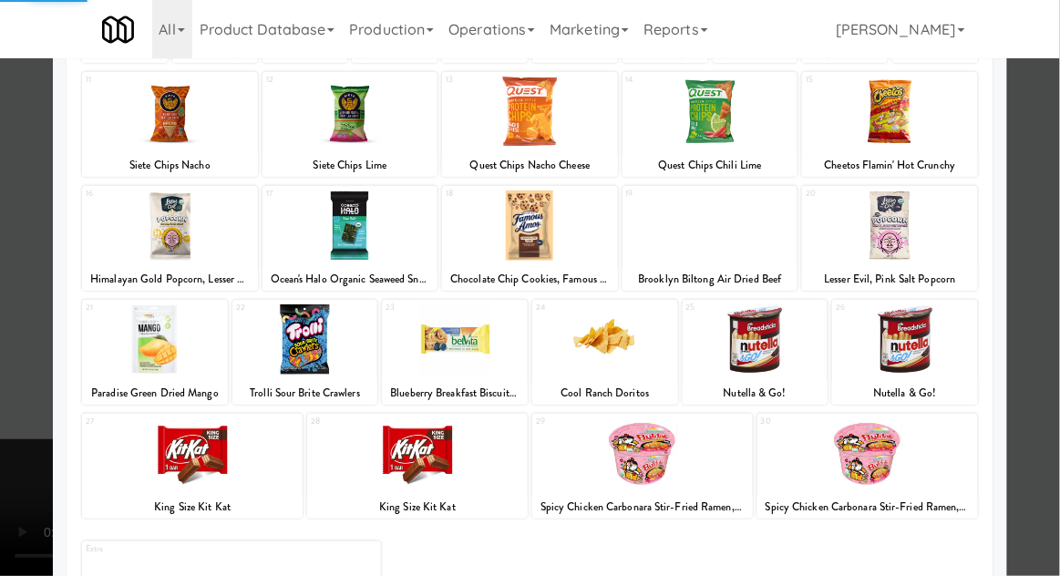
scroll to position [231, 0]
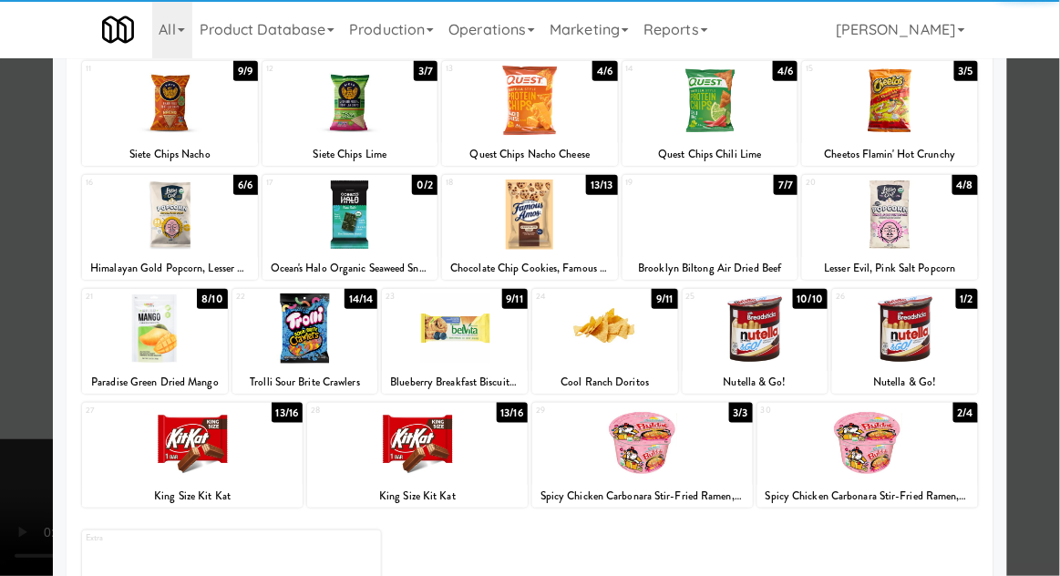
click at [357, 445] on div at bounding box center [417, 443] width 221 height 70
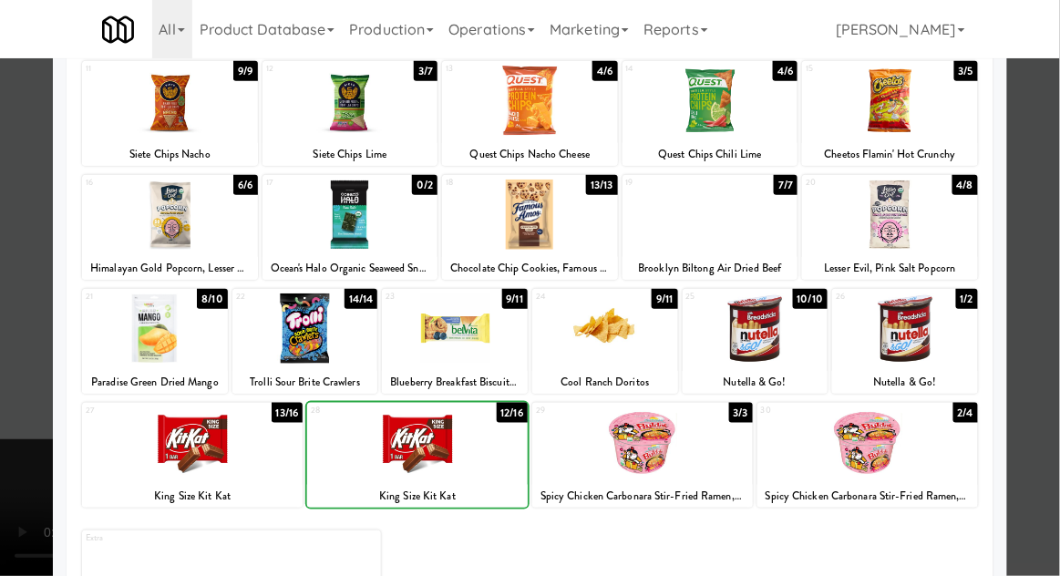
click at [1020, 340] on div at bounding box center [530, 288] width 1060 height 576
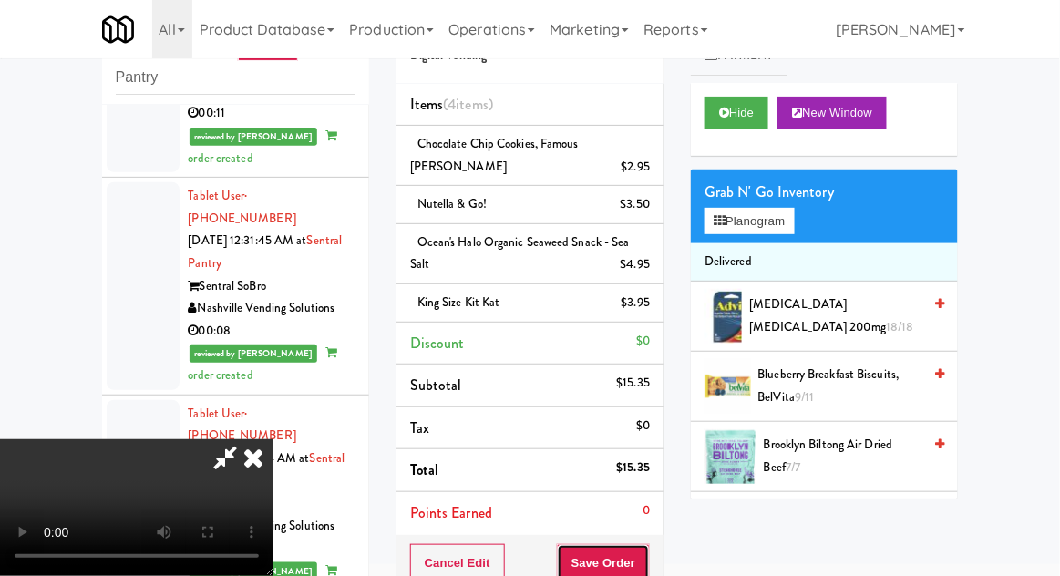
click at [645, 559] on button "Save Order" at bounding box center [603, 563] width 93 height 38
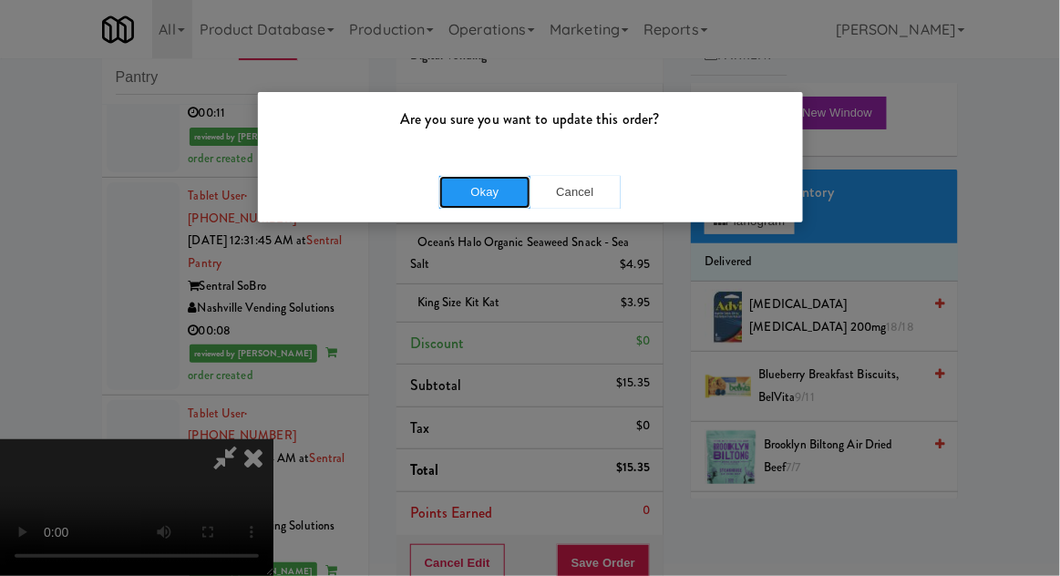
click at [469, 188] on button "Okay" at bounding box center [484, 192] width 91 height 33
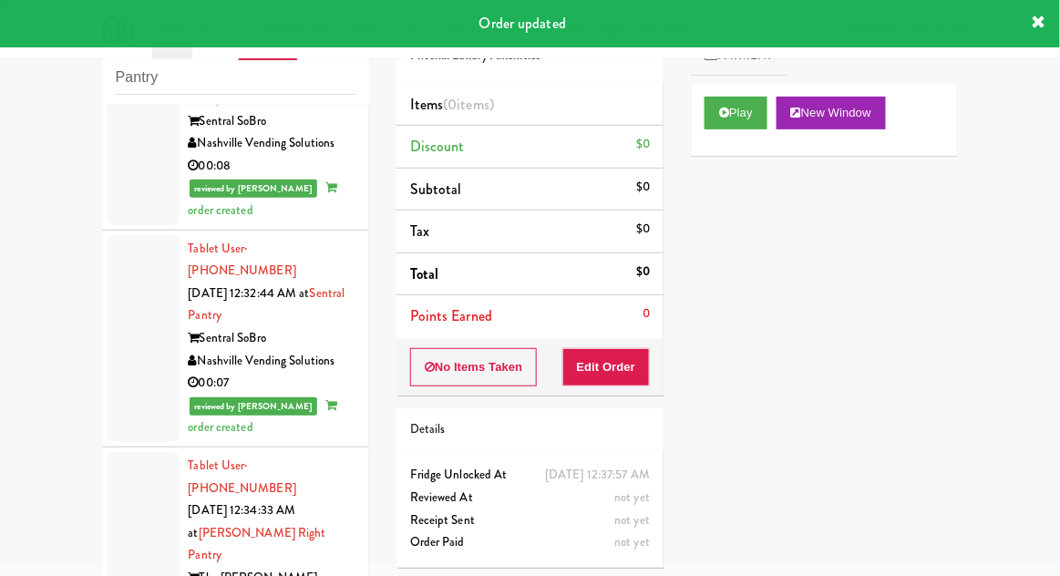
scroll to position [3509, 0]
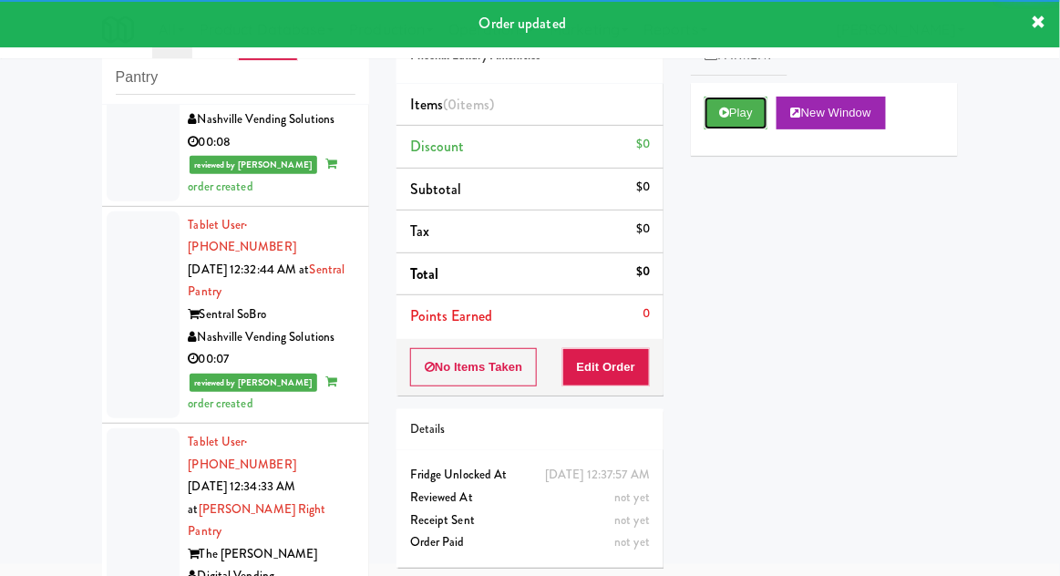
click at [757, 115] on button "Play" at bounding box center [736, 113] width 63 height 33
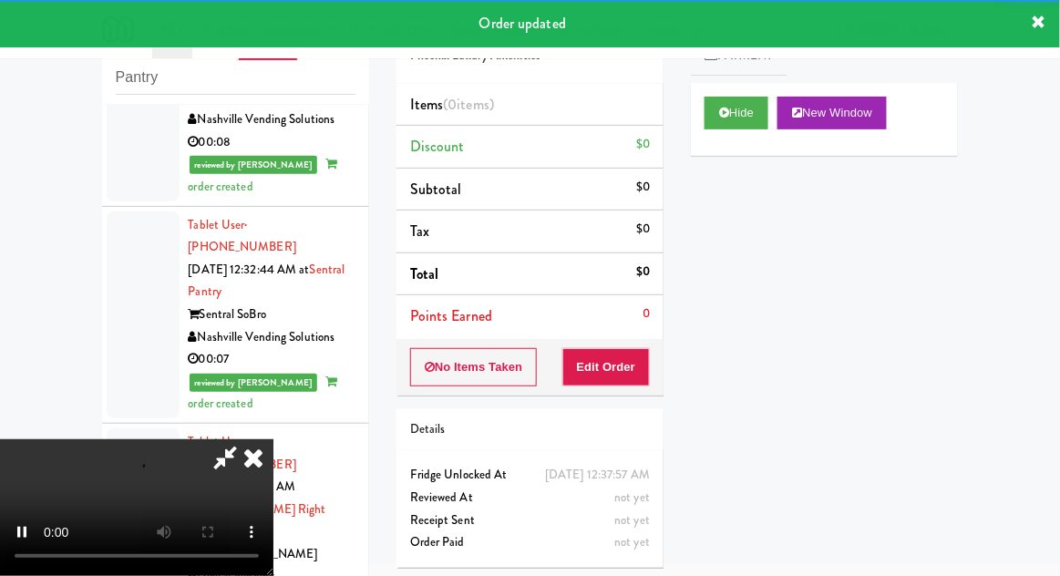
click at [617, 393] on div "Order # 792708 Phoenix Luxury Amenities Items (0 items ) Discount $0 Subtotal $…" at bounding box center [530, 288] width 294 height 586
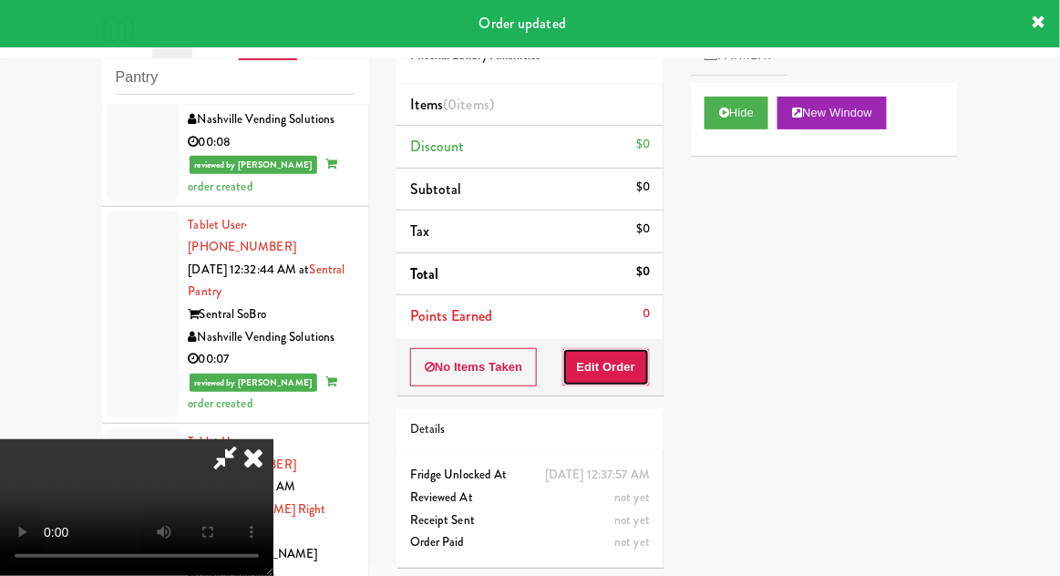
click at [626, 372] on button "Edit Order" at bounding box center [607, 367] width 88 height 38
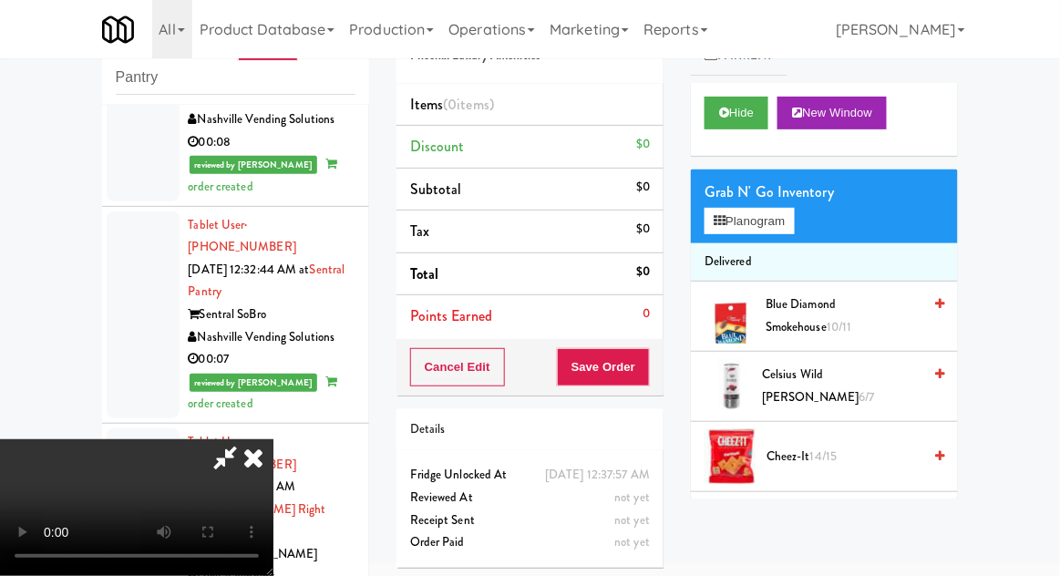
scroll to position [0, 0]
click at [776, 221] on button "Planogram" at bounding box center [749, 221] width 89 height 27
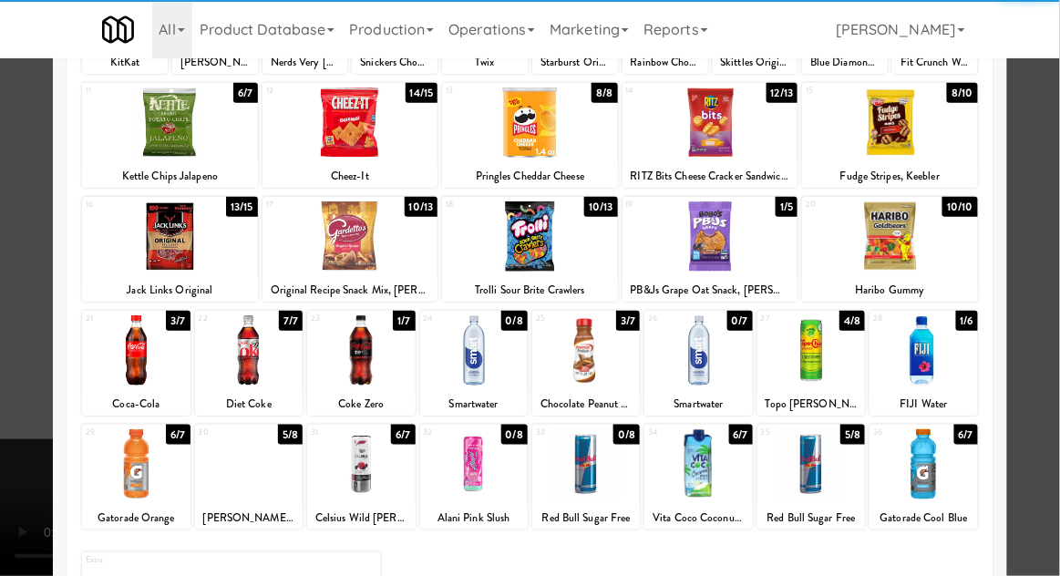
scroll to position [202, 0]
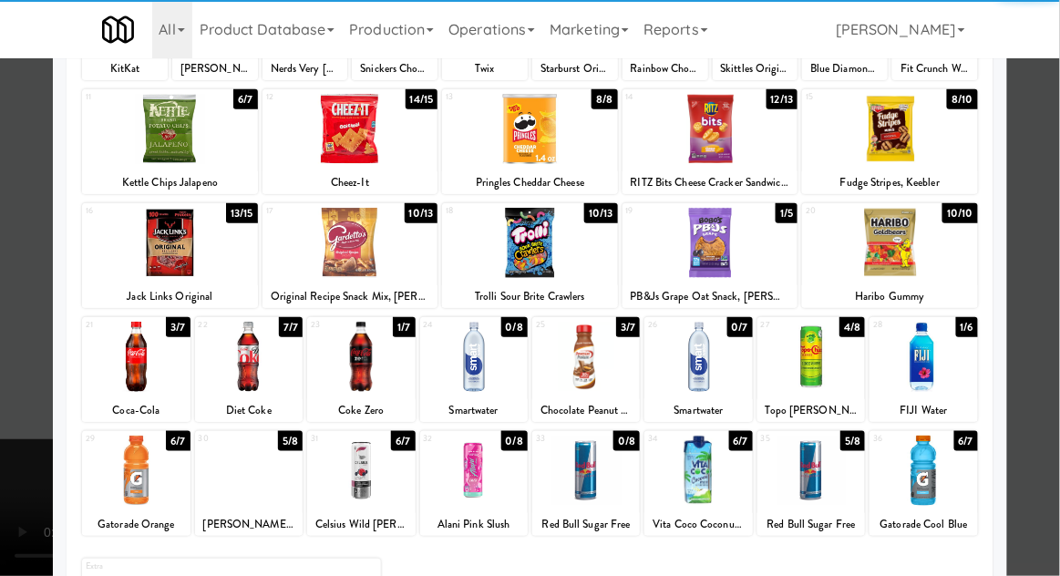
click at [329, 385] on div at bounding box center [361, 357] width 108 height 70
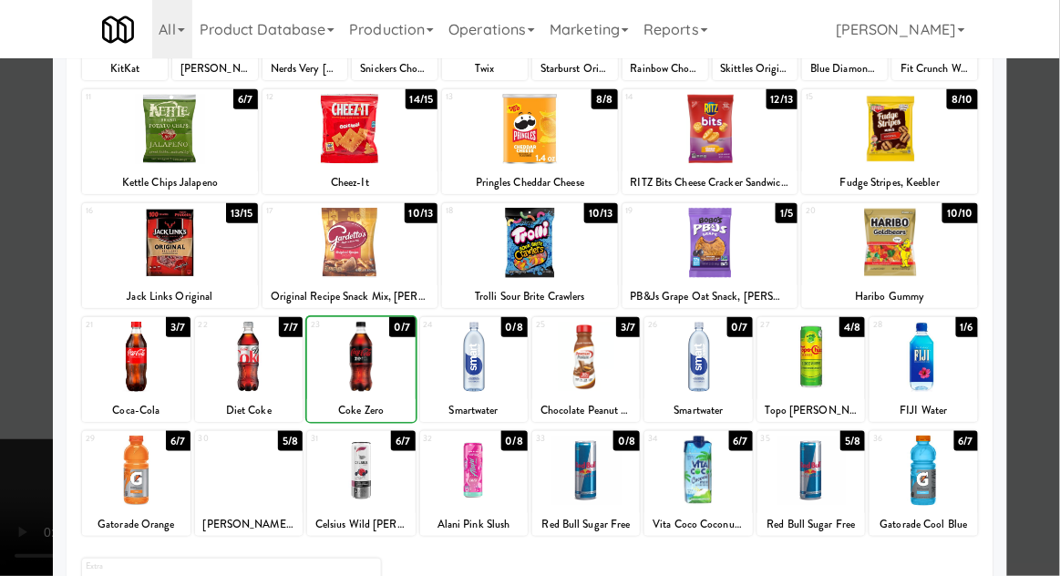
click at [1020, 278] on div at bounding box center [530, 288] width 1060 height 576
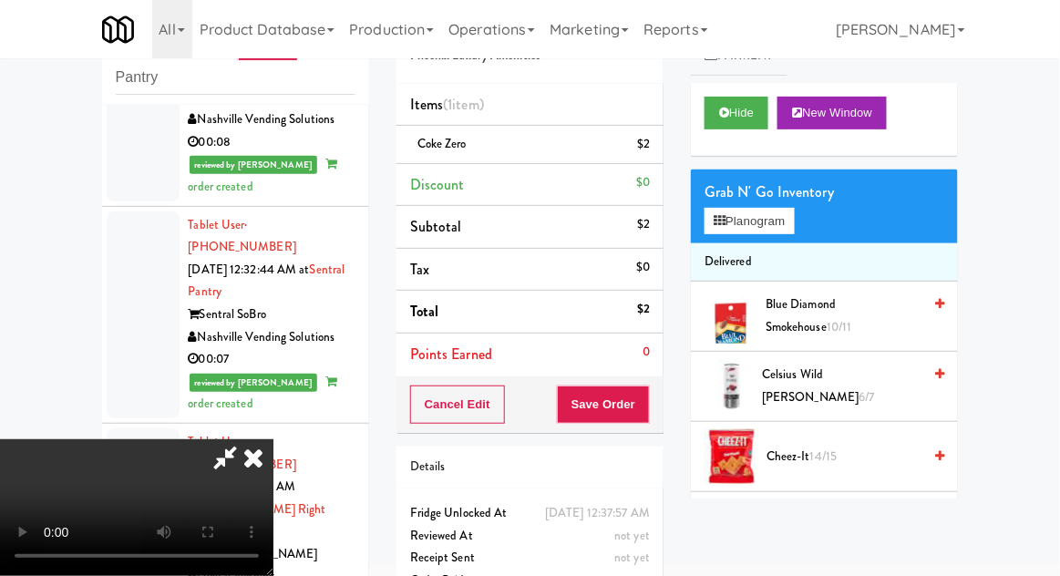
scroll to position [67, 0]
click at [778, 226] on button "Planogram" at bounding box center [749, 221] width 89 height 27
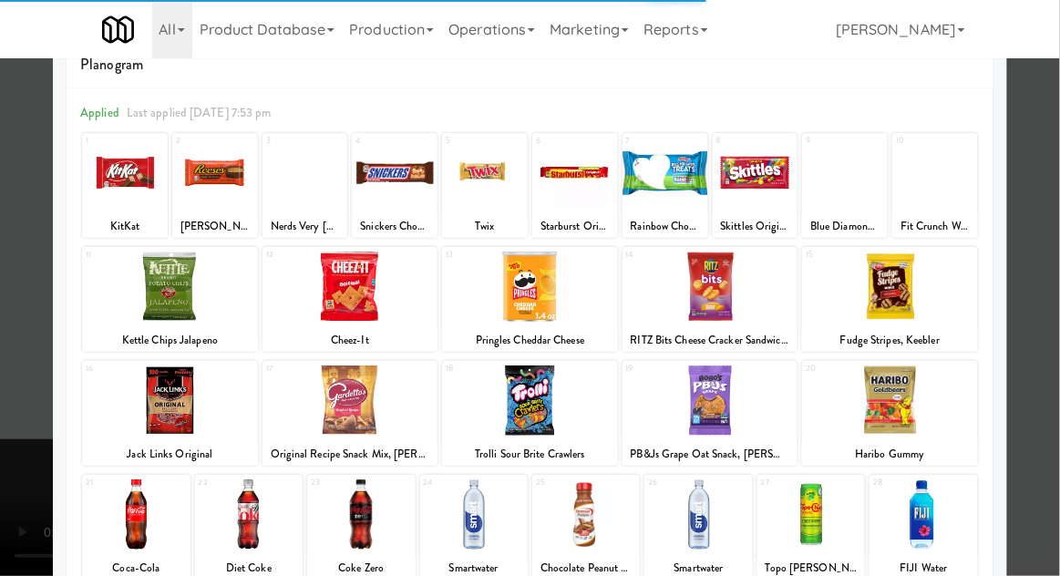
scroll to position [80, 0]
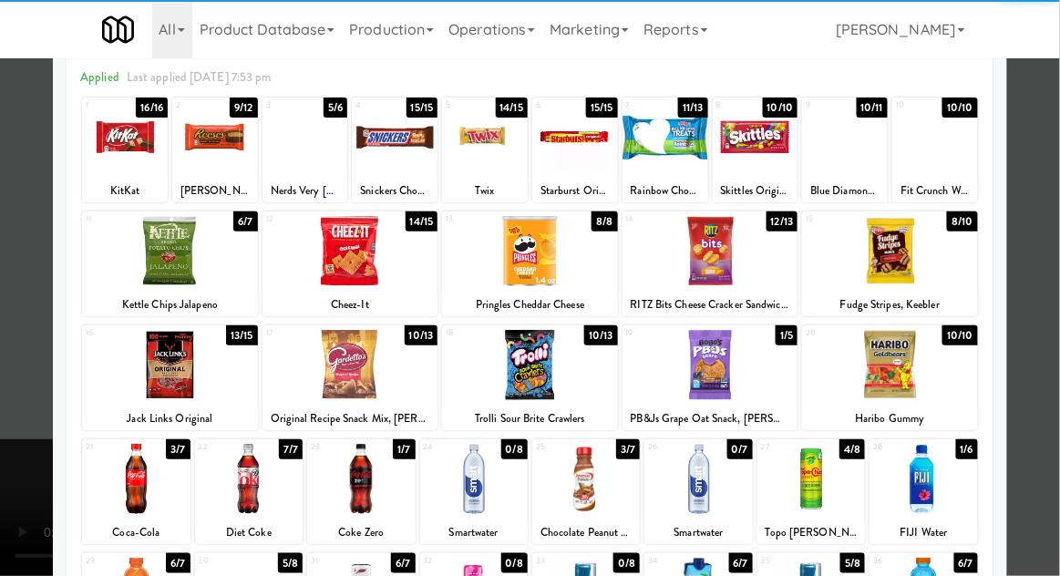
click at [119, 487] on div at bounding box center [136, 479] width 108 height 70
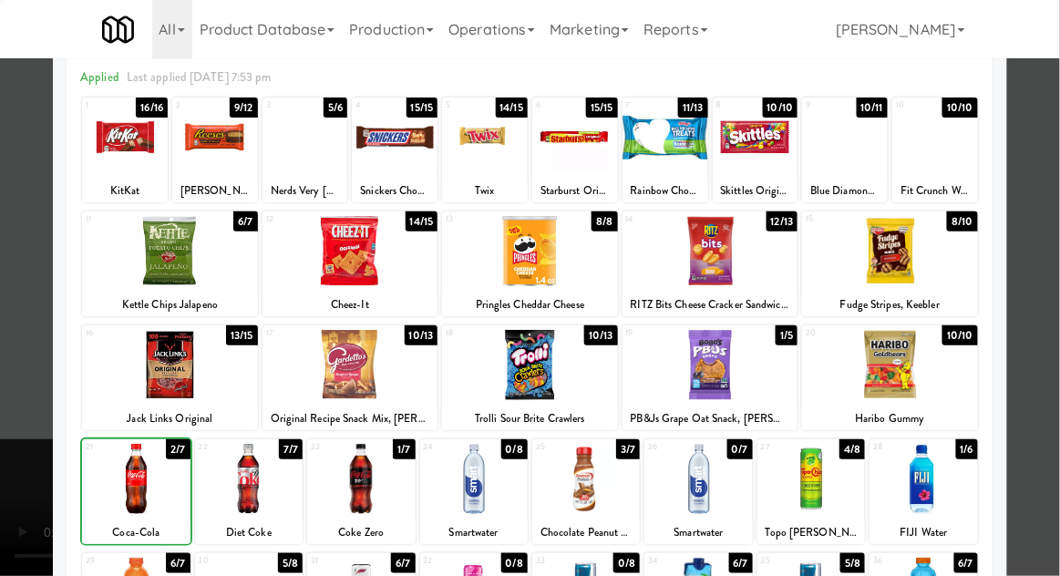
click at [13, 474] on div at bounding box center [530, 288] width 1060 height 576
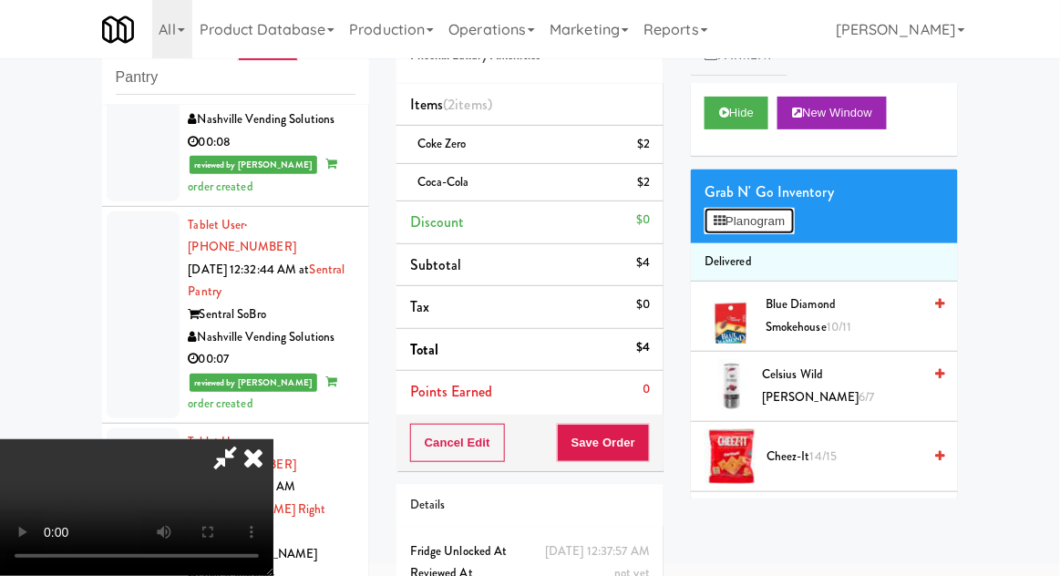
click at [783, 231] on button "Planogram" at bounding box center [749, 221] width 89 height 27
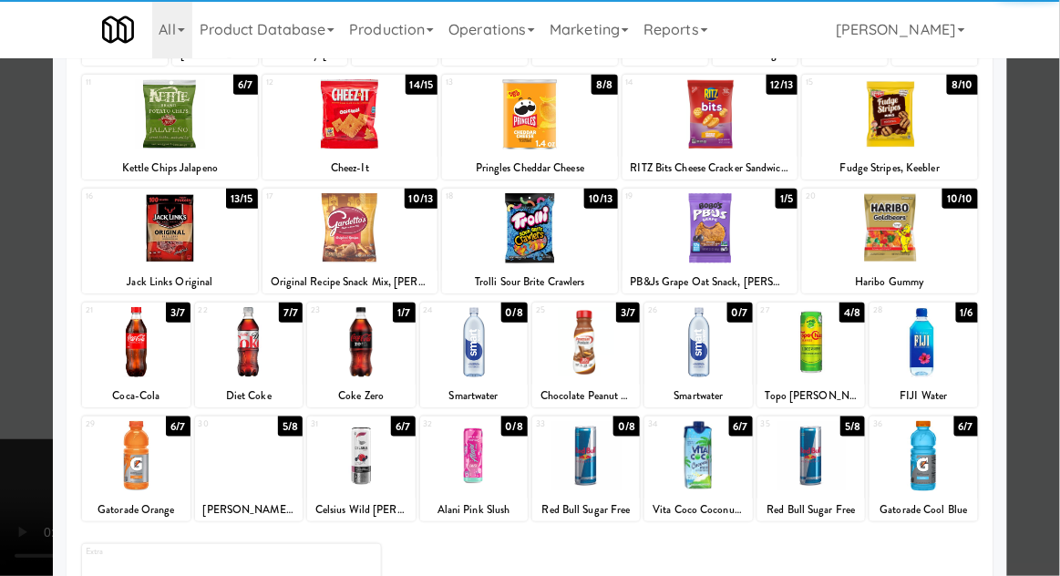
scroll to position [216, 0]
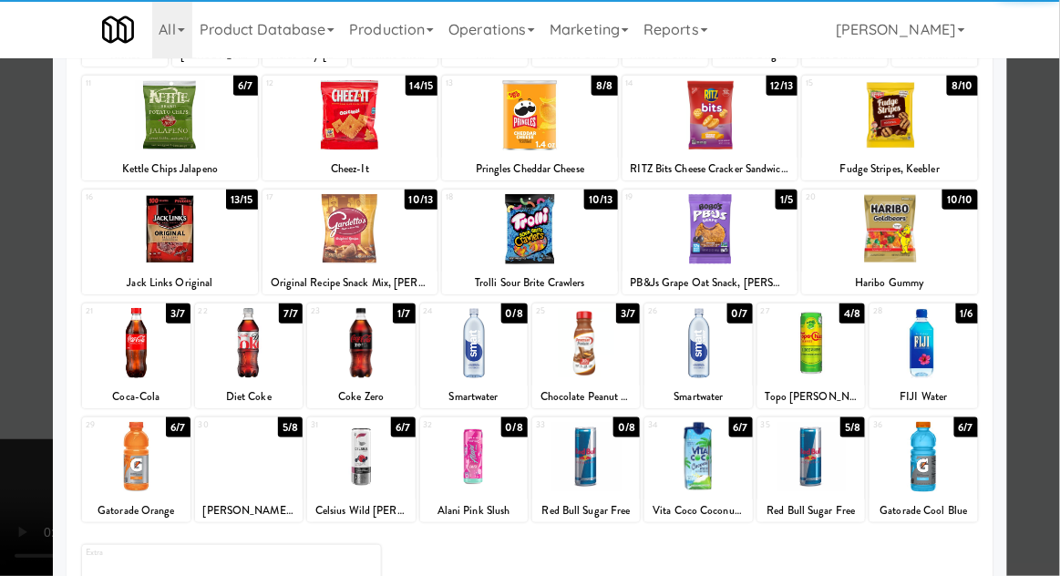
click at [250, 362] on div at bounding box center [249, 343] width 108 height 70
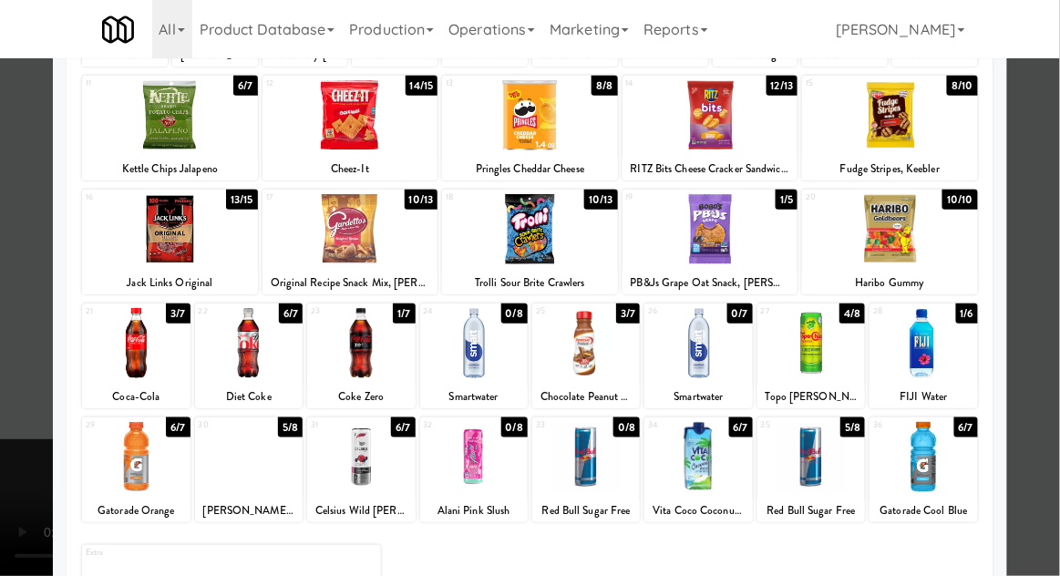
click at [1036, 233] on div at bounding box center [530, 288] width 1060 height 576
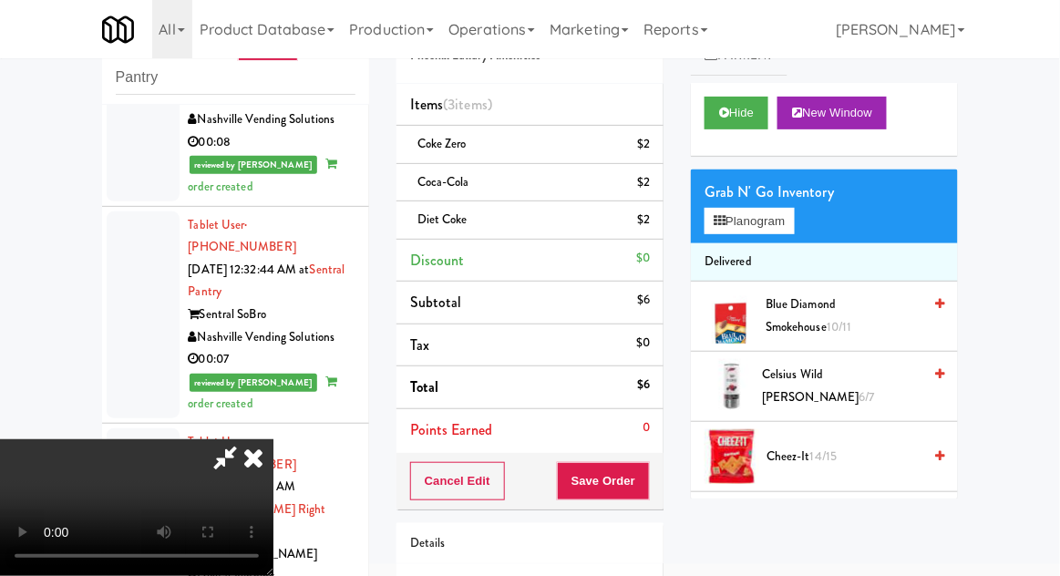
scroll to position [67, 0]
click at [770, 212] on button "Planogram" at bounding box center [749, 221] width 89 height 27
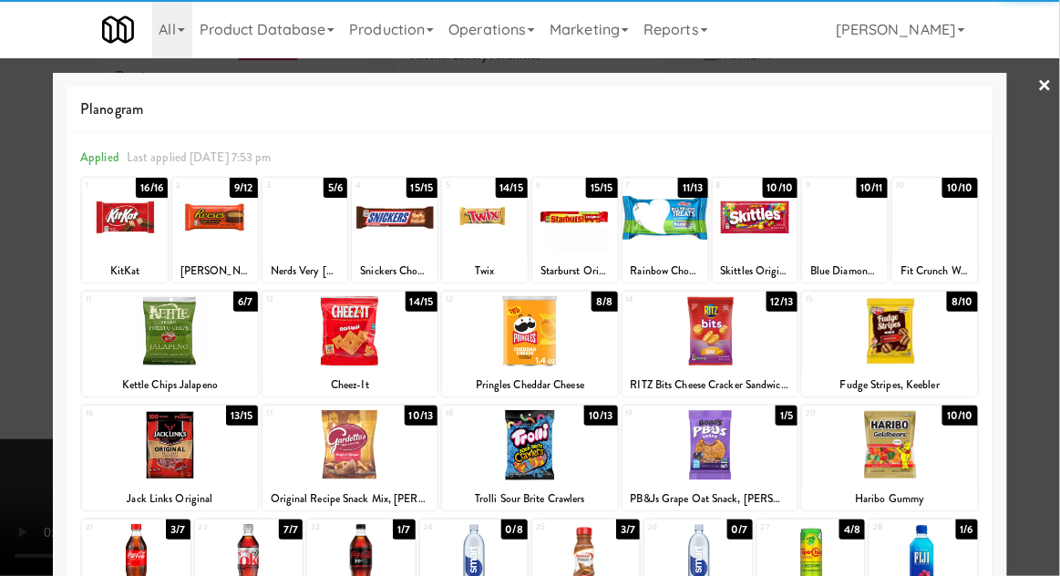
click at [756, 353] on div at bounding box center [711, 331] width 176 height 70
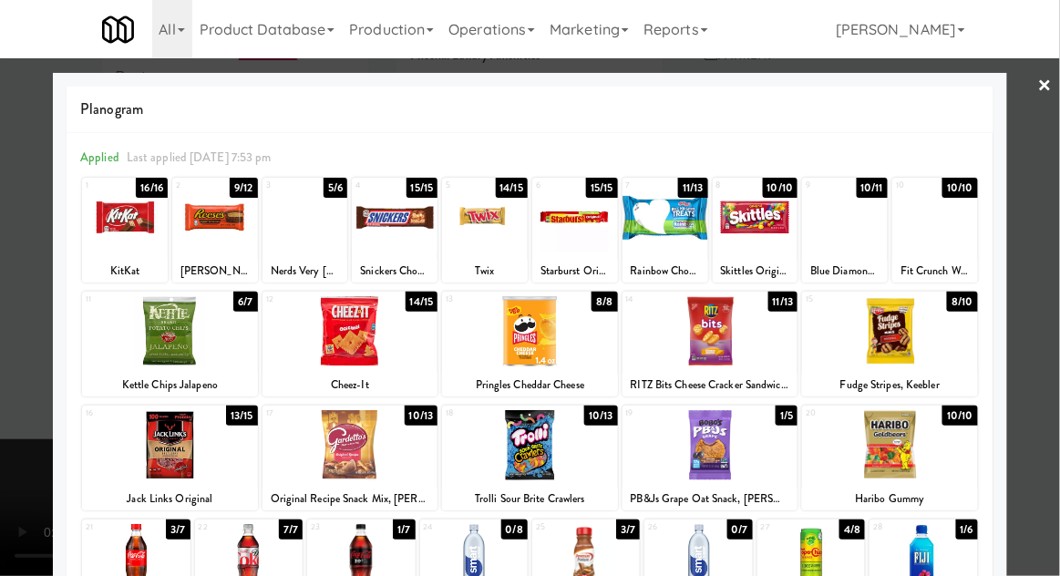
click at [1039, 305] on div at bounding box center [530, 288] width 1060 height 576
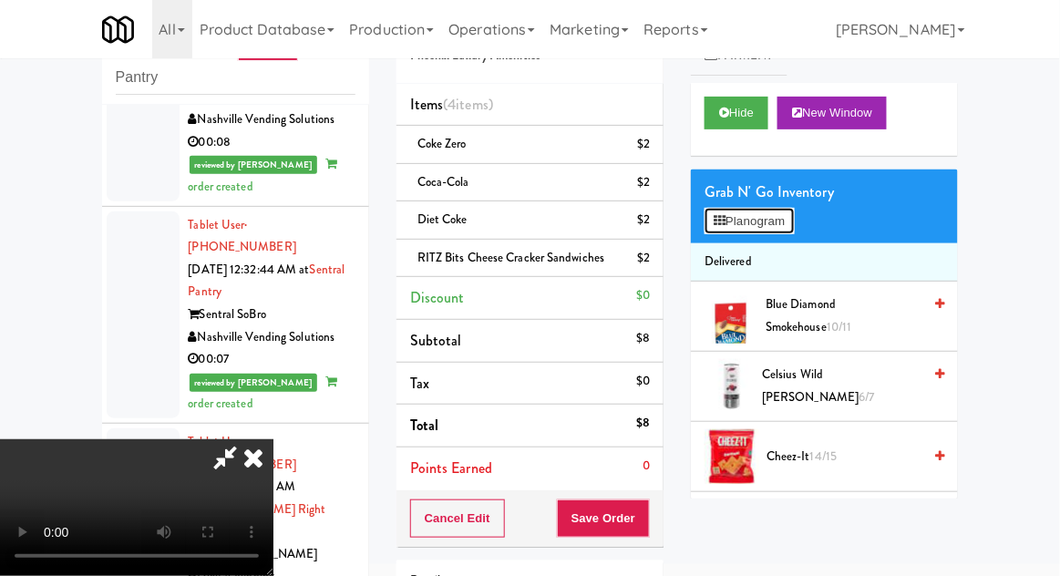
click at [783, 227] on button "Planogram" at bounding box center [749, 221] width 89 height 27
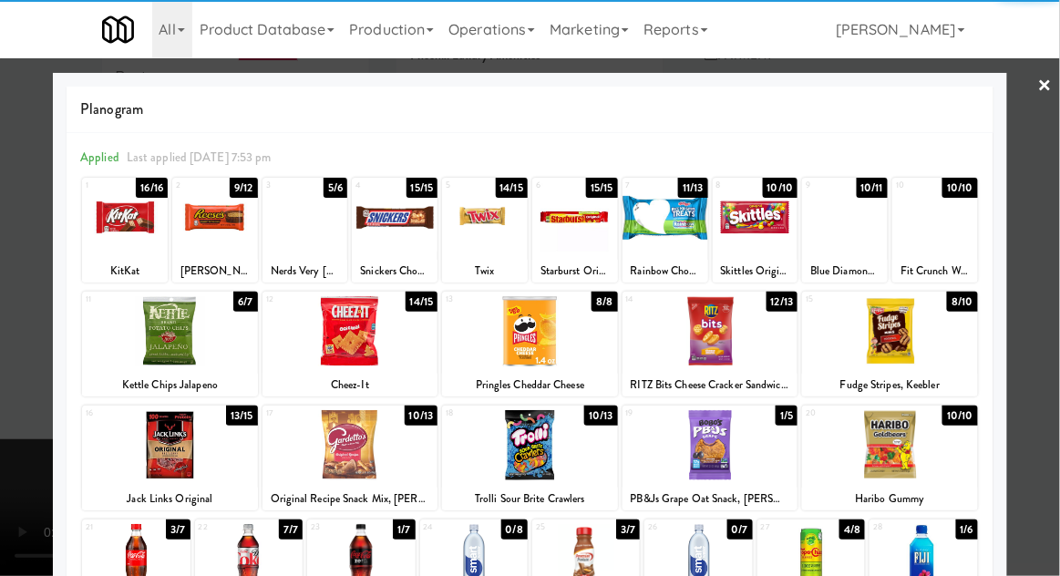
click at [932, 348] on div at bounding box center [890, 331] width 176 height 70
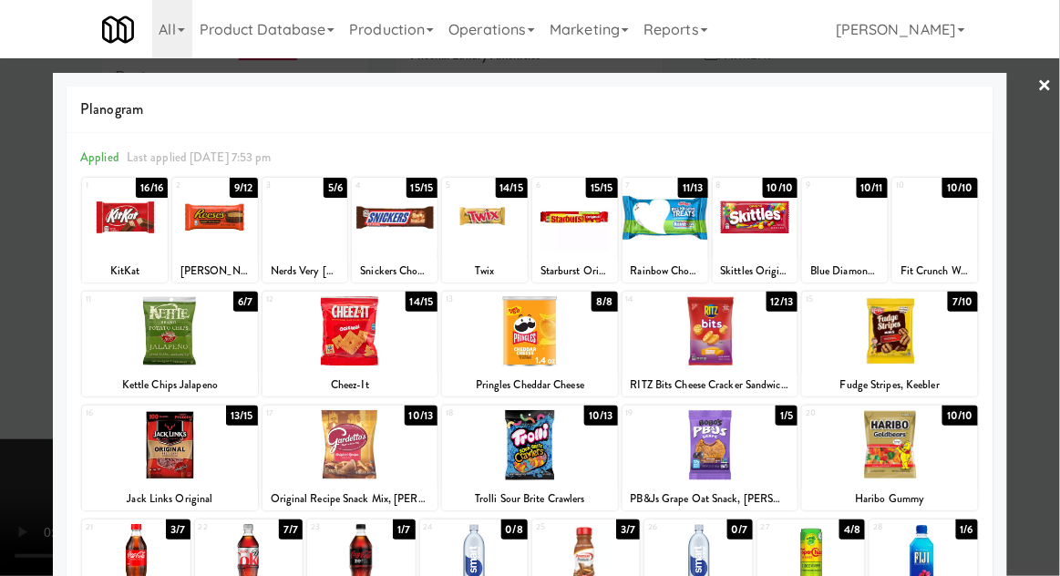
click at [1035, 329] on div at bounding box center [530, 288] width 1060 height 576
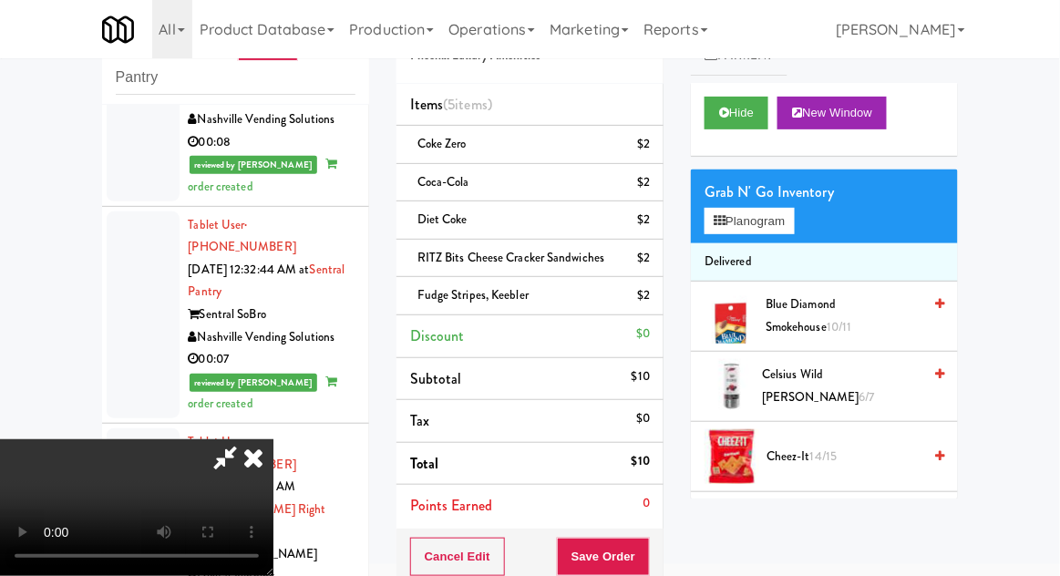
scroll to position [196, 0]
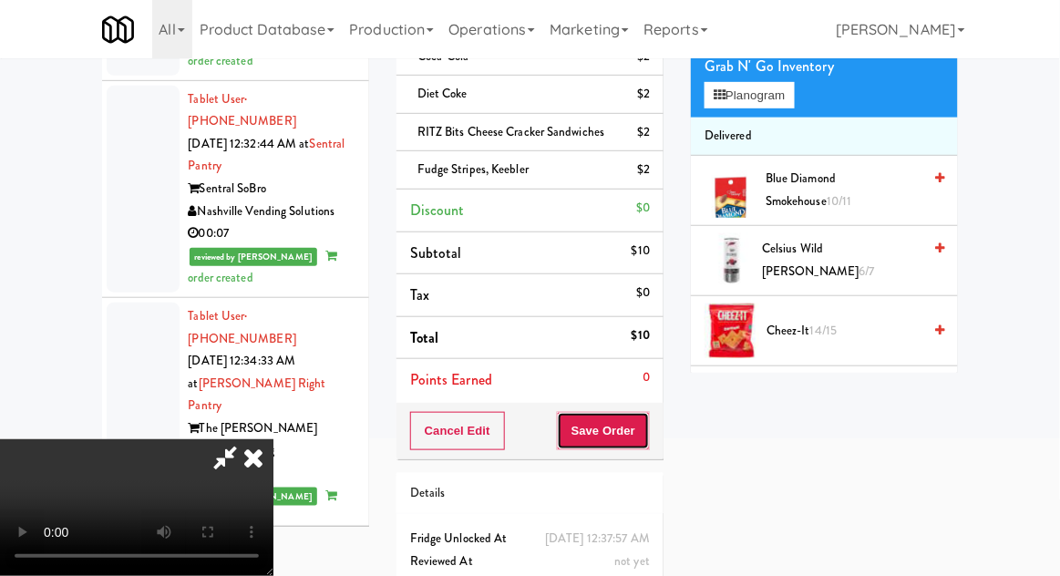
click at [646, 427] on button "Save Order" at bounding box center [603, 431] width 93 height 38
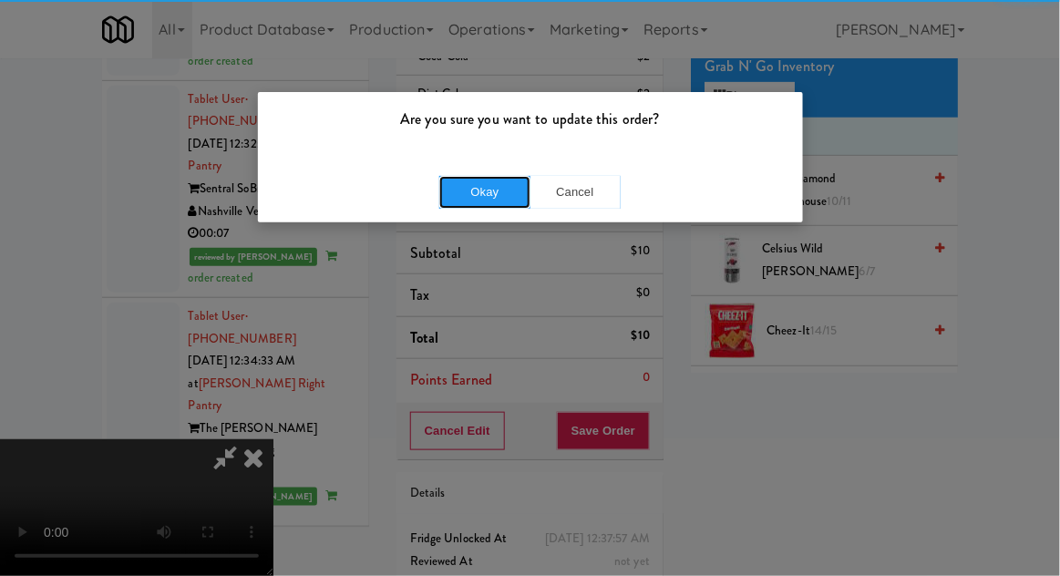
click at [466, 187] on button "Okay" at bounding box center [484, 192] width 91 height 33
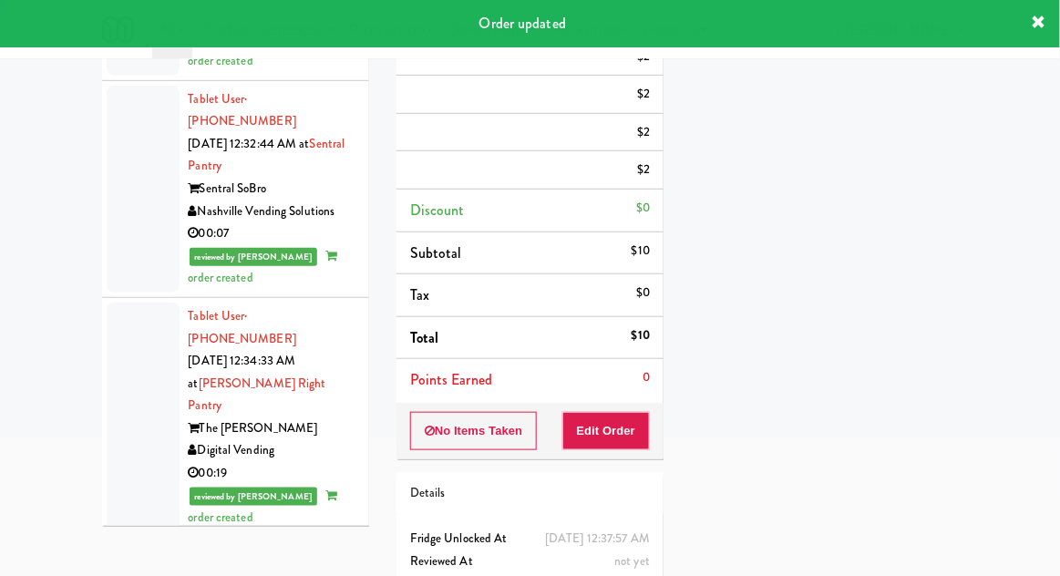
scroll to position [0, 0]
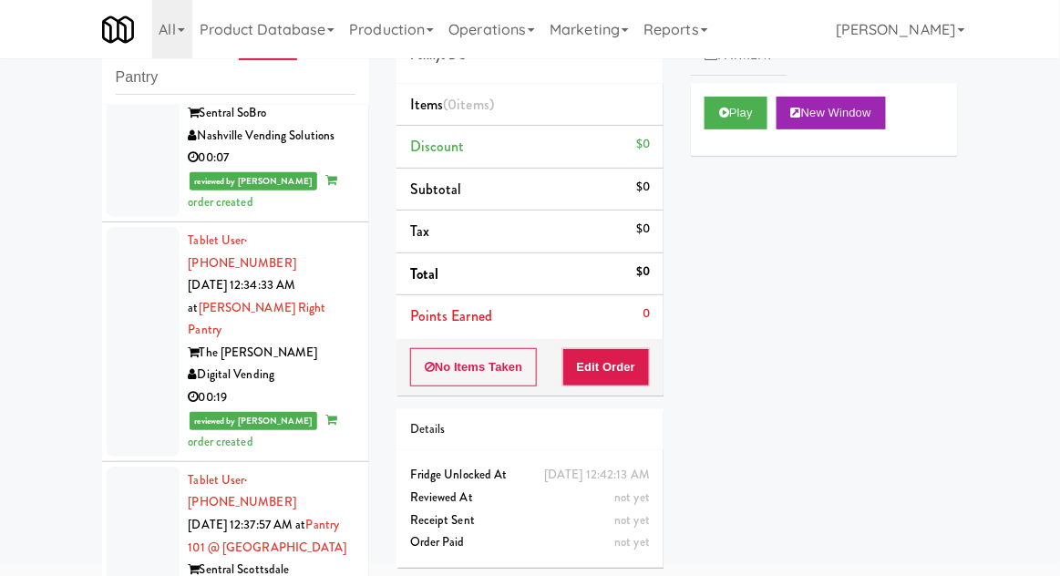
scroll to position [3716, 0]
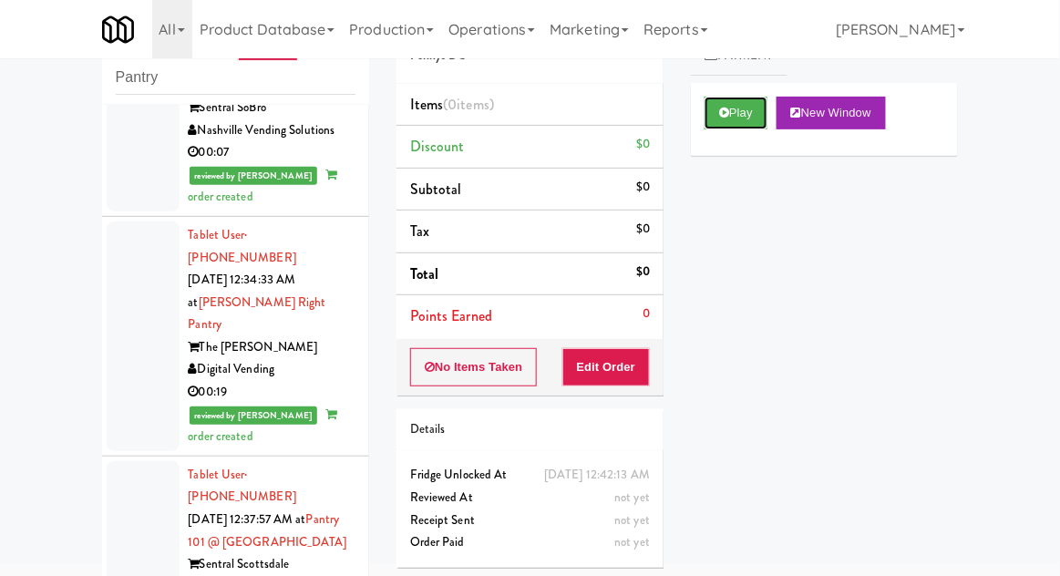
click at [753, 119] on button "Play" at bounding box center [736, 113] width 63 height 33
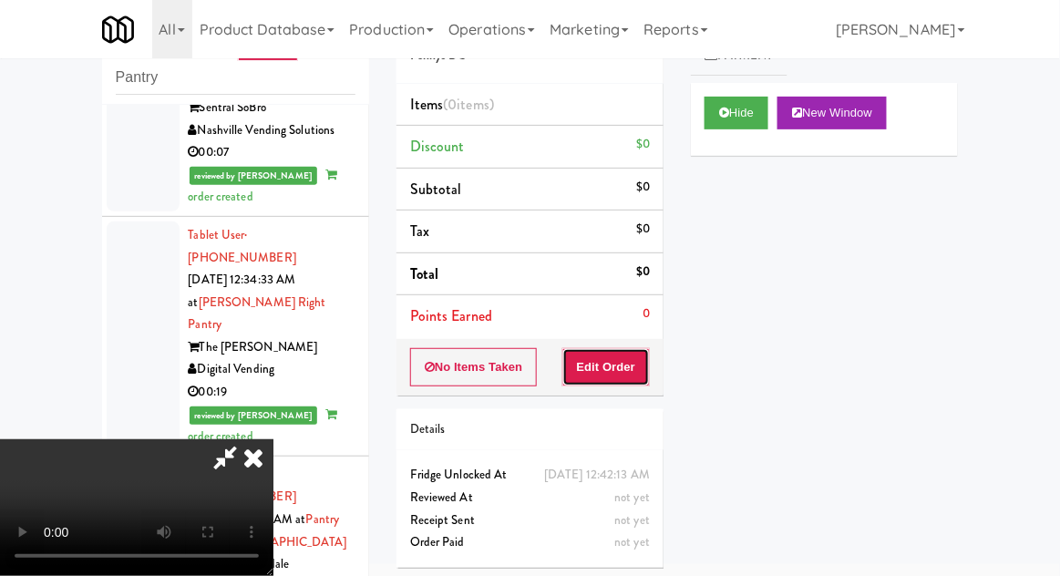
click at [616, 376] on button "Edit Order" at bounding box center [607, 367] width 88 height 38
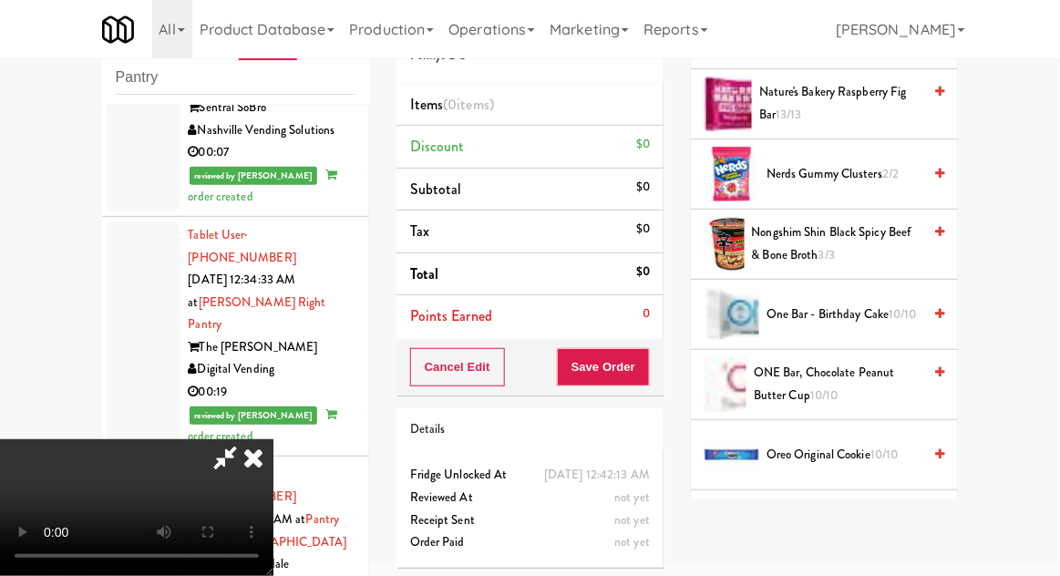
scroll to position [1265, 0]
click at [854, 450] on span "Oreo Original Cookie 10/10" at bounding box center [844, 455] width 155 height 23
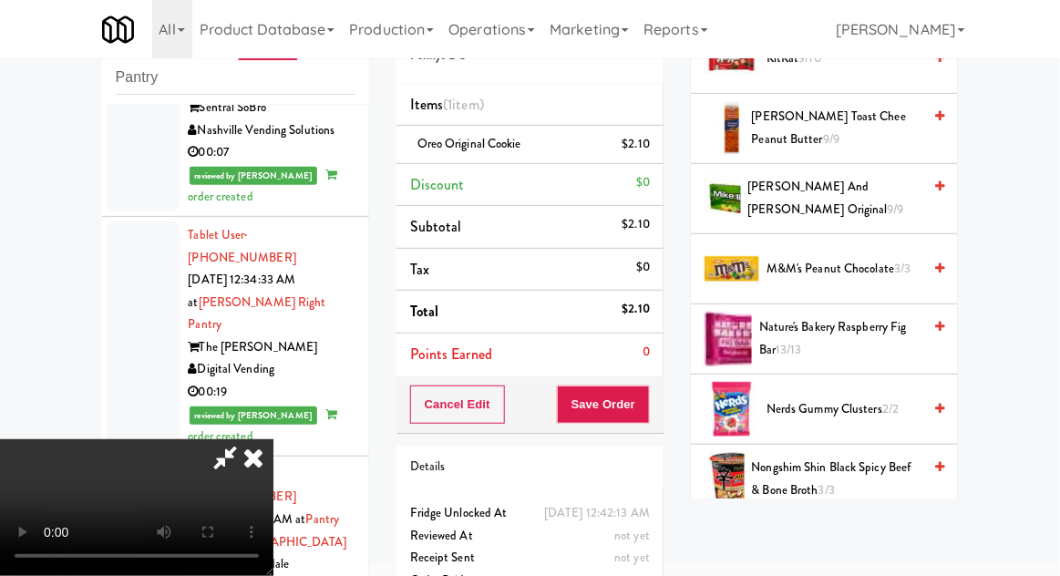
scroll to position [1032, 0]
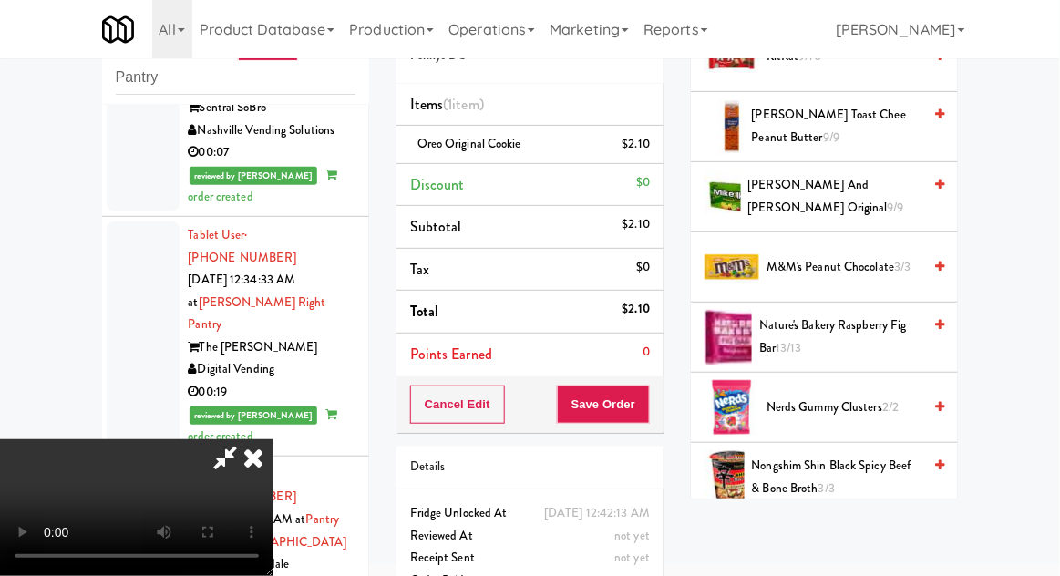
click at [863, 331] on span "Nature's Bakery Raspberry Fig Bar 13/13" at bounding box center [840, 337] width 162 height 45
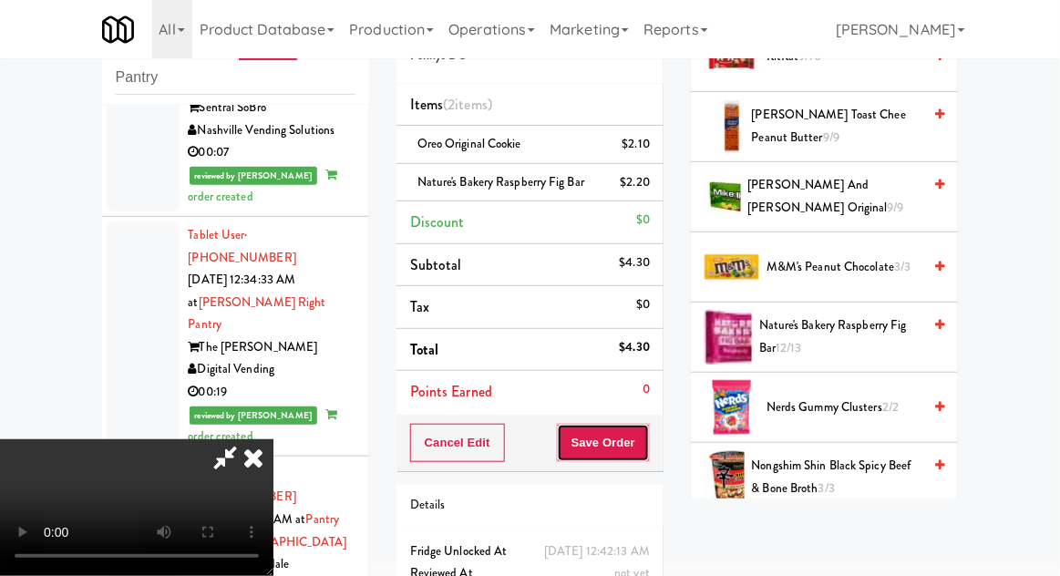
click at [643, 453] on button "Save Order" at bounding box center [603, 443] width 93 height 38
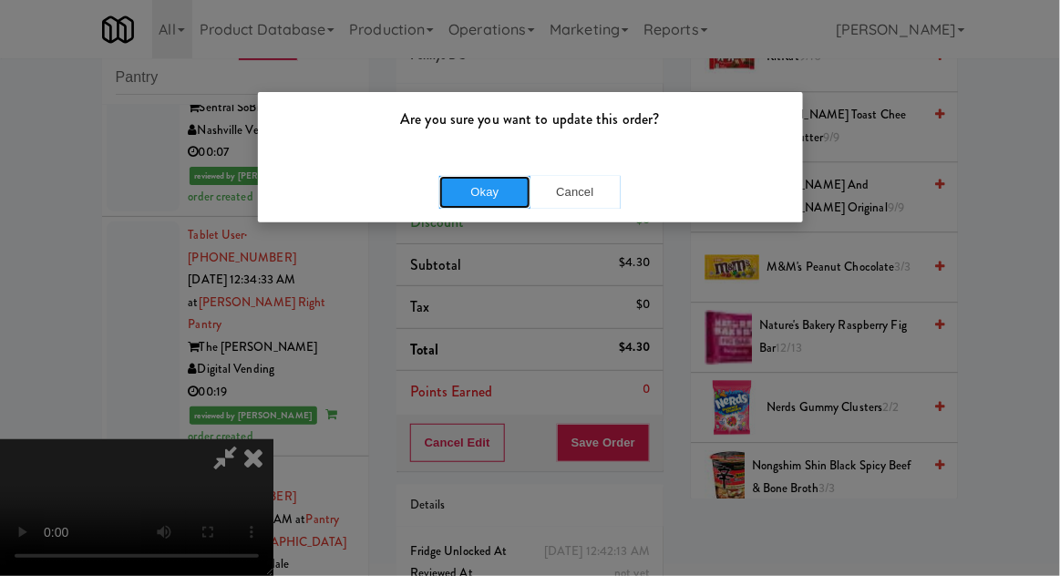
click at [454, 201] on button "Okay" at bounding box center [484, 192] width 91 height 33
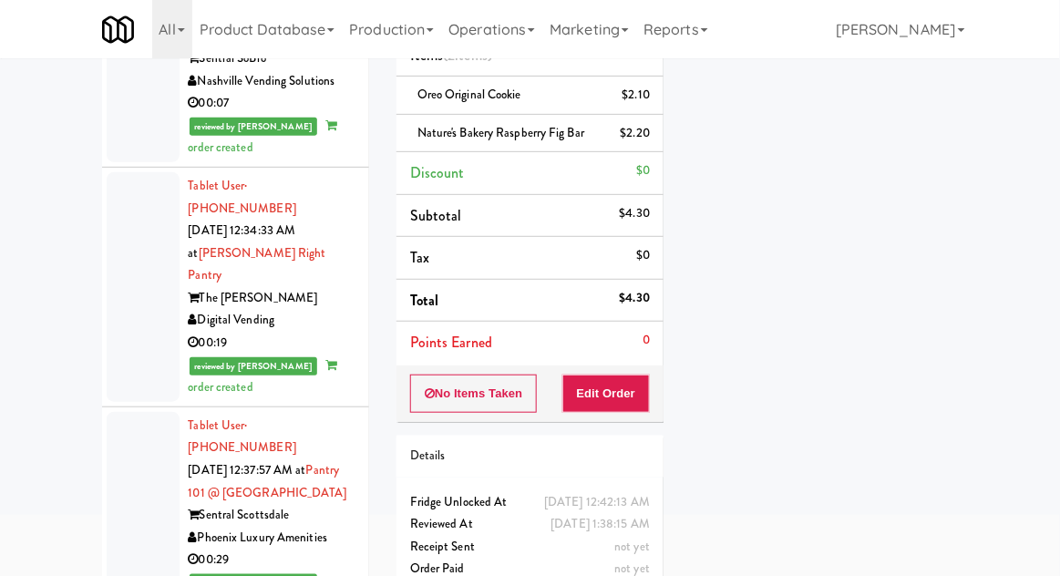
scroll to position [127, 0]
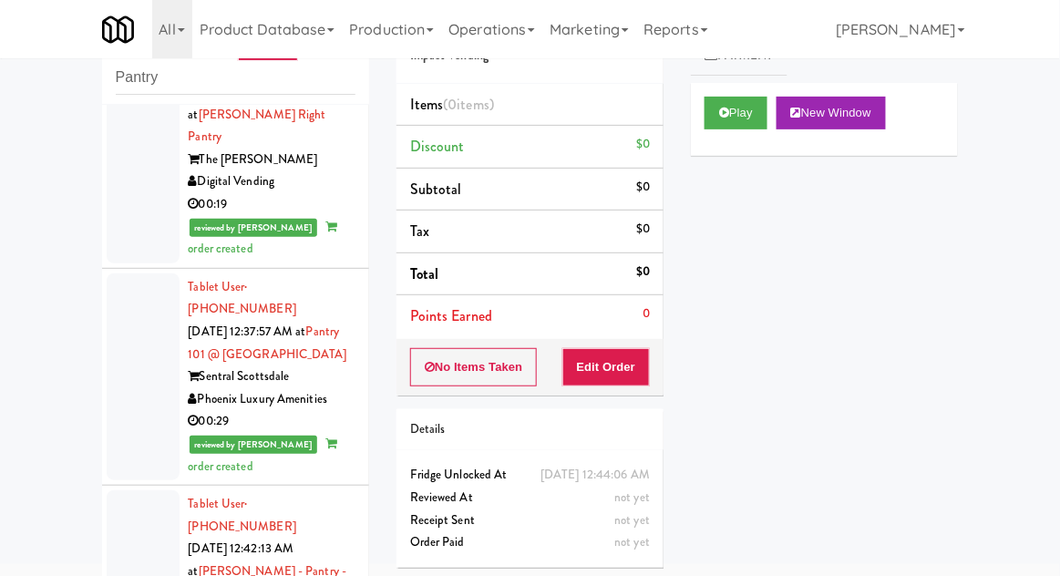
scroll to position [3905, 0]
click at [740, 126] on button "Play" at bounding box center [736, 113] width 63 height 33
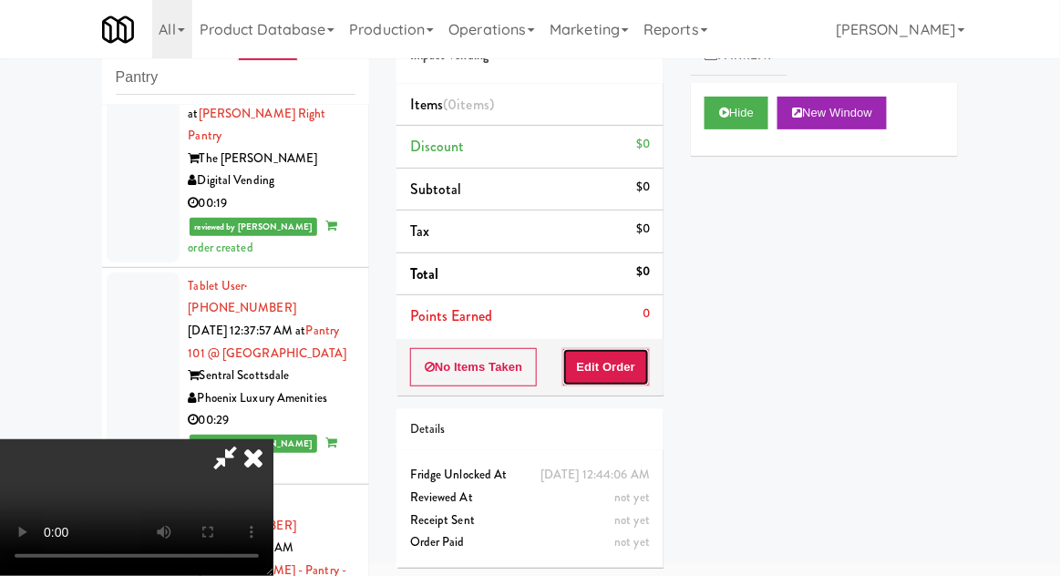
click at [624, 376] on button "Edit Order" at bounding box center [607, 367] width 88 height 38
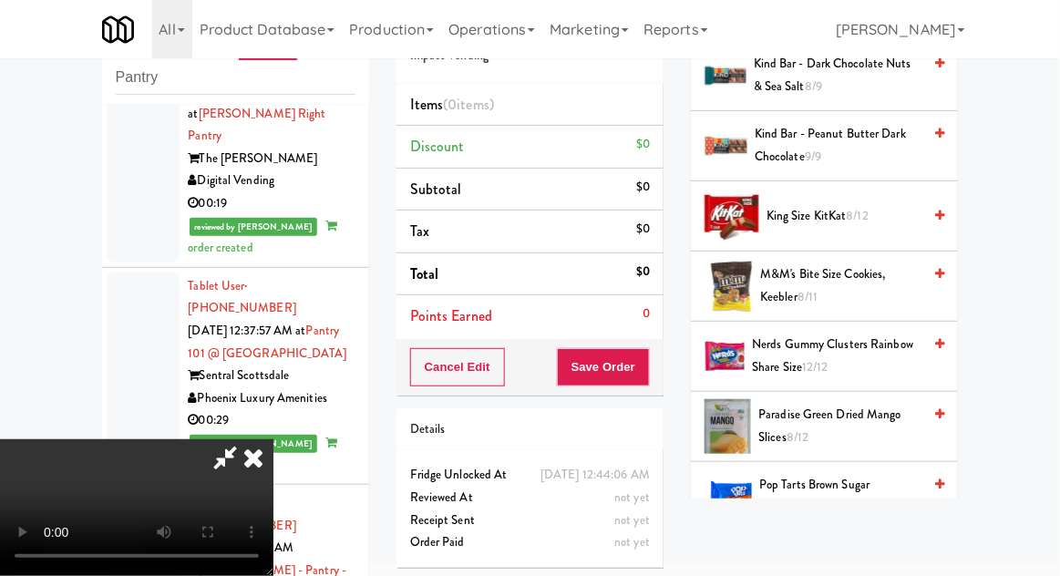
scroll to position [741, 0]
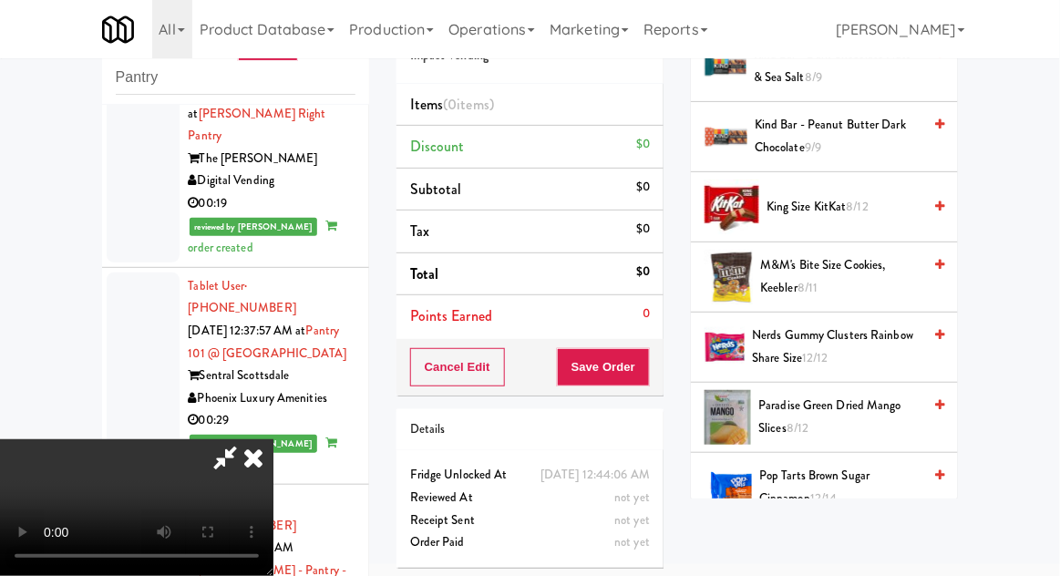
click at [869, 346] on span "Nerds Gummy Clusters Rainbow Share Size 12/12" at bounding box center [837, 347] width 170 height 45
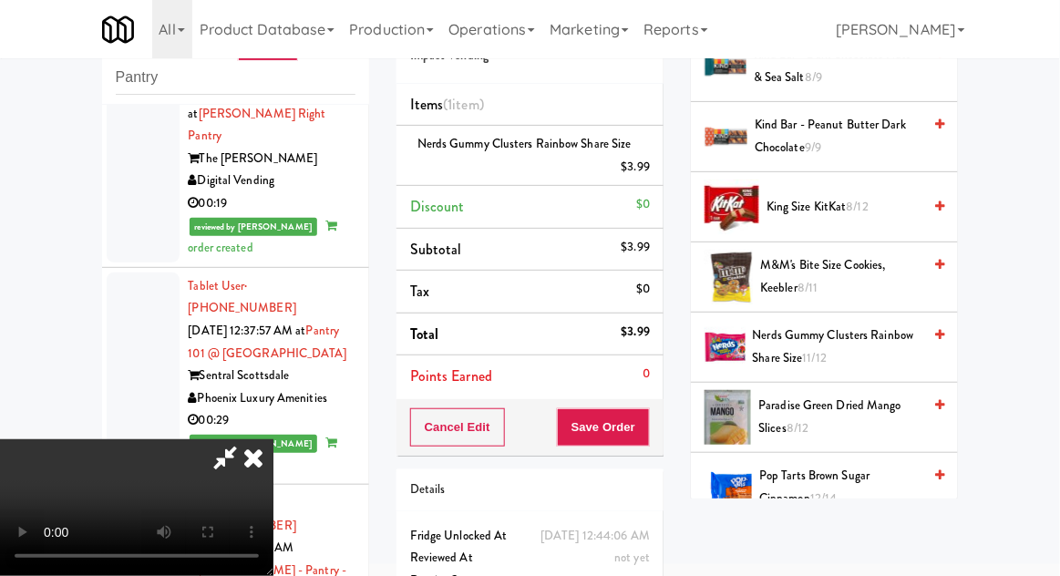
scroll to position [67, 0]
click at [646, 435] on button "Save Order" at bounding box center [603, 427] width 93 height 38
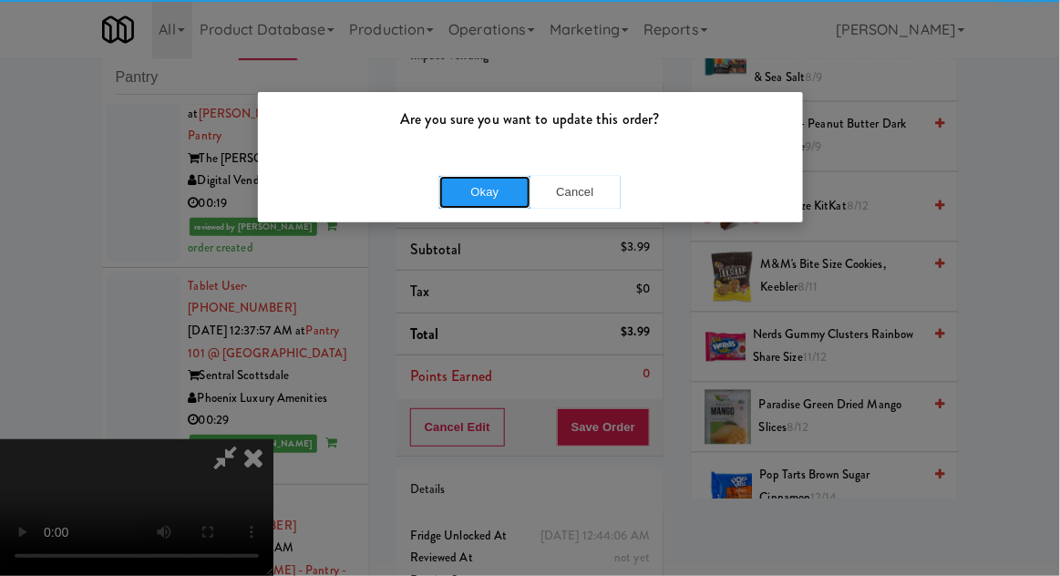
click at [458, 206] on button "Okay" at bounding box center [484, 192] width 91 height 33
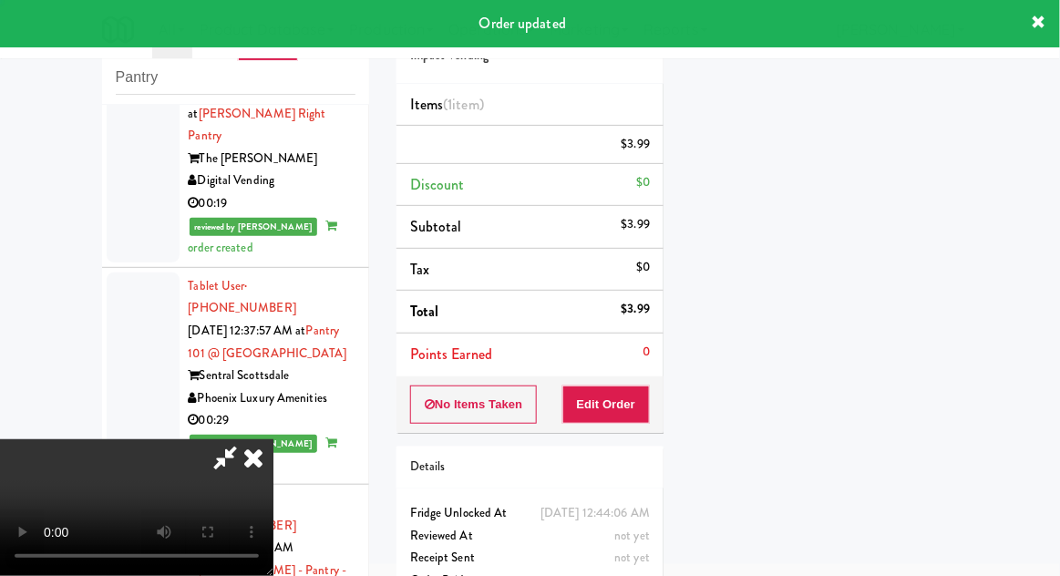
scroll to position [0, 0]
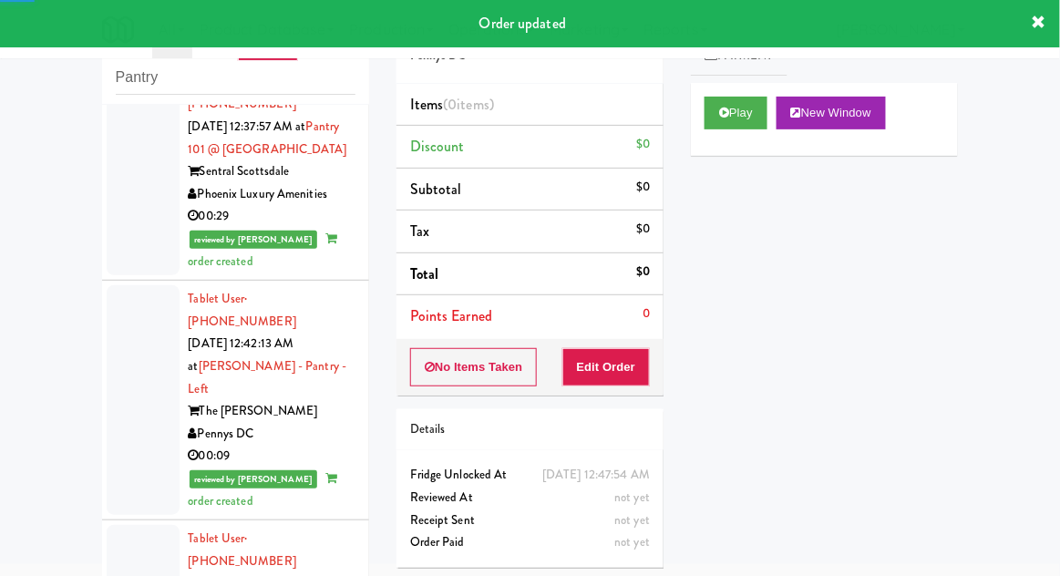
scroll to position [4112, 0]
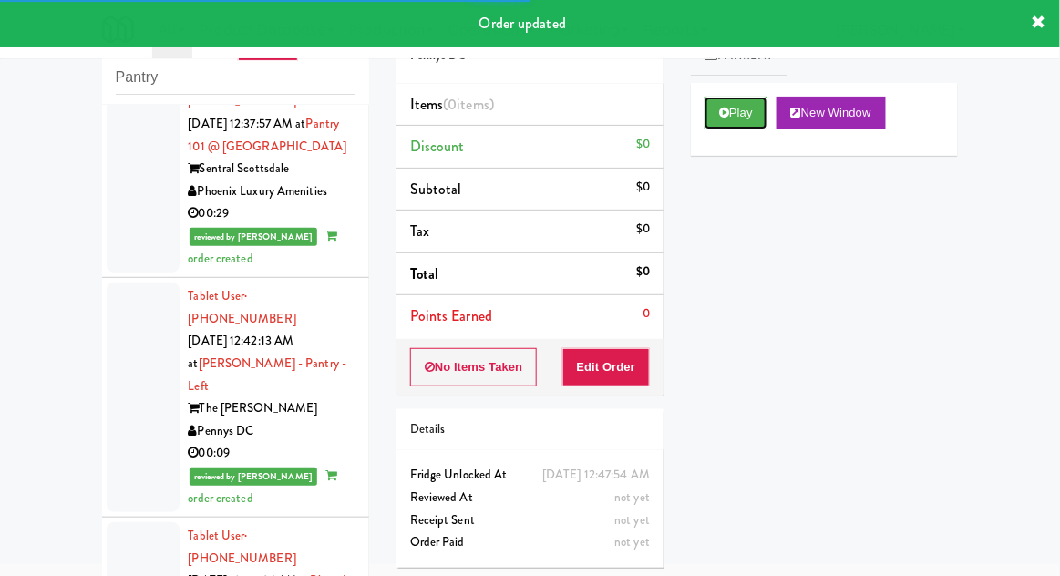
click at [749, 104] on button "Play" at bounding box center [736, 113] width 63 height 33
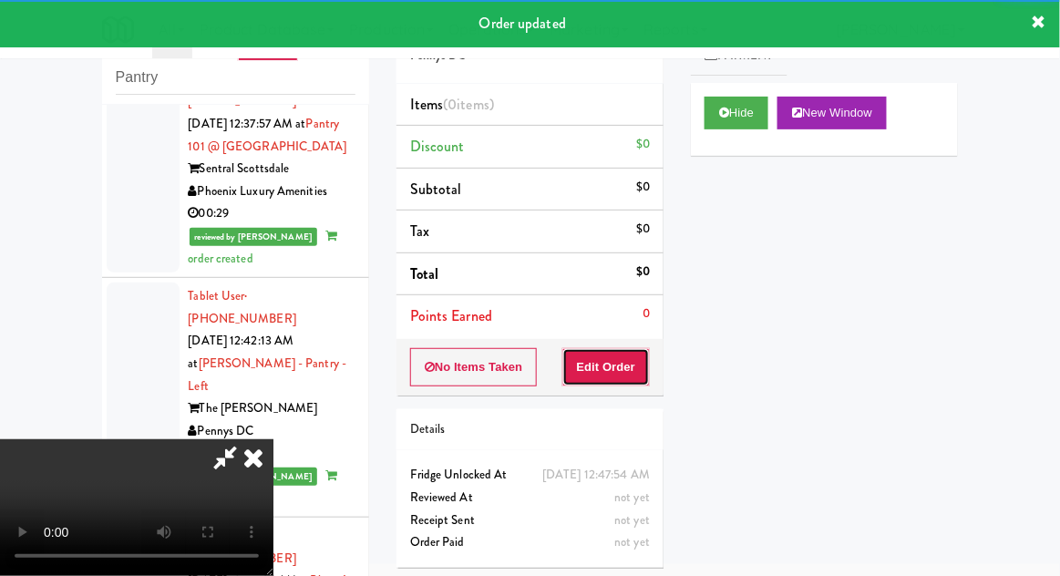
click at [640, 361] on button "Edit Order" at bounding box center [607, 367] width 88 height 38
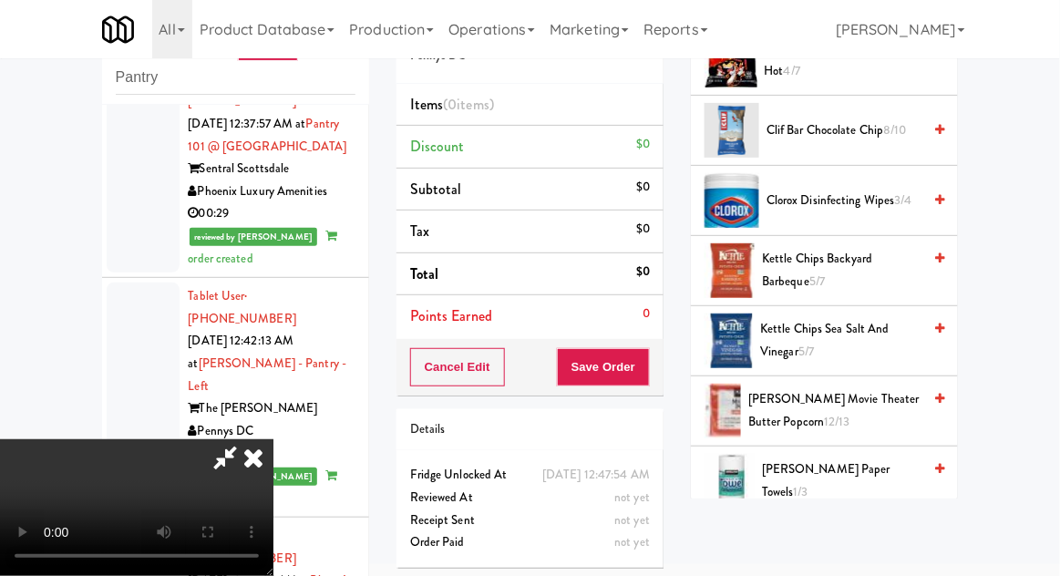
scroll to position [379, 0]
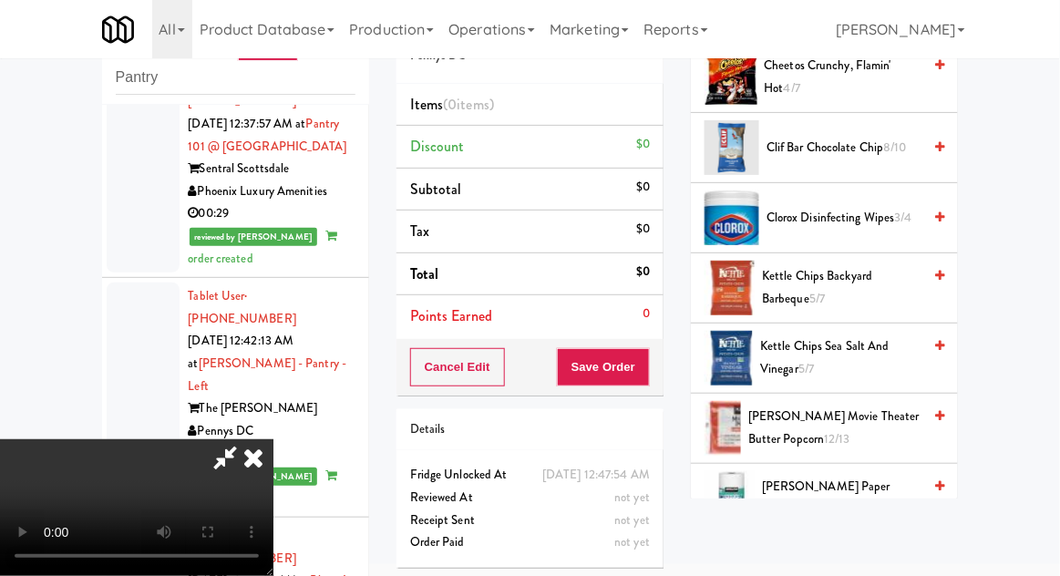
click at [844, 356] on span "Kettle Chips Sea Salt and Vinegar 5/7" at bounding box center [840, 358] width 161 height 45
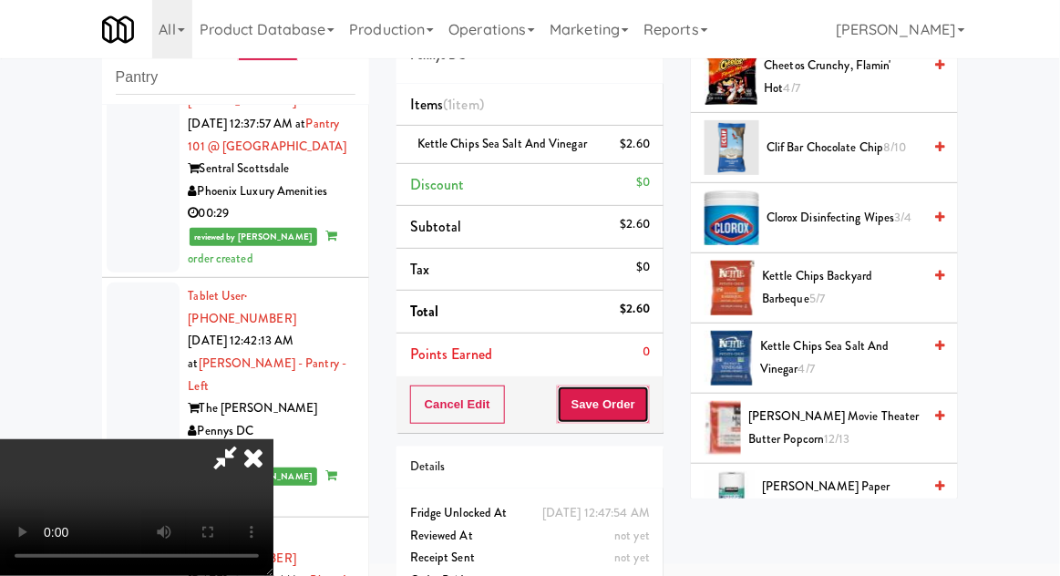
click at [644, 402] on button "Save Order" at bounding box center [603, 405] width 93 height 38
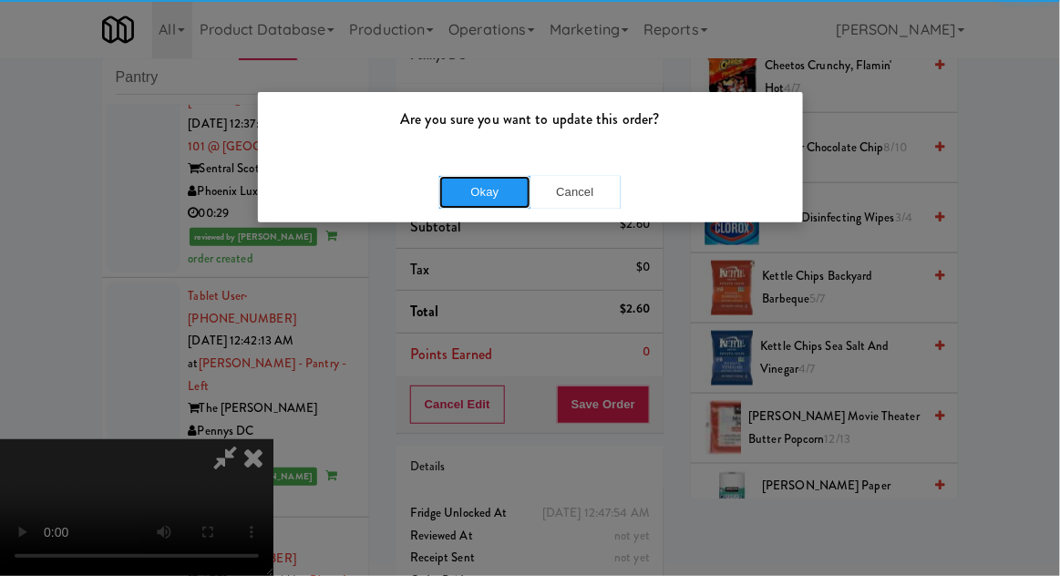
click at [453, 197] on button "Okay" at bounding box center [484, 192] width 91 height 33
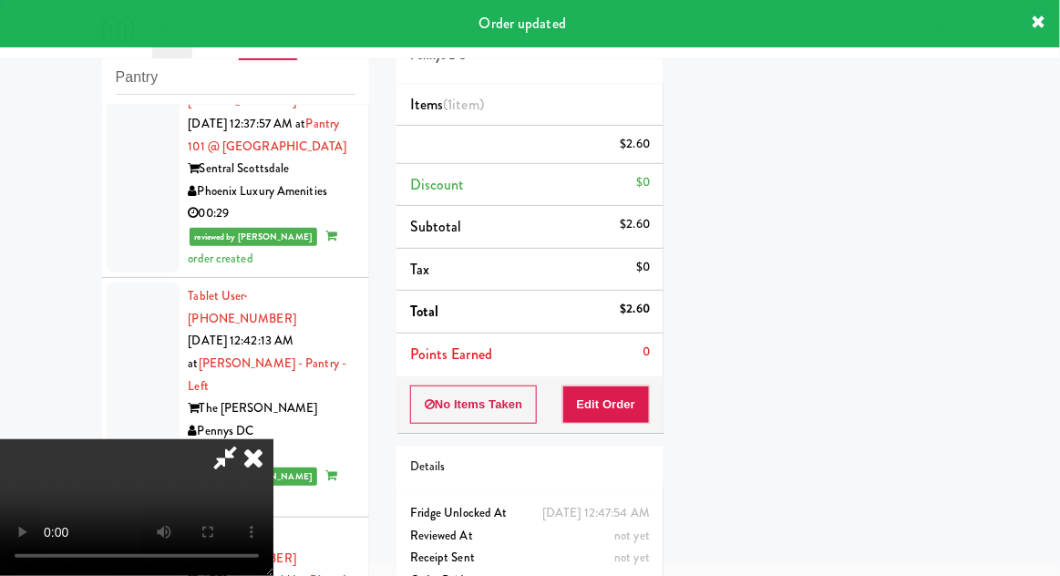
scroll to position [0, 0]
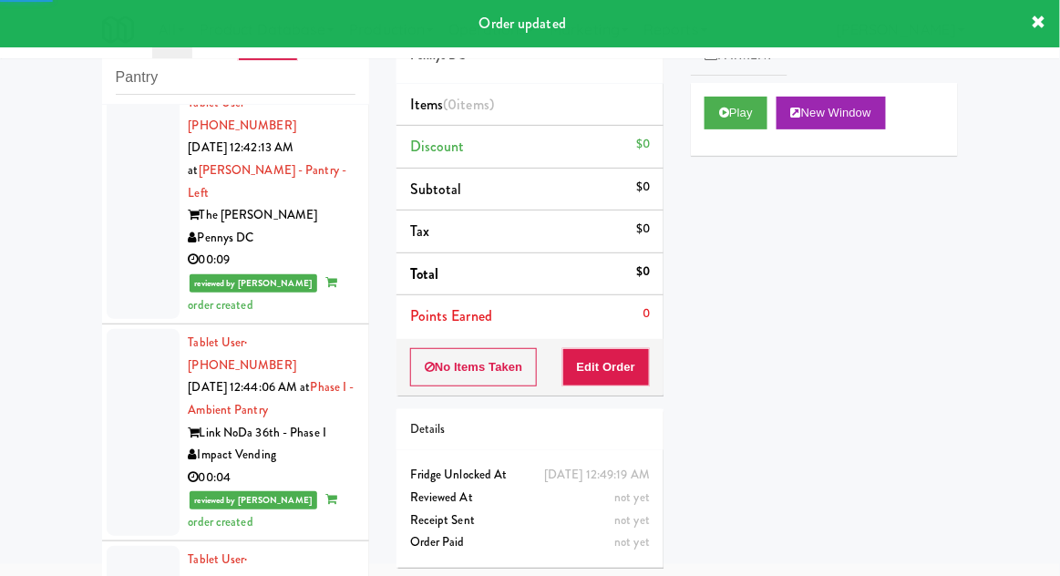
scroll to position [4305, 0]
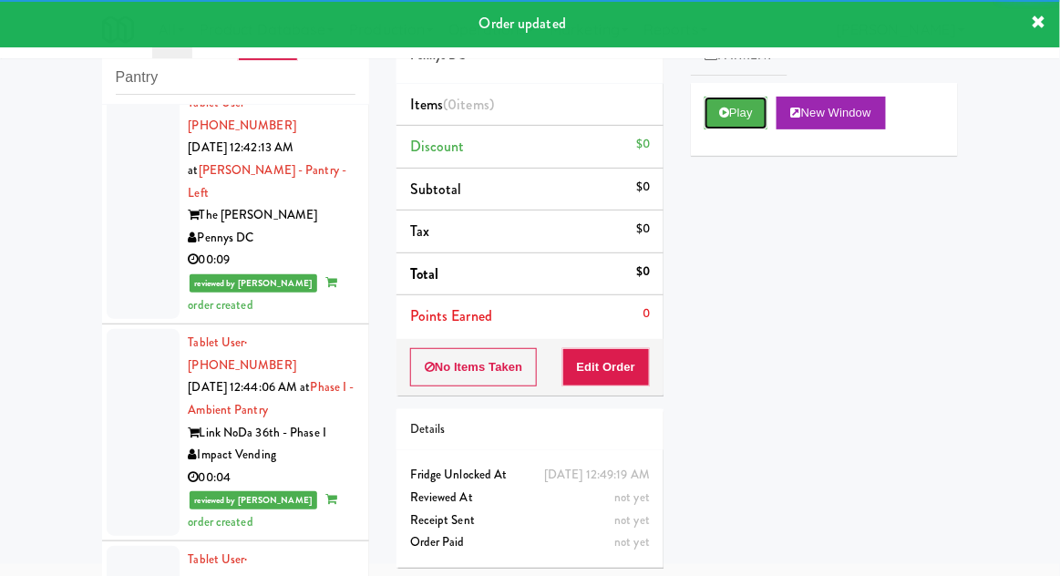
click at [749, 98] on button "Play" at bounding box center [736, 113] width 63 height 33
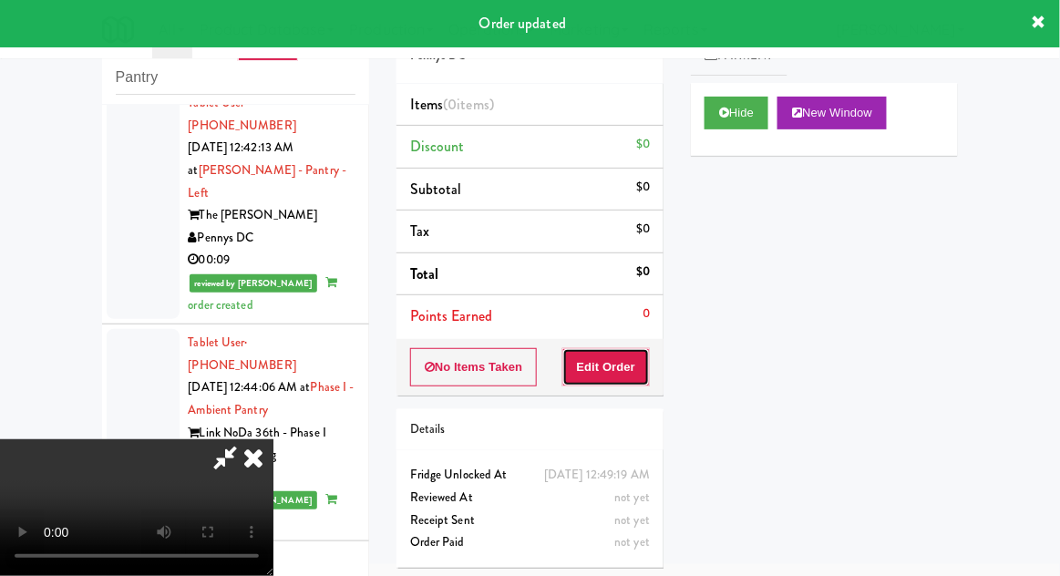
click at [628, 361] on button "Edit Order" at bounding box center [607, 367] width 88 height 38
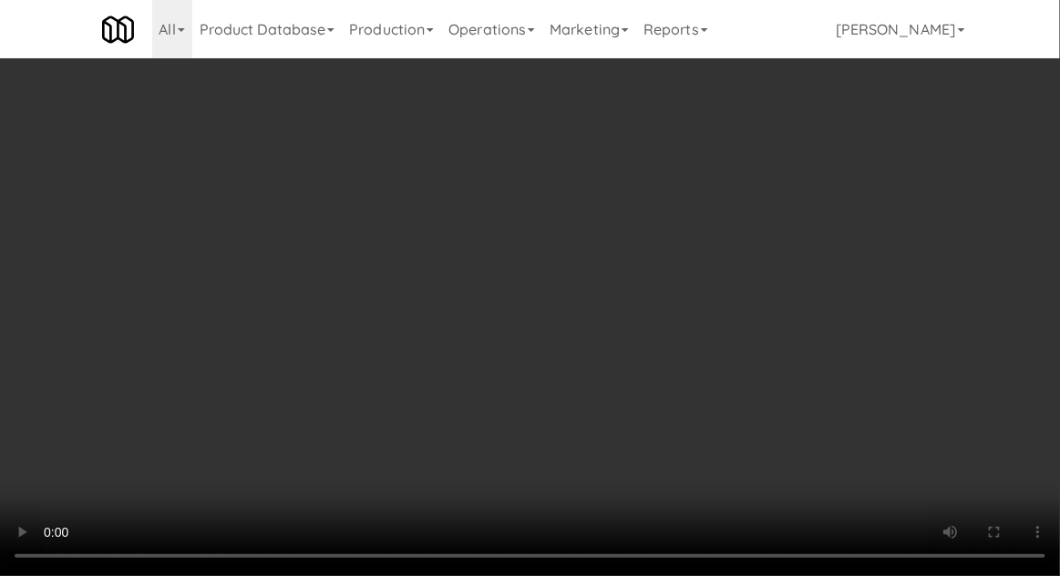
scroll to position [148, 0]
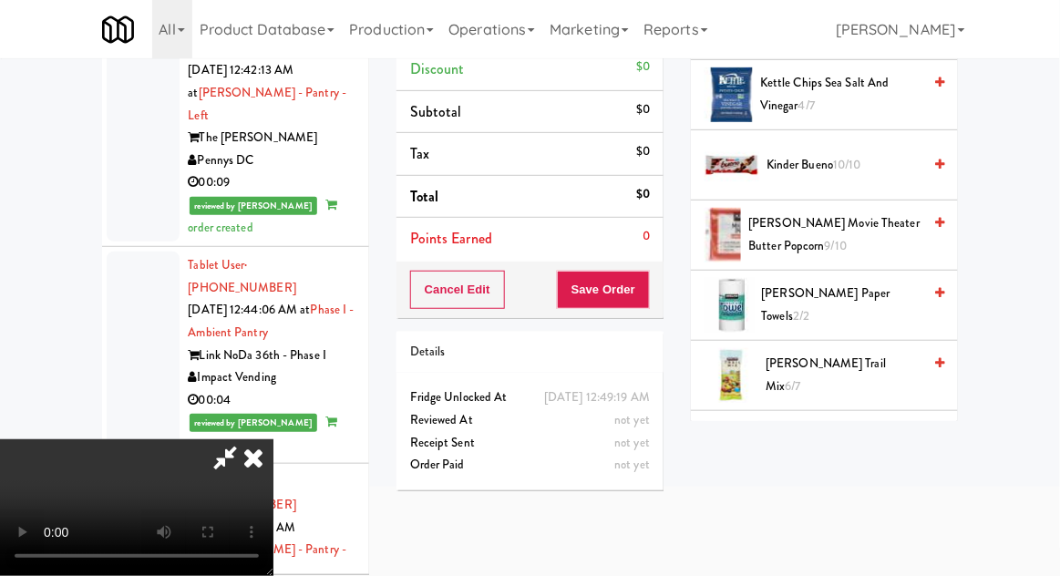
click at [843, 236] on span "[PERSON_NAME] Movie Theater Butter Popcorn 9/10" at bounding box center [835, 234] width 173 height 45
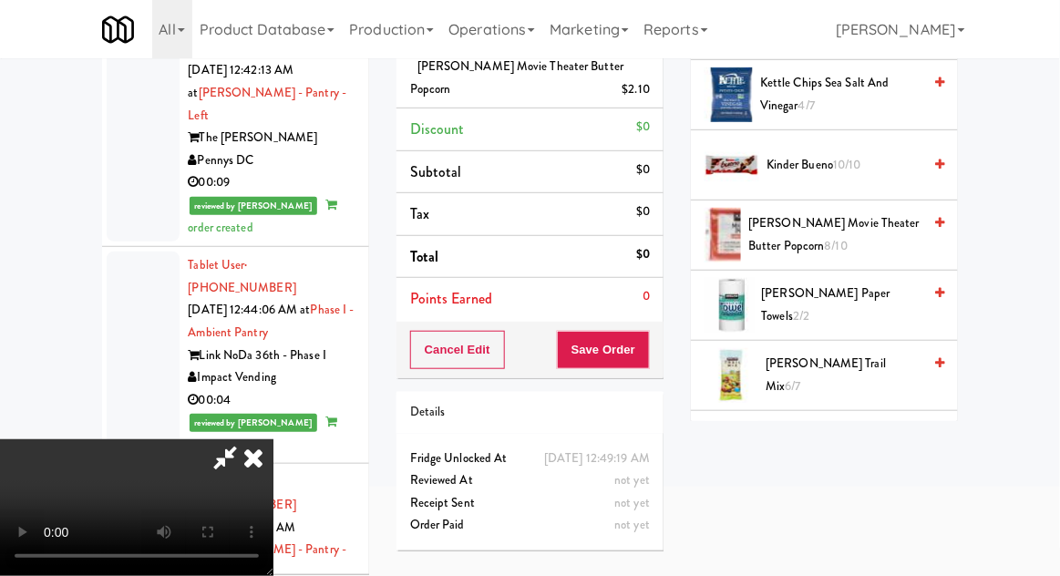
click at [841, 233] on span "[PERSON_NAME] Movie Theater Butter Popcorn 8/10" at bounding box center [835, 234] width 173 height 45
click at [836, 237] on span "[PERSON_NAME] Movie Theater Butter Popcorn 7/10" at bounding box center [835, 234] width 173 height 45
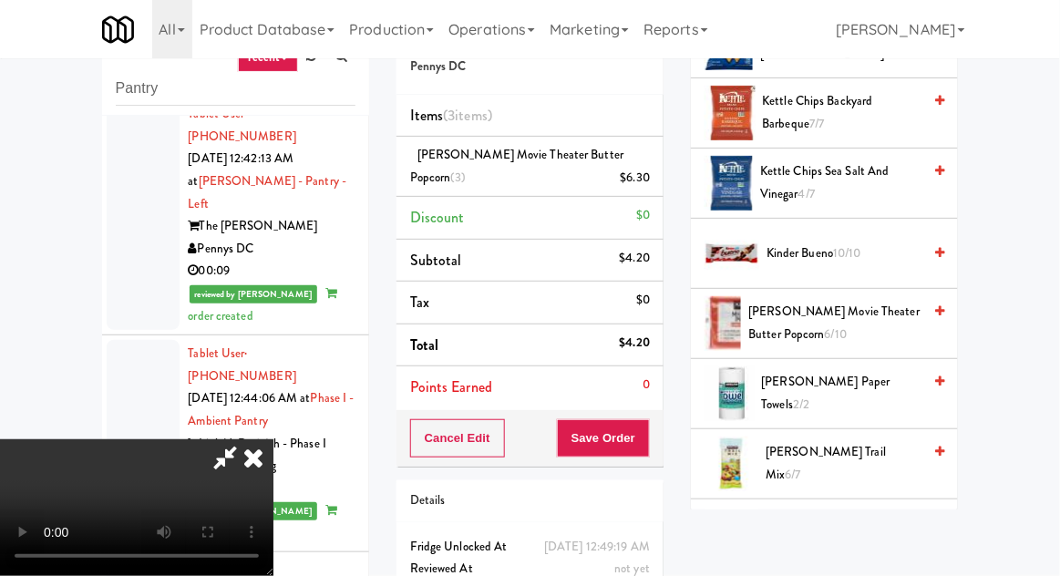
scroll to position [70, 0]
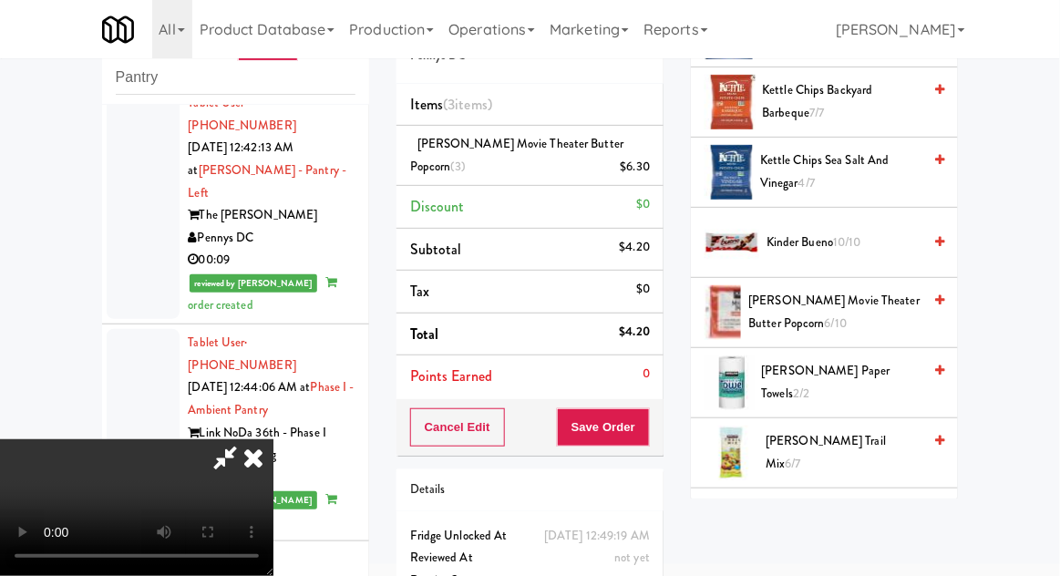
click at [246, 439] on icon at bounding box center [225, 457] width 42 height 36
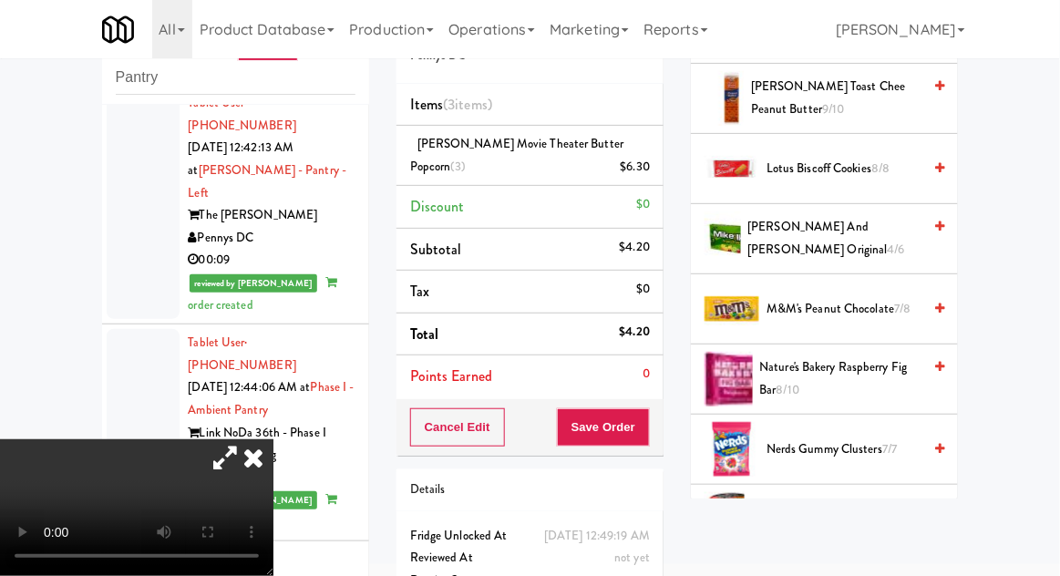
scroll to position [1064, 0]
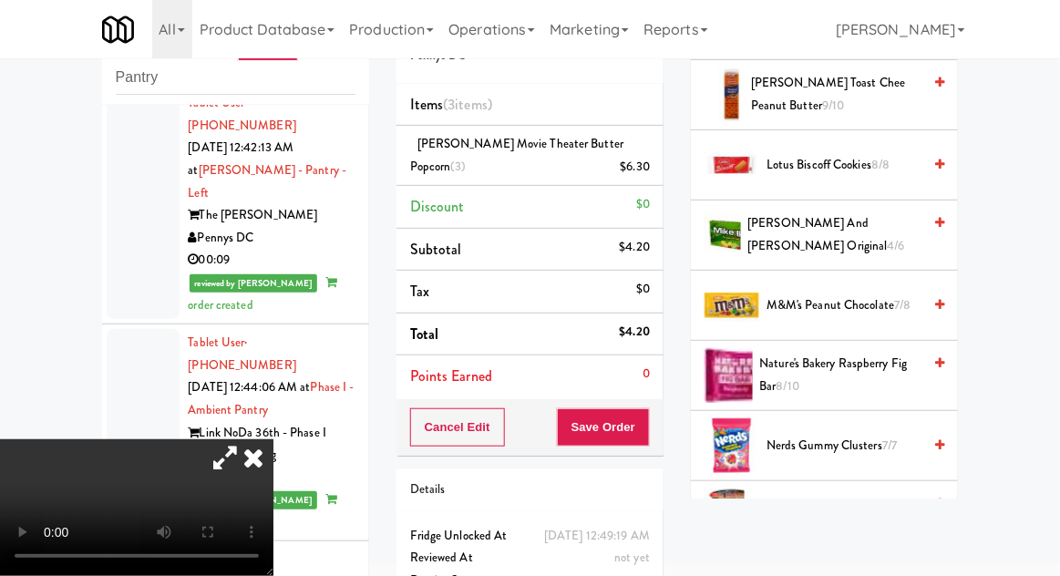
click at [826, 510] on span "Nongshim Shin Black Spicy Beef & Bone Broth 1/1" at bounding box center [837, 515] width 170 height 45
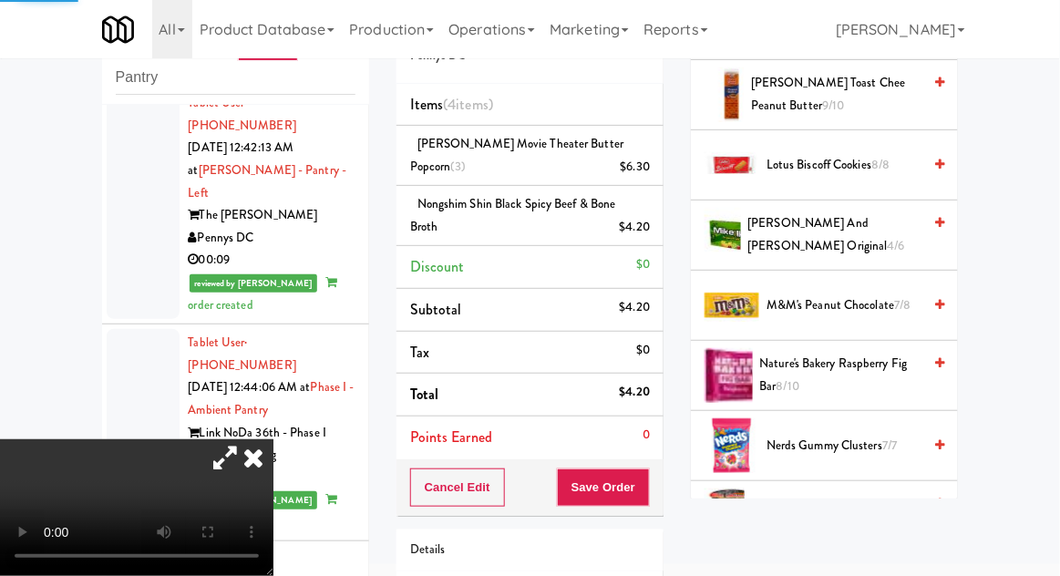
scroll to position [129, 0]
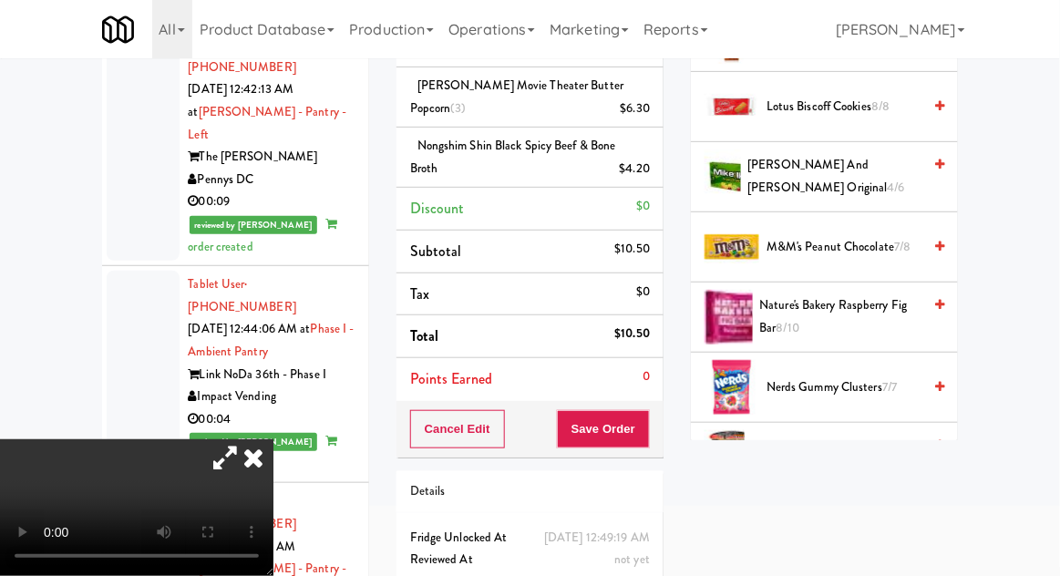
click at [246, 439] on icon at bounding box center [225, 457] width 42 height 36
click at [646, 439] on button "Save Order" at bounding box center [603, 429] width 93 height 38
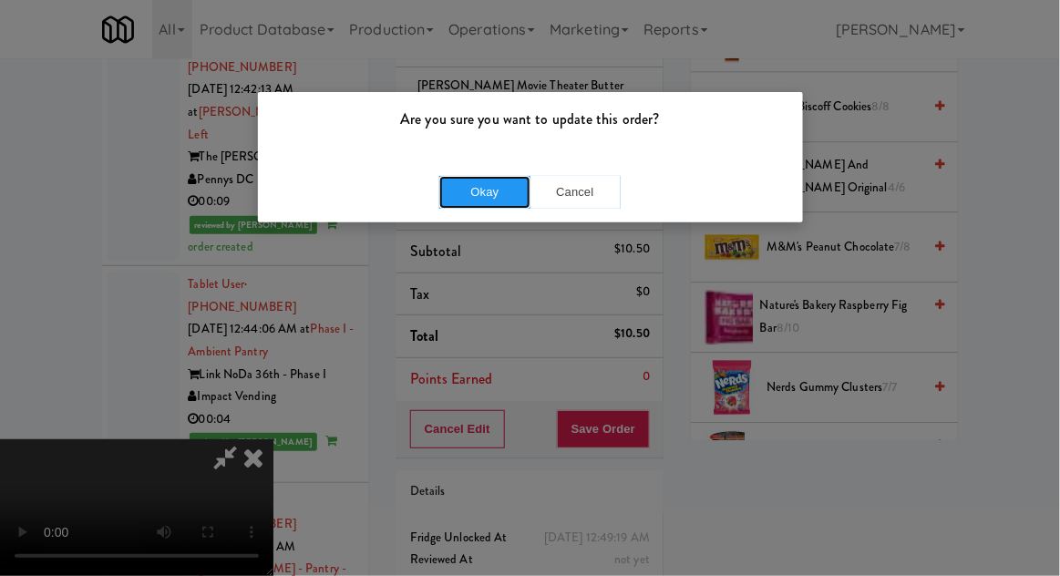
click at [459, 199] on button "Okay" at bounding box center [484, 192] width 91 height 33
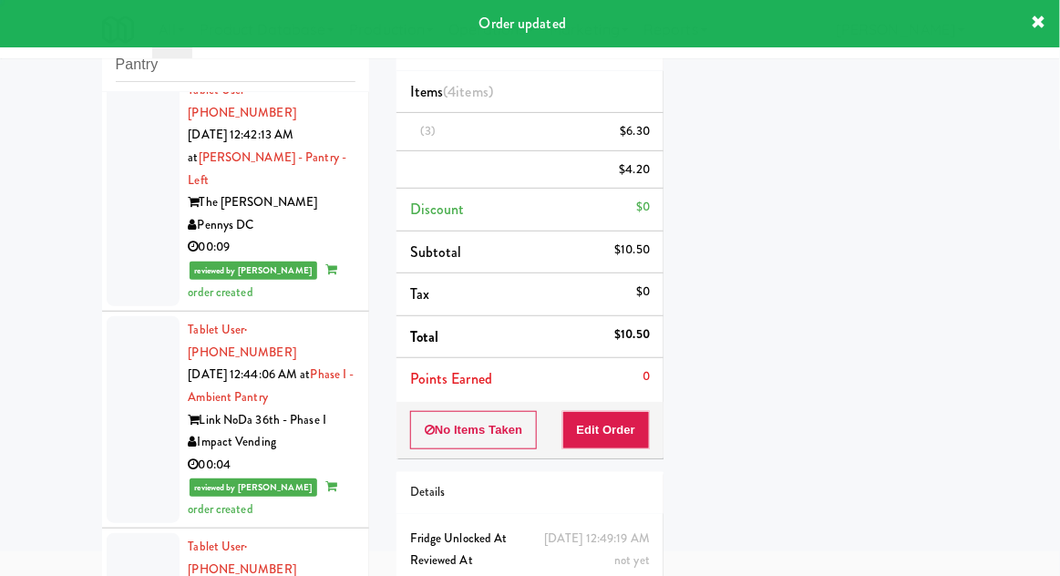
scroll to position [0, 0]
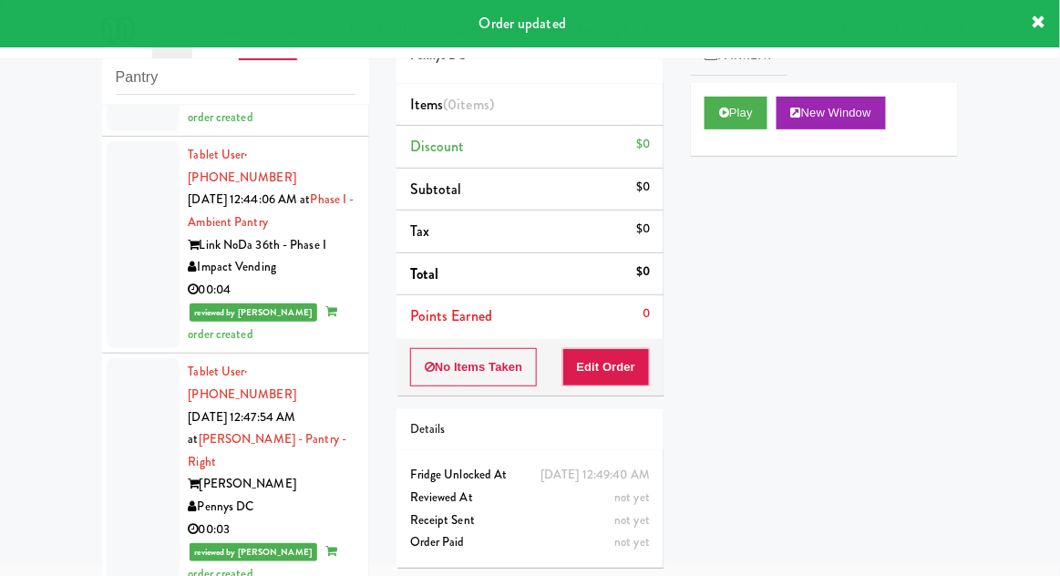
scroll to position [4515, 0]
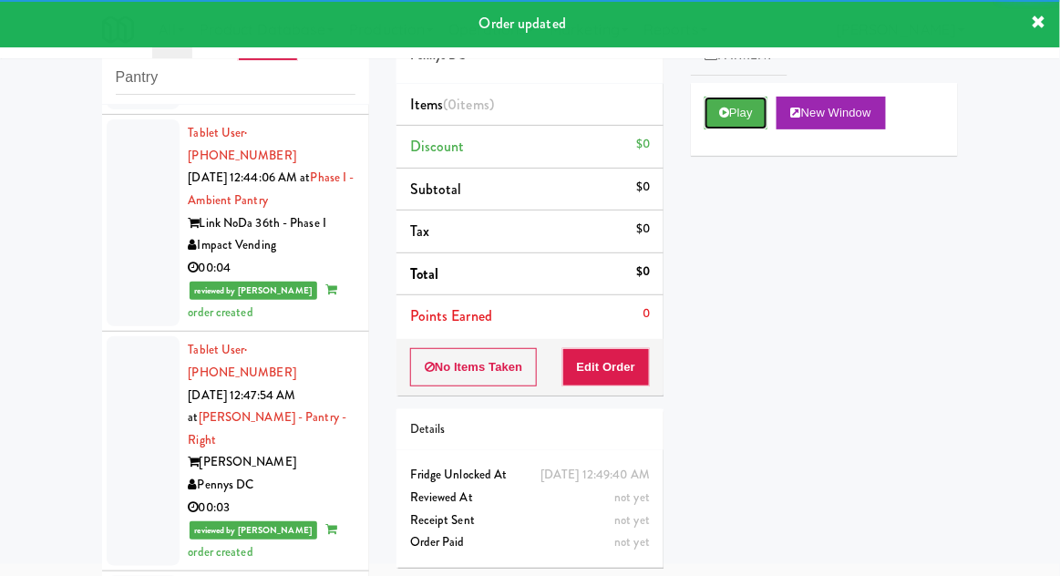
click at [744, 115] on button "Play" at bounding box center [736, 113] width 63 height 33
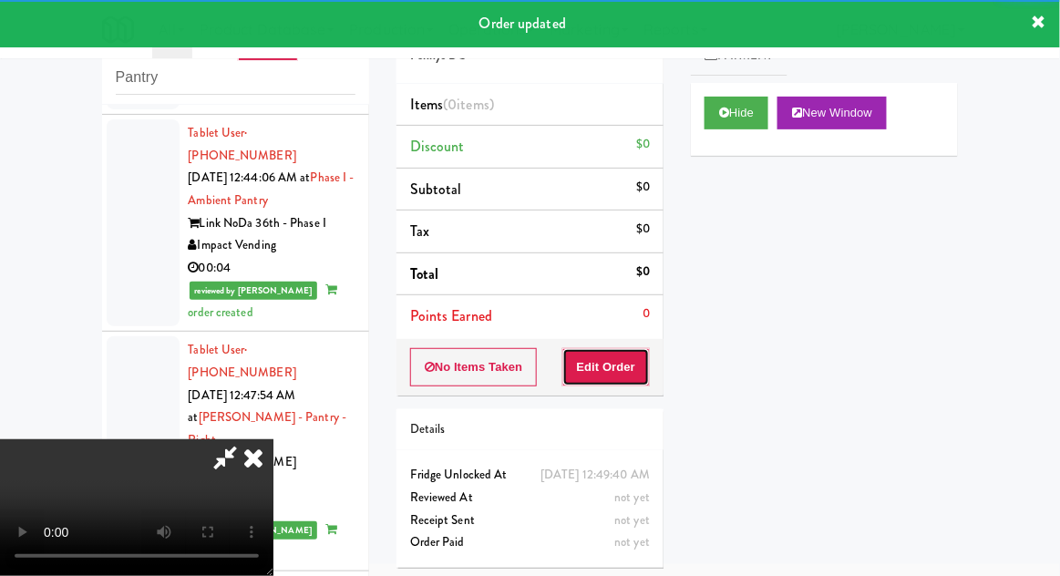
click at [624, 350] on button "Edit Order" at bounding box center [607, 367] width 88 height 38
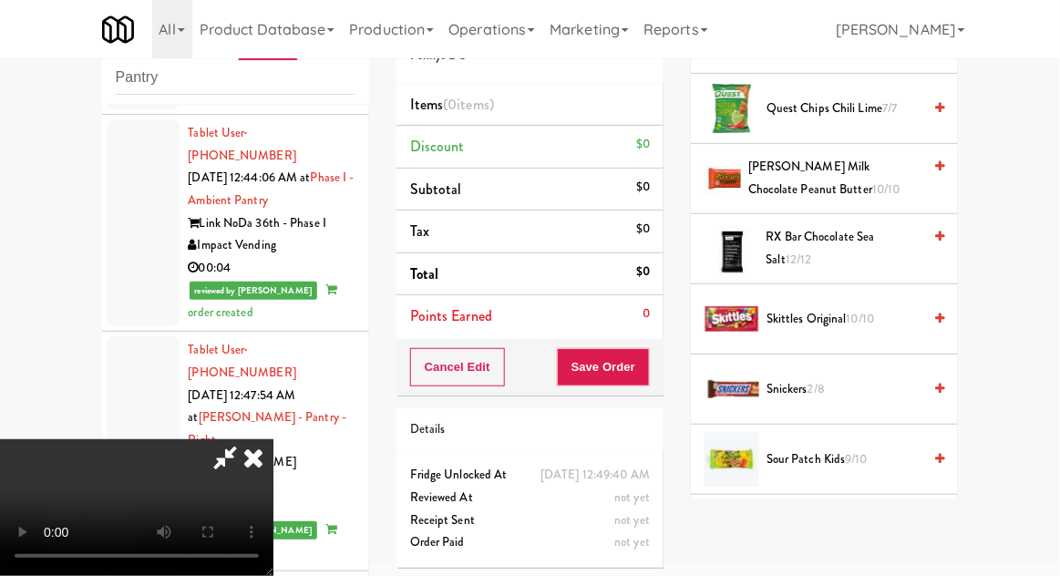
scroll to position [1461, 0]
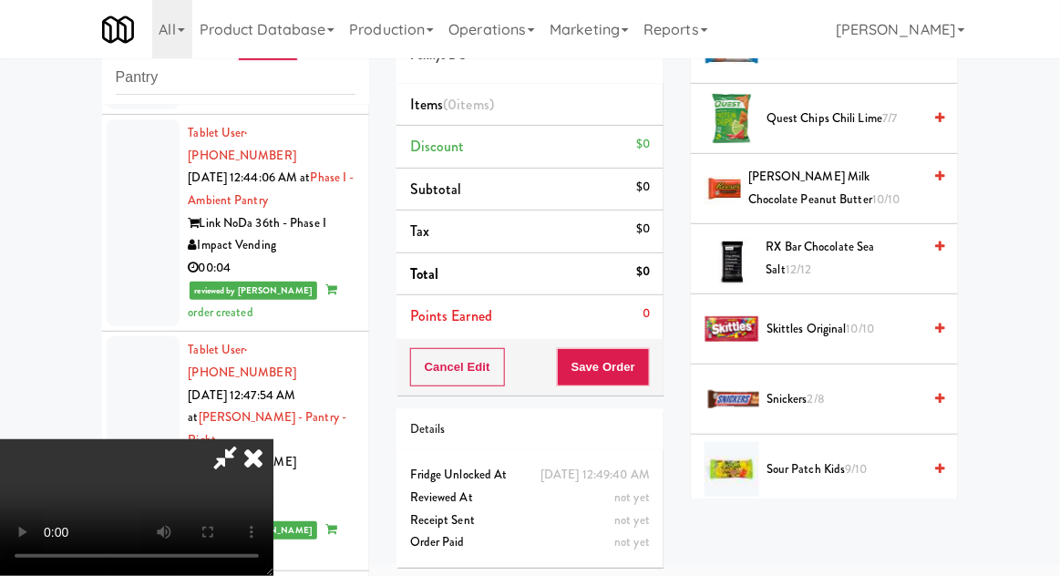
click at [855, 392] on span "Snickers 2/8" at bounding box center [844, 399] width 155 height 23
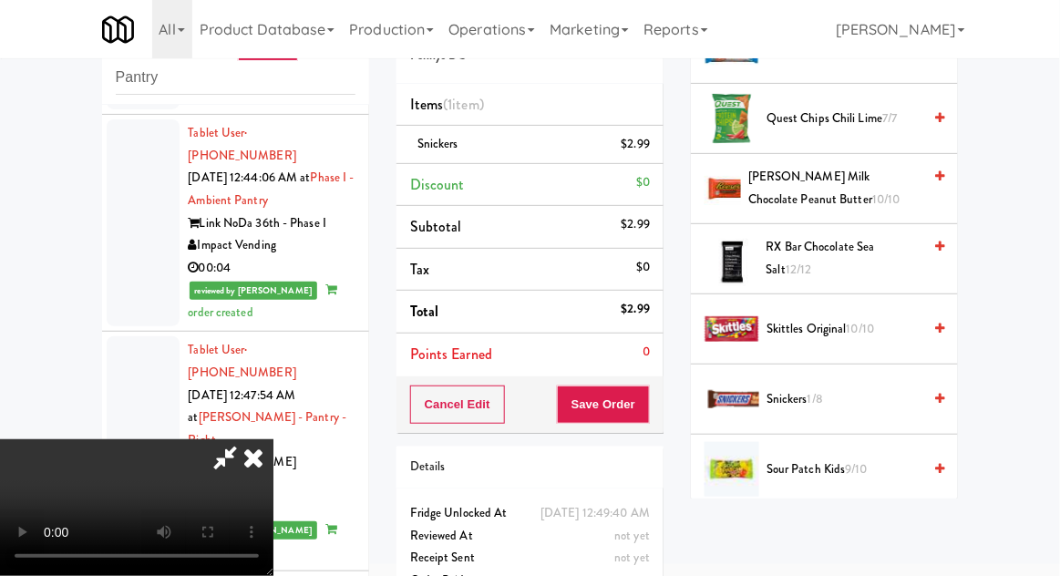
click at [856, 460] on span "9/10" at bounding box center [857, 468] width 22 height 17
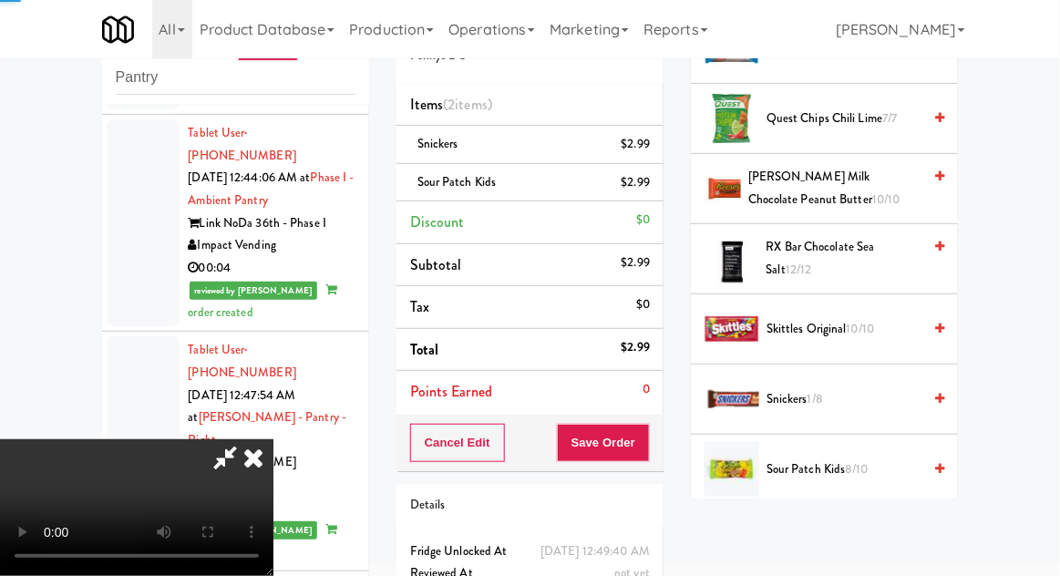
click at [856, 459] on span "Sour Patch Kids 8/10" at bounding box center [844, 470] width 155 height 23
click at [646, 450] on button "Save Order" at bounding box center [603, 443] width 93 height 38
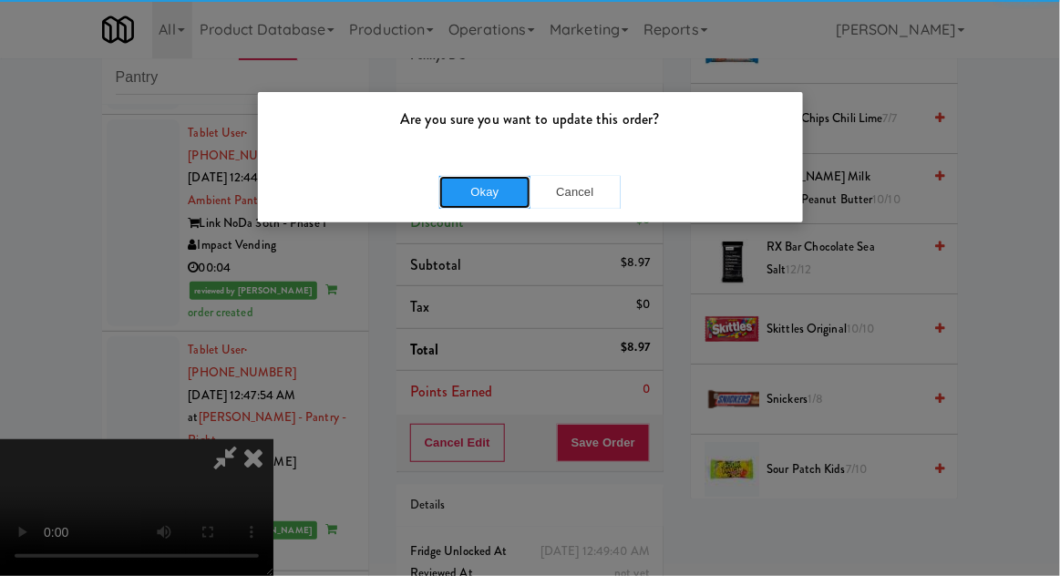
click at [461, 201] on button "Okay" at bounding box center [484, 192] width 91 height 33
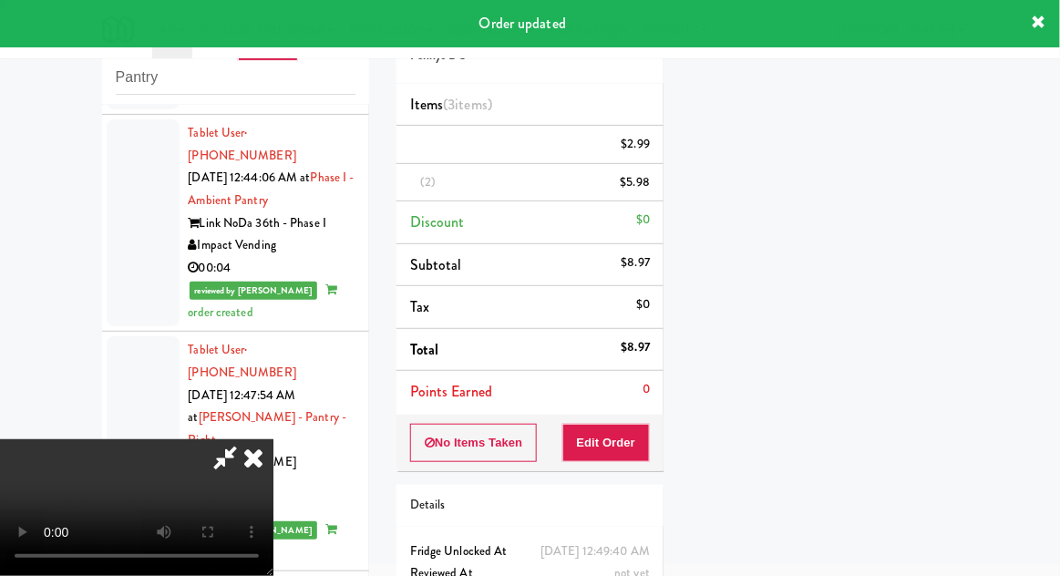
scroll to position [180, 0]
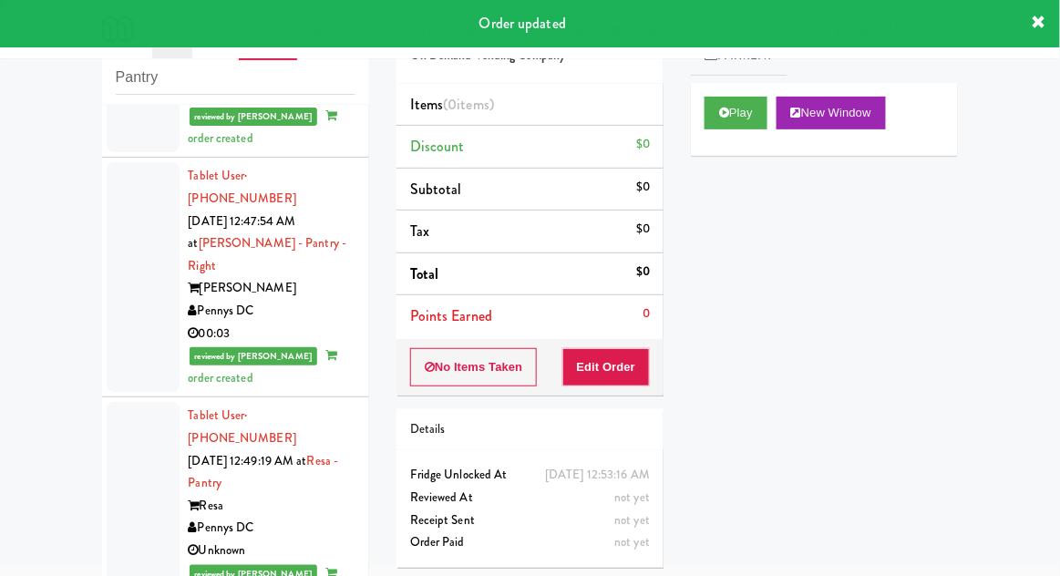
scroll to position [4708, 0]
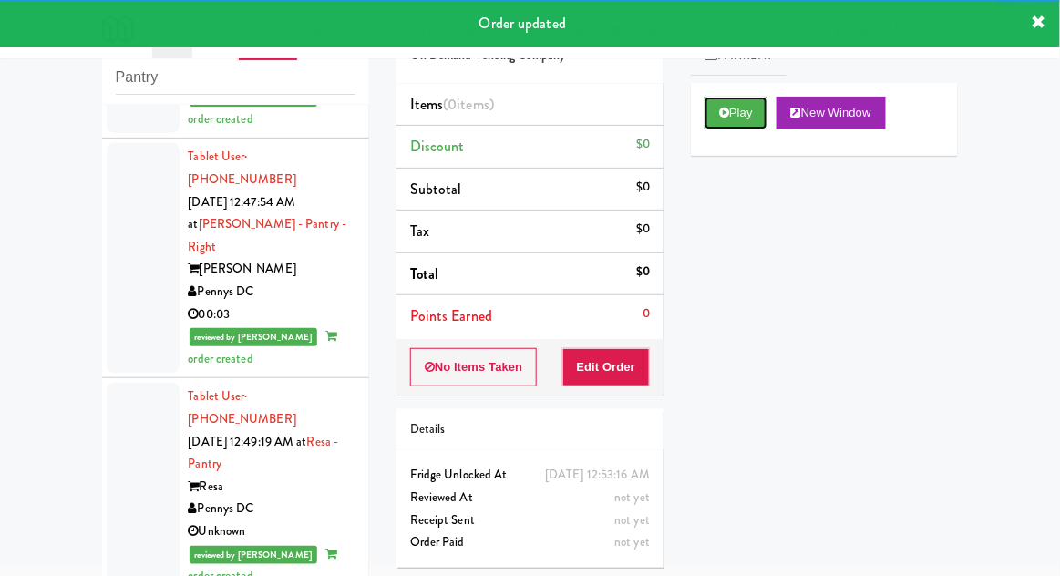
click at [757, 129] on button "Play" at bounding box center [736, 113] width 63 height 33
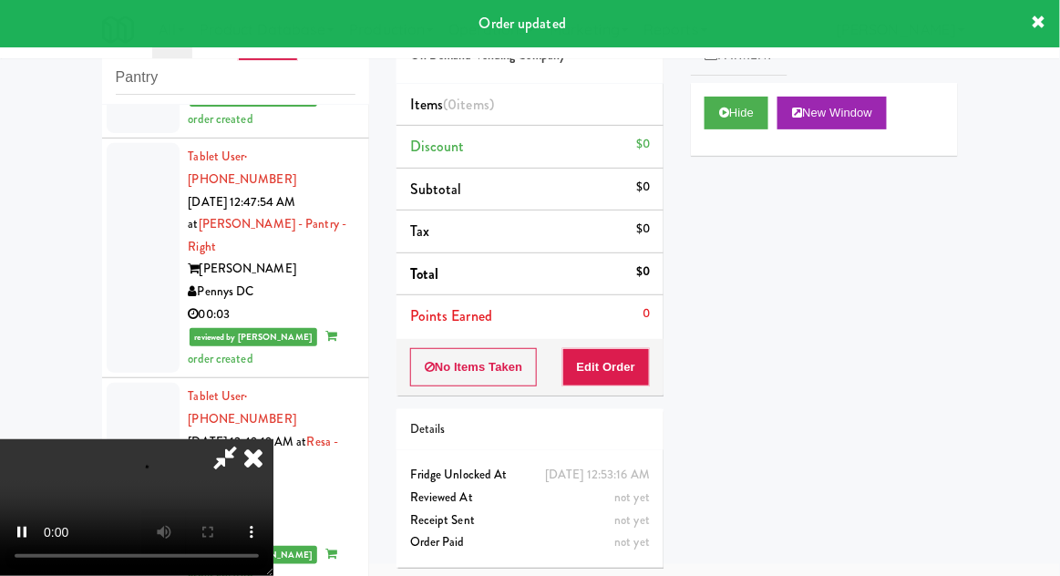
click at [643, 339] on div "No Items Taken Edit Order" at bounding box center [530, 367] width 267 height 57
click at [633, 365] on button "Edit Order" at bounding box center [607, 367] width 88 height 38
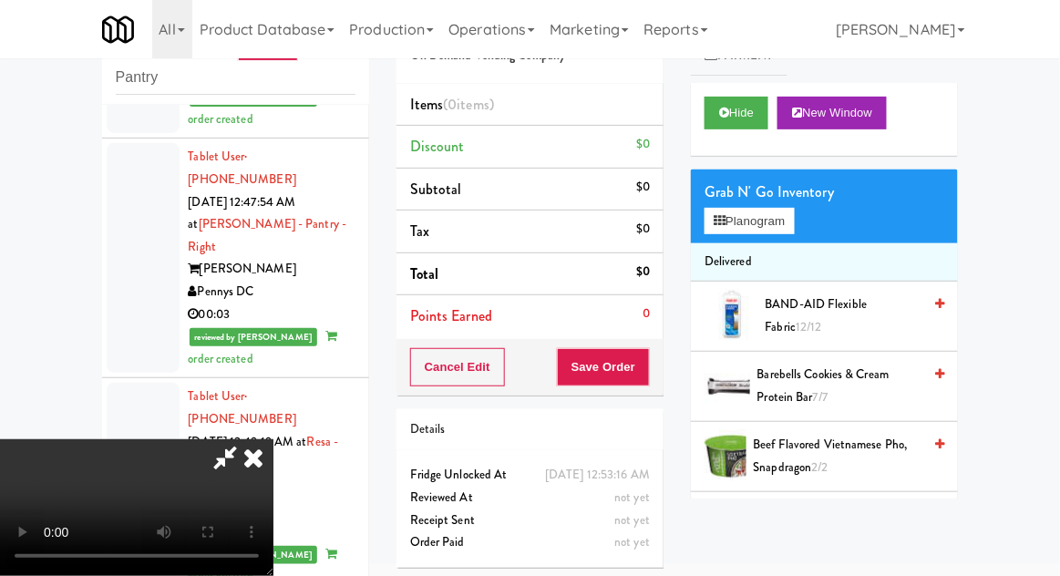
scroll to position [0, 0]
click at [745, 126] on button "Hide" at bounding box center [737, 113] width 64 height 33
click at [749, 125] on button "Hide" at bounding box center [737, 113] width 64 height 33
click at [793, 231] on button "Planogram" at bounding box center [749, 221] width 89 height 27
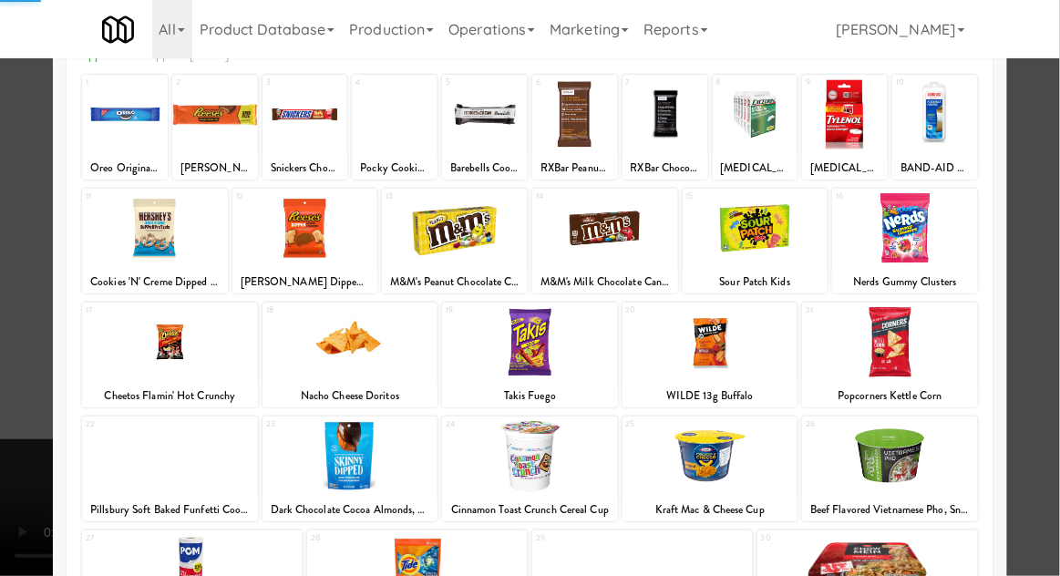
scroll to position [231, 0]
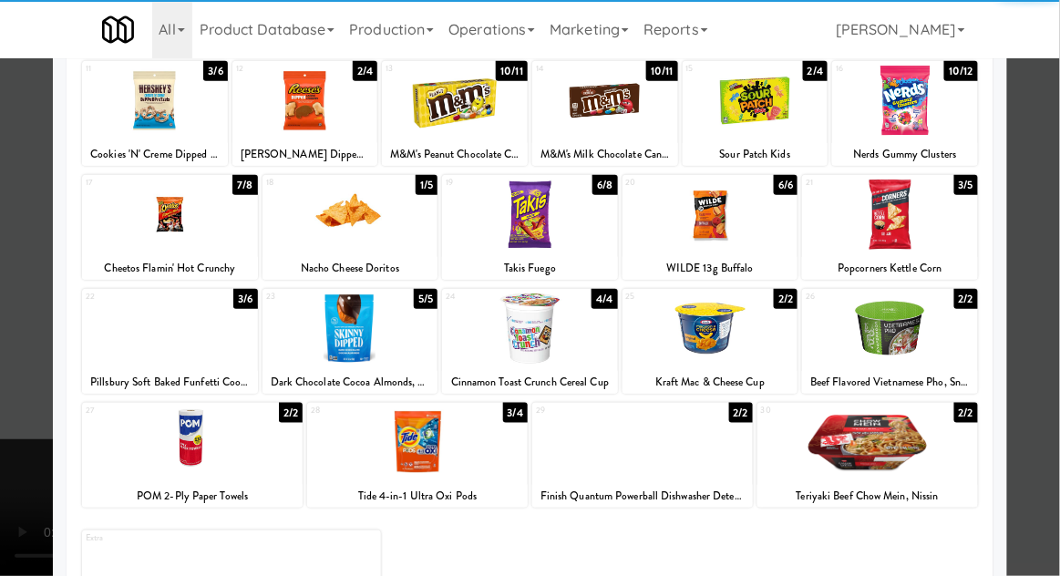
click at [923, 449] on div at bounding box center [868, 443] width 221 height 70
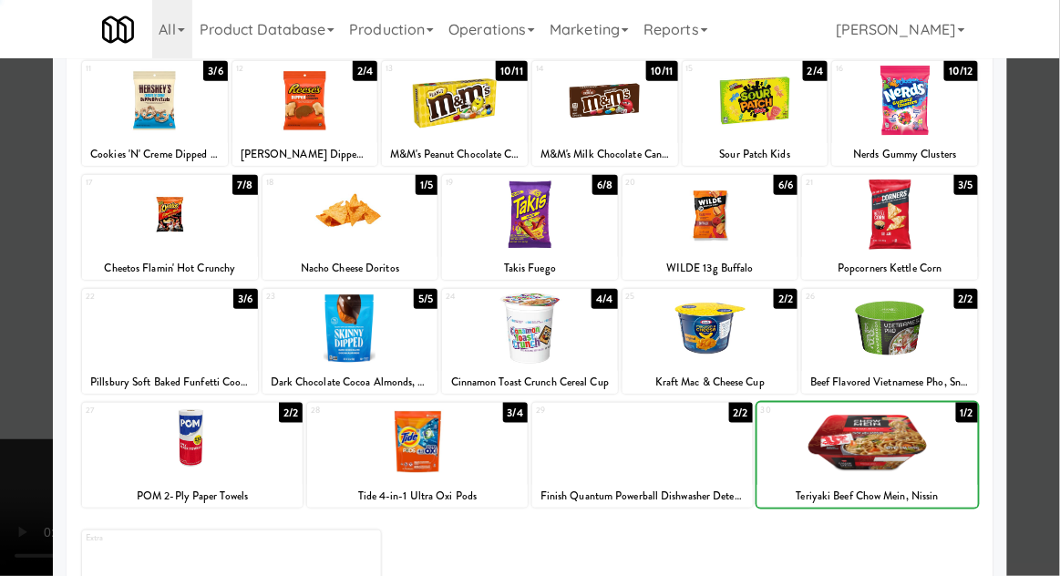
click at [1046, 424] on div at bounding box center [530, 288] width 1060 height 576
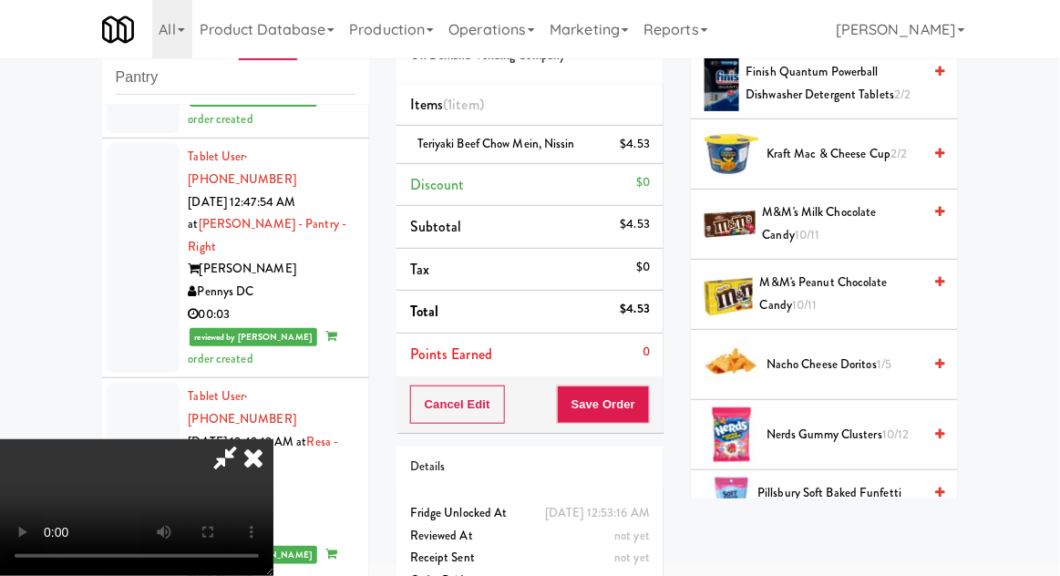
scroll to position [803, 0]
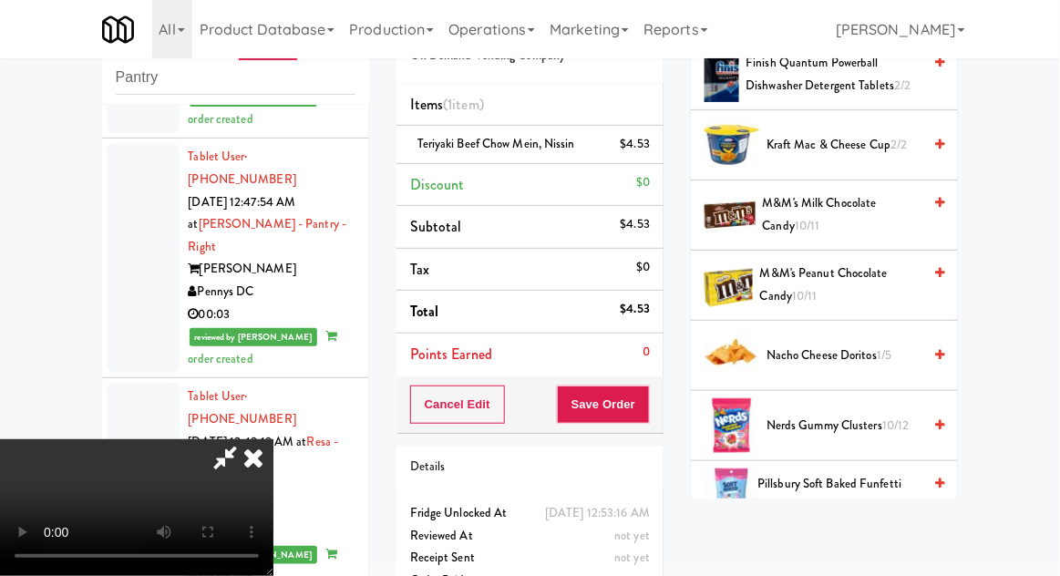
click at [884, 354] on span "1/5" at bounding box center [884, 354] width 15 height 17
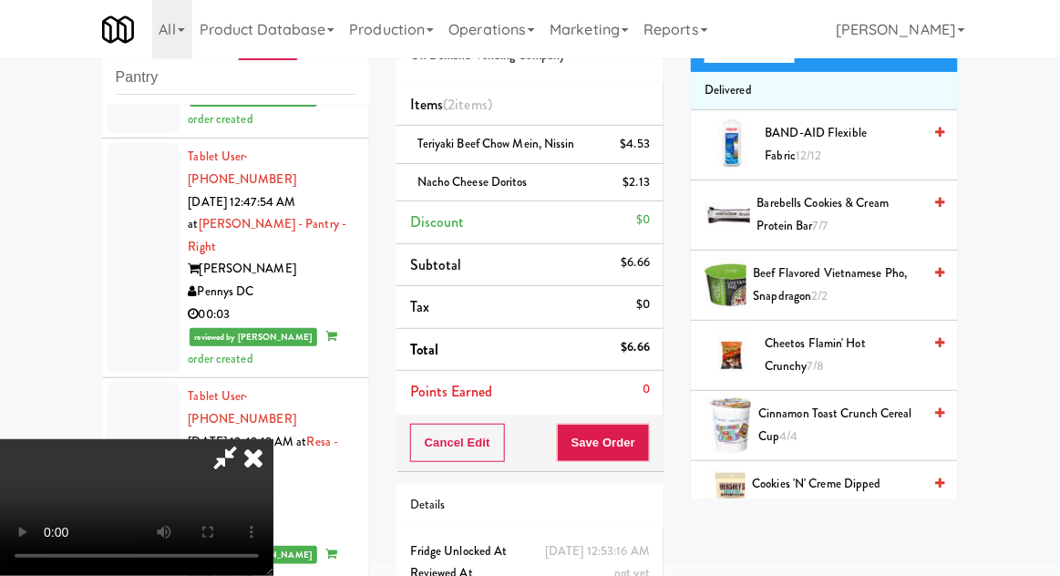
scroll to position [0, 0]
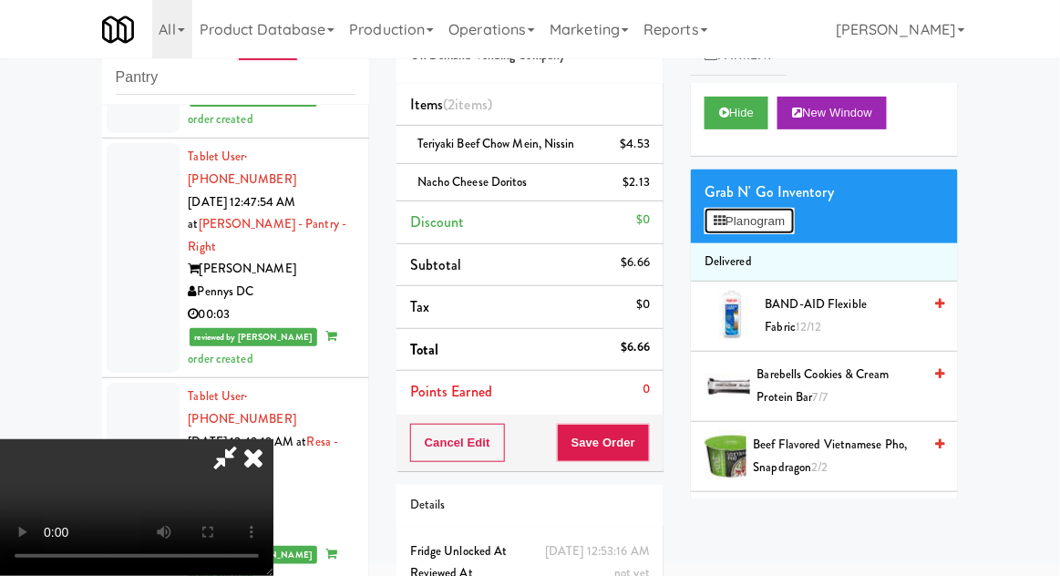
click at [794, 230] on button "Planogram" at bounding box center [749, 221] width 89 height 27
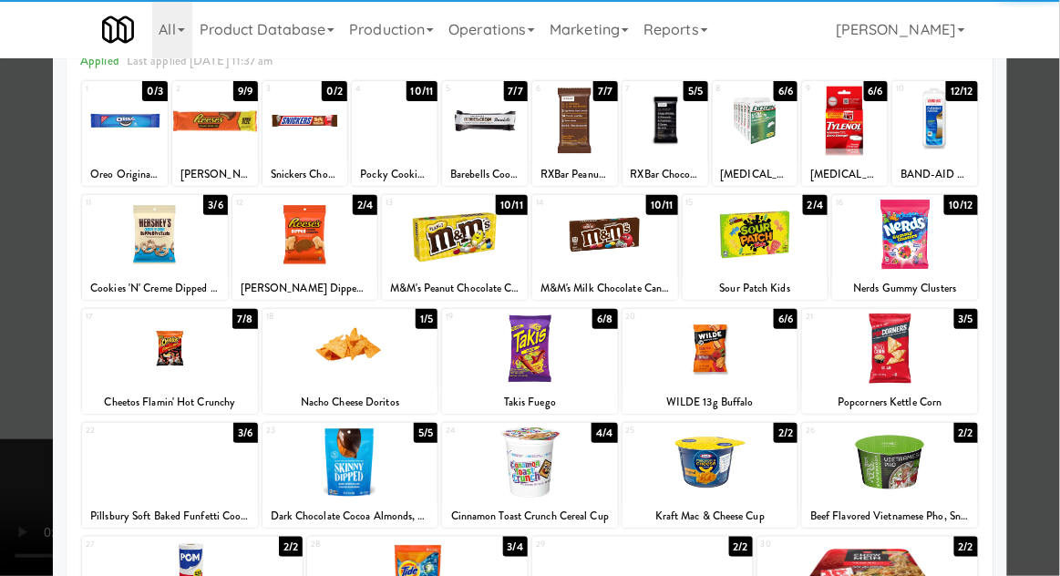
scroll to position [100, 0]
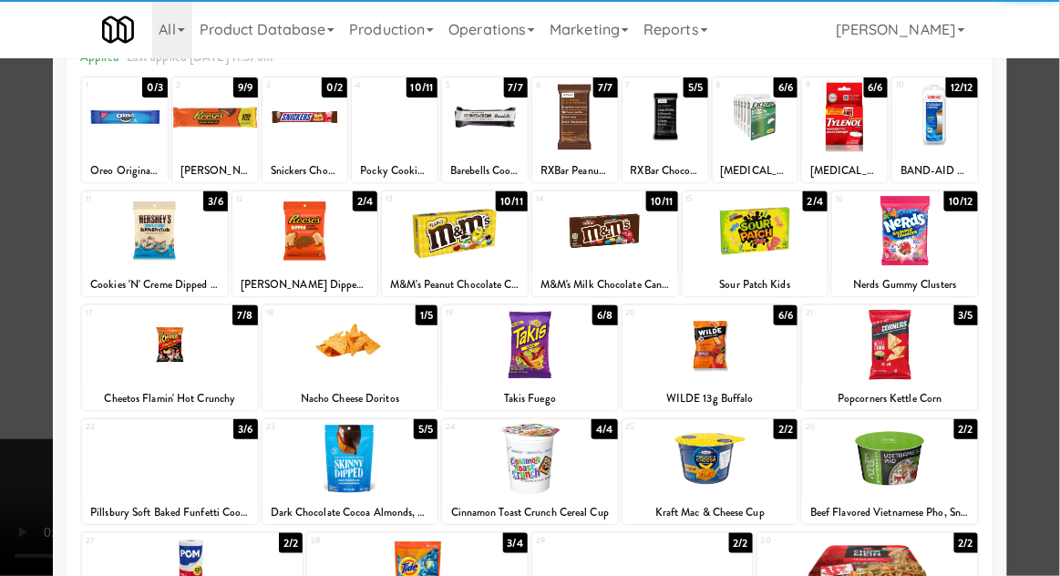
click at [318, 487] on div at bounding box center [351, 459] width 176 height 70
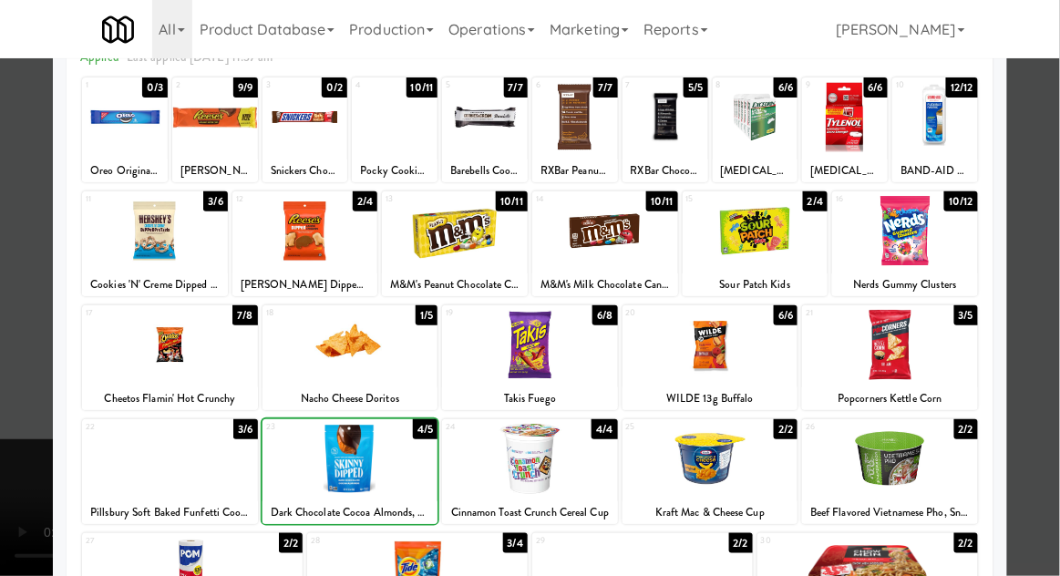
click at [1040, 393] on div at bounding box center [530, 288] width 1060 height 576
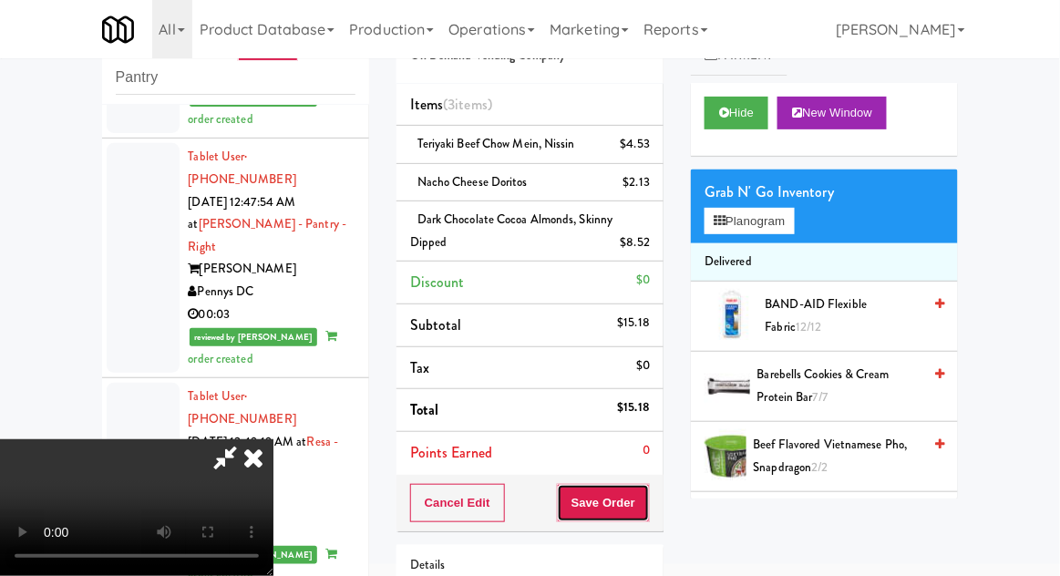
click at [645, 507] on button "Save Order" at bounding box center [603, 503] width 93 height 38
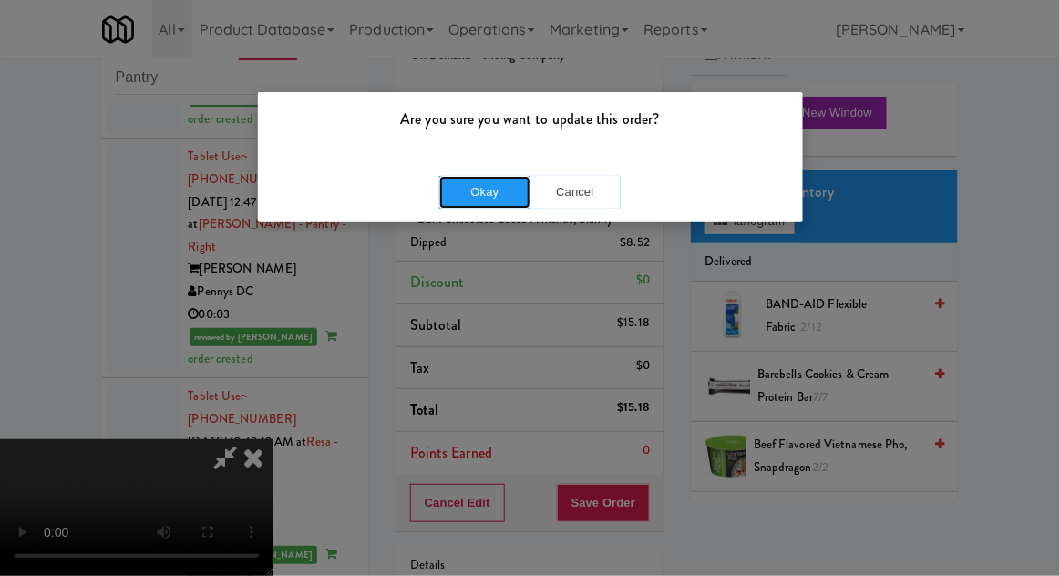
click at [463, 181] on button "Okay" at bounding box center [484, 192] width 91 height 33
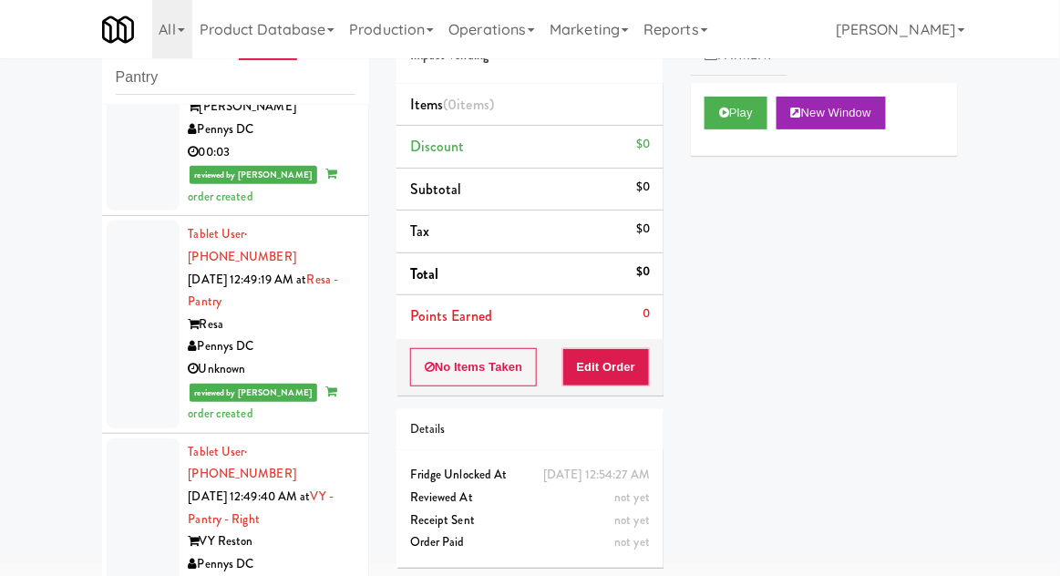
scroll to position [4869, 0]
click at [757, 118] on button "Play" at bounding box center [736, 113] width 63 height 33
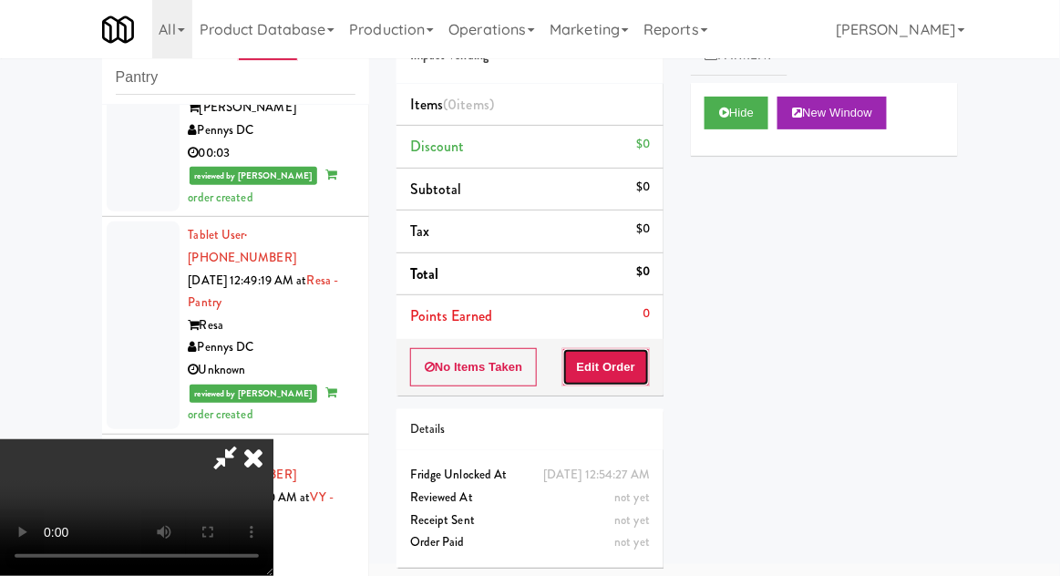
click at [637, 353] on button "Edit Order" at bounding box center [607, 367] width 88 height 38
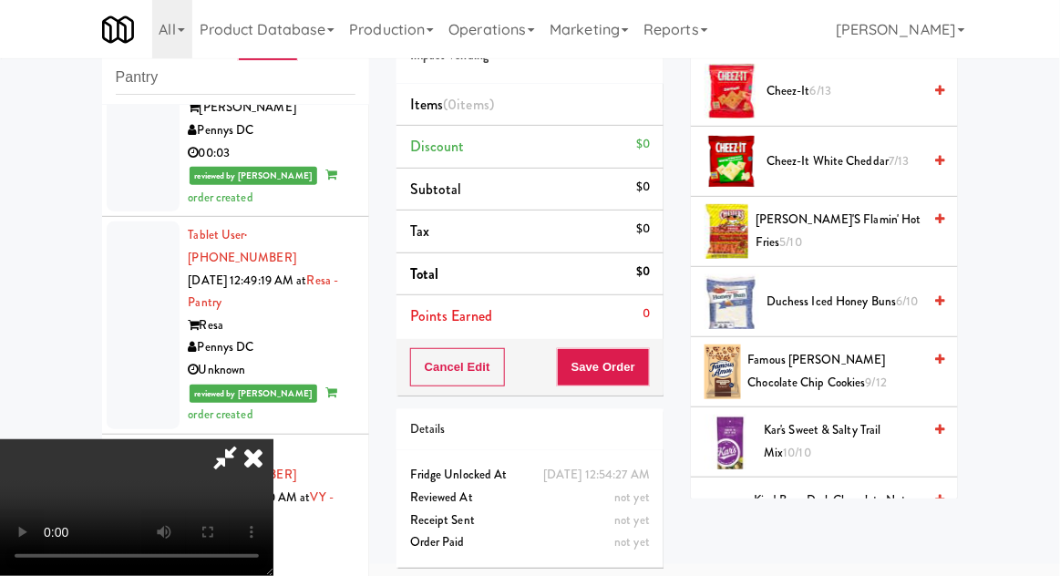
scroll to position [295, 0]
click at [849, 379] on span "Famous [PERSON_NAME] Chocolate Chip Cookies 9/12" at bounding box center [836, 371] width 174 height 45
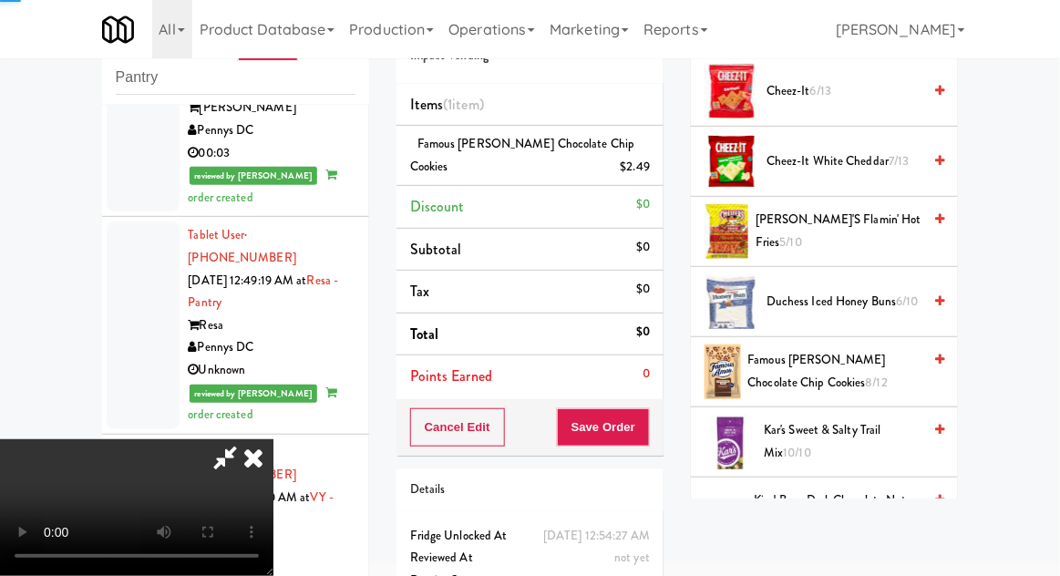
click at [839, 377] on span "Famous [PERSON_NAME] Chocolate Chip Cookies 8/12" at bounding box center [836, 371] width 174 height 45
click at [663, 436] on div "Cancel Edit Save Order" at bounding box center [530, 427] width 267 height 57
click at [646, 435] on button "Save Order" at bounding box center [603, 427] width 93 height 38
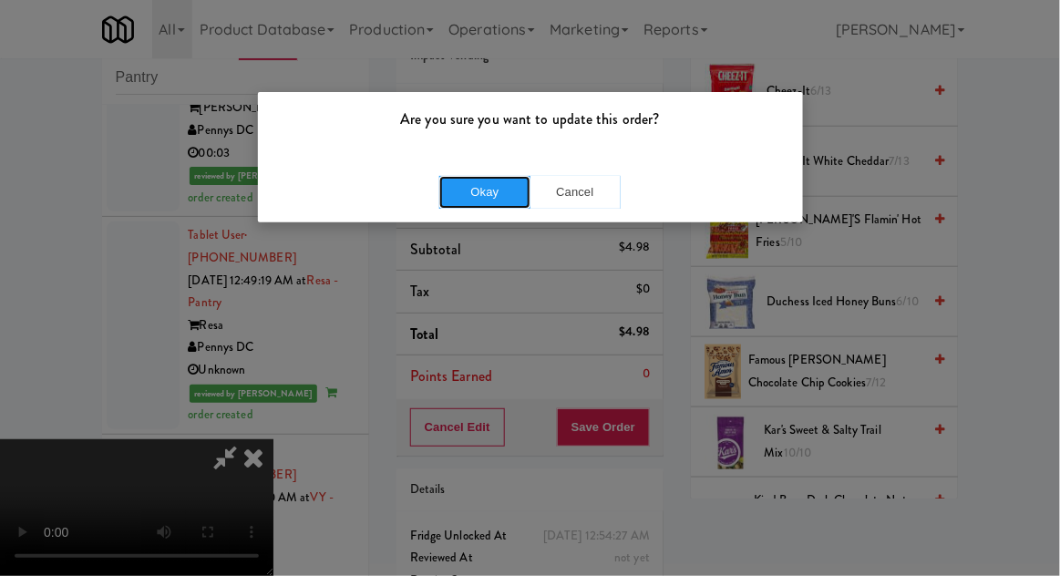
click at [471, 198] on button "Okay" at bounding box center [484, 192] width 91 height 33
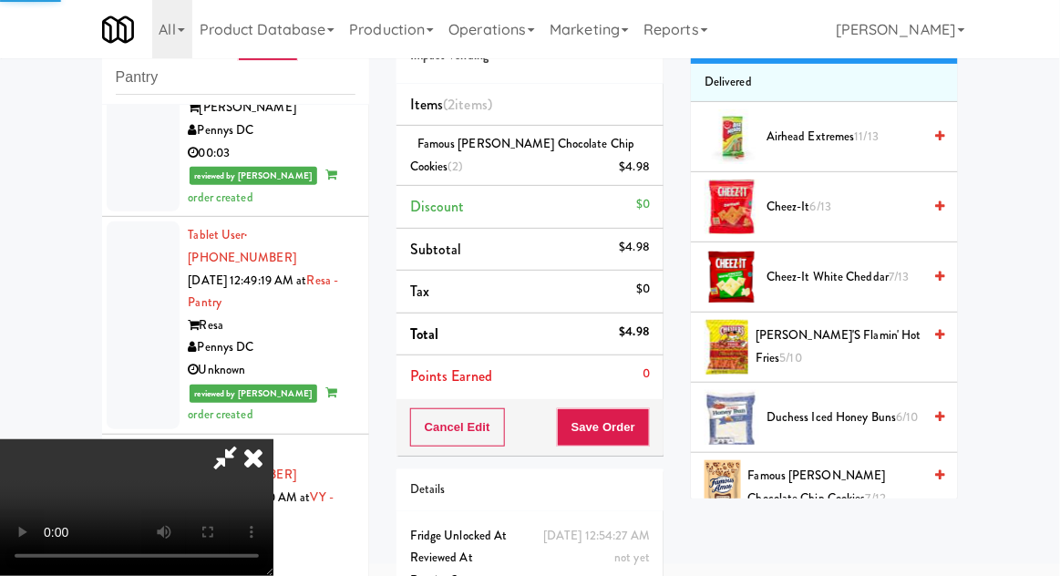
scroll to position [0, 0]
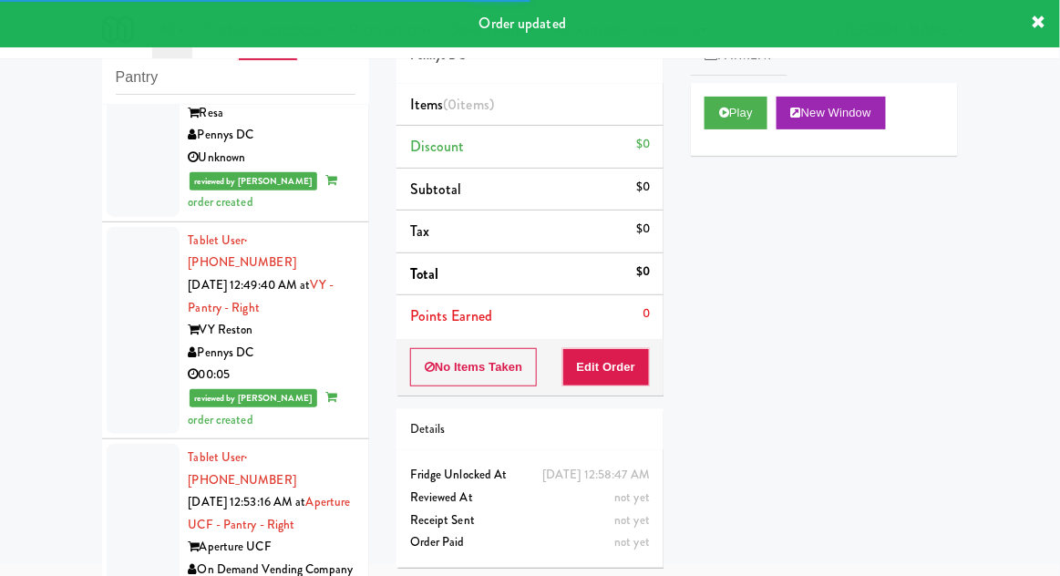
scroll to position [5083, 0]
click at [767, 114] on button "Play" at bounding box center [736, 113] width 63 height 33
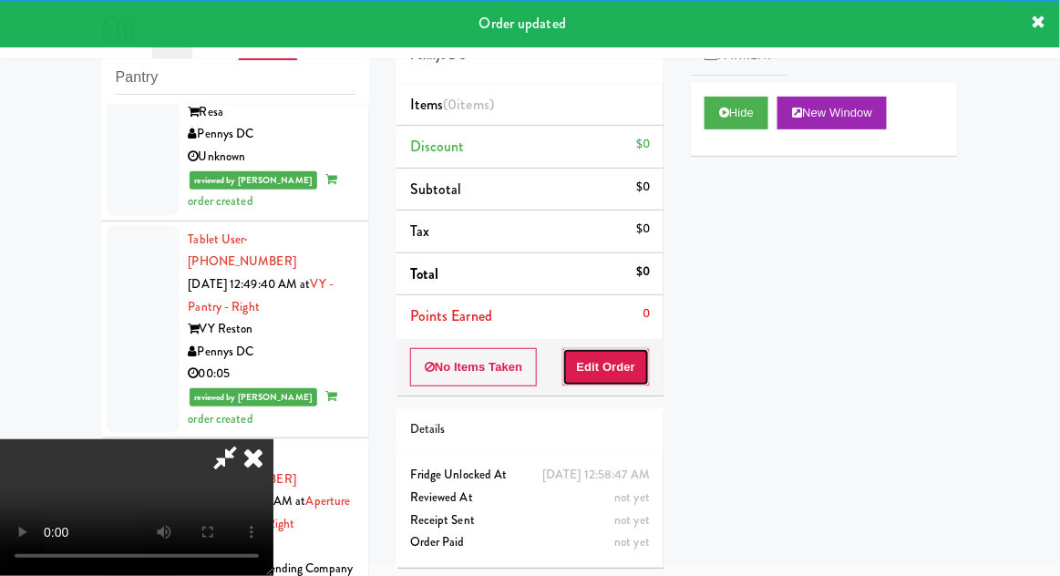
click at [645, 352] on button "Edit Order" at bounding box center [607, 367] width 88 height 38
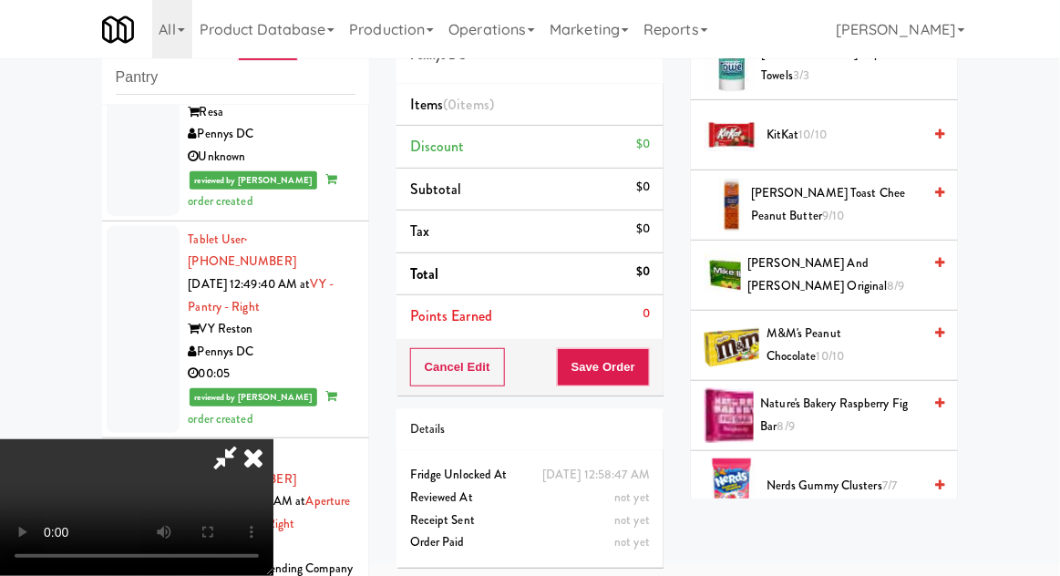
scroll to position [952, 0]
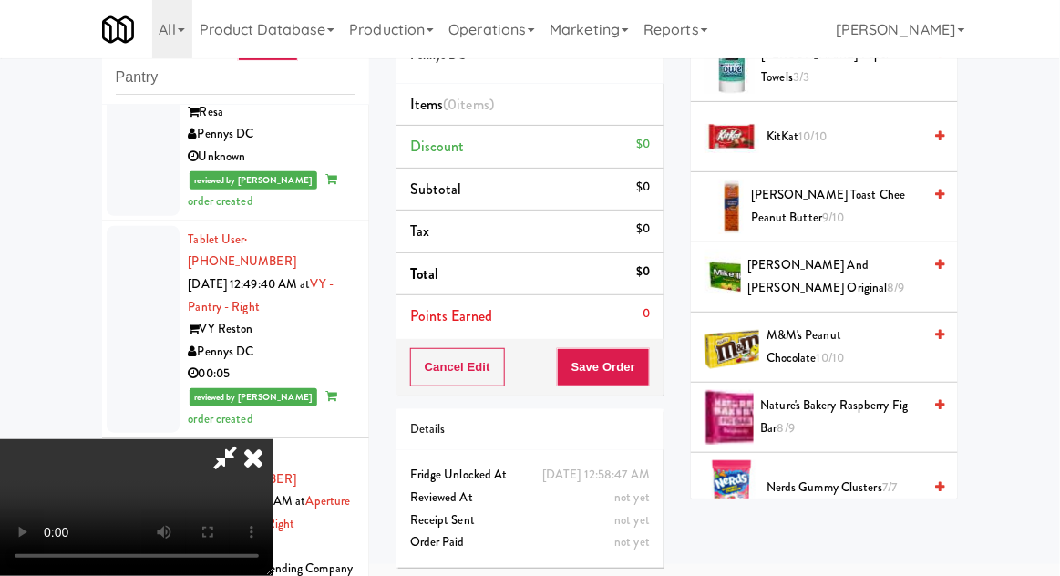
click at [857, 413] on span "Nature's Bakery Raspberry Fig Bar 8/9" at bounding box center [841, 417] width 161 height 45
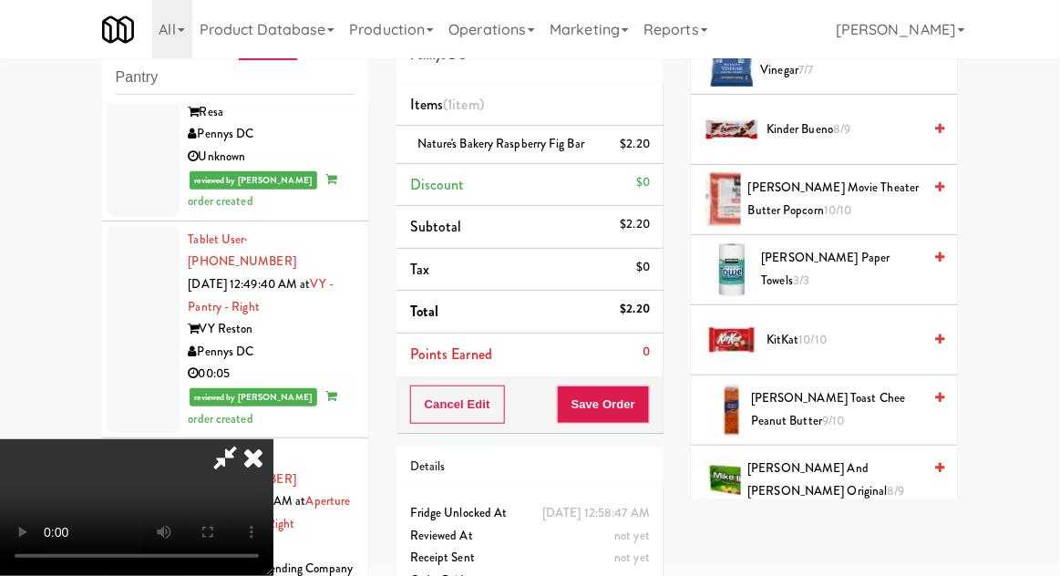
scroll to position [740, 0]
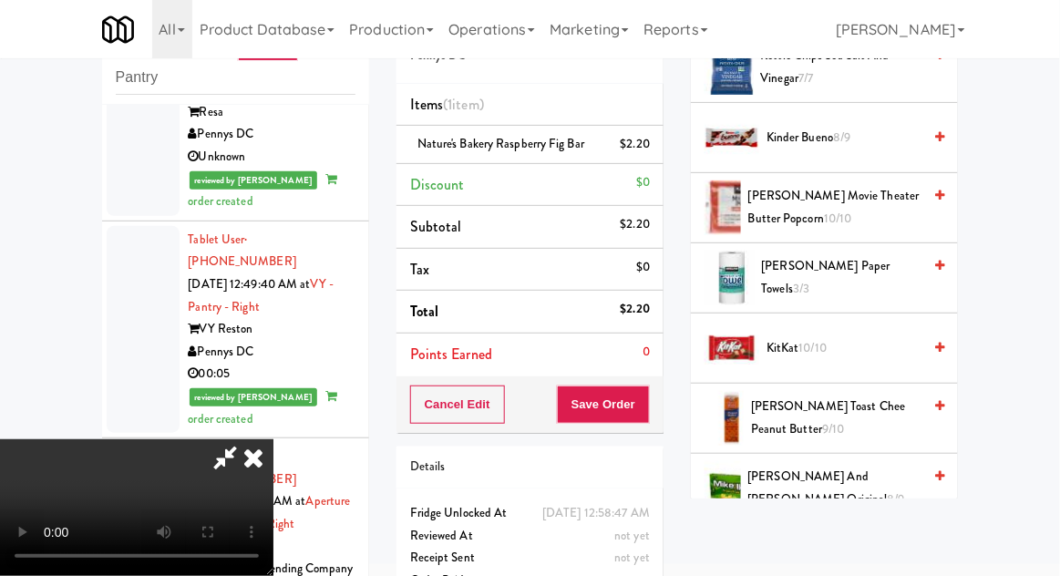
click at [862, 396] on span "[PERSON_NAME] Toast Chee Peanut Butter 9/10" at bounding box center [836, 418] width 170 height 45
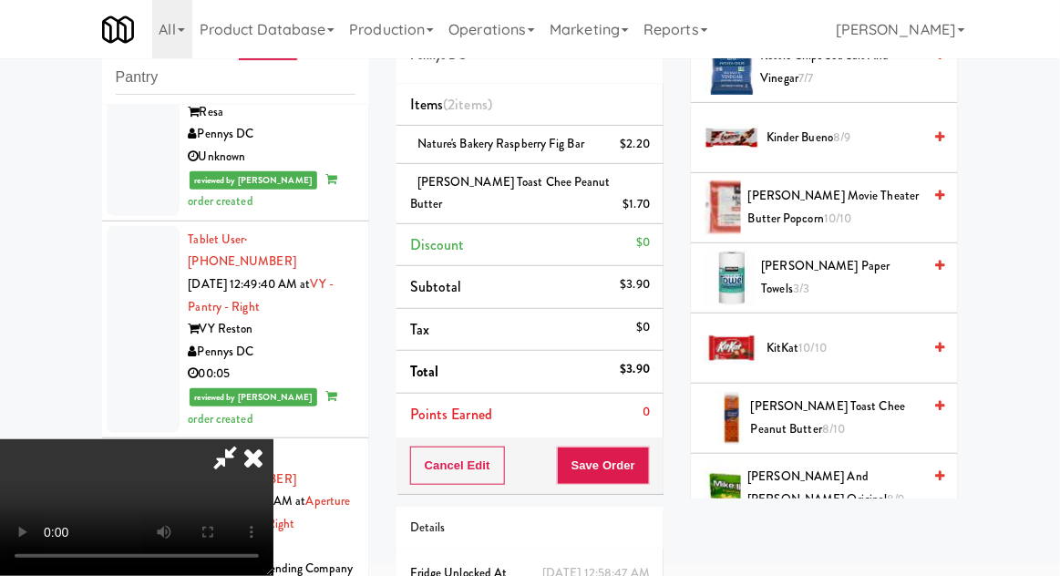
scroll to position [67, 0]
click at [640, 449] on button "Save Order" at bounding box center [603, 466] width 93 height 38
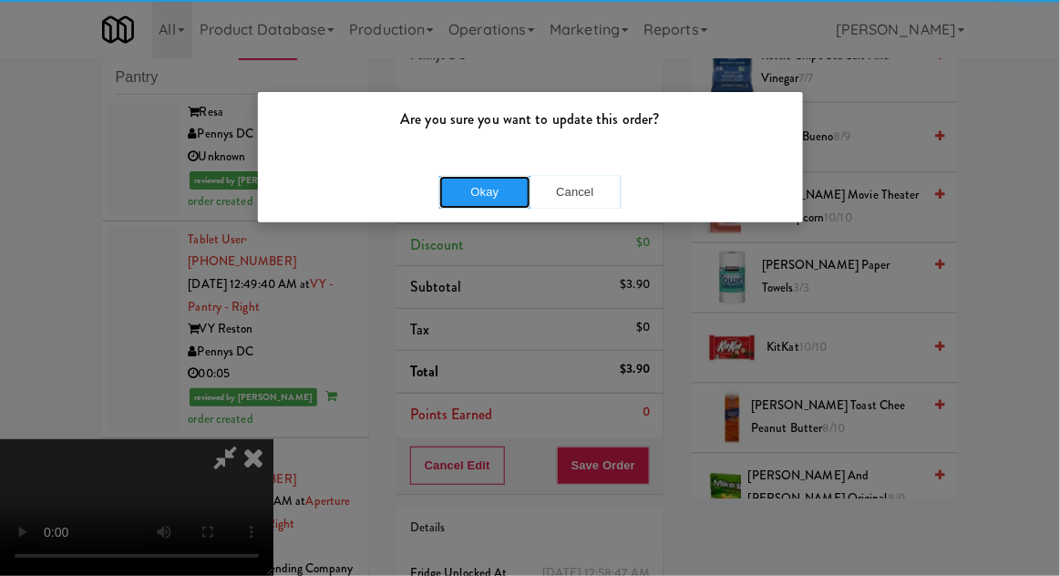
click at [480, 191] on button "Okay" at bounding box center [484, 192] width 91 height 33
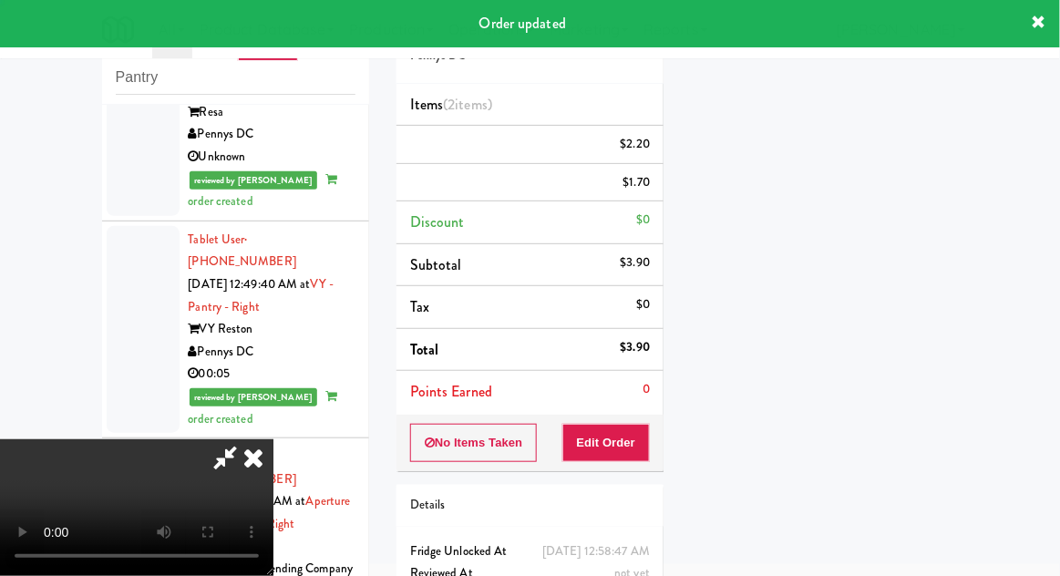
scroll to position [0, 0]
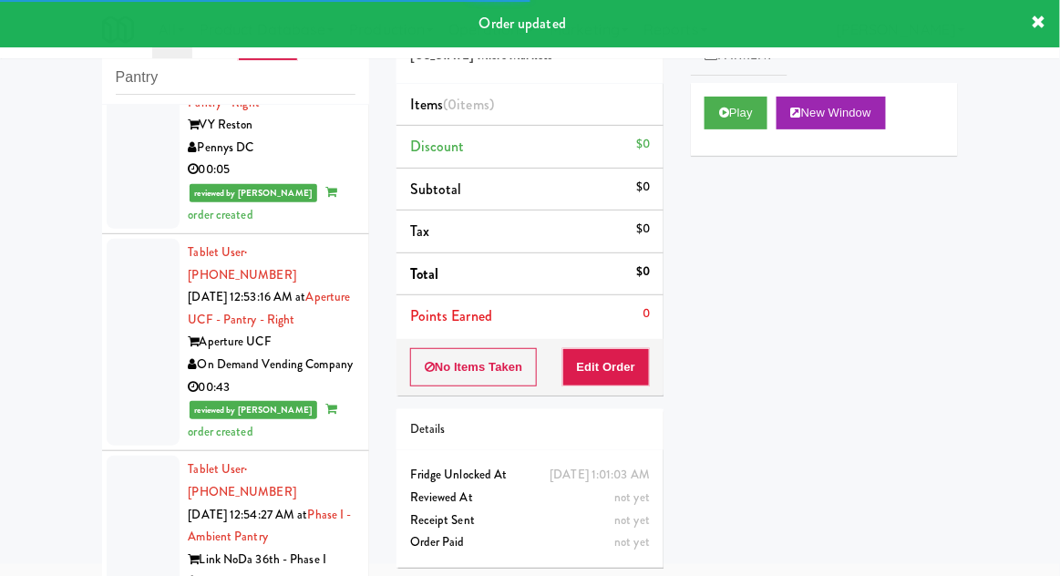
scroll to position [5290, 0]
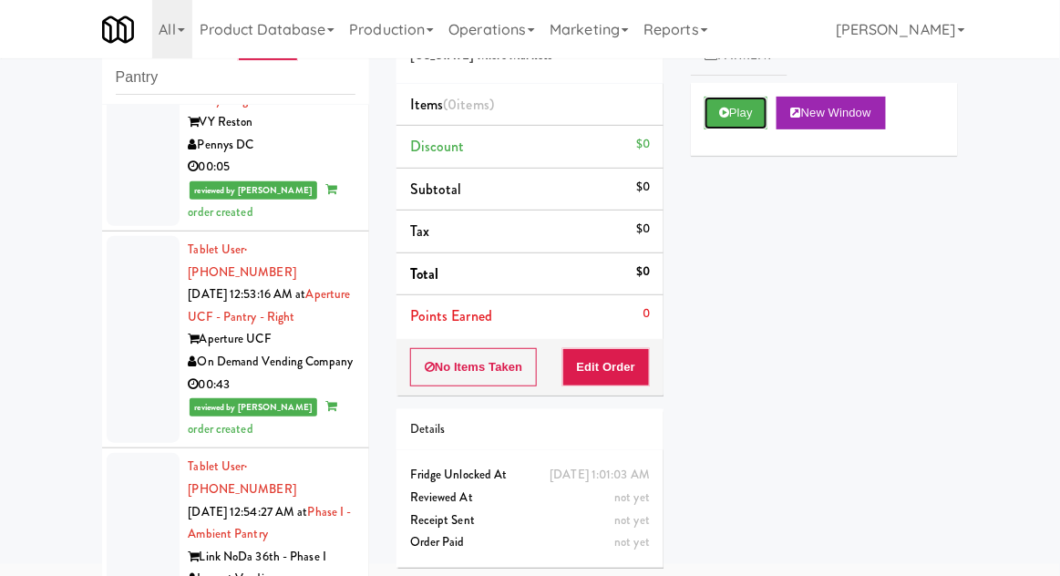
click at [724, 126] on button "Play" at bounding box center [736, 113] width 63 height 33
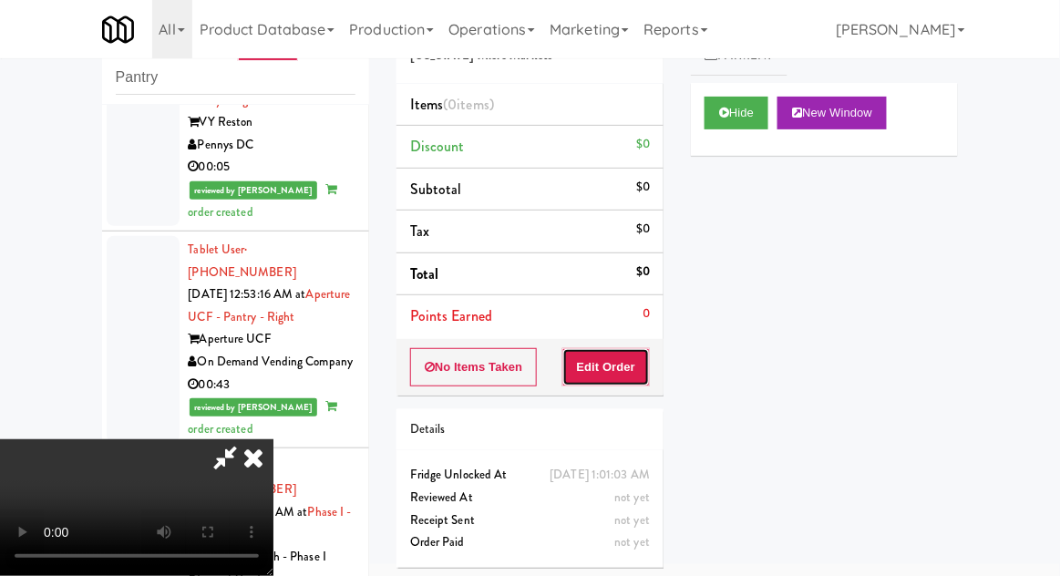
click at [597, 348] on button "Edit Order" at bounding box center [607, 367] width 88 height 38
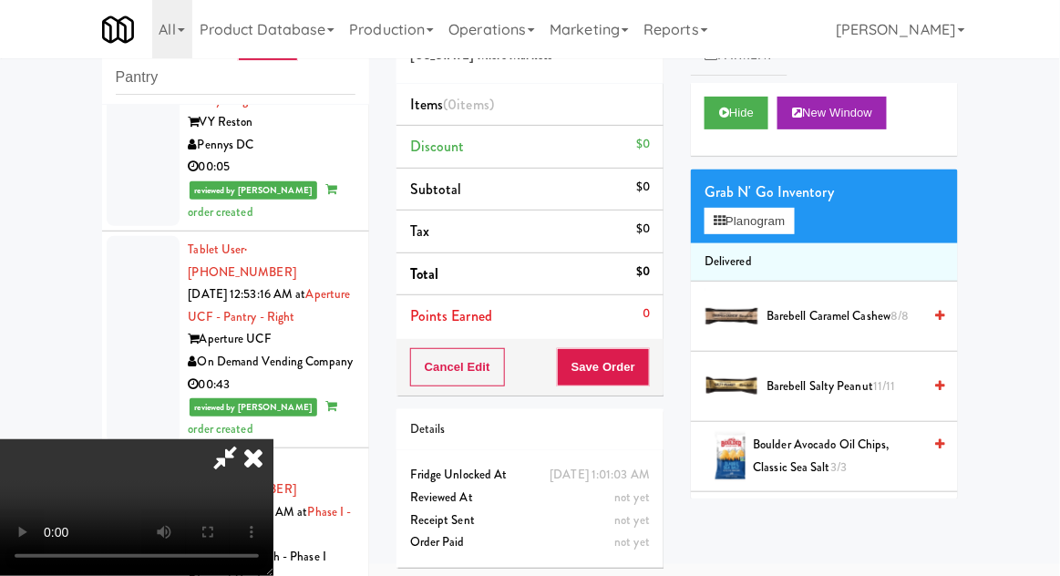
scroll to position [0, 0]
click at [775, 230] on button "Planogram" at bounding box center [749, 221] width 89 height 27
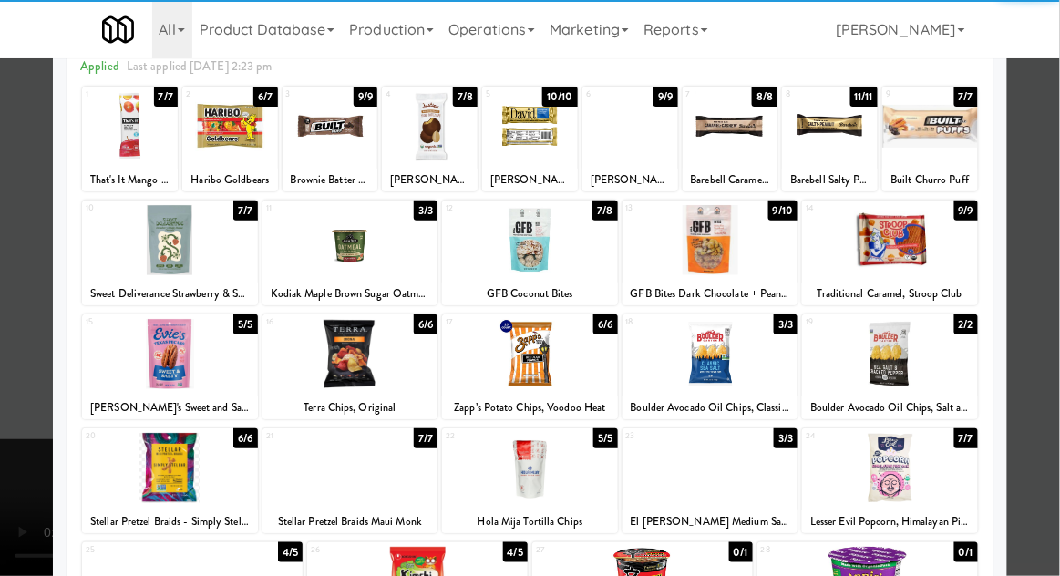
scroll to position [91, 0]
click at [759, 483] on div at bounding box center [711, 468] width 176 height 70
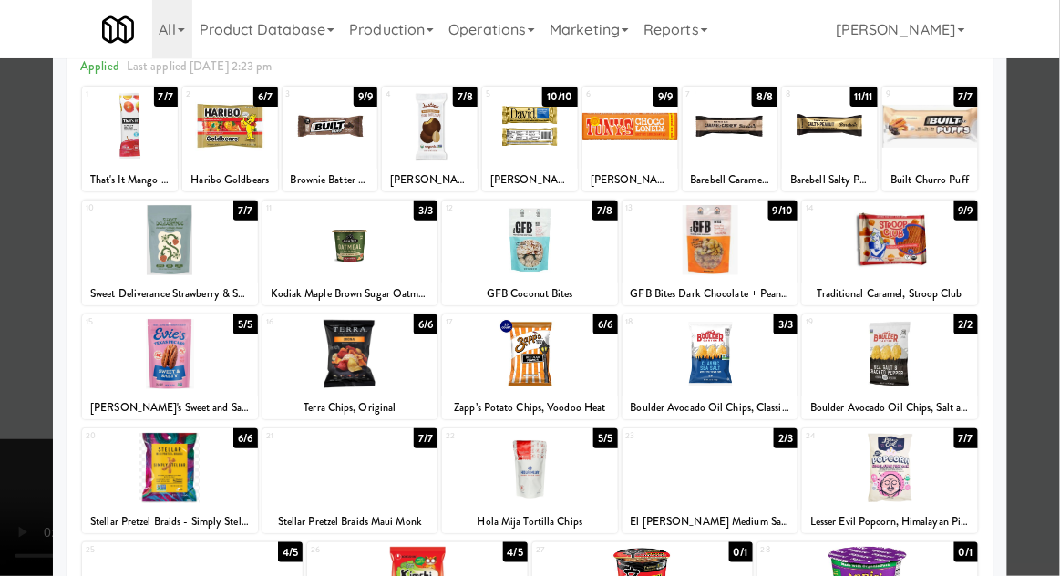
click at [1040, 418] on div at bounding box center [530, 288] width 1060 height 576
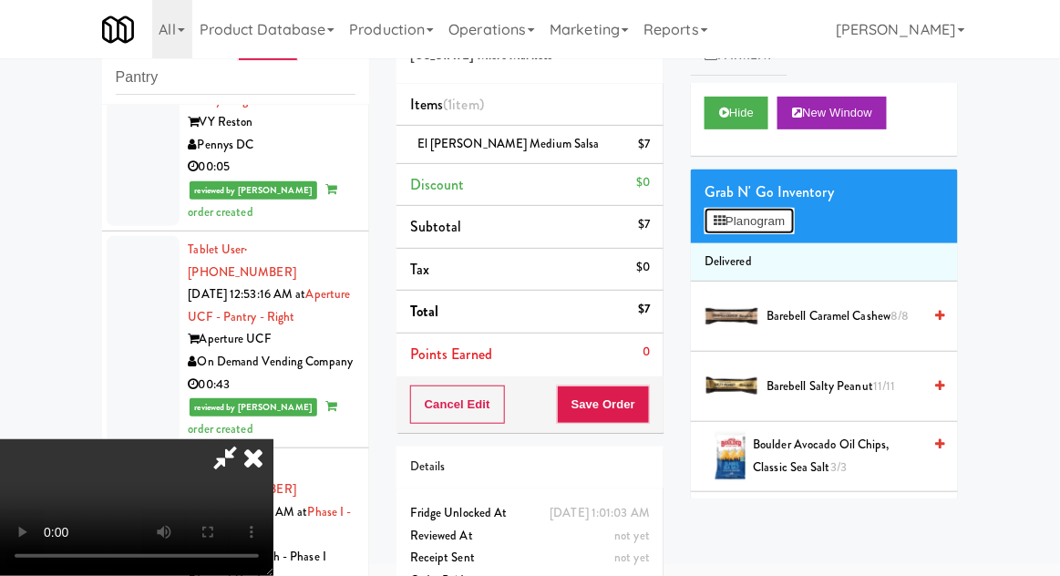
click at [788, 223] on button "Planogram" at bounding box center [749, 221] width 89 height 27
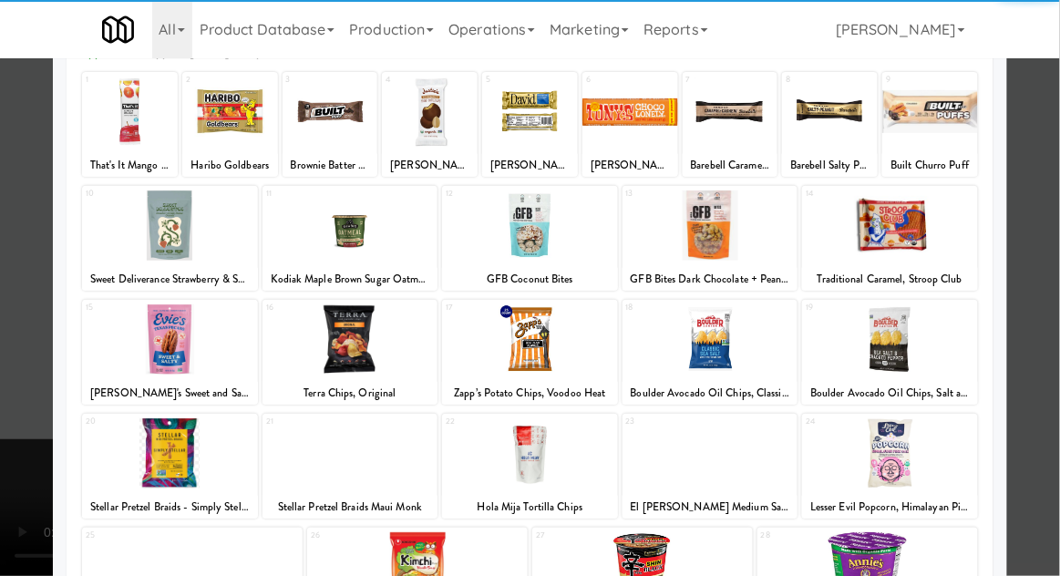
scroll to position [107, 0]
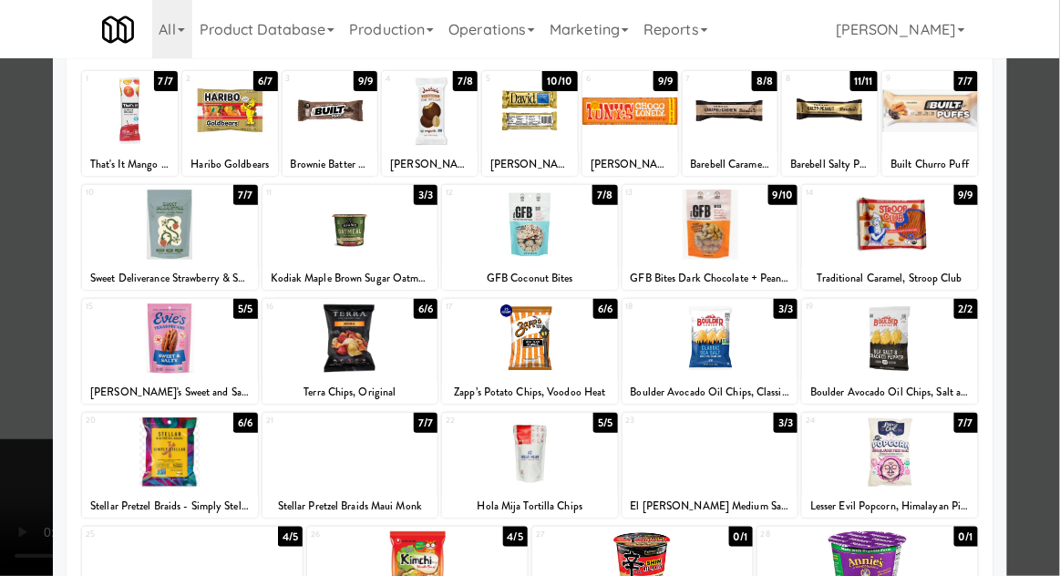
click at [579, 496] on div "Hola Mija Tortilla Chips" at bounding box center [530, 506] width 170 height 23
click at [583, 482] on div at bounding box center [530, 453] width 176 height 70
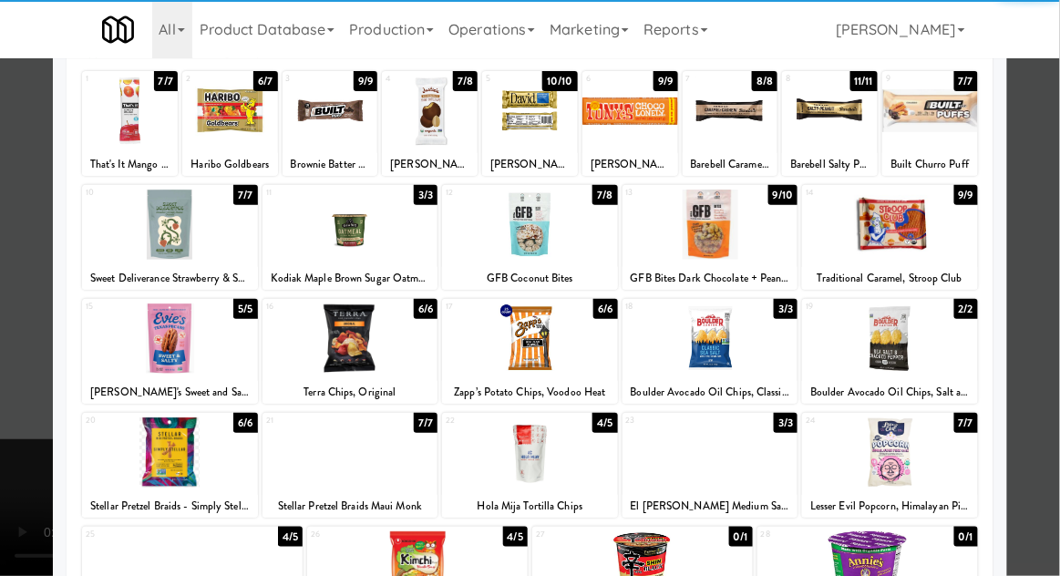
click at [584, 481] on div at bounding box center [530, 453] width 176 height 70
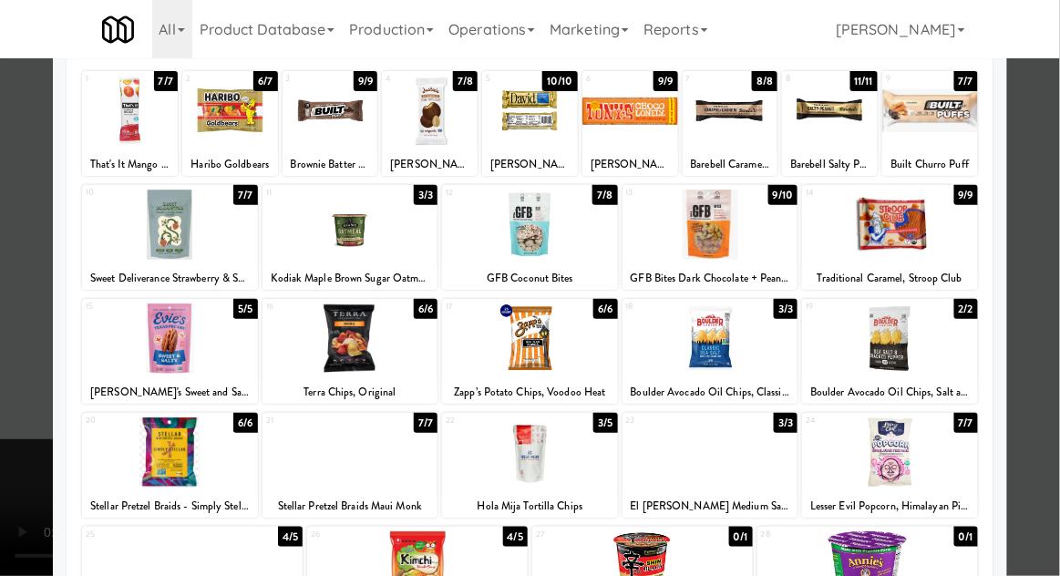
click at [1058, 399] on div at bounding box center [530, 288] width 1060 height 576
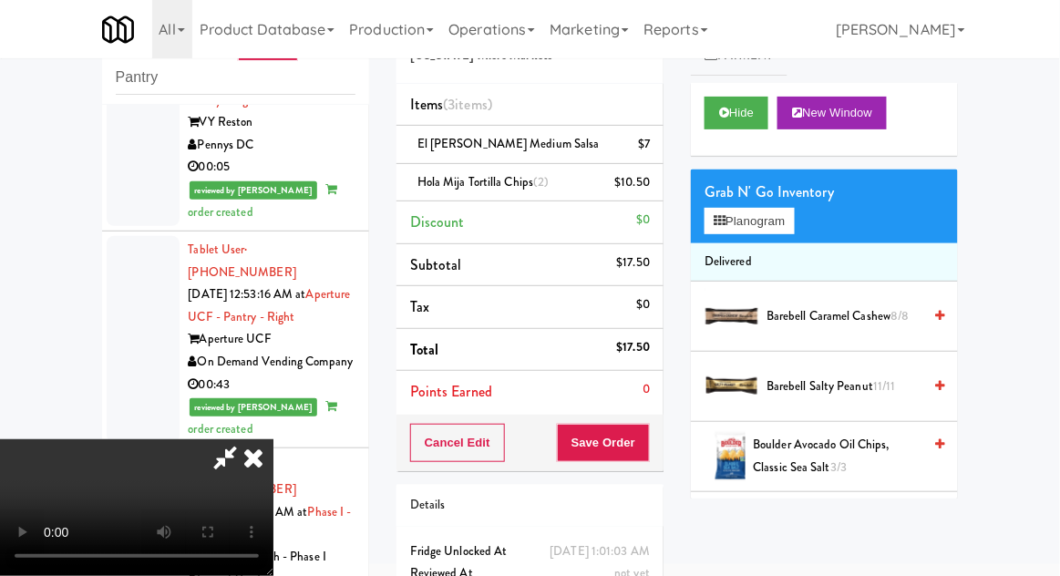
scroll to position [83, 0]
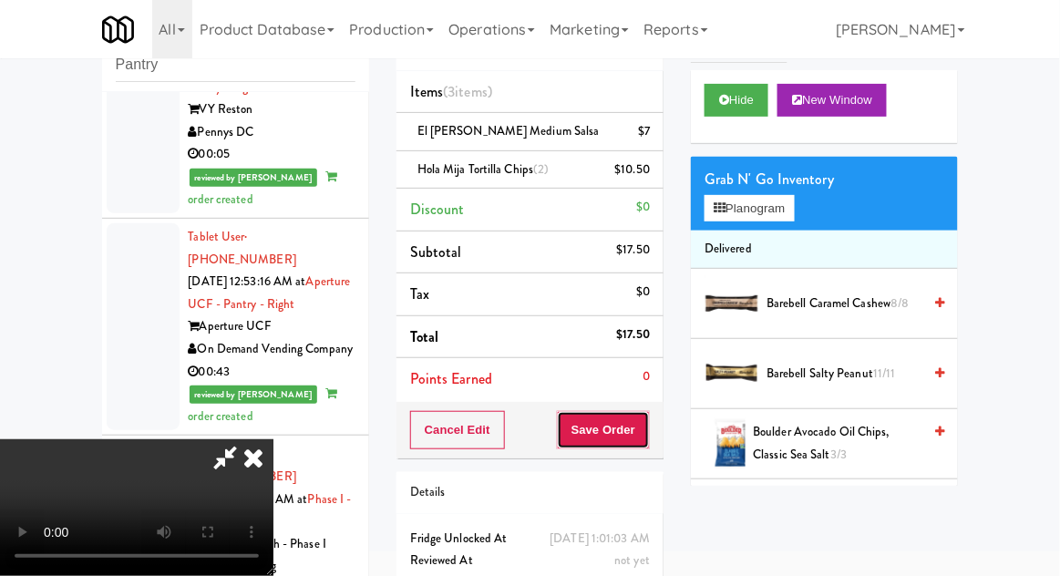
click at [645, 438] on button "Save Order" at bounding box center [603, 430] width 93 height 38
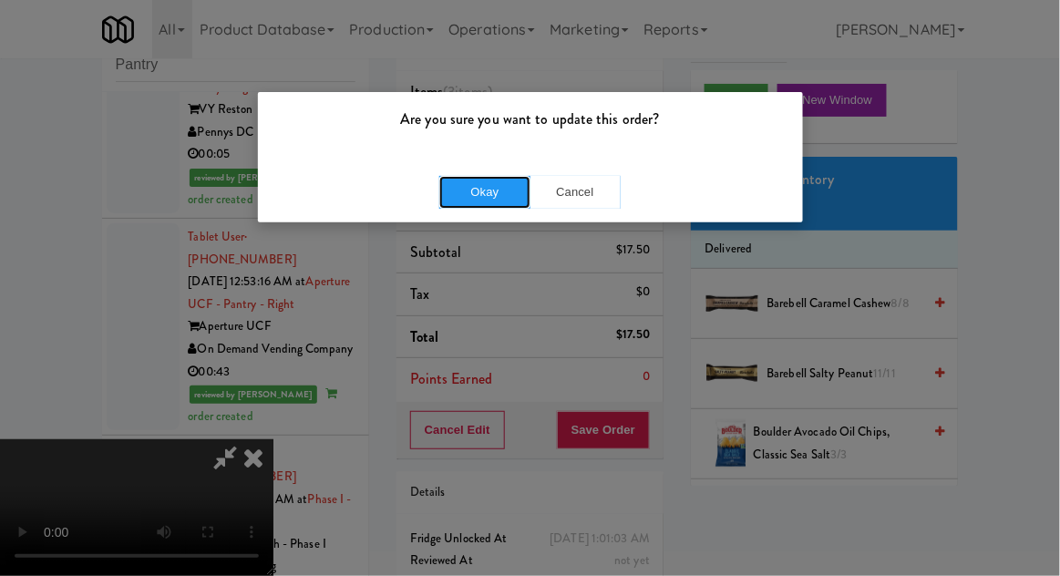
click at [454, 187] on button "Okay" at bounding box center [484, 192] width 91 height 33
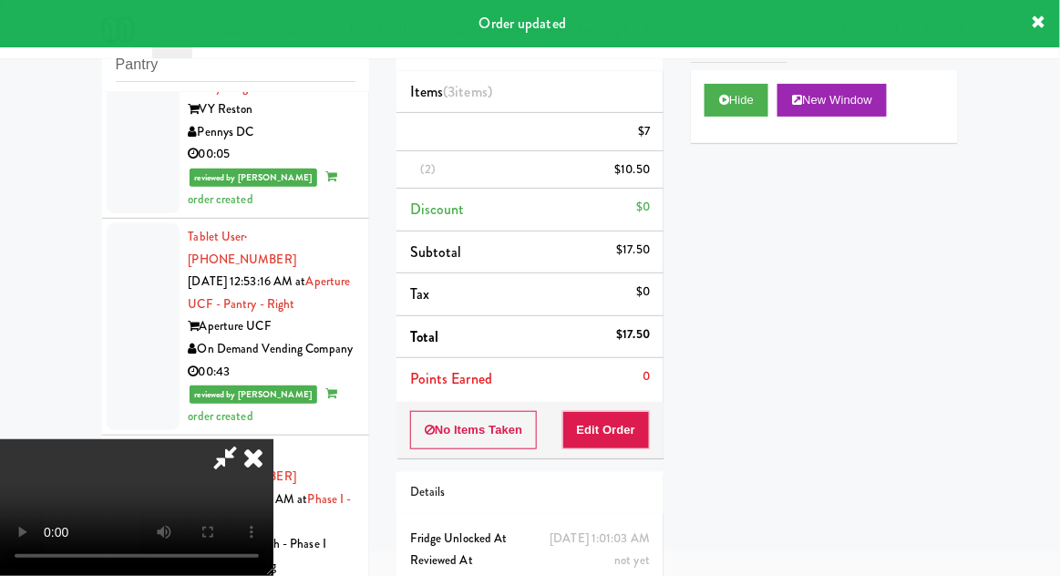
scroll to position [0, 0]
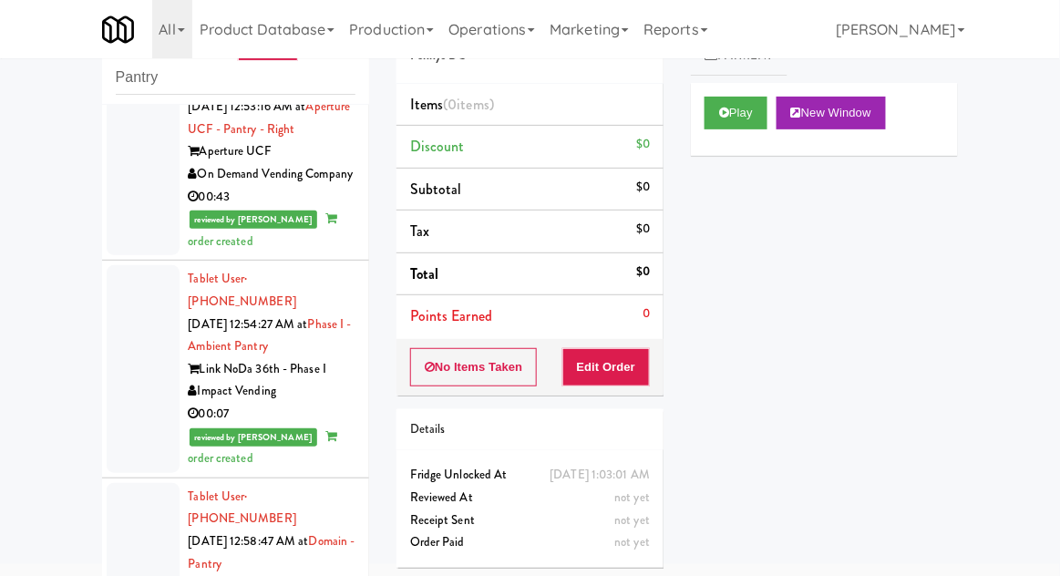
scroll to position [5471, 0]
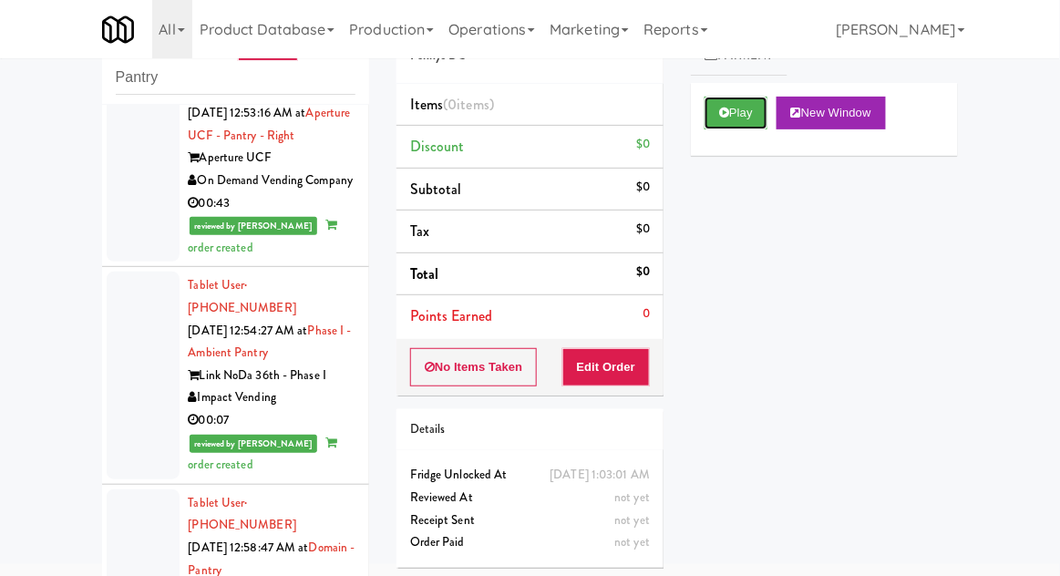
click at [731, 114] on button "Play" at bounding box center [736, 113] width 63 height 33
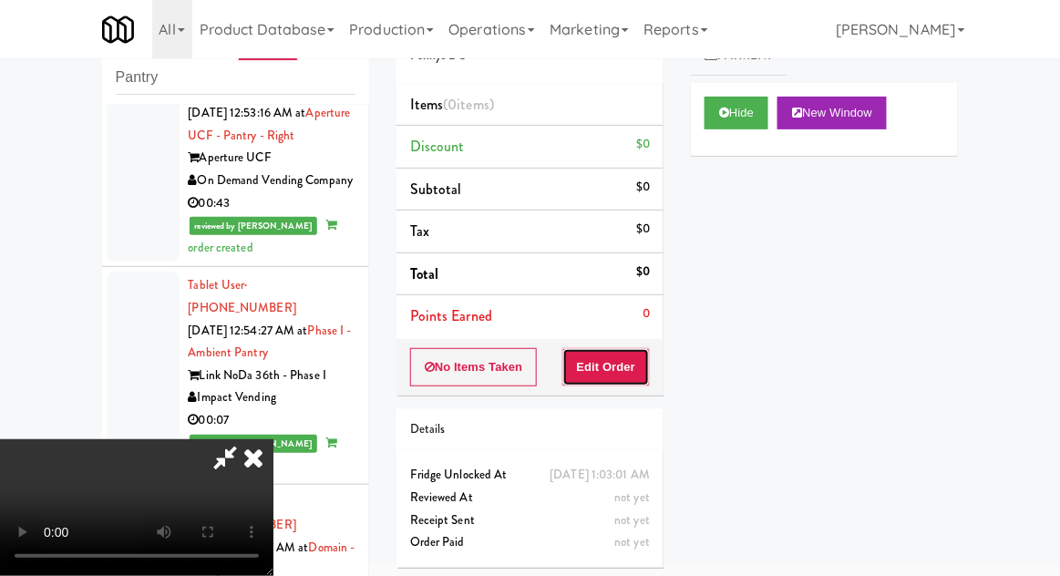
click at [622, 362] on button "Edit Order" at bounding box center [607, 367] width 88 height 38
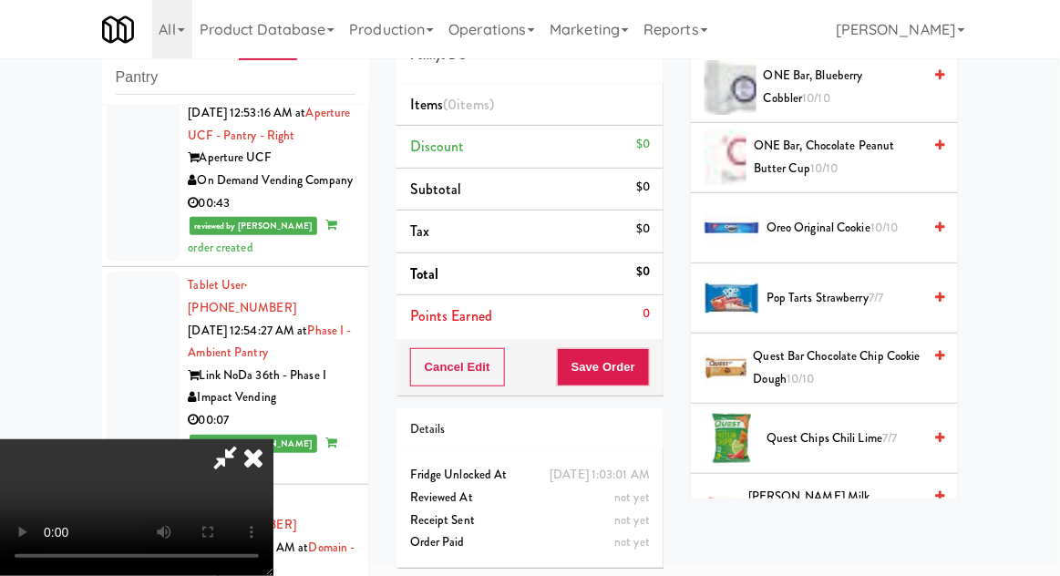
scroll to position [1514, 0]
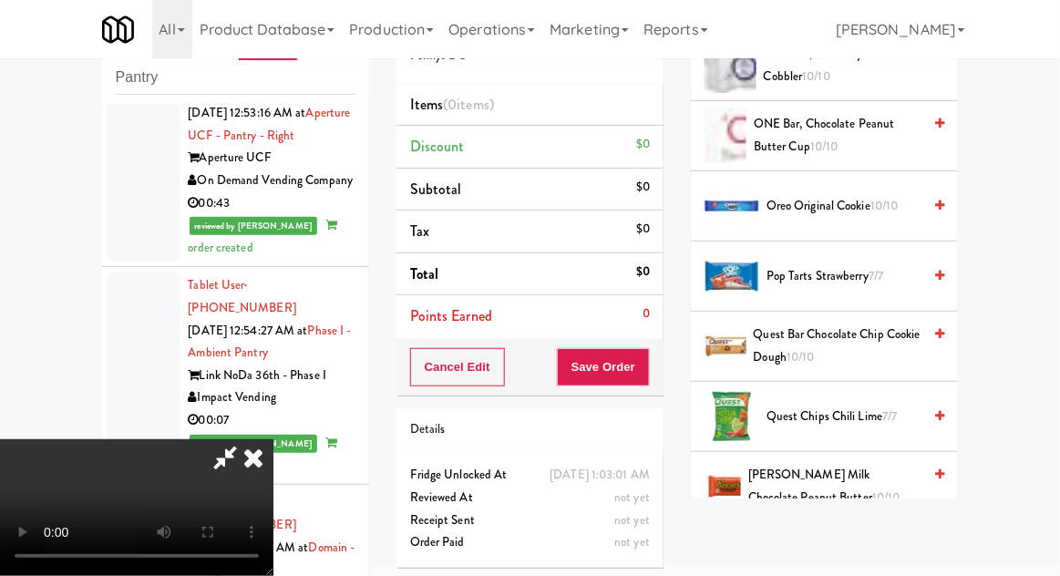
click at [842, 472] on span "[PERSON_NAME] Milk Chocolate Peanut Butter 10/10" at bounding box center [835, 486] width 173 height 45
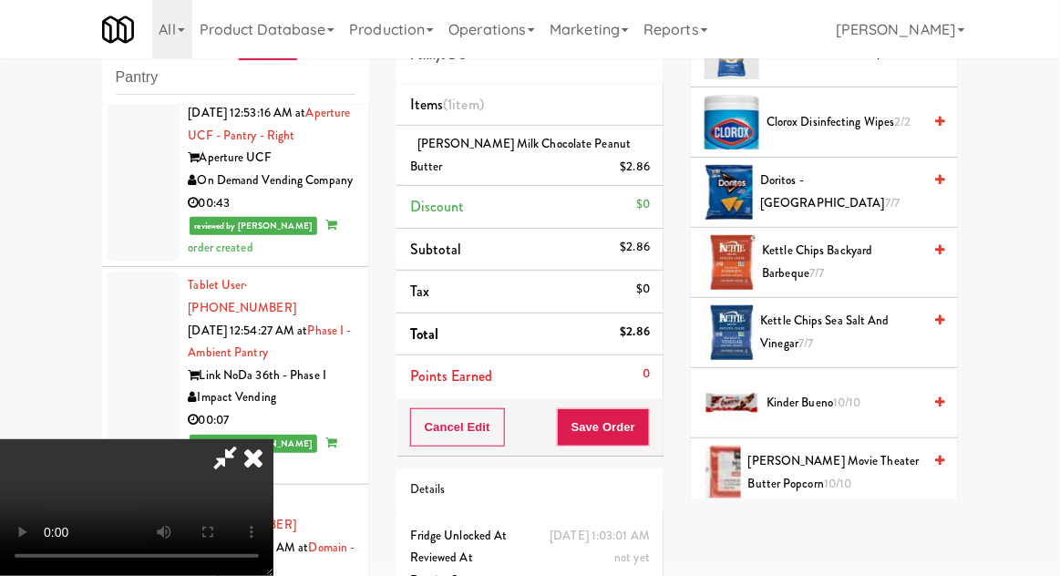
scroll to position [454, 0]
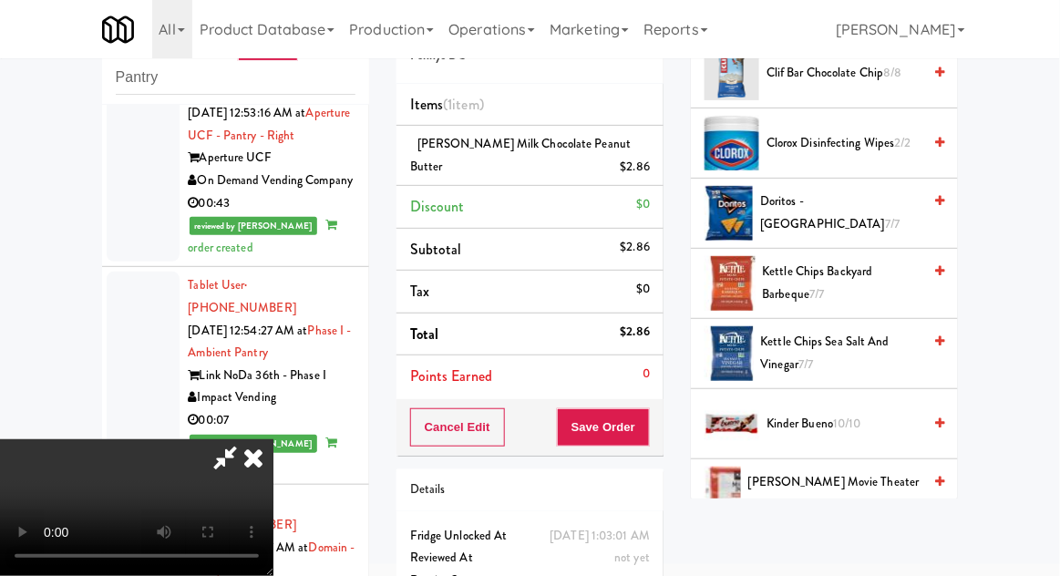
click at [880, 275] on span "Kettle Chips Backyard Barbeque 7/7" at bounding box center [843, 283] width 160 height 45
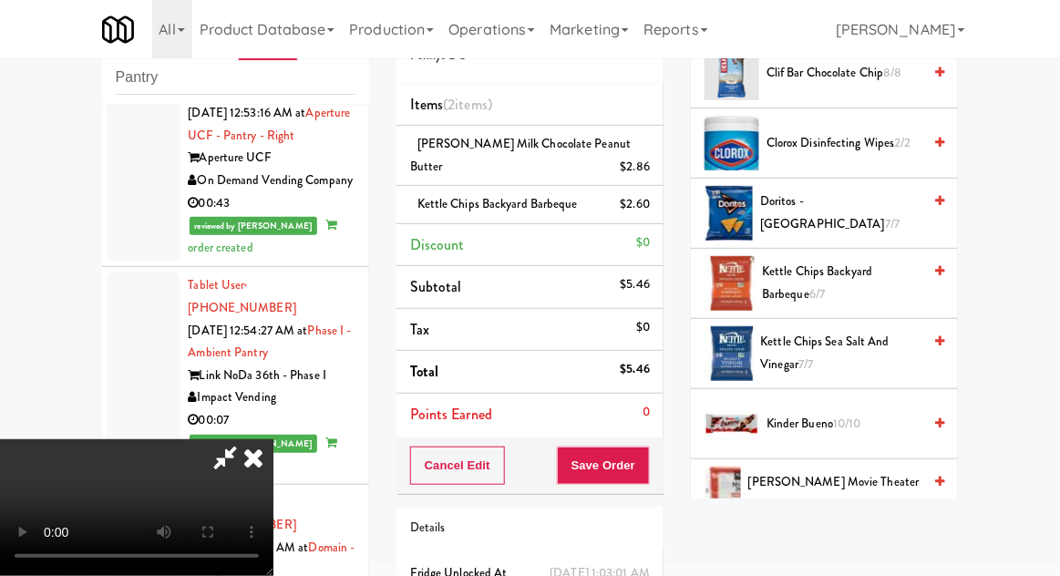
scroll to position [67, 0]
click at [646, 463] on button "Save Order" at bounding box center [603, 466] width 93 height 38
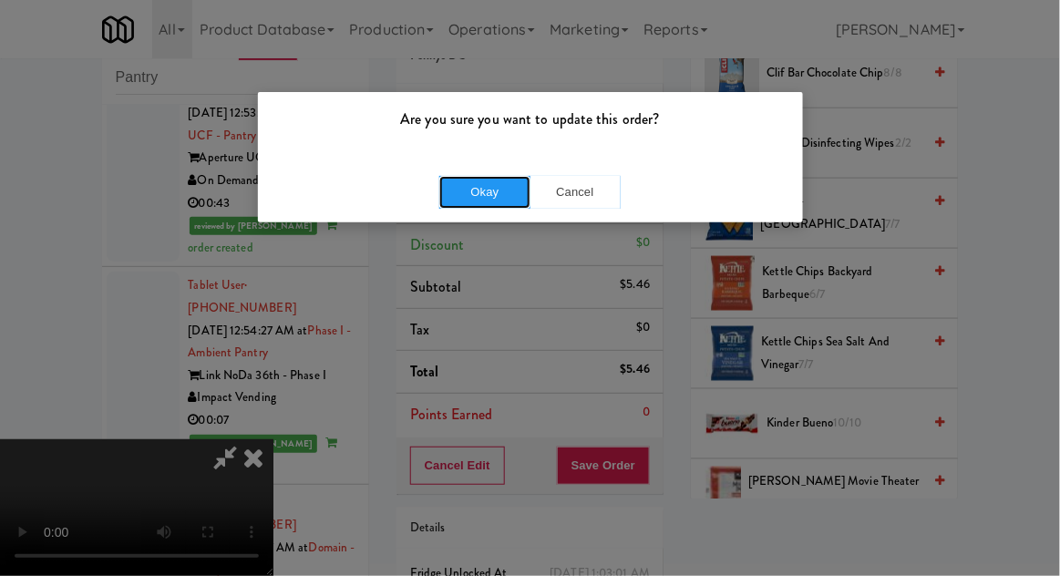
click at [445, 201] on button "Okay" at bounding box center [484, 192] width 91 height 33
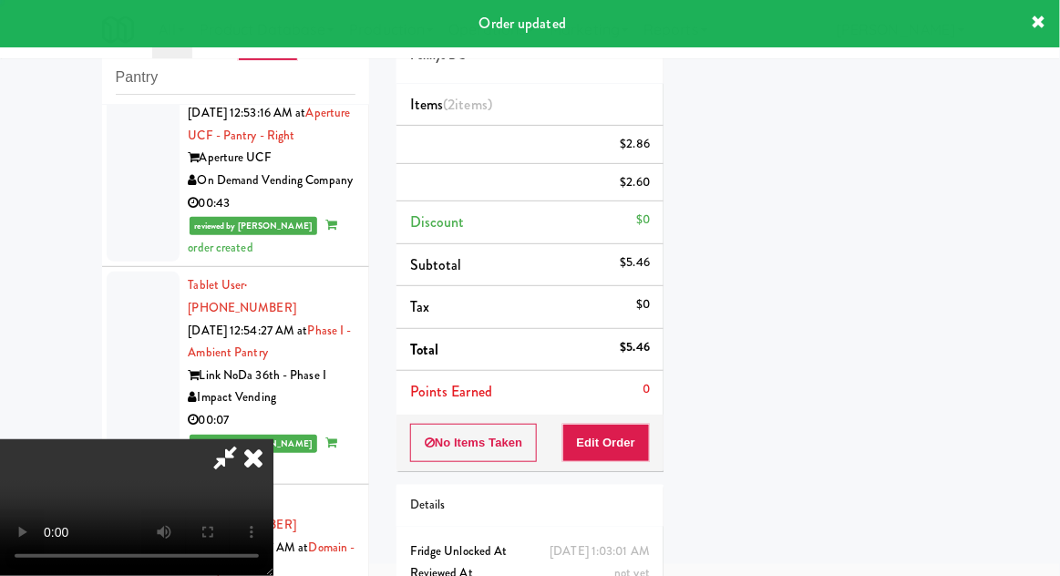
scroll to position [0, 0]
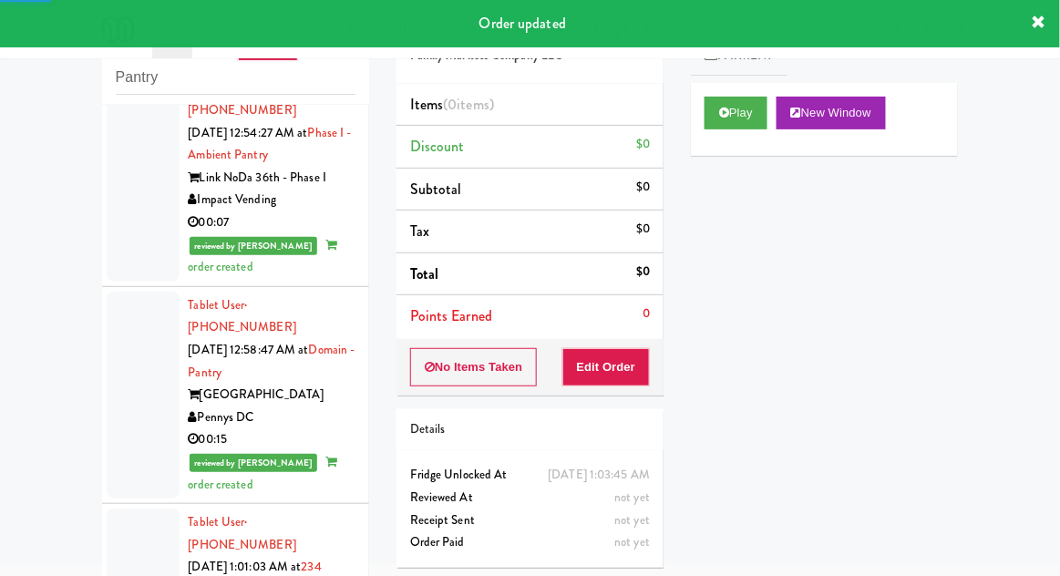
scroll to position [5674, 0]
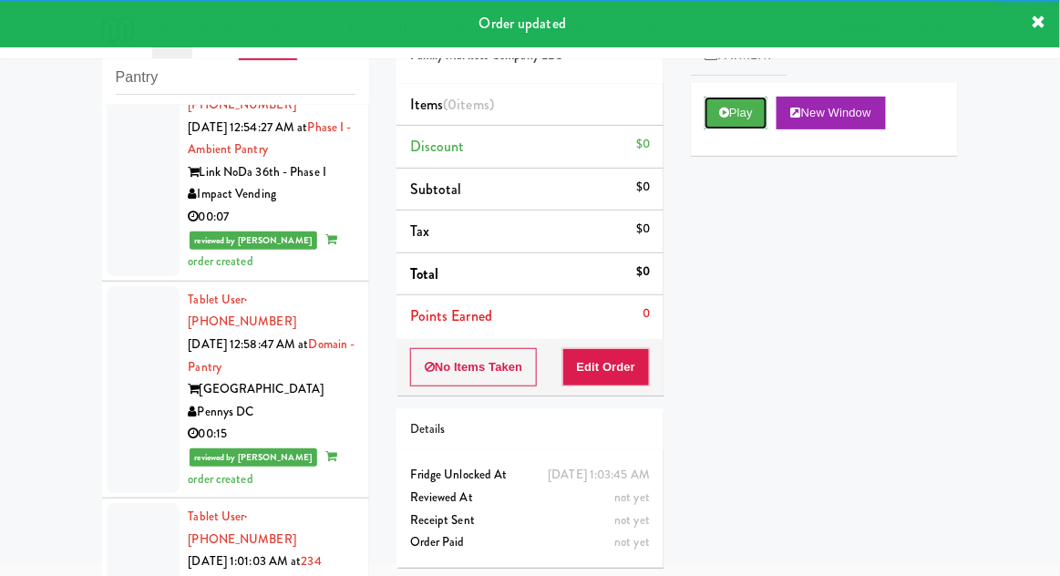
click at [743, 126] on button "Play" at bounding box center [736, 113] width 63 height 33
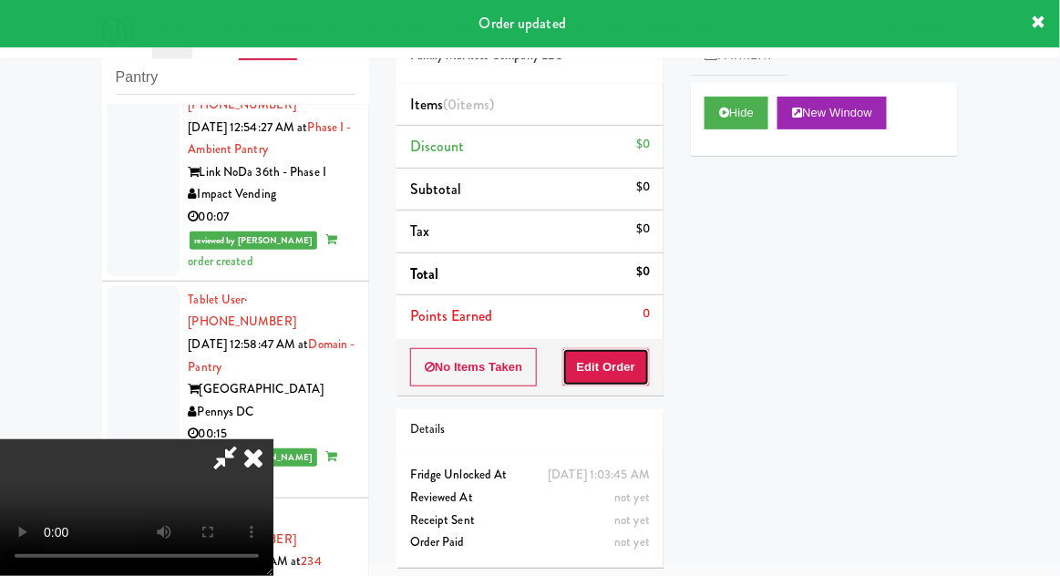
click at [624, 364] on button "Edit Order" at bounding box center [607, 367] width 88 height 38
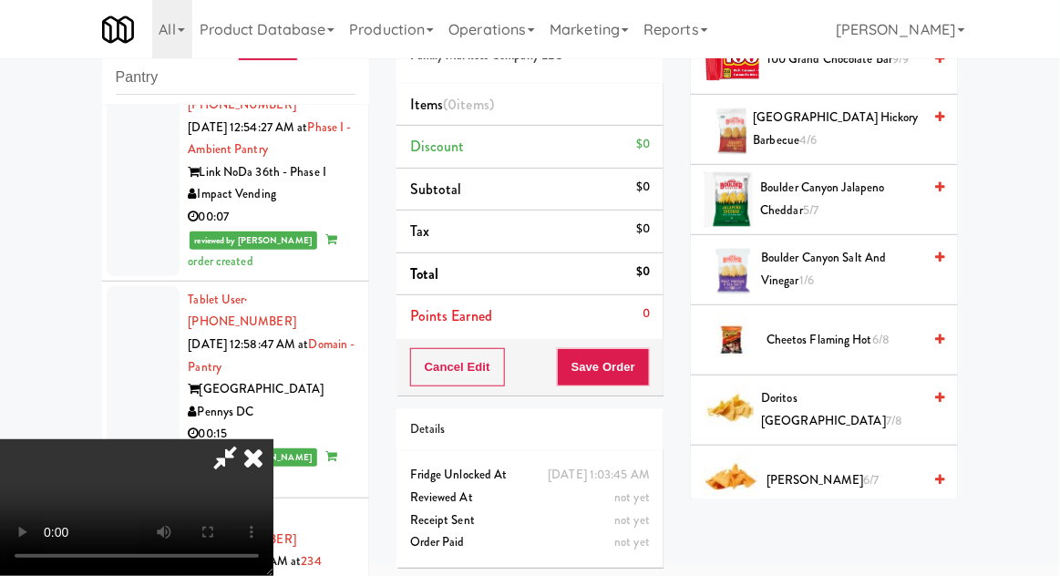
scroll to position [286, 0]
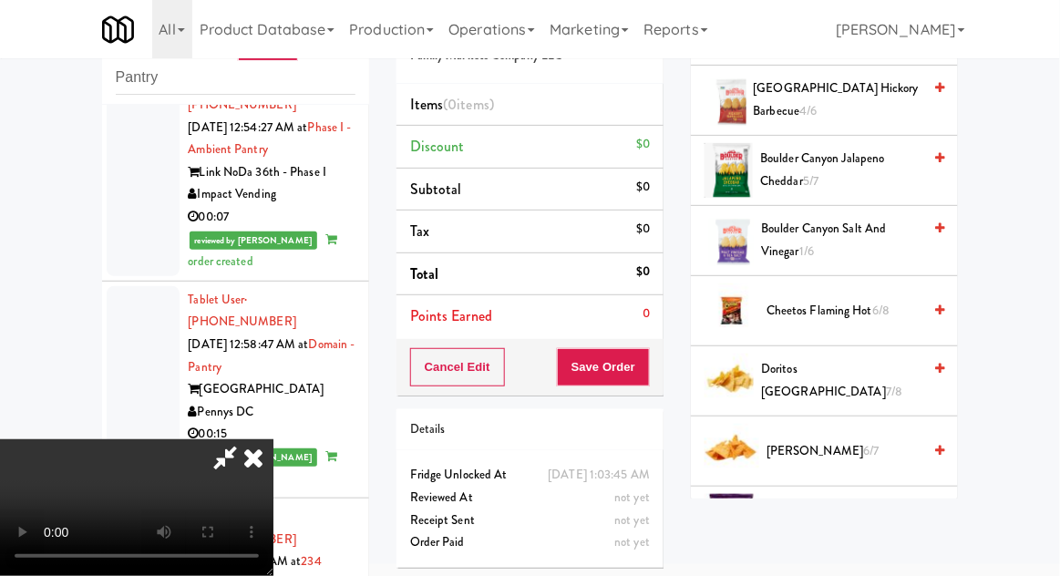
click at [886, 383] on span "7/8" at bounding box center [894, 391] width 16 height 17
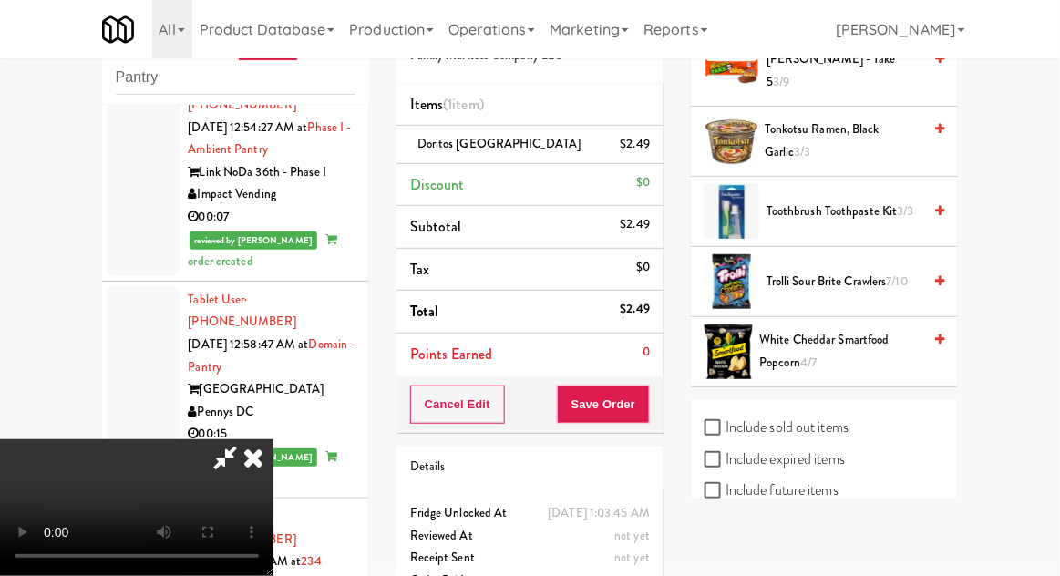
scroll to position [1795, 0]
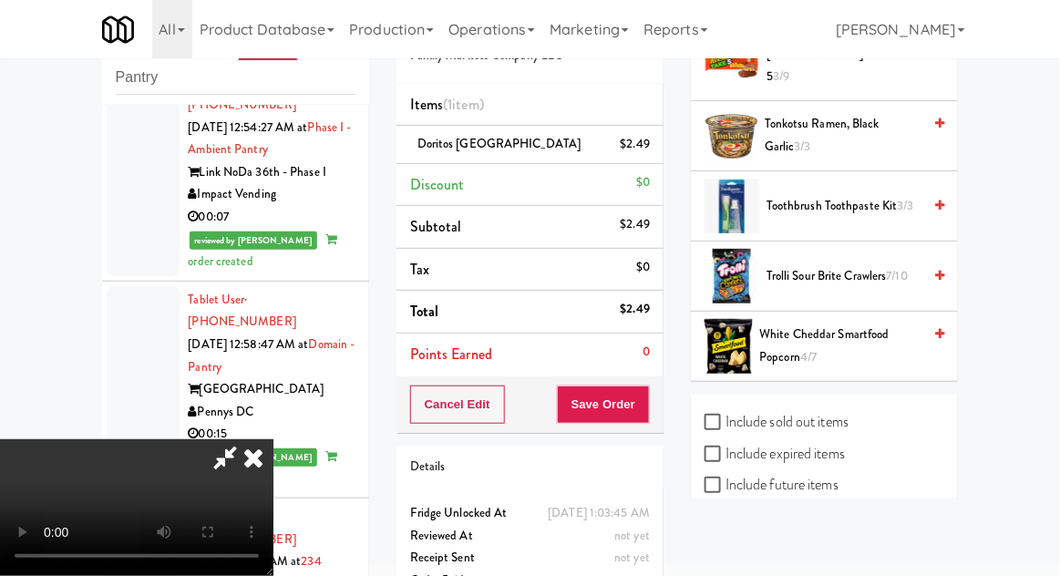
click at [862, 348] on span "White Cheddar Smartfood Popcorn 4/7" at bounding box center [841, 346] width 162 height 45
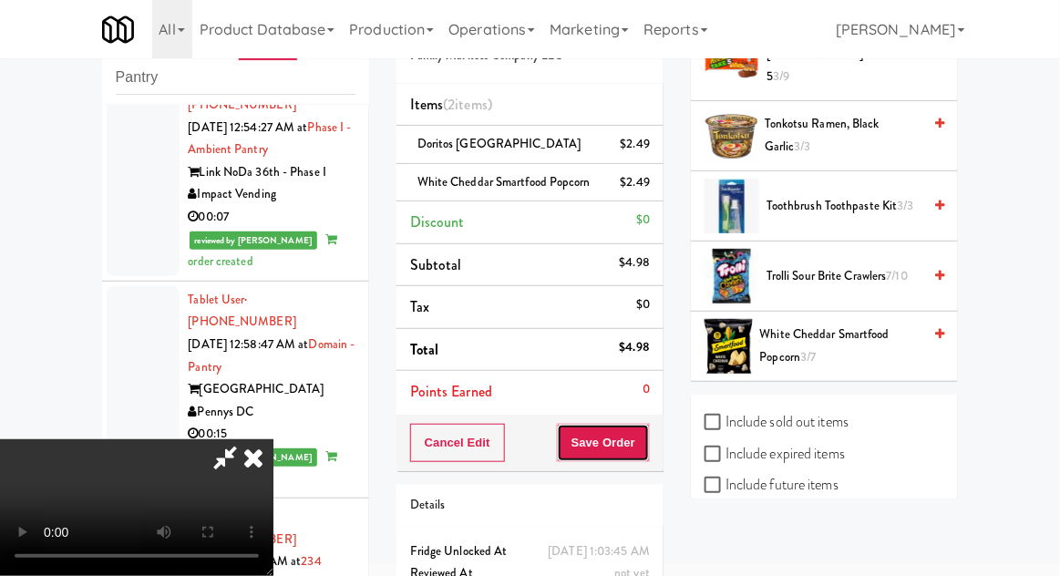
click at [646, 454] on button "Save Order" at bounding box center [603, 443] width 93 height 38
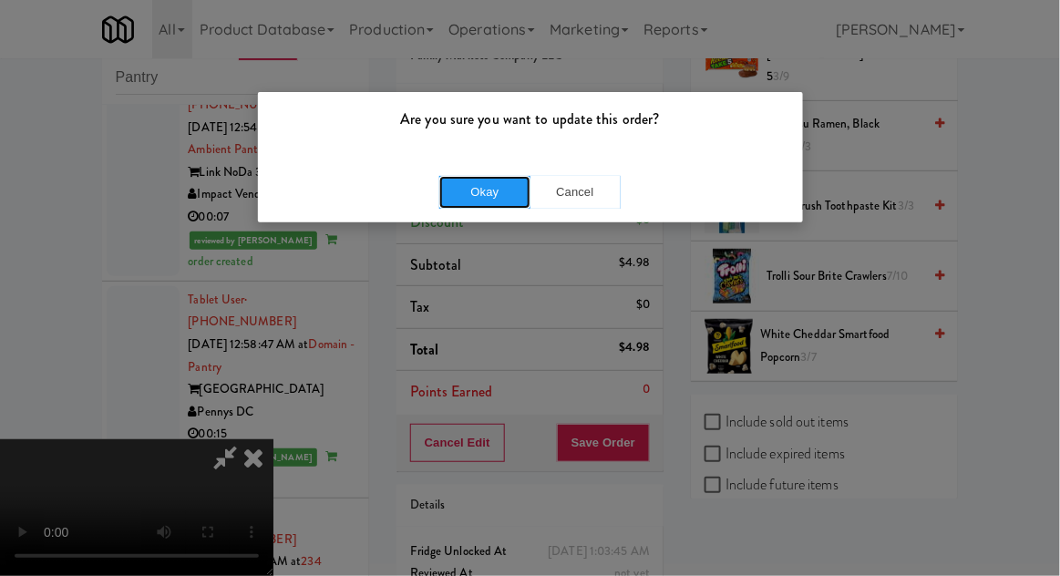
click at [456, 198] on button "Okay" at bounding box center [484, 192] width 91 height 33
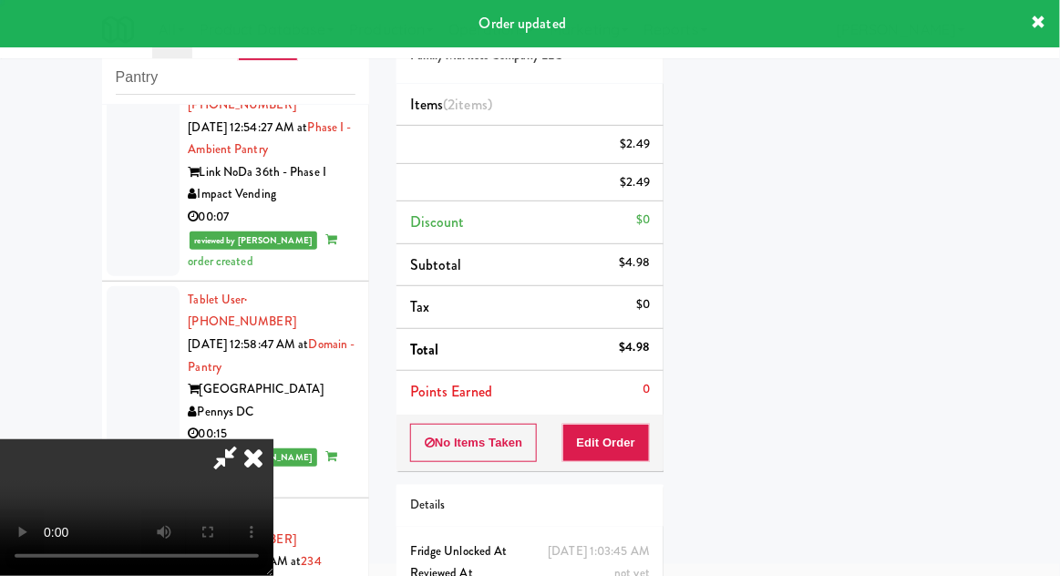
scroll to position [180, 0]
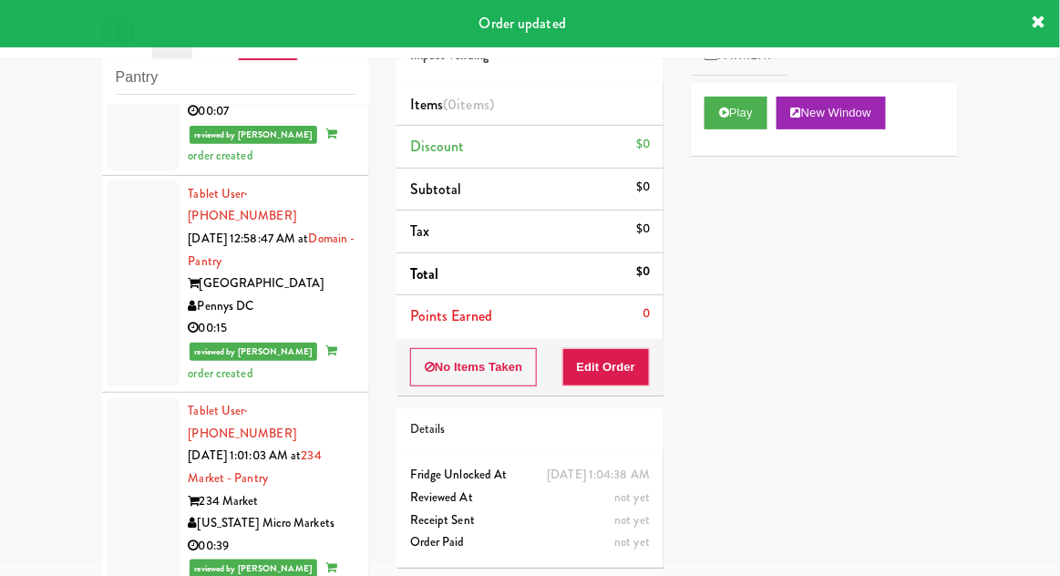
scroll to position [5871, 0]
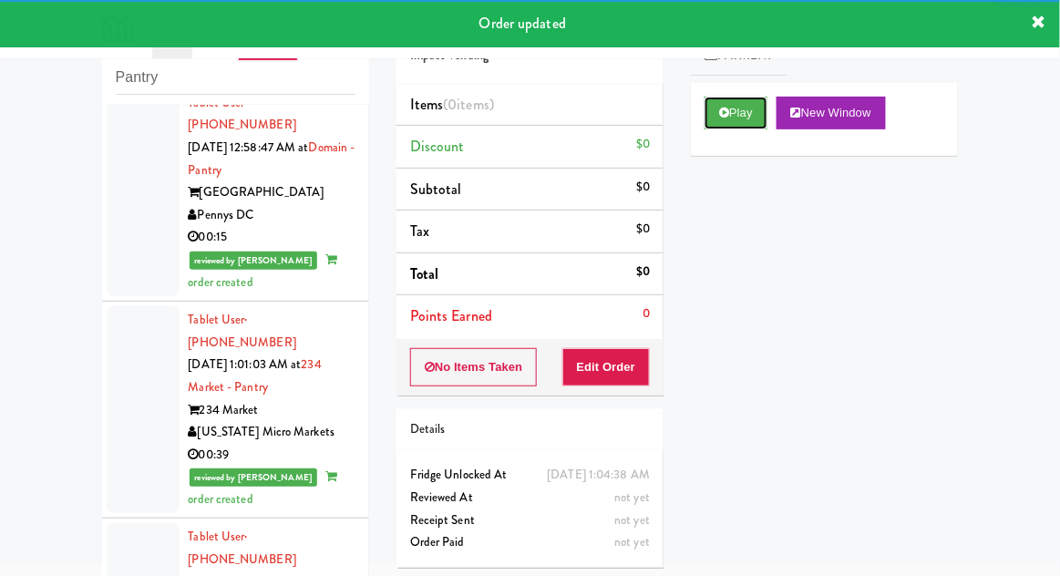
click at [766, 126] on button "Play" at bounding box center [736, 113] width 63 height 33
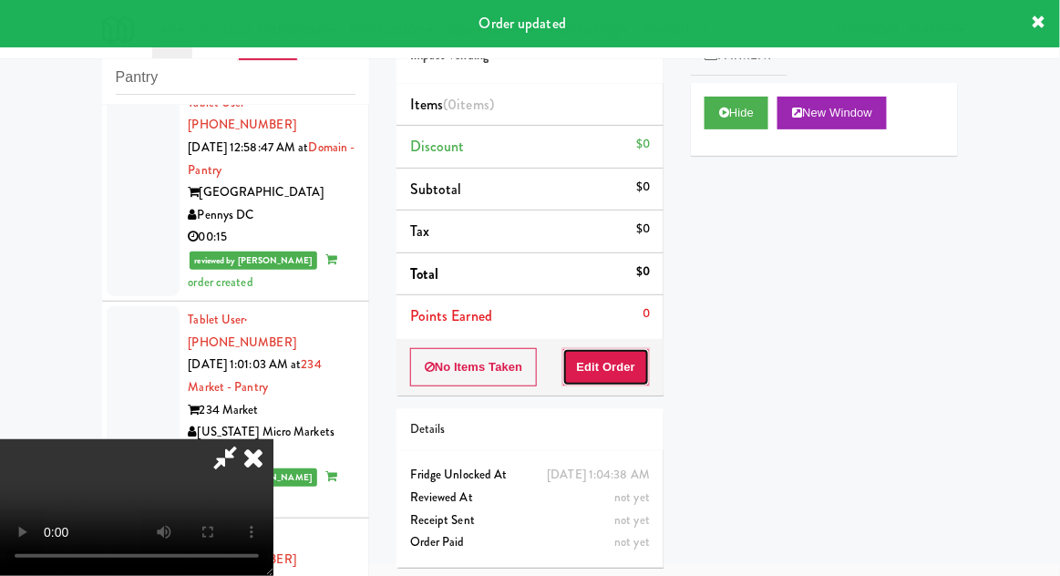
click at [645, 376] on button "Edit Order" at bounding box center [607, 367] width 88 height 38
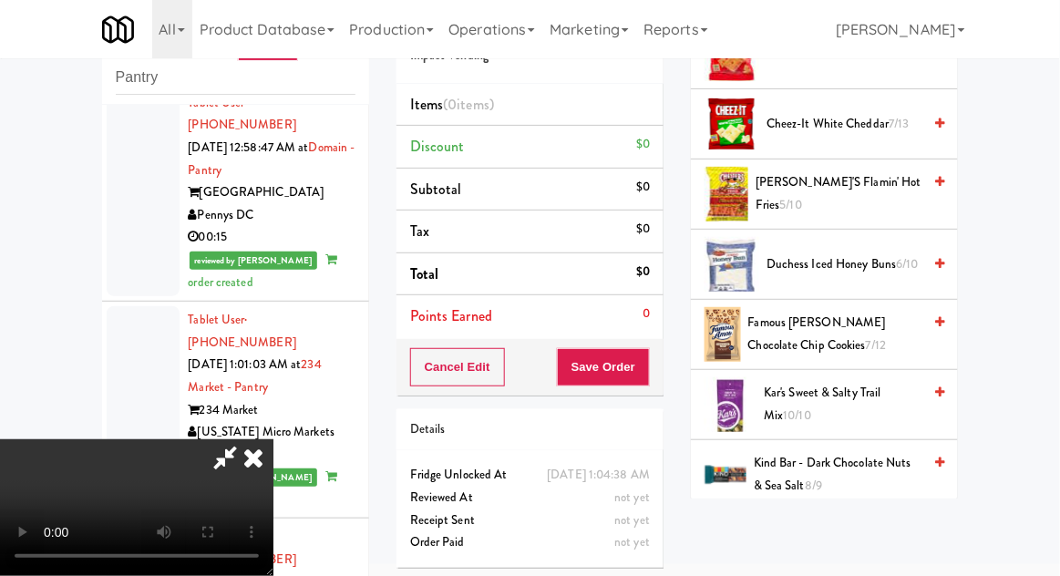
scroll to position [334, 0]
click at [853, 342] on span "Famous [PERSON_NAME] Chocolate Chip Cookies 7/12" at bounding box center [836, 333] width 174 height 45
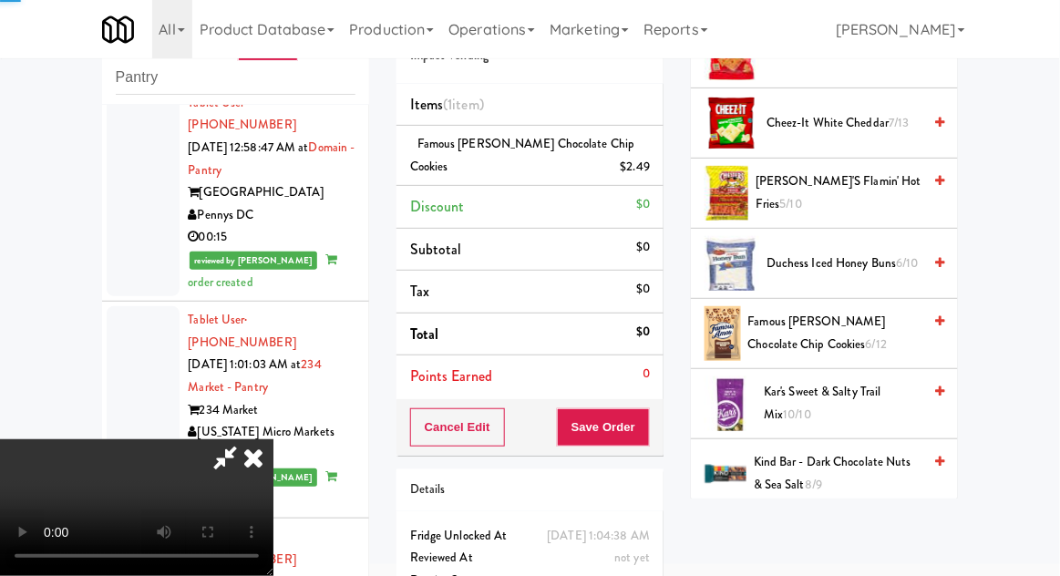
click at [850, 338] on span "Famous [PERSON_NAME] Chocolate Chip Cookies 6/12" at bounding box center [836, 333] width 174 height 45
click at [645, 434] on button "Save Order" at bounding box center [603, 427] width 93 height 38
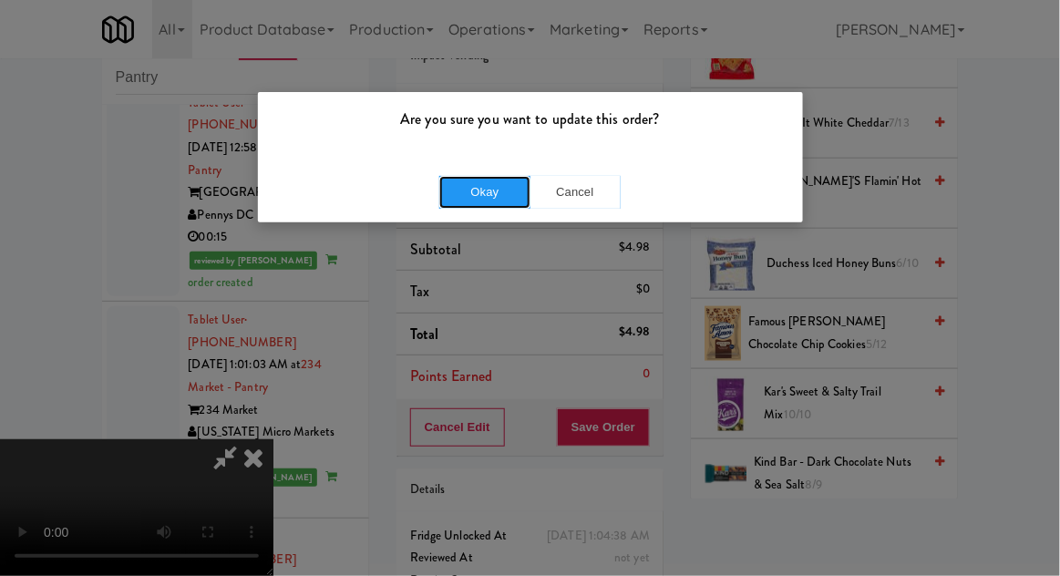
click at [442, 198] on button "Okay" at bounding box center [484, 192] width 91 height 33
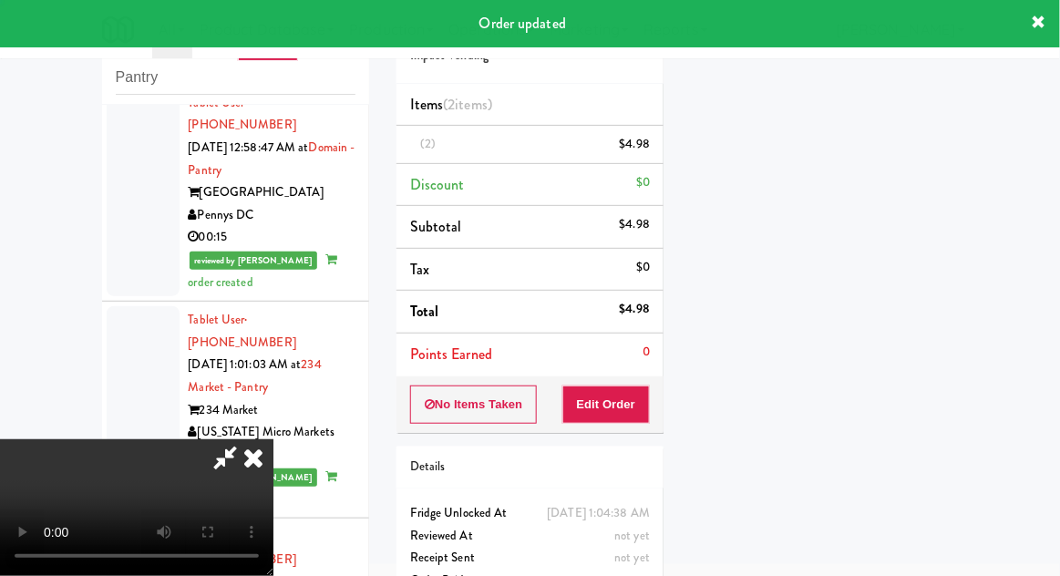
scroll to position [0, 0]
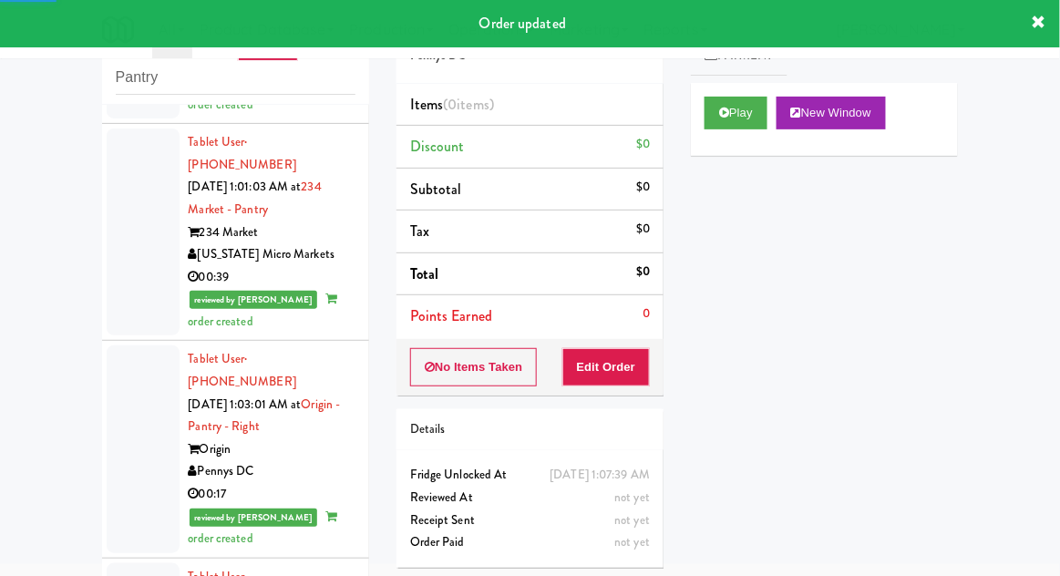
scroll to position [6056, 0]
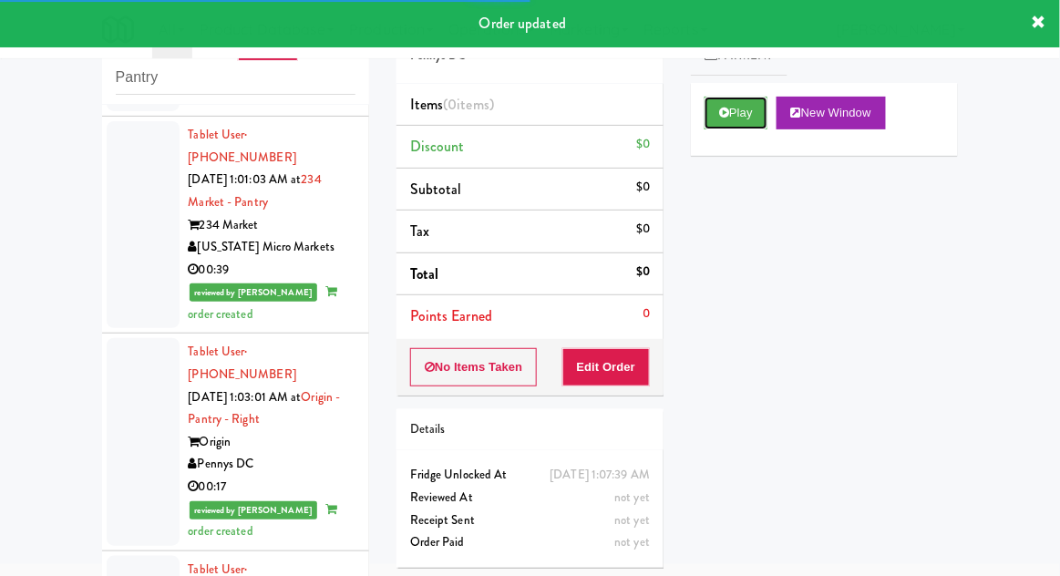
click at [745, 119] on button "Play" at bounding box center [736, 113] width 63 height 33
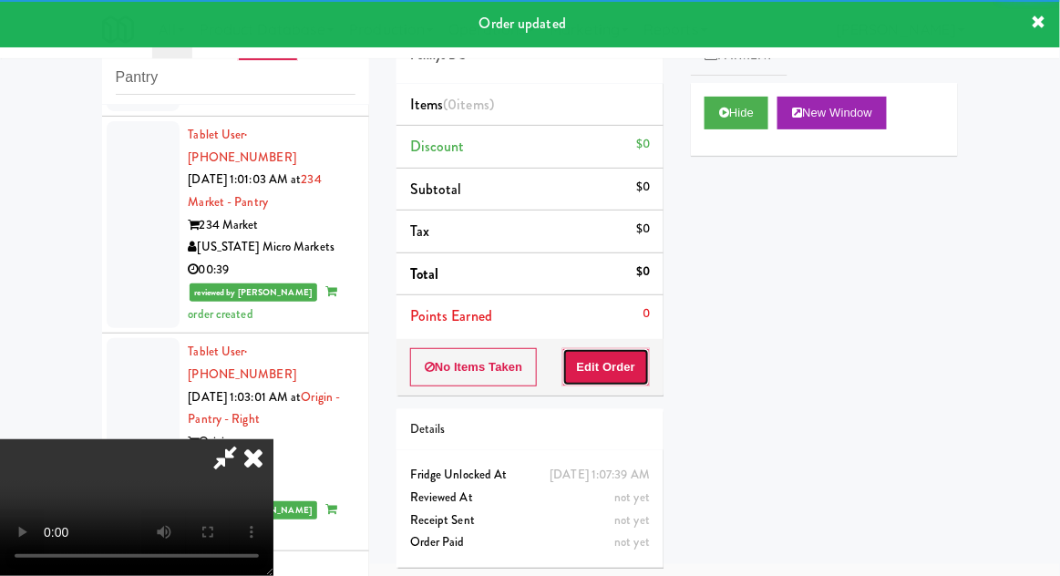
click at [625, 348] on button "Edit Order" at bounding box center [607, 367] width 88 height 38
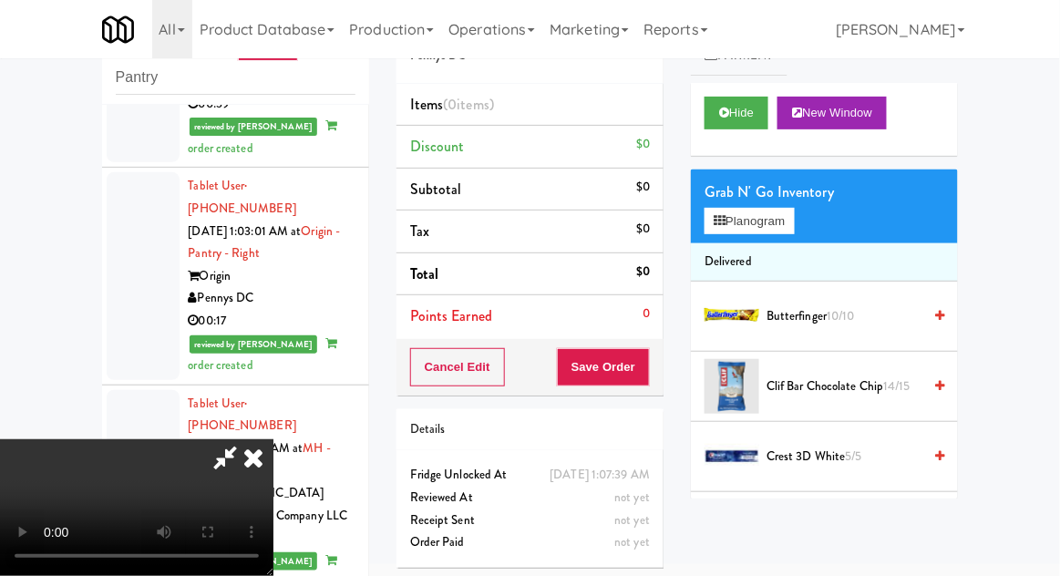
scroll to position [67, 0]
click at [783, 226] on button "Planogram" at bounding box center [749, 221] width 89 height 27
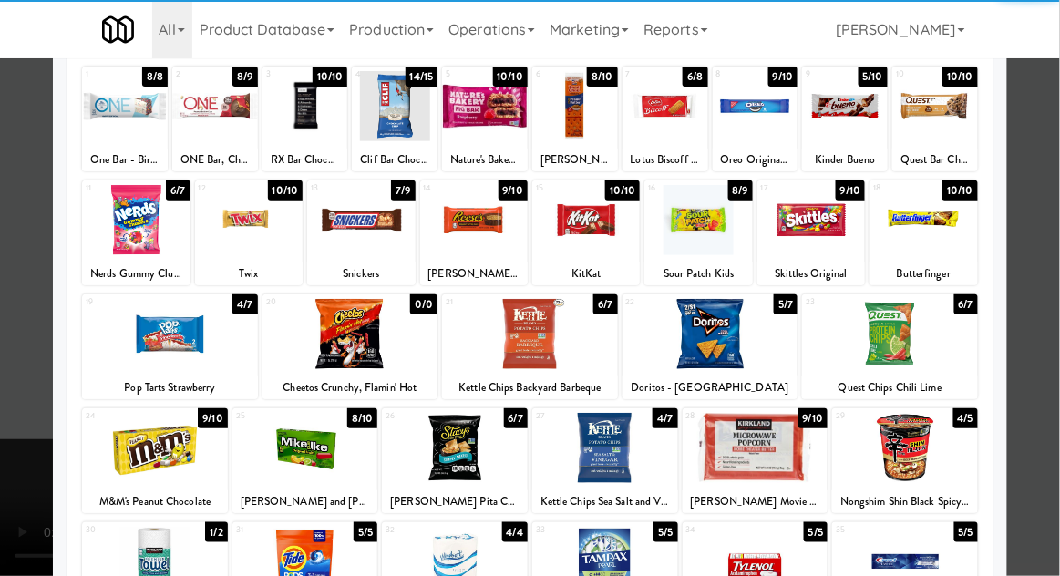
scroll to position [113, 0]
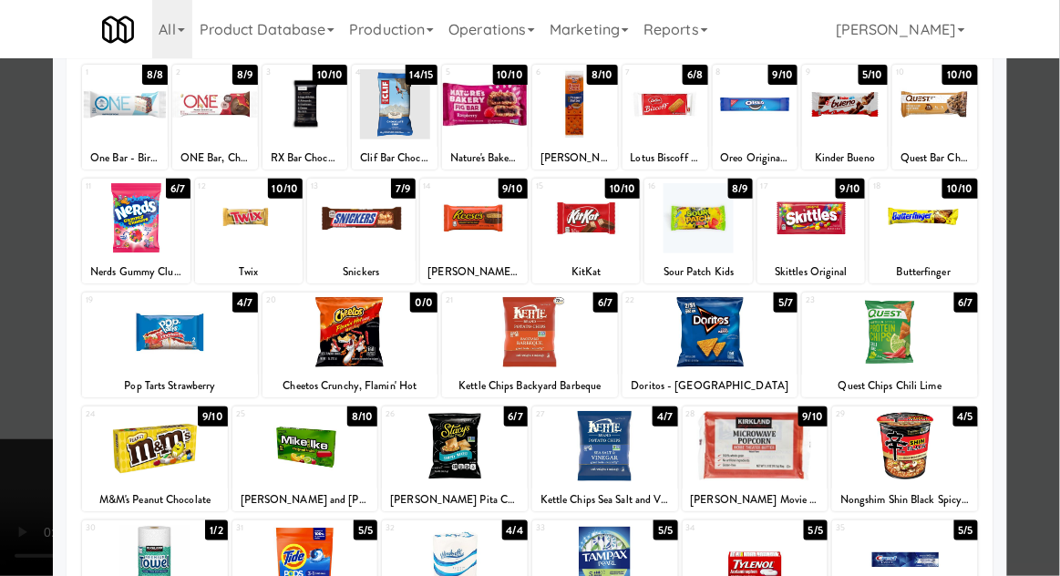
click at [434, 453] on div at bounding box center [455, 446] width 146 height 70
click at [1050, 386] on div at bounding box center [530, 288] width 1060 height 576
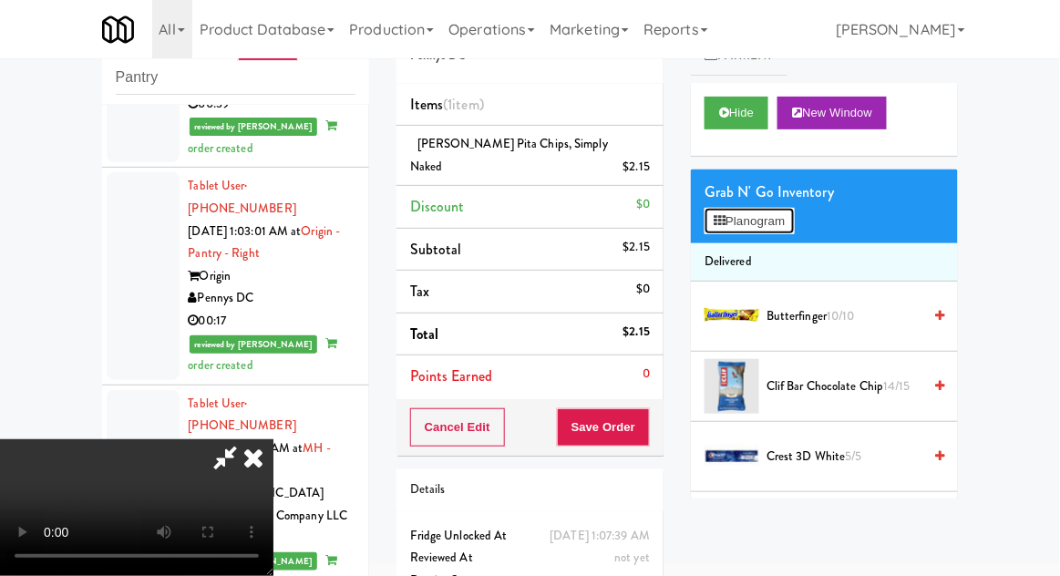
click at [770, 232] on button "Planogram" at bounding box center [749, 221] width 89 height 27
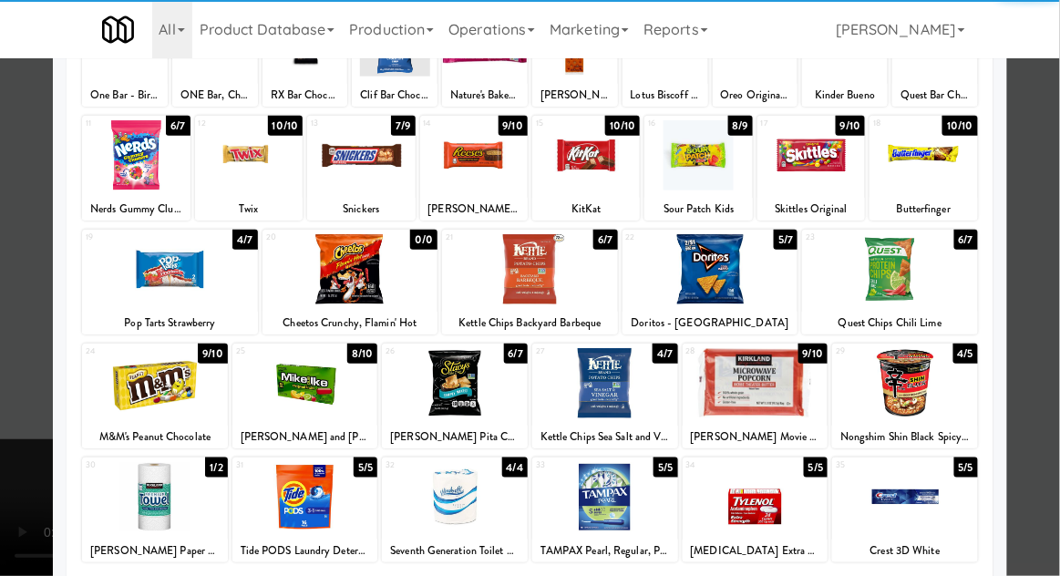
scroll to position [183, 0]
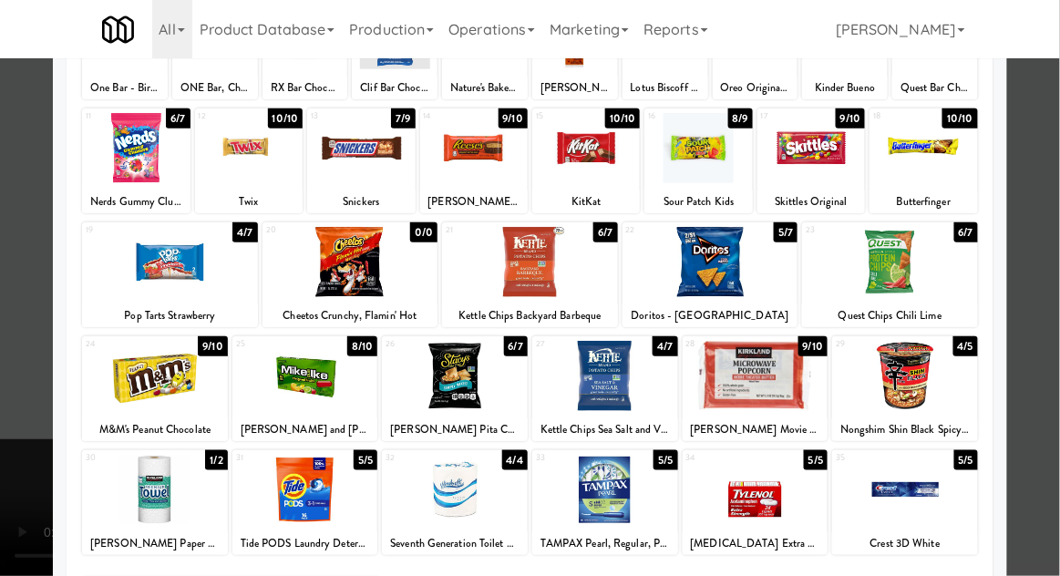
click at [1051, 408] on div at bounding box center [530, 288] width 1060 height 576
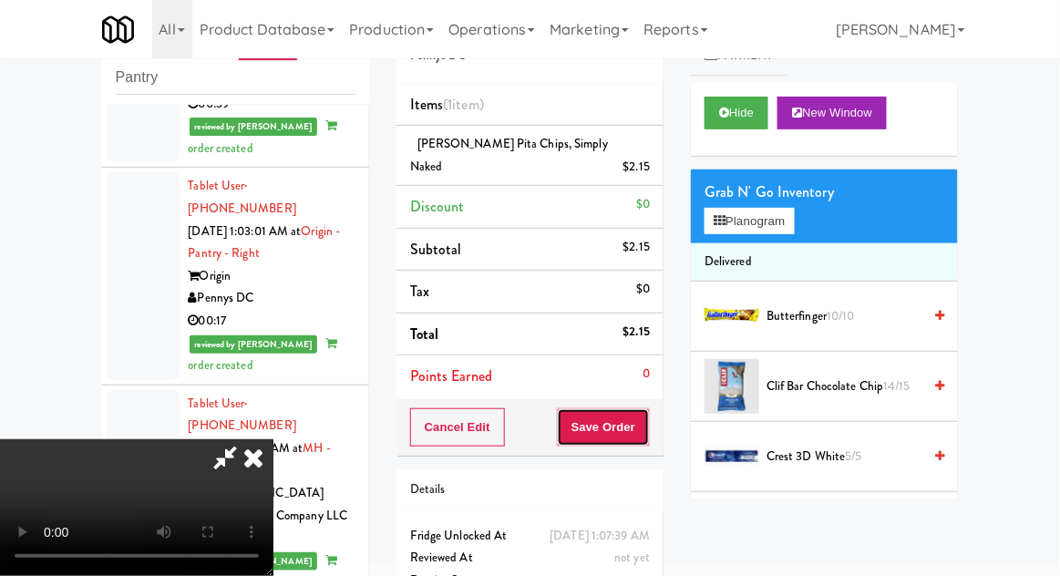
click at [638, 408] on button "Save Order" at bounding box center [603, 427] width 93 height 38
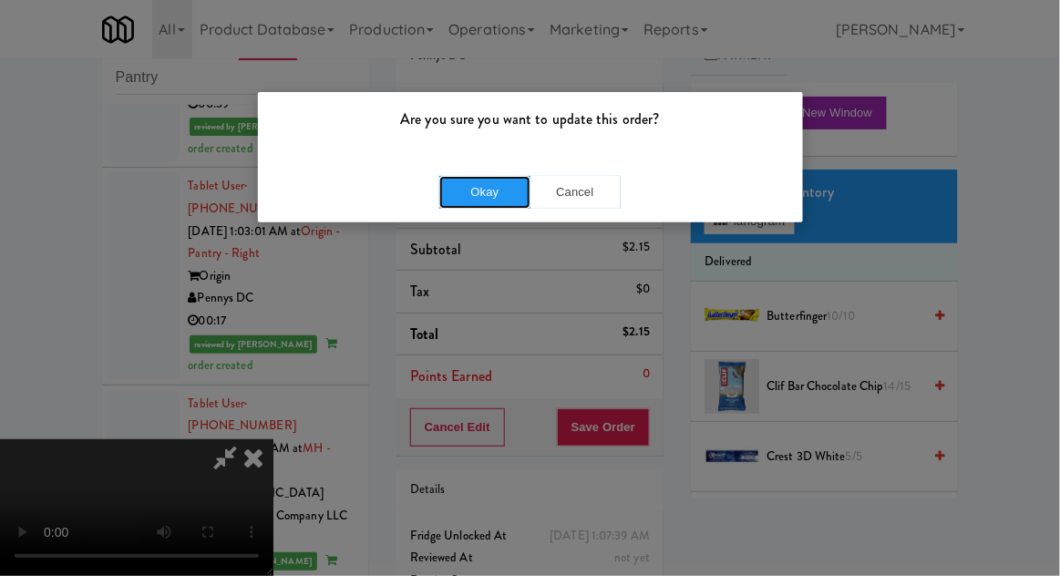
click at [464, 197] on button "Okay" at bounding box center [484, 192] width 91 height 33
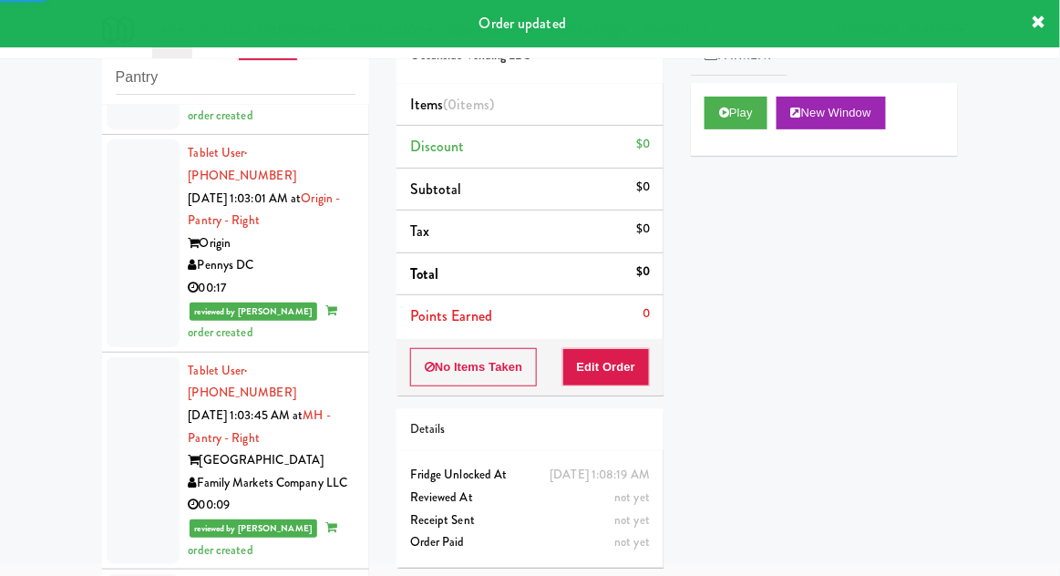
scroll to position [6257, 0]
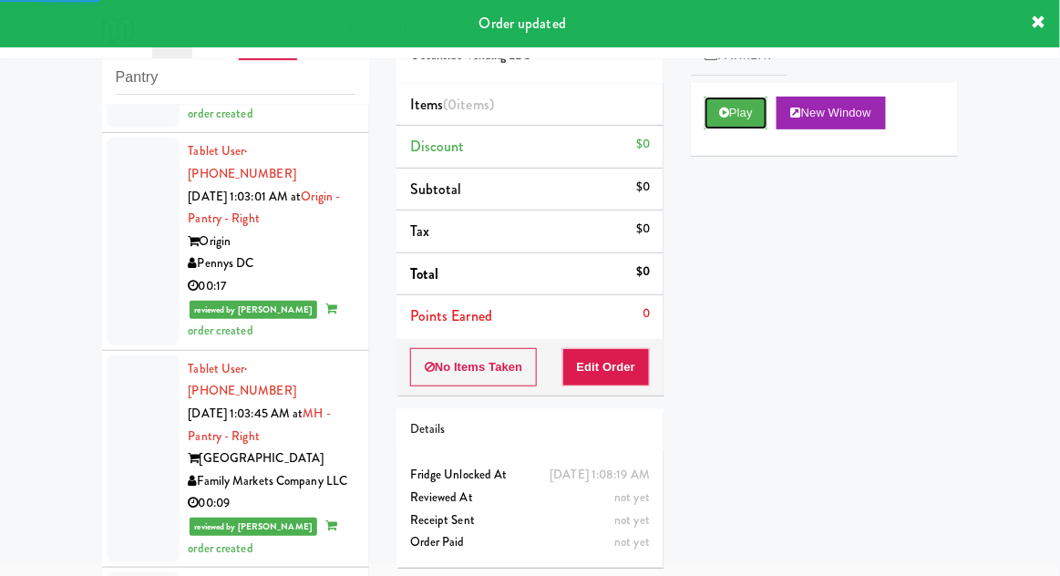
click at [745, 98] on button "Play" at bounding box center [736, 113] width 63 height 33
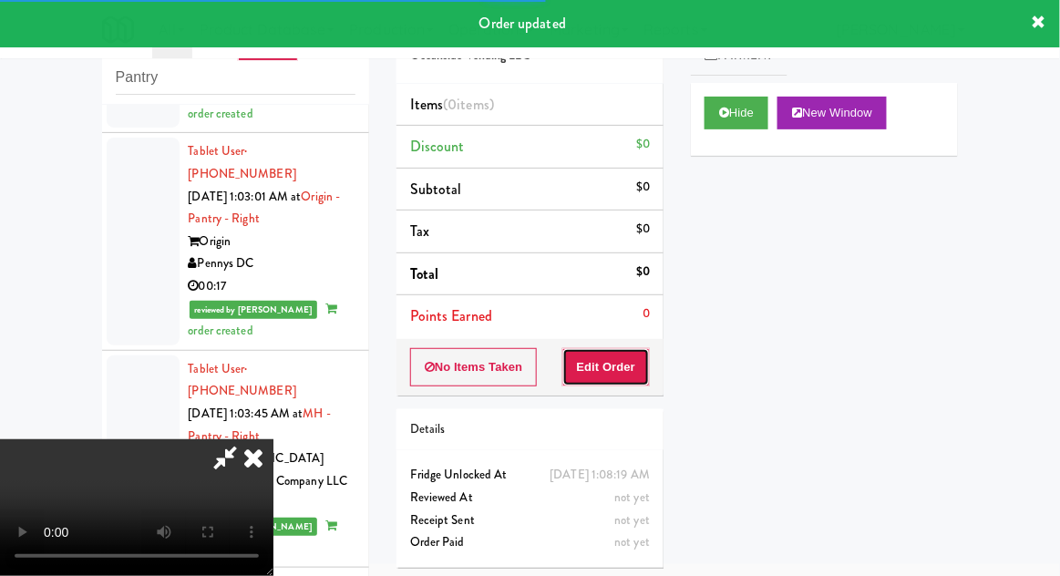
click at [625, 348] on button "Edit Order" at bounding box center [607, 367] width 88 height 38
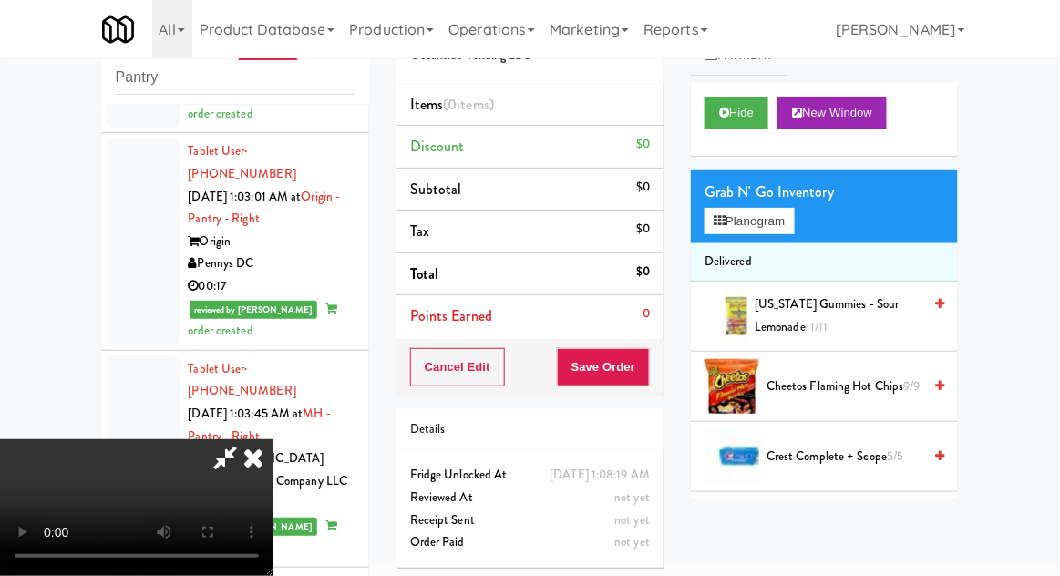
scroll to position [0, 0]
click at [871, 376] on span "Cheetos Flaming Hot Chips 9/9" at bounding box center [844, 387] width 155 height 23
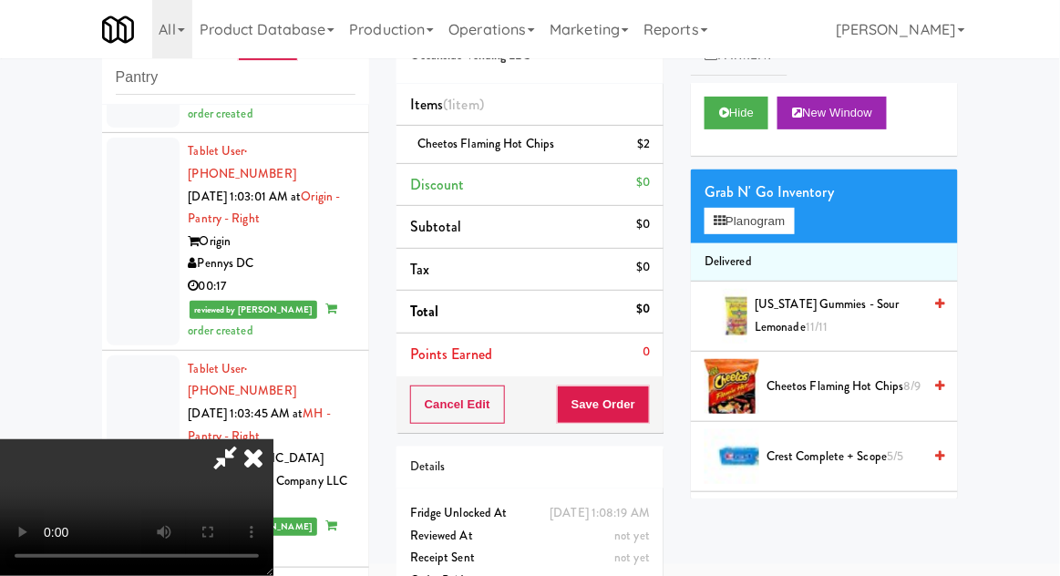
click at [865, 377] on span "Cheetos Flaming Hot Chips 8/9" at bounding box center [844, 387] width 155 height 23
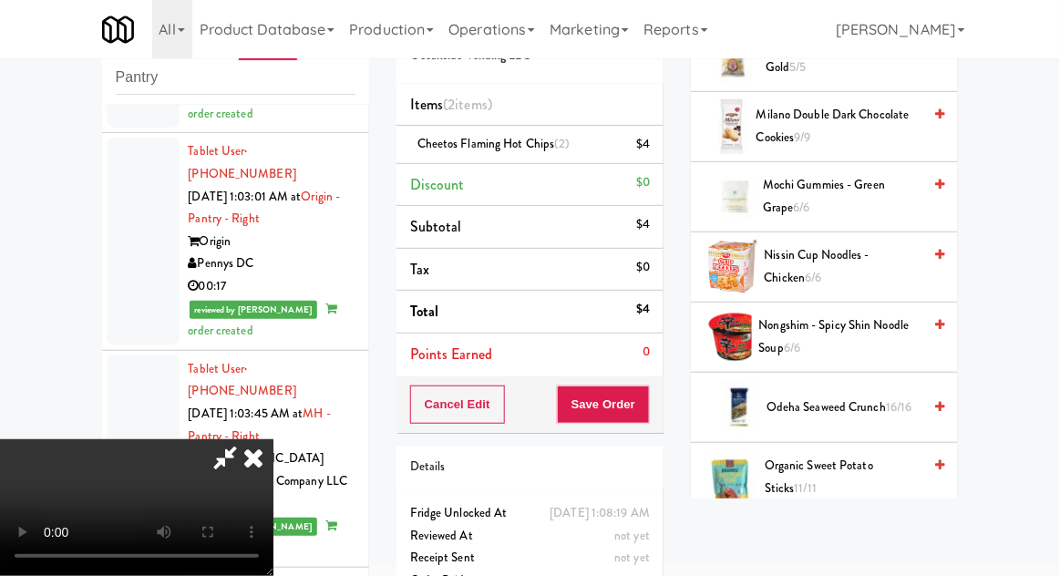
scroll to position [955, 0]
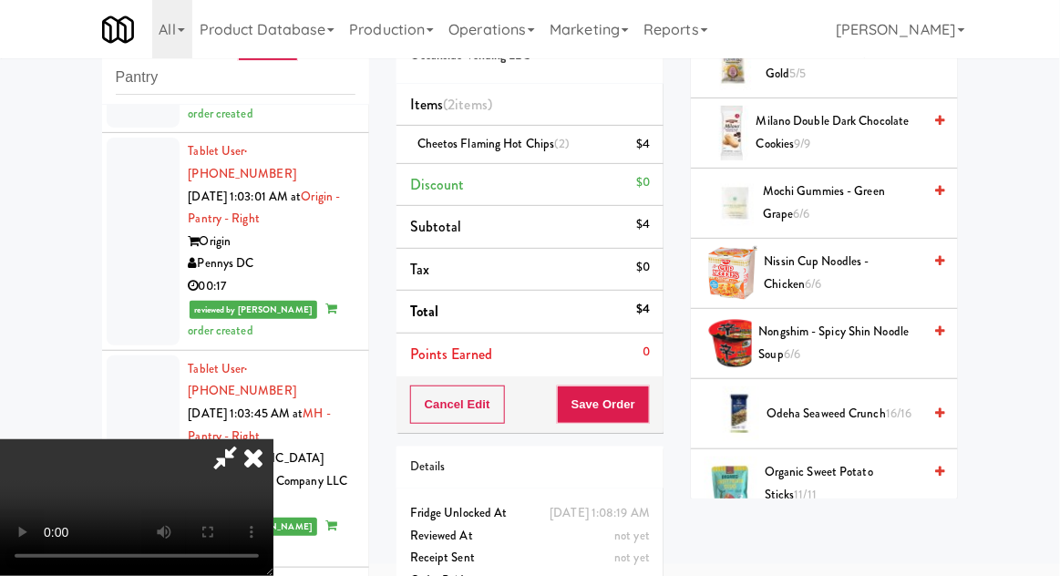
click at [876, 337] on span "Nongshim - Spicy Shin Noodle Soup 6/6" at bounding box center [840, 343] width 163 height 45
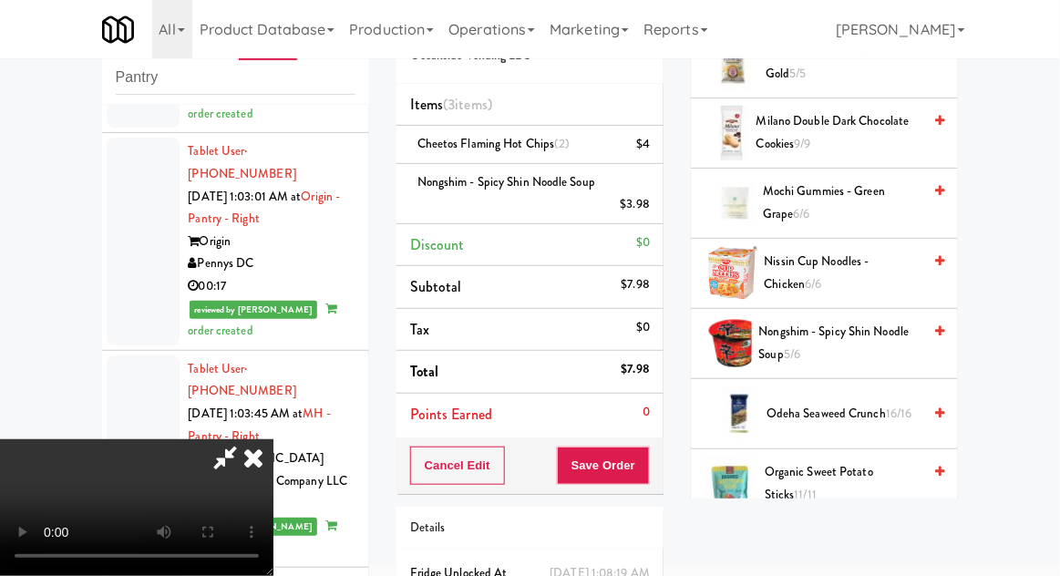
click at [862, 260] on span "Nissin Cup Noodles - Chicken 6/6" at bounding box center [844, 273] width 158 height 45
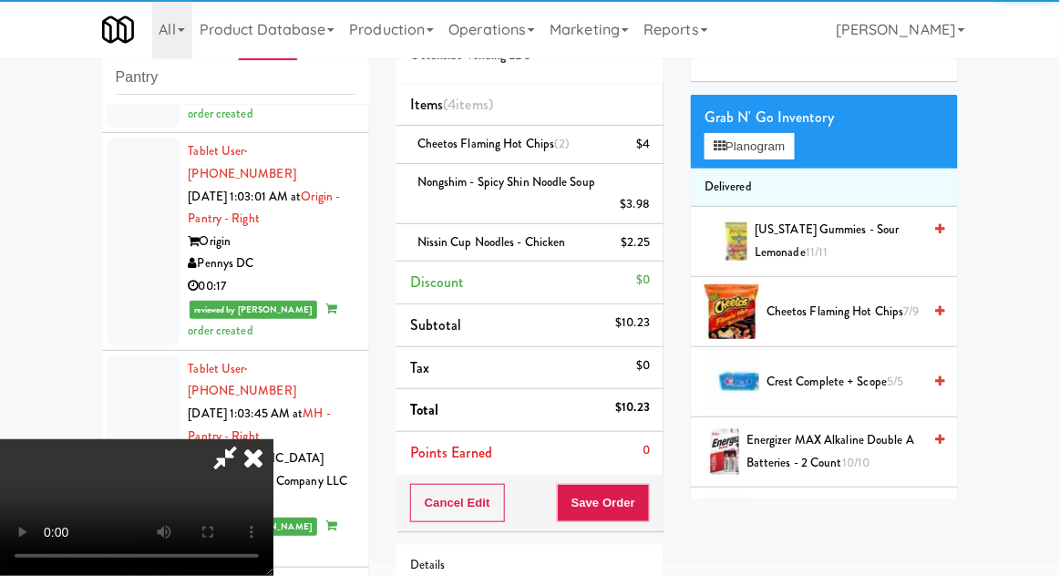
scroll to position [0, 0]
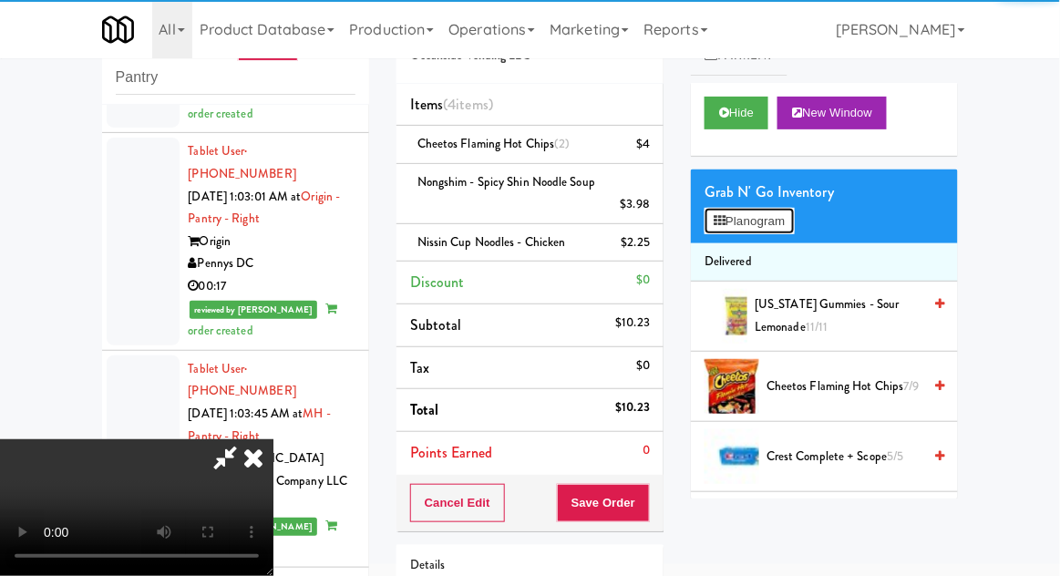
click at [784, 232] on button "Planogram" at bounding box center [749, 221] width 89 height 27
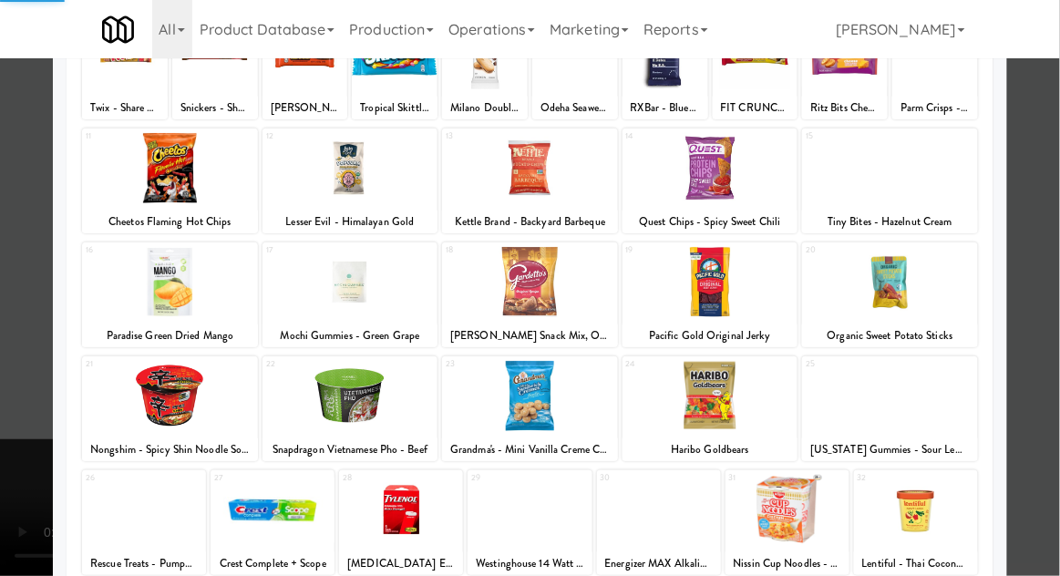
scroll to position [231, 0]
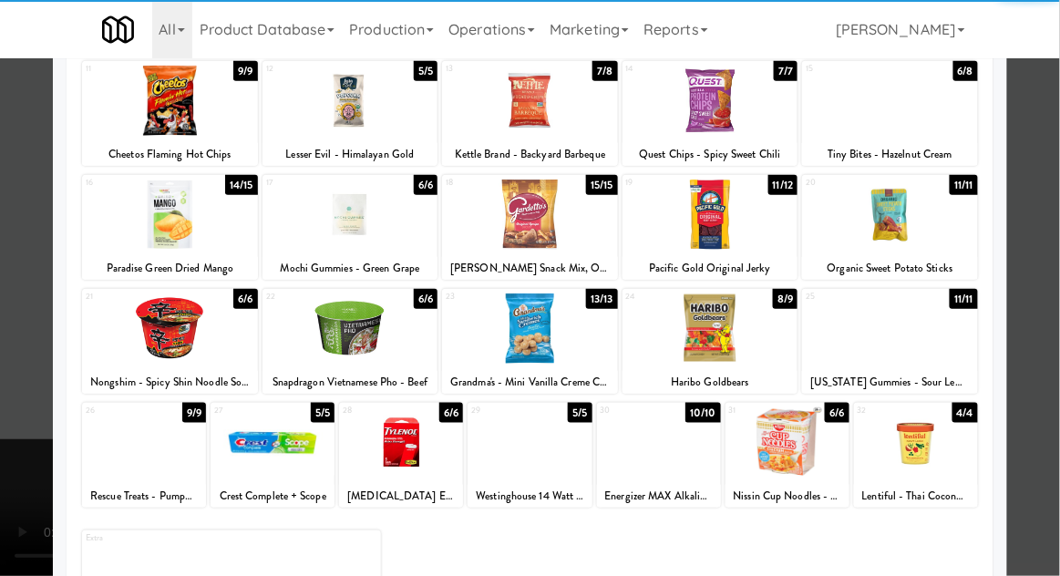
click at [1033, 430] on div at bounding box center [530, 288] width 1060 height 576
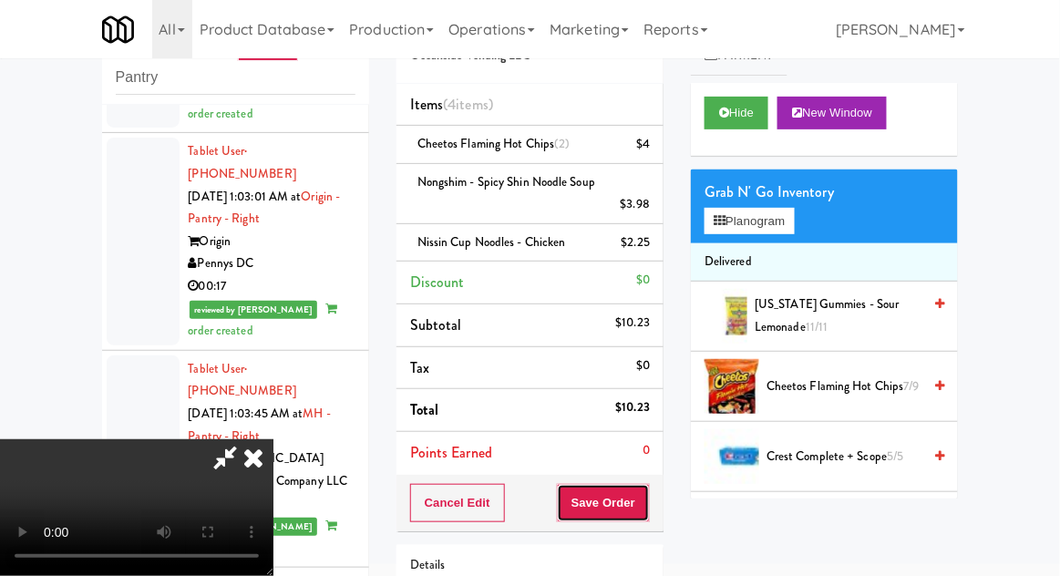
click at [643, 503] on button "Save Order" at bounding box center [603, 503] width 93 height 38
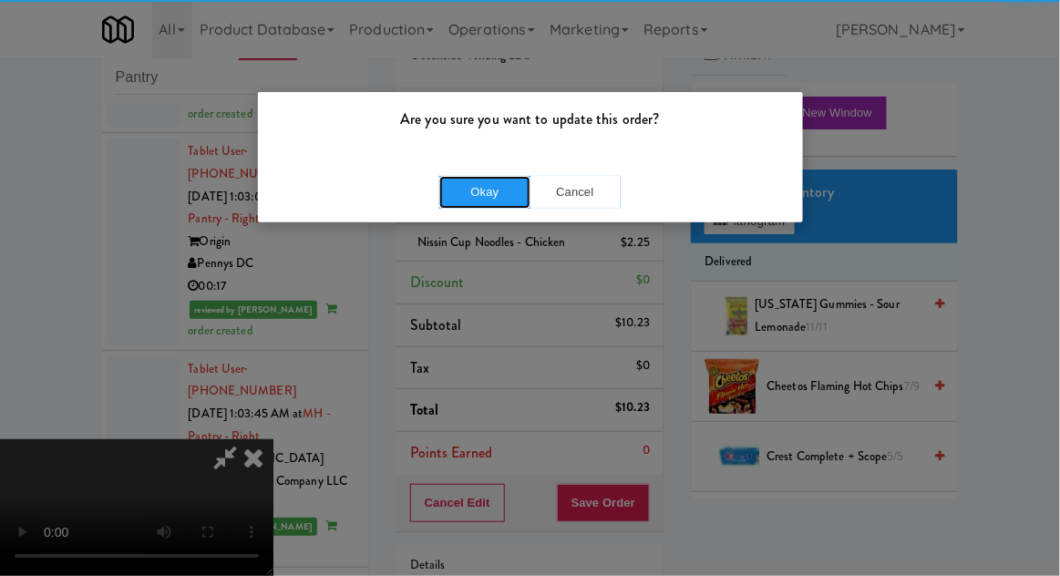
click at [467, 186] on button "Okay" at bounding box center [484, 192] width 91 height 33
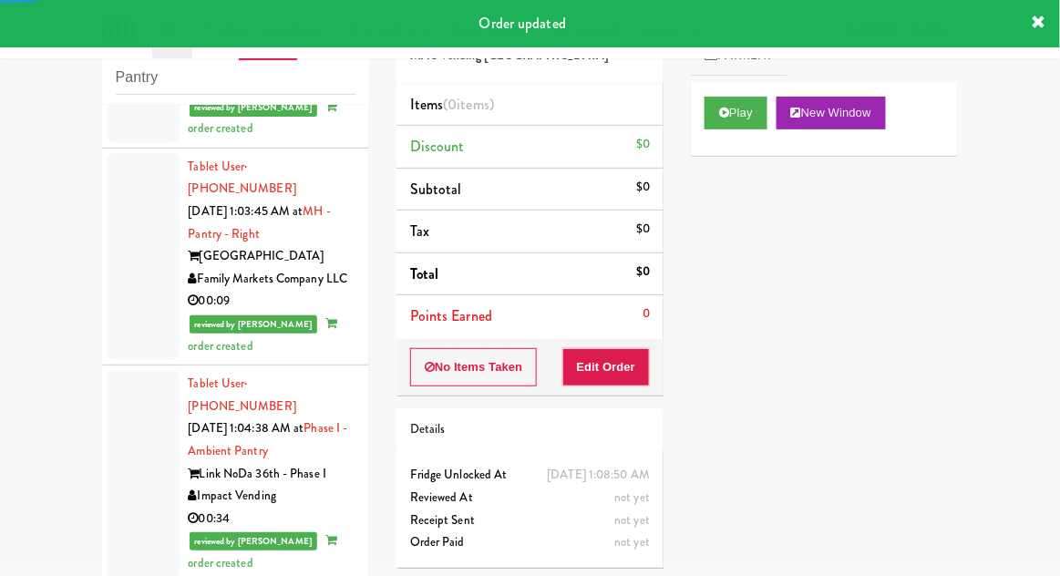
scroll to position [6466, 0]
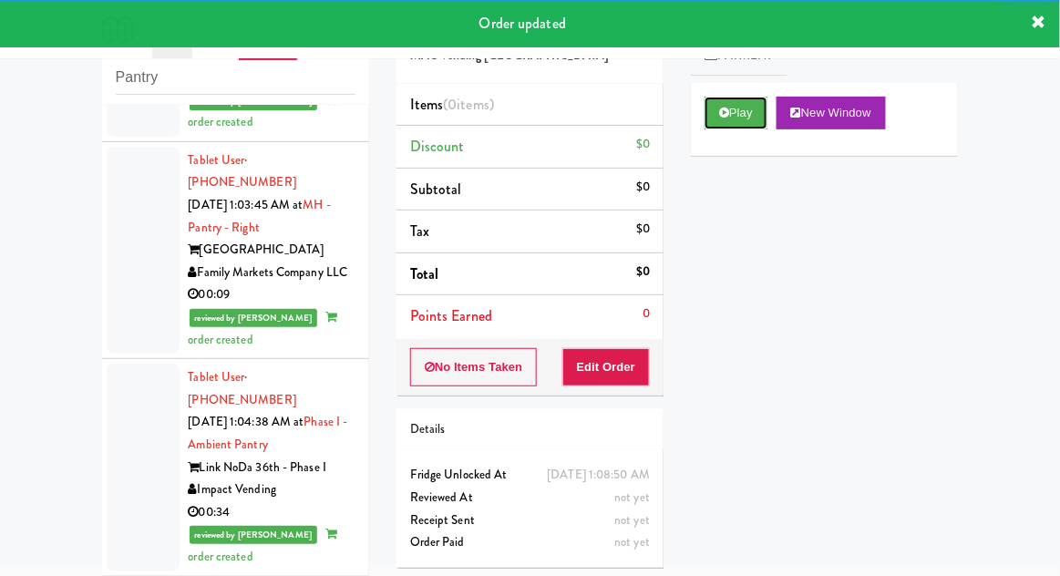
click at [767, 98] on button "Play" at bounding box center [736, 113] width 63 height 33
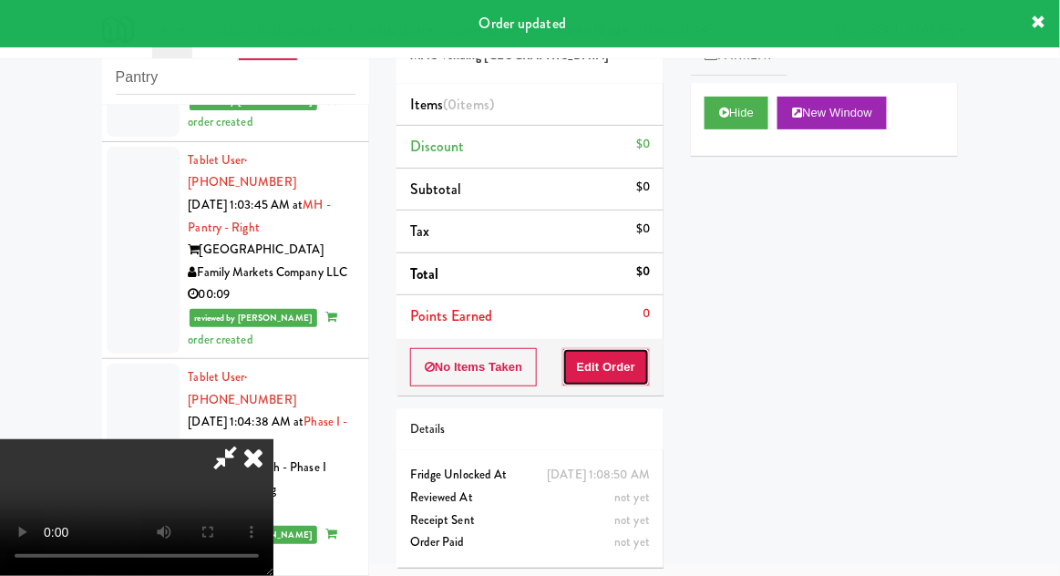
click at [644, 377] on button "Edit Order" at bounding box center [607, 367] width 88 height 38
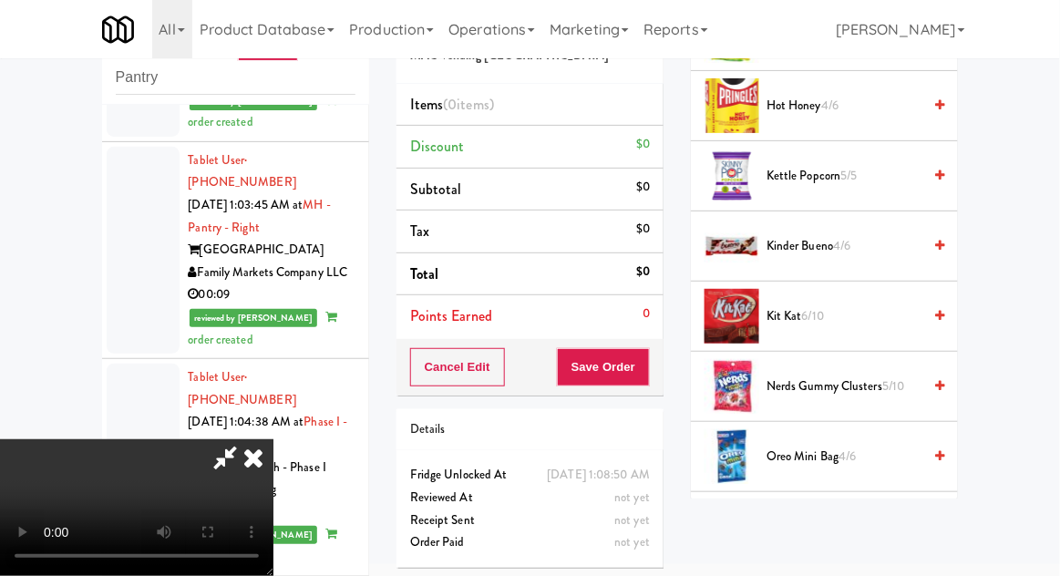
scroll to position [667, 0]
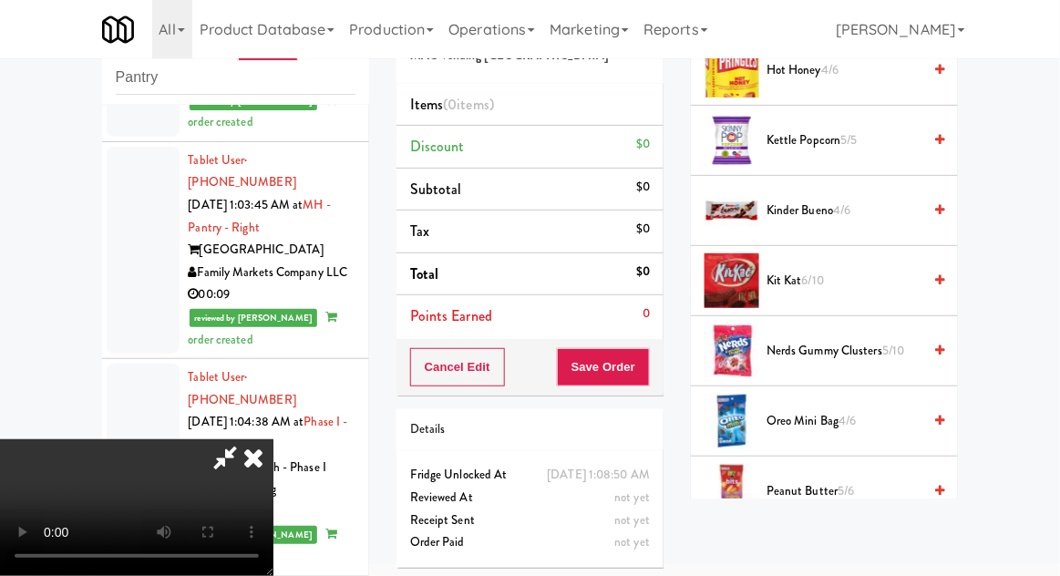
click at [897, 343] on span "5/10" at bounding box center [894, 350] width 22 height 17
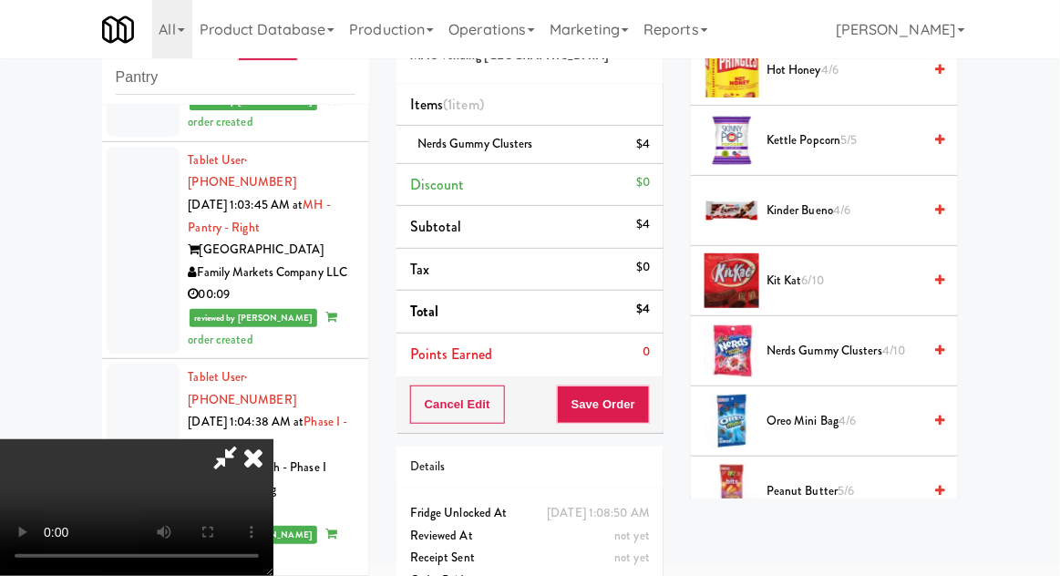
scroll to position [67, 0]
click at [643, 407] on button "Save Order" at bounding box center [603, 405] width 93 height 38
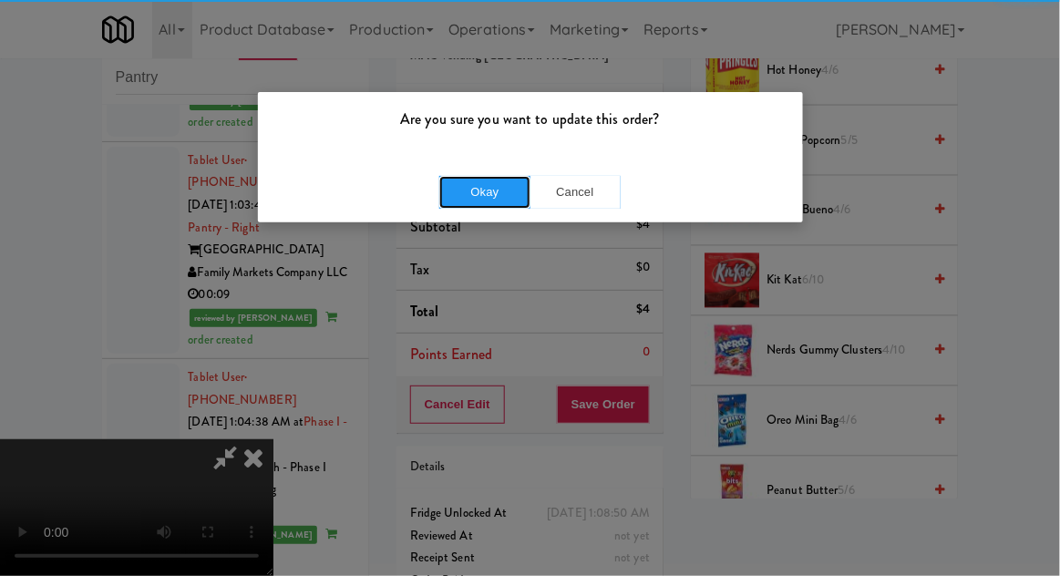
click at [456, 191] on button "Okay" at bounding box center [484, 192] width 91 height 33
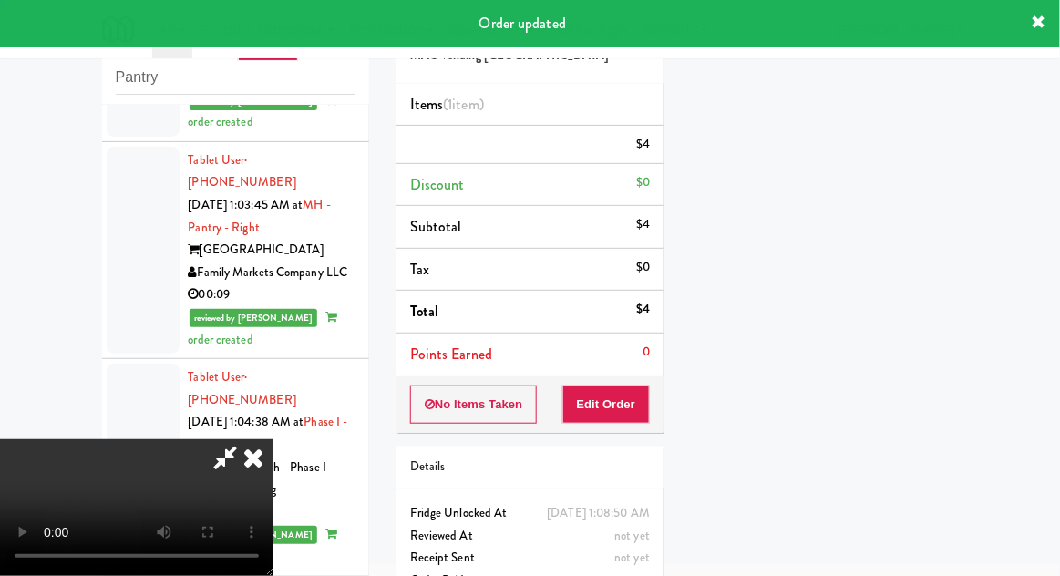
scroll to position [0, 0]
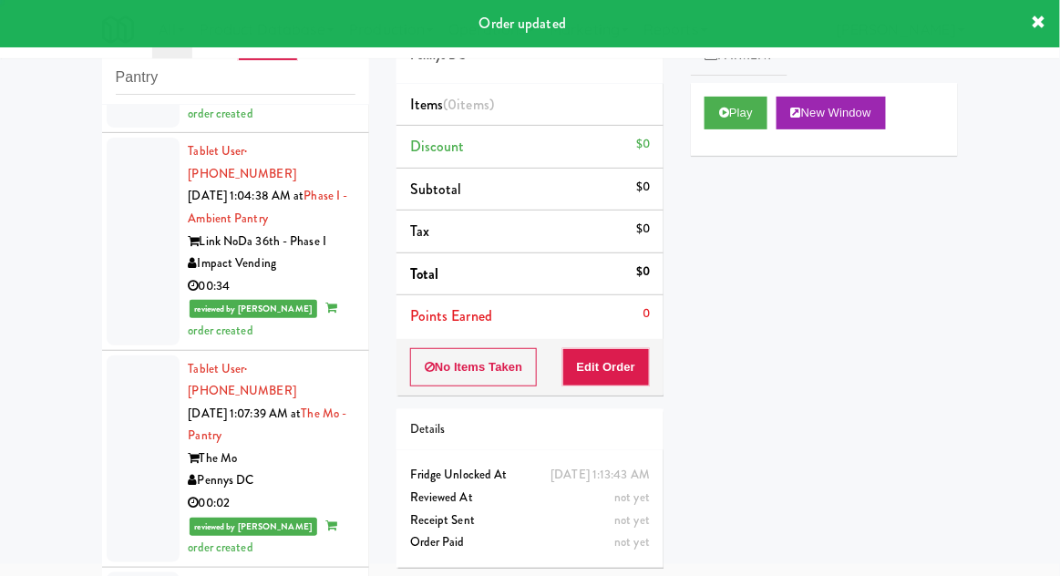
scroll to position [6643, 0]
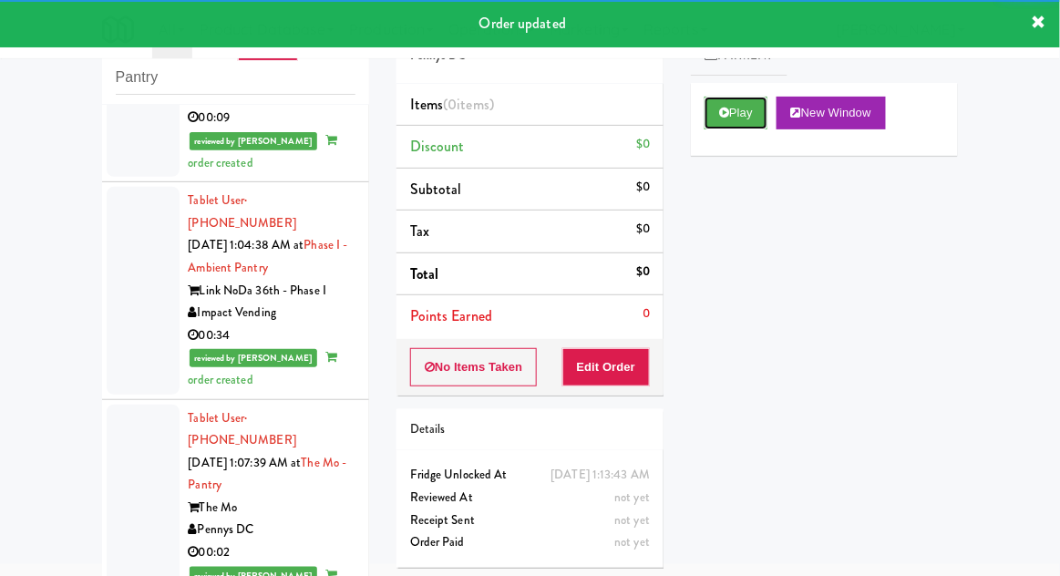
click at [756, 117] on button "Play" at bounding box center [736, 113] width 63 height 33
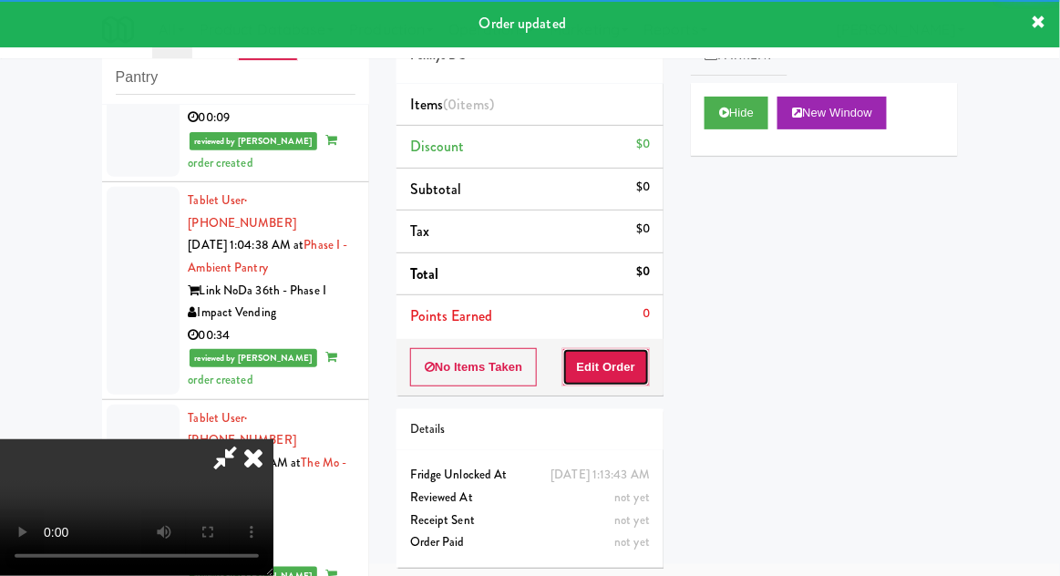
click at [628, 352] on button "Edit Order" at bounding box center [607, 367] width 88 height 38
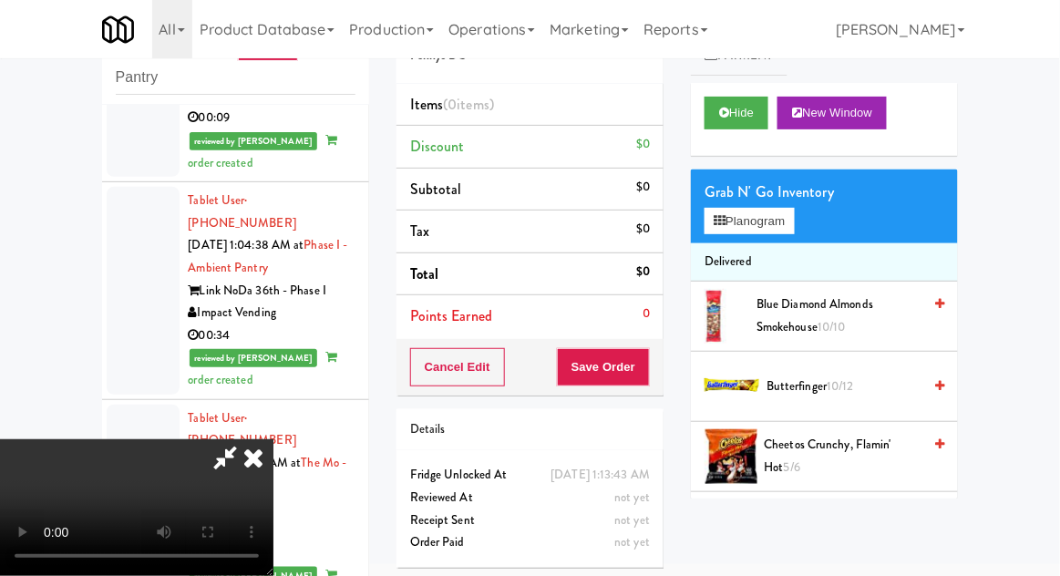
click at [843, 449] on span "Cheetos Crunchy, Flamin' Hot 5/6" at bounding box center [844, 456] width 158 height 45
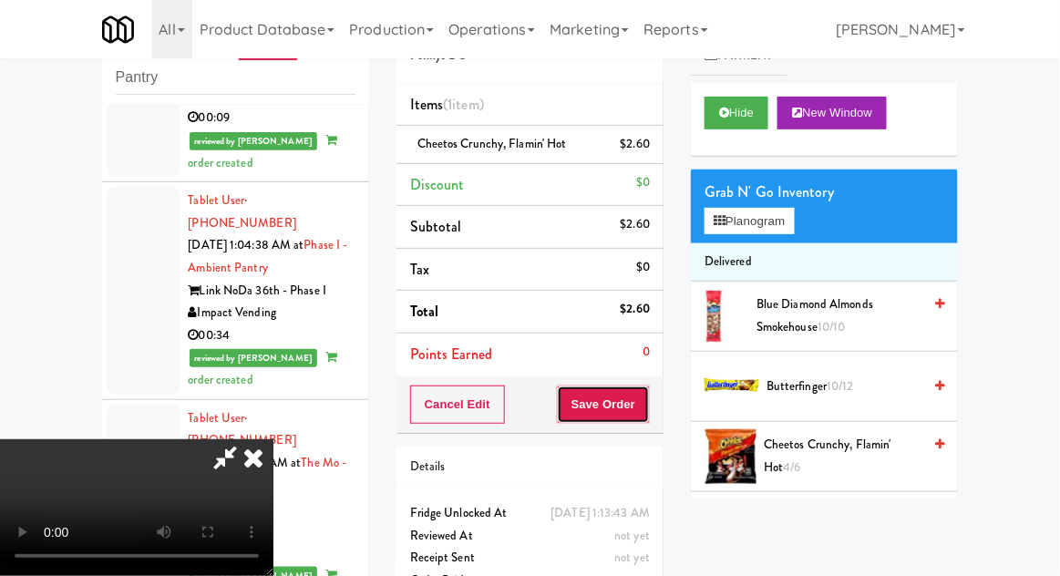
click at [645, 413] on button "Save Order" at bounding box center [603, 405] width 93 height 38
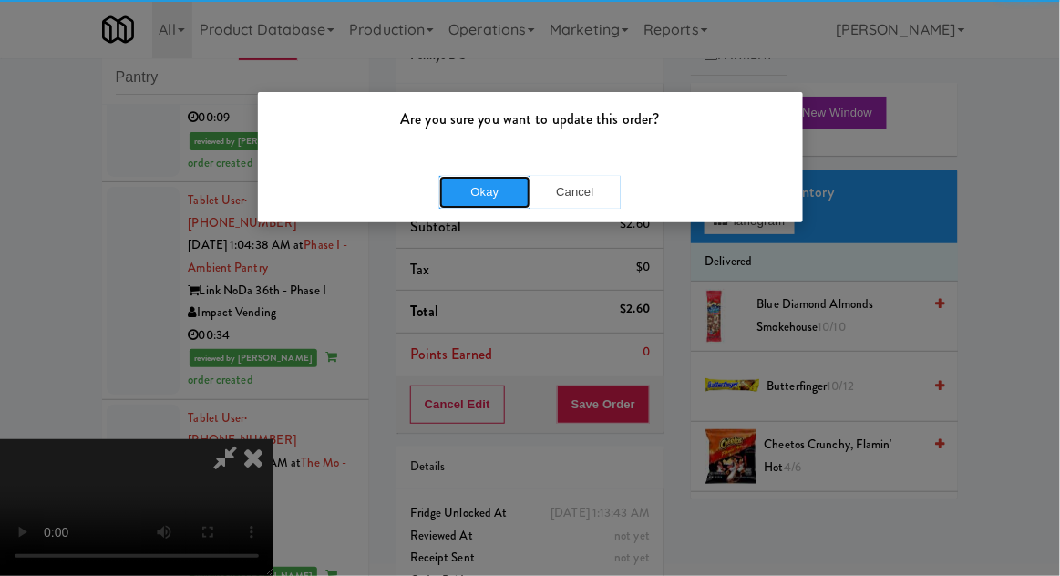
click at [473, 189] on button "Okay" at bounding box center [484, 192] width 91 height 33
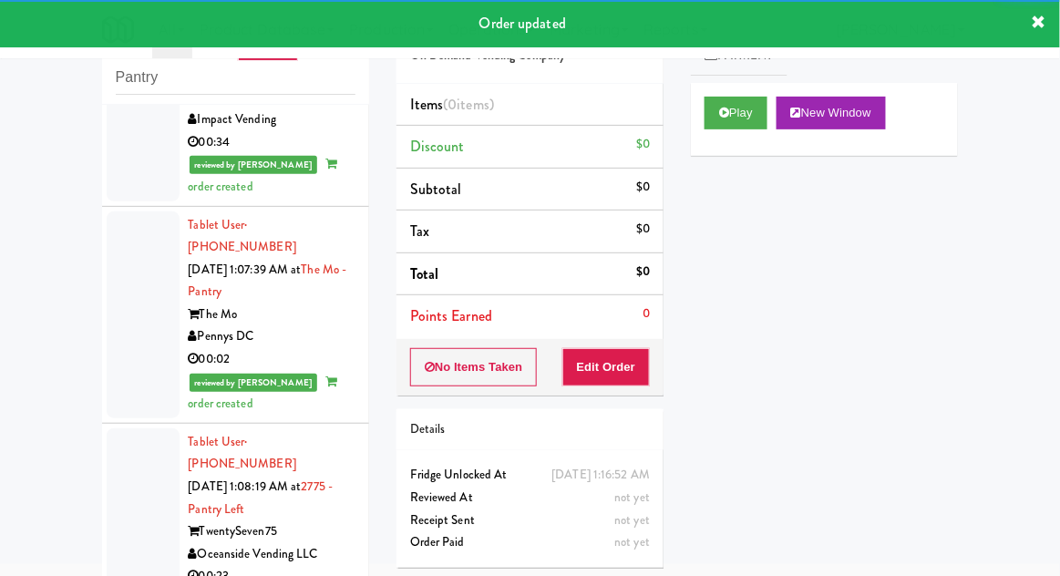
scroll to position [6837, 0]
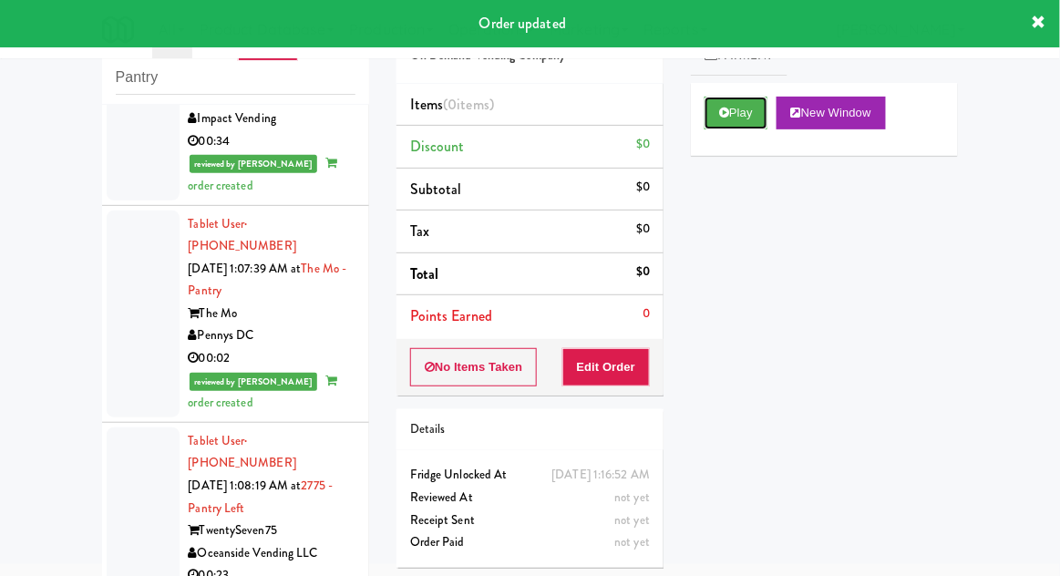
click at [753, 114] on button "Play" at bounding box center [736, 113] width 63 height 33
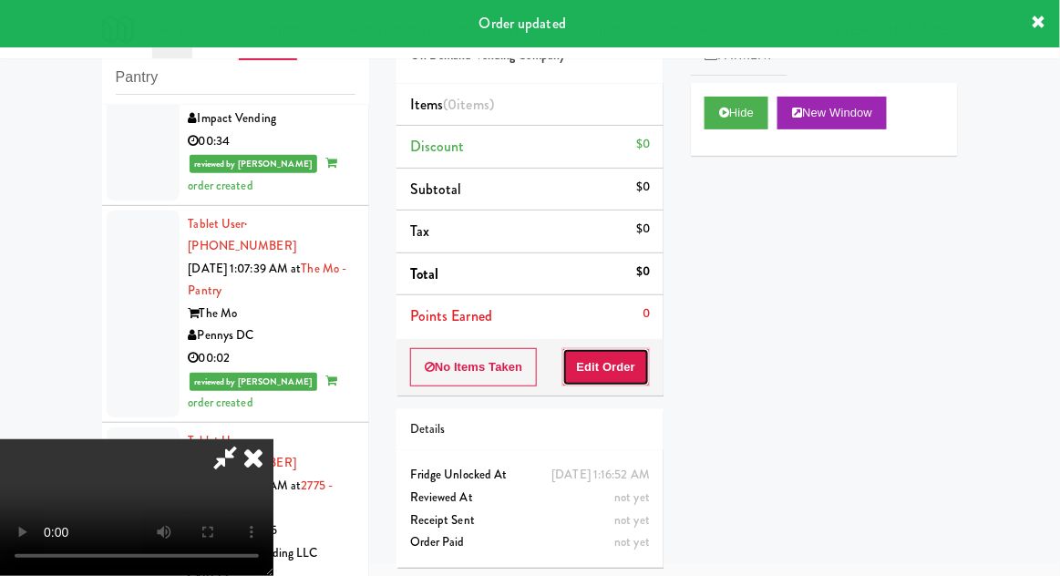
click at [618, 349] on button "Edit Order" at bounding box center [607, 367] width 88 height 38
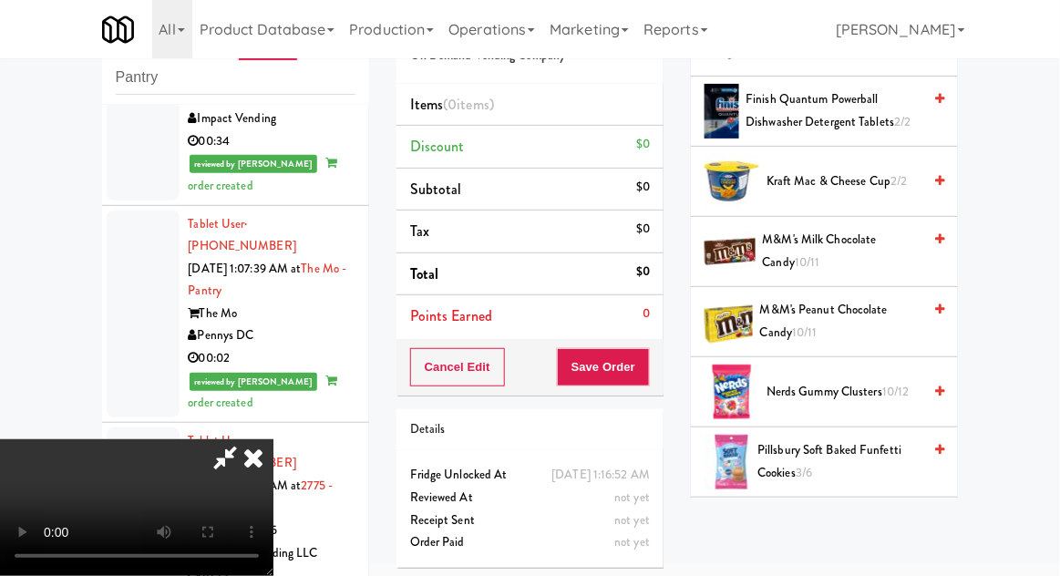
scroll to position [774, 0]
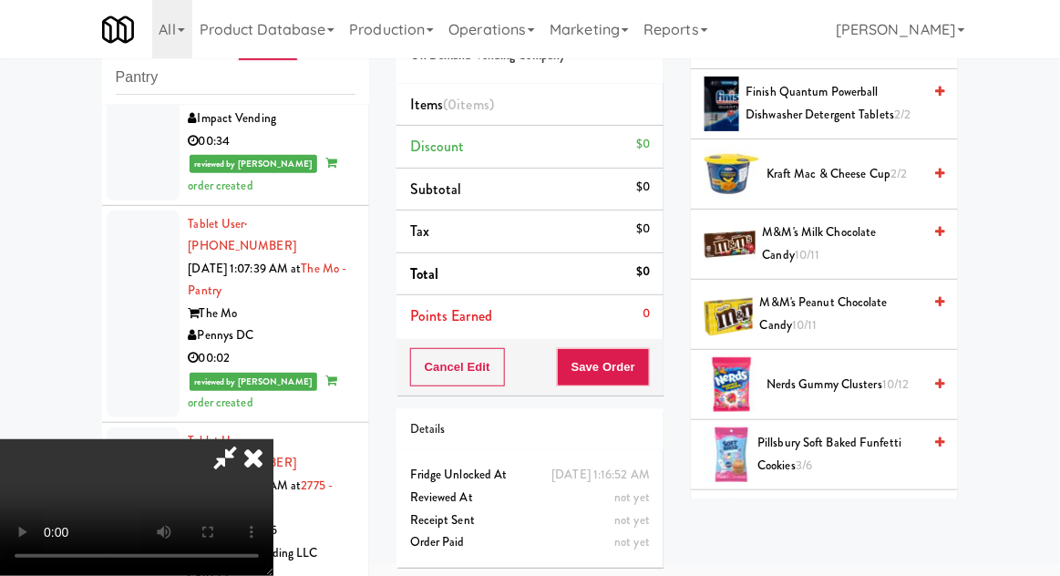
click at [888, 381] on span "10/12" at bounding box center [896, 384] width 27 height 17
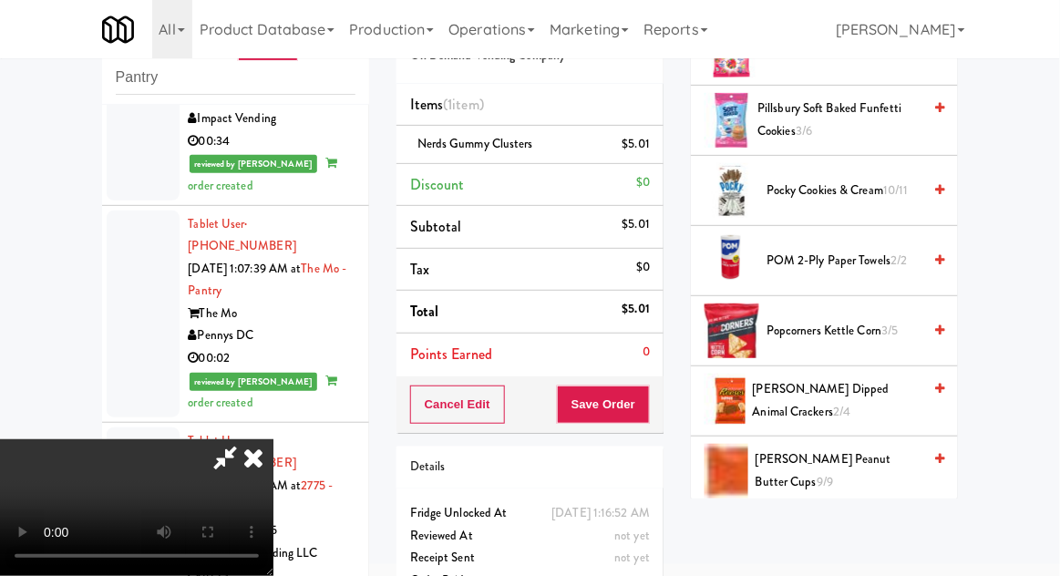
scroll to position [1115, 0]
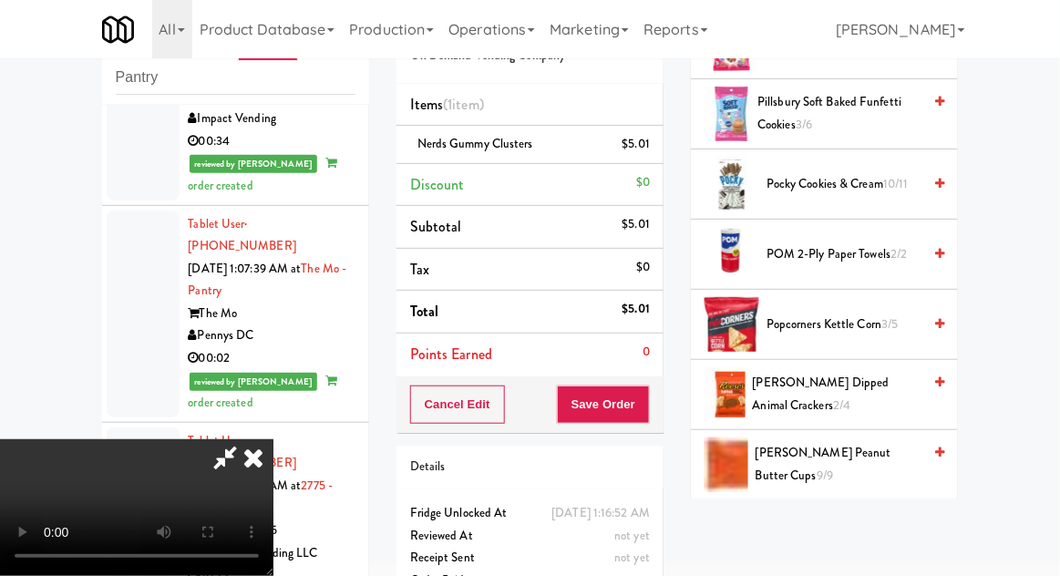
click at [888, 325] on span "3/5" at bounding box center [890, 323] width 16 height 17
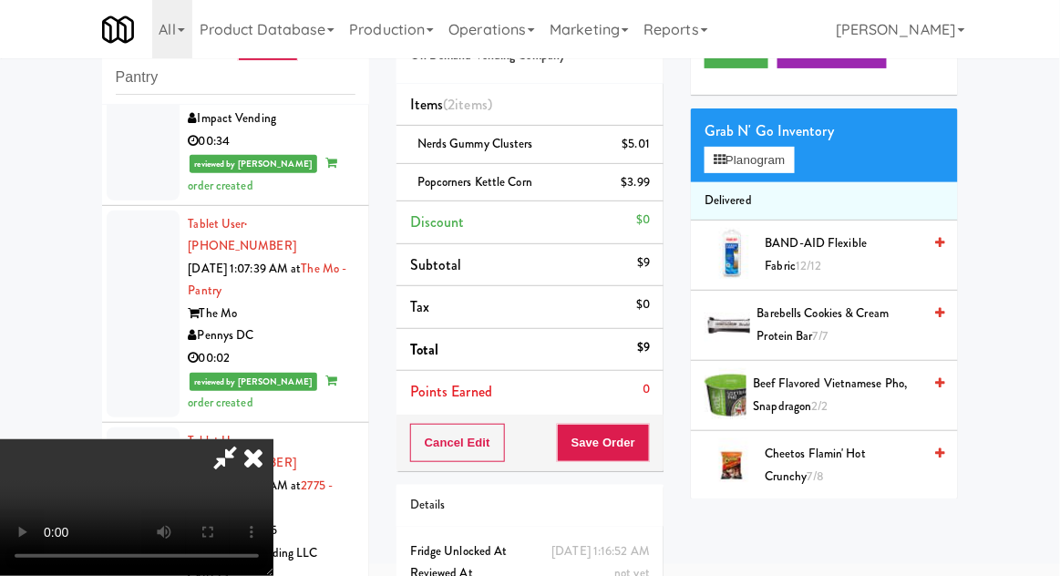
scroll to position [0, 0]
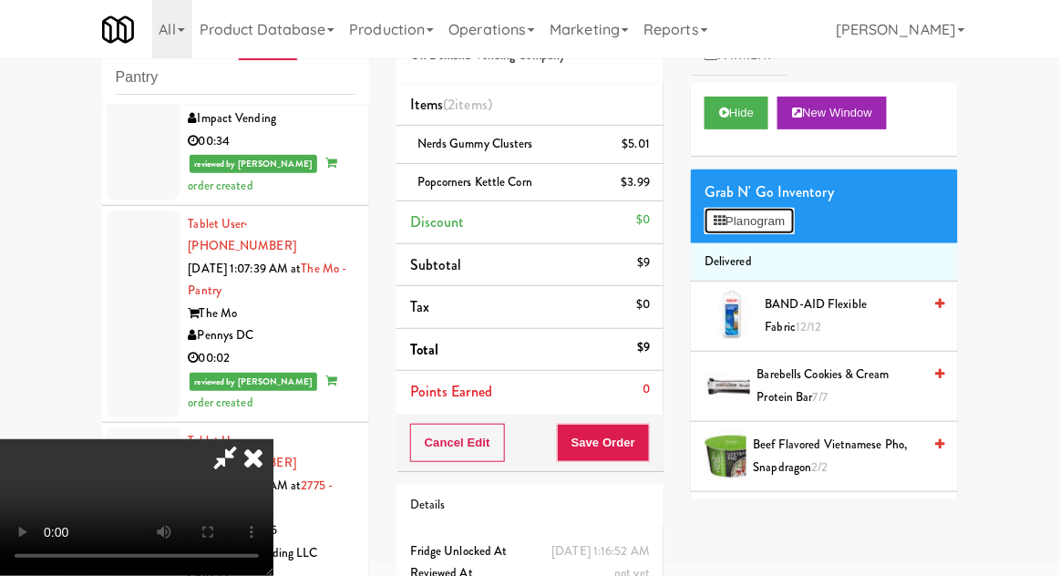
click at [794, 229] on button "Planogram" at bounding box center [749, 221] width 89 height 27
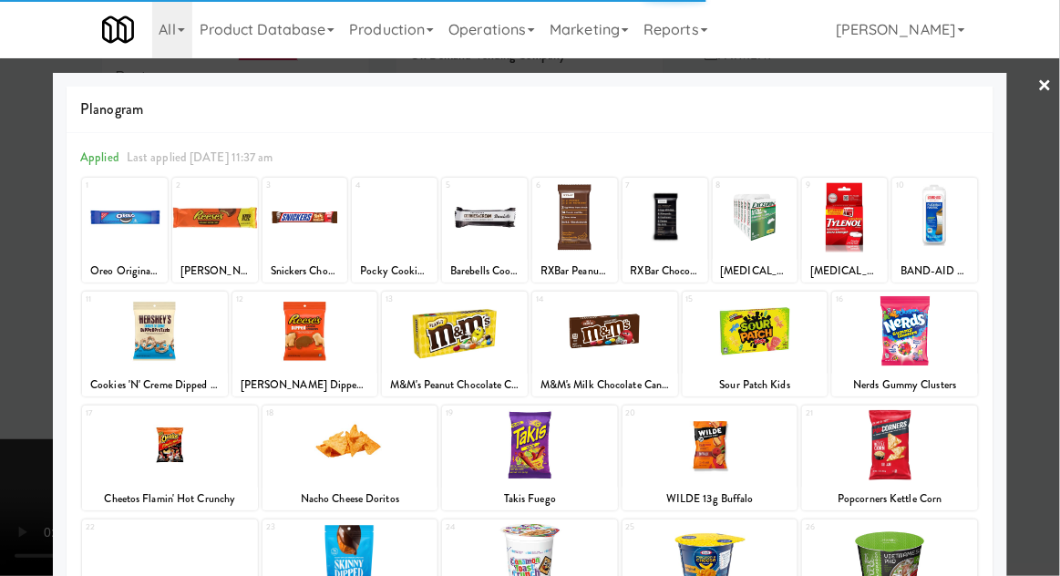
click at [1048, 311] on div at bounding box center [530, 288] width 1060 height 576
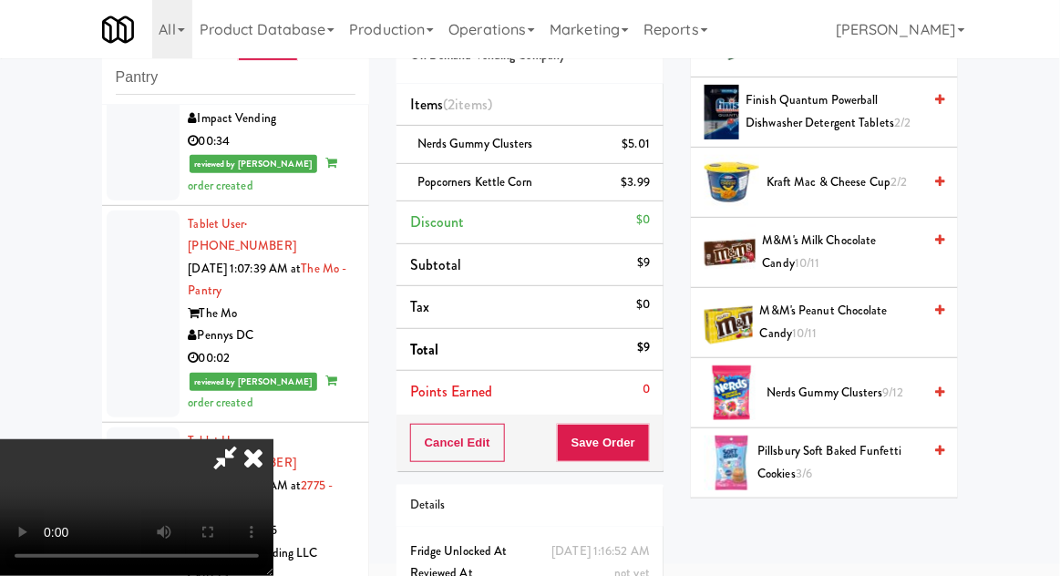
click at [871, 459] on span "Pillsbury Soft Baked Funfetti Cookies 3/6" at bounding box center [840, 462] width 164 height 45
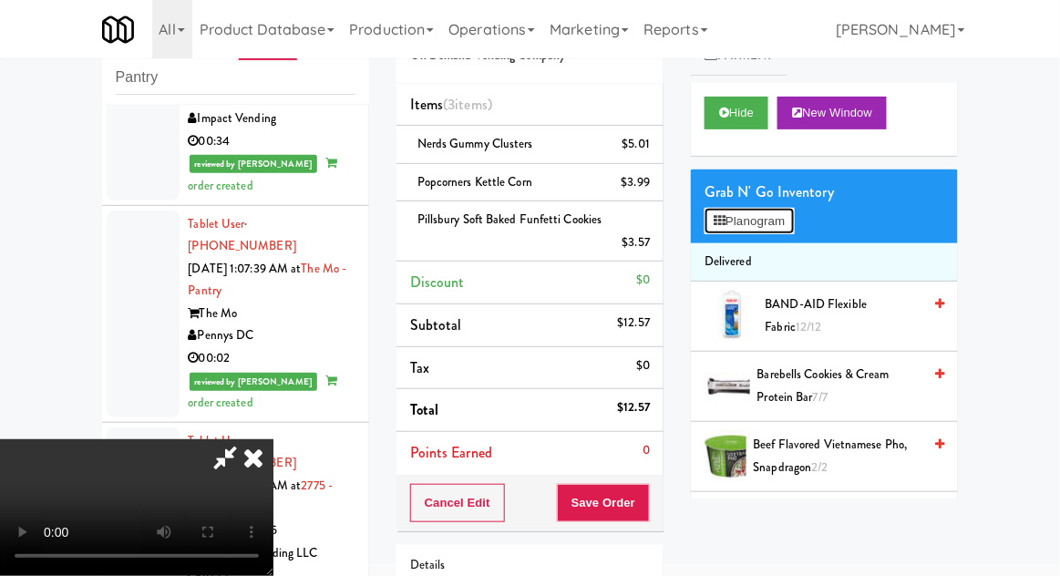
click at [794, 230] on button "Planogram" at bounding box center [749, 221] width 89 height 27
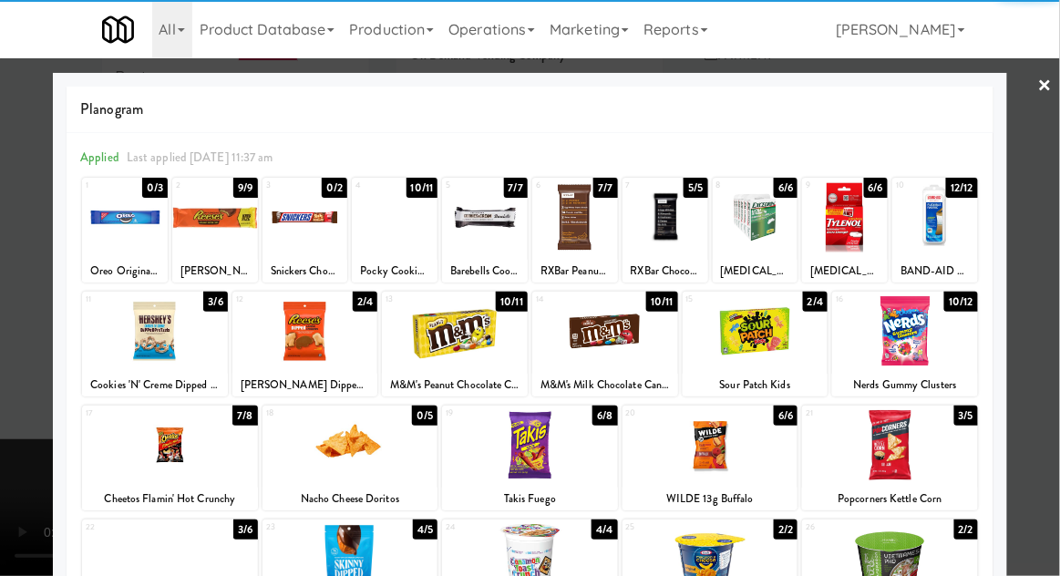
click at [1047, 420] on div at bounding box center [530, 288] width 1060 height 576
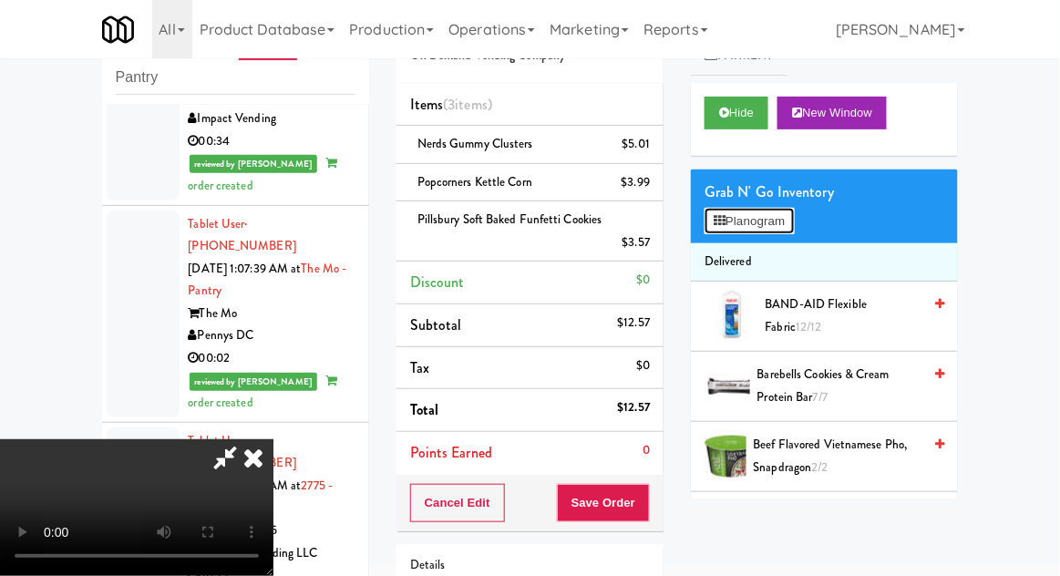
click at [793, 210] on button "Planogram" at bounding box center [749, 221] width 89 height 27
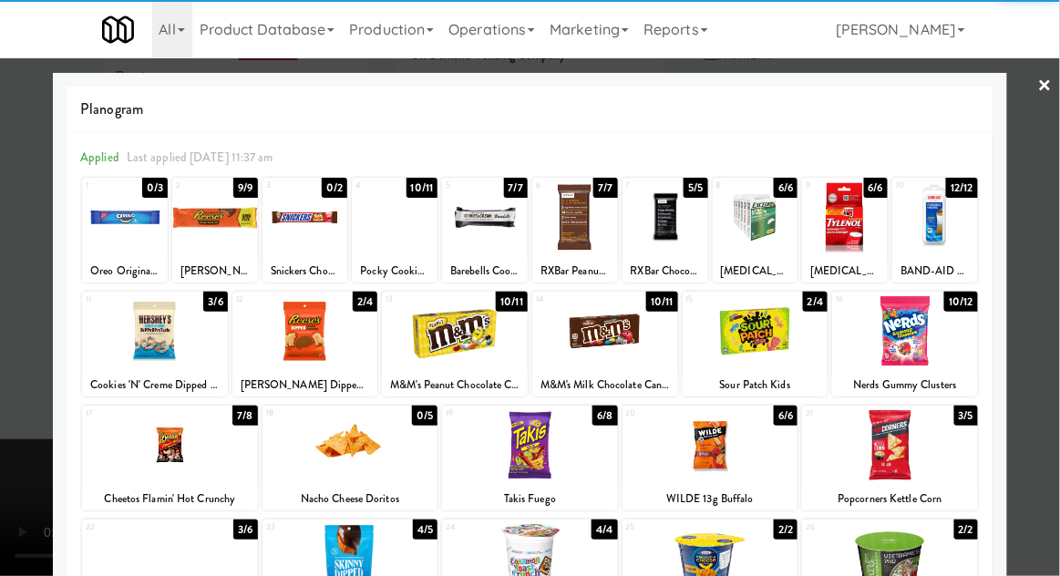
click at [640, 348] on div at bounding box center [605, 331] width 146 height 70
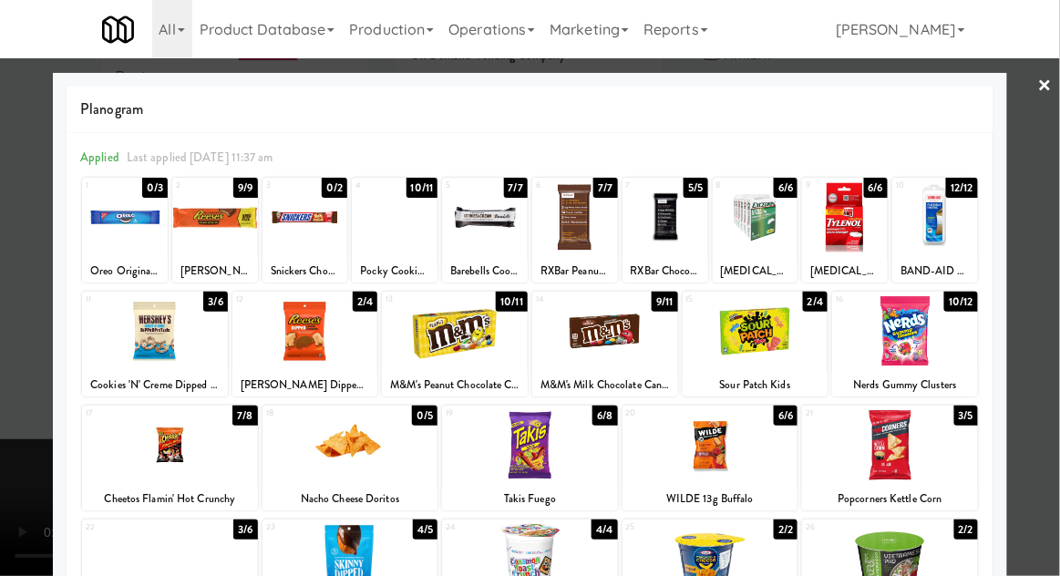
click at [1053, 294] on div at bounding box center [530, 288] width 1060 height 576
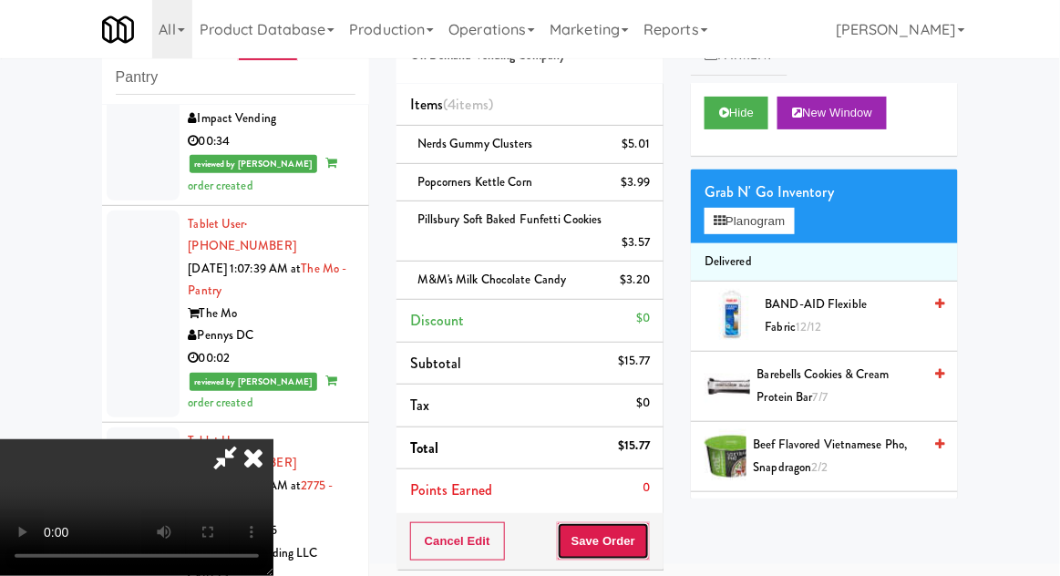
click at [643, 544] on button "Save Order" at bounding box center [603, 541] width 93 height 38
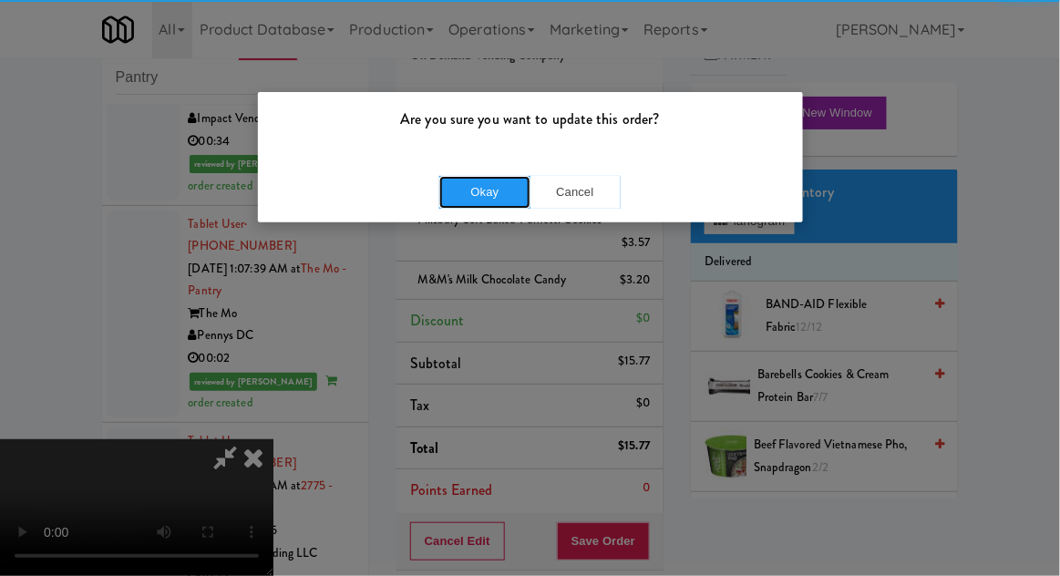
click at [462, 205] on button "Okay" at bounding box center [484, 192] width 91 height 33
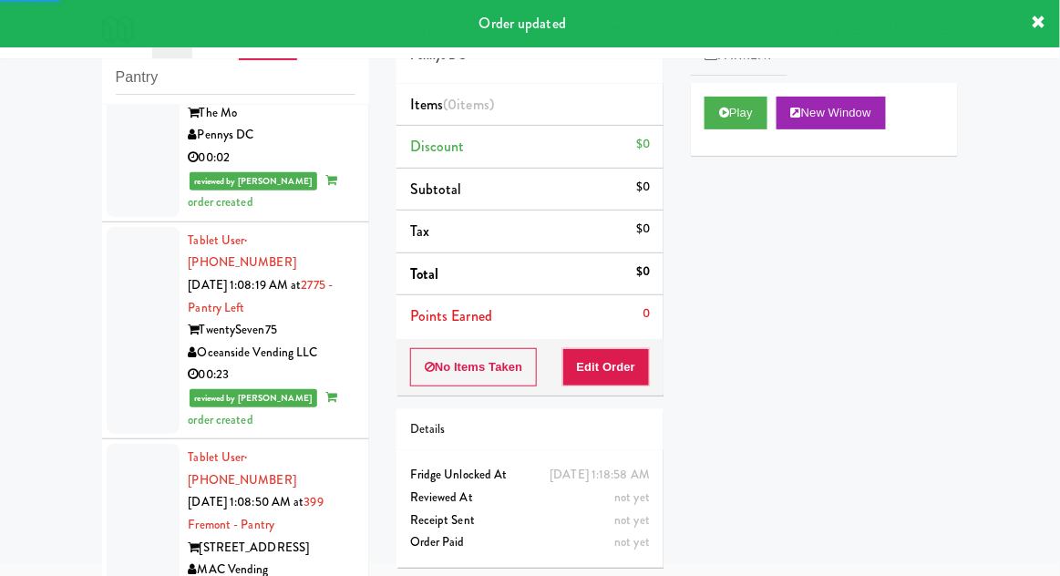
scroll to position [7043, 0]
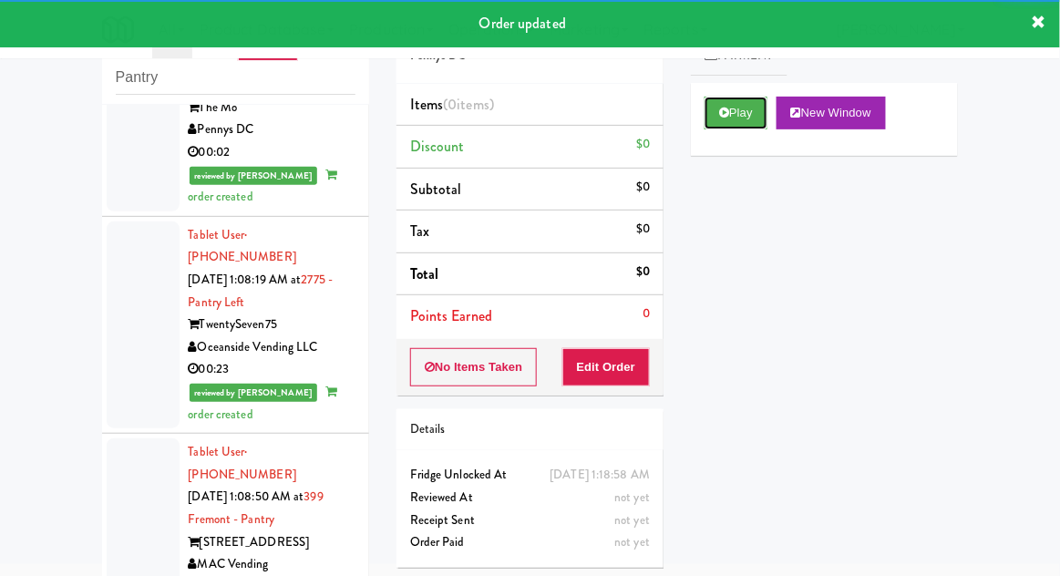
click at [749, 119] on button "Play" at bounding box center [736, 113] width 63 height 33
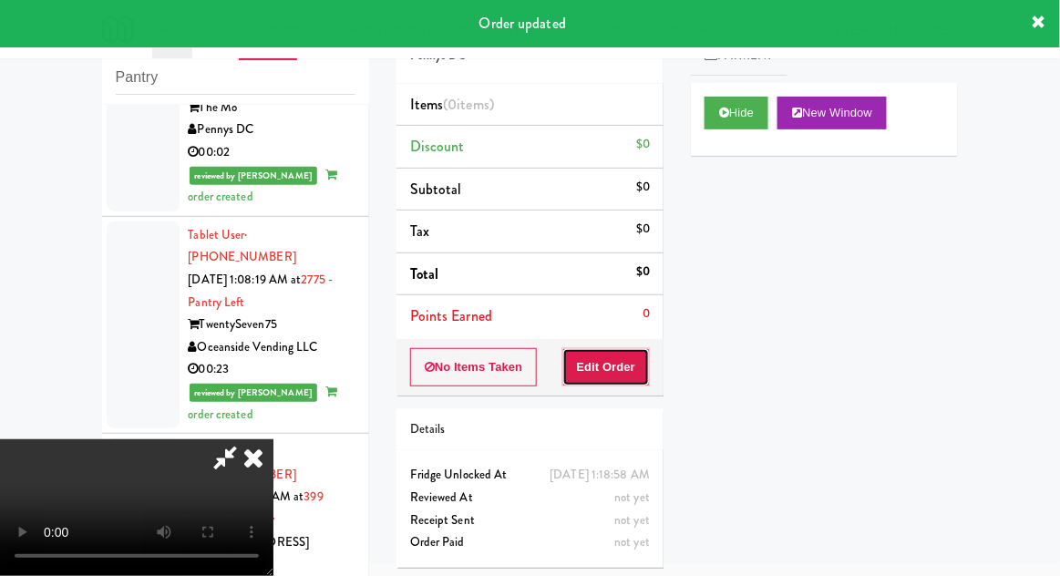
click at [613, 369] on button "Edit Order" at bounding box center [607, 367] width 88 height 38
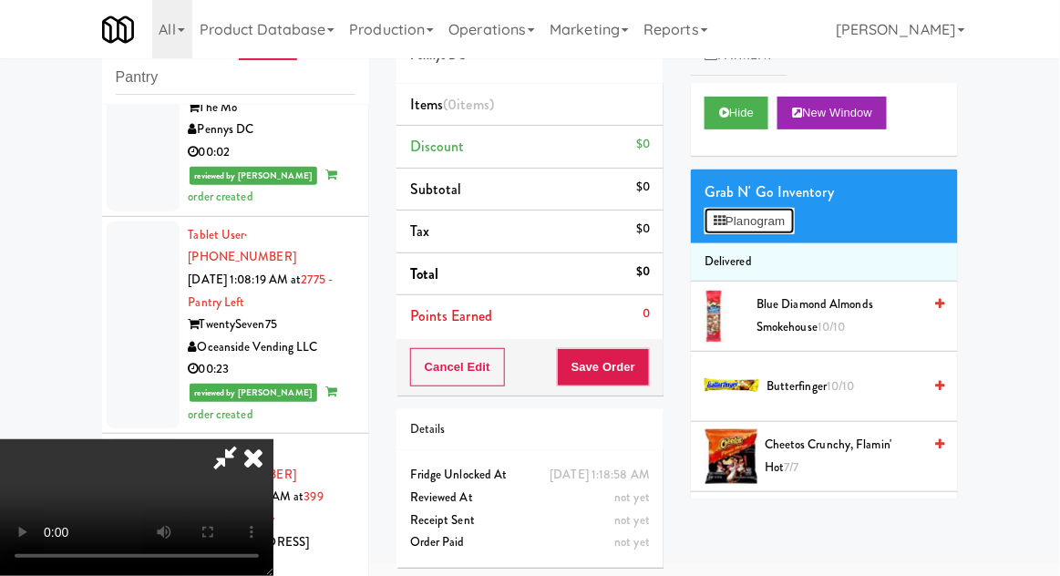
click at [790, 219] on button "Planogram" at bounding box center [749, 221] width 89 height 27
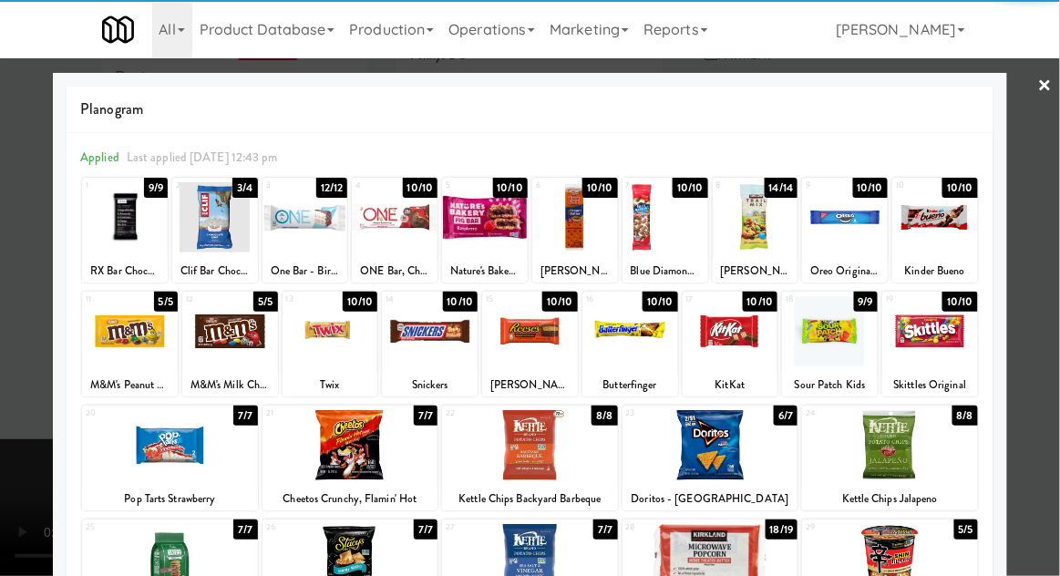
click at [314, 573] on div at bounding box center [351, 559] width 176 height 70
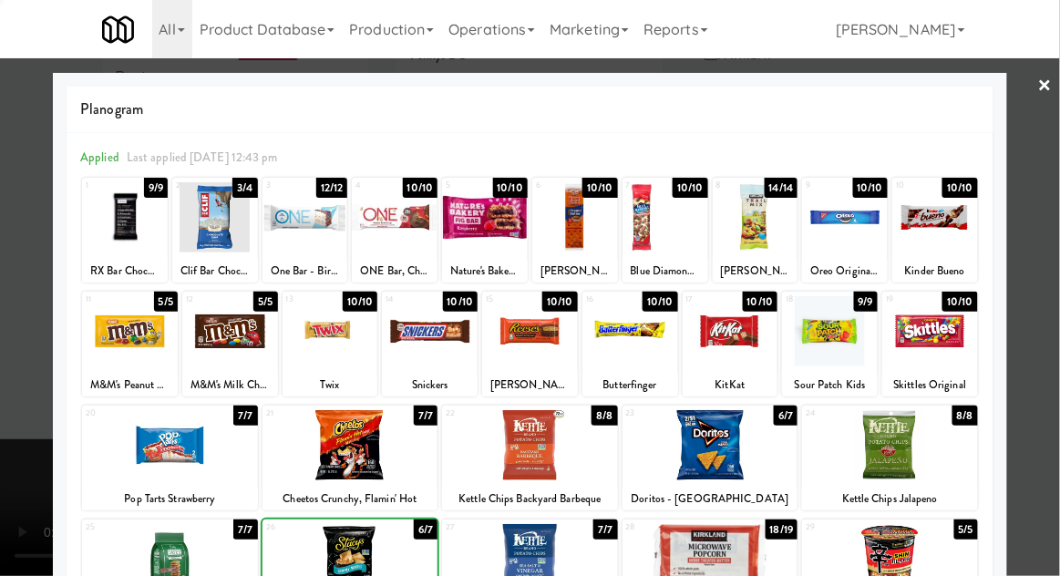
click at [1034, 399] on div at bounding box center [530, 288] width 1060 height 576
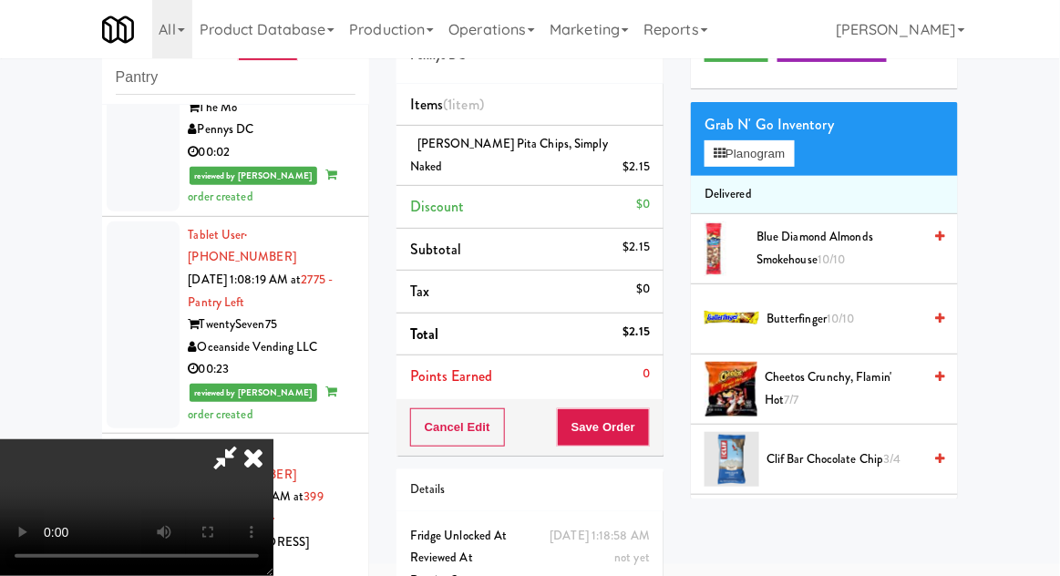
scroll to position [98, 0]
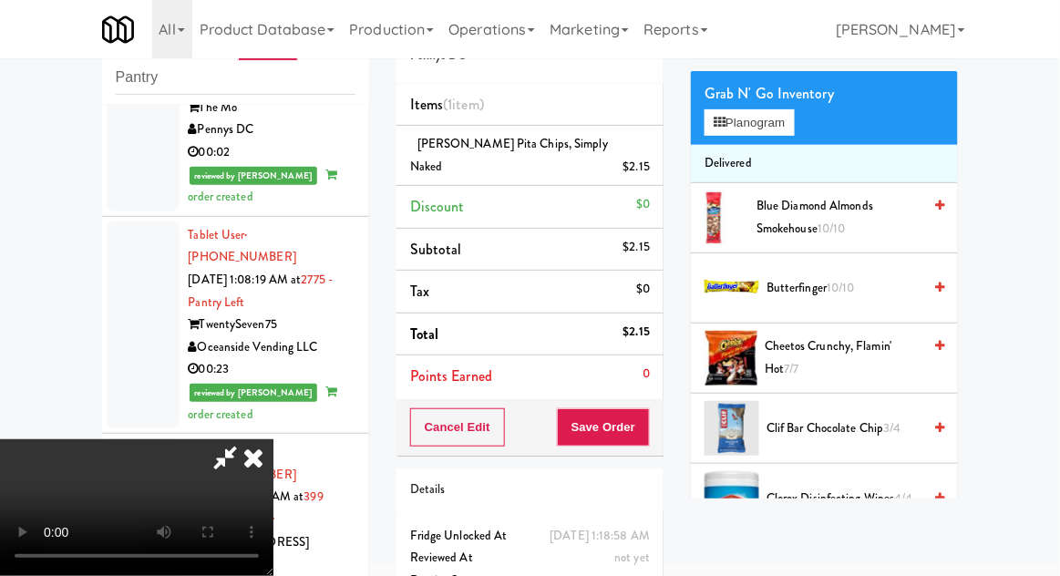
click at [879, 427] on span "Clif Bar Chocolate Chip 3/4" at bounding box center [844, 429] width 155 height 23
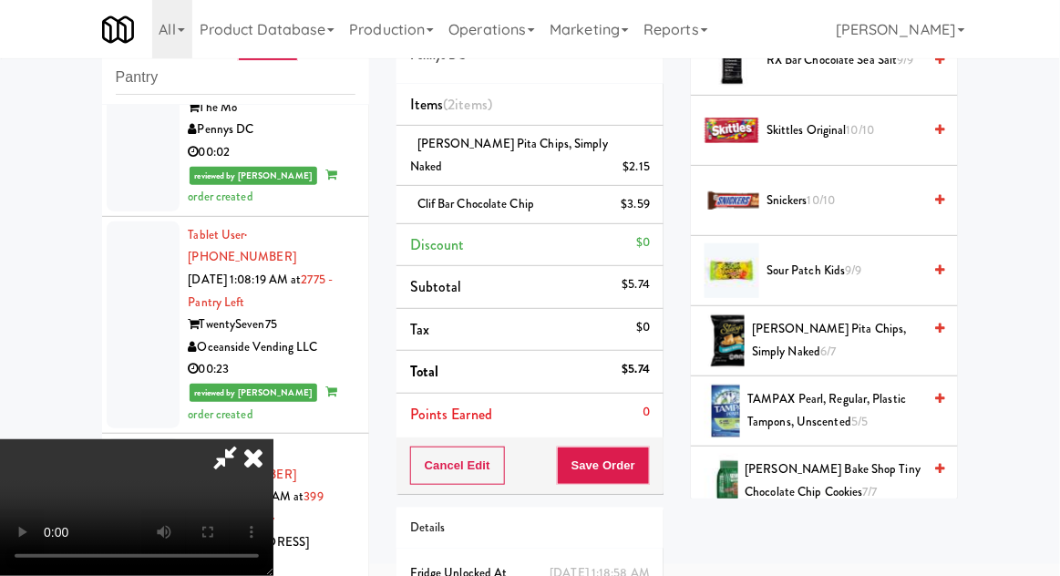
scroll to position [1952, 0]
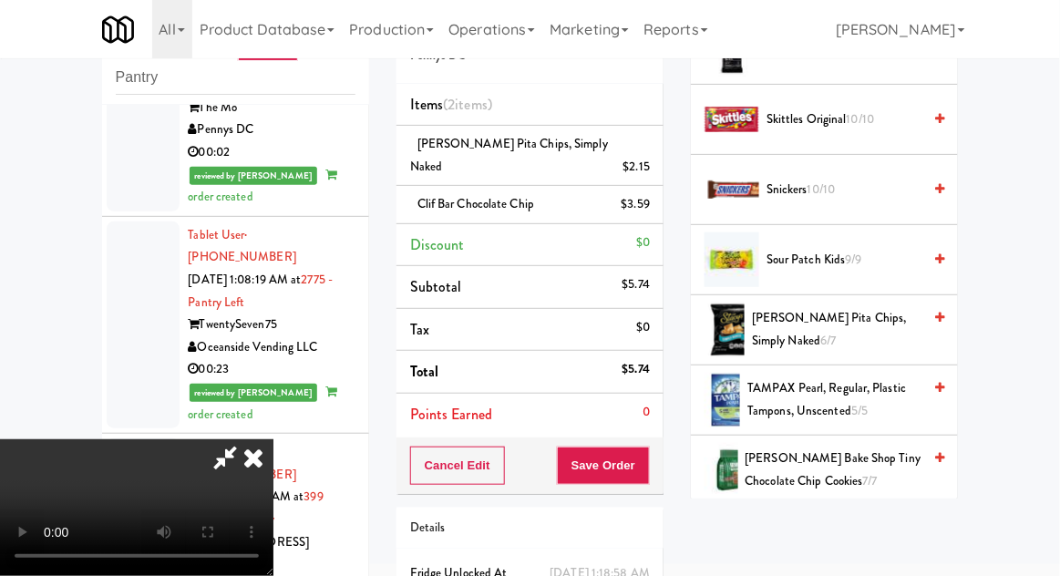
click at [862, 465] on span "[PERSON_NAME] Bake Shop Tiny Chocolate Chip Cookies 7/7" at bounding box center [834, 470] width 177 height 45
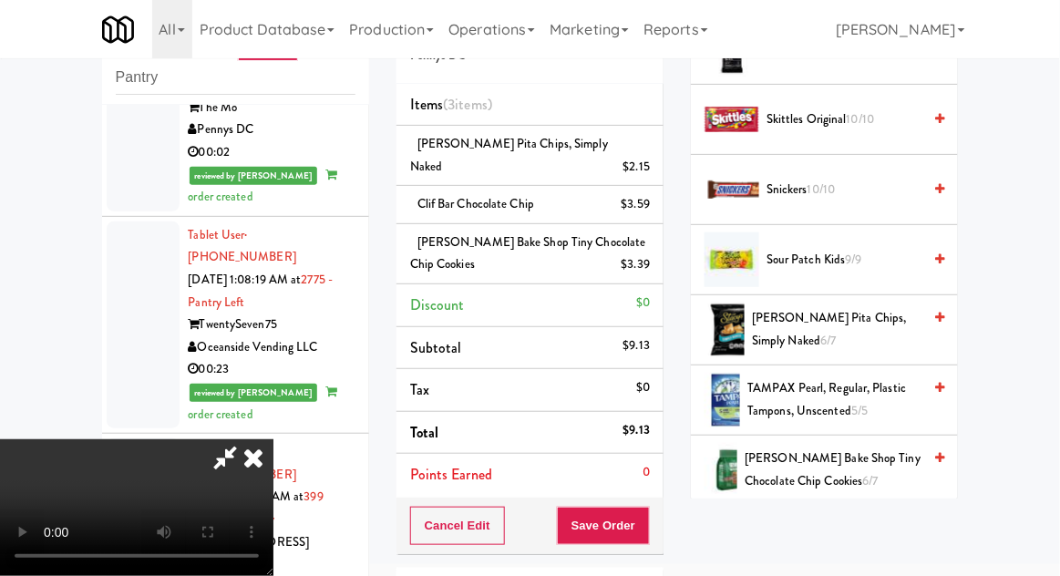
click at [660, 503] on div "Cancel Edit Save Order" at bounding box center [530, 526] width 267 height 57
click at [647, 507] on button "Save Order" at bounding box center [603, 526] width 93 height 38
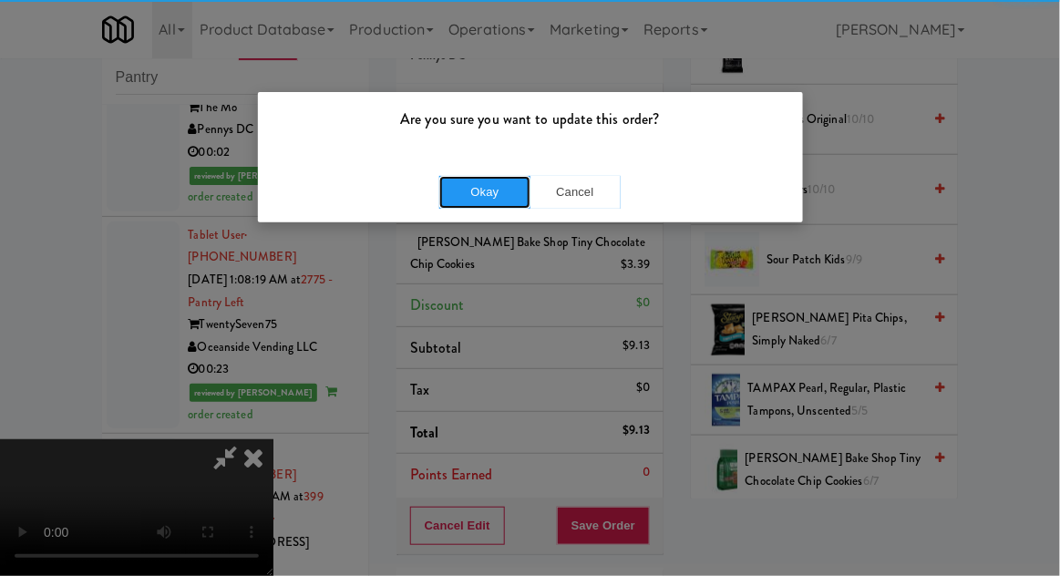
click at [465, 202] on button "Okay" at bounding box center [484, 192] width 91 height 33
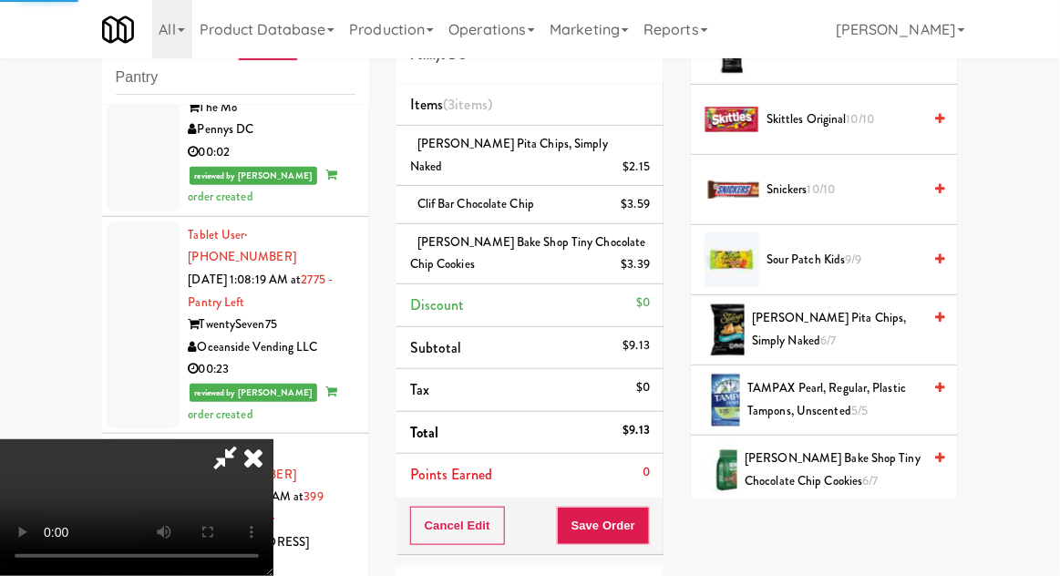
scroll to position [180, 0]
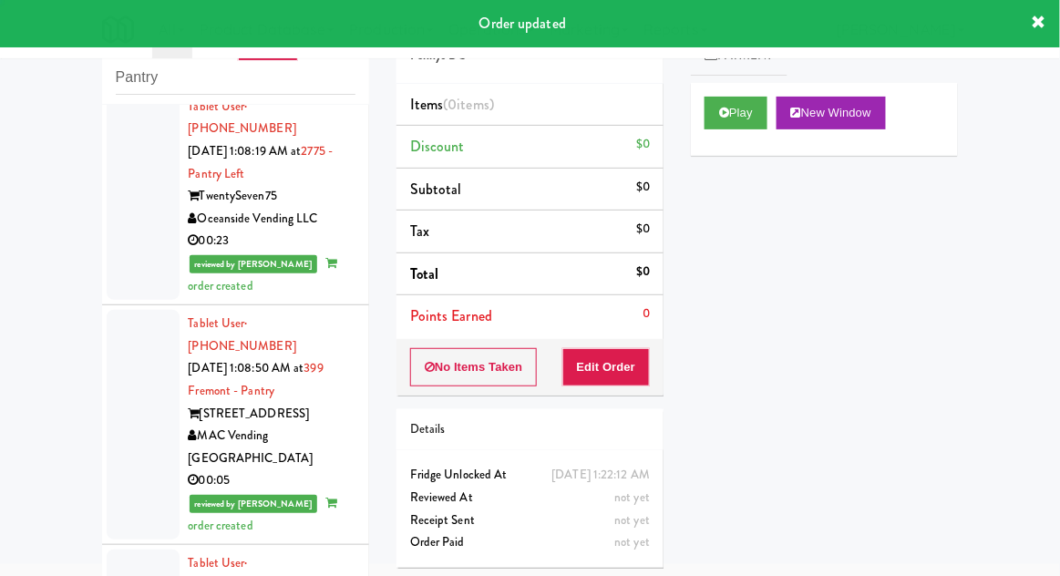
scroll to position [7580, 0]
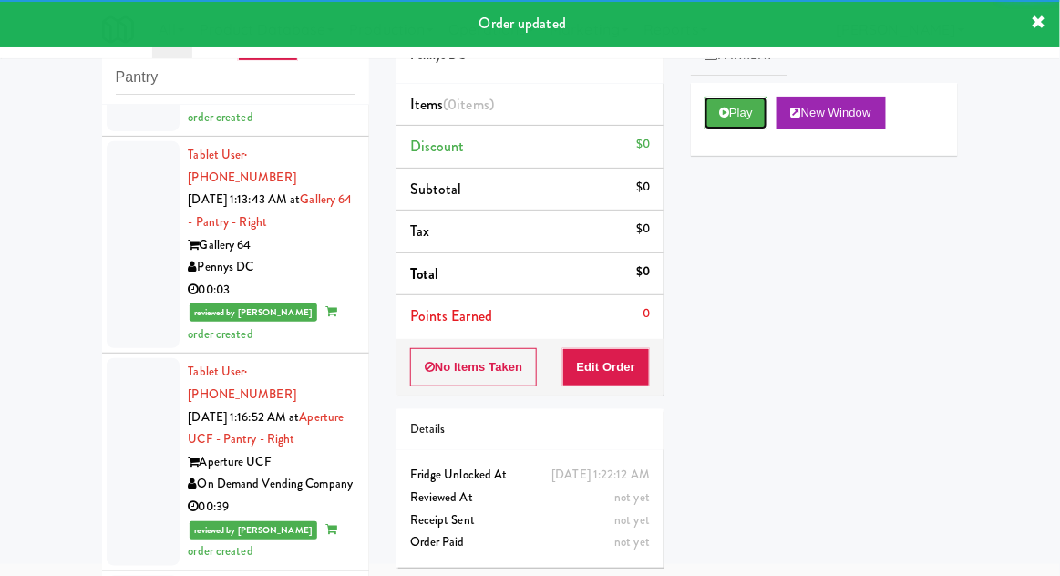
click at [746, 108] on button "Play" at bounding box center [736, 113] width 63 height 33
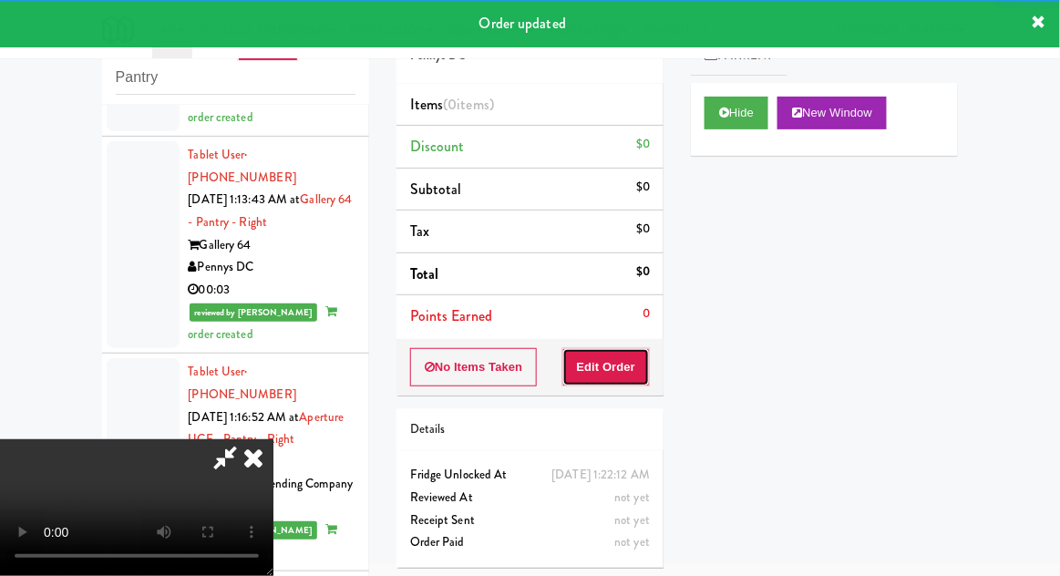
click at [627, 356] on button "Edit Order" at bounding box center [607, 367] width 88 height 38
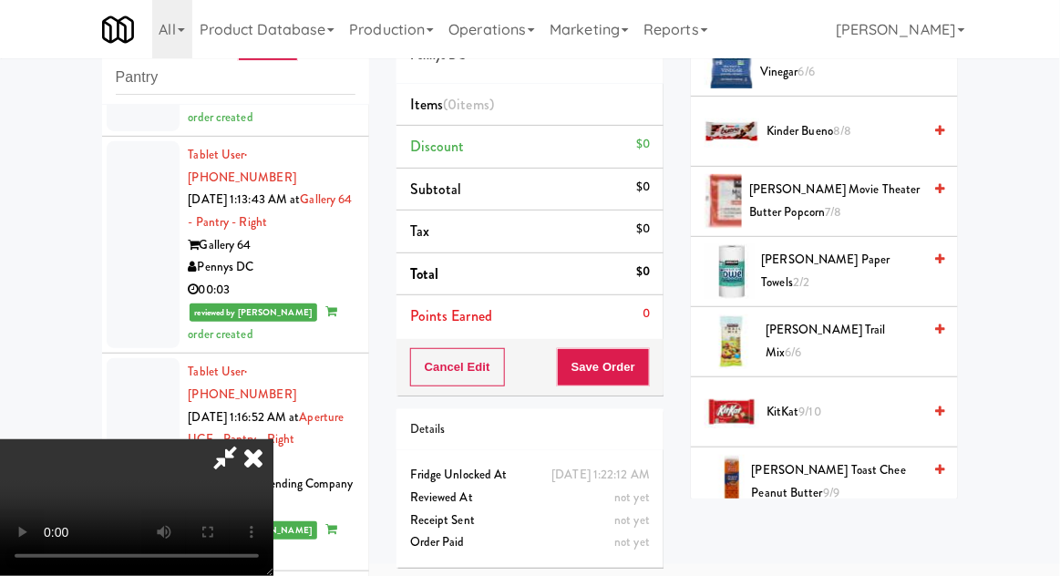
scroll to position [687, 0]
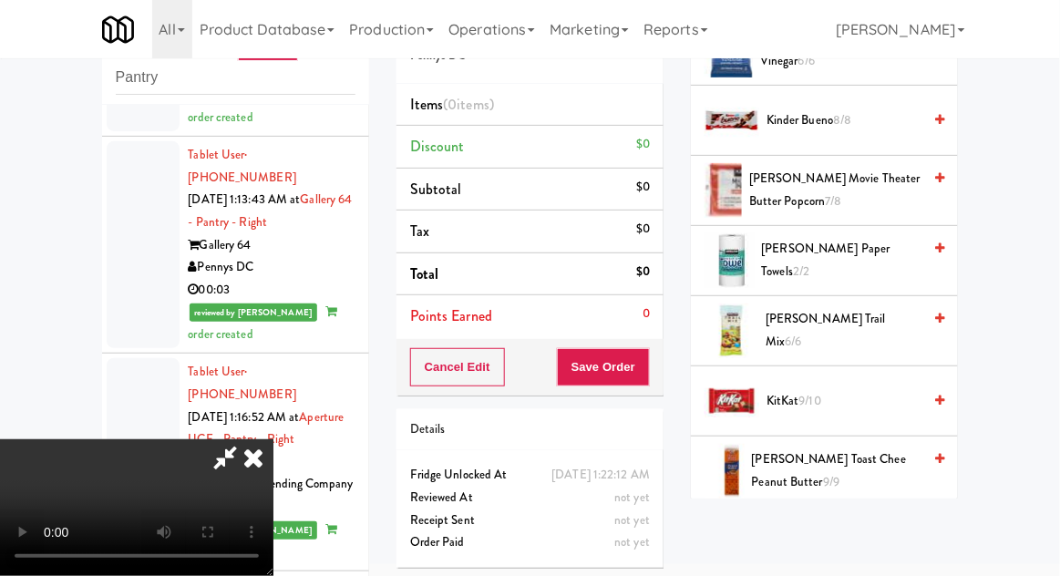
click at [862, 456] on span "[PERSON_NAME] Toast Chee Peanut Butter 9/9" at bounding box center [837, 471] width 170 height 45
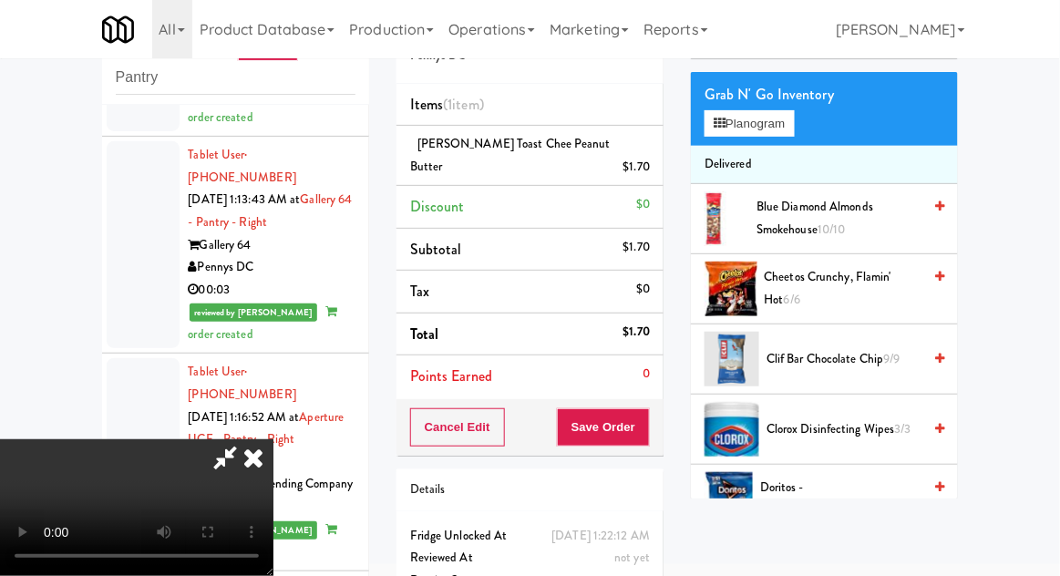
scroll to position [0, 0]
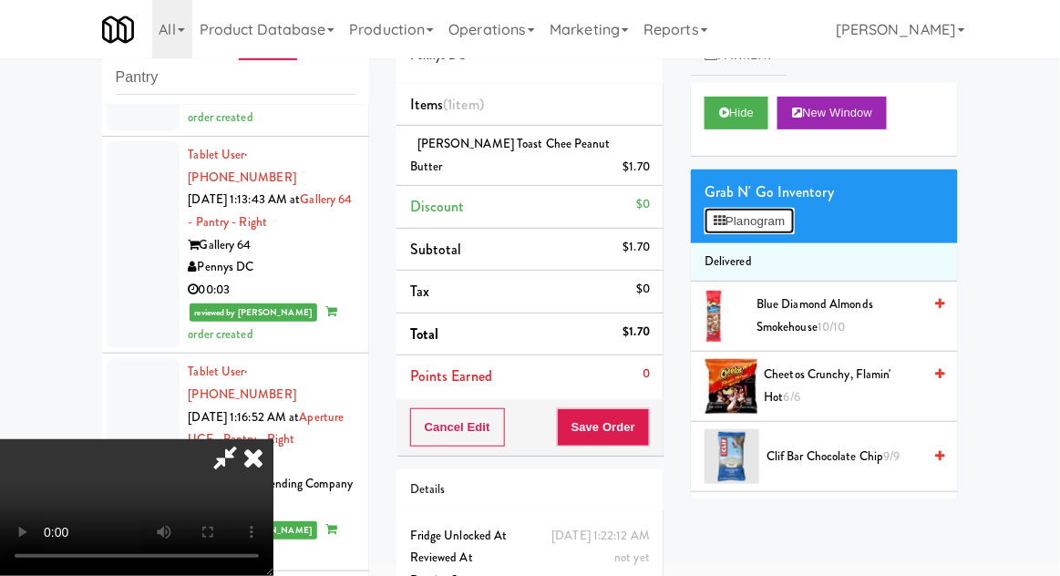
click at [780, 232] on button "Planogram" at bounding box center [749, 221] width 89 height 27
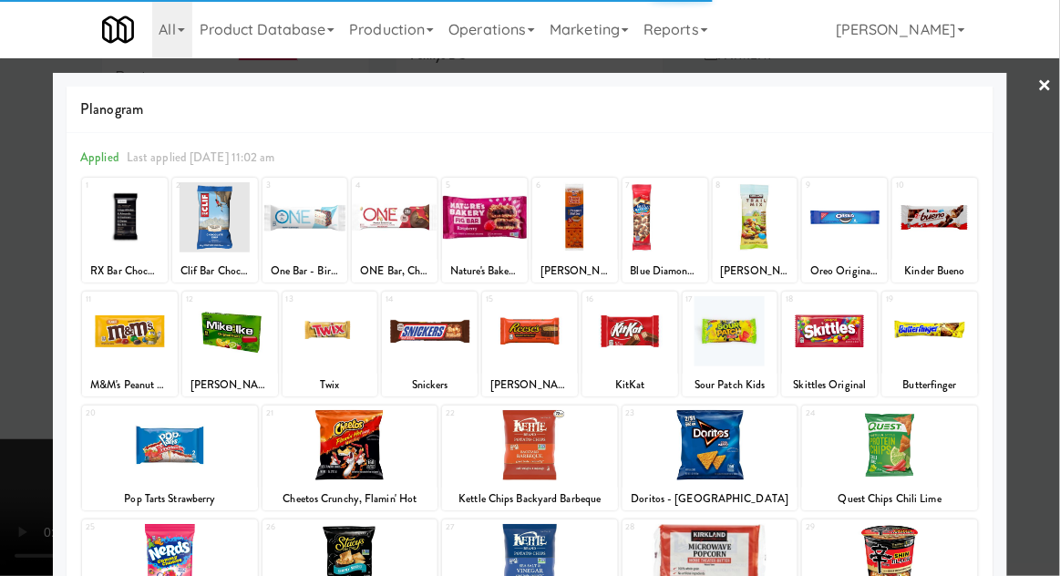
click at [654, 354] on div at bounding box center [631, 331] width 96 height 70
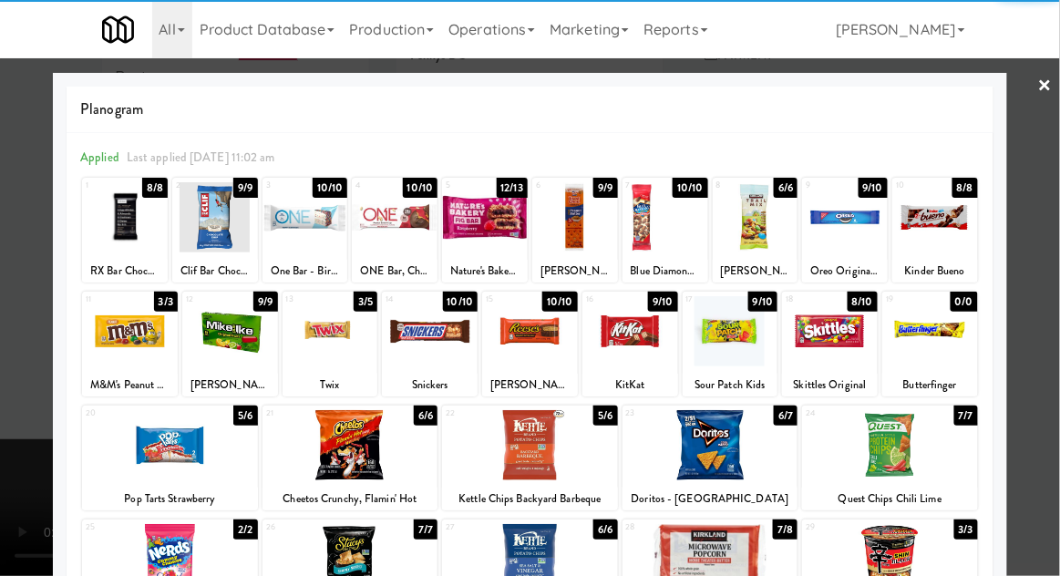
click at [651, 360] on div at bounding box center [631, 331] width 96 height 70
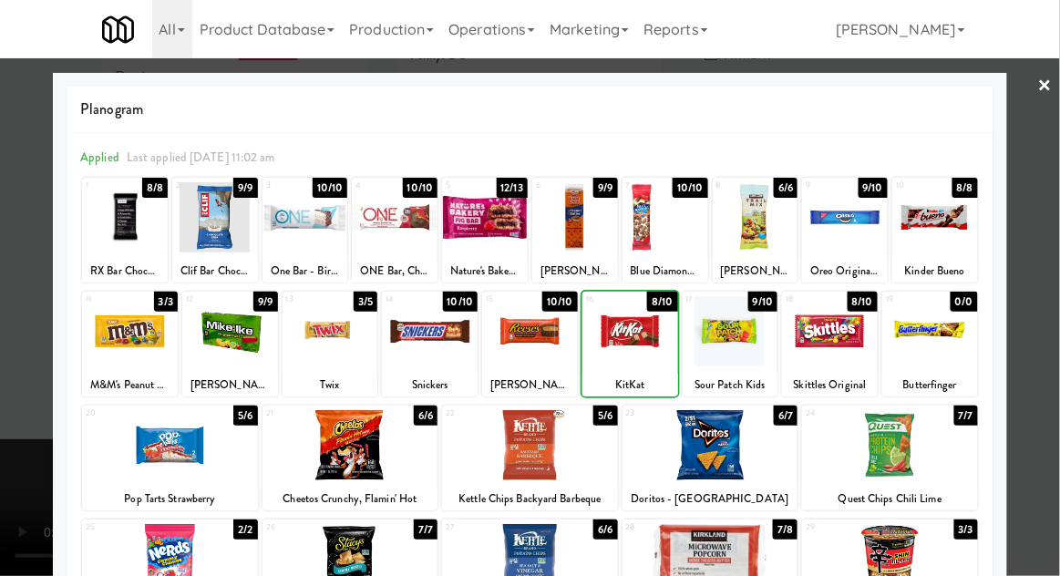
click at [58, 460] on div "Planogram Applied Last applied [DATE] 11:02 am 1 8/8 RX Bar Chocolate Sea Salt …" at bounding box center [530, 484] width 955 height 822
click at [37, 446] on div at bounding box center [530, 288] width 1060 height 576
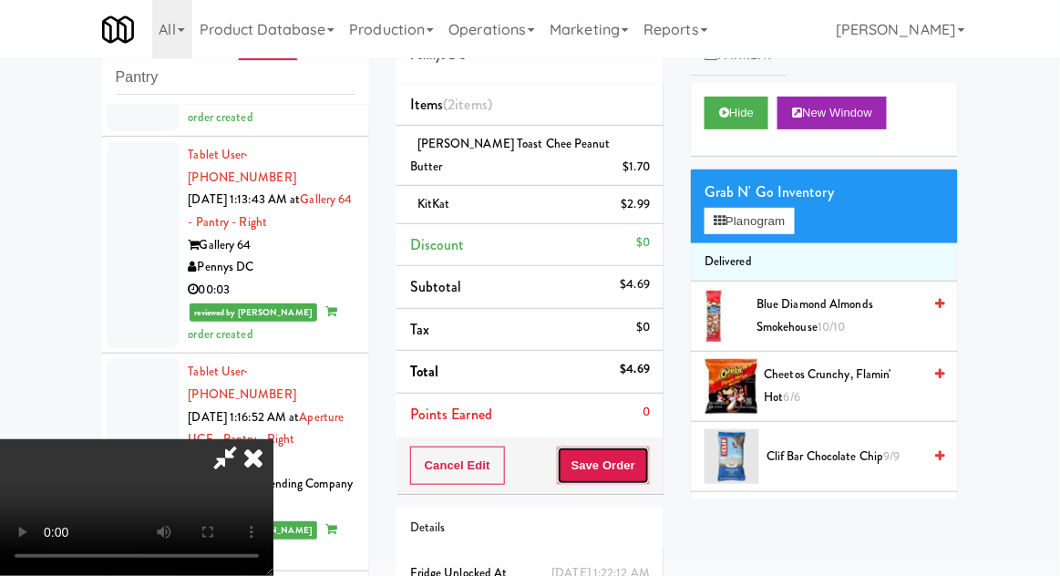
click at [646, 450] on button "Save Order" at bounding box center [603, 466] width 93 height 38
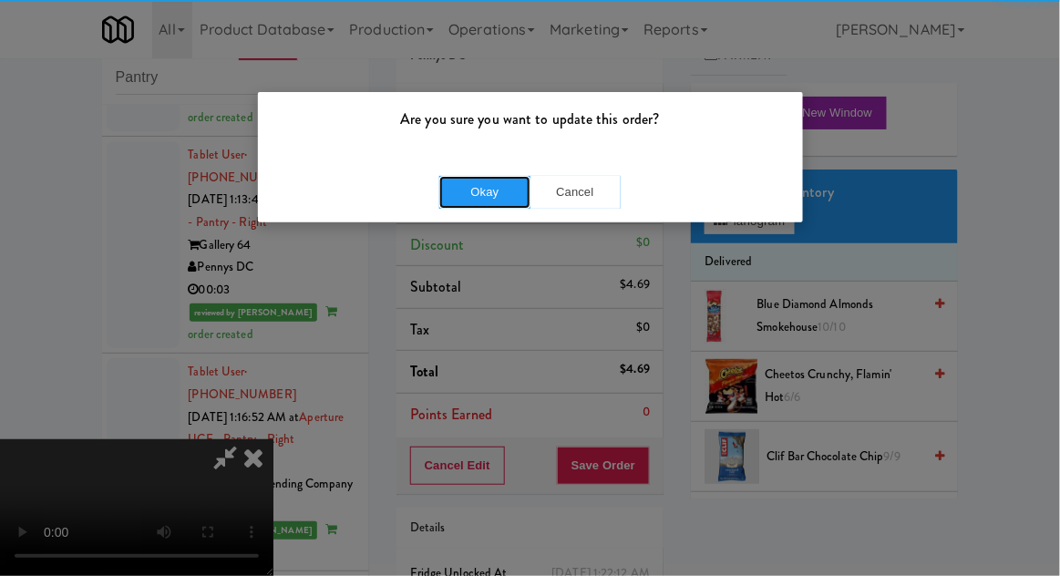
click at [460, 192] on button "Okay" at bounding box center [484, 192] width 91 height 33
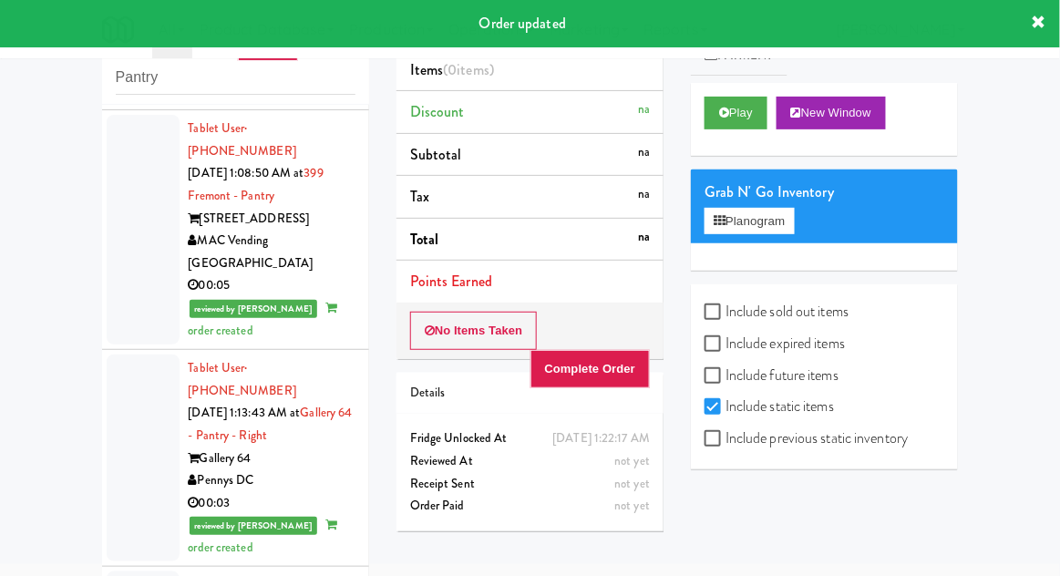
scroll to position [7626, 0]
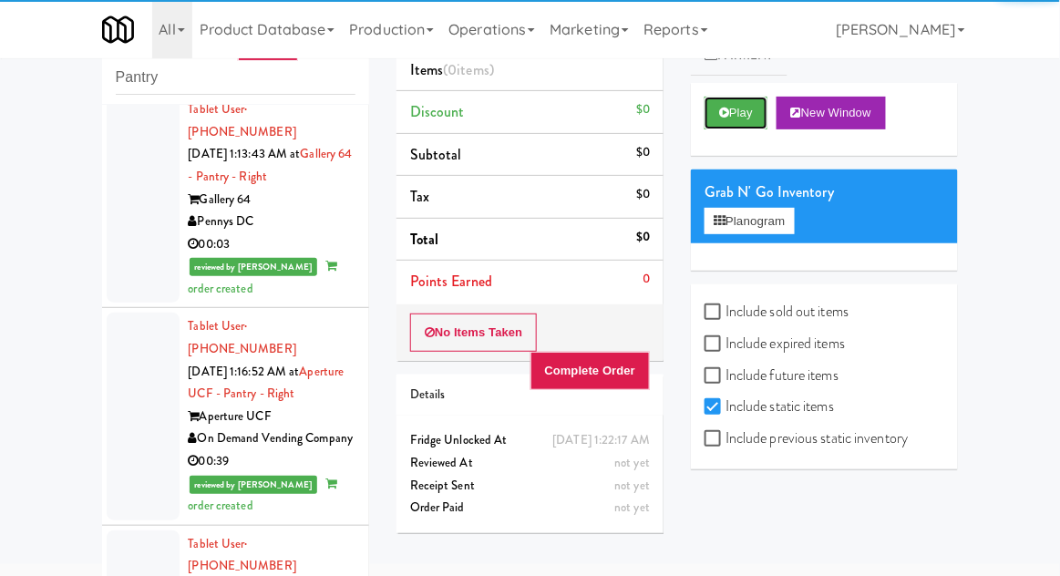
click at [733, 125] on button "Play" at bounding box center [736, 113] width 63 height 33
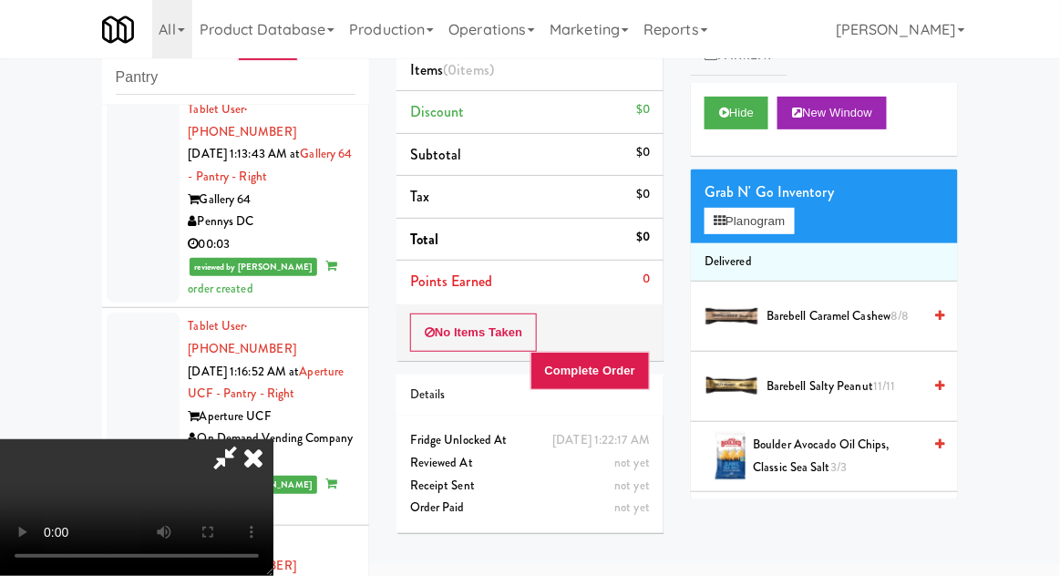
scroll to position [0, 0]
click at [274, 439] on icon at bounding box center [253, 457] width 40 height 36
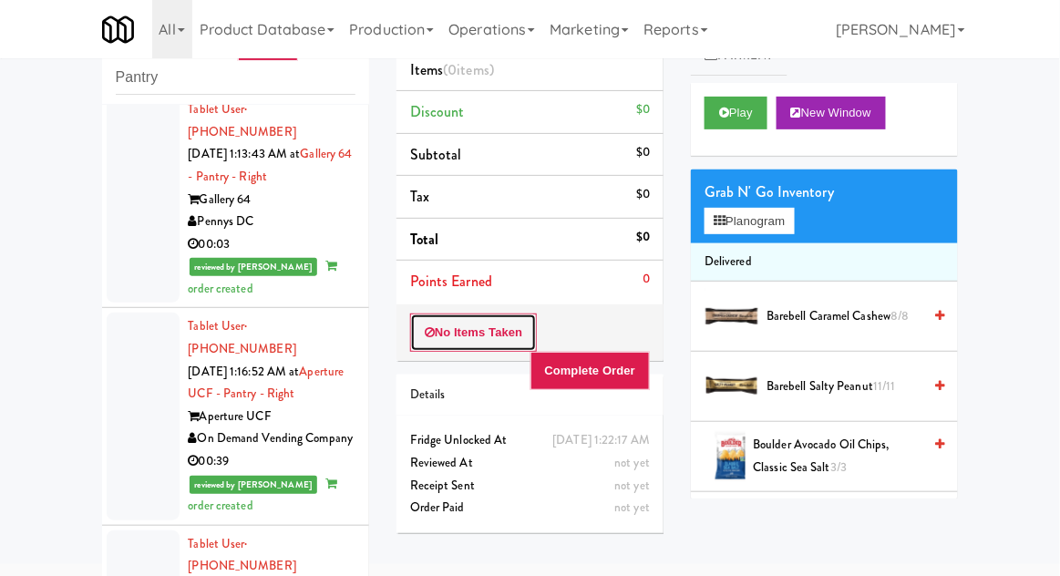
click at [501, 318] on button "No Items Taken" at bounding box center [474, 333] width 128 height 38
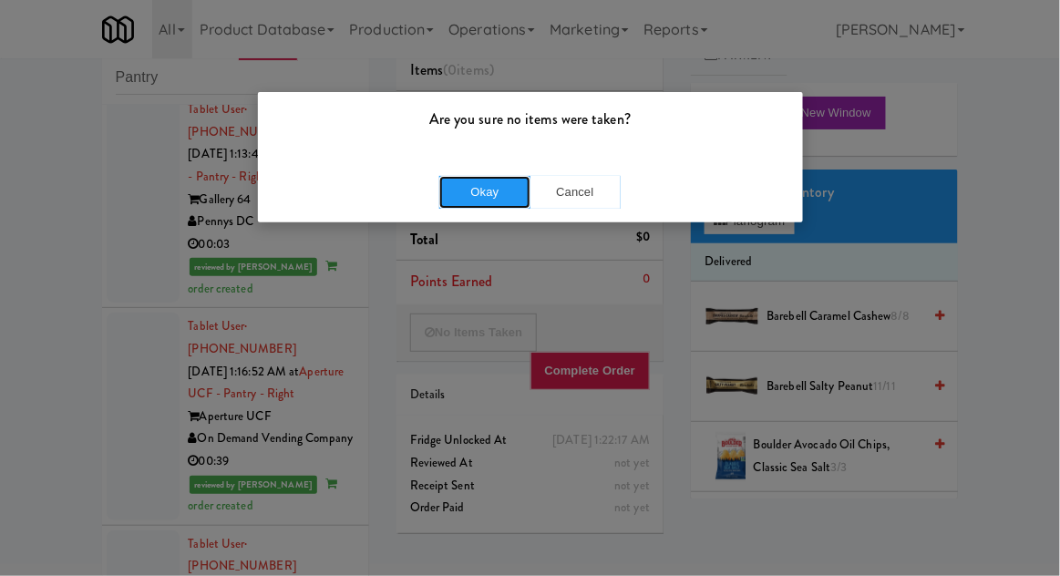
click at [497, 201] on button "Okay" at bounding box center [484, 192] width 91 height 33
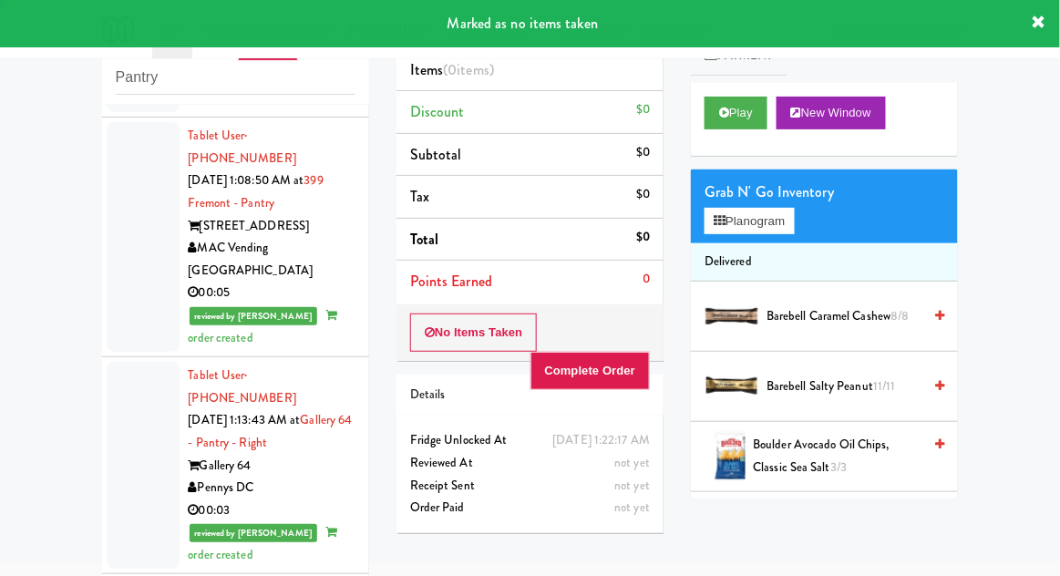
scroll to position [7354, 0]
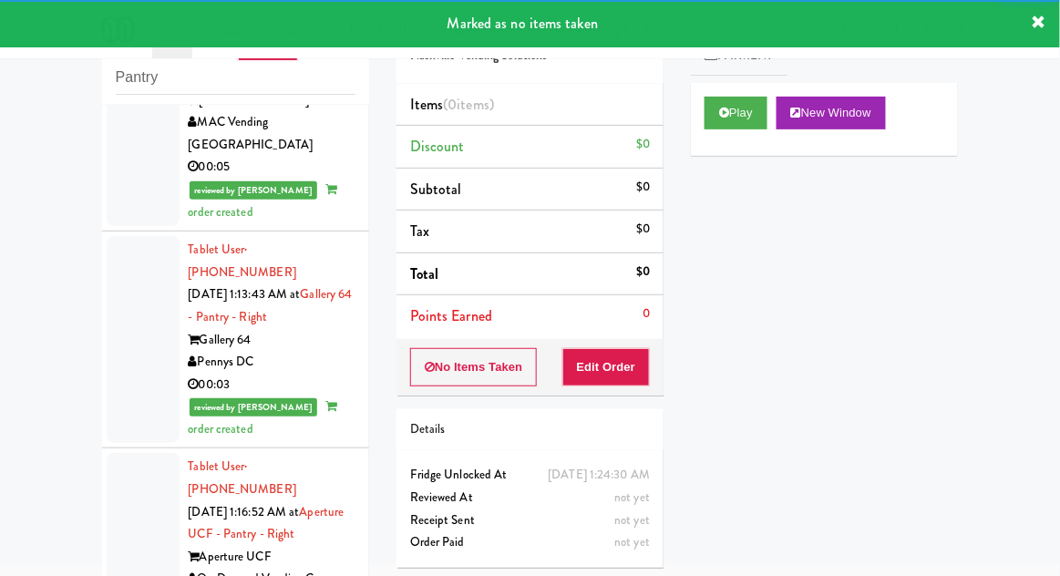
scroll to position [7670, 0]
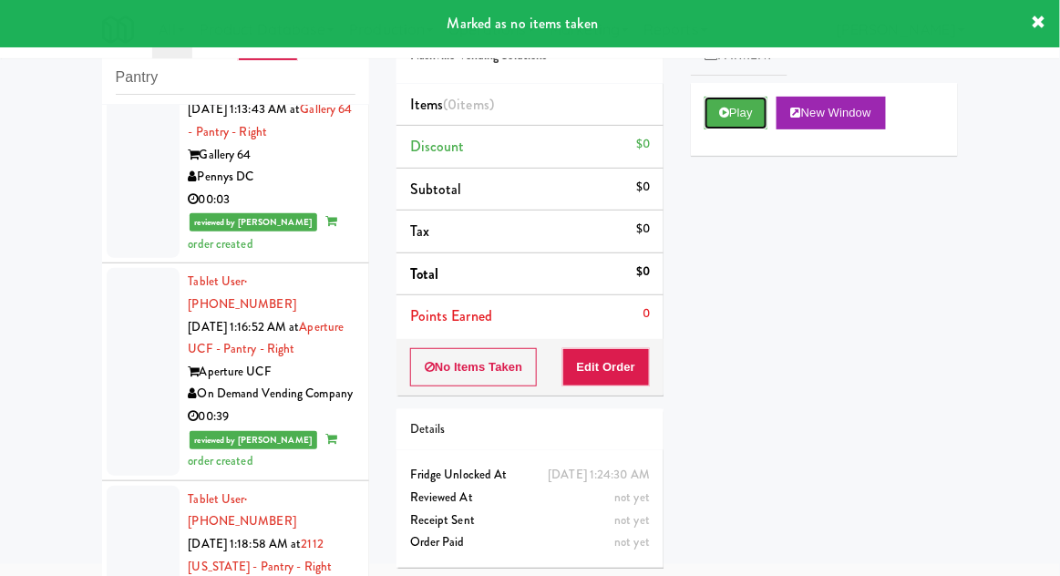
click at [740, 124] on button "Play" at bounding box center [736, 113] width 63 height 33
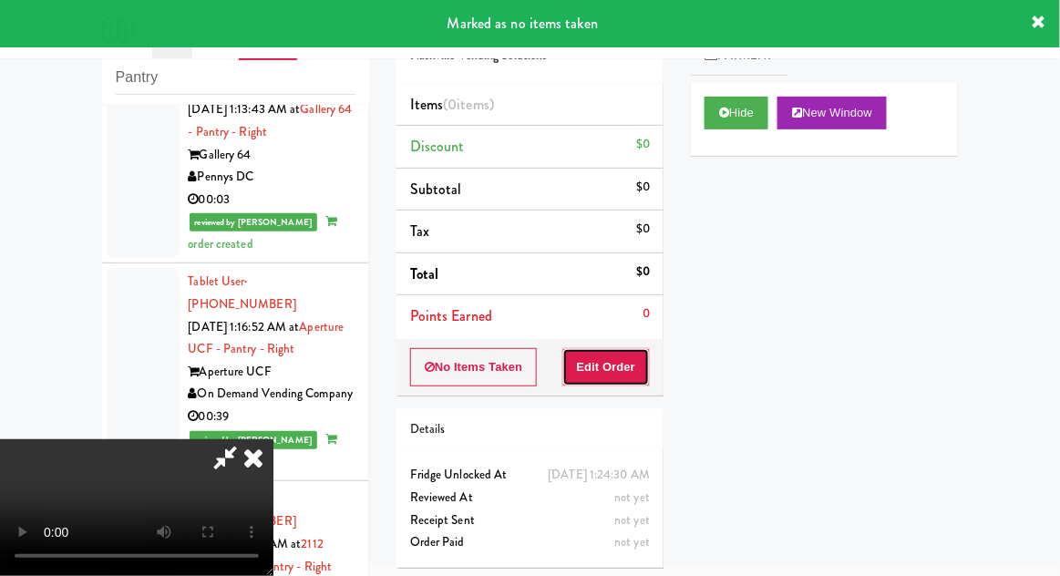
click at [607, 377] on button "Edit Order" at bounding box center [607, 367] width 88 height 38
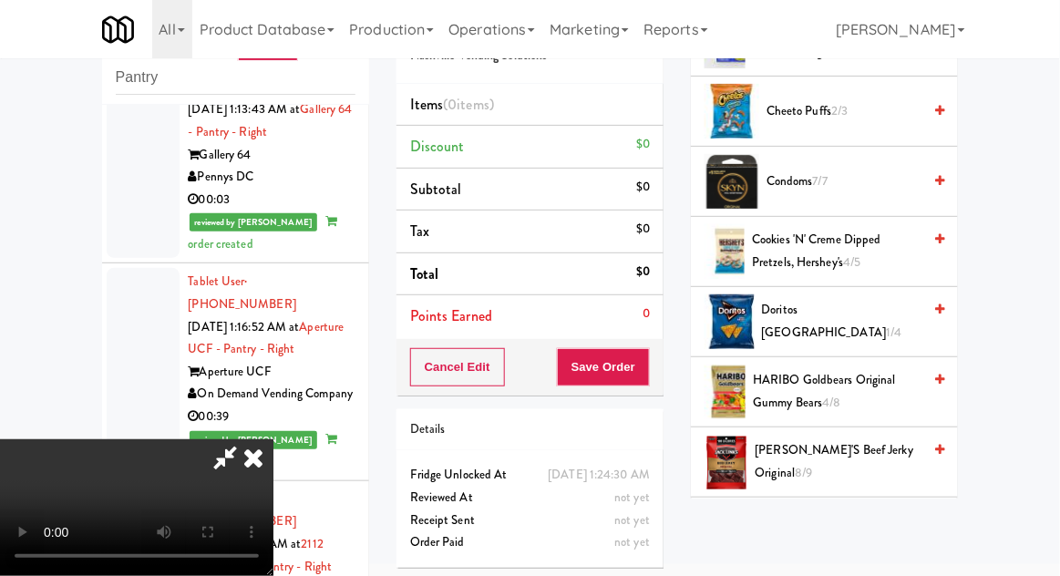
scroll to position [365, 0]
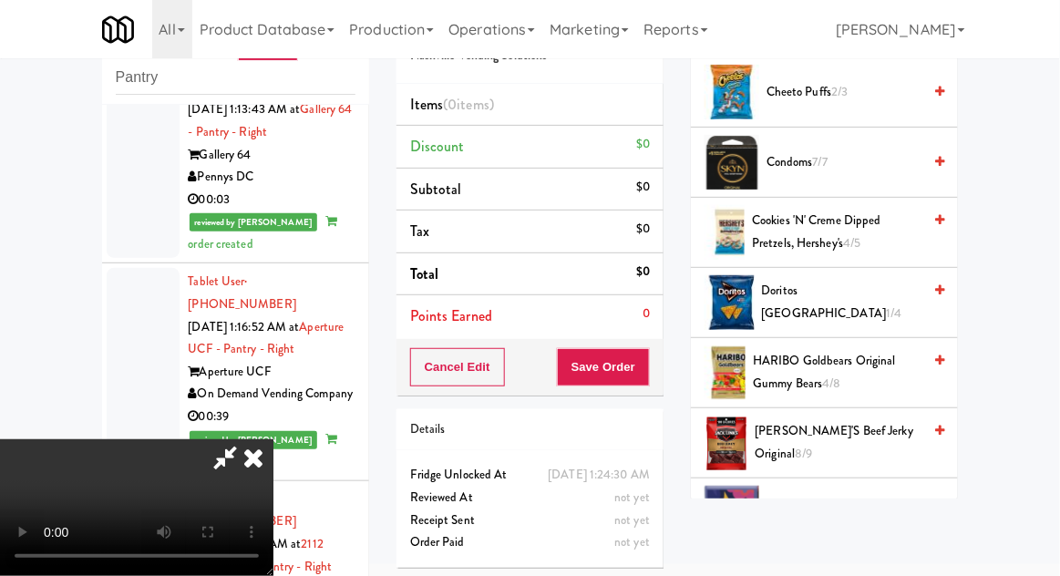
click at [886, 305] on span "1/4" at bounding box center [893, 313] width 15 height 17
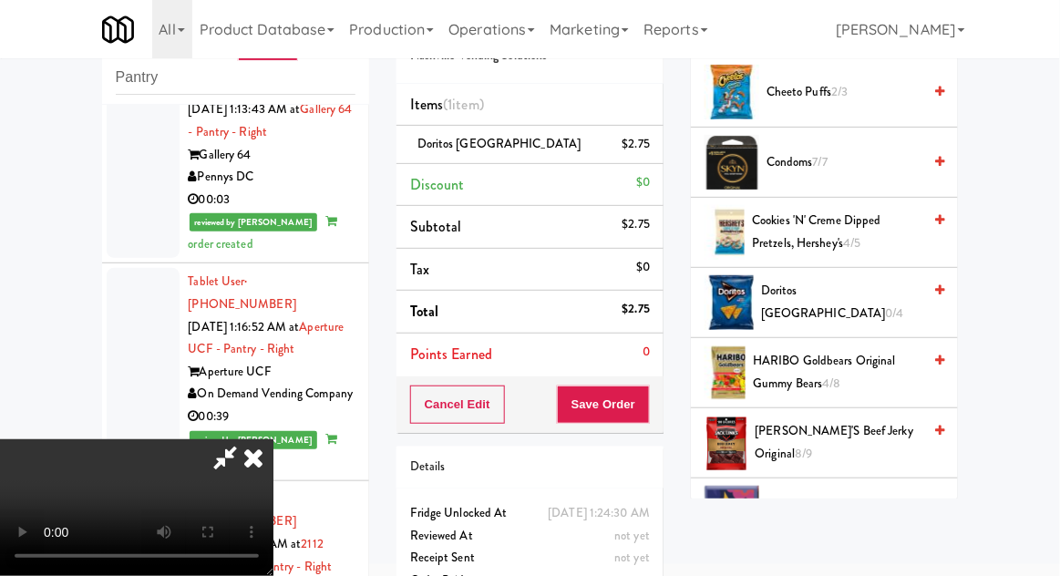
scroll to position [67, 0]
click at [646, 414] on button "Save Order" at bounding box center [603, 405] width 93 height 38
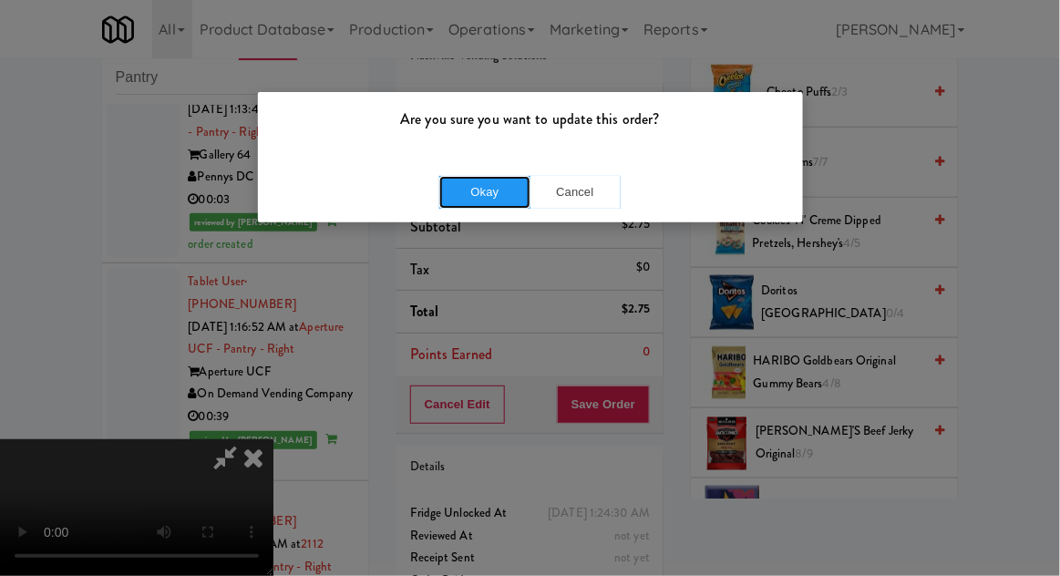
click at [480, 206] on button "Okay" at bounding box center [484, 192] width 91 height 33
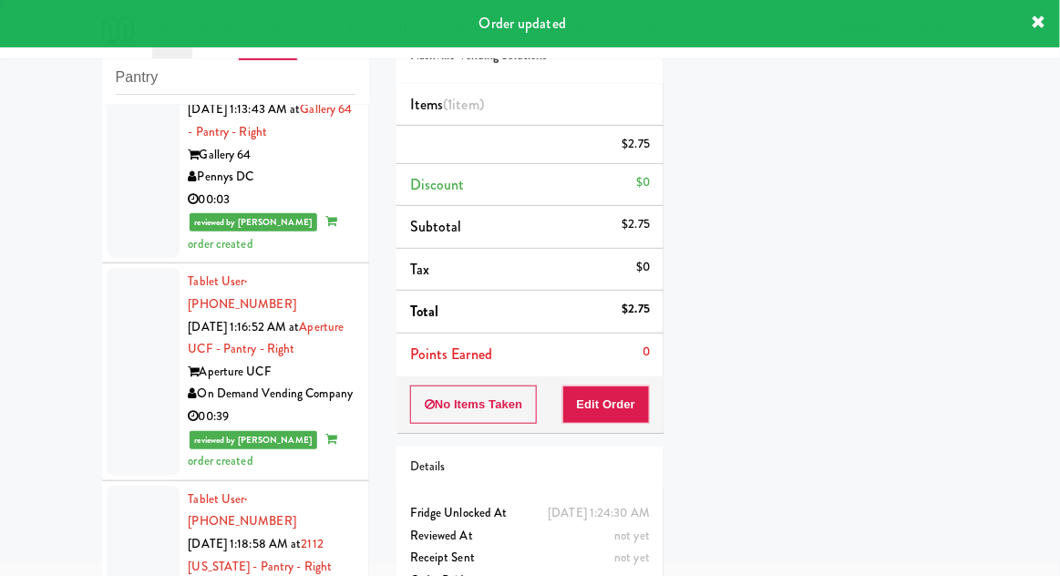
scroll to position [0, 0]
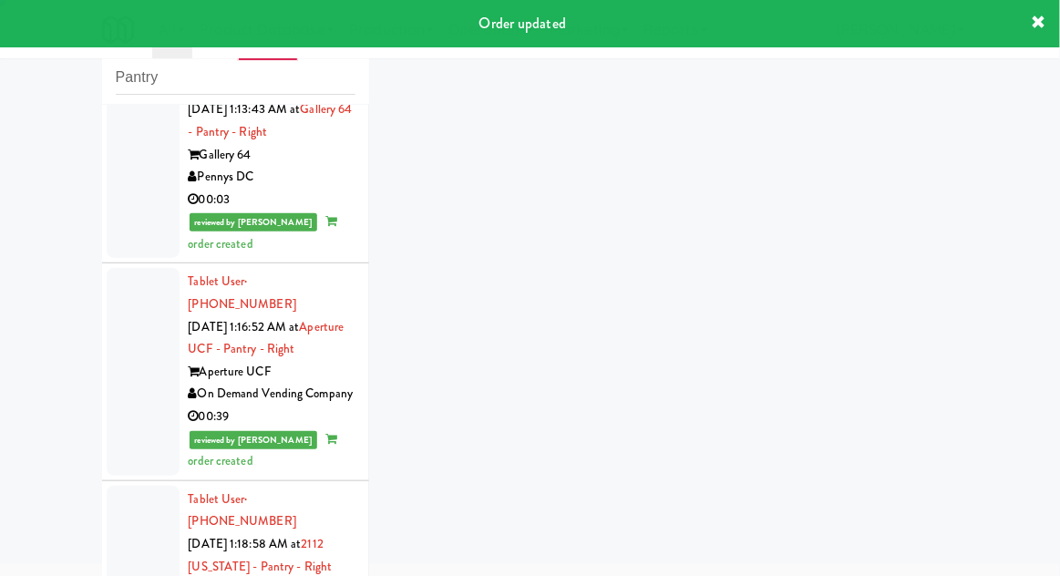
scroll to position [7715, 0]
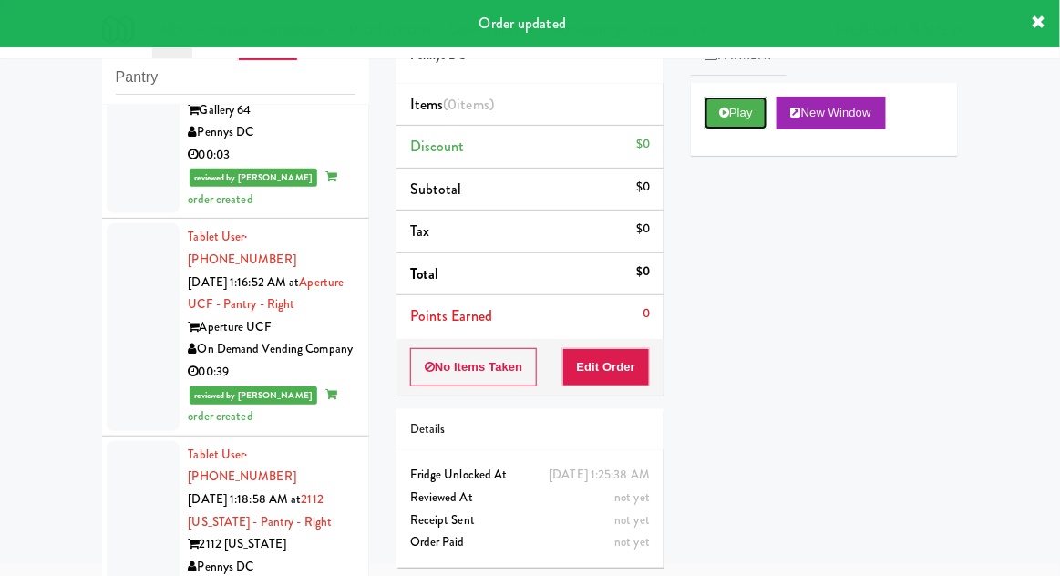
click at [751, 118] on button "Play" at bounding box center [736, 113] width 63 height 33
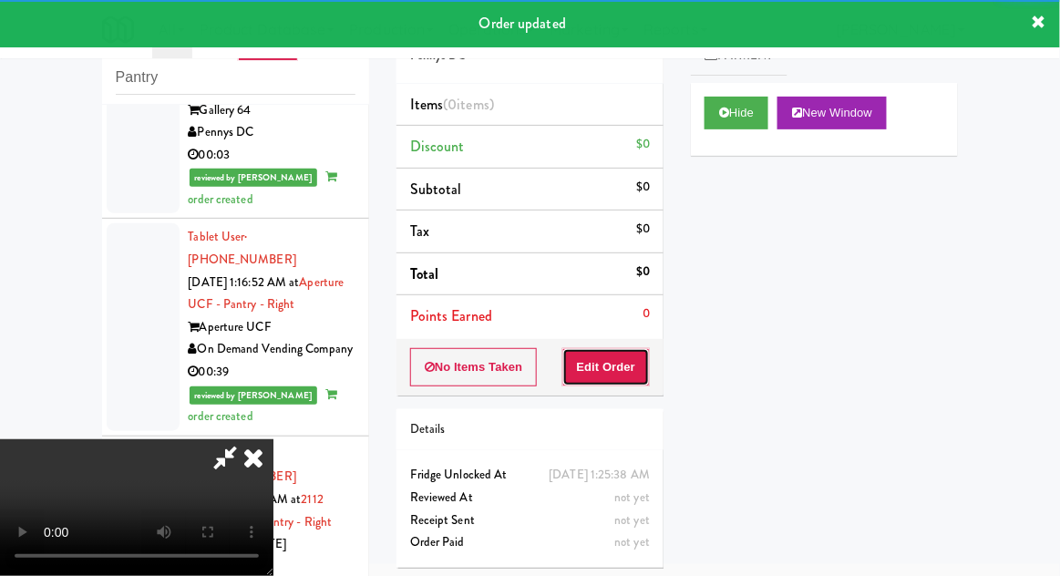
click at [612, 376] on button "Edit Order" at bounding box center [607, 367] width 88 height 38
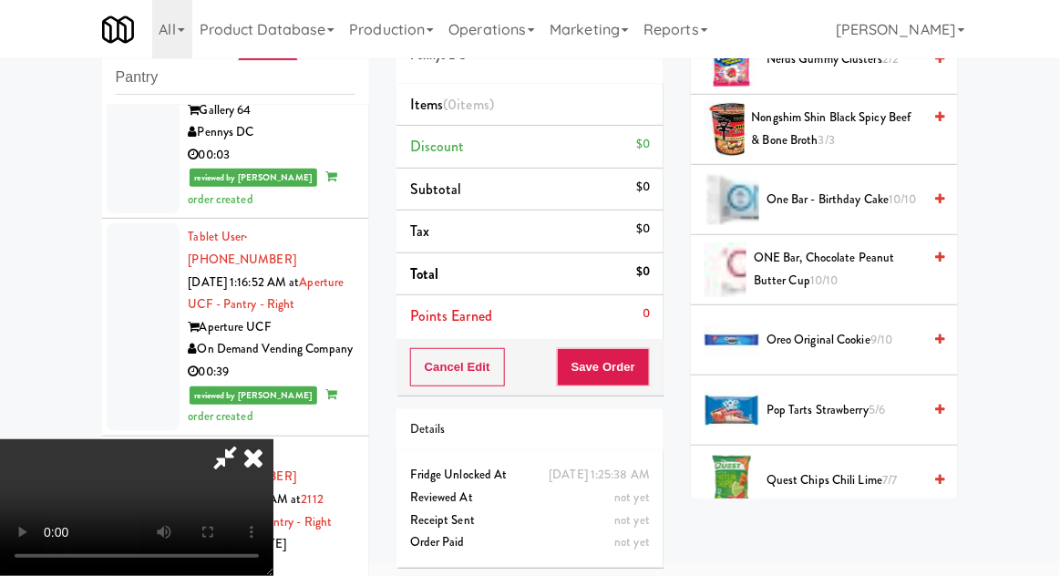
scroll to position [1389, 0]
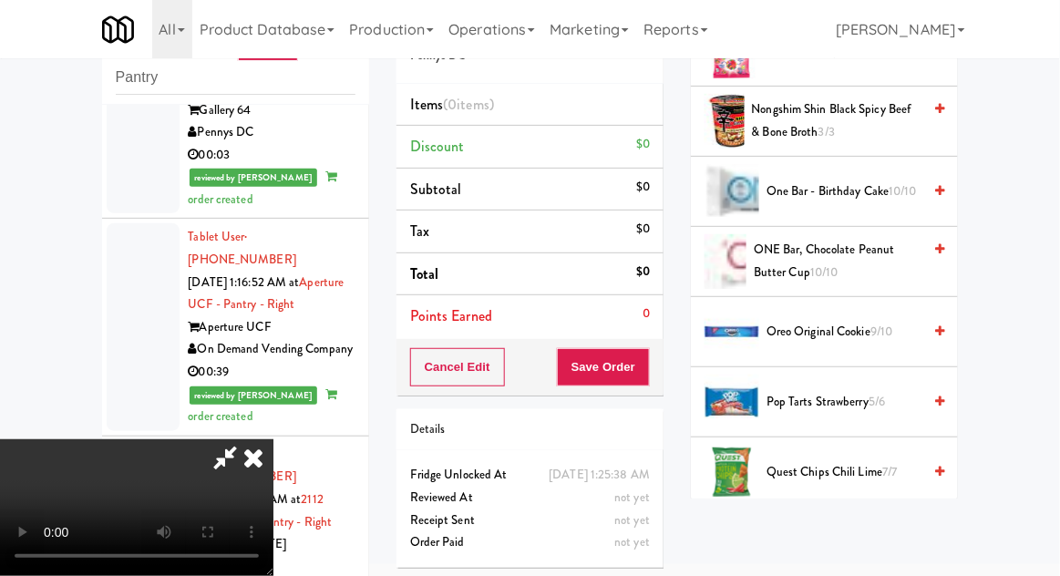
click at [879, 462] on span "Quest Chips Chili Lime 7/7" at bounding box center [844, 472] width 155 height 23
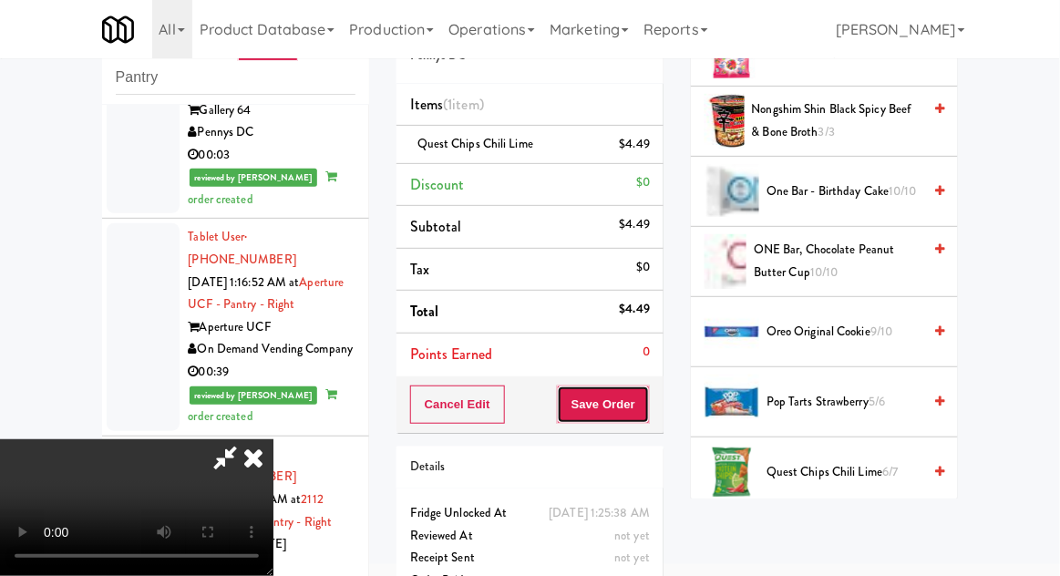
click at [645, 417] on button "Save Order" at bounding box center [603, 405] width 93 height 38
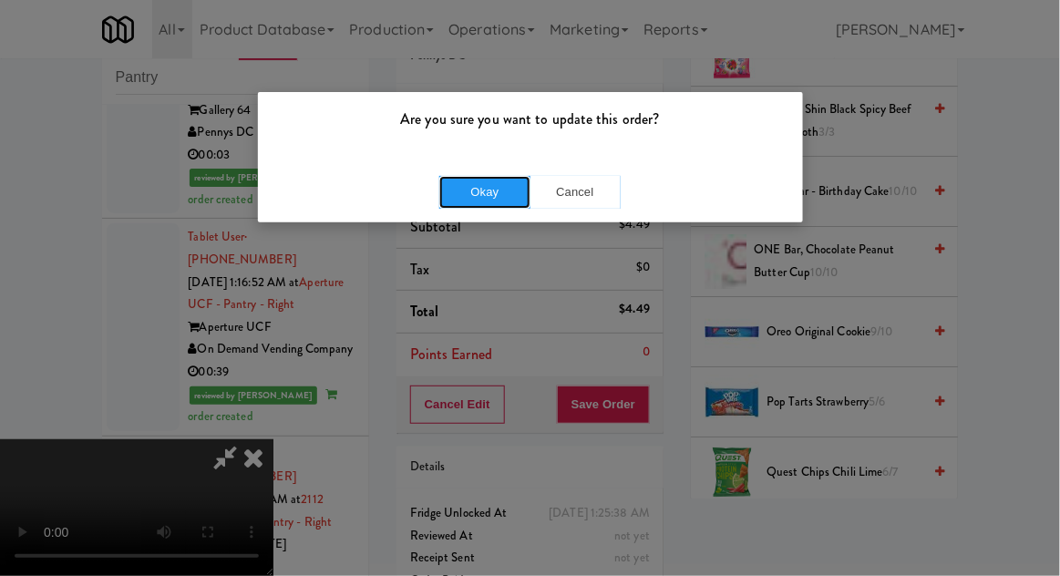
click at [466, 205] on button "Okay" at bounding box center [484, 192] width 91 height 33
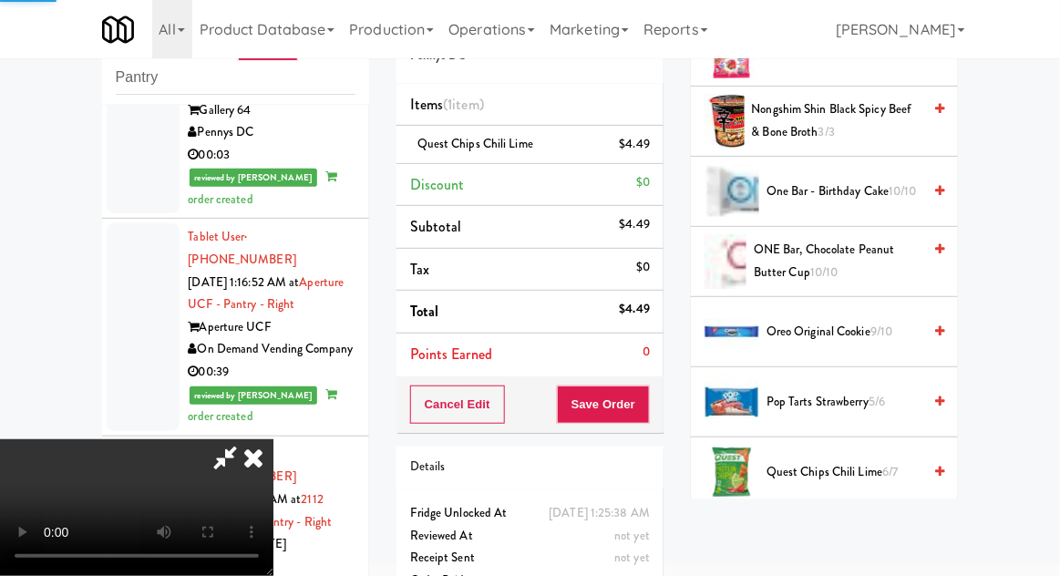
scroll to position [180, 0]
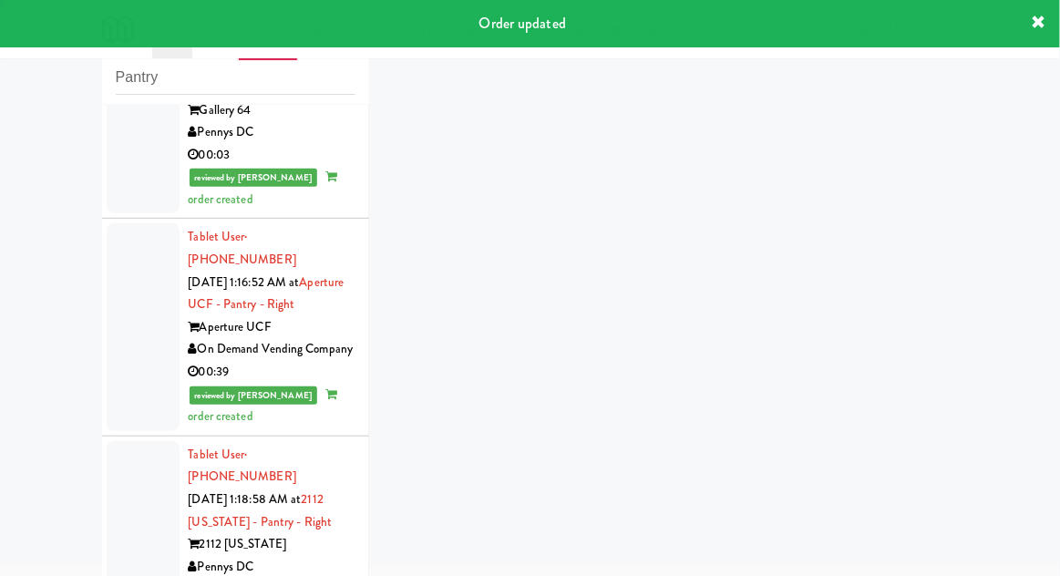
scroll to position [7760, 0]
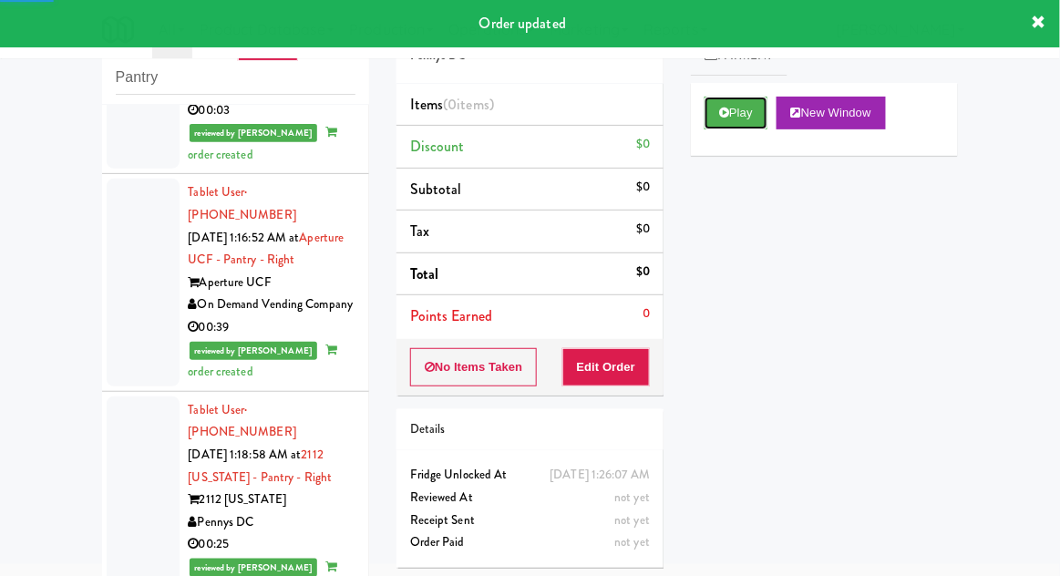
click at [766, 101] on button "Play" at bounding box center [736, 113] width 63 height 33
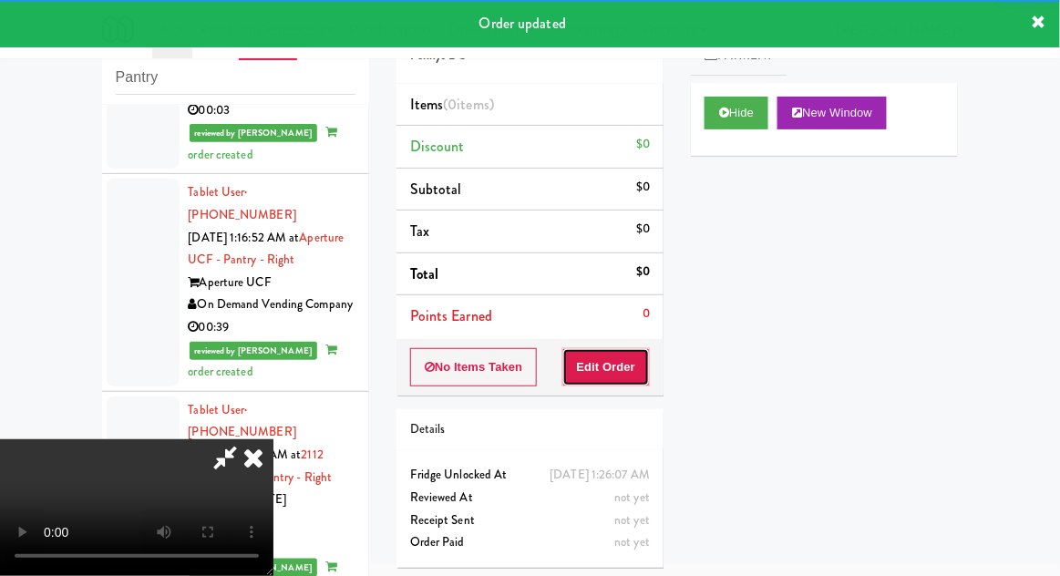
click at [625, 369] on button "Edit Order" at bounding box center [607, 367] width 88 height 38
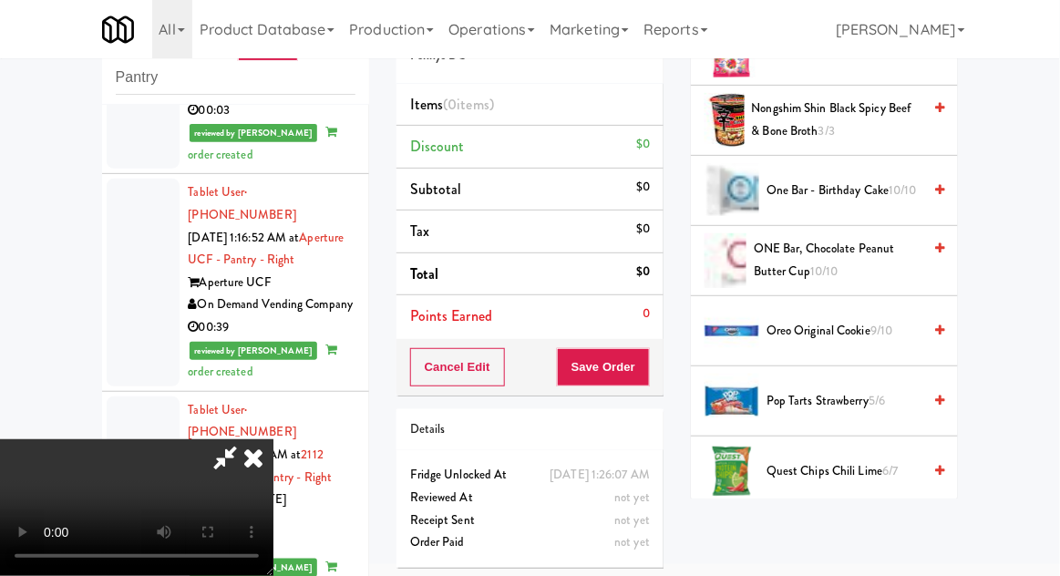
scroll to position [1395, 0]
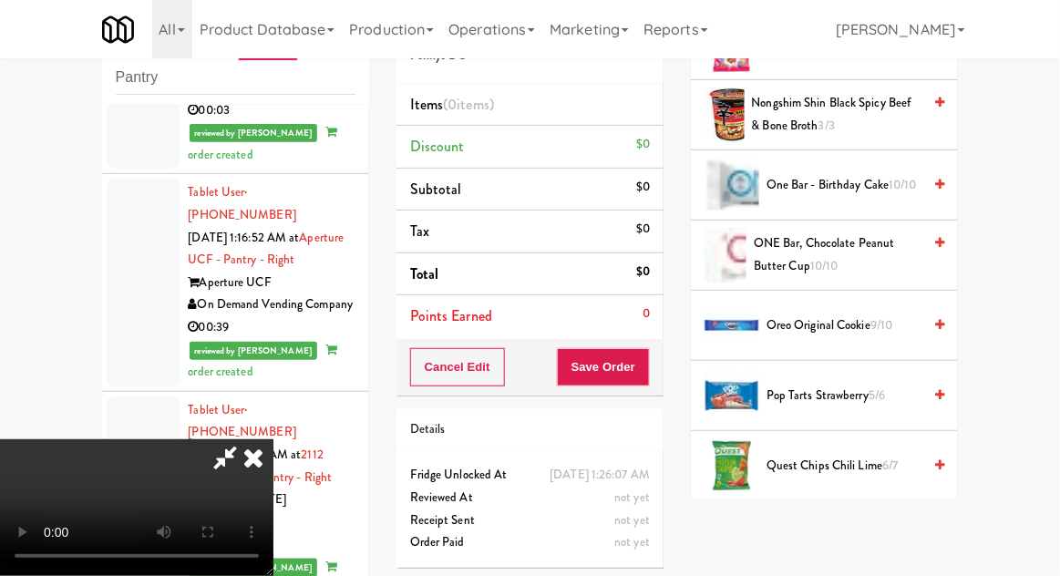
click at [841, 526] on span "[PERSON_NAME] Milk Chocolate Peanut Butter 10/10" at bounding box center [835, 535] width 173 height 45
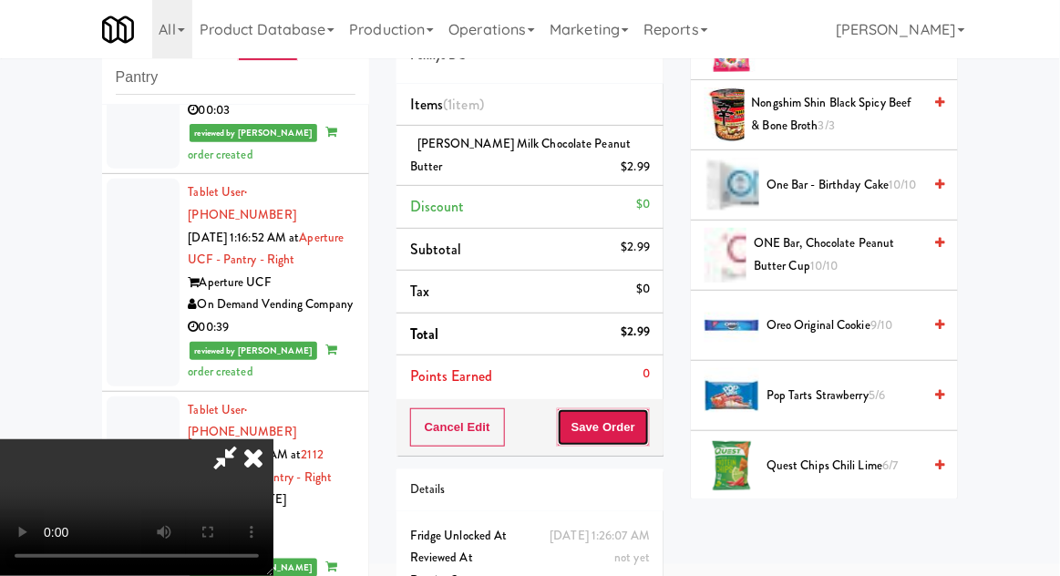
click at [645, 432] on button "Save Order" at bounding box center [603, 427] width 93 height 38
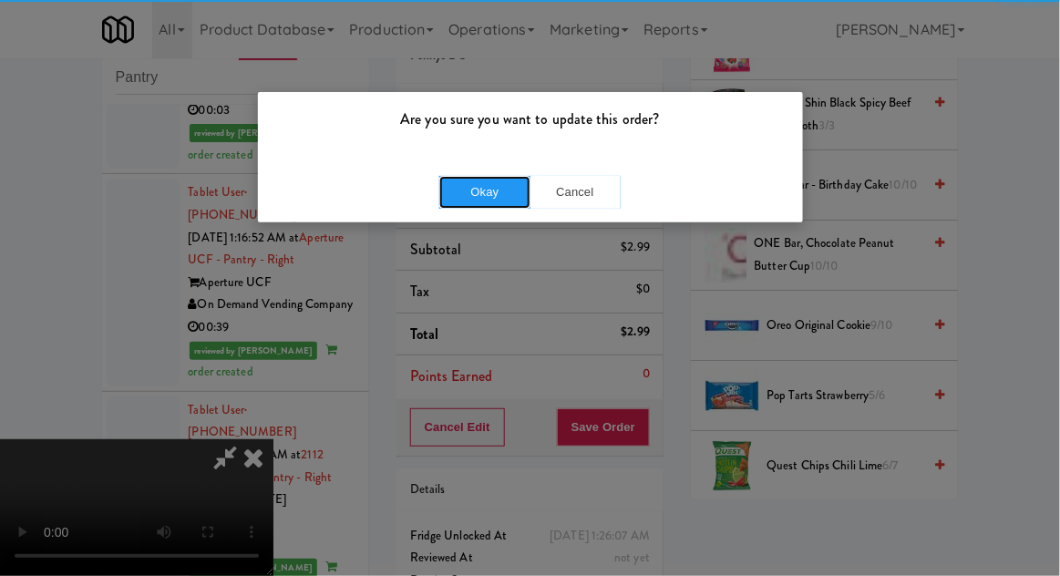
click at [456, 191] on button "Okay" at bounding box center [484, 192] width 91 height 33
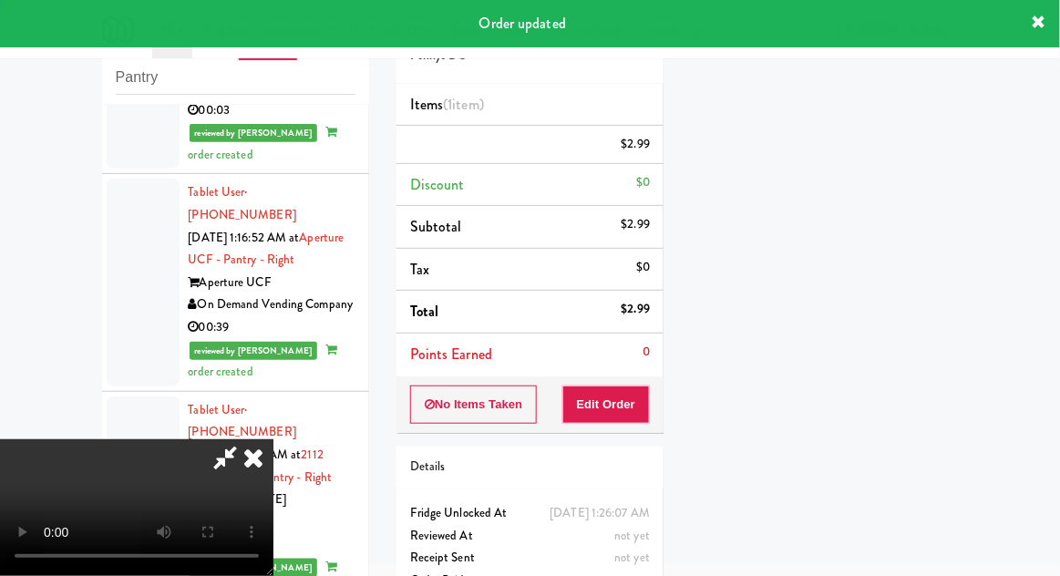
scroll to position [180, 0]
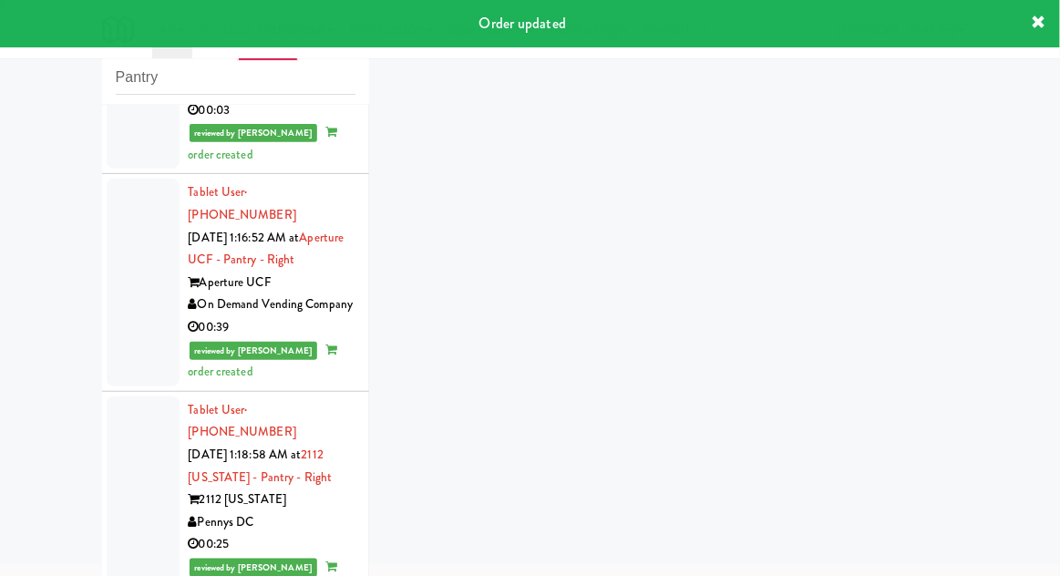
scroll to position [7805, 0]
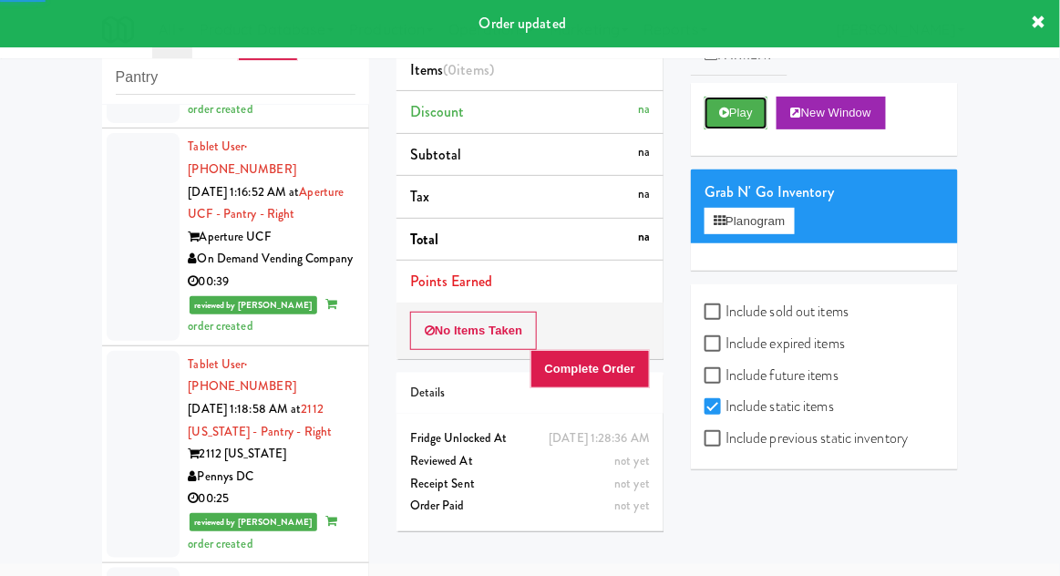
click at [748, 113] on button "Play" at bounding box center [736, 113] width 63 height 33
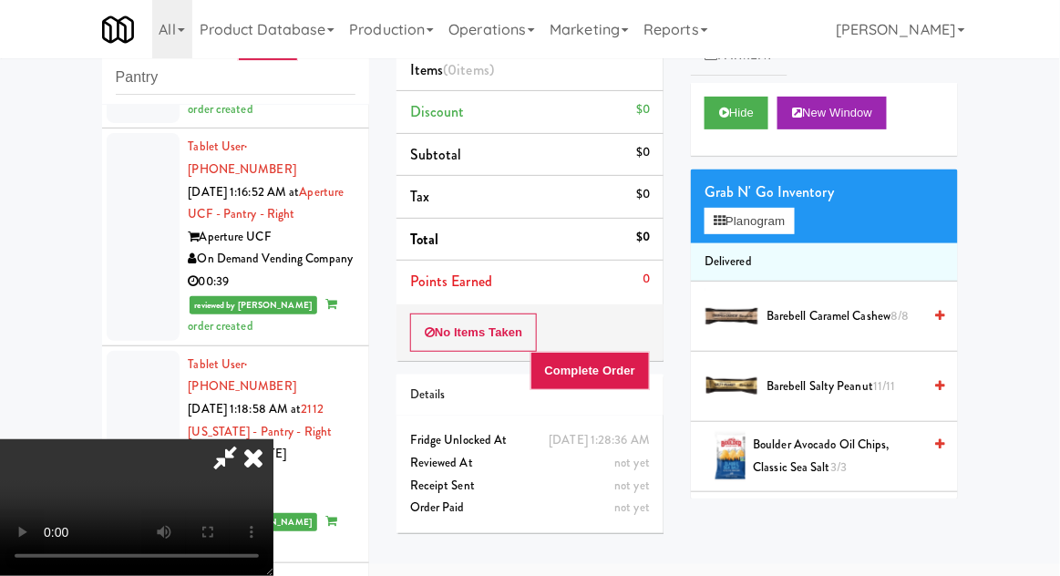
scroll to position [0, 0]
click at [274, 439] on icon at bounding box center [253, 457] width 40 height 36
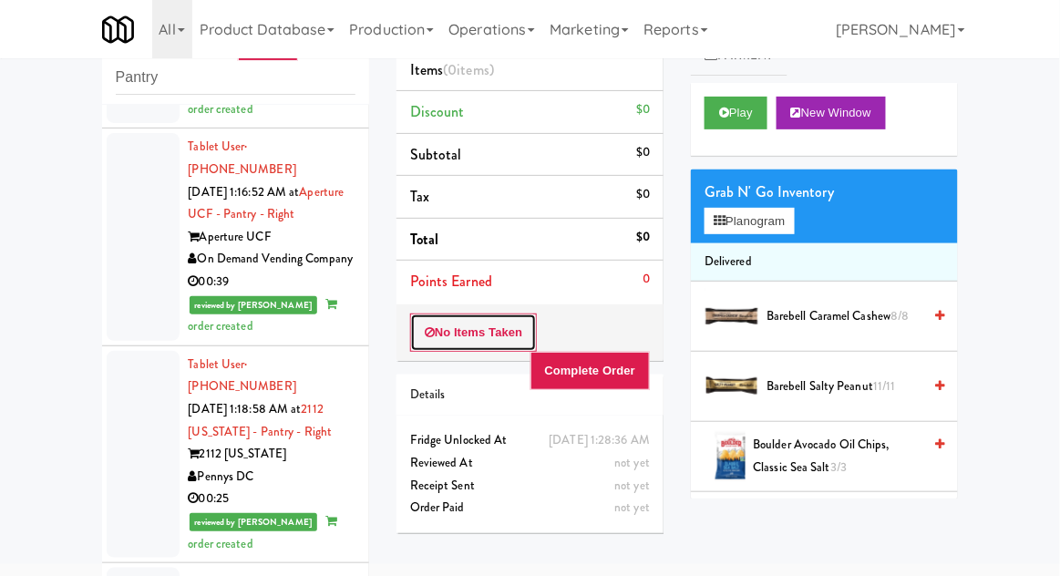
click at [501, 343] on button "No Items Taken" at bounding box center [474, 333] width 128 height 38
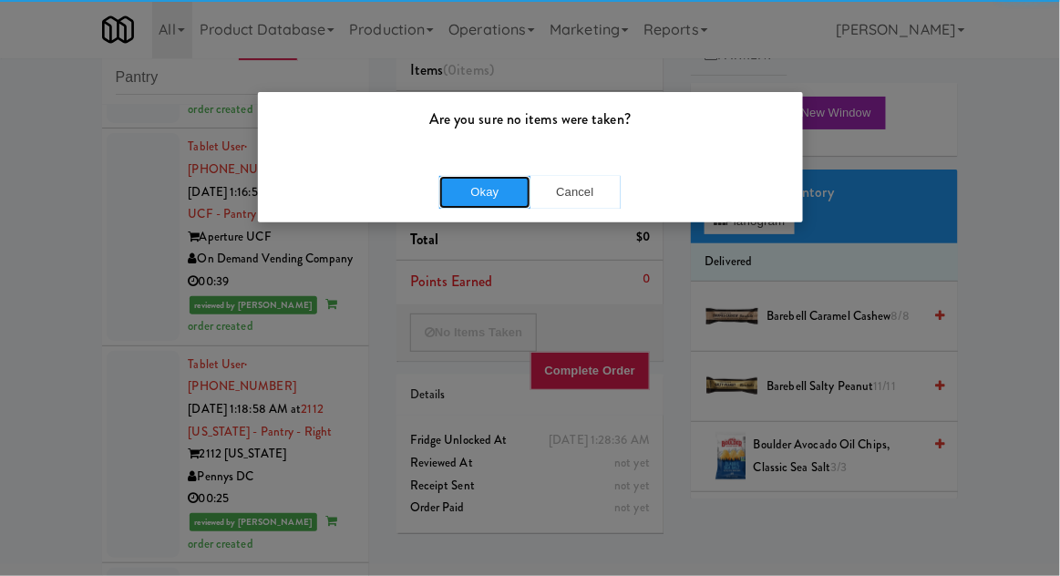
click at [497, 196] on button "Okay" at bounding box center [484, 192] width 91 height 33
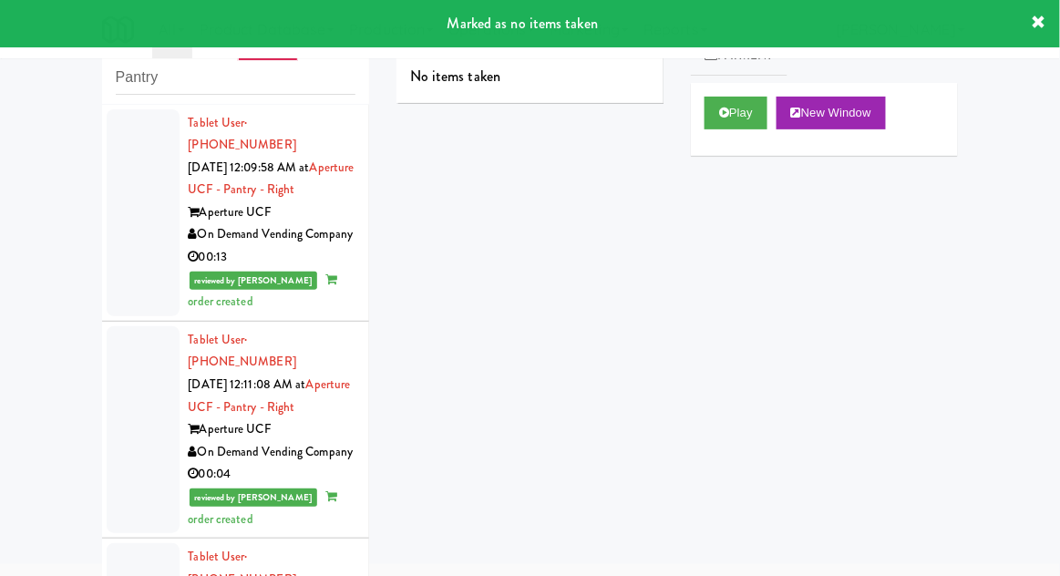
click at [130, 257] on div at bounding box center [143, 212] width 73 height 207
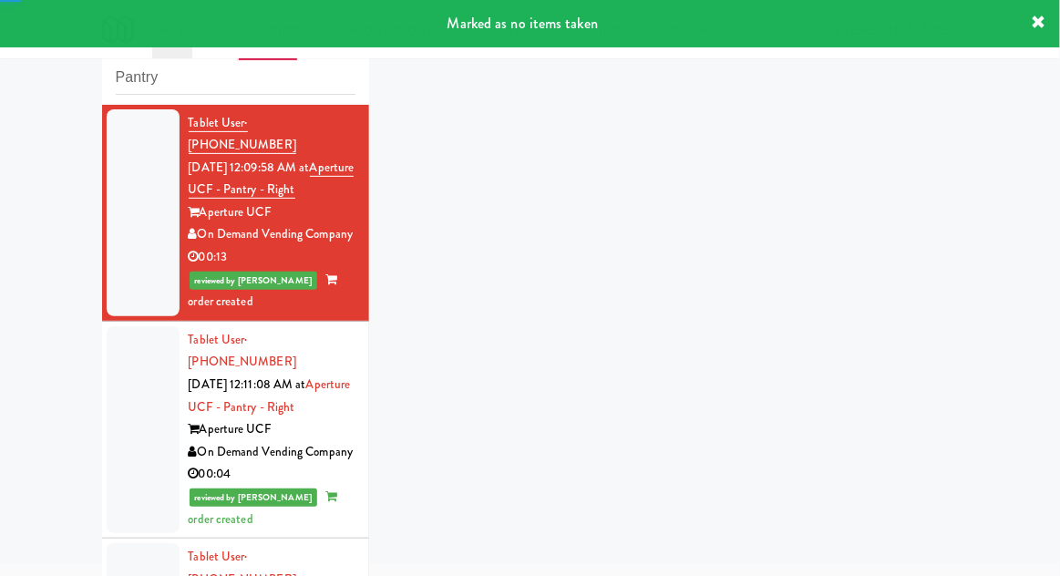
click at [114, 412] on div at bounding box center [143, 429] width 73 height 207
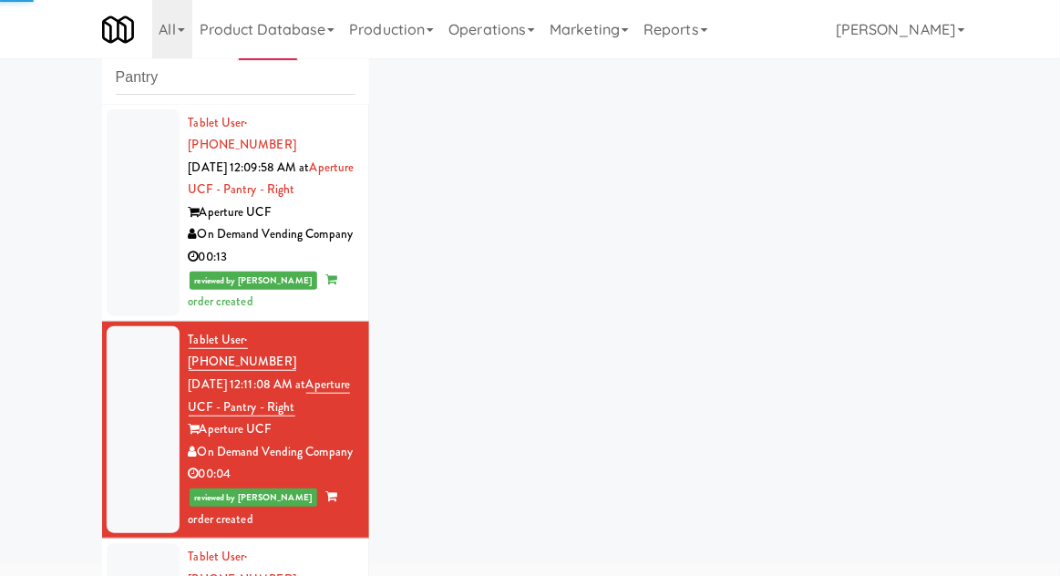
click at [120, 248] on div at bounding box center [143, 212] width 73 height 207
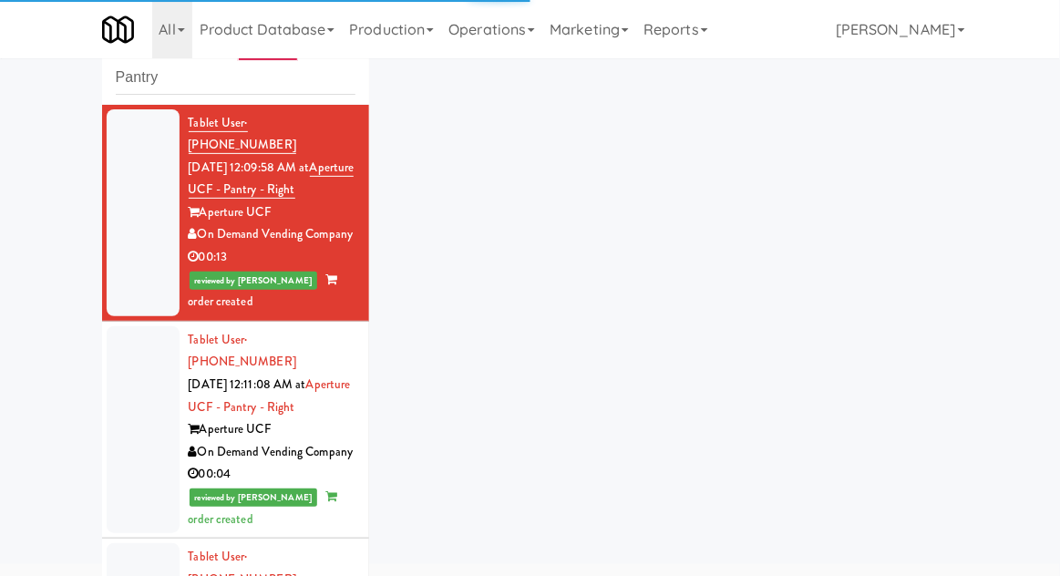
click at [129, 404] on div at bounding box center [143, 429] width 73 height 207
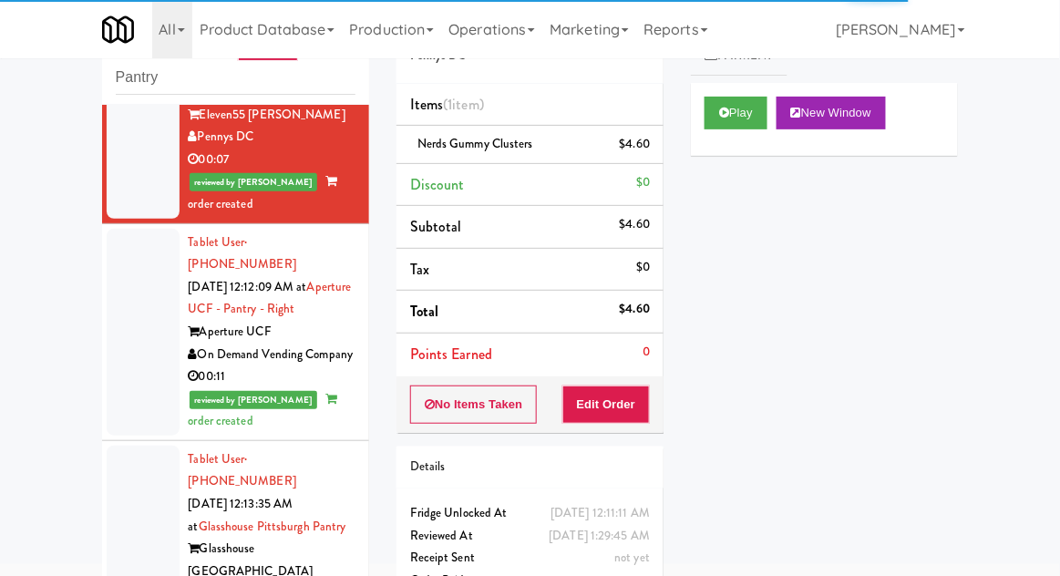
click at [117, 297] on div at bounding box center [143, 332] width 73 height 207
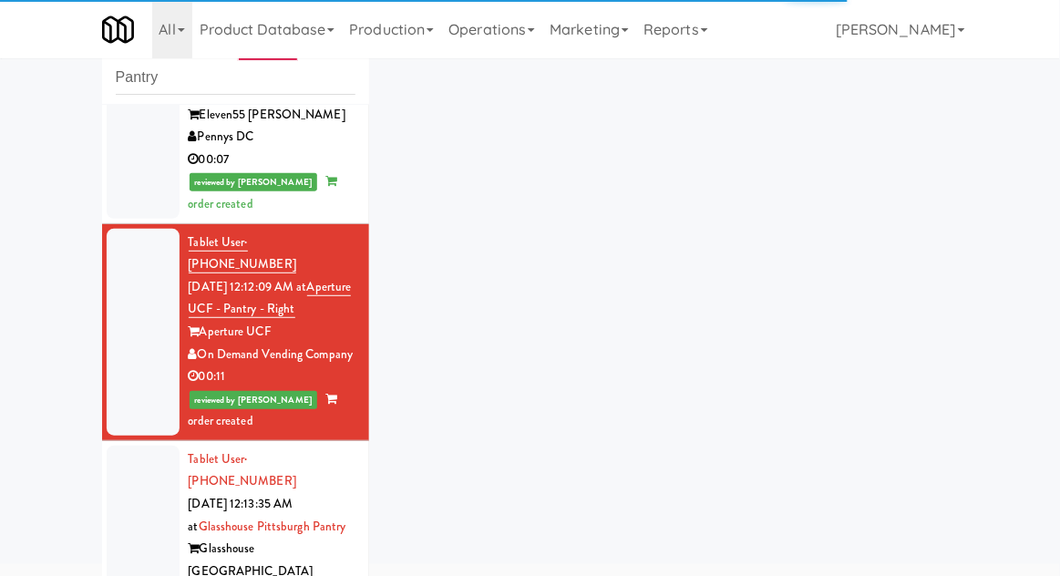
click at [133, 463] on div at bounding box center [143, 572] width 73 height 253
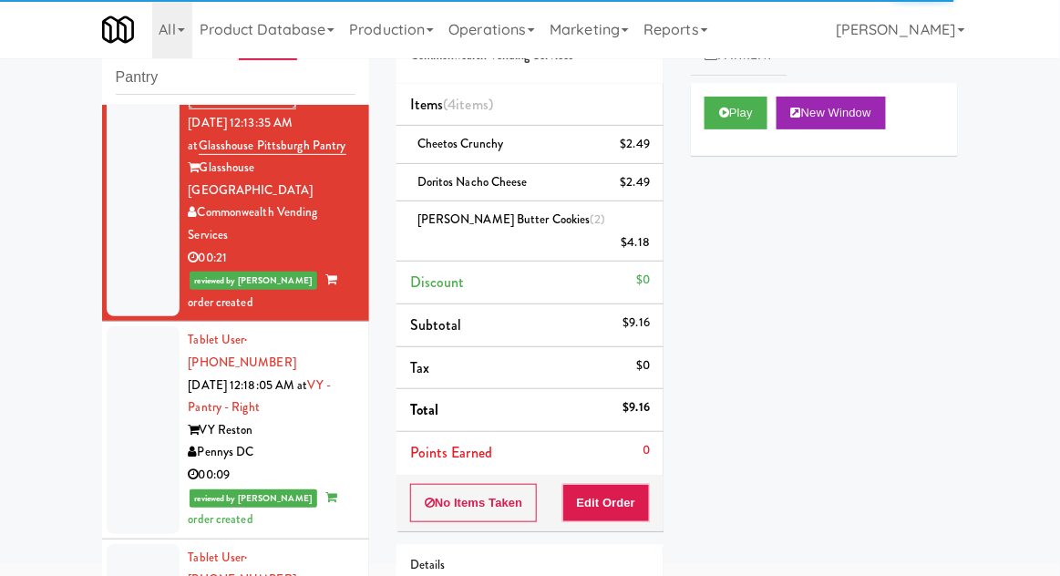
click at [144, 326] on div at bounding box center [143, 429] width 73 height 207
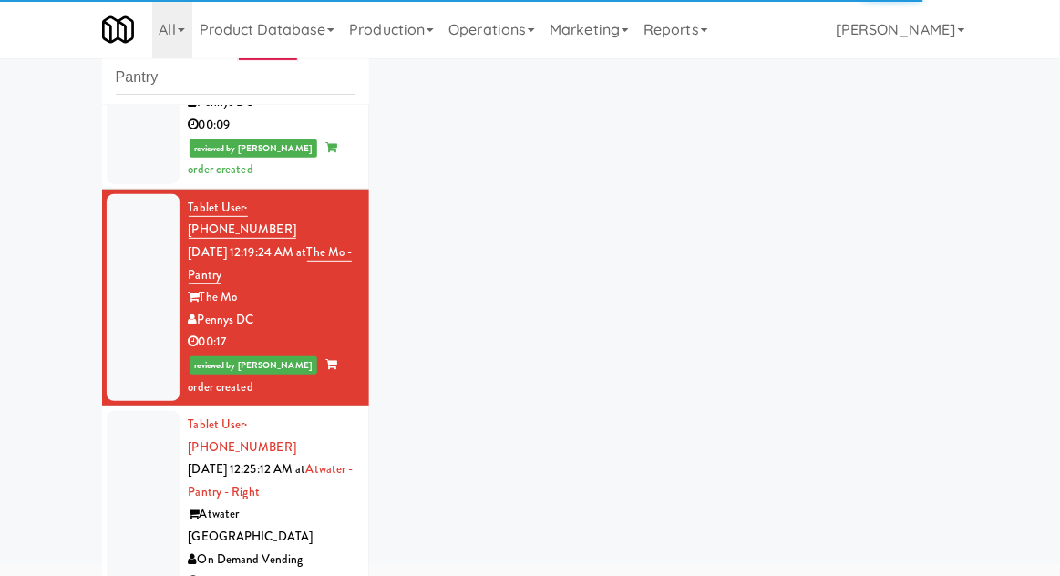
scroll to position [1310, 0]
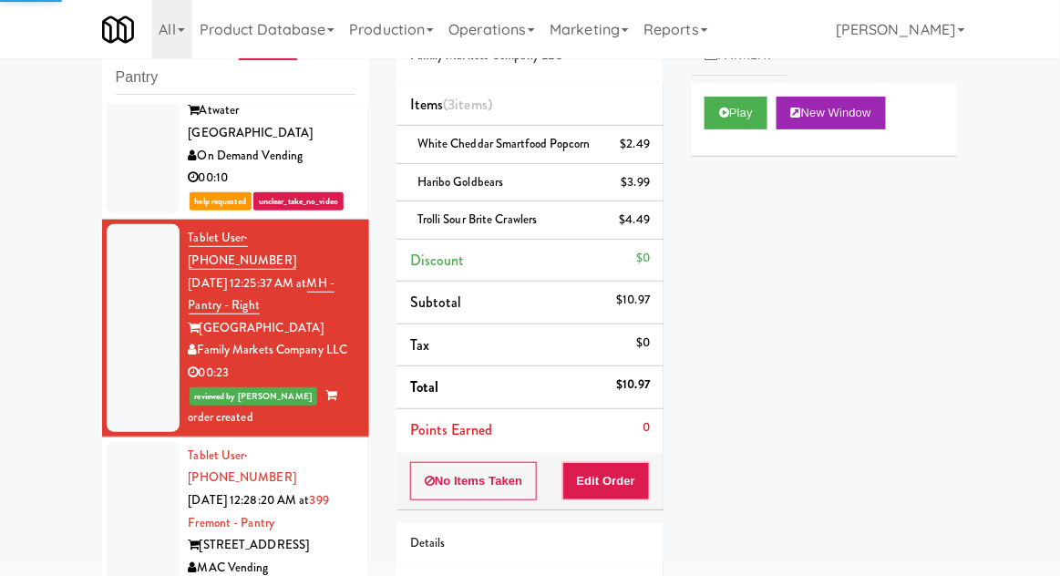
click at [139, 442] on div at bounding box center [143, 557] width 73 height 230
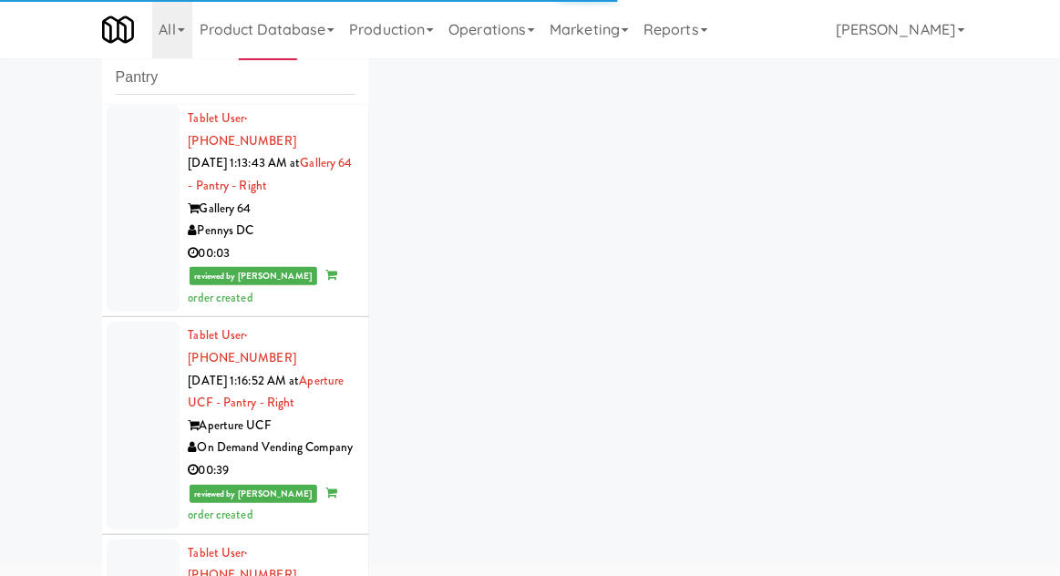
scroll to position [7850, 0]
